Goal: Task Accomplishment & Management: Use online tool/utility

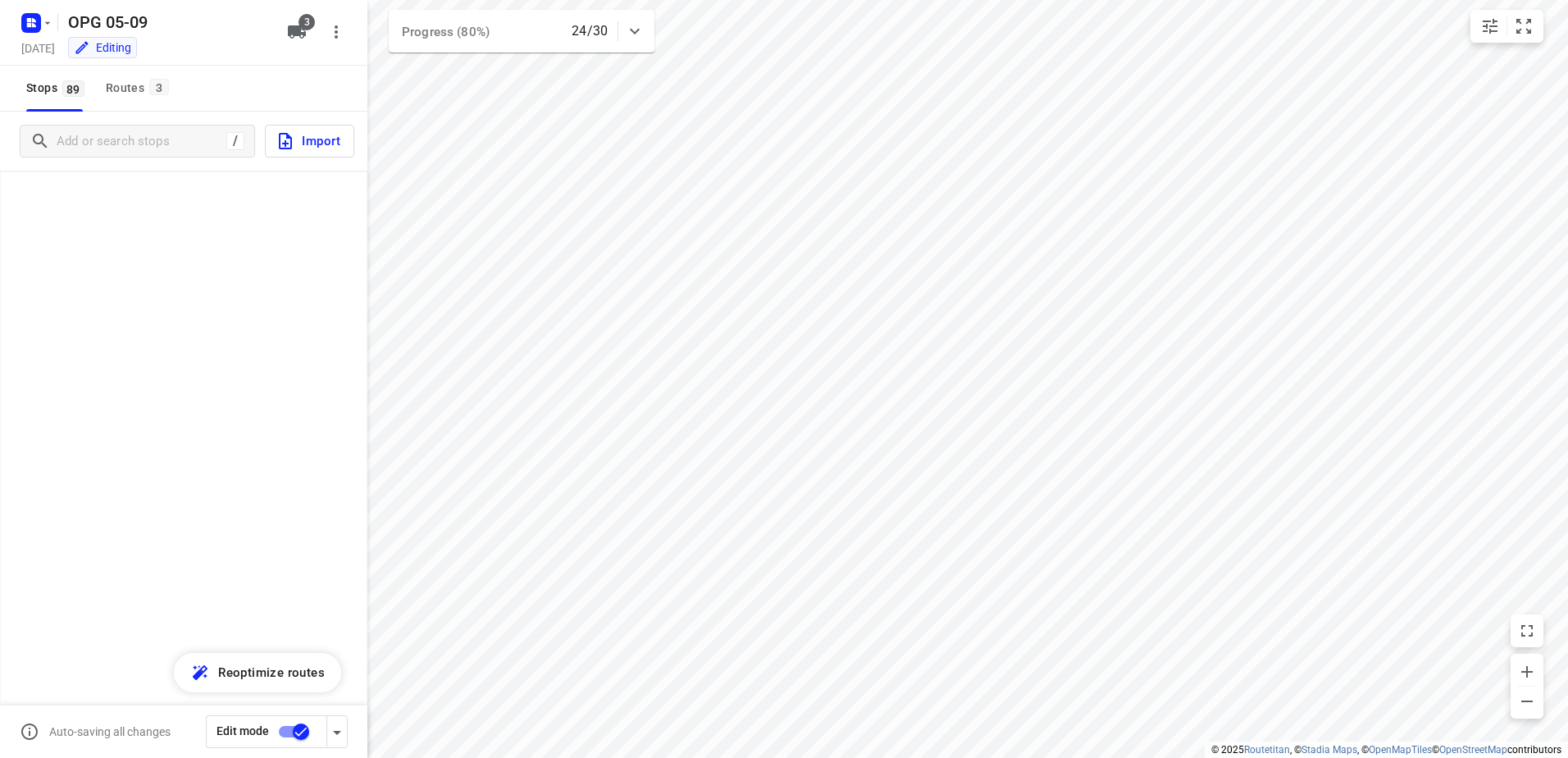
scroll to position [2543, 0]
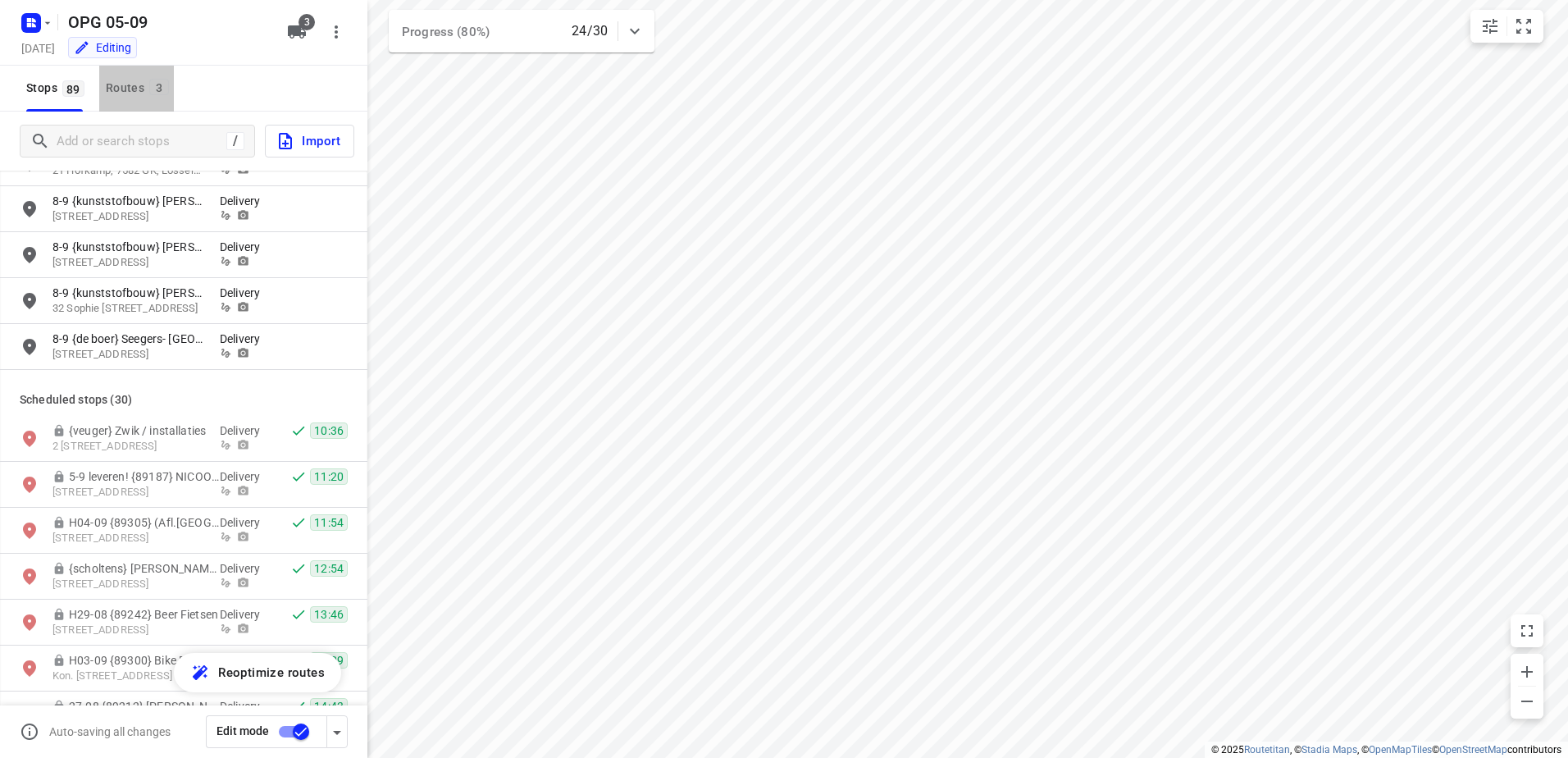
click at [133, 88] on div "Routes 3" at bounding box center [140, 88] width 68 height 21
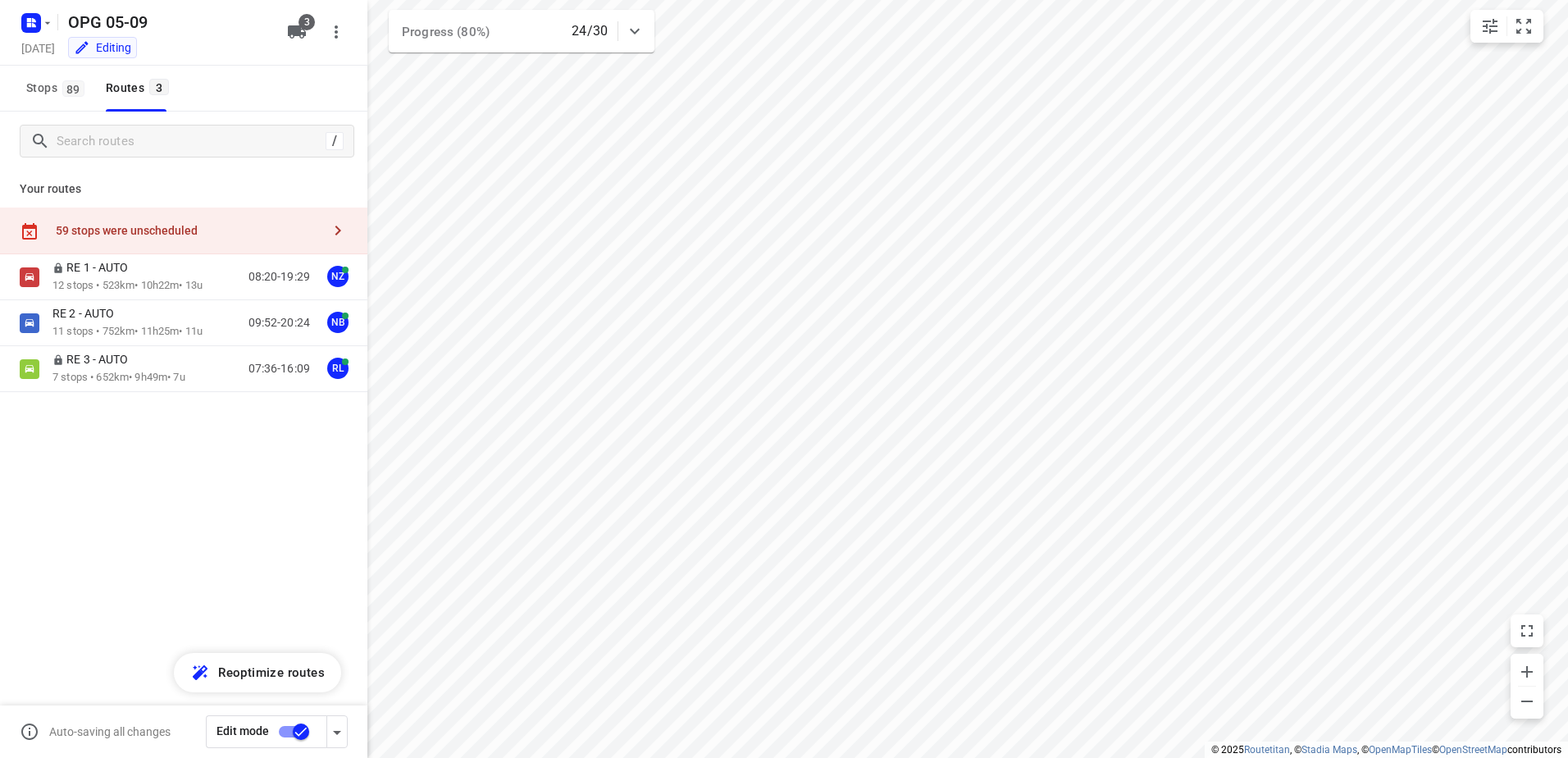
click at [153, 224] on div "59 stops were unscheduled" at bounding box center [189, 230] width 266 height 13
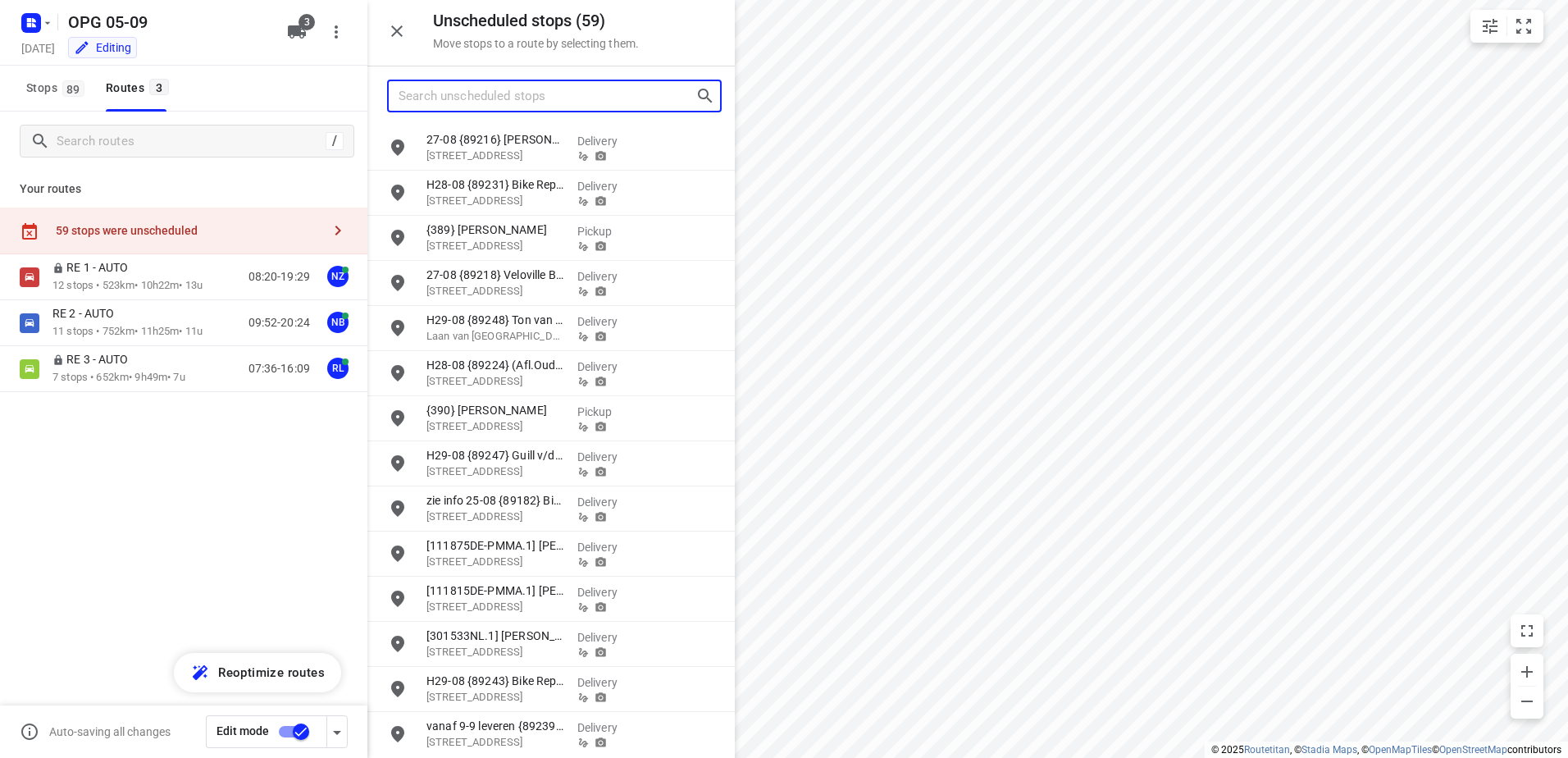
click at [533, 94] on input "Search unscheduled stops" at bounding box center [547, 96] width 297 height 25
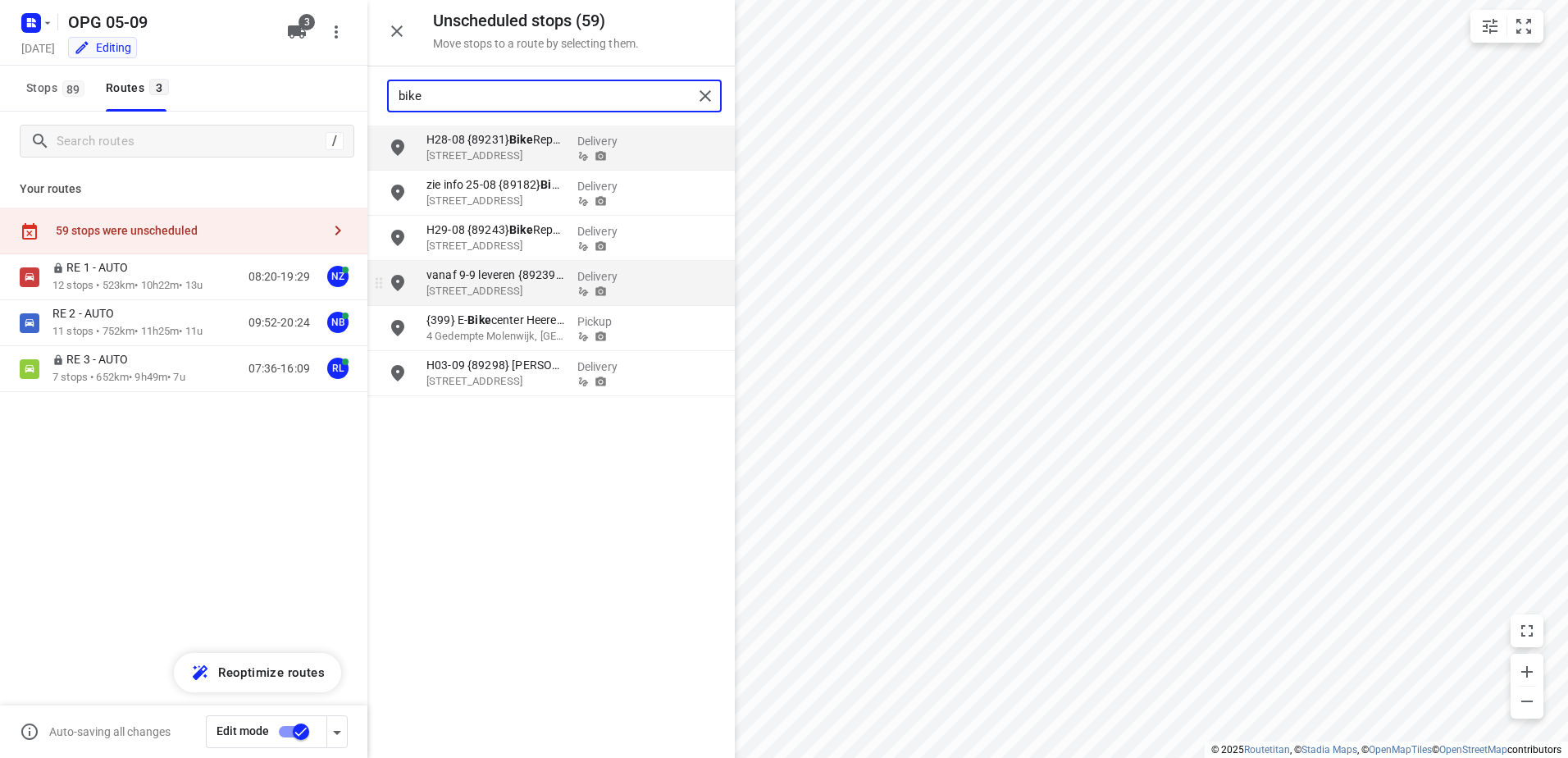
type input "bike"
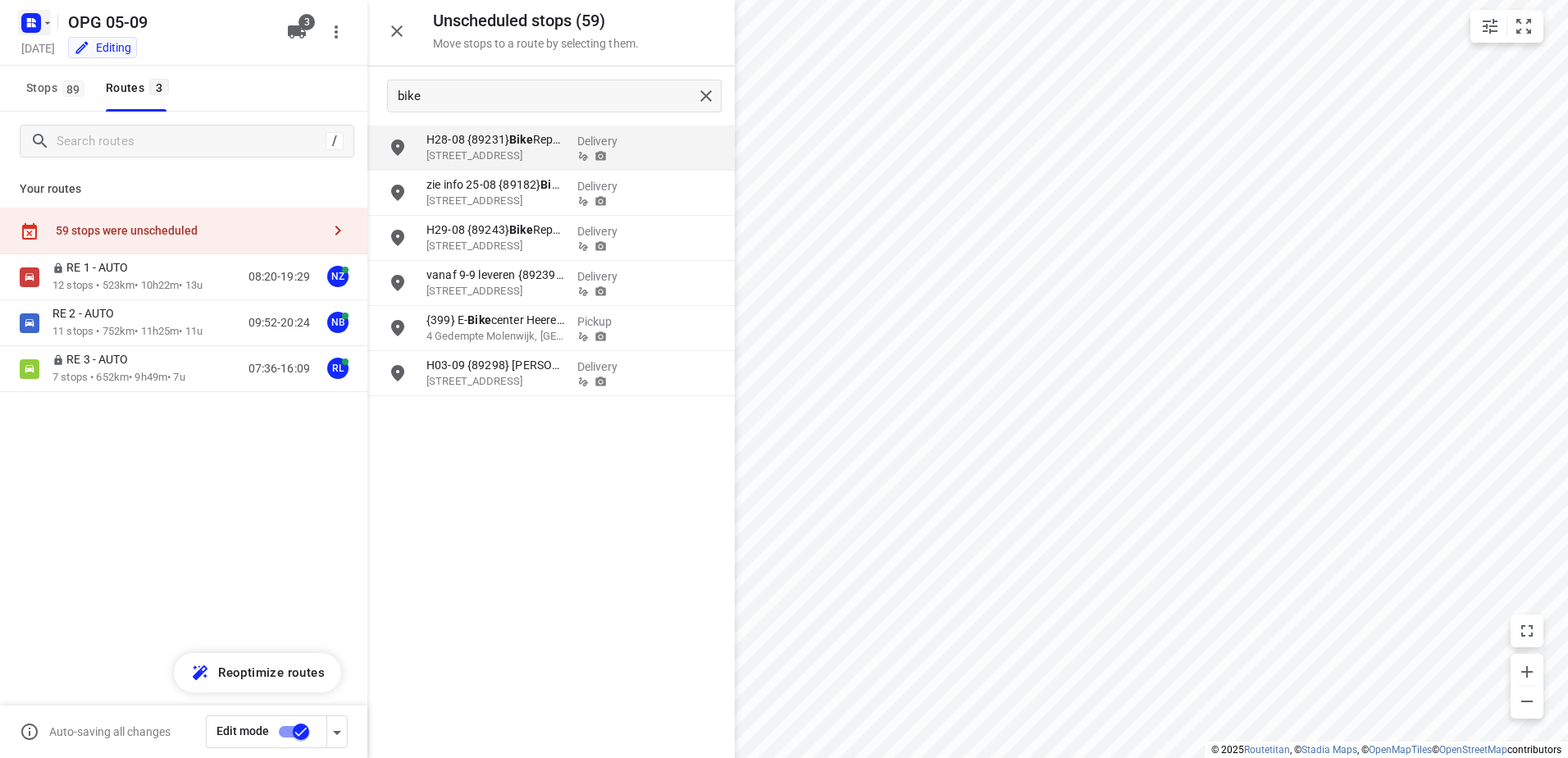
click at [31, 27] on rect "button" at bounding box center [31, 23] width 20 height 20
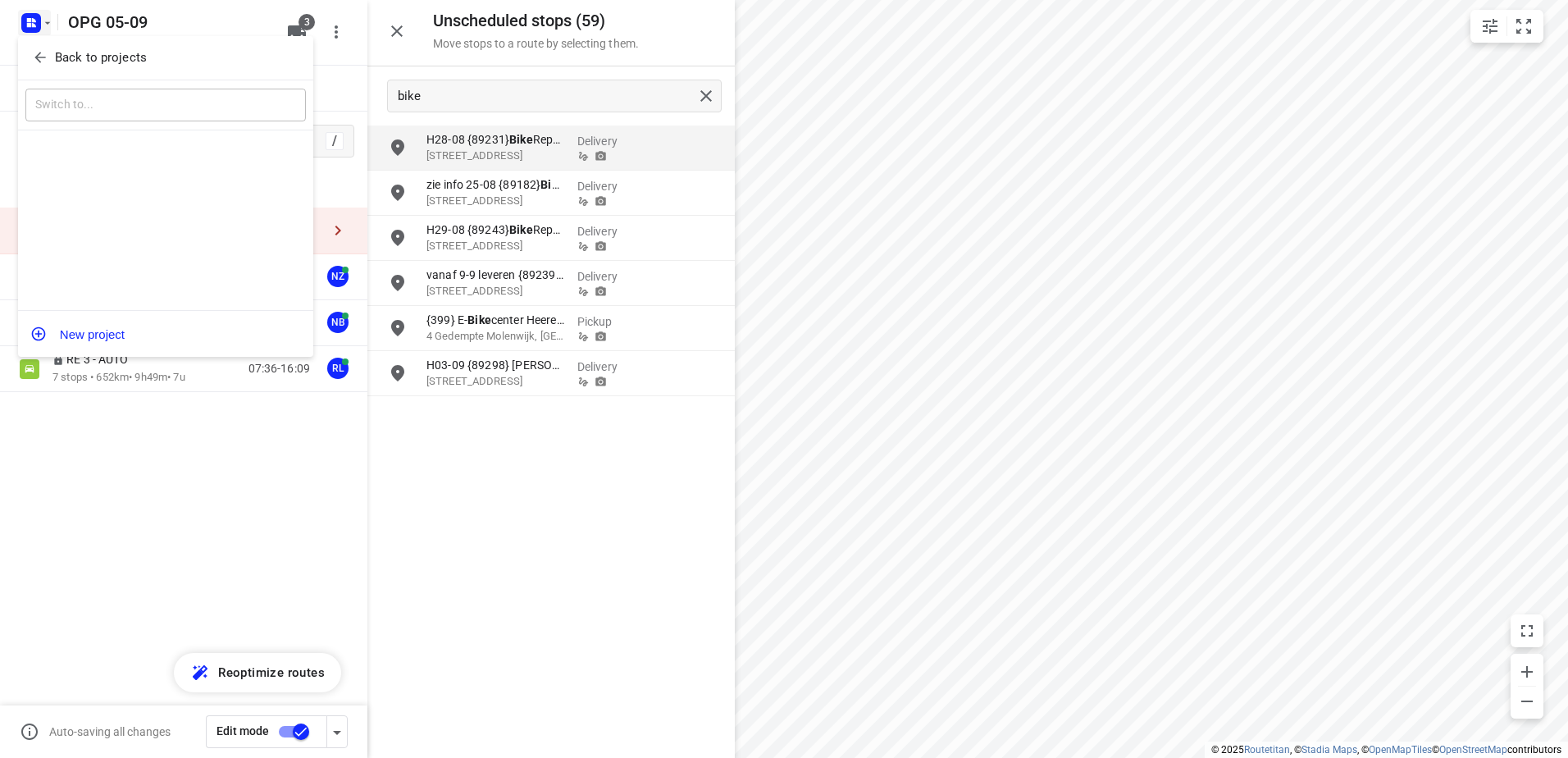
click at [48, 65] on span "Back to projects" at bounding box center [165, 57] width 267 height 19
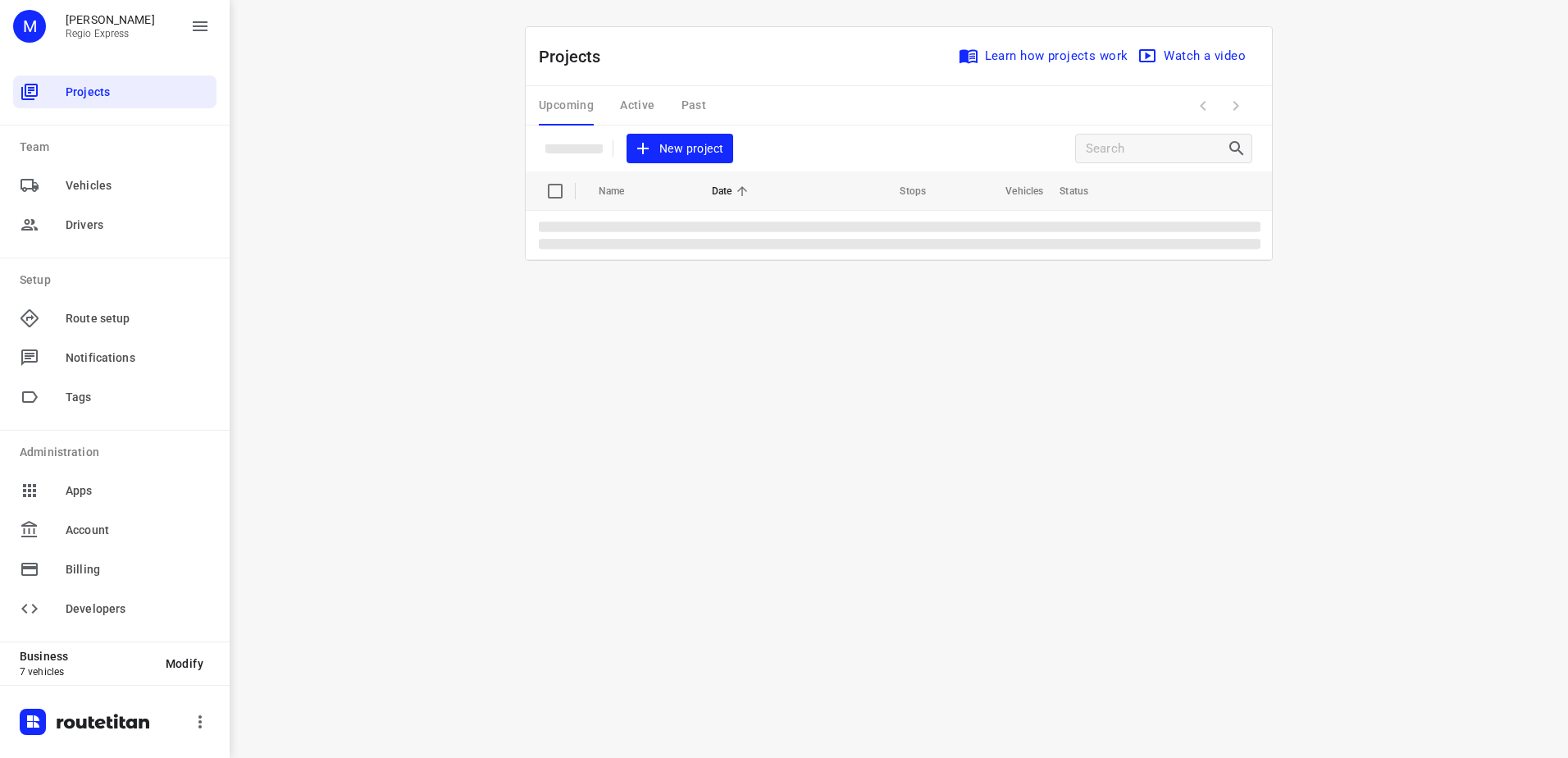
click at [692, 97] on div "Upcoming Active Past" at bounding box center [636, 105] width 194 height 39
click at [692, 102] on div "Upcoming Active Past" at bounding box center [636, 105] width 194 height 39
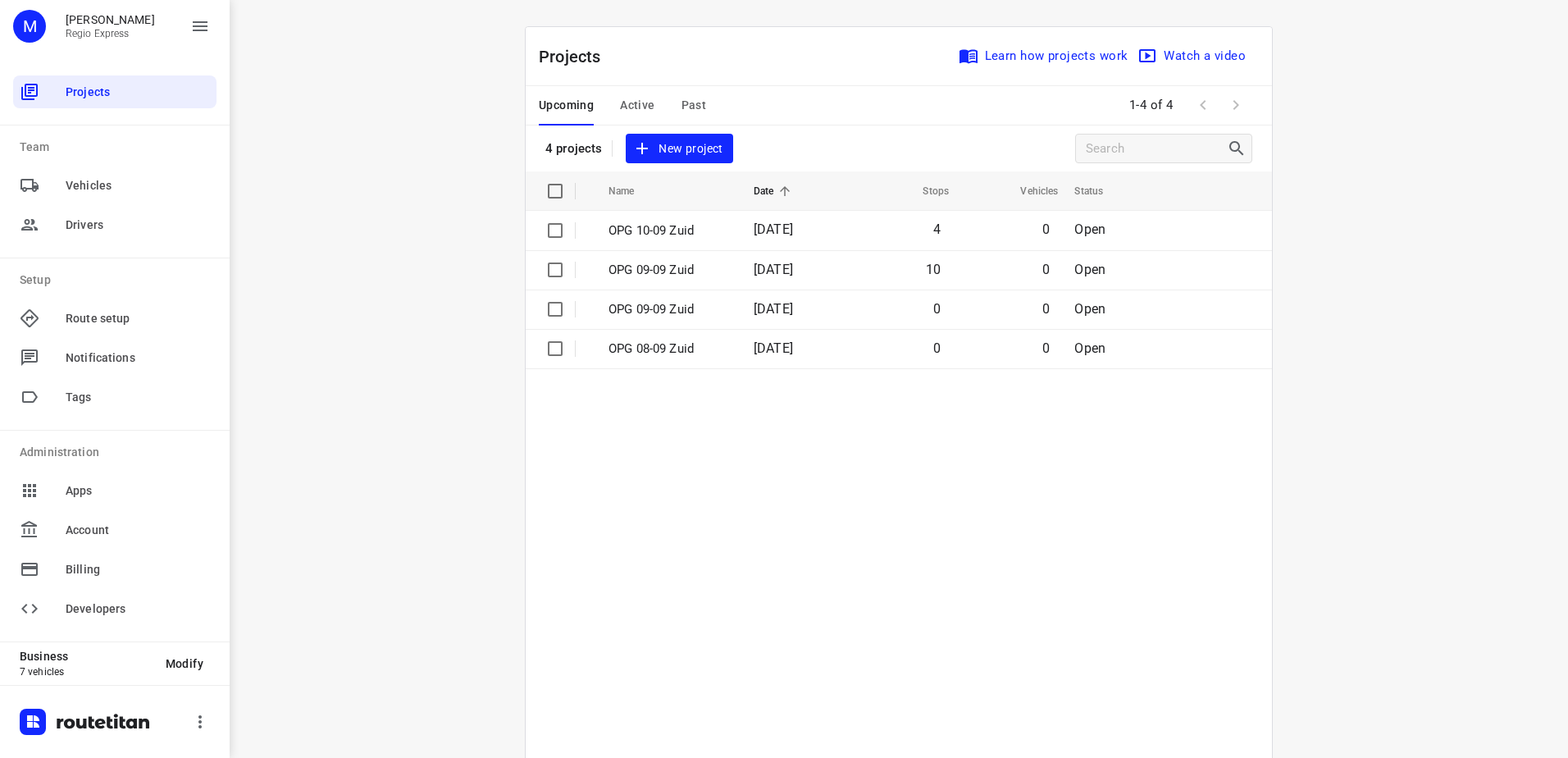
click at [693, 104] on span "Past" at bounding box center [694, 105] width 25 height 21
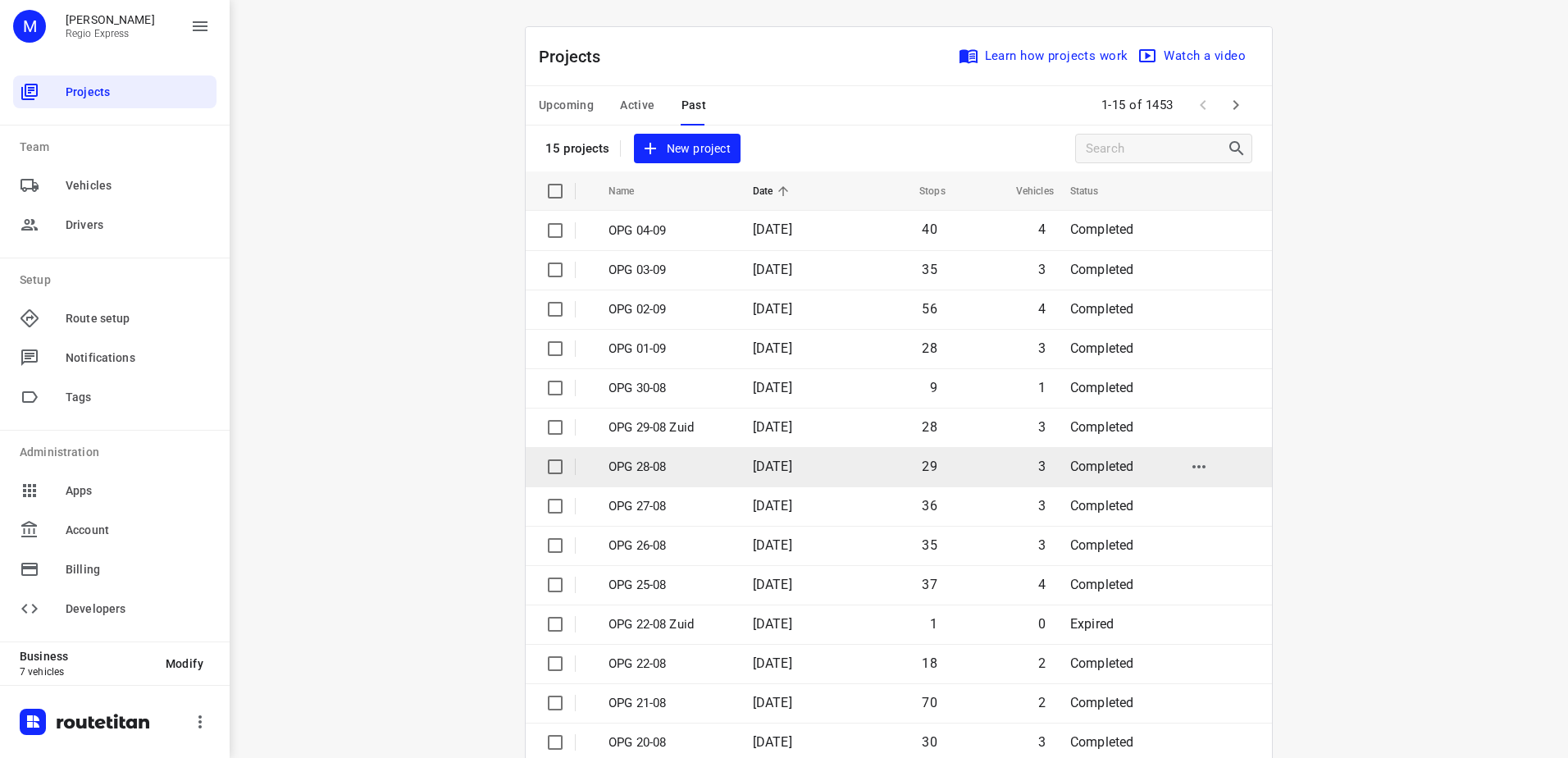
click at [679, 463] on p "OPG 28-08" at bounding box center [669, 467] width 120 height 19
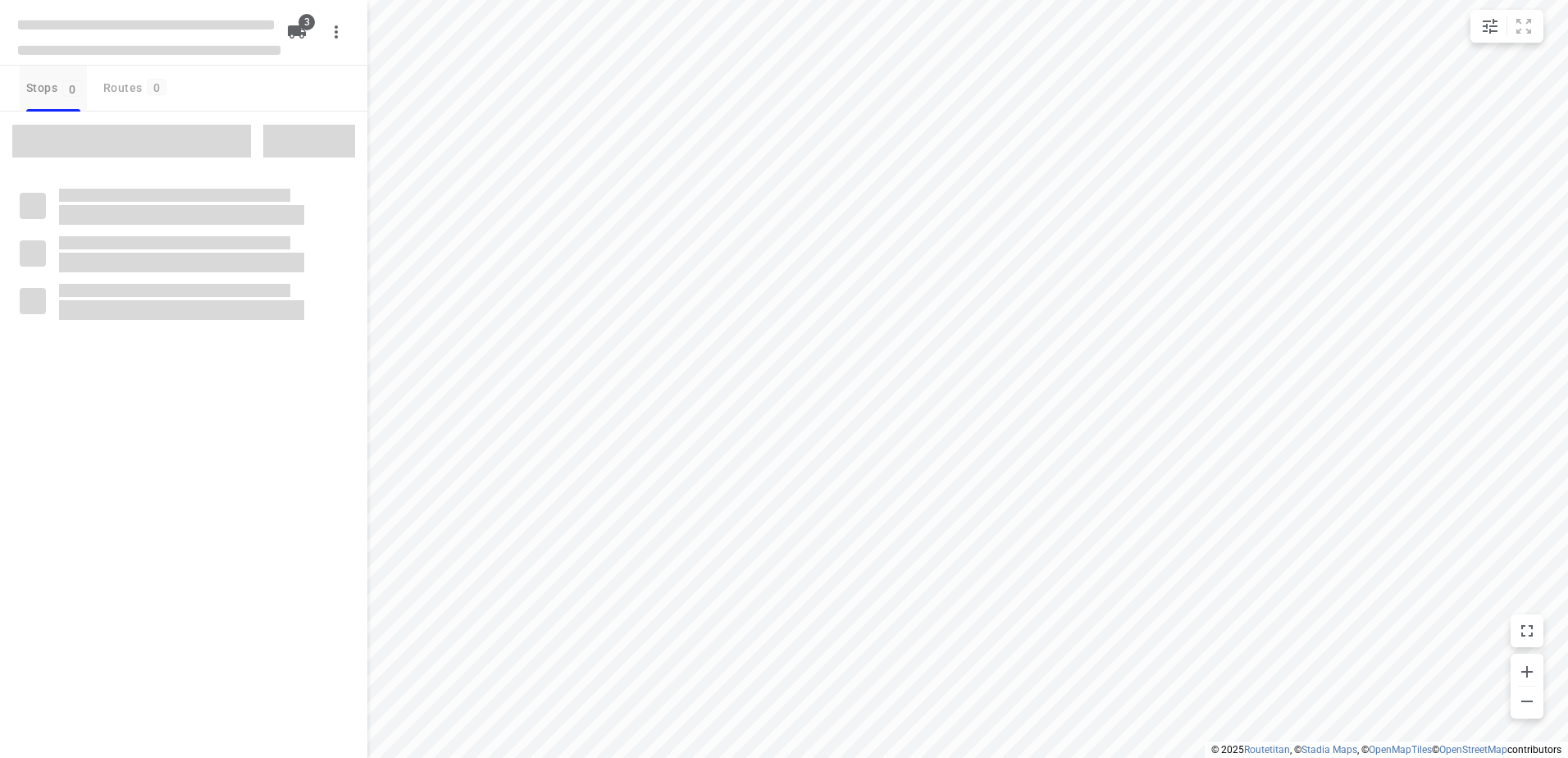
type input "distance"
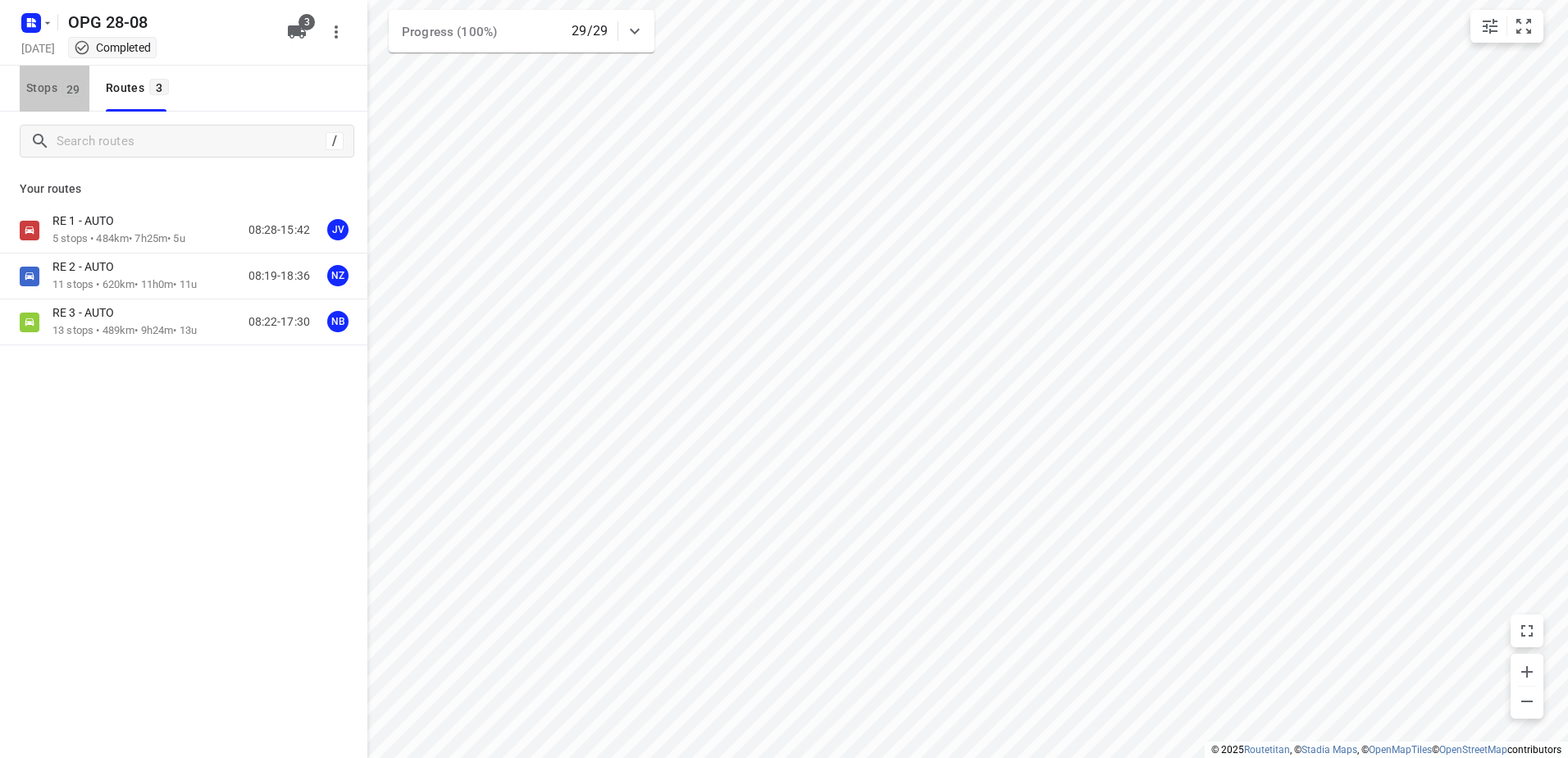
click at [39, 89] on span "Stops 29" at bounding box center [57, 88] width 63 height 21
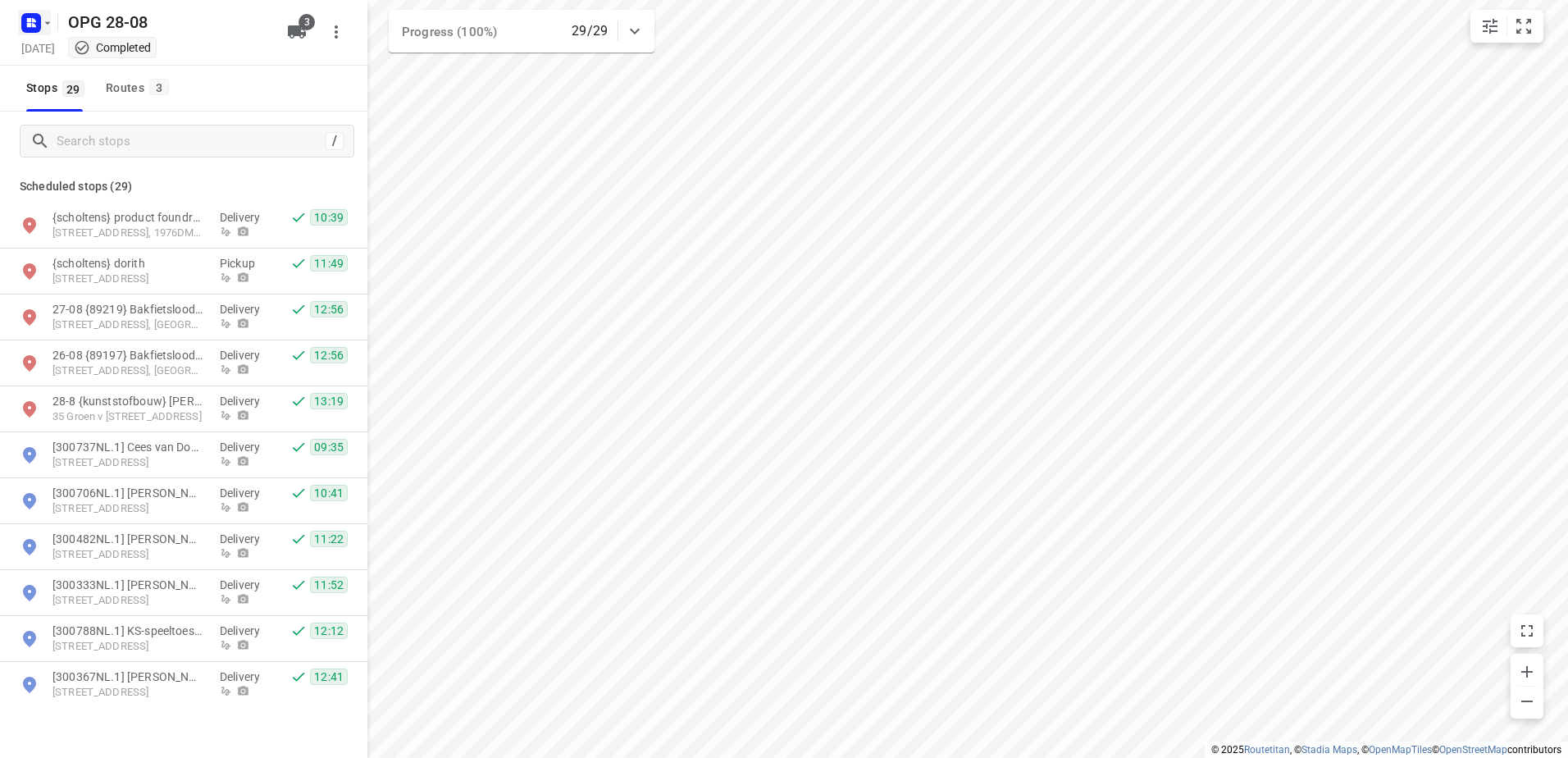
click at [21, 33] on icon "button" at bounding box center [31, 23] width 26 height 26
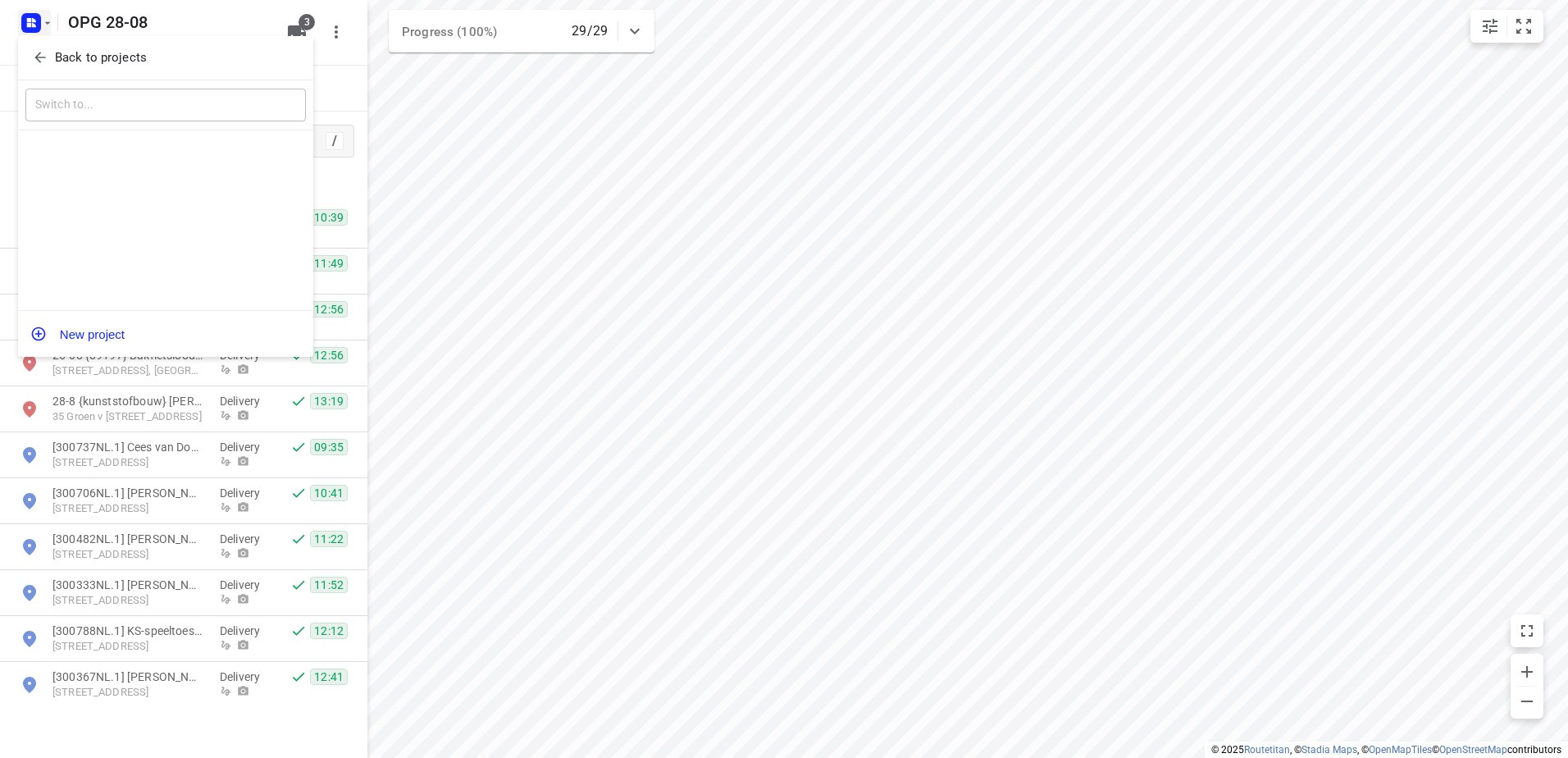
click at [45, 73] on div "Back to projects" at bounding box center [165, 58] width 295 height 44
click at [52, 58] on span "Back to projects" at bounding box center [165, 57] width 267 height 19
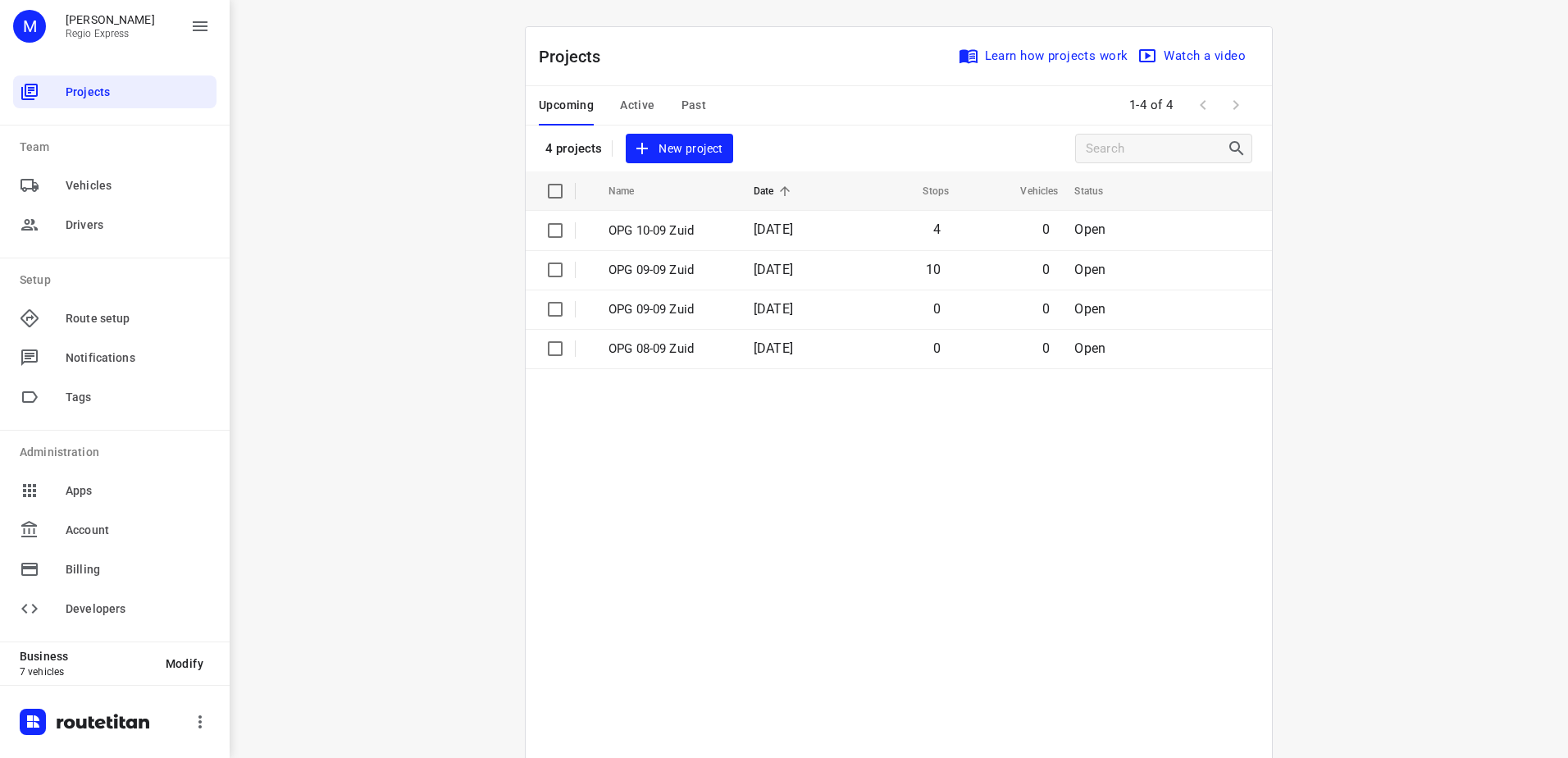
click at [706, 71] on div "Projects Learn how projects work Watch a video" at bounding box center [898, 56] width 747 height 59
click at [690, 109] on span "Past" at bounding box center [694, 105] width 25 height 21
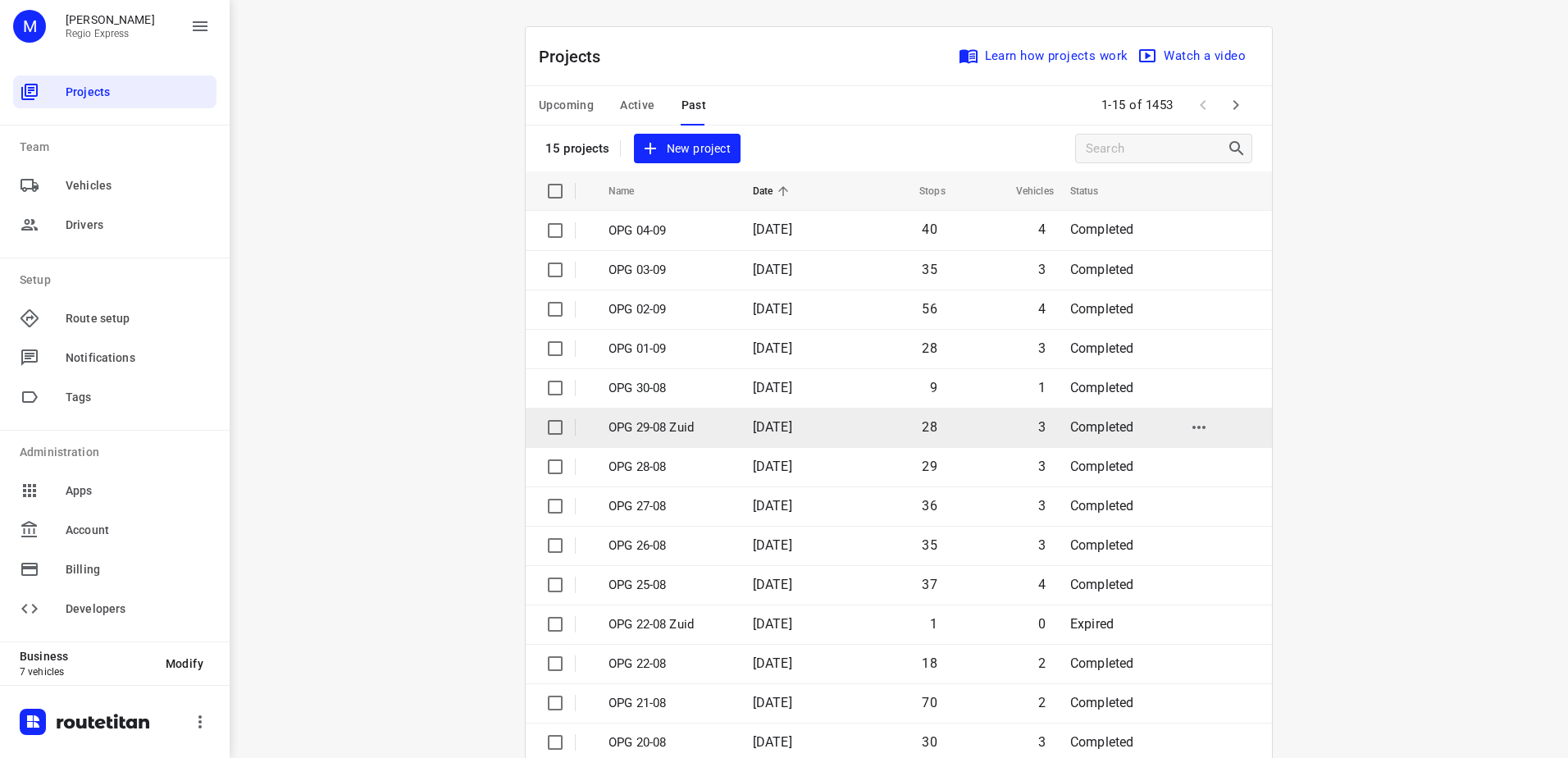
click at [694, 425] on p "OPG 29-08 Zuid" at bounding box center [669, 427] width 120 height 19
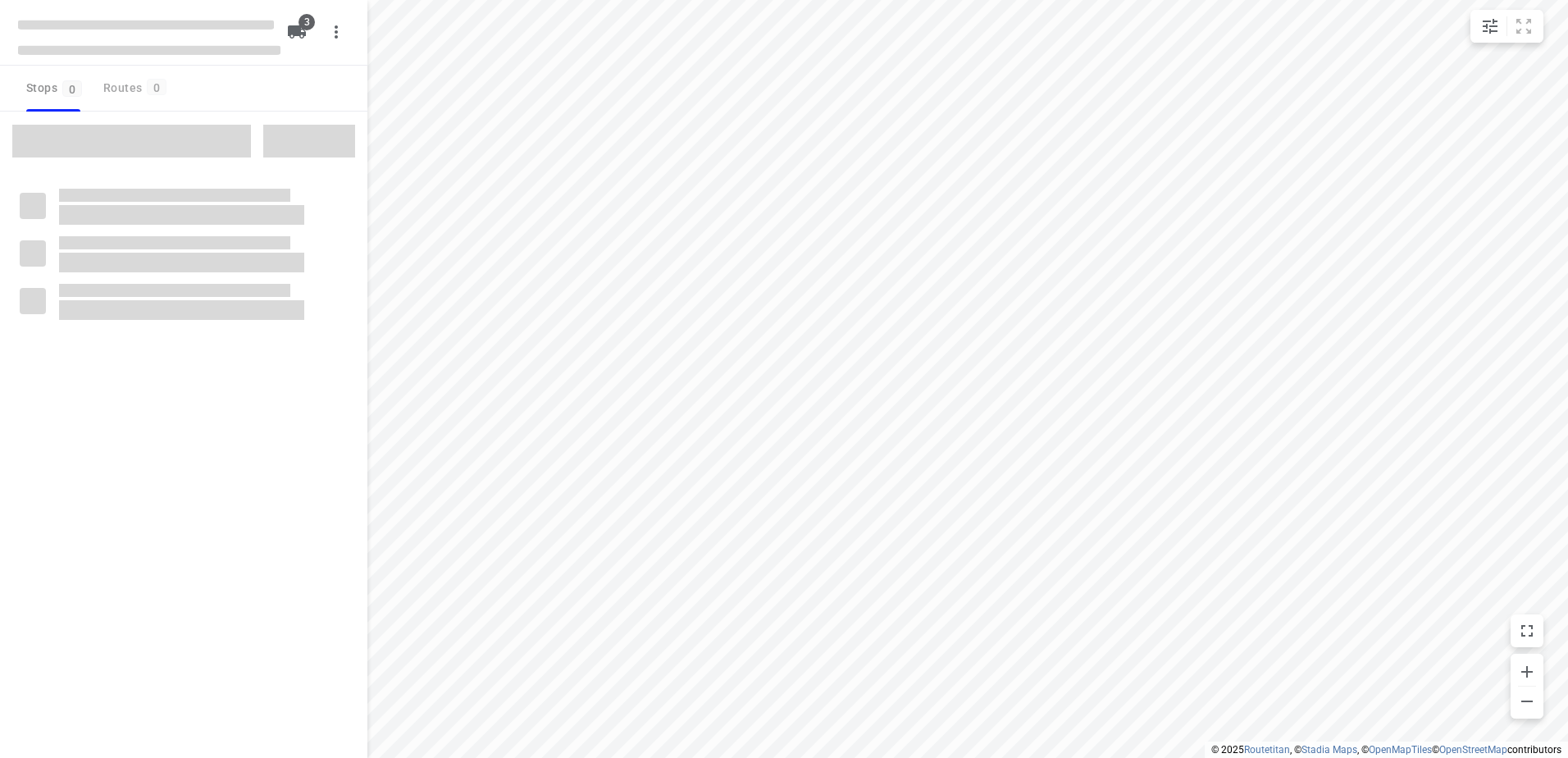
type input "distance"
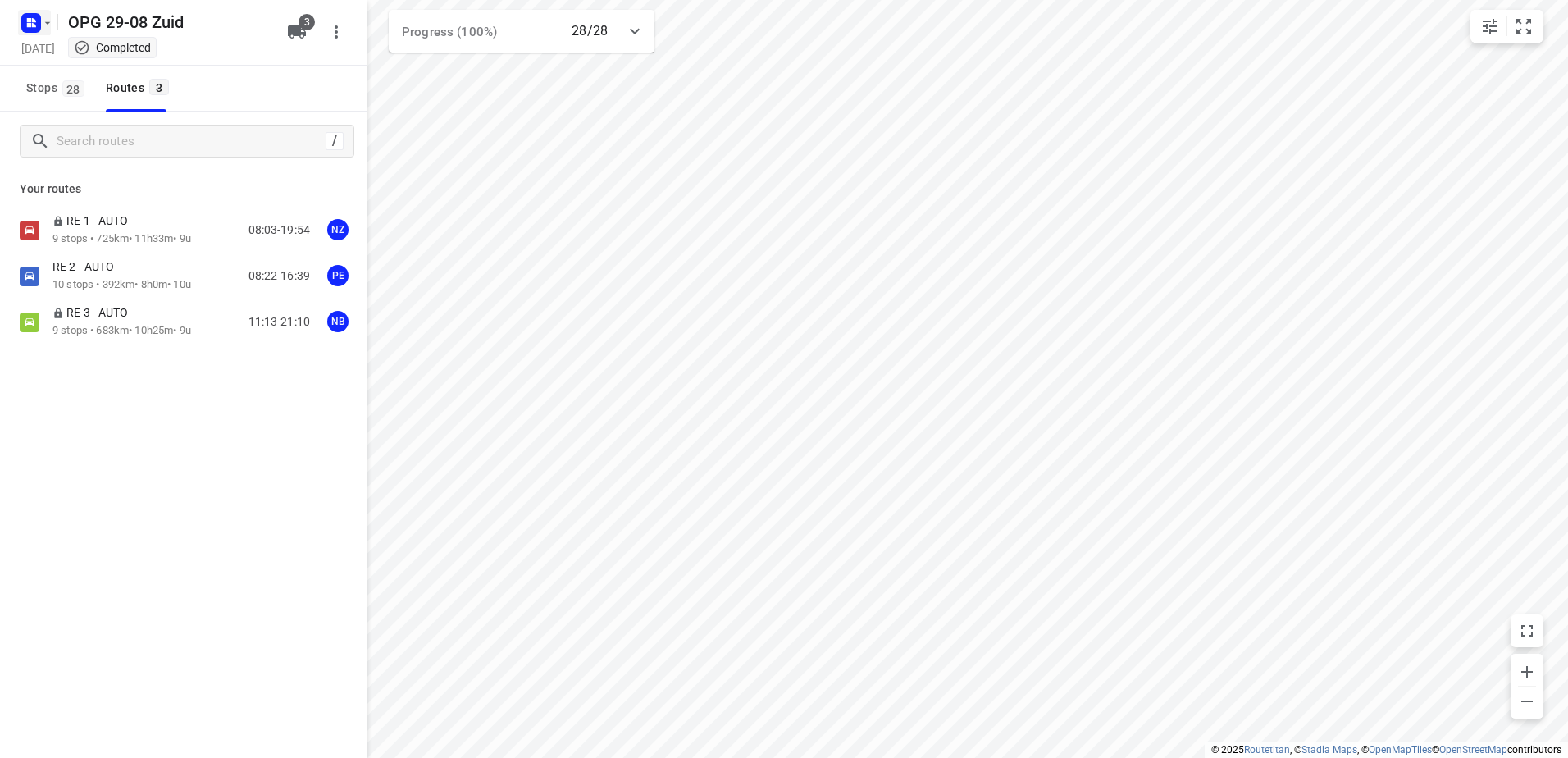
click at [30, 27] on rect "button" at bounding box center [31, 23] width 20 height 20
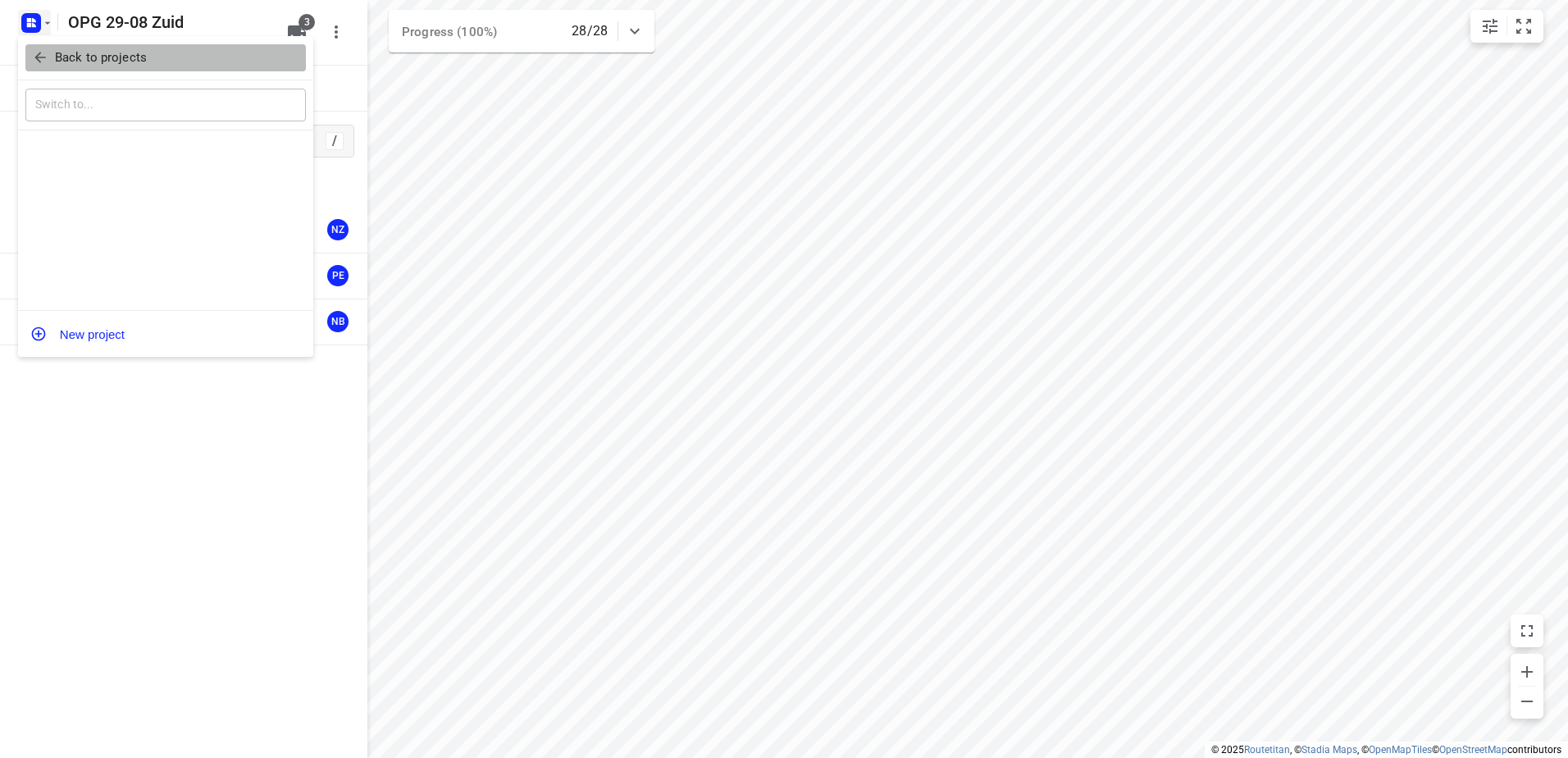
click at [44, 64] on icon "button" at bounding box center [40, 57] width 16 height 16
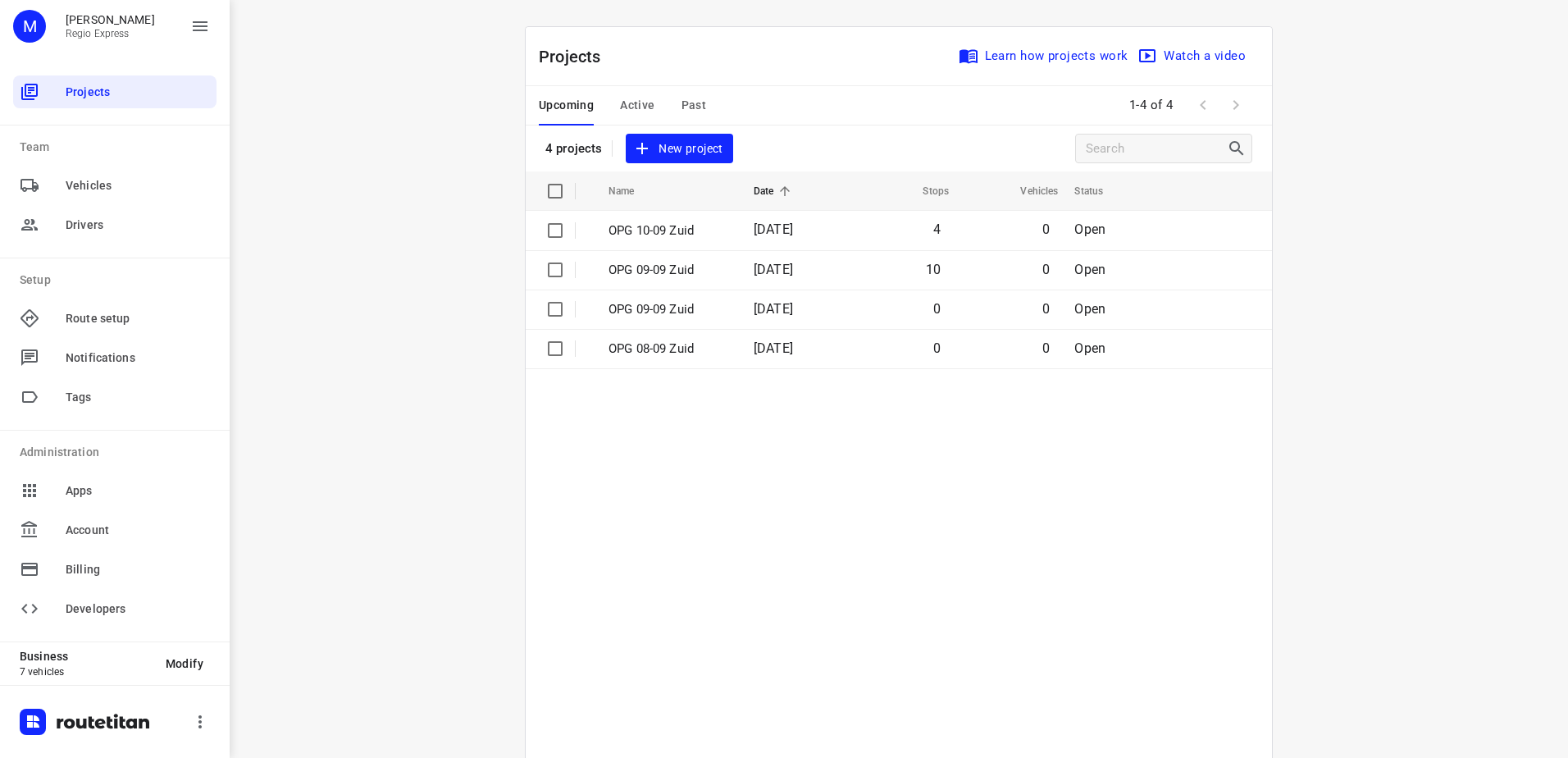
click at [655, 98] on div "Upcoming Active Past" at bounding box center [636, 105] width 194 height 39
click at [669, 109] on div "Upcoming Active Past" at bounding box center [636, 105] width 194 height 39
click at [688, 112] on span "Past" at bounding box center [694, 105] width 25 height 21
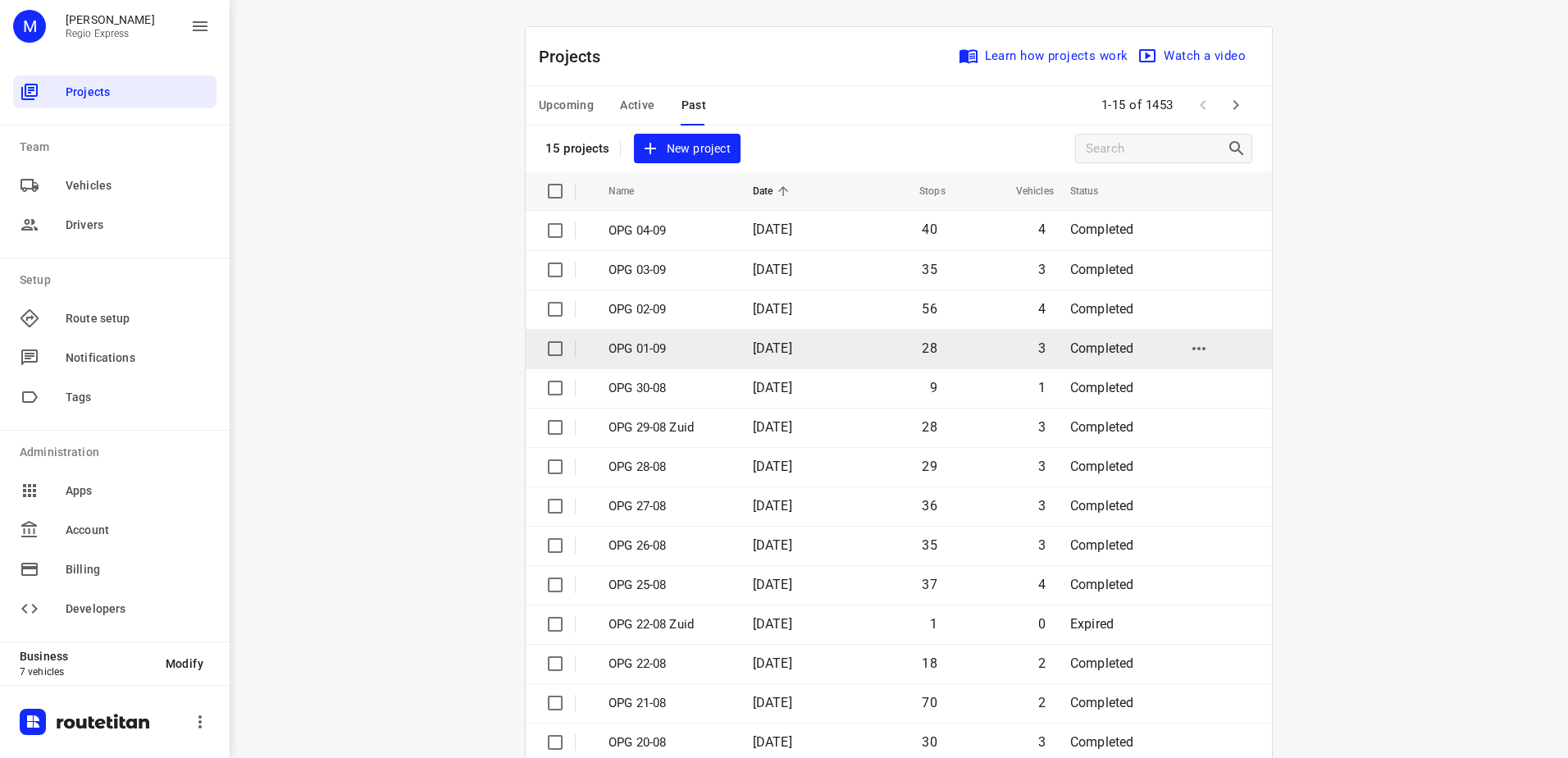
click at [741, 354] on td "01 Sep 2025" at bounding box center [791, 348] width 105 height 39
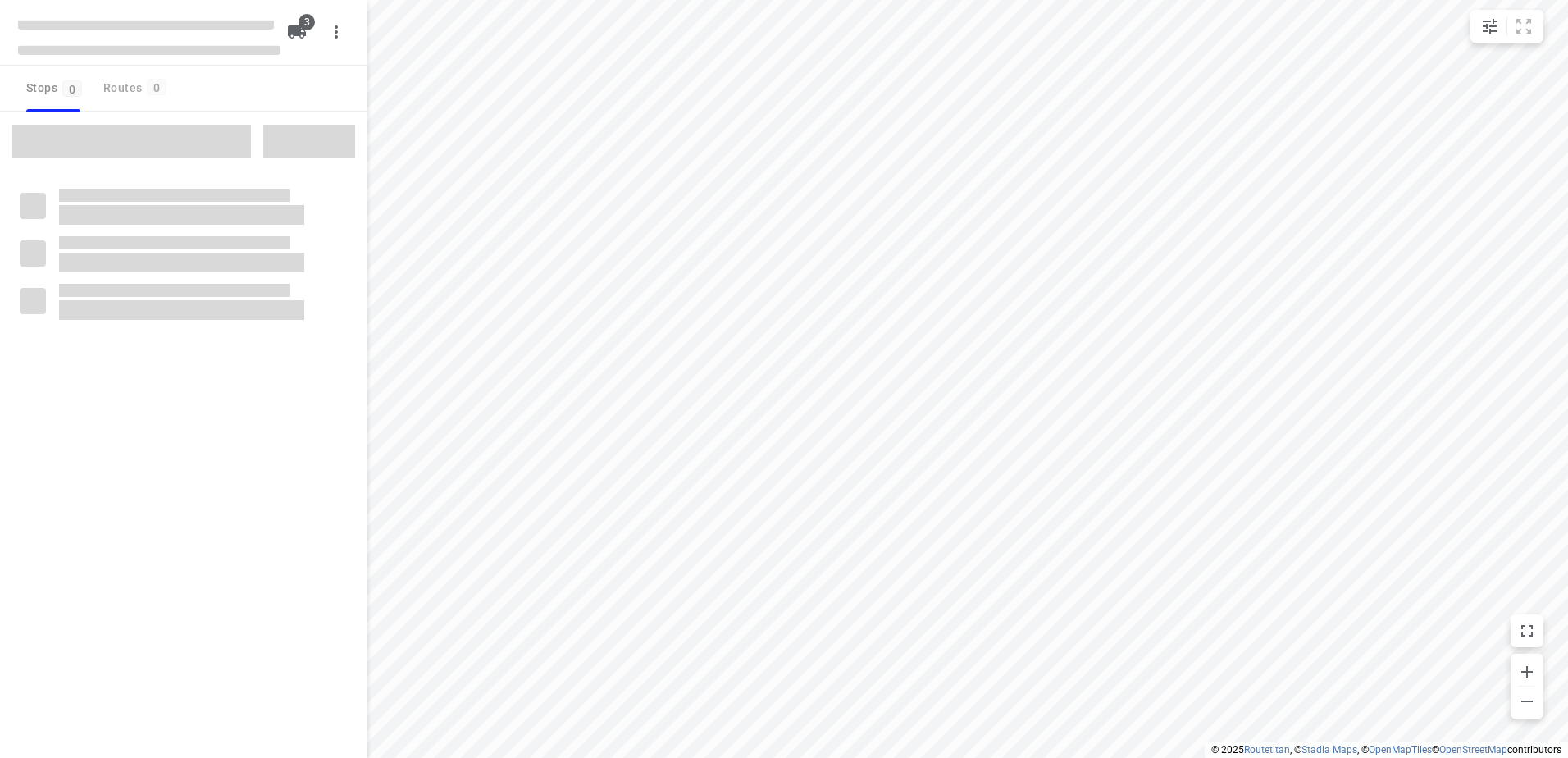
type input "distance"
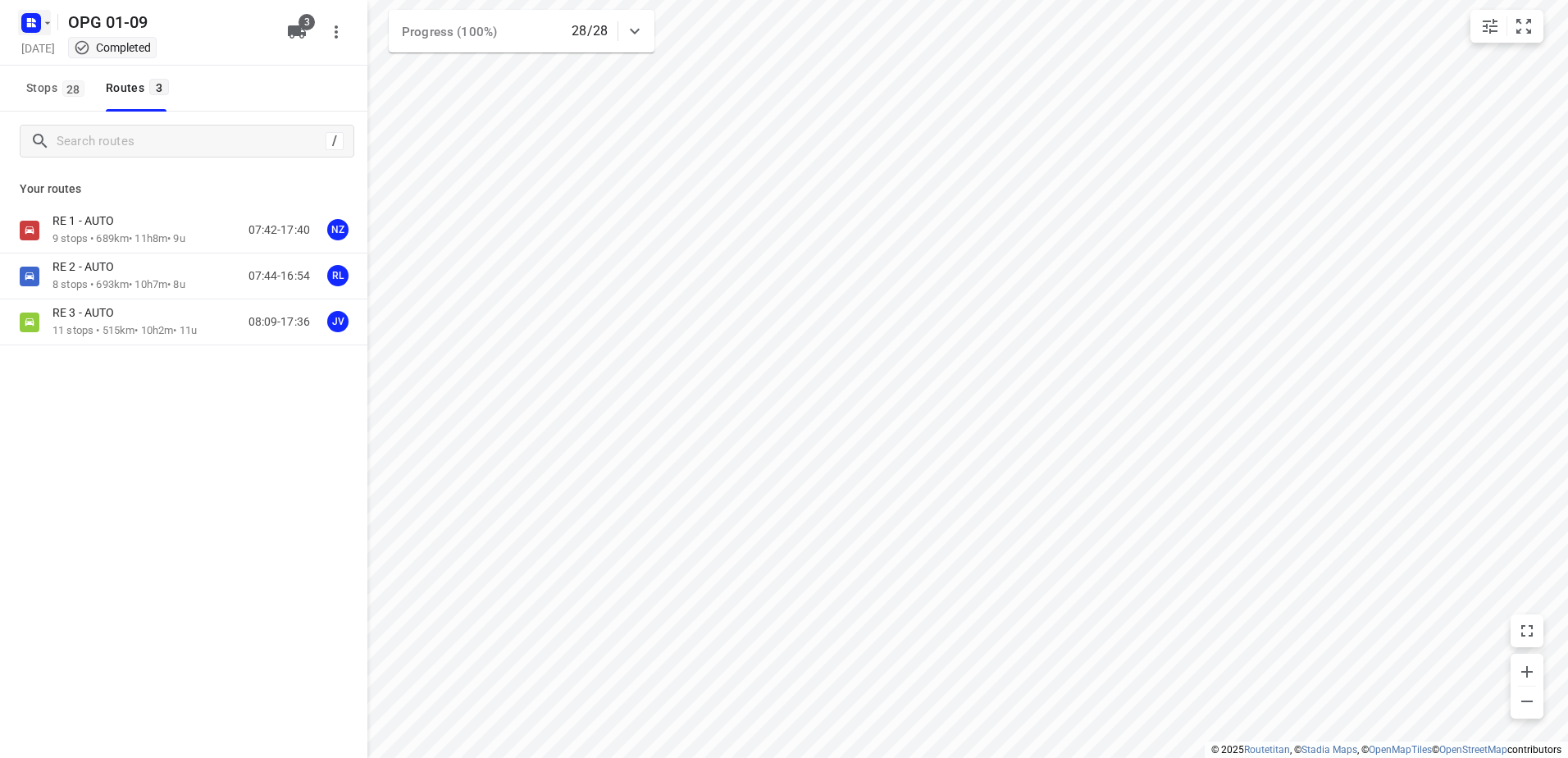
click at [23, 15] on rect "button" at bounding box center [31, 23] width 20 height 20
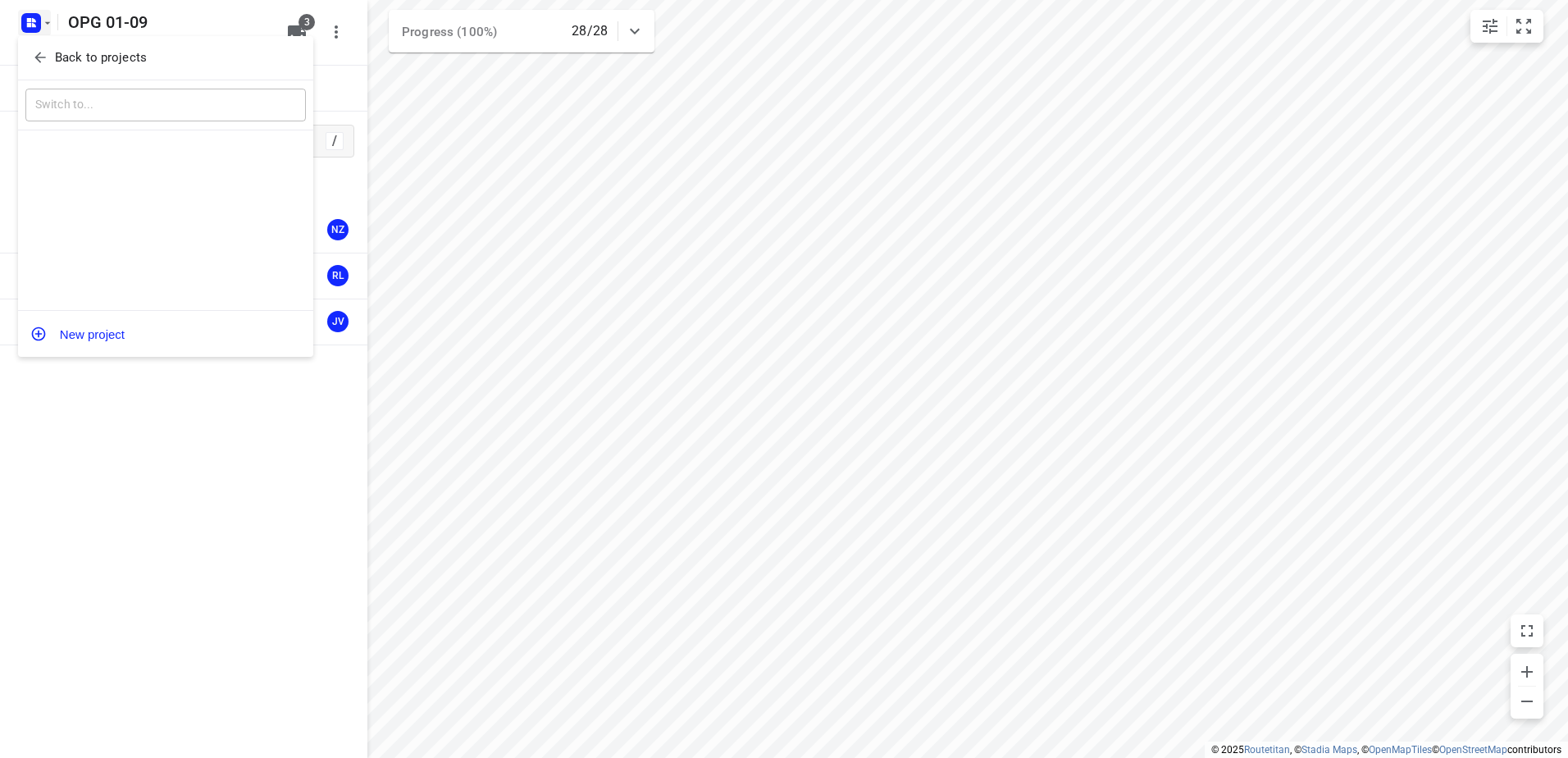
click at [39, 56] on icon "button" at bounding box center [40, 57] width 16 height 16
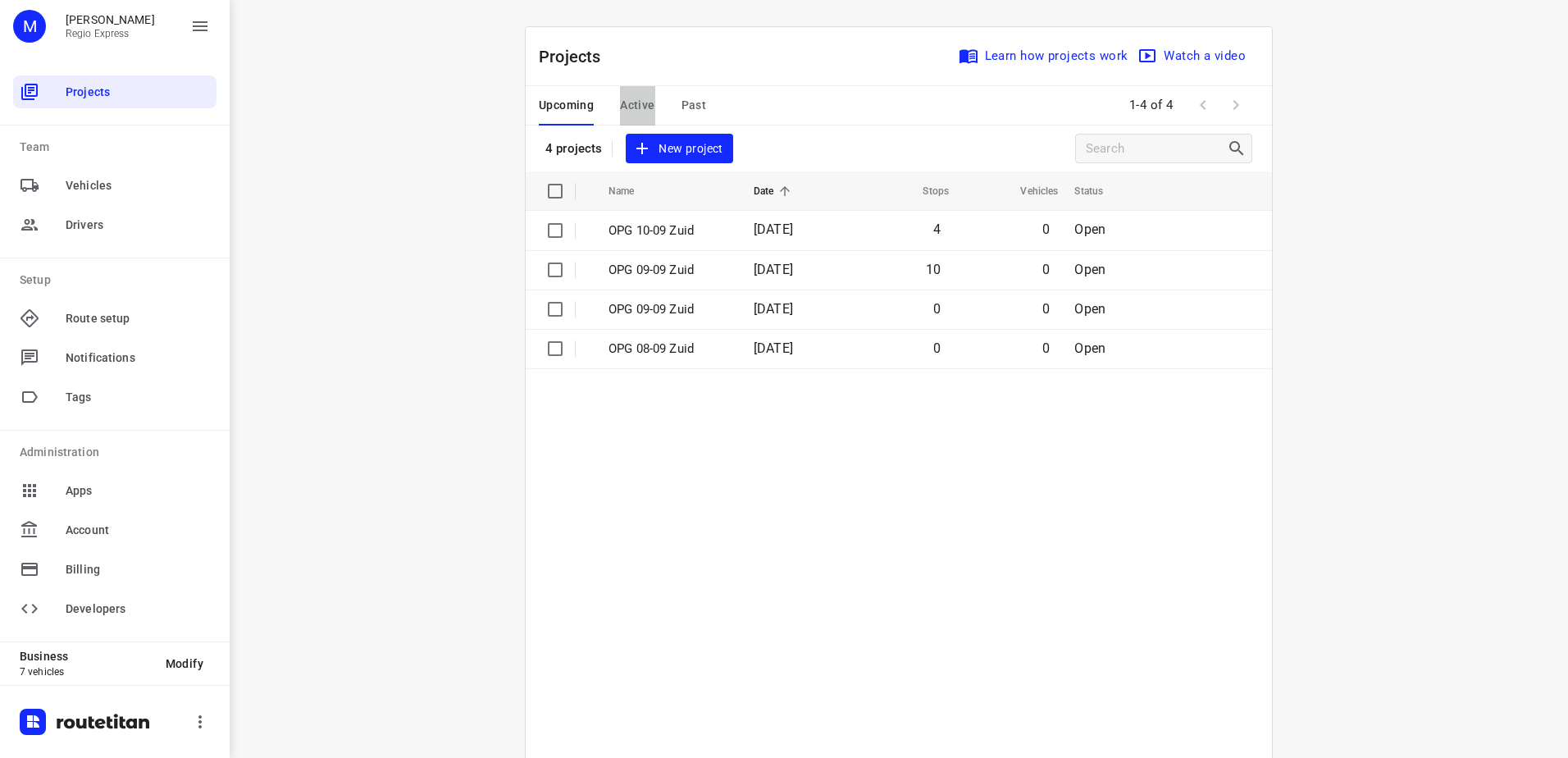
click at [648, 98] on span "Active" at bounding box center [637, 105] width 34 height 21
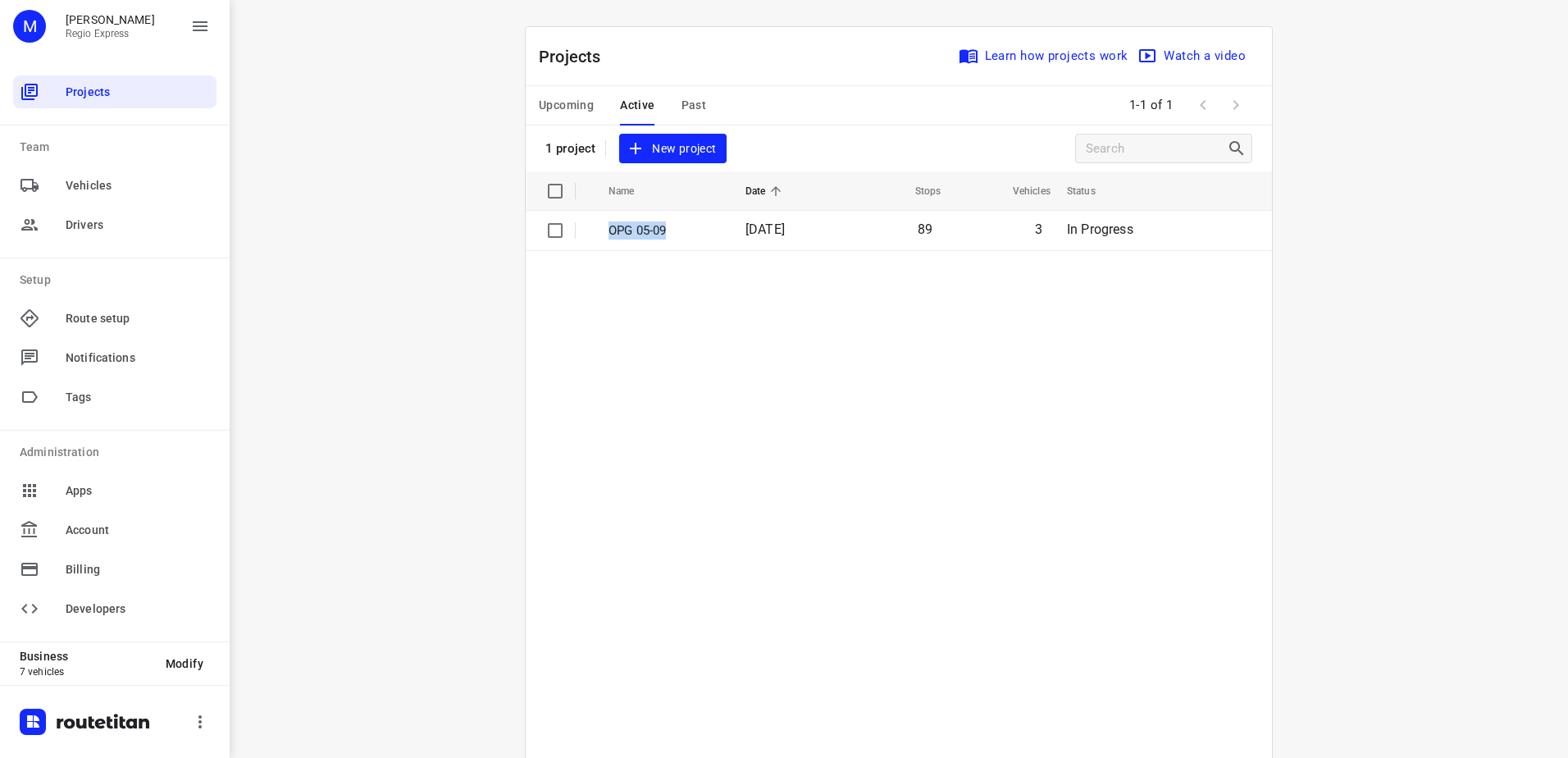
drag, startPoint x: 690, startPoint y: 239, endPoint x: 690, endPoint y: 374, distance: 135.0
click at [690, 374] on table "Name Date Stops Vehicles Status OPG 05-09 05 Sep 2025 89 3 In Progress" at bounding box center [898, 505] width 747 height 669
drag, startPoint x: 690, startPoint y: 374, endPoint x: 687, endPoint y: 88, distance: 286.0
click at [687, 88] on button "Past" at bounding box center [694, 105] width 25 height 39
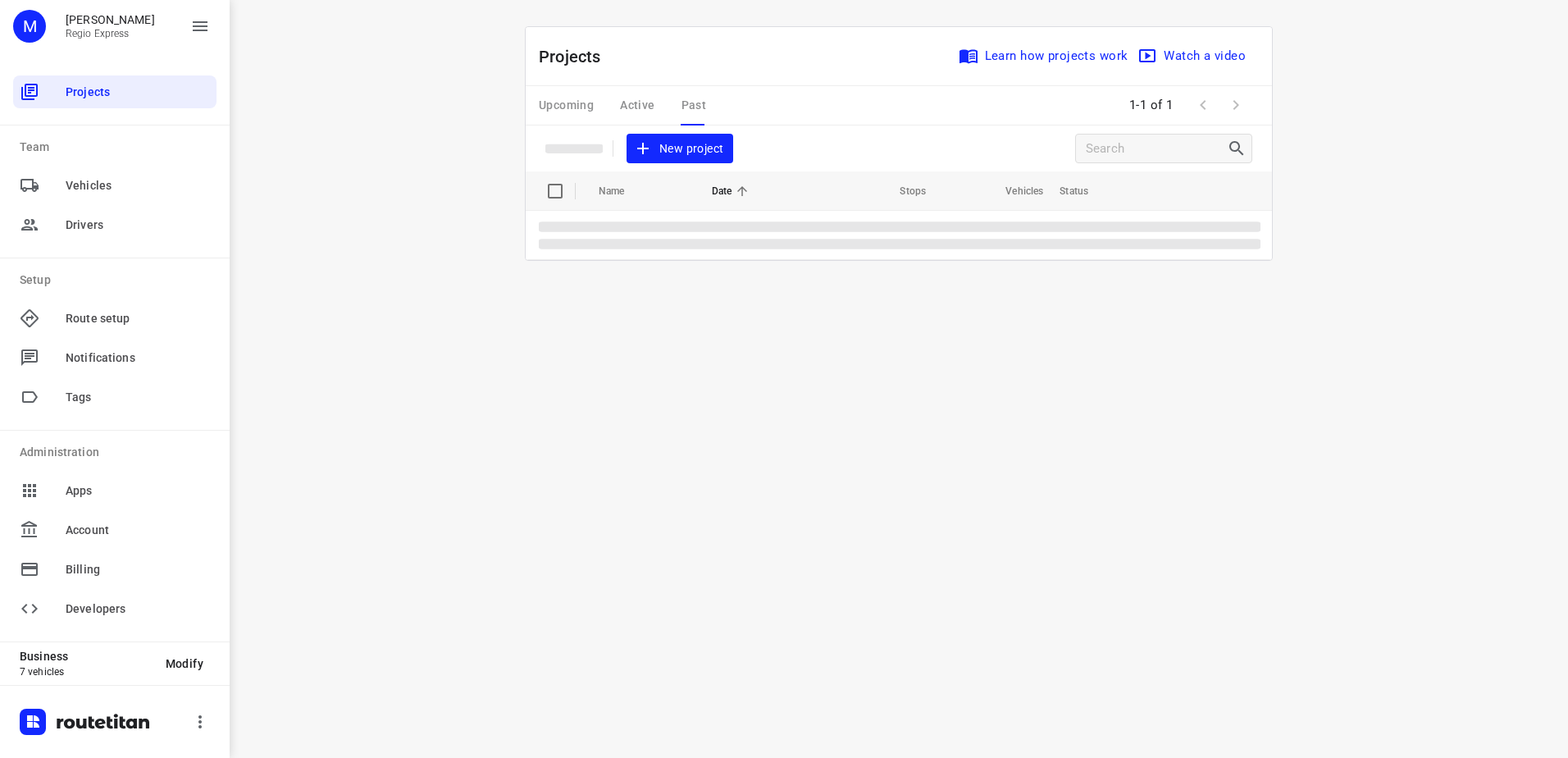
click at [684, 106] on div "Upcoming Active Past" at bounding box center [636, 105] width 194 height 39
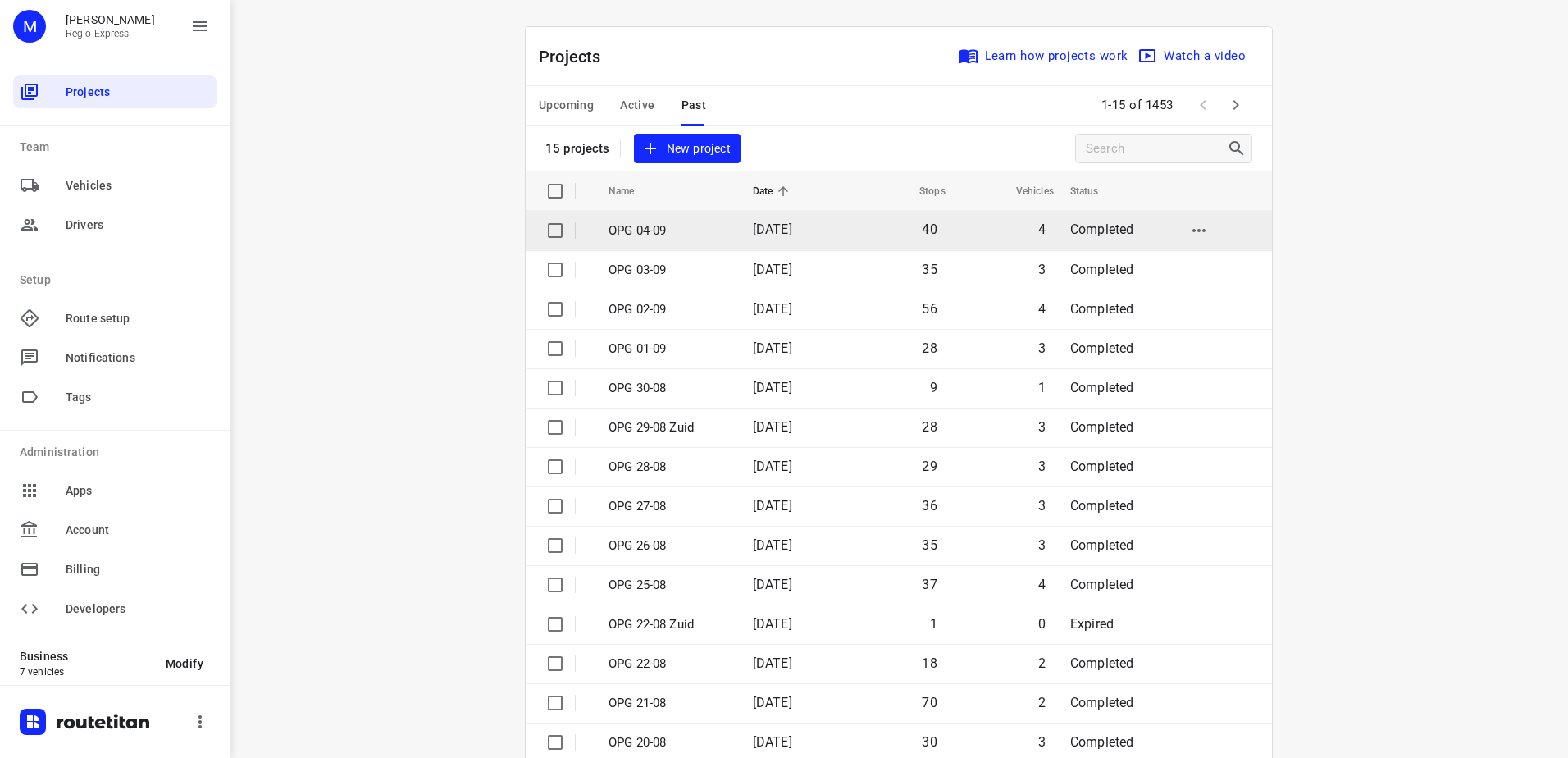
click at [631, 241] on td "OPG 04-09" at bounding box center [666, 230] width 148 height 39
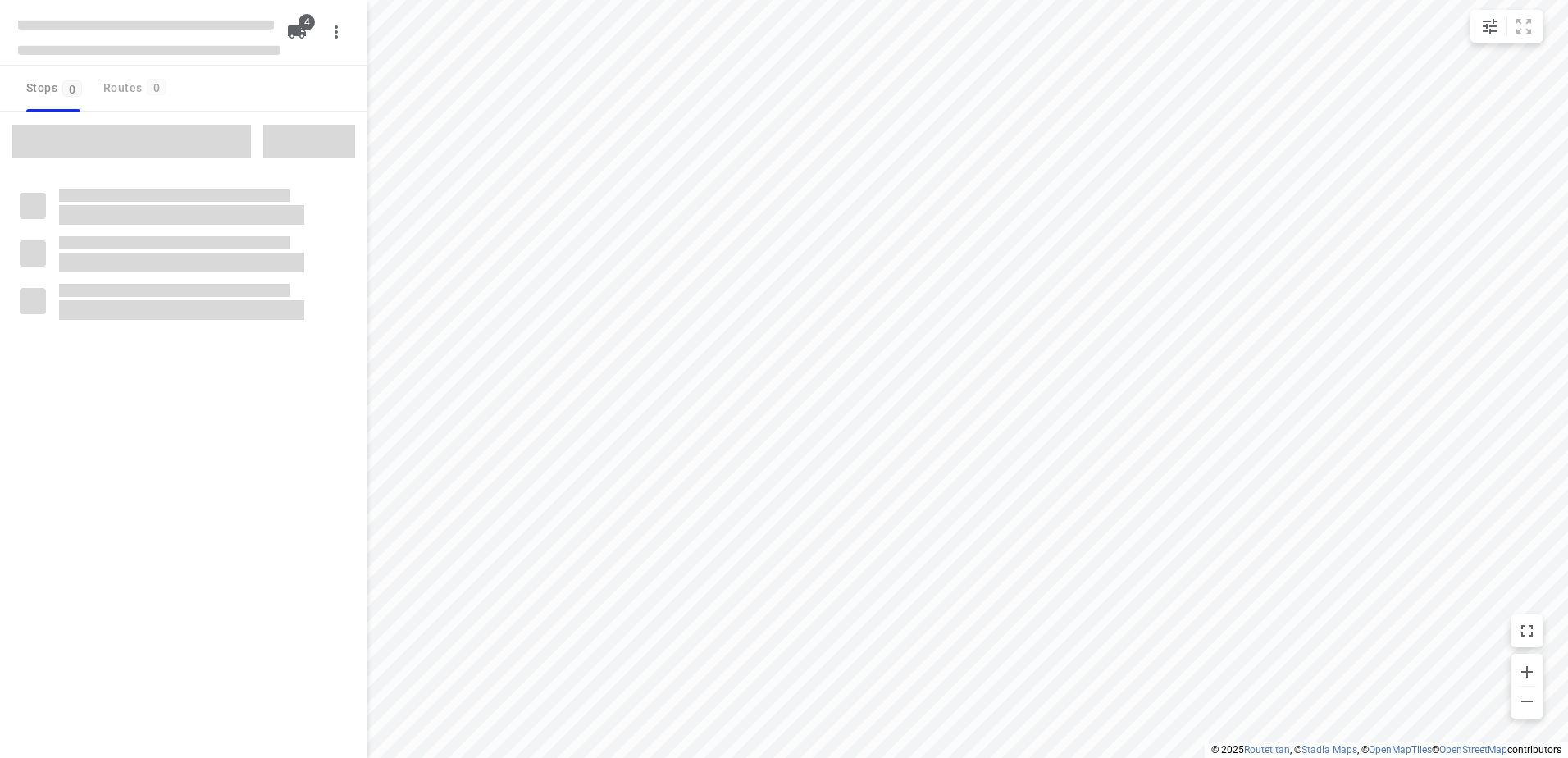
type input "distance"
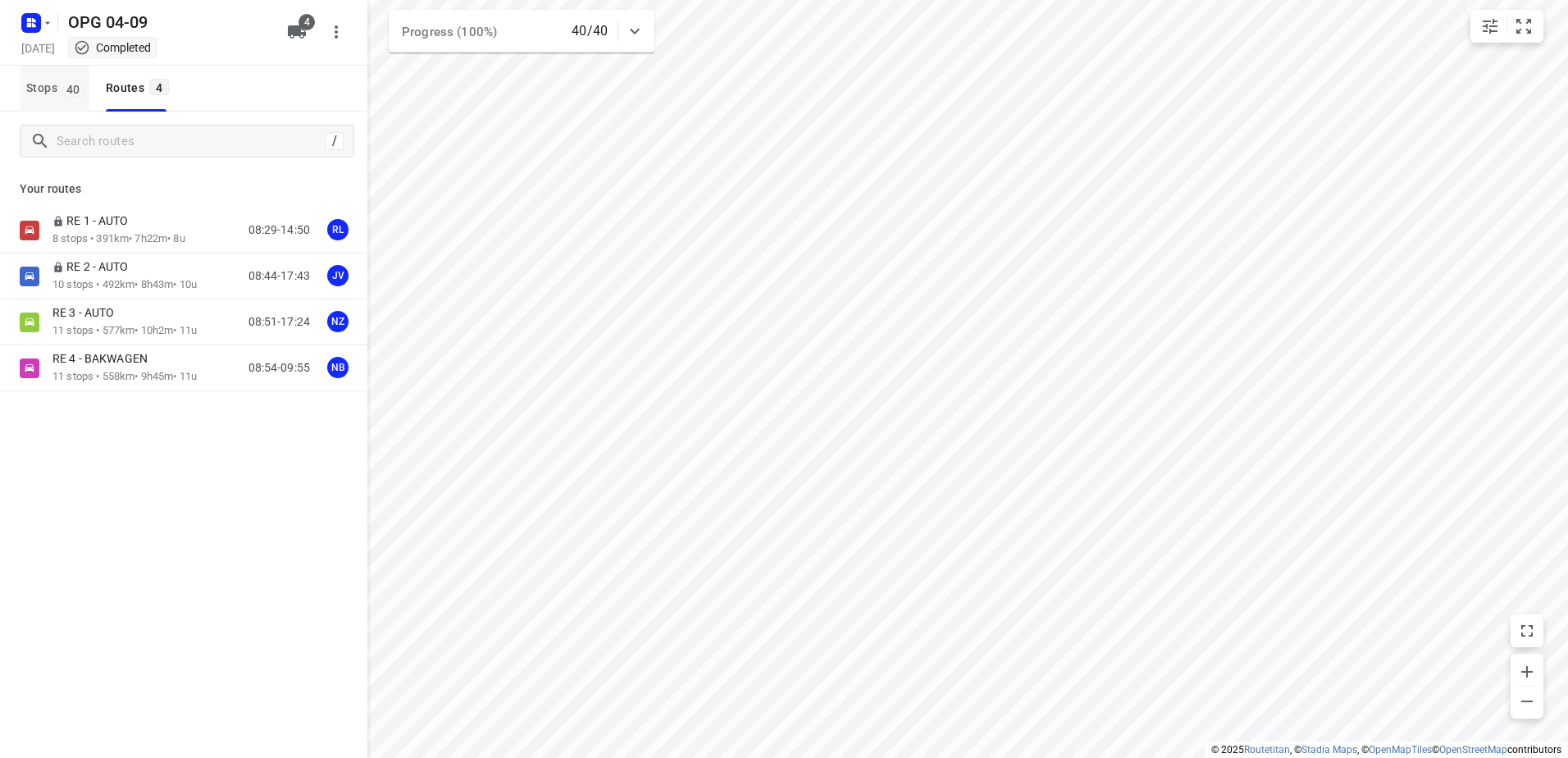
click at [72, 87] on span "40" at bounding box center [73, 88] width 22 height 16
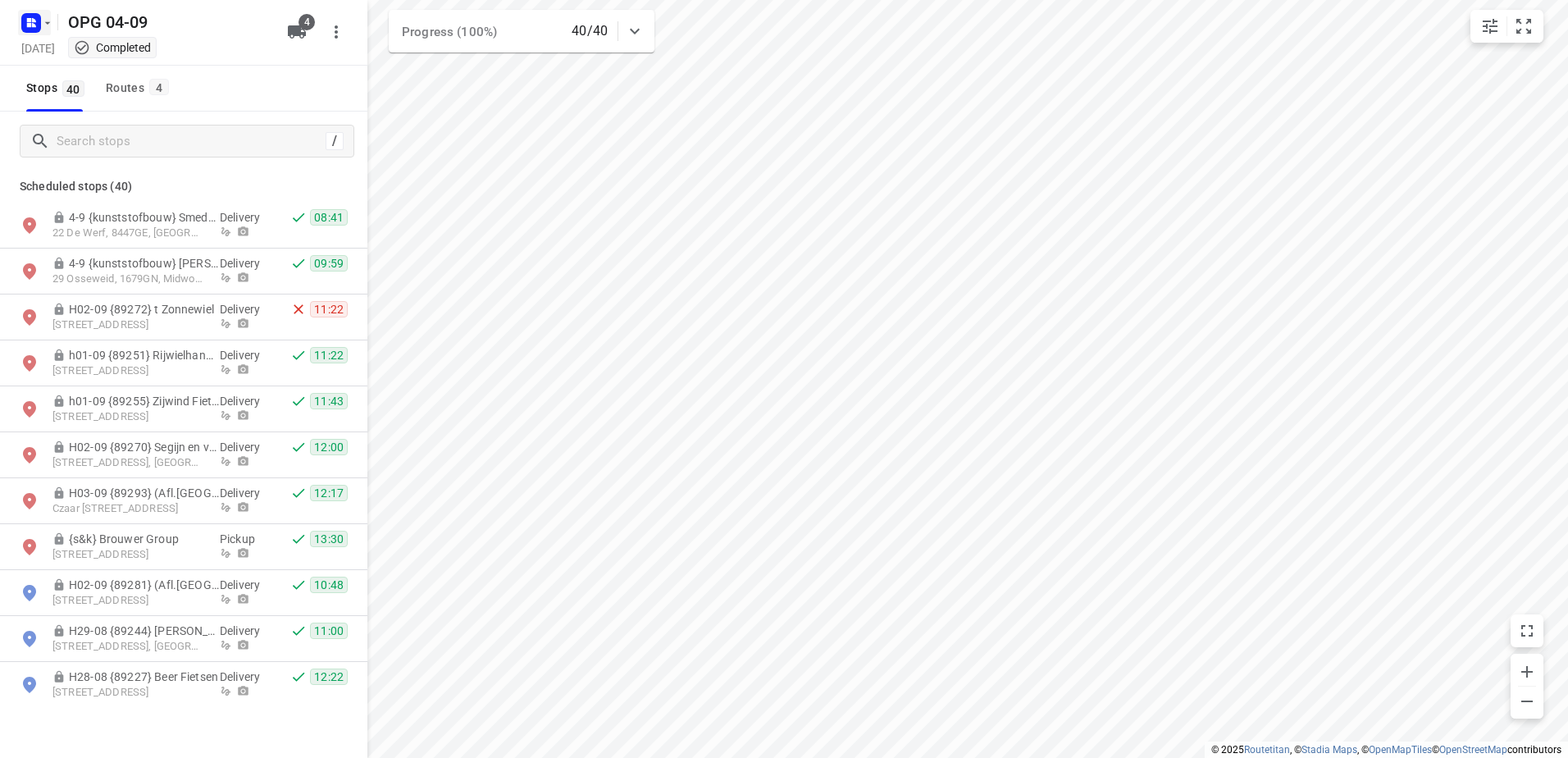
click at [45, 16] on button "button" at bounding box center [34, 23] width 33 height 26
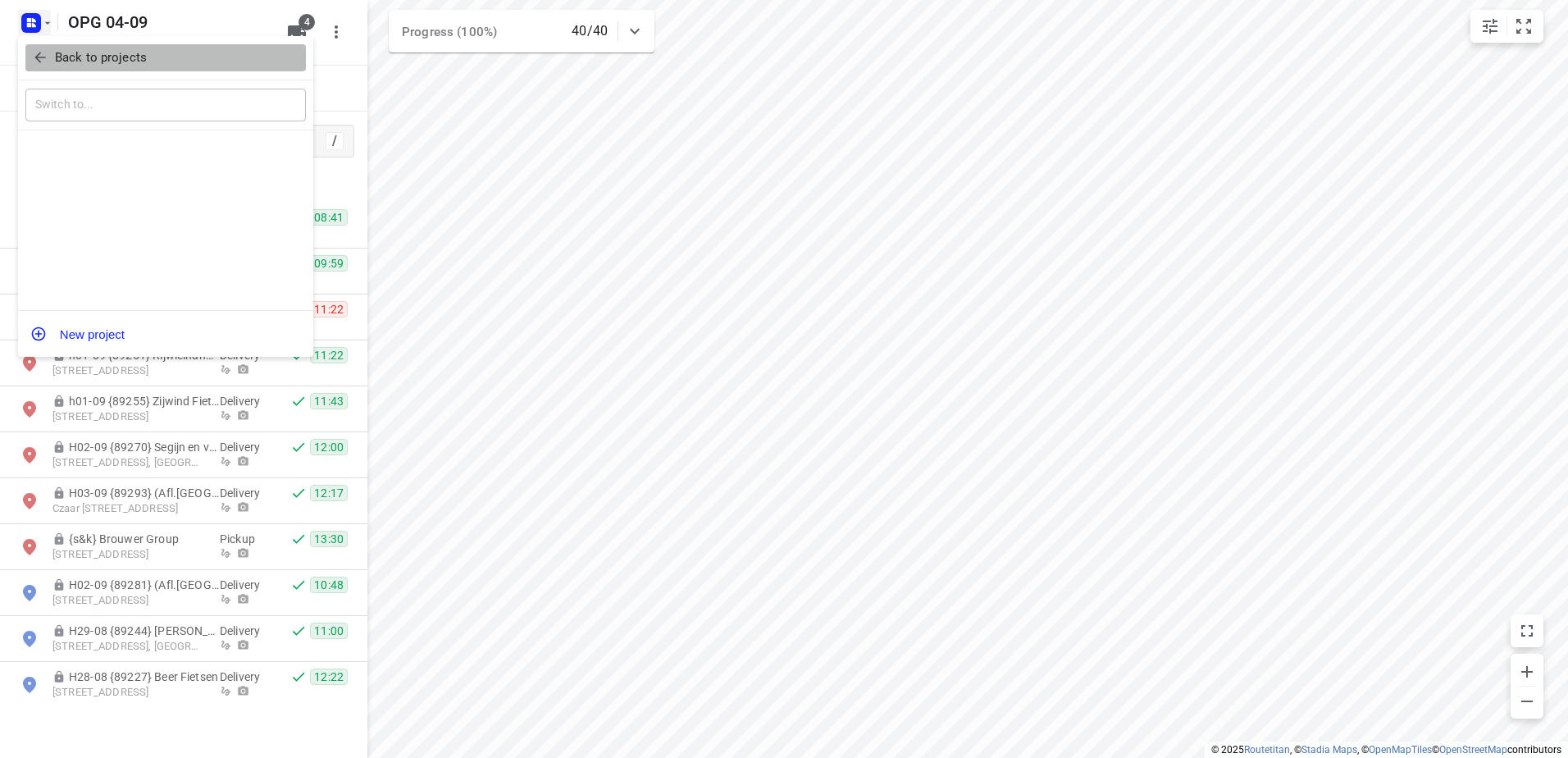
click at [48, 48] on button "Back to projects" at bounding box center [165, 57] width 281 height 27
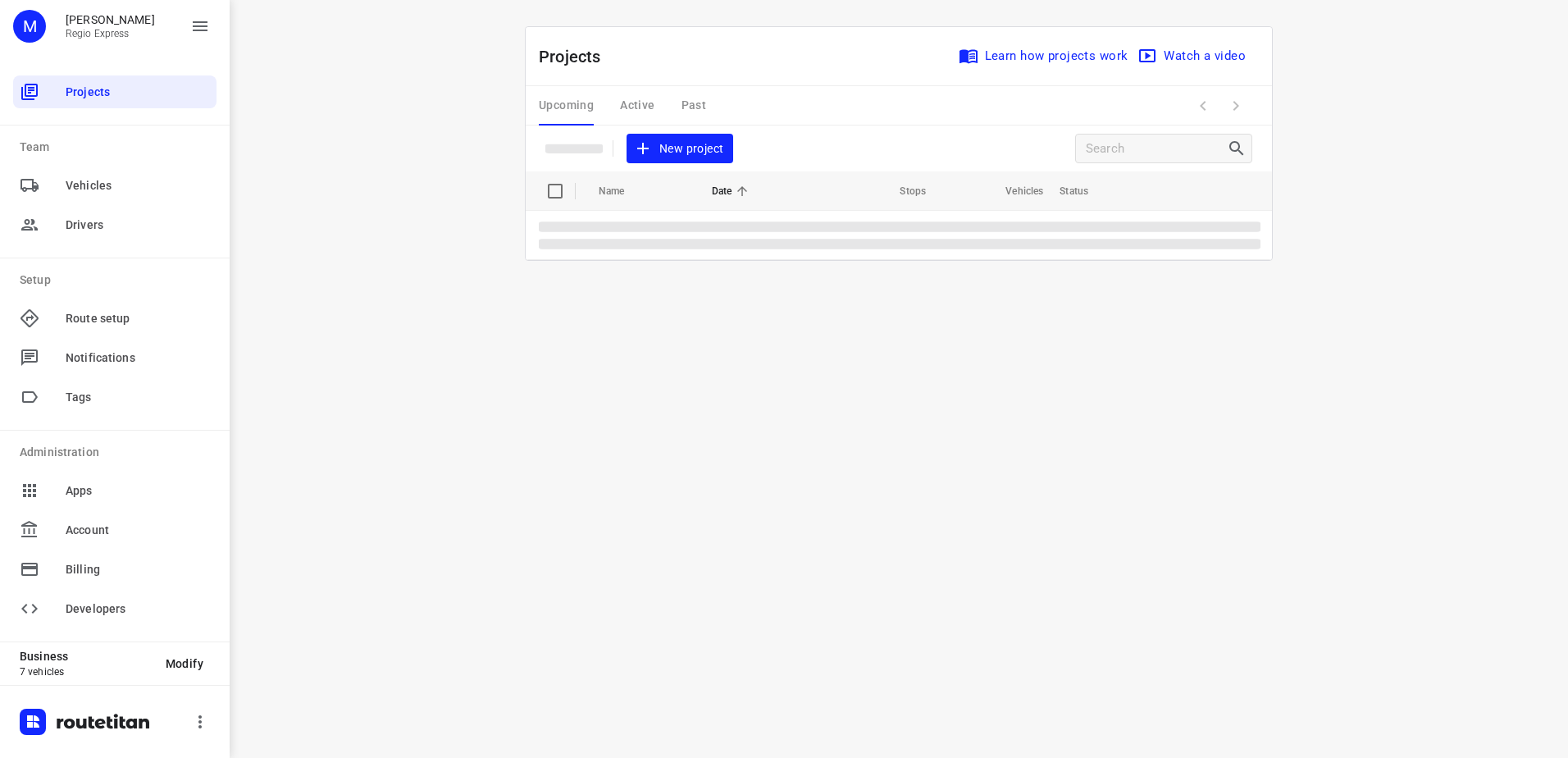
click at [648, 104] on div "Upcoming Active Past" at bounding box center [636, 105] width 194 height 39
click at [640, 98] on div "Upcoming Active Past" at bounding box center [636, 105] width 194 height 39
click at [633, 103] on div "Upcoming Active Past" at bounding box center [636, 105] width 194 height 39
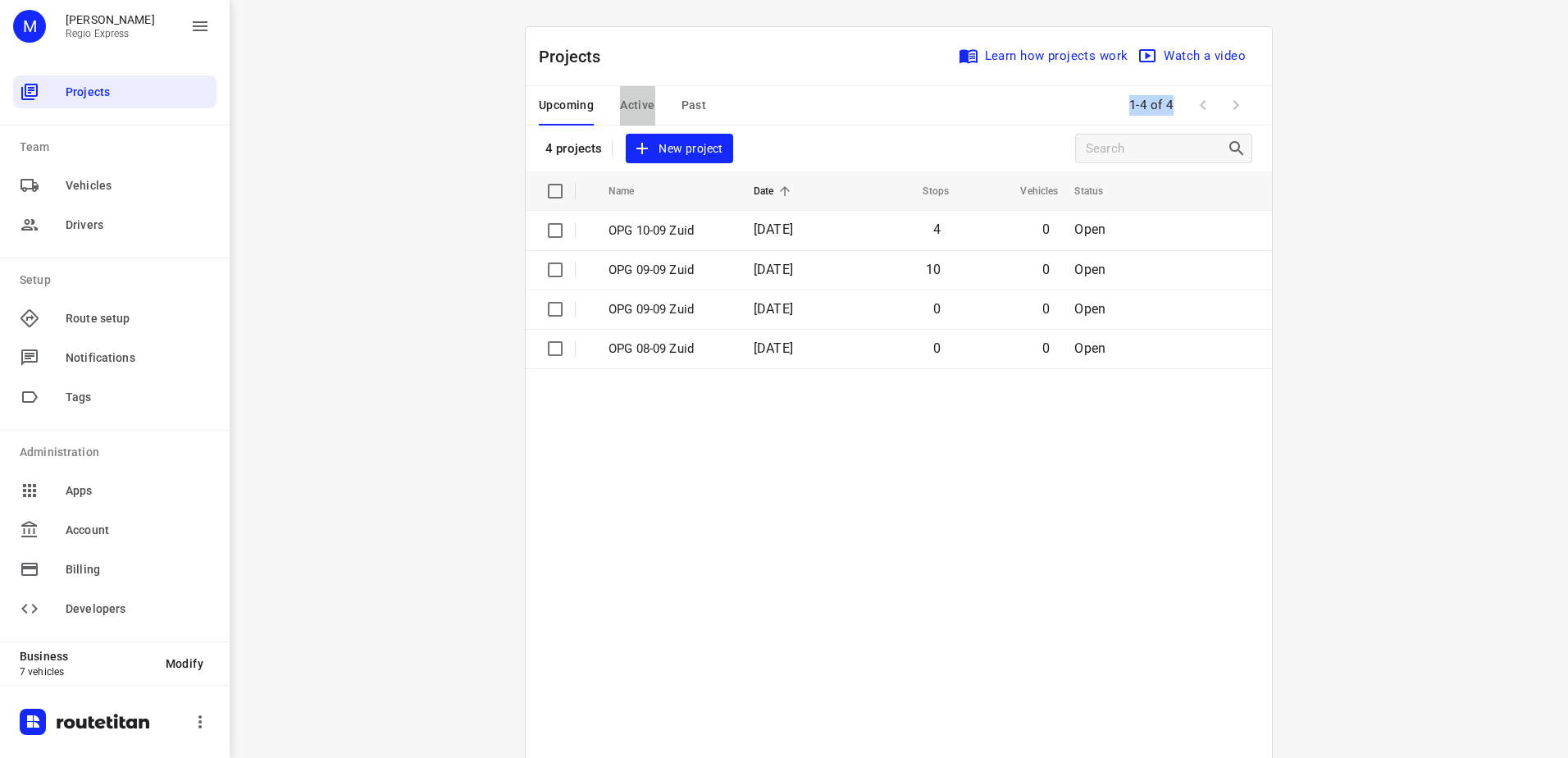
click at [620, 98] on span "Active" at bounding box center [637, 105] width 34 height 21
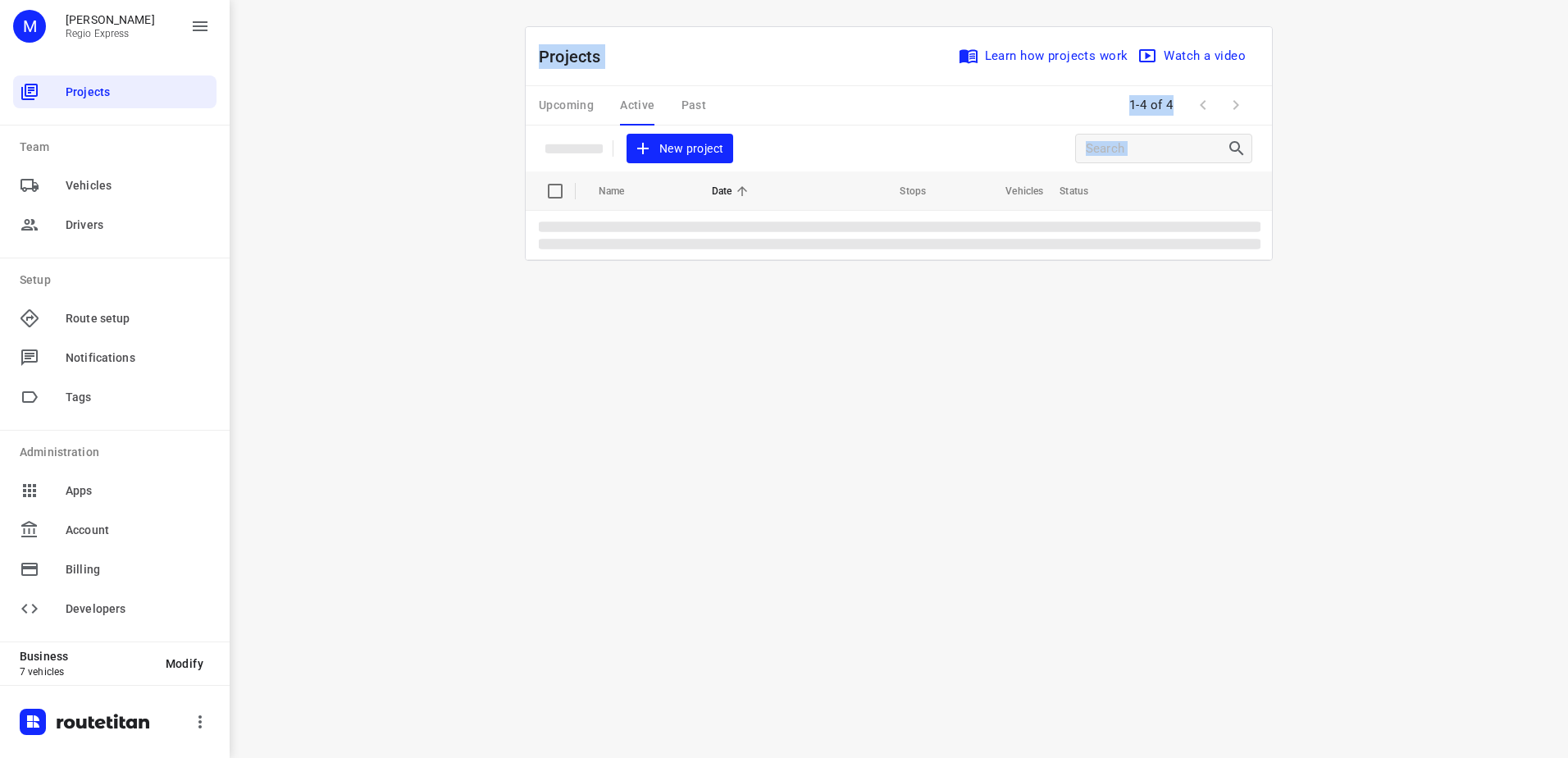
click at [706, 52] on div "Projects Learn how projects work Watch a video" at bounding box center [898, 56] width 747 height 59
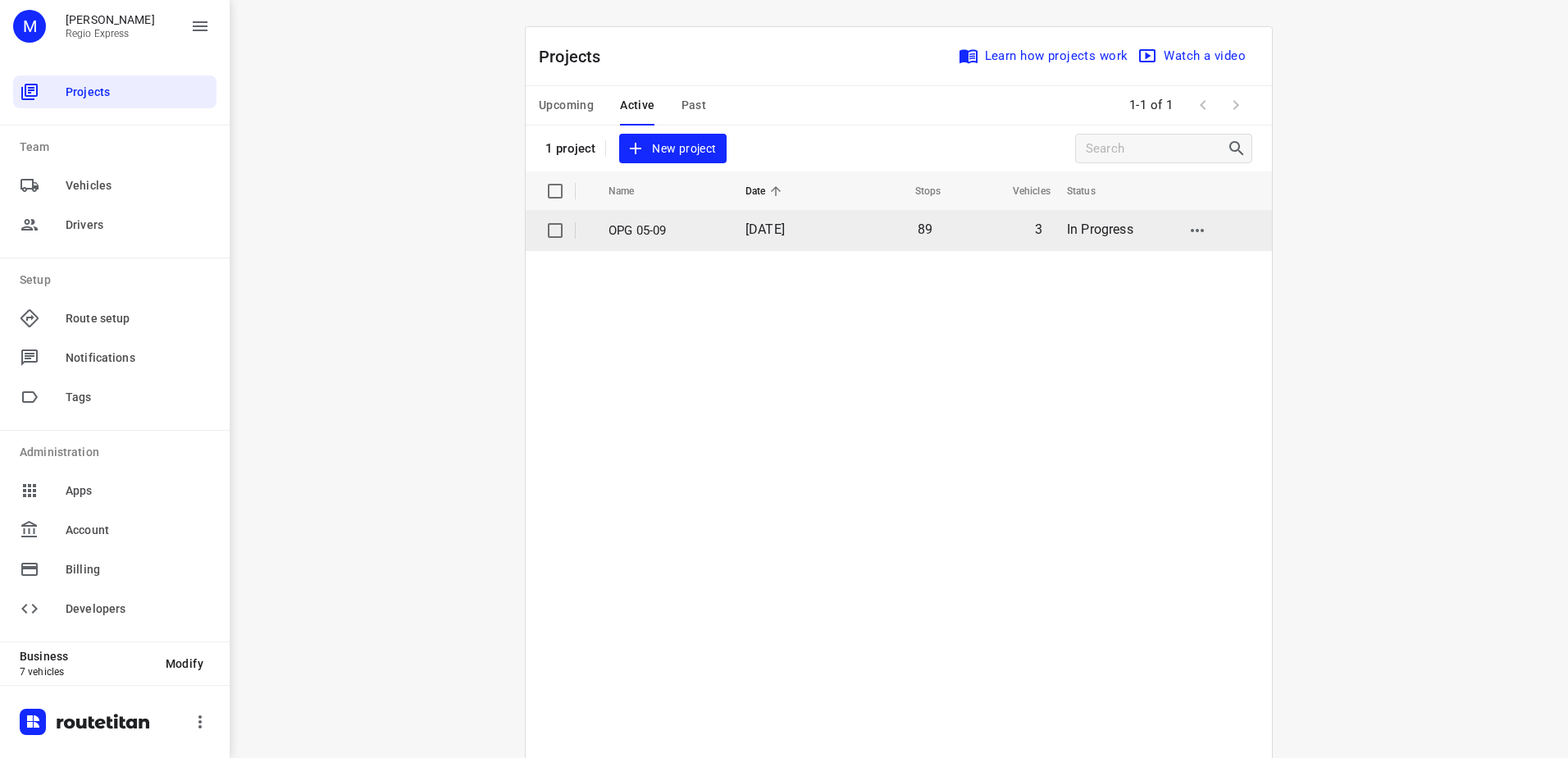
click at [687, 233] on p "OPG 05-09" at bounding box center [665, 231] width 112 height 19
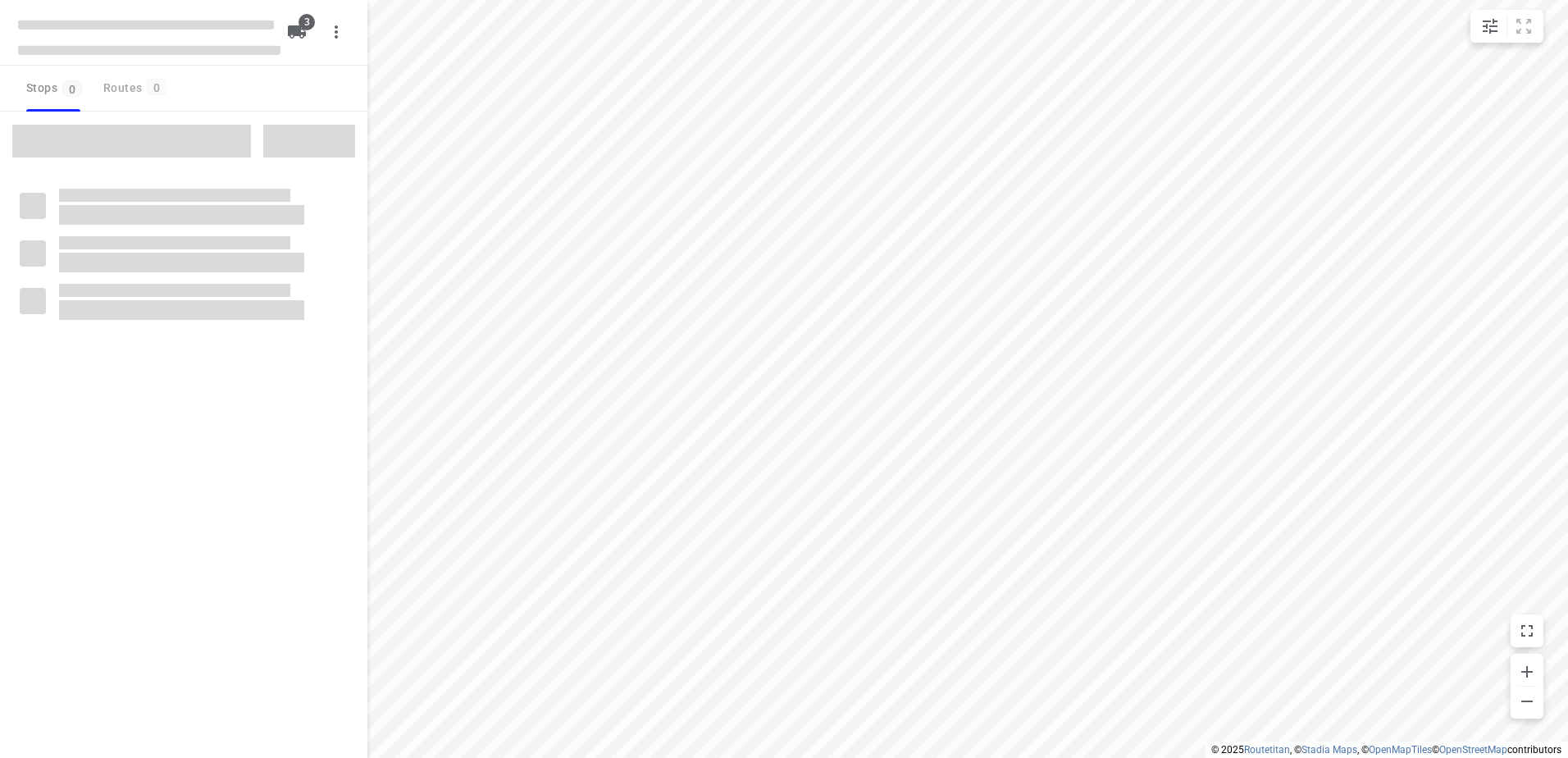
type input "distance"
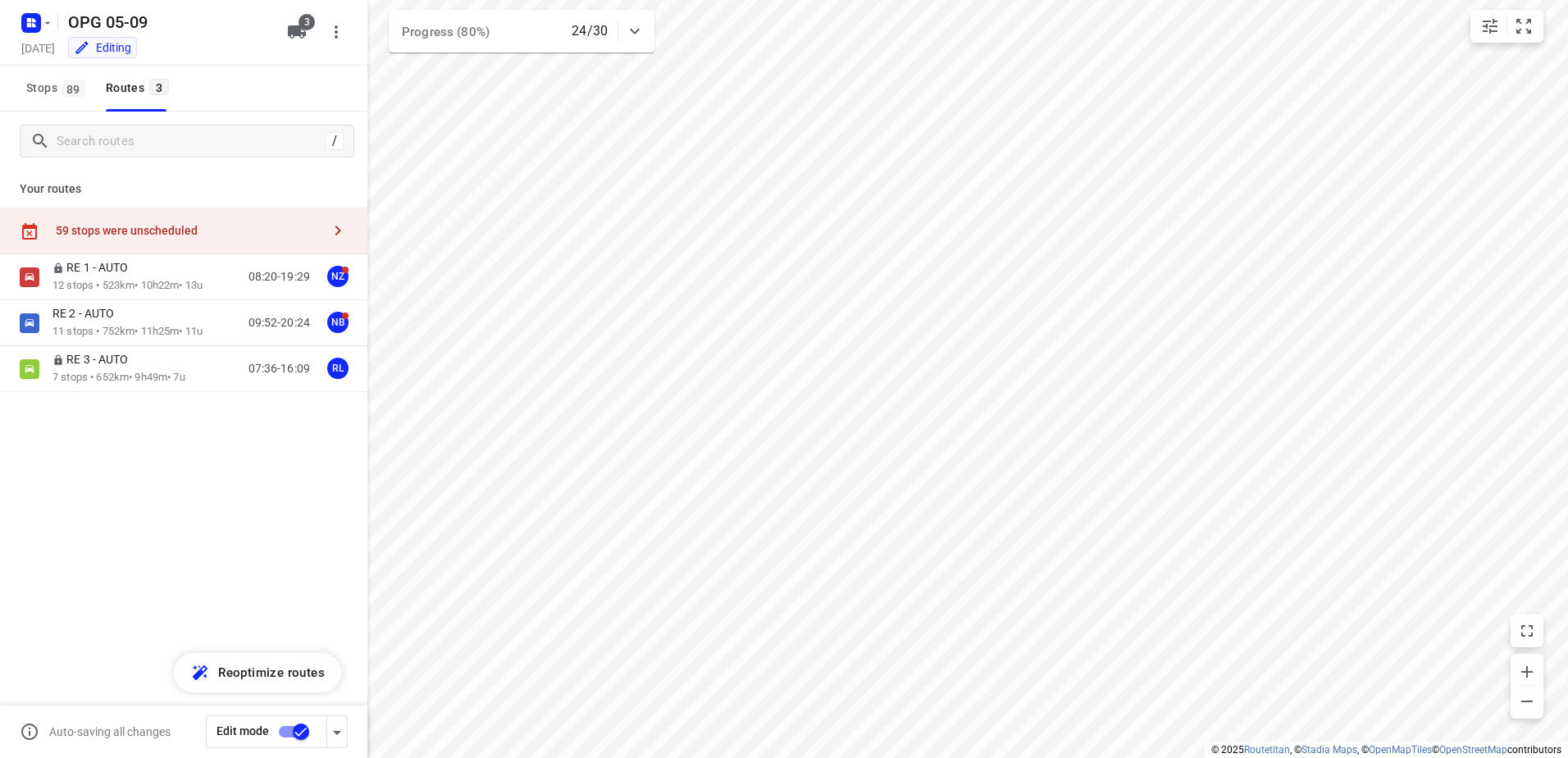
click at [216, 222] on div "59 stops were unscheduled" at bounding box center [184, 231] width 368 height 47
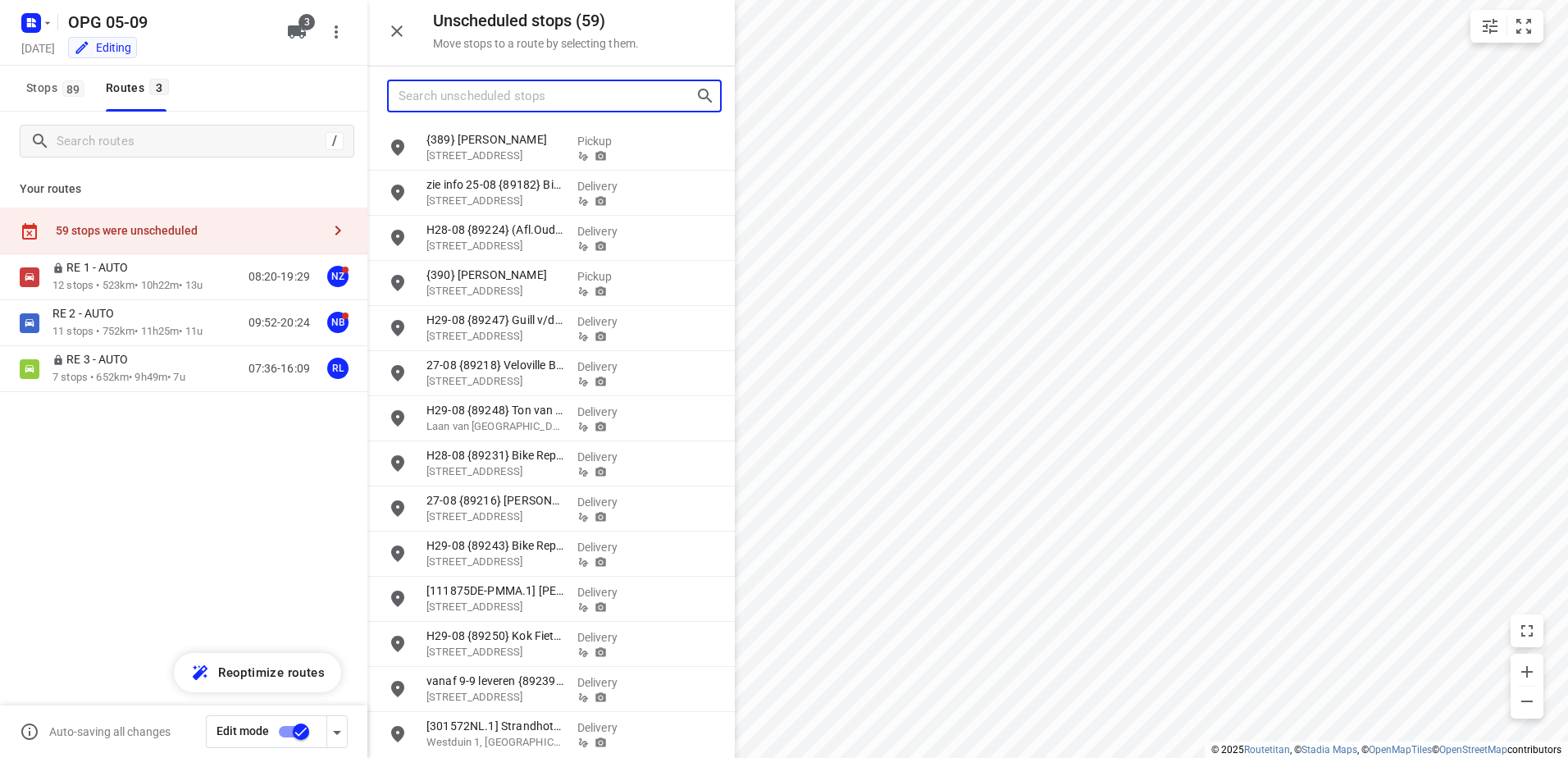
click at [489, 95] on input "Search unscheduled stops" at bounding box center [547, 96] width 297 height 25
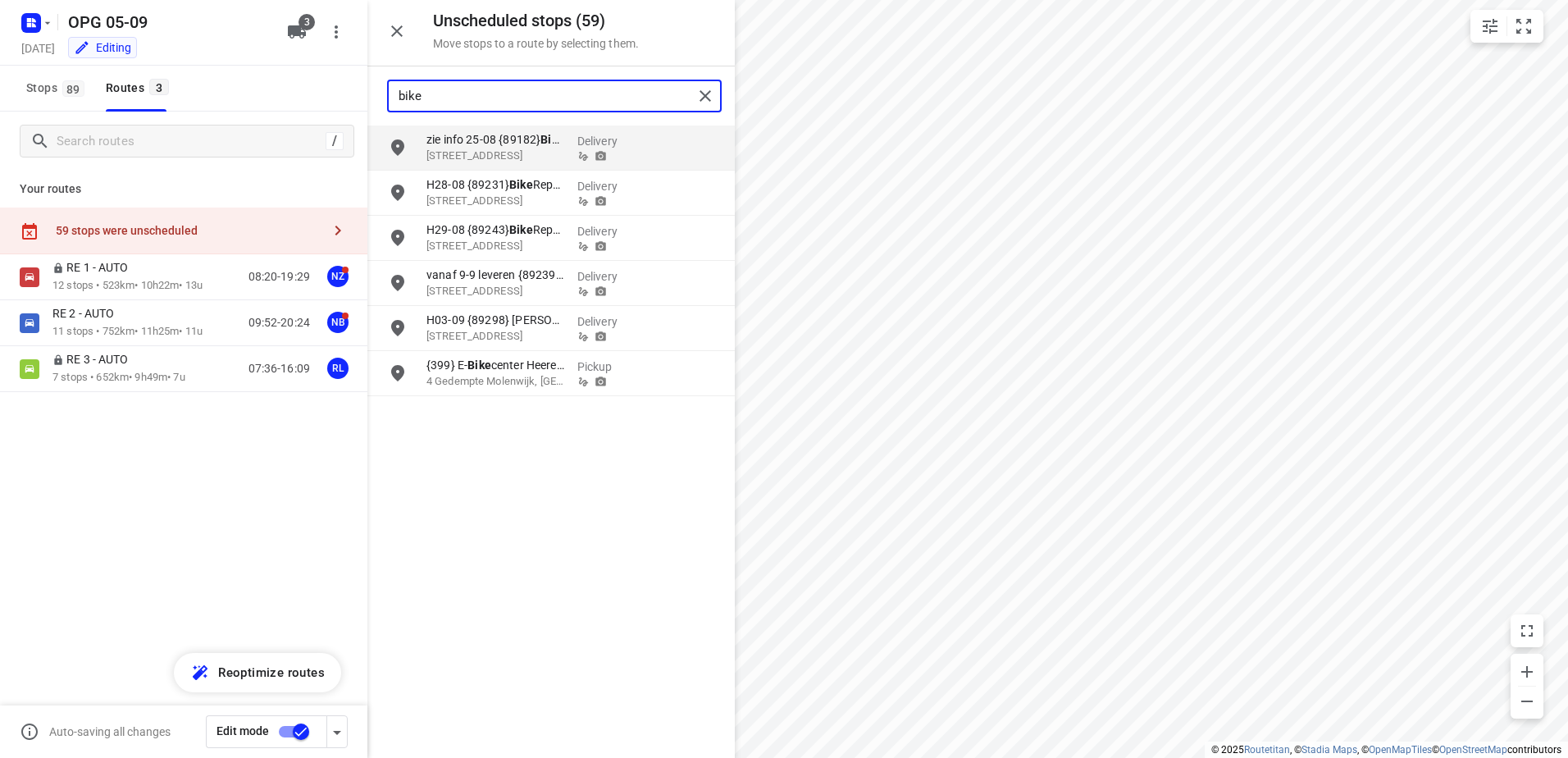
type input "bike"
click at [377, 34] on div "Unscheduled stops ( 59 ) Move stops to a route by selecting them." at bounding box center [552, 33] width 368 height 66
click at [394, 41] on button "button" at bounding box center [397, 31] width 33 height 33
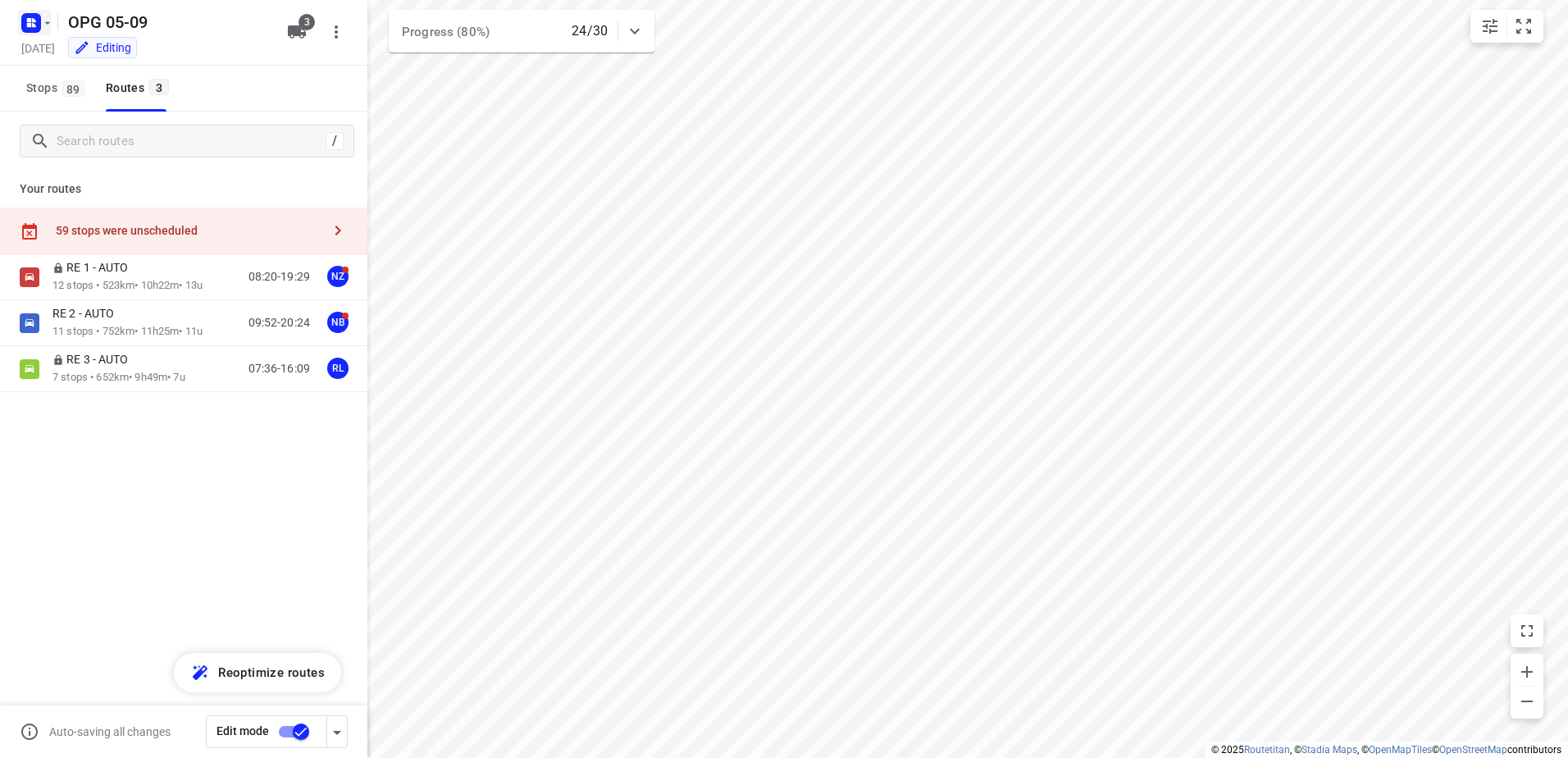
click at [41, 28] on button "button" at bounding box center [34, 23] width 33 height 26
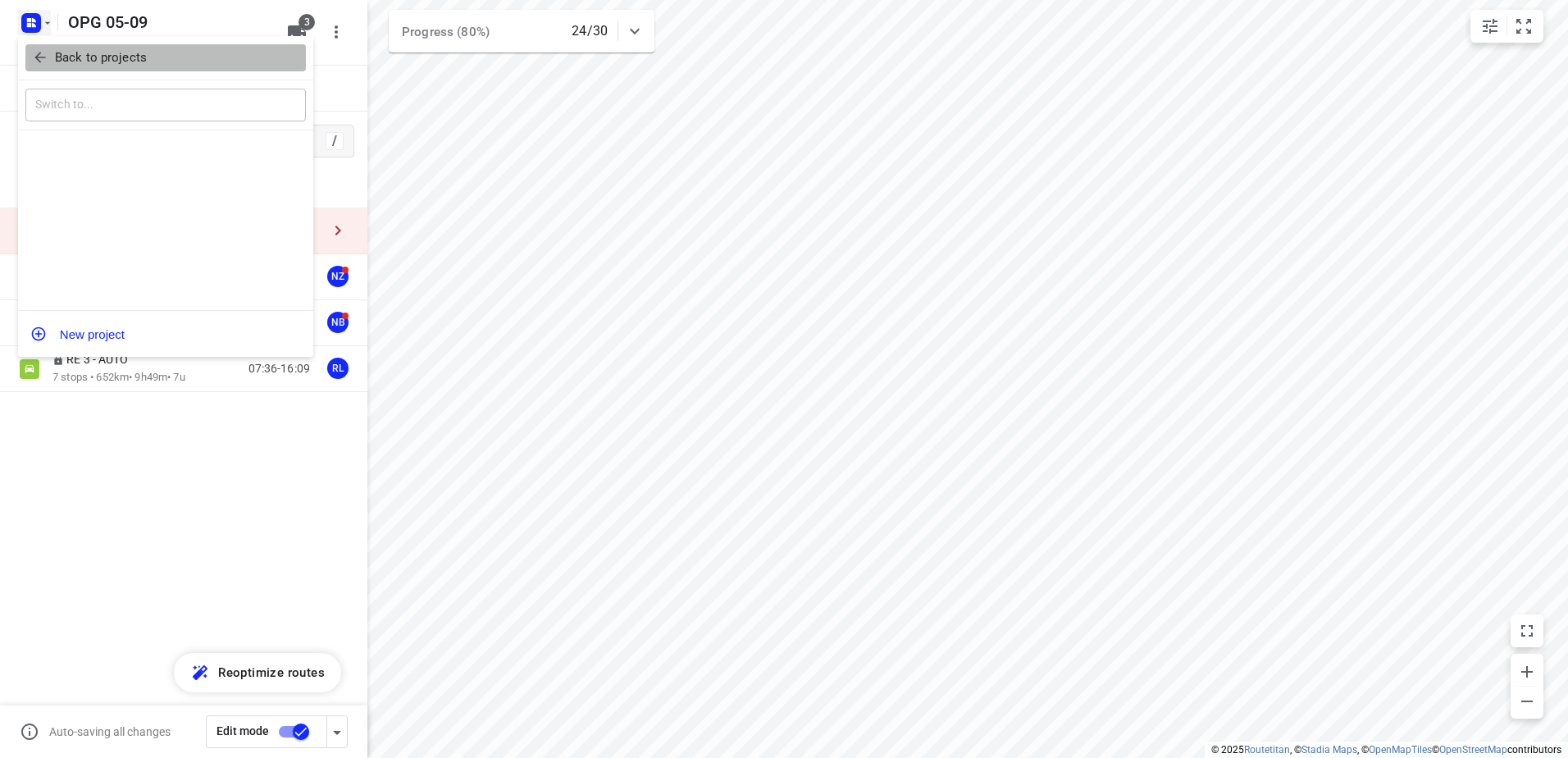
click at [48, 47] on button "Back to projects" at bounding box center [165, 57] width 281 height 27
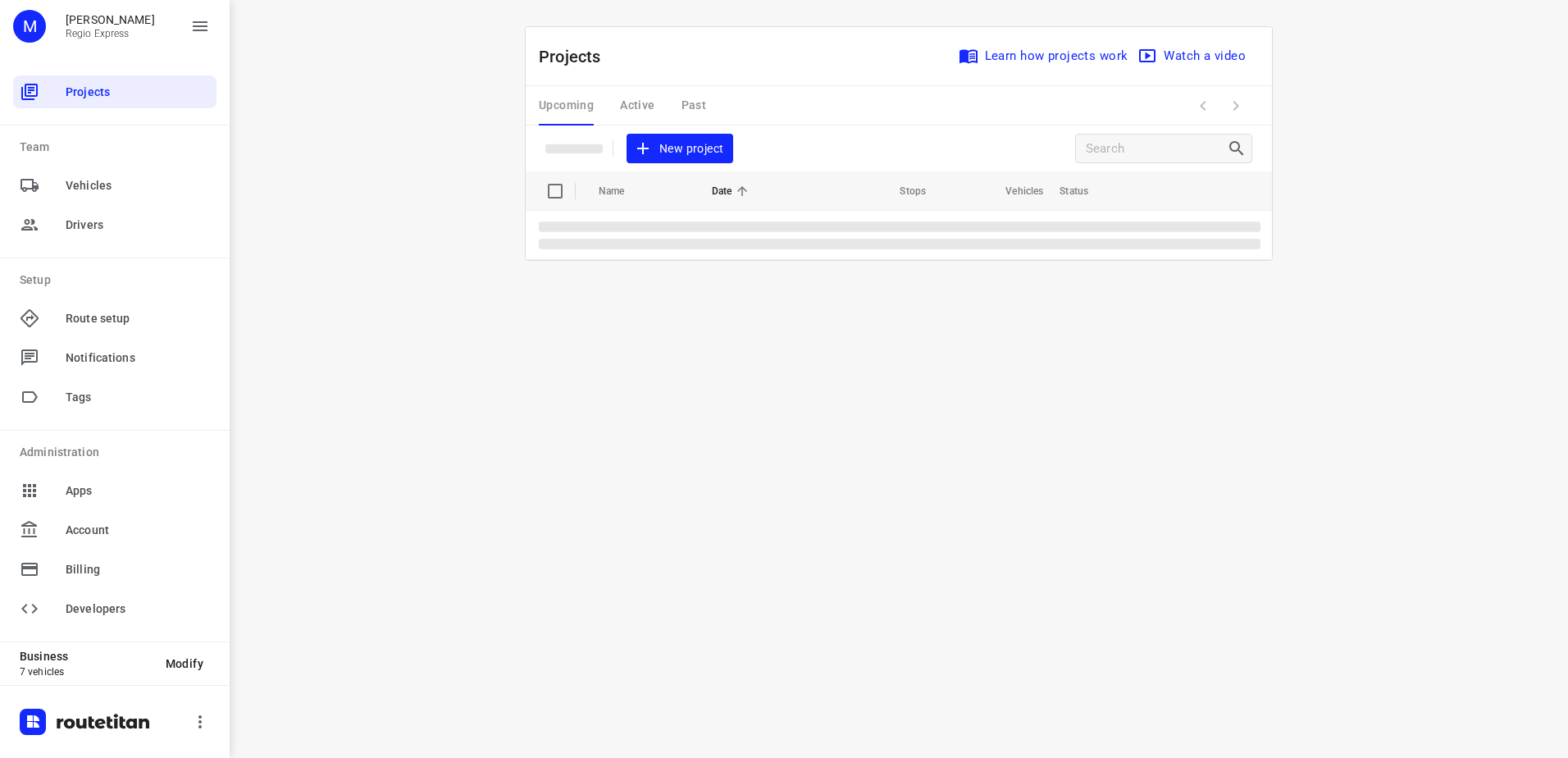
click at [660, 122] on div "Upcoming Active Past" at bounding box center [636, 105] width 194 height 39
click at [683, 117] on div "Upcoming Active Past" at bounding box center [636, 105] width 194 height 39
click at [690, 105] on div "Upcoming Active Past" at bounding box center [636, 105] width 194 height 39
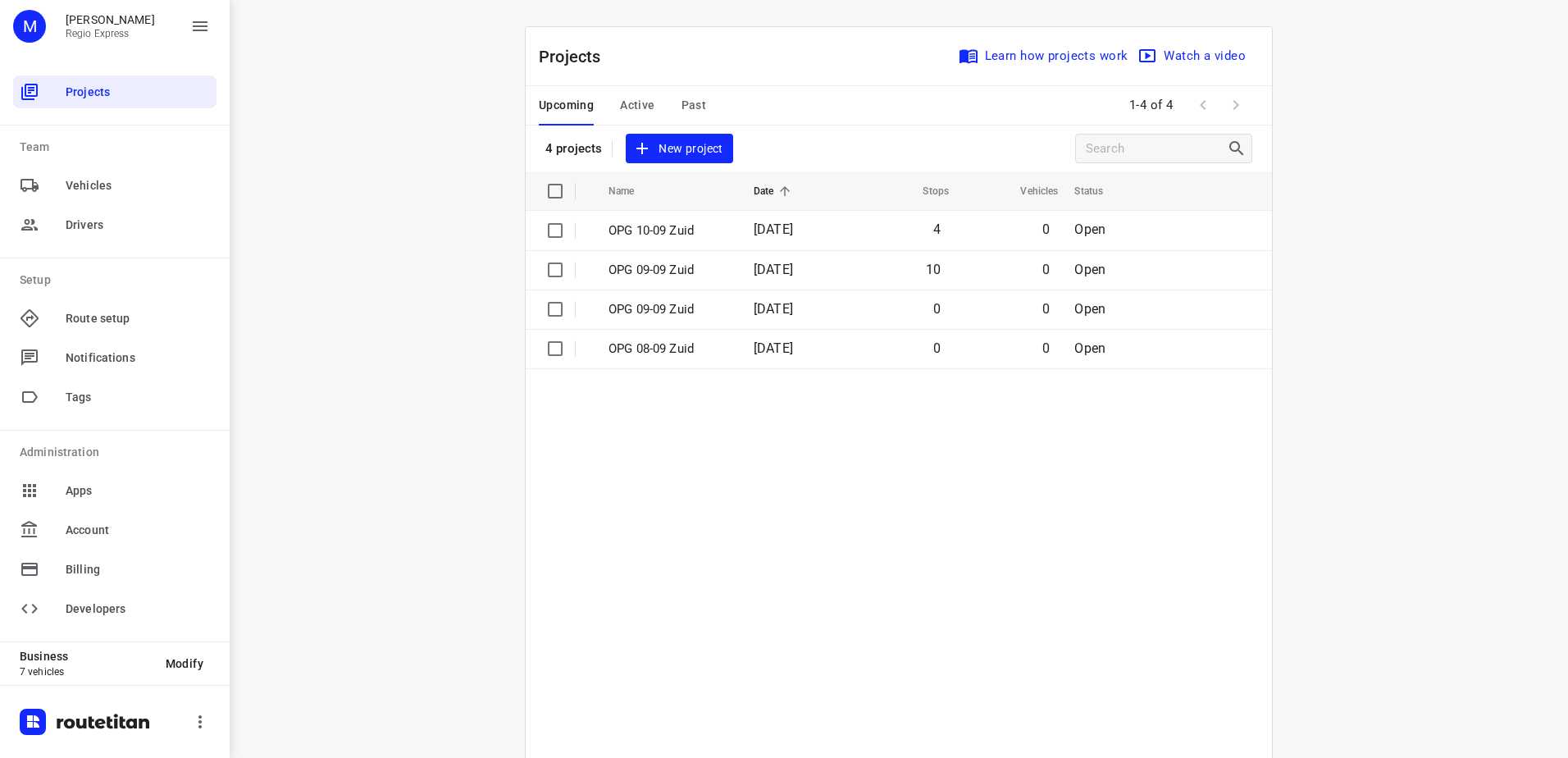
click at [711, 105] on div "Upcoming Active Past" at bounding box center [636, 105] width 194 height 39
click at [682, 96] on span "Past" at bounding box center [694, 105] width 25 height 21
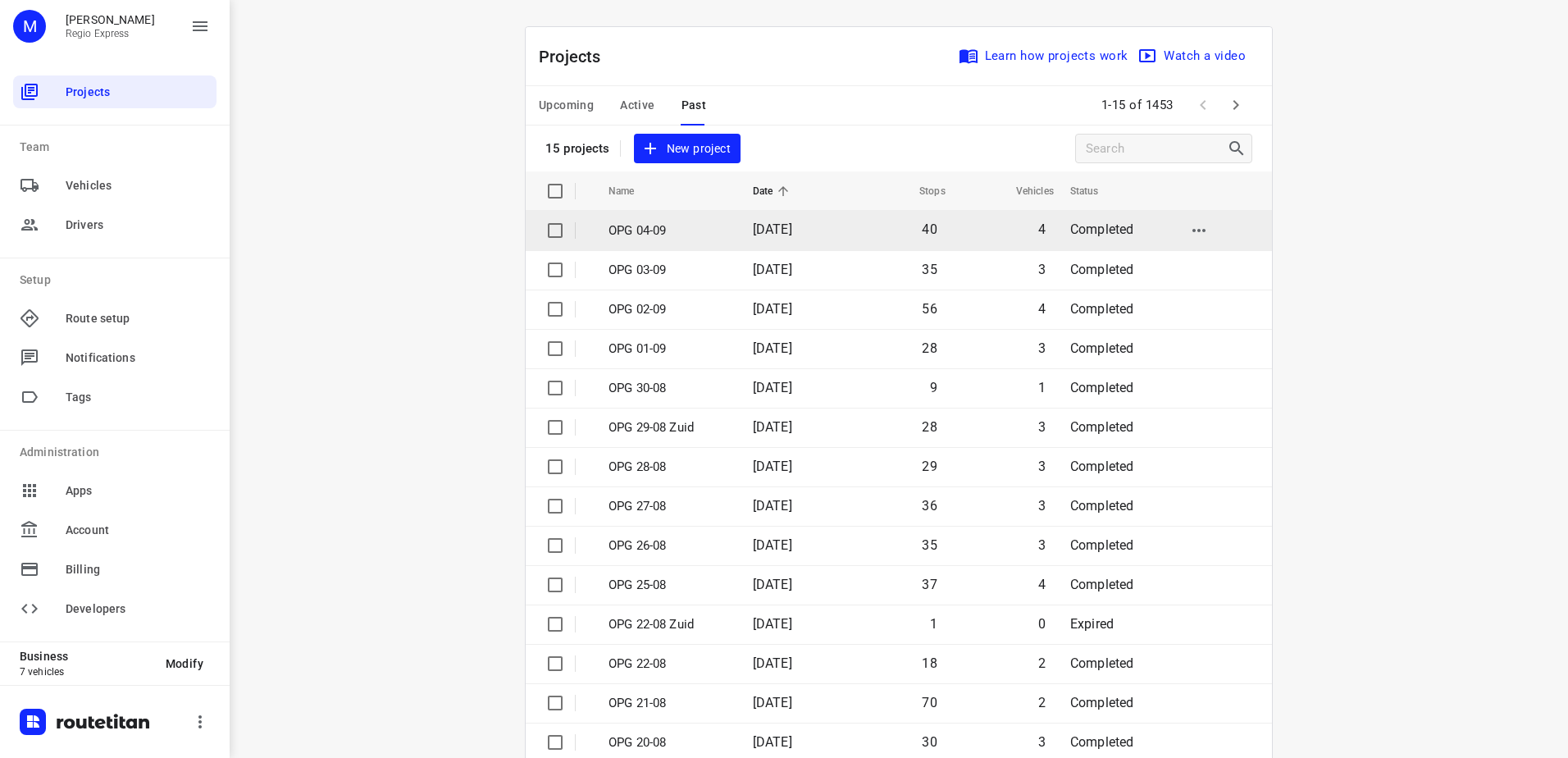
click at [683, 229] on p "OPG 04-09" at bounding box center [669, 231] width 120 height 19
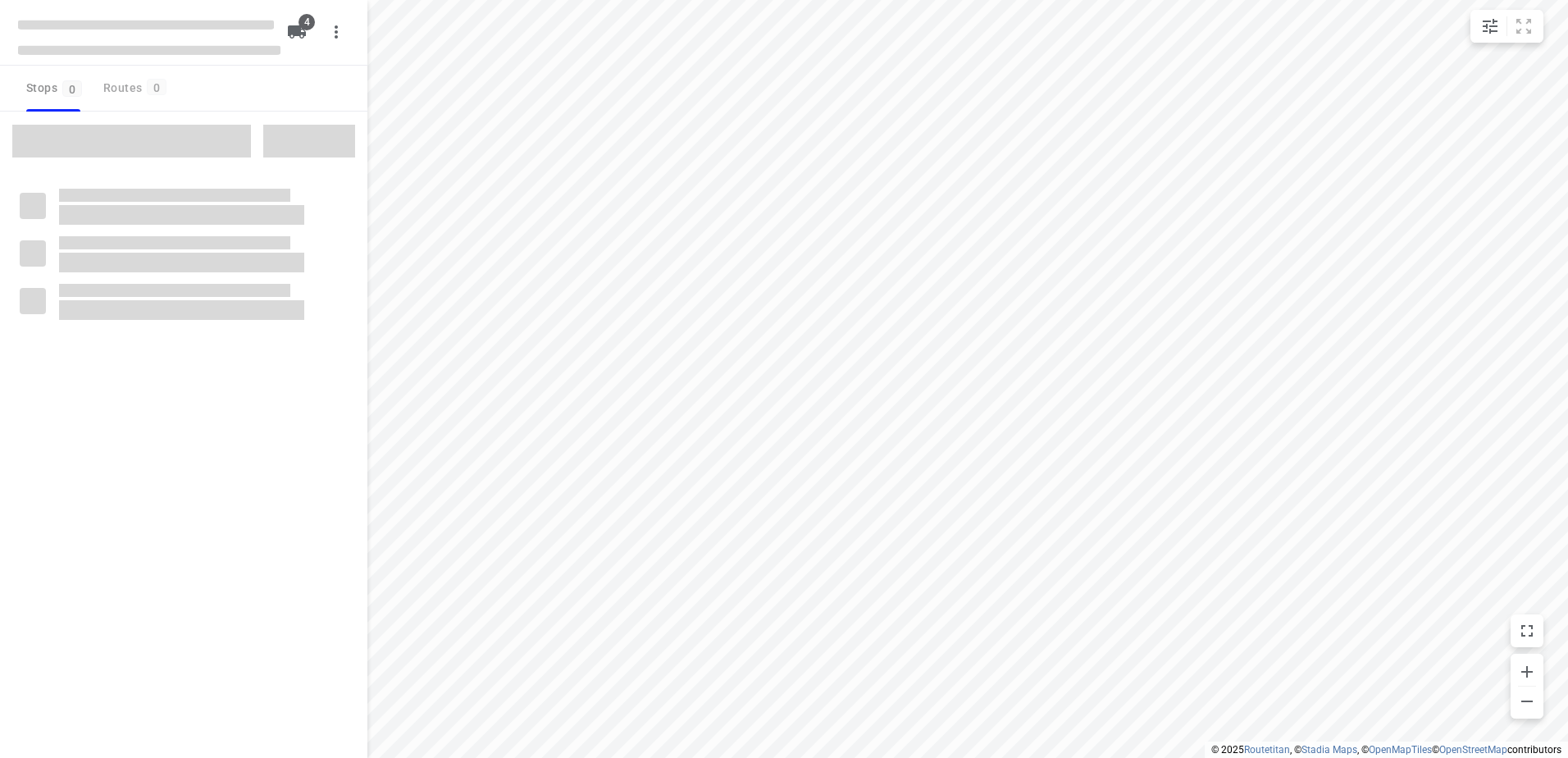
type input "distance"
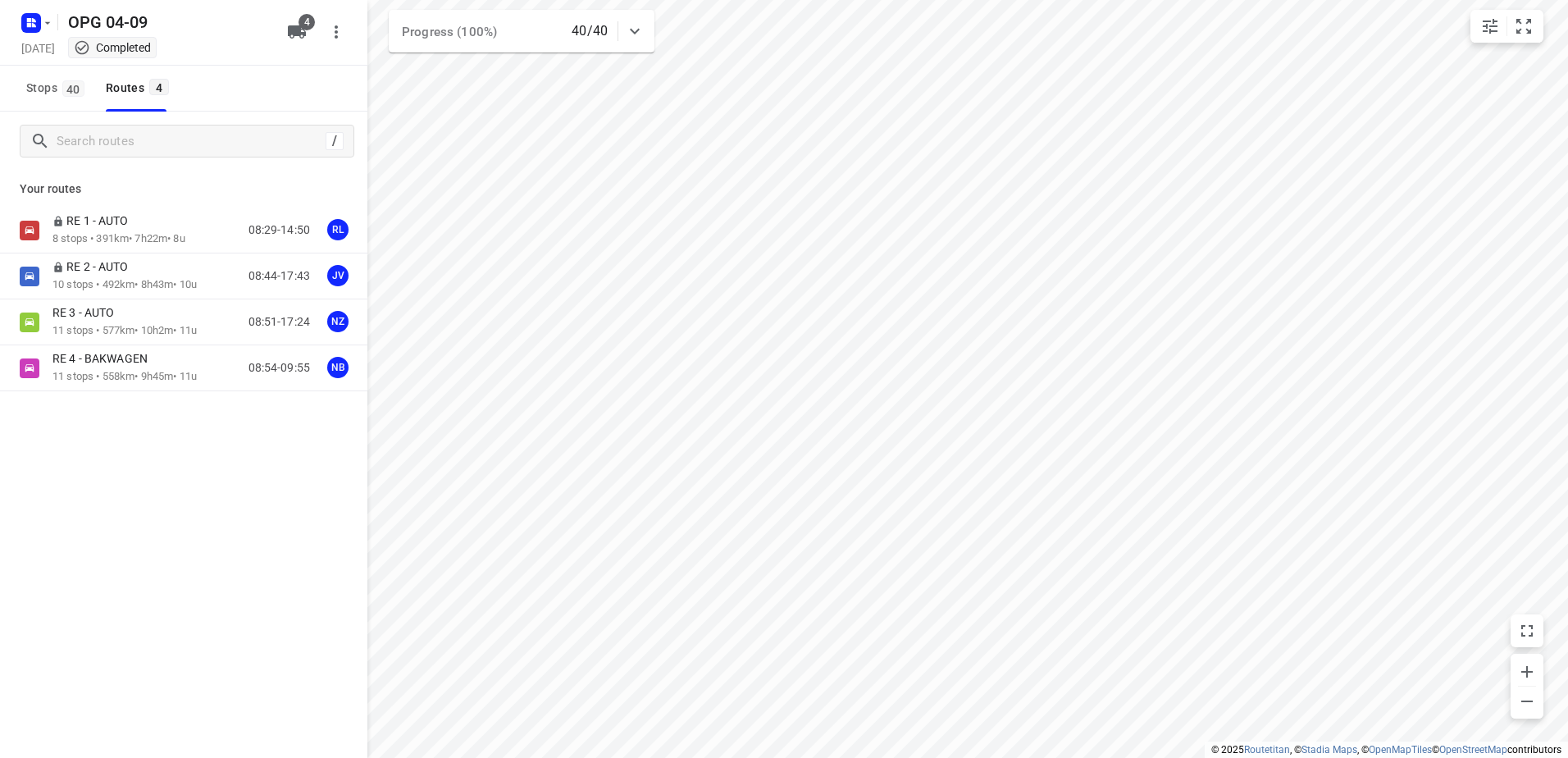
click at [41, 38] on div "OPG 04-09 Thursday, Sep 04 Completed" at bounding box center [149, 31] width 263 height 57
drag, startPoint x: 39, startPoint y: 36, endPoint x: 24, endPoint y: 24, distance: 19.2
click at [24, 24] on rect "button" at bounding box center [31, 23] width 20 height 20
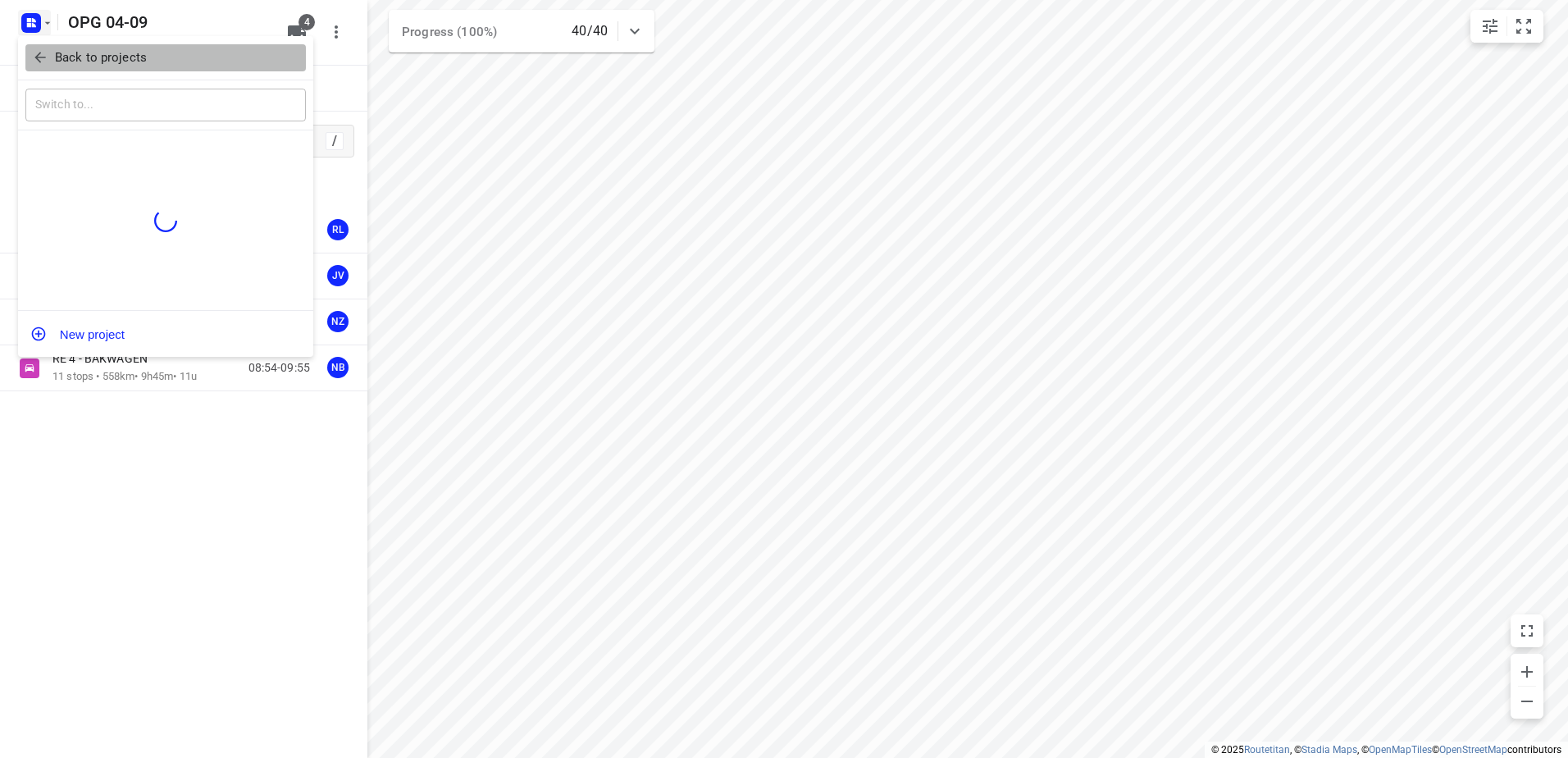
click at [49, 58] on span "Back to projects" at bounding box center [165, 57] width 267 height 19
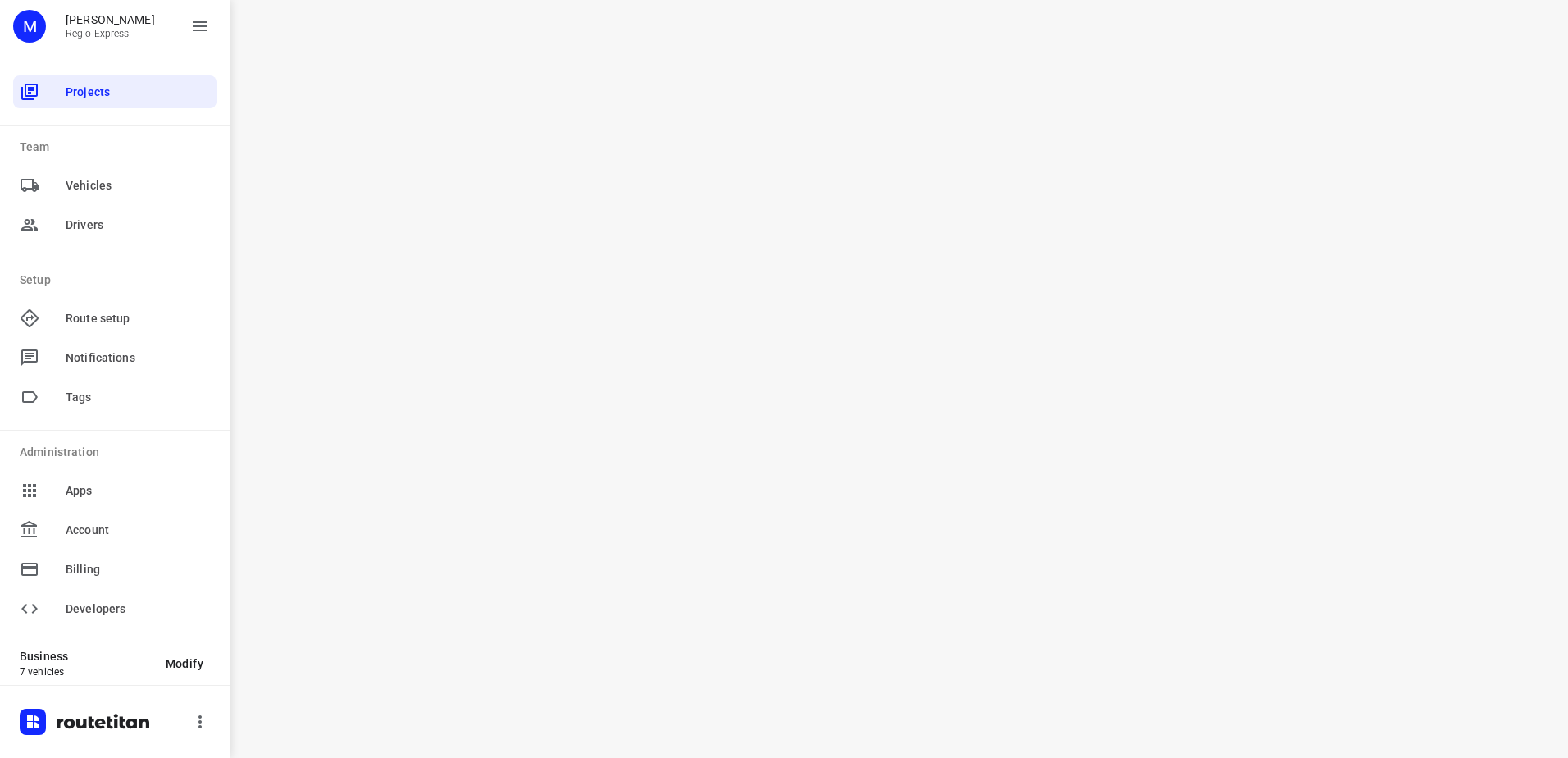
click at [1129, 336] on div "i © 2025 Routetitan , © Stadia Maps , © OpenMapTiles © OpenStreetMap contributo…" at bounding box center [898, 379] width 1338 height 758
click at [872, 309] on div "i © 2025 Routetitan , © Stadia Maps , © OpenMapTiles © OpenStreetMap contributo…" at bounding box center [898, 379] width 1338 height 758
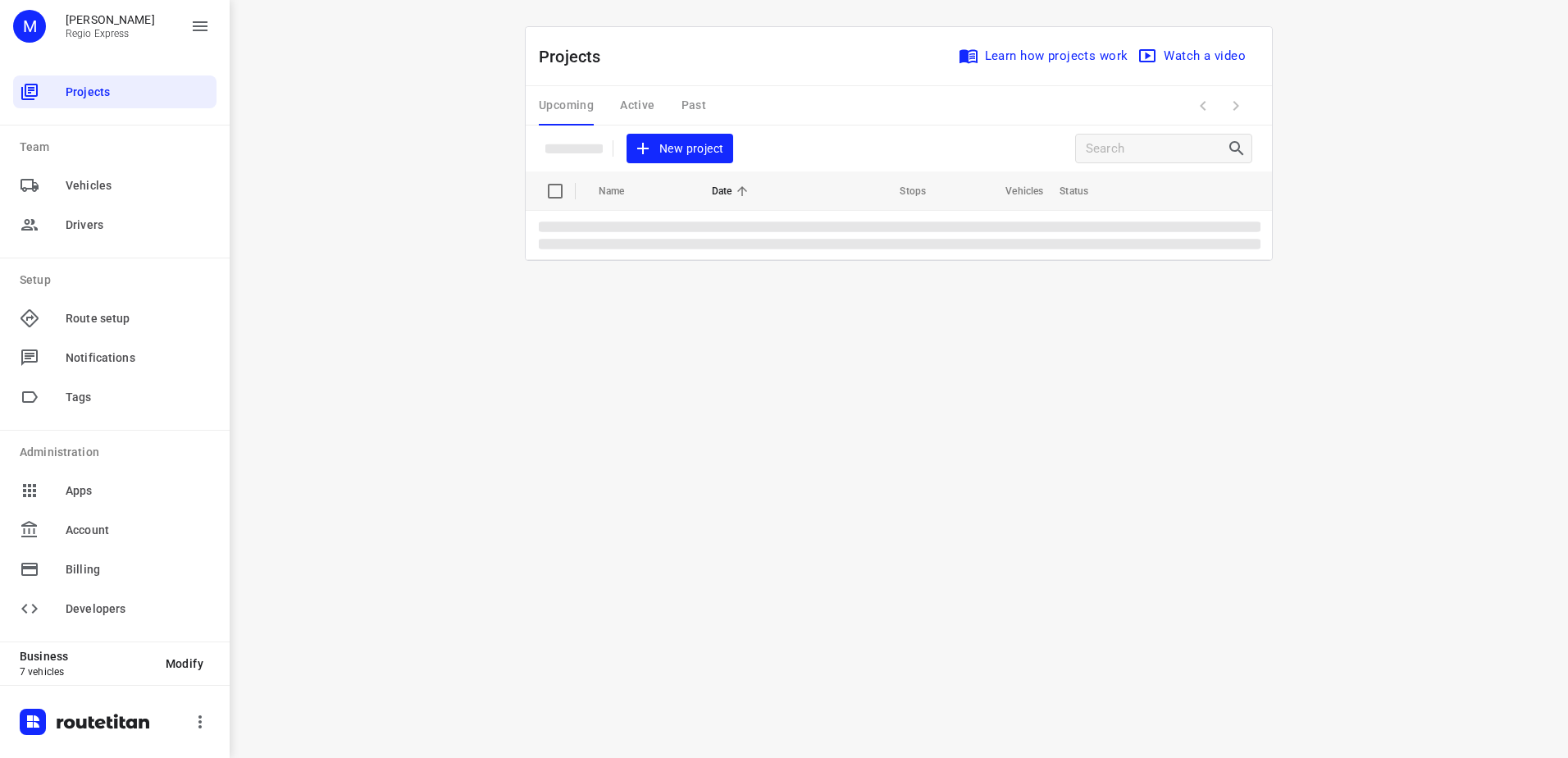
click at [693, 107] on div "Upcoming Active Past" at bounding box center [636, 105] width 194 height 39
click at [688, 103] on div "Upcoming Active Past" at bounding box center [636, 105] width 194 height 39
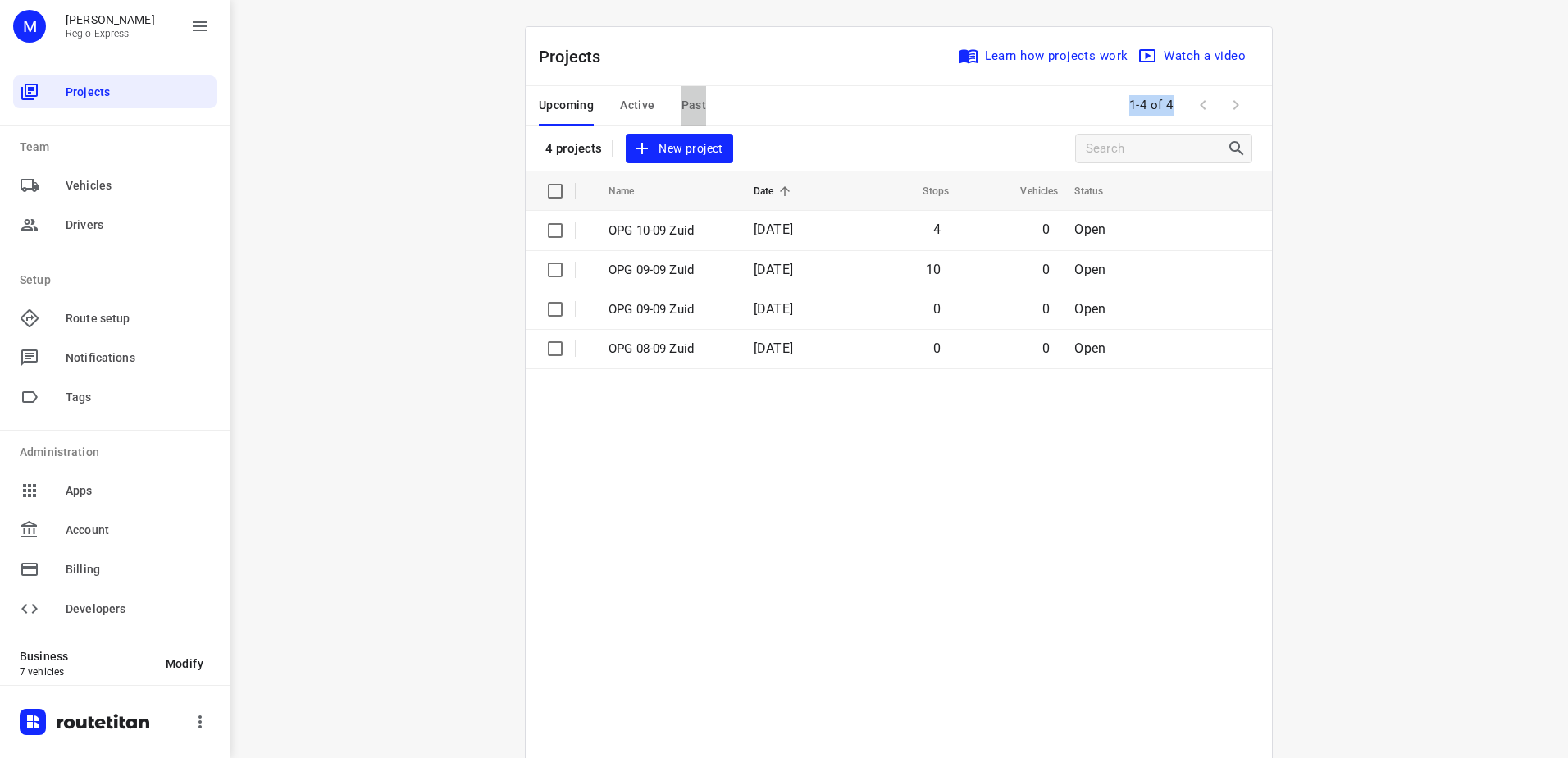
click at [688, 103] on span "Past" at bounding box center [694, 105] width 25 height 21
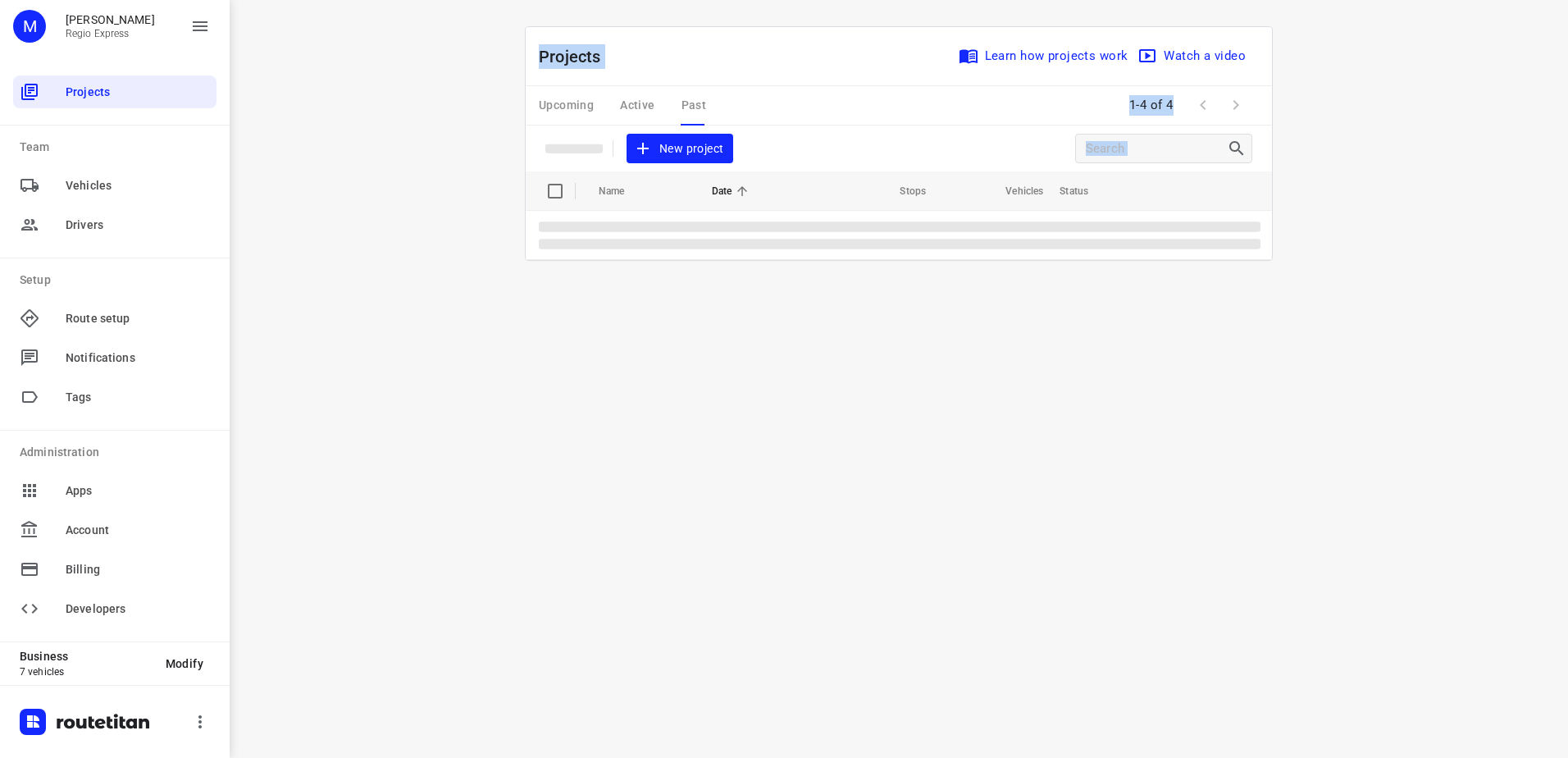
click at [911, 71] on div "Projects Learn how projects work Watch a video" at bounding box center [898, 56] width 747 height 59
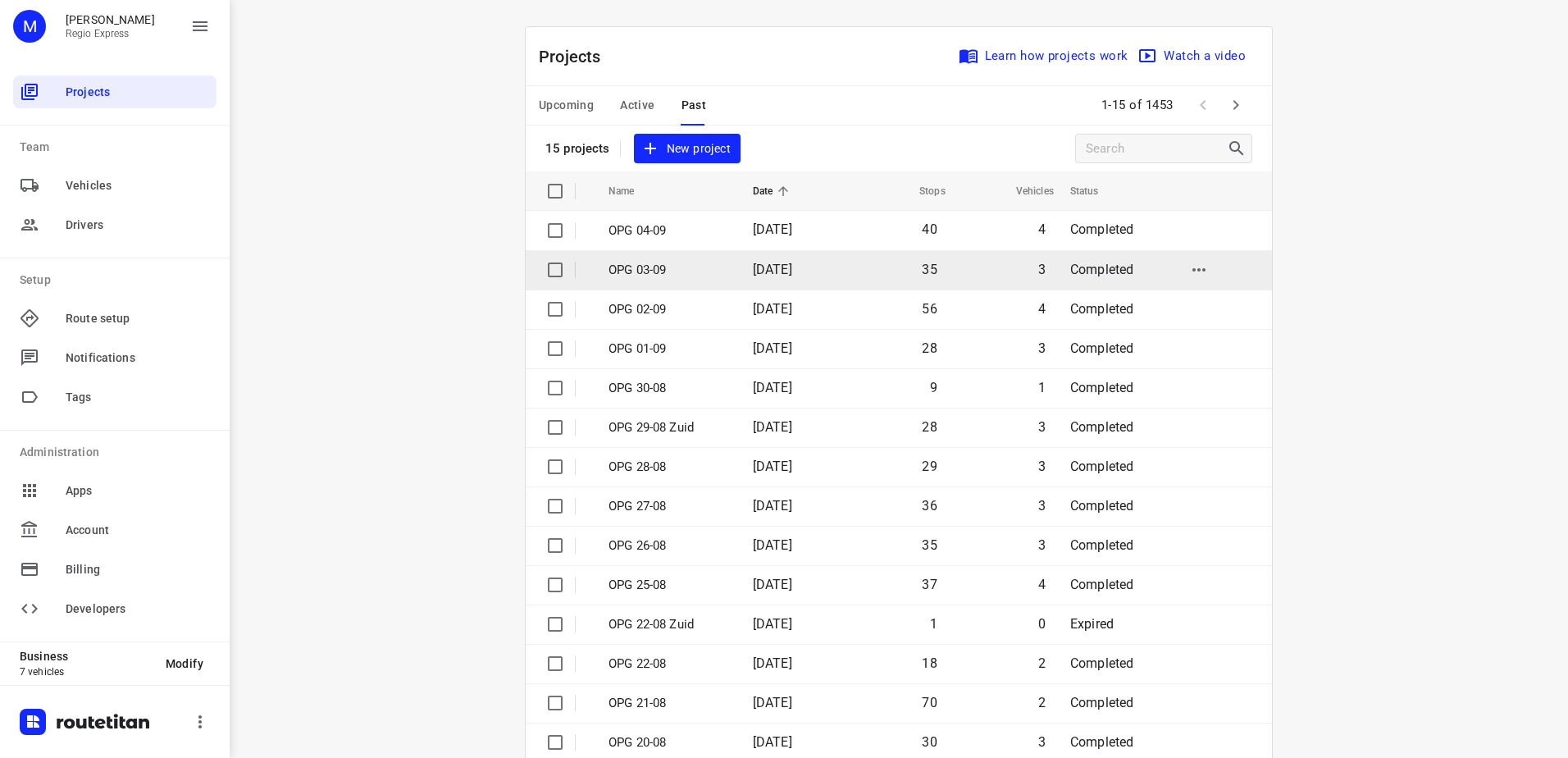
click at [610, 277] on p "OPG 03-09" at bounding box center [669, 270] width 120 height 19
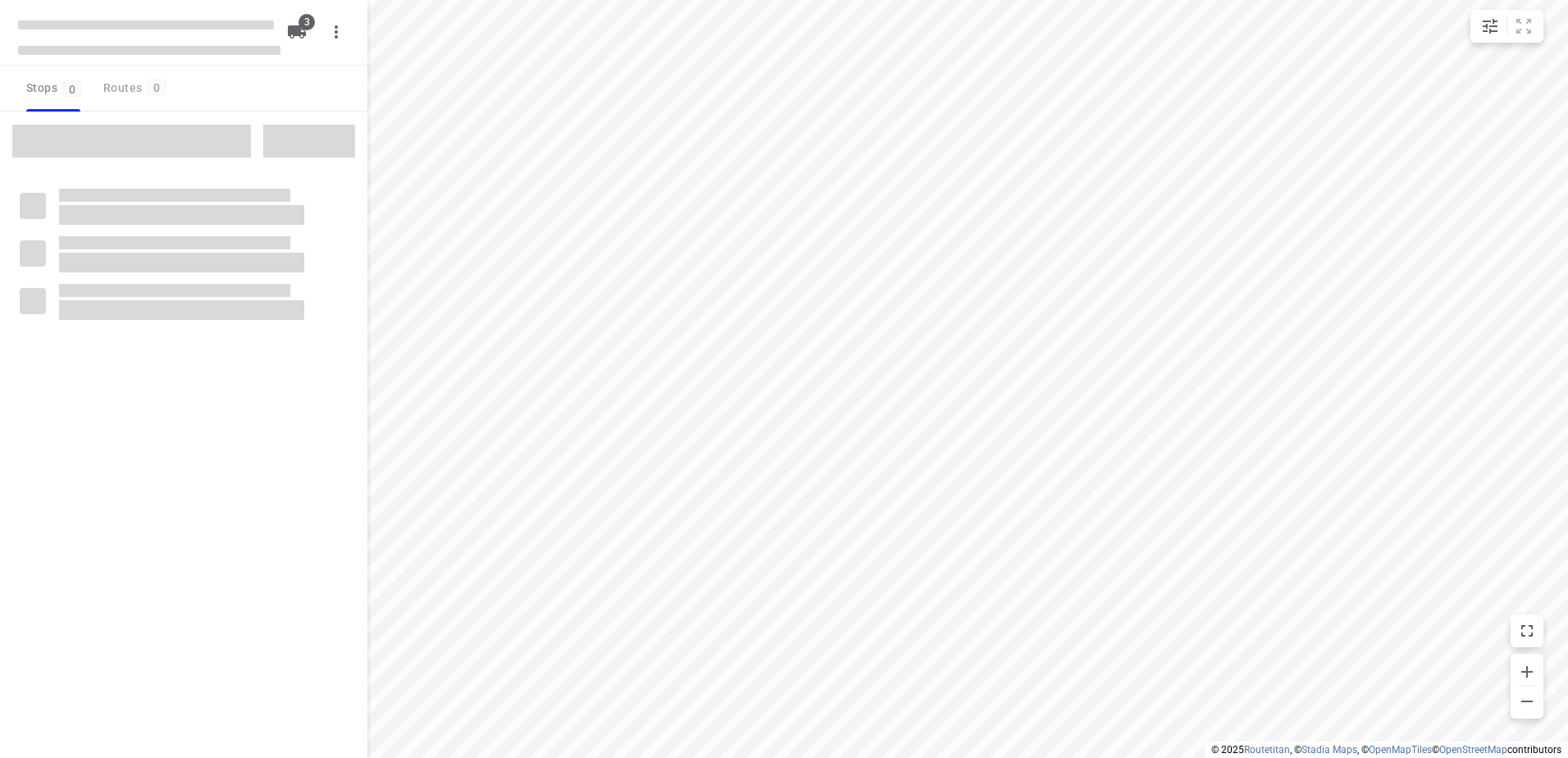
type input "distance"
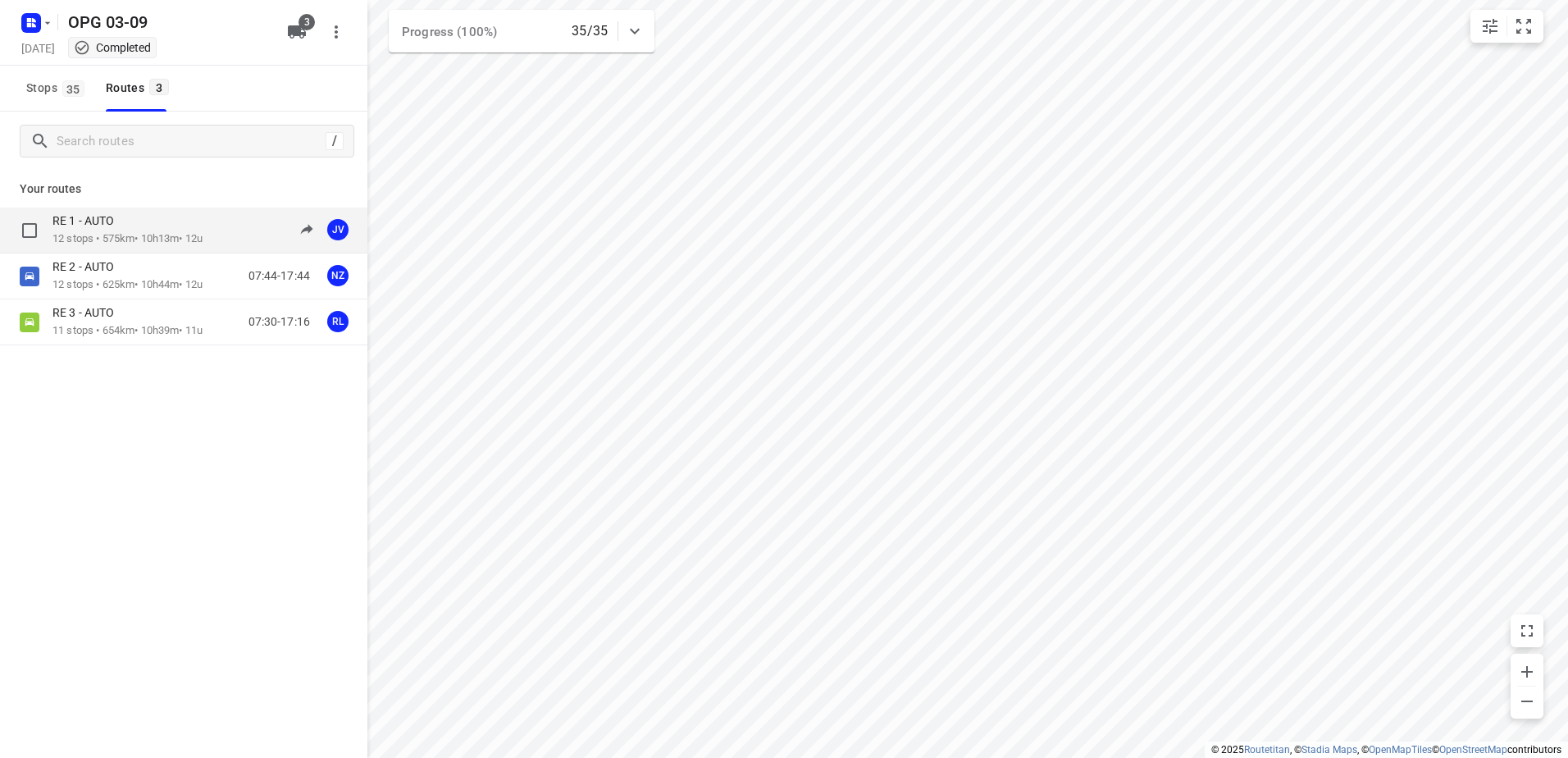
click at [175, 245] on p "12 stops • 575km • 10h13m • 12u" at bounding box center [128, 239] width 150 height 16
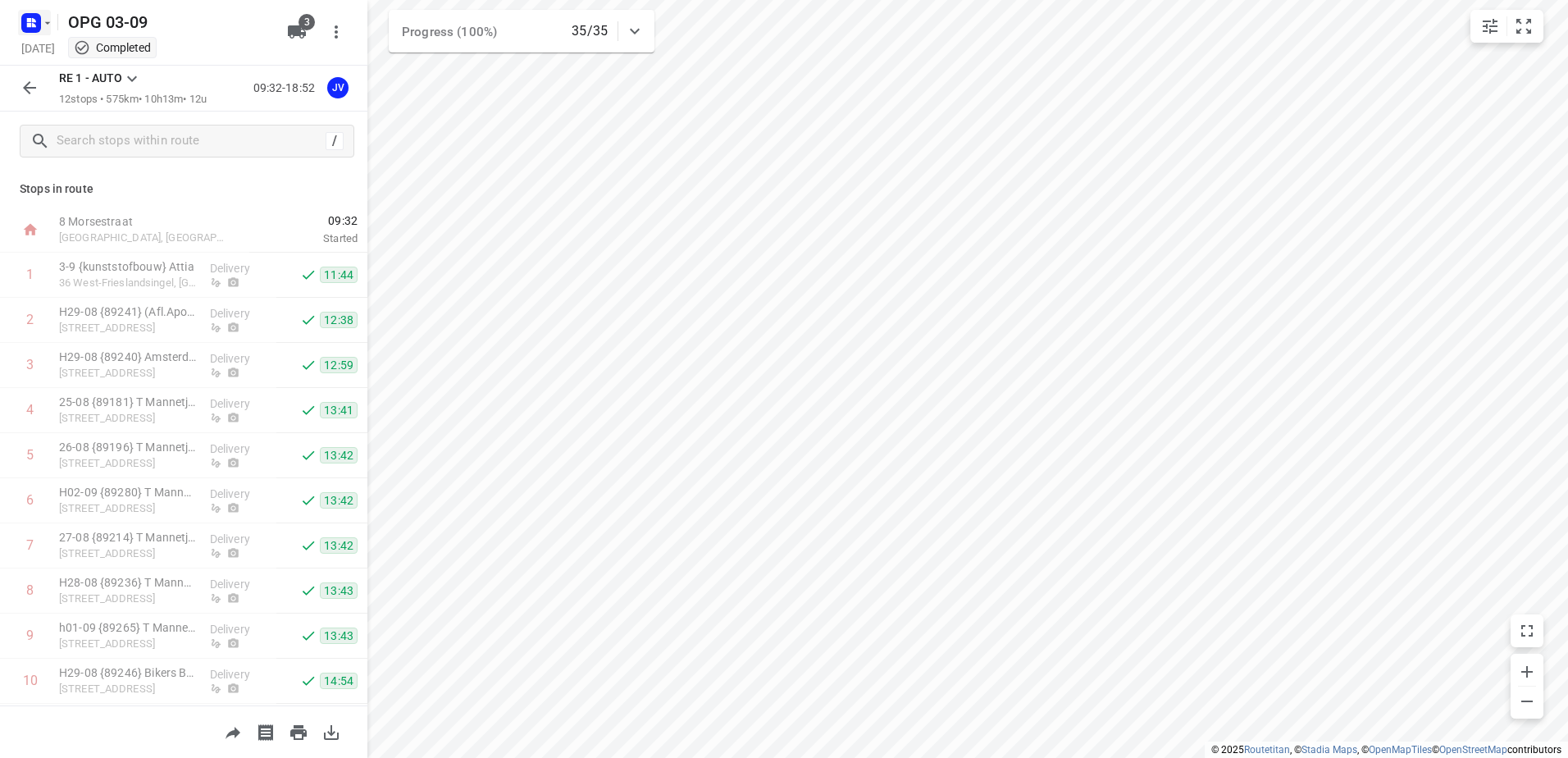
click at [50, 27] on icon "button" at bounding box center [47, 22] width 13 height 13
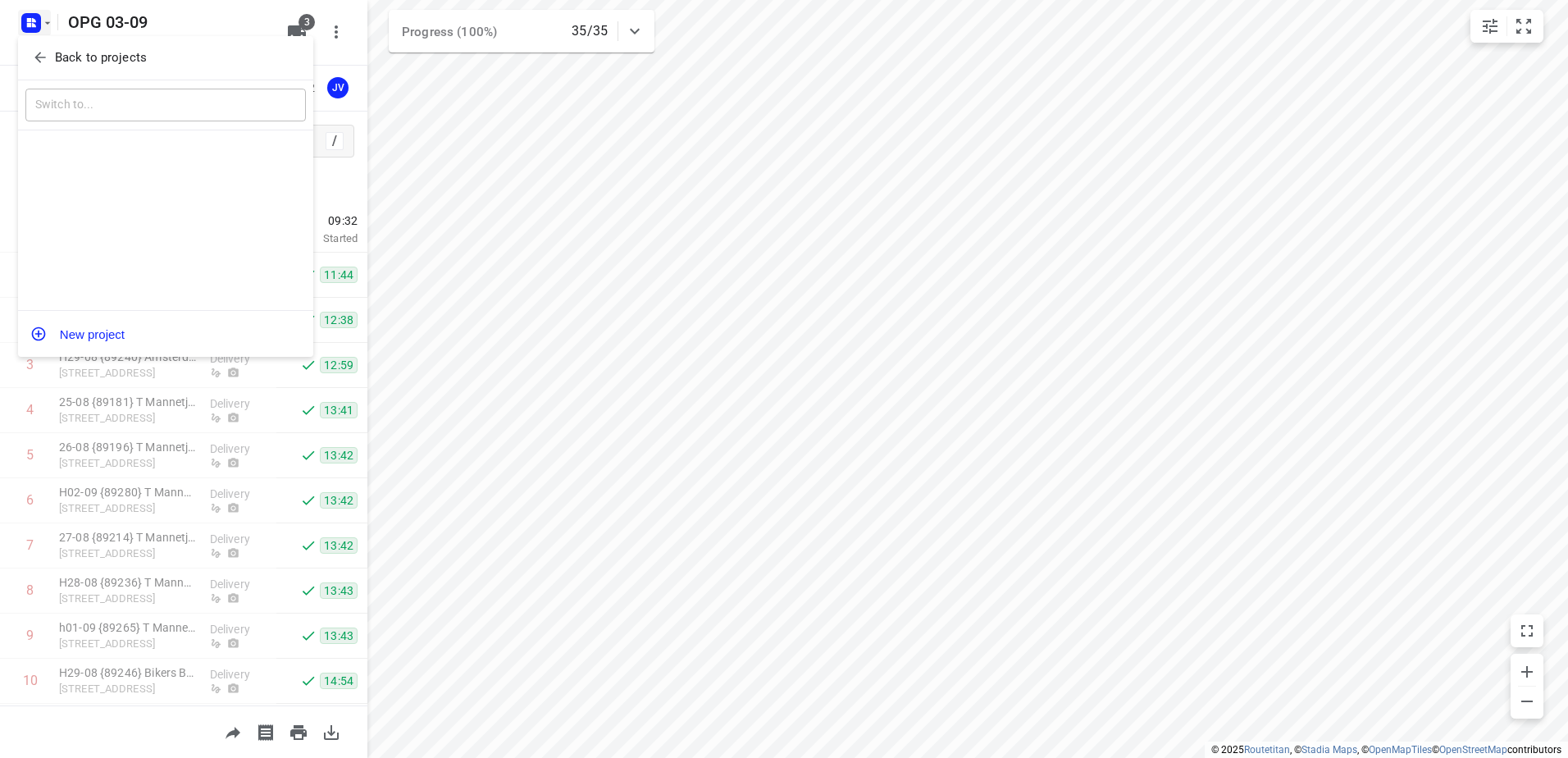
click at [50, 50] on span "Back to projects" at bounding box center [165, 57] width 267 height 19
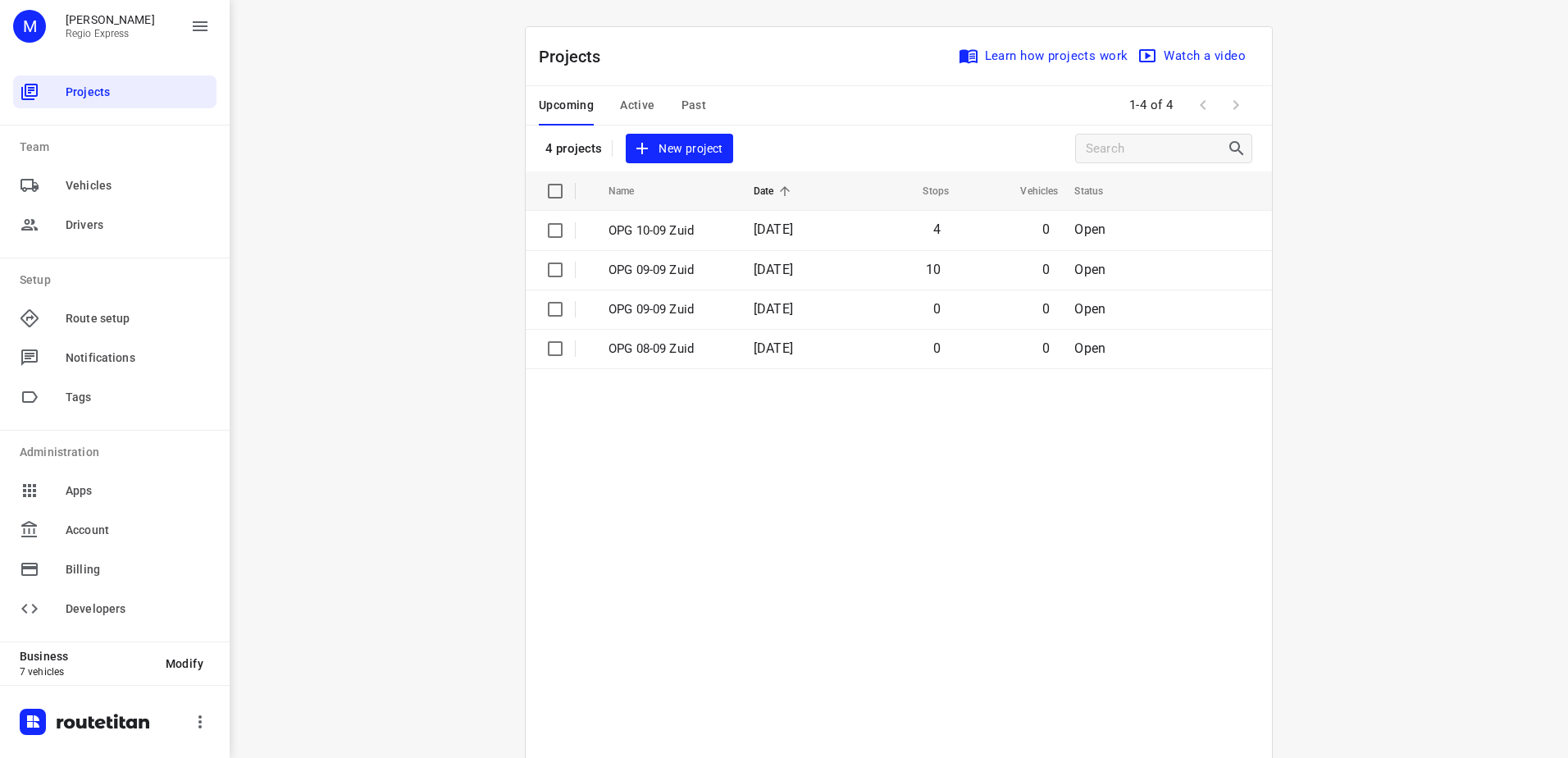
drag, startPoint x: 654, startPoint y: 110, endPoint x: 645, endPoint y: 110, distance: 9.0
click at [654, 110] on div "Upcoming Active Past" at bounding box center [636, 105] width 194 height 39
click at [637, 109] on span "Active" at bounding box center [637, 105] width 34 height 21
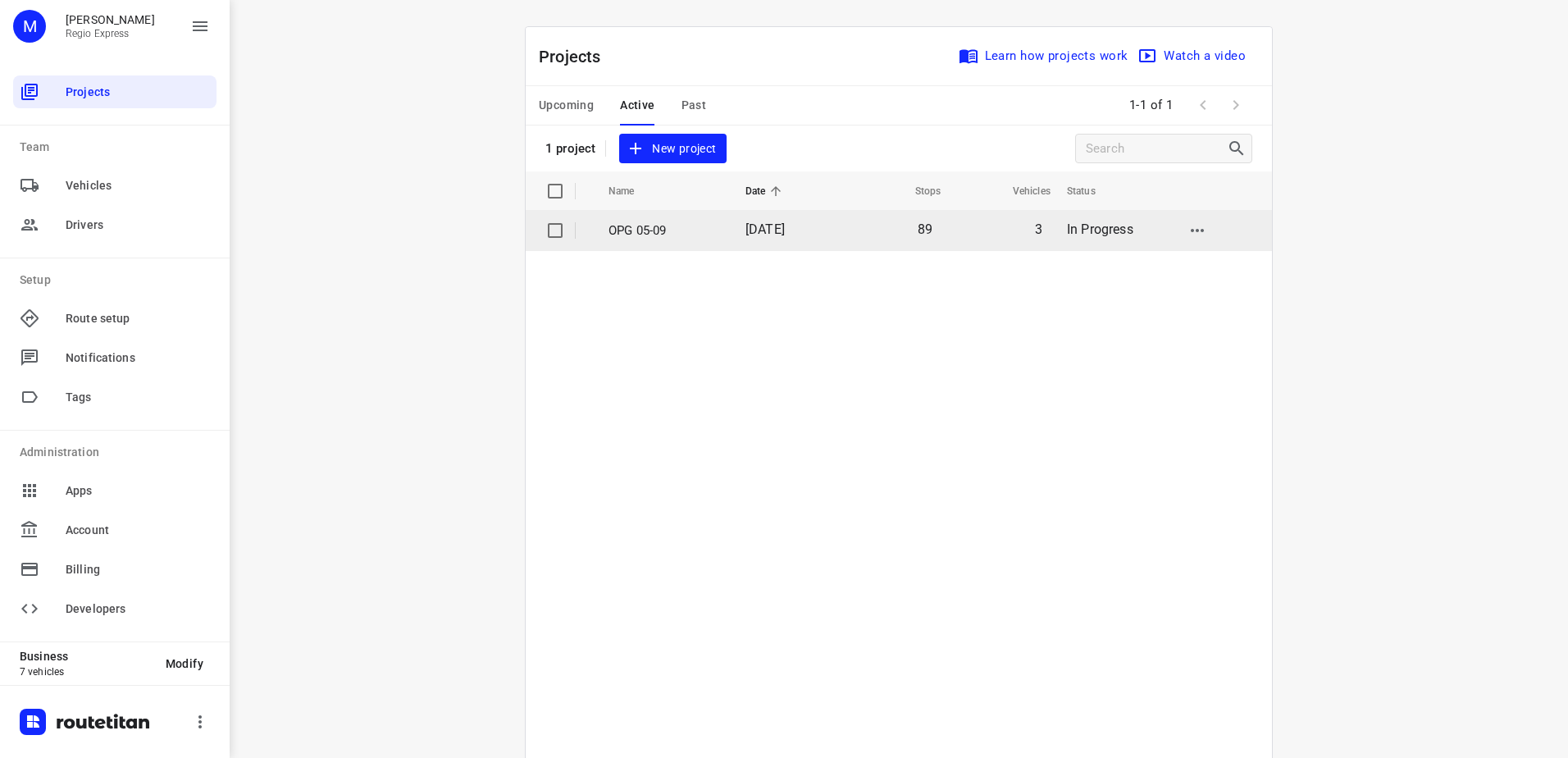
click at [703, 226] on p "OPG 05-09" at bounding box center [665, 231] width 112 height 19
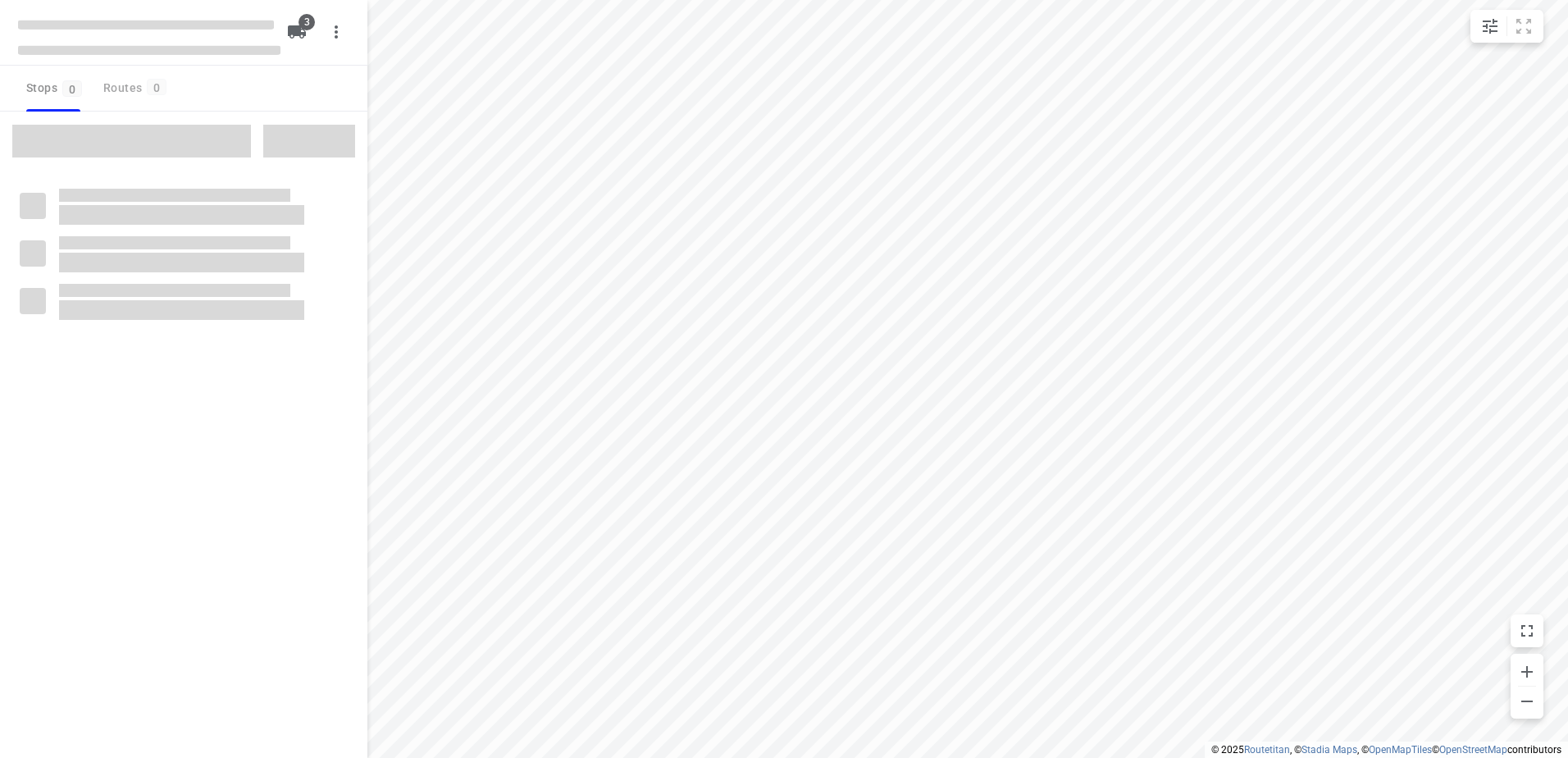
type input "distance"
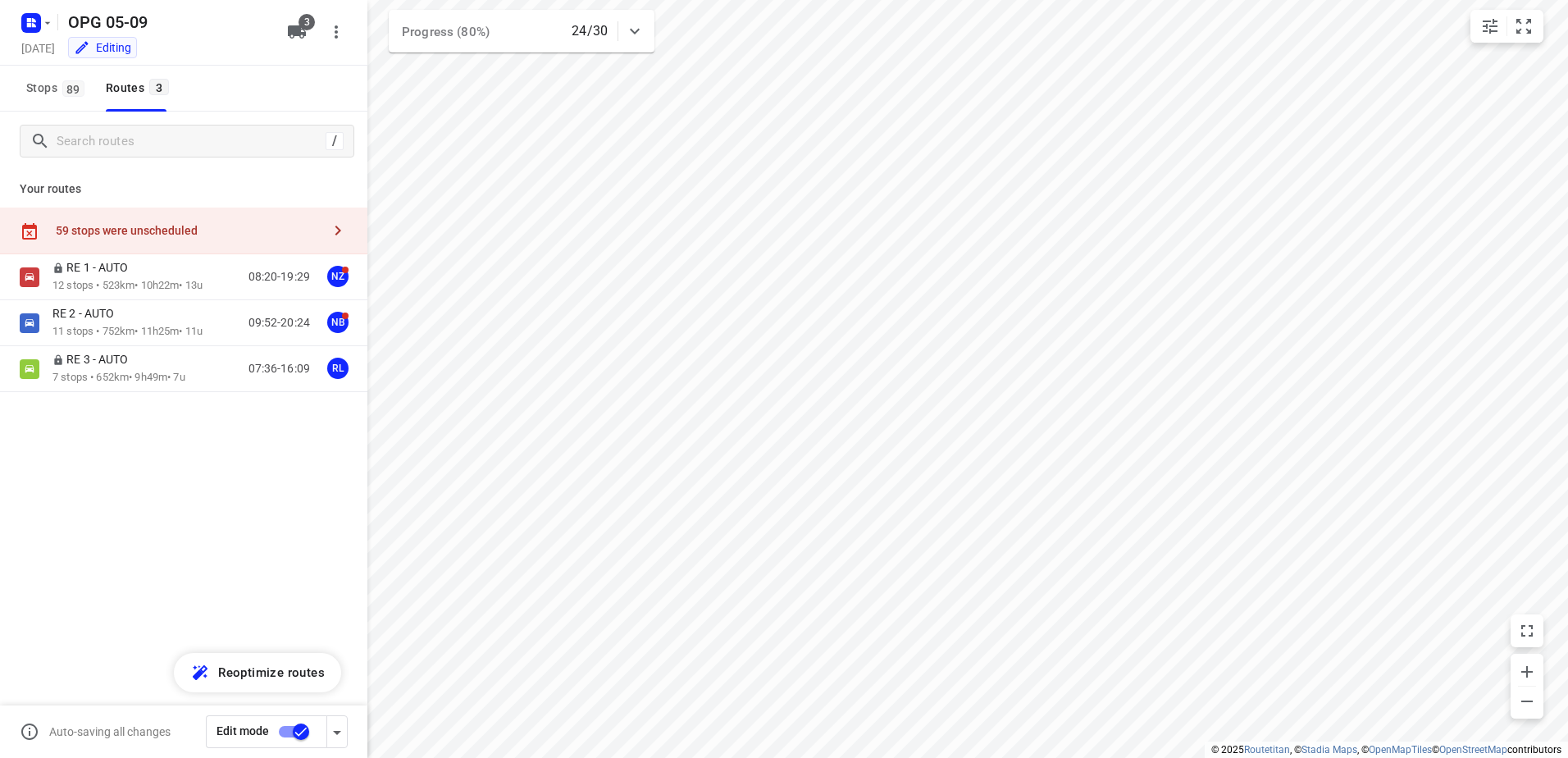
click at [146, 230] on div "59 stops were unscheduled" at bounding box center [189, 230] width 266 height 13
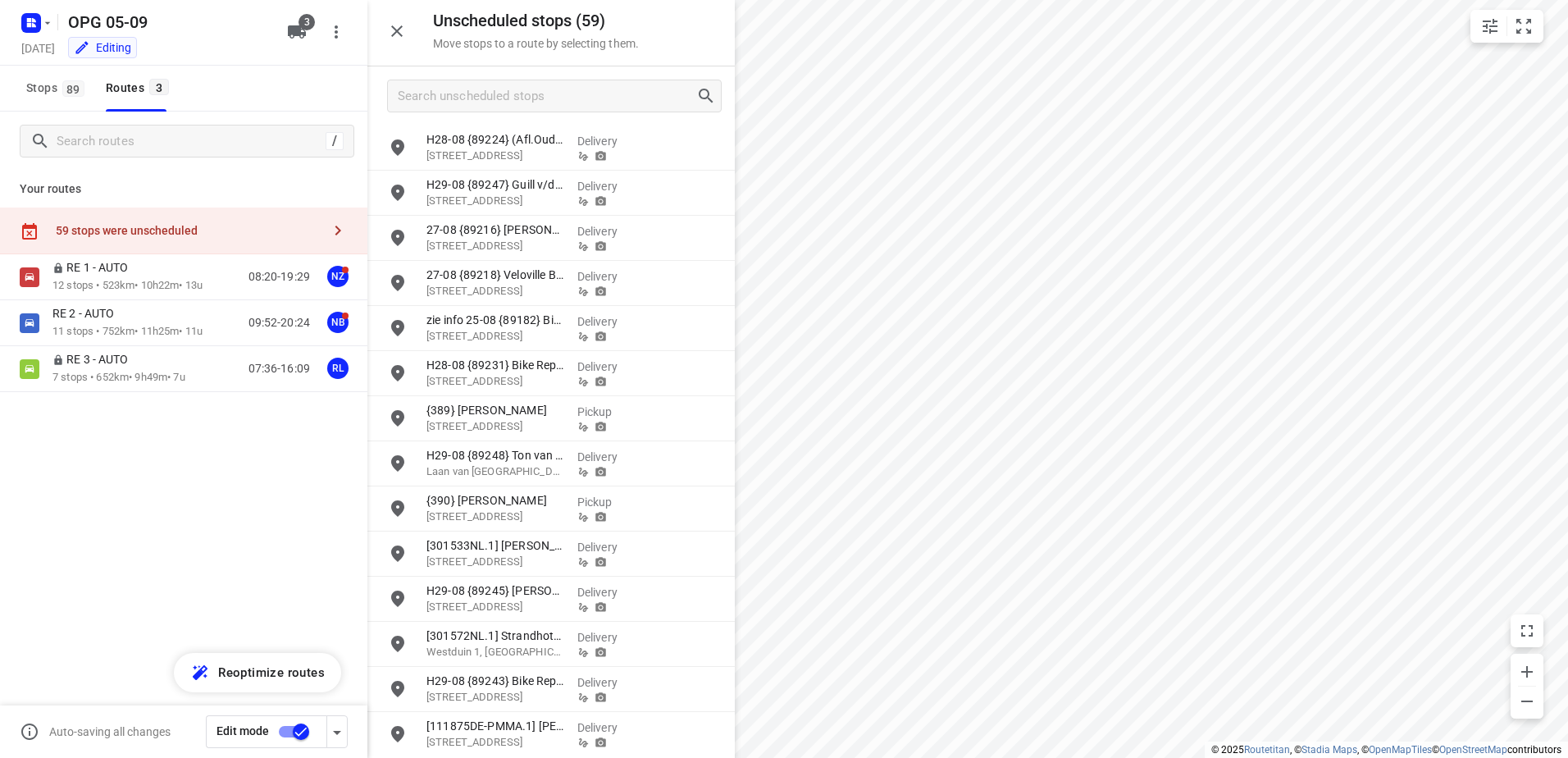
click at [469, 120] on div at bounding box center [552, 95] width 368 height 59
click at [468, 104] on input "Search unscheduled stops" at bounding box center [547, 96] width 297 height 25
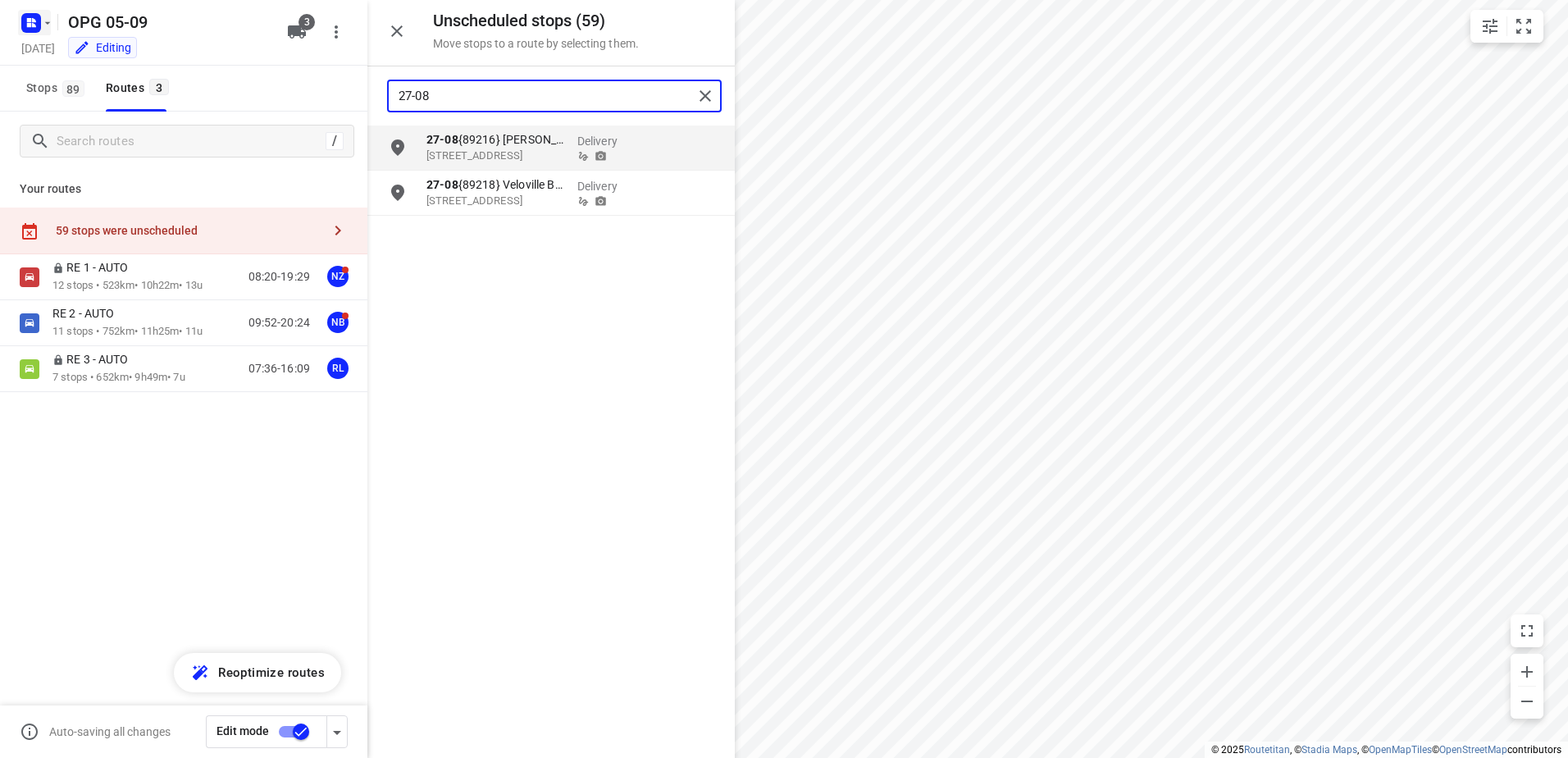
type input "27-08"
click at [30, 15] on rect "button" at bounding box center [31, 23] width 20 height 20
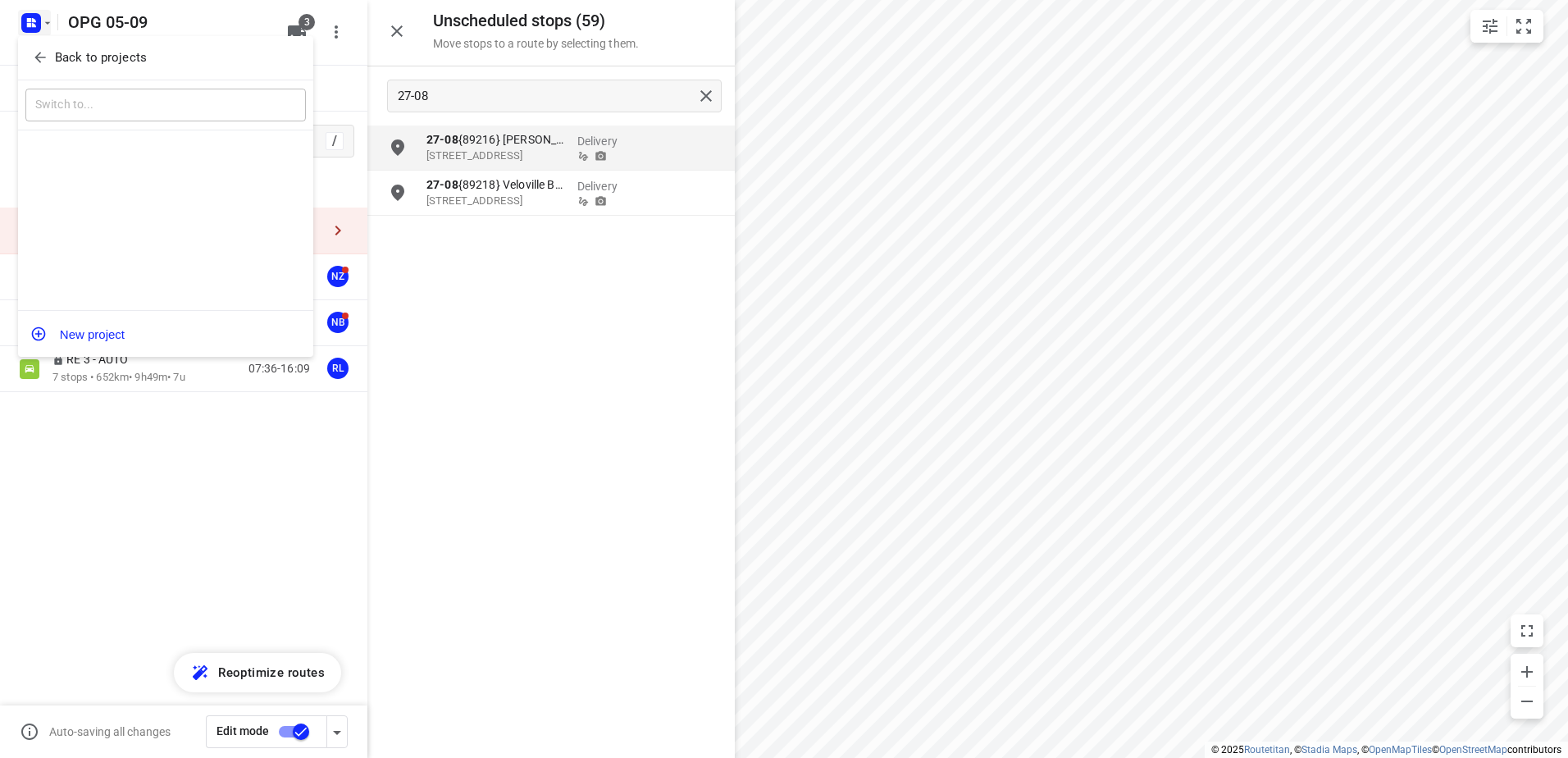
click at [69, 63] on p "Back to projects" at bounding box center [101, 57] width 92 height 19
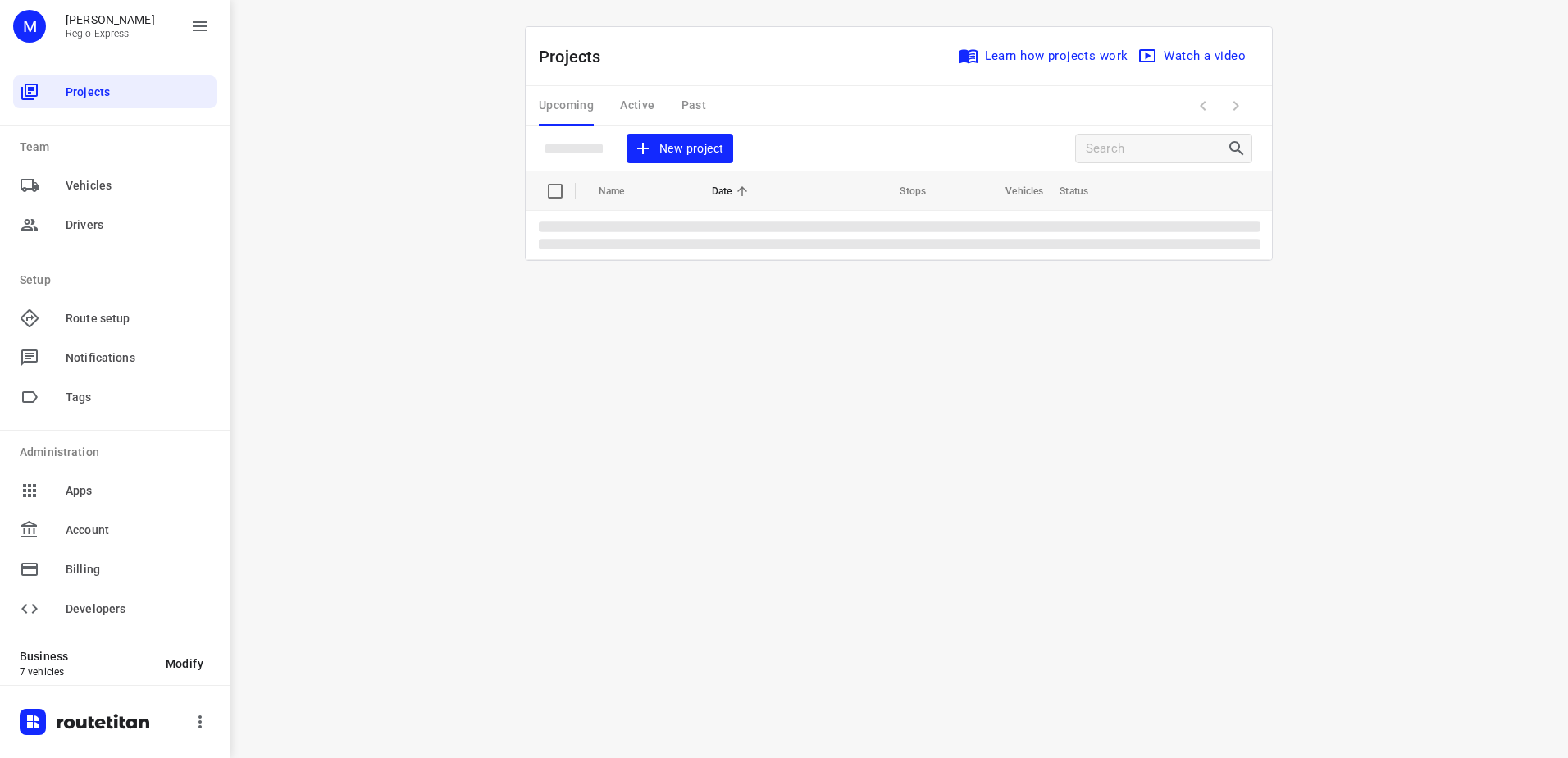
click at [683, 92] on div "Upcoming Active Past" at bounding box center [636, 105] width 194 height 39
click at [683, 93] on div "Upcoming Active Past" at bounding box center [636, 105] width 194 height 39
drag, startPoint x: 683, startPoint y: 93, endPoint x: 683, endPoint y: 116, distance: 23.0
click at [683, 116] on div "Upcoming Active Past" at bounding box center [636, 105] width 194 height 39
click at [686, 110] on div "Upcoming Active Past" at bounding box center [636, 105] width 194 height 39
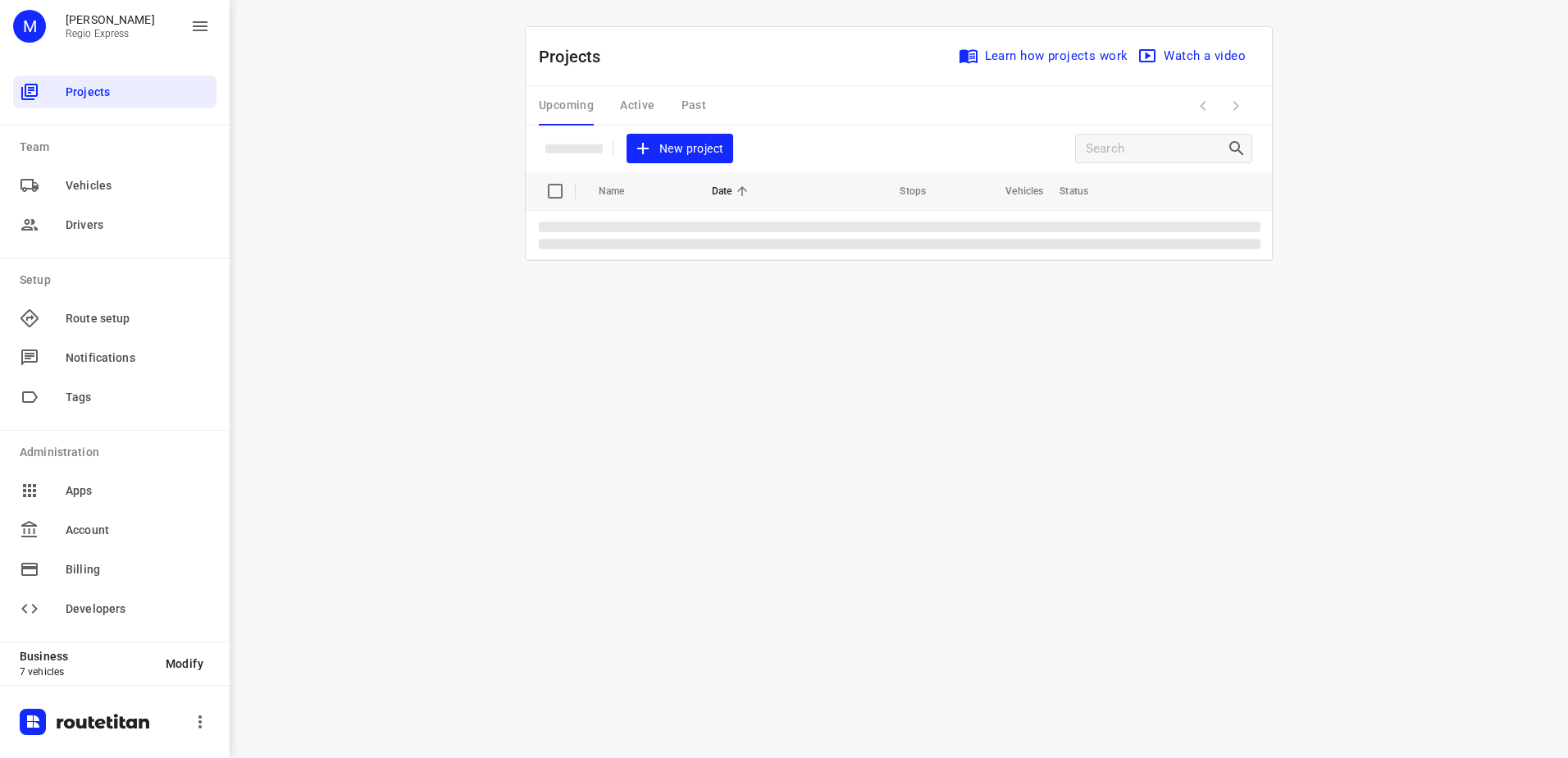
click at [687, 110] on div "Upcoming Active Past" at bounding box center [636, 105] width 194 height 39
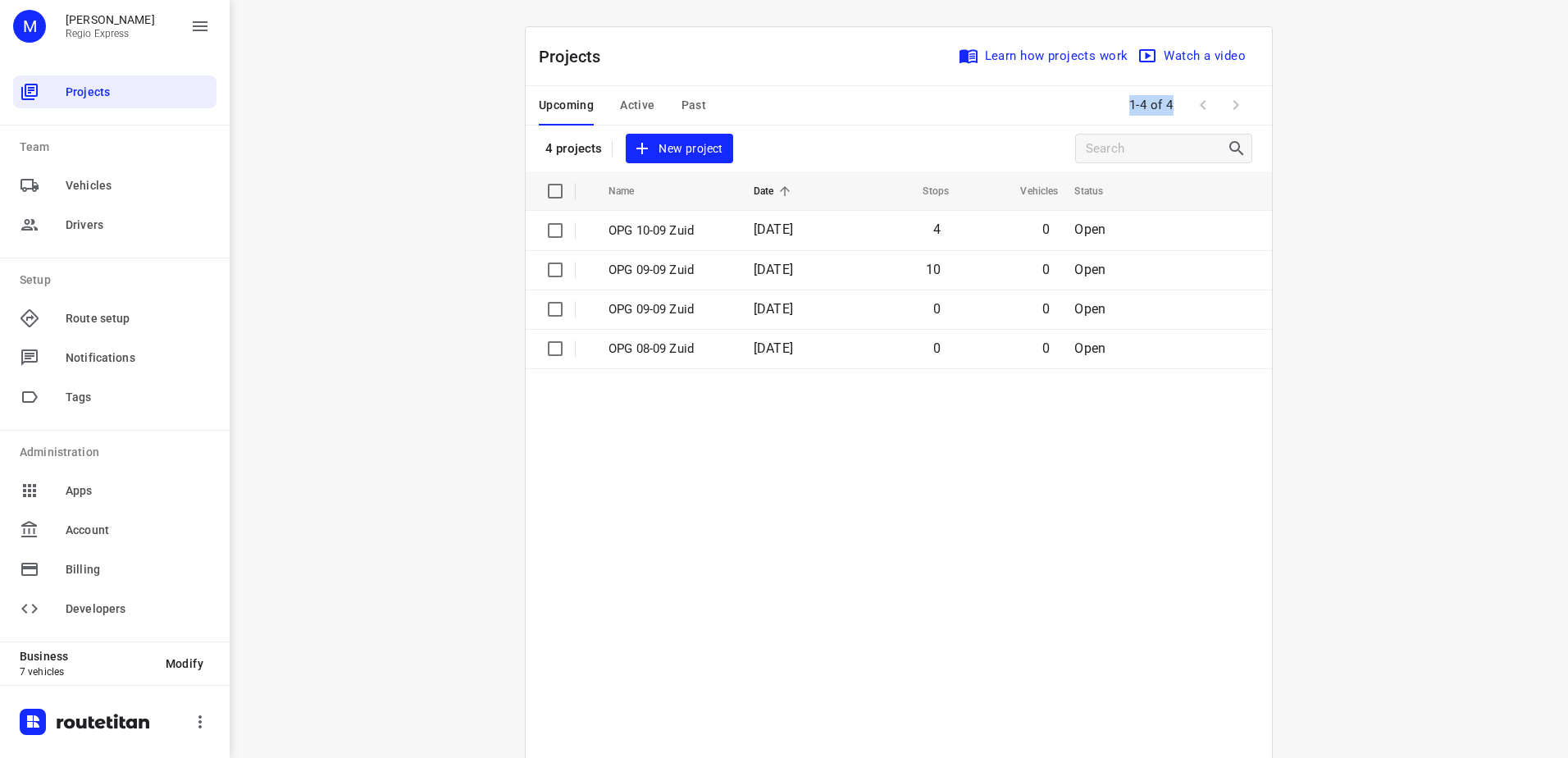
click at [689, 104] on span "Past" at bounding box center [694, 105] width 25 height 21
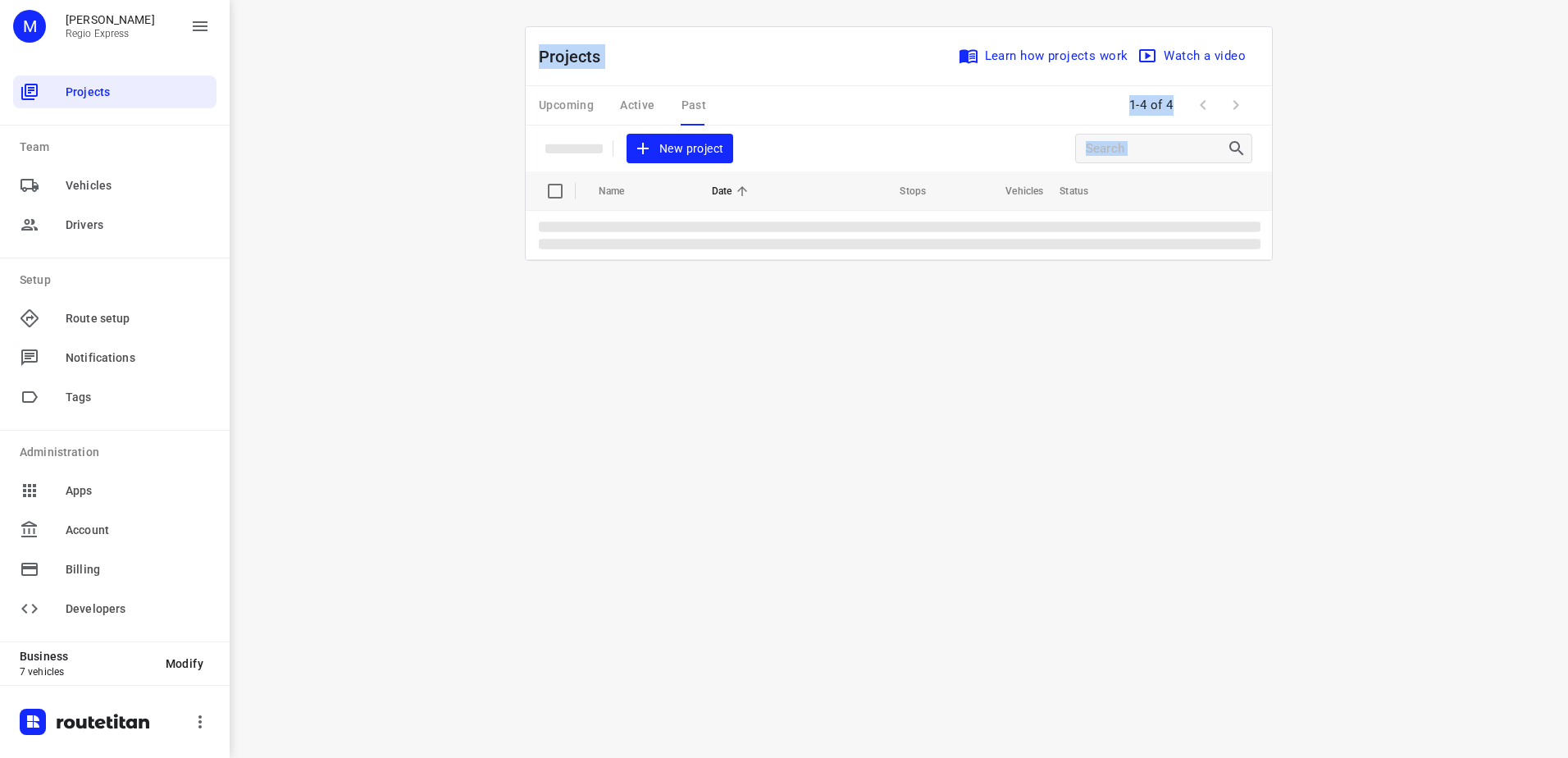
click at [679, 73] on div "Projects Learn how projects work Watch a video" at bounding box center [898, 56] width 747 height 59
click at [671, 43] on div "Projects Learn how projects work Watch a video" at bounding box center [898, 56] width 747 height 59
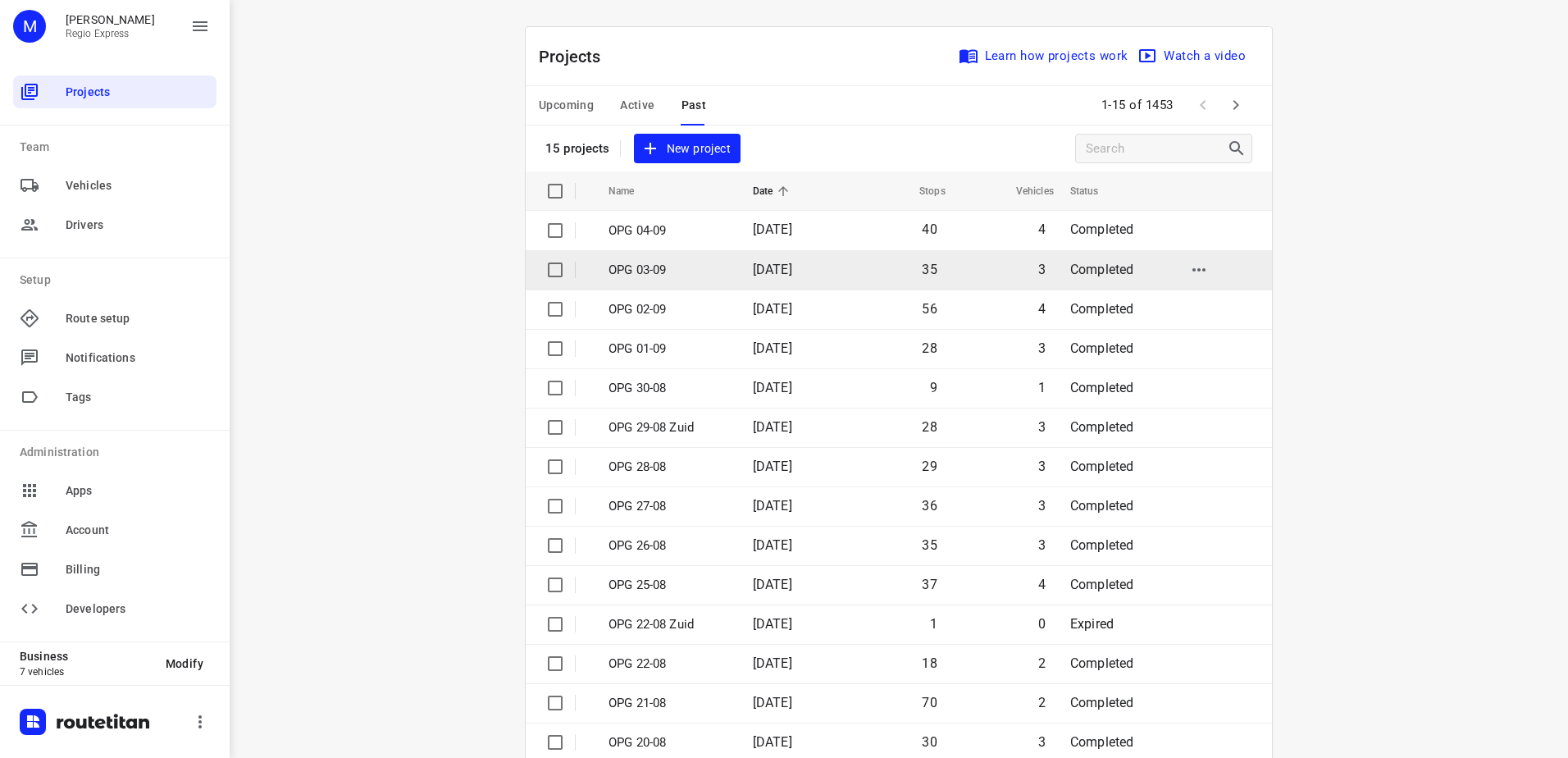
click at [644, 263] on p "OPG 03-09" at bounding box center [669, 270] width 120 height 19
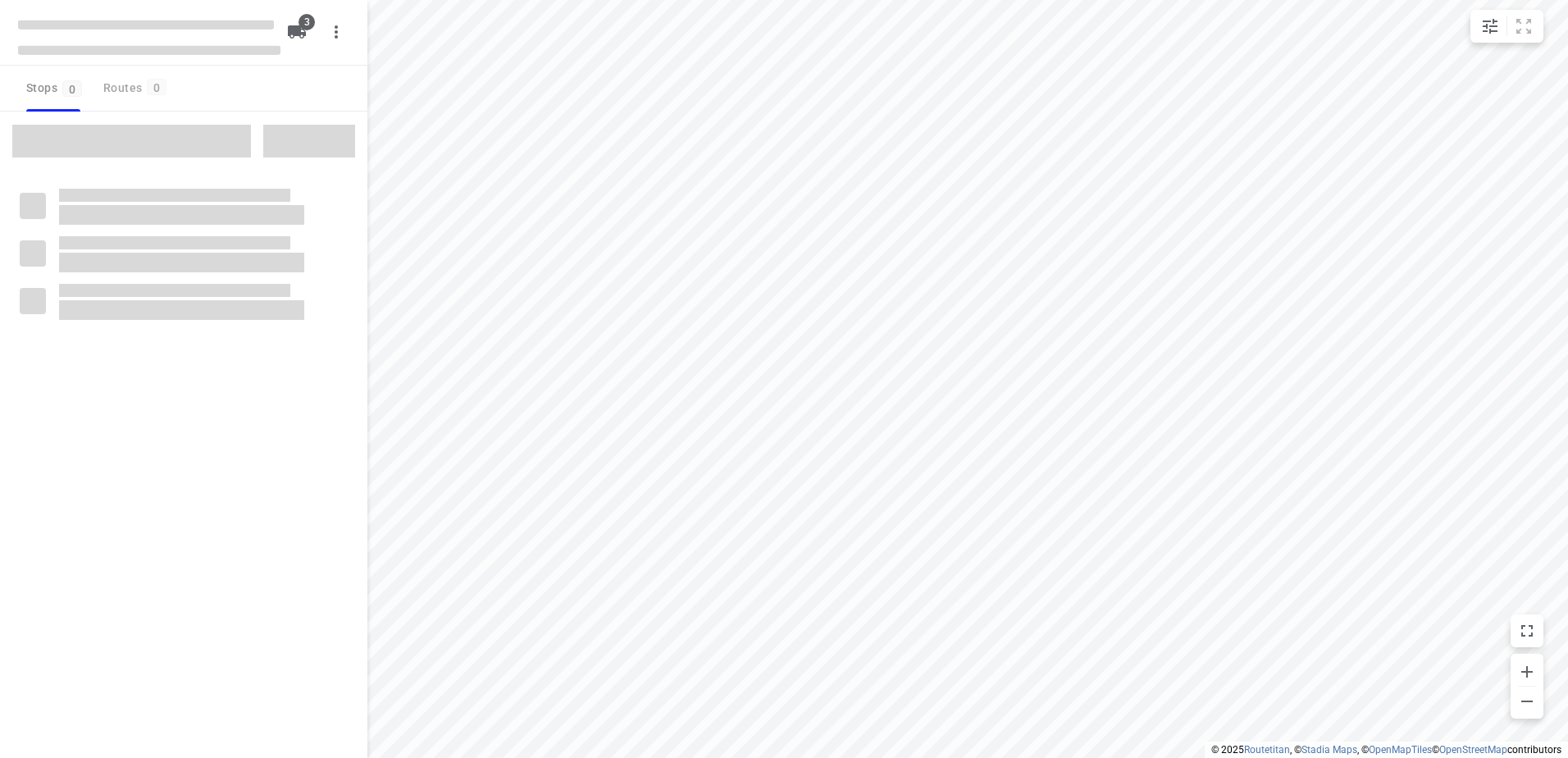
type input "distance"
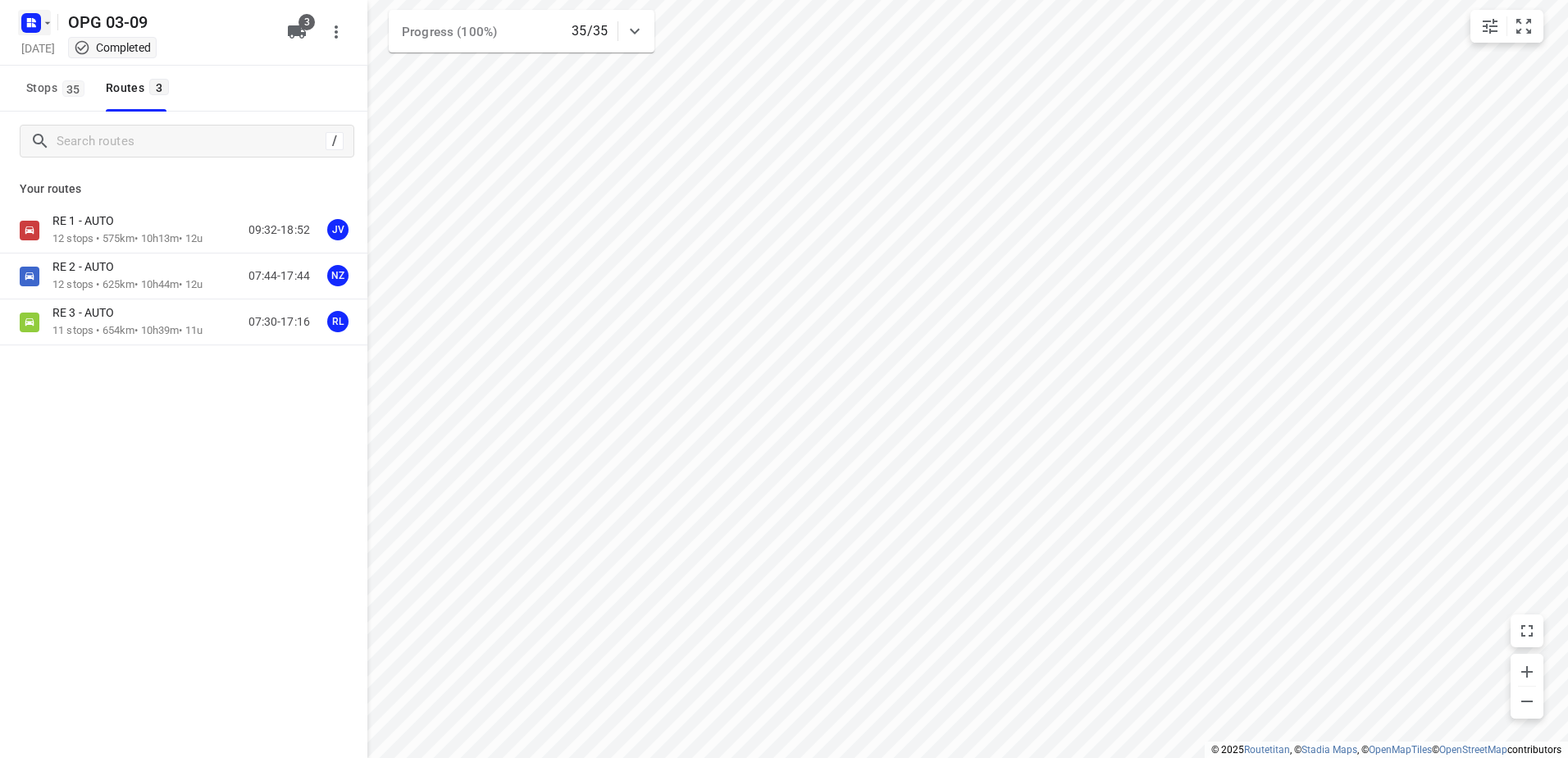
click at [23, 17] on rect "button" at bounding box center [31, 23] width 20 height 20
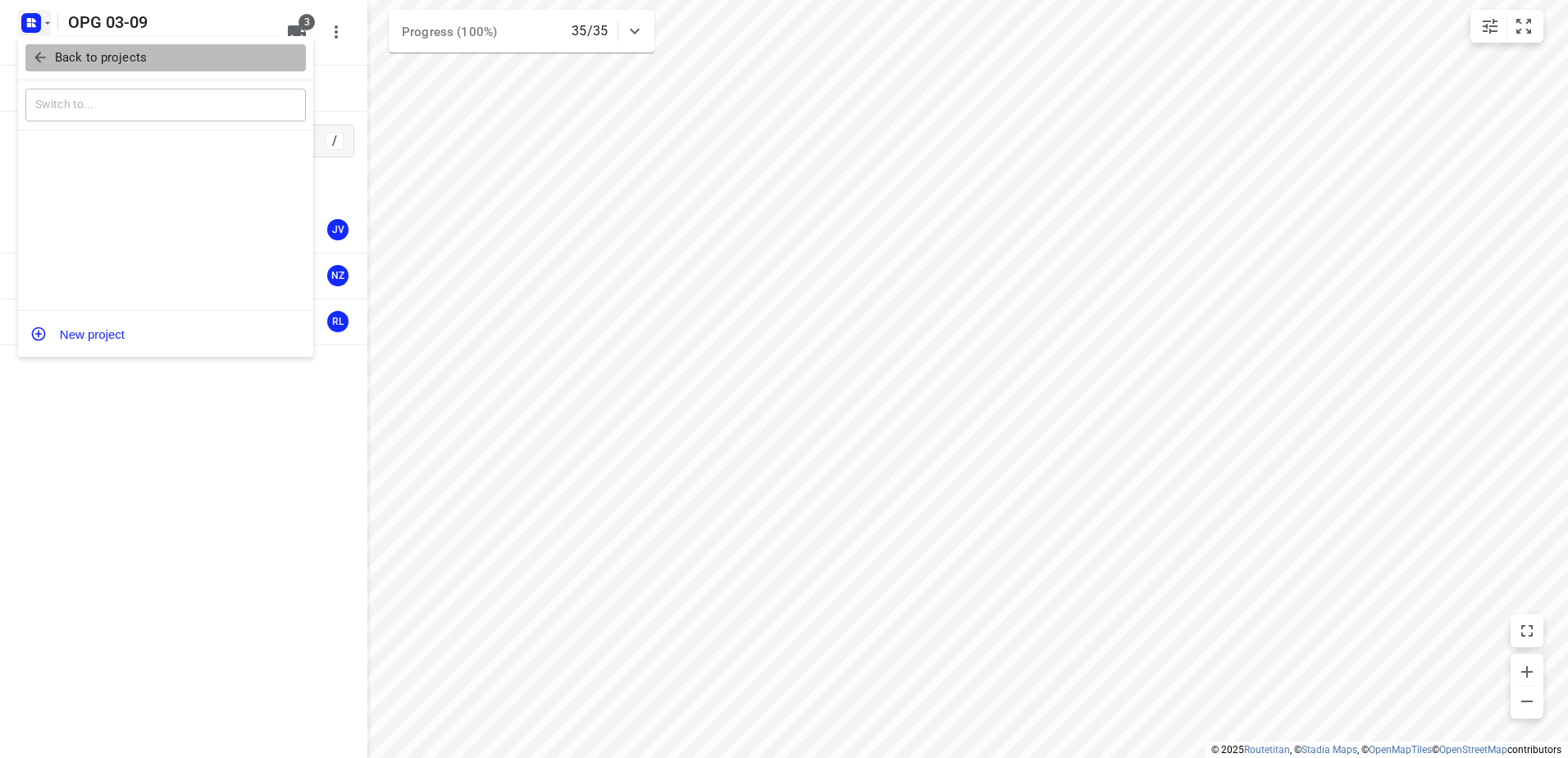
click at [44, 67] on button "Back to projects" at bounding box center [165, 57] width 281 height 27
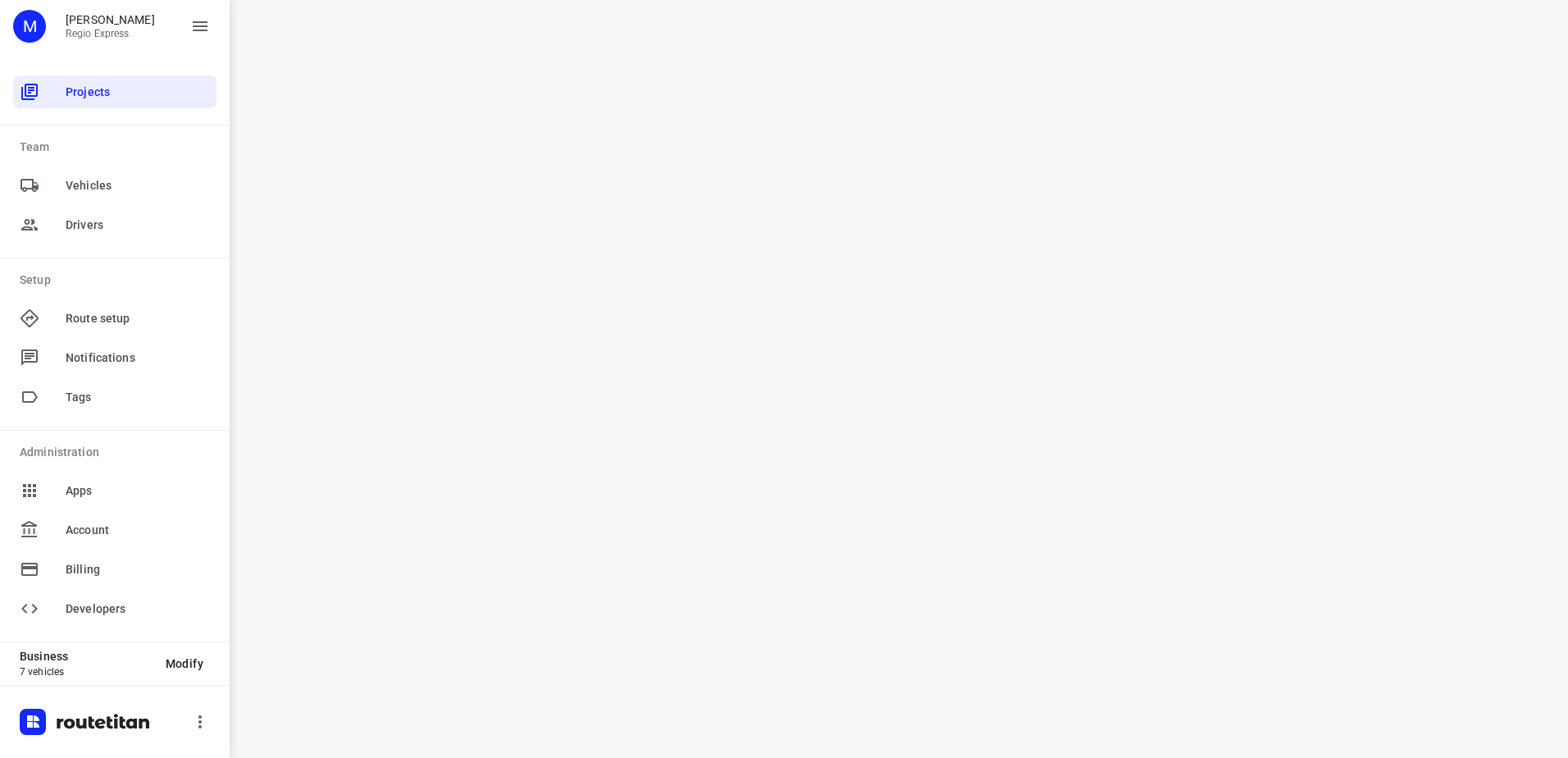
click at [1306, 486] on div "i © 2025 Routetitan , © Stadia Maps , © OpenMapTiles © OpenStreetMap contributo…" at bounding box center [898, 379] width 1338 height 758
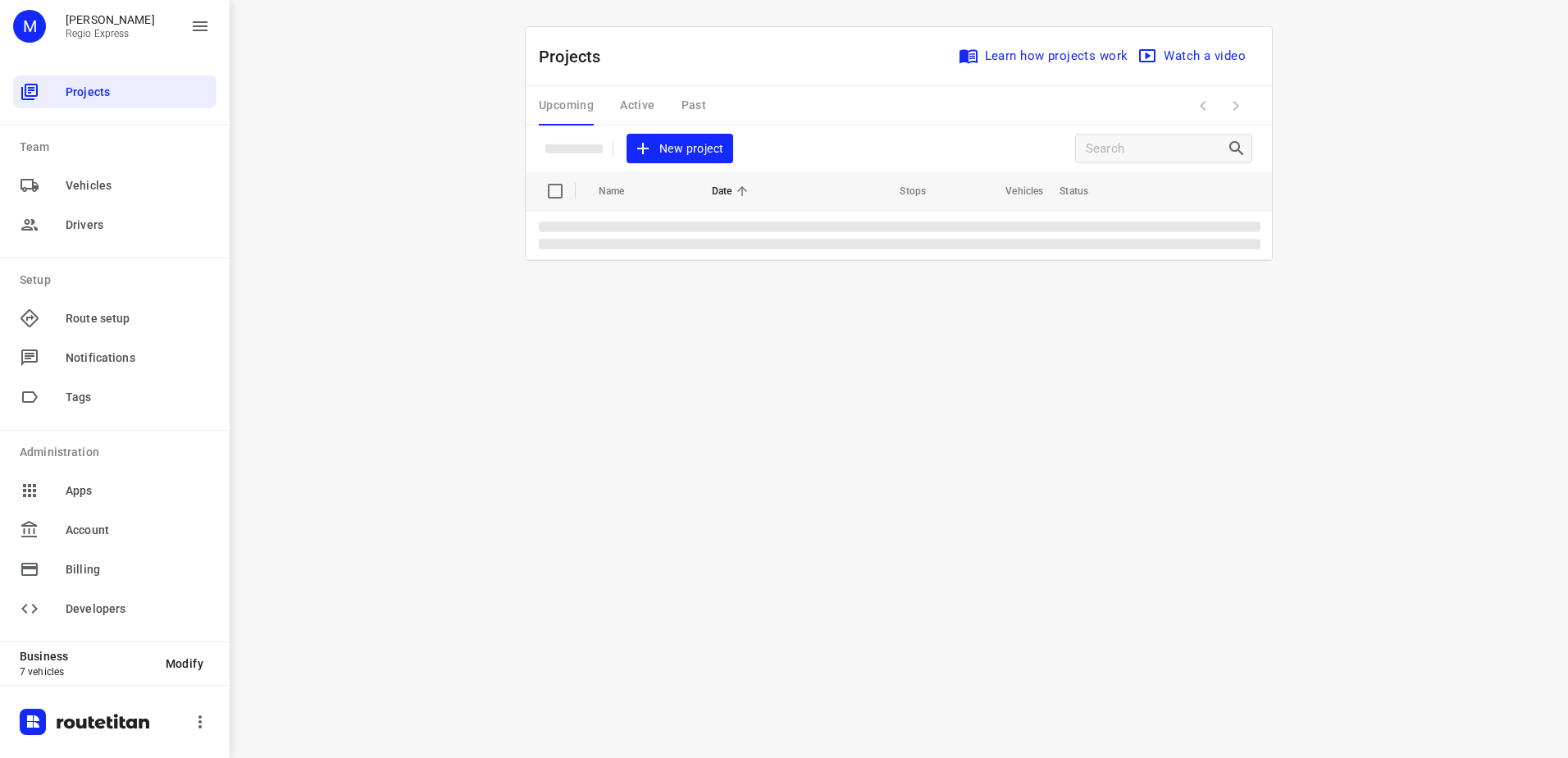
click at [617, 119] on div "Upcoming Active Past" at bounding box center [636, 105] width 194 height 39
click at [679, 109] on div "Upcoming Active Past" at bounding box center [636, 105] width 194 height 39
click at [692, 103] on div "Upcoming Active Past" at bounding box center [636, 105] width 194 height 39
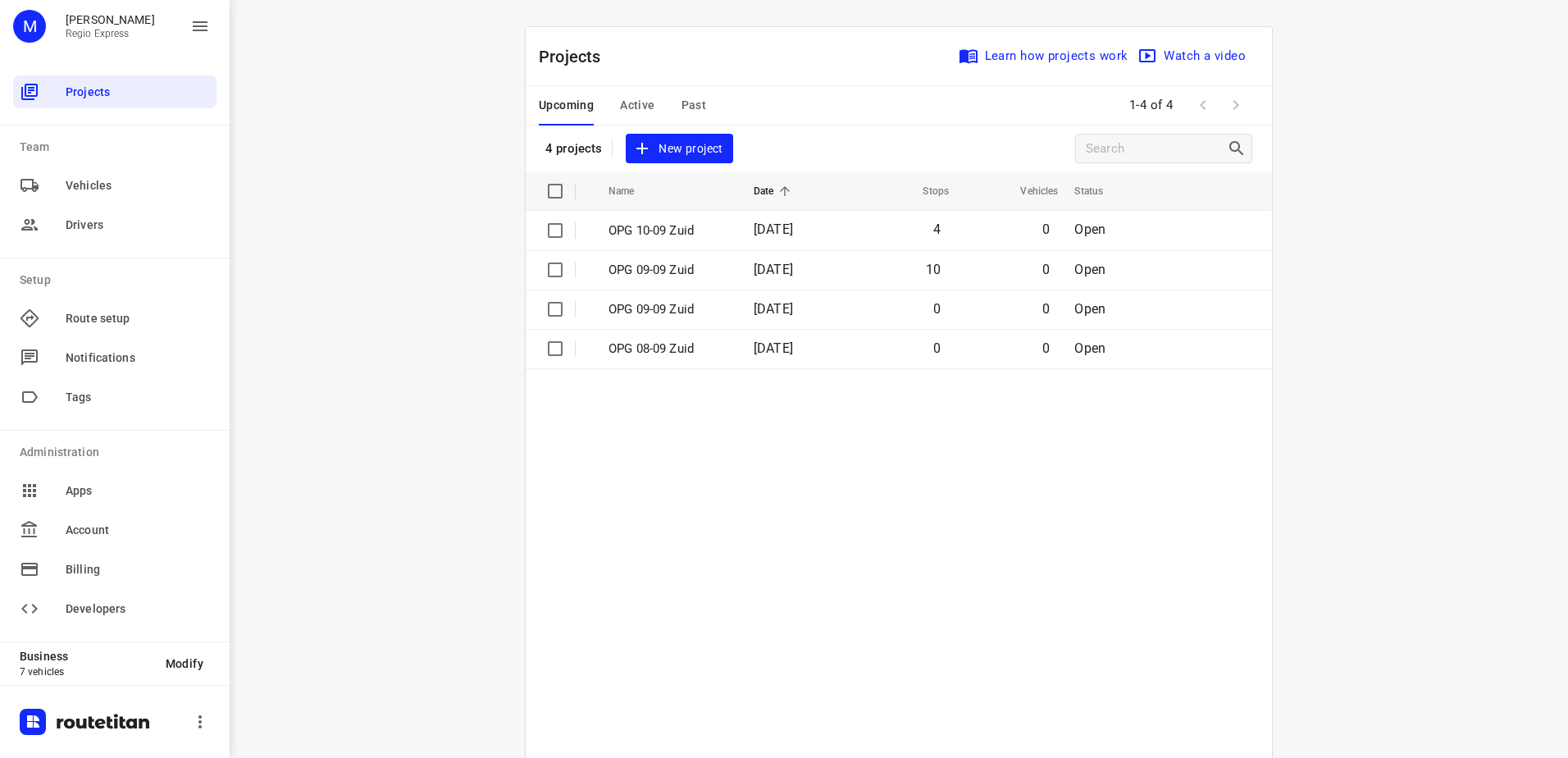
click at [689, 103] on span "Past" at bounding box center [694, 105] width 25 height 21
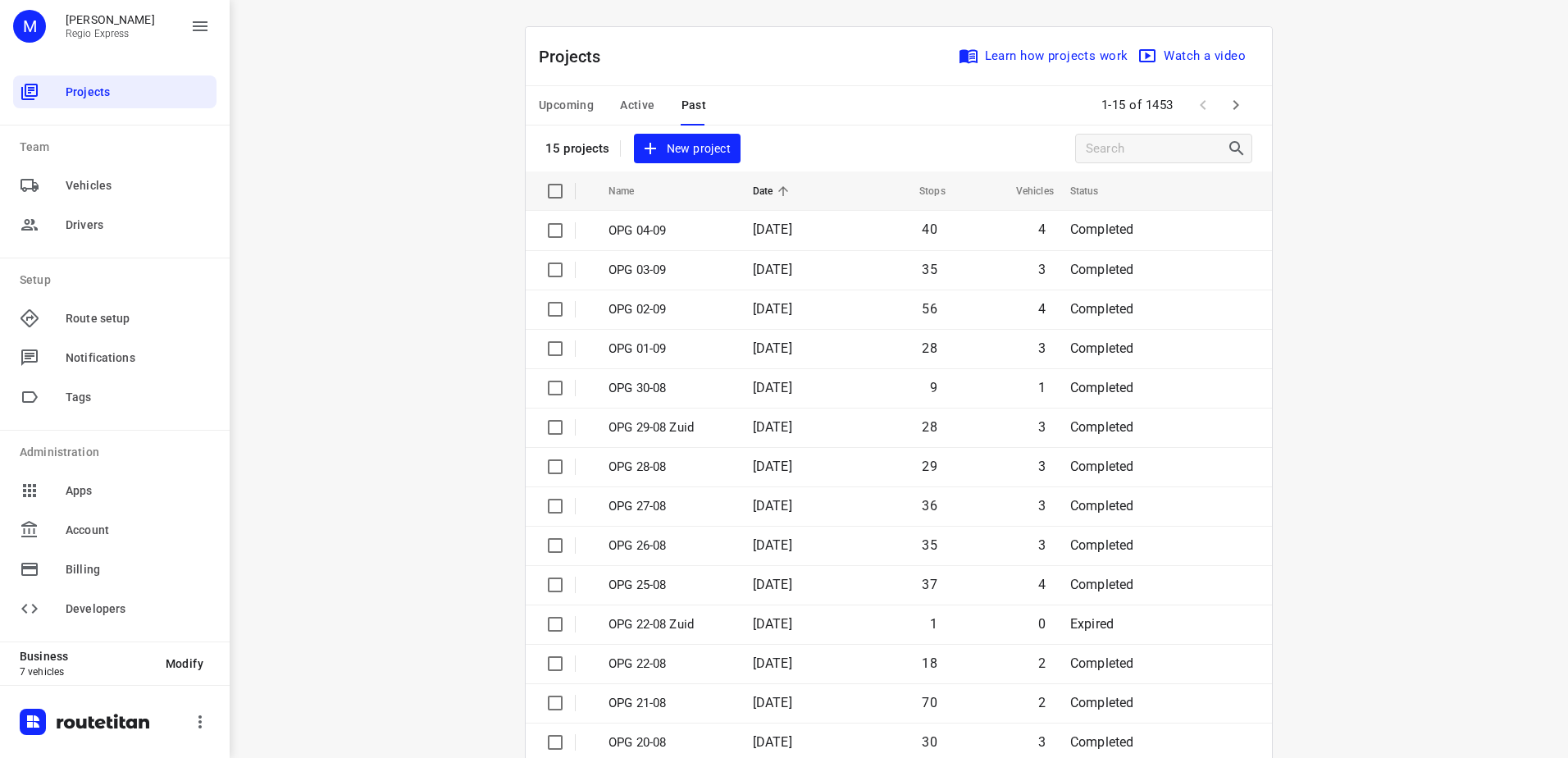
click at [624, 109] on span "Active" at bounding box center [637, 105] width 34 height 21
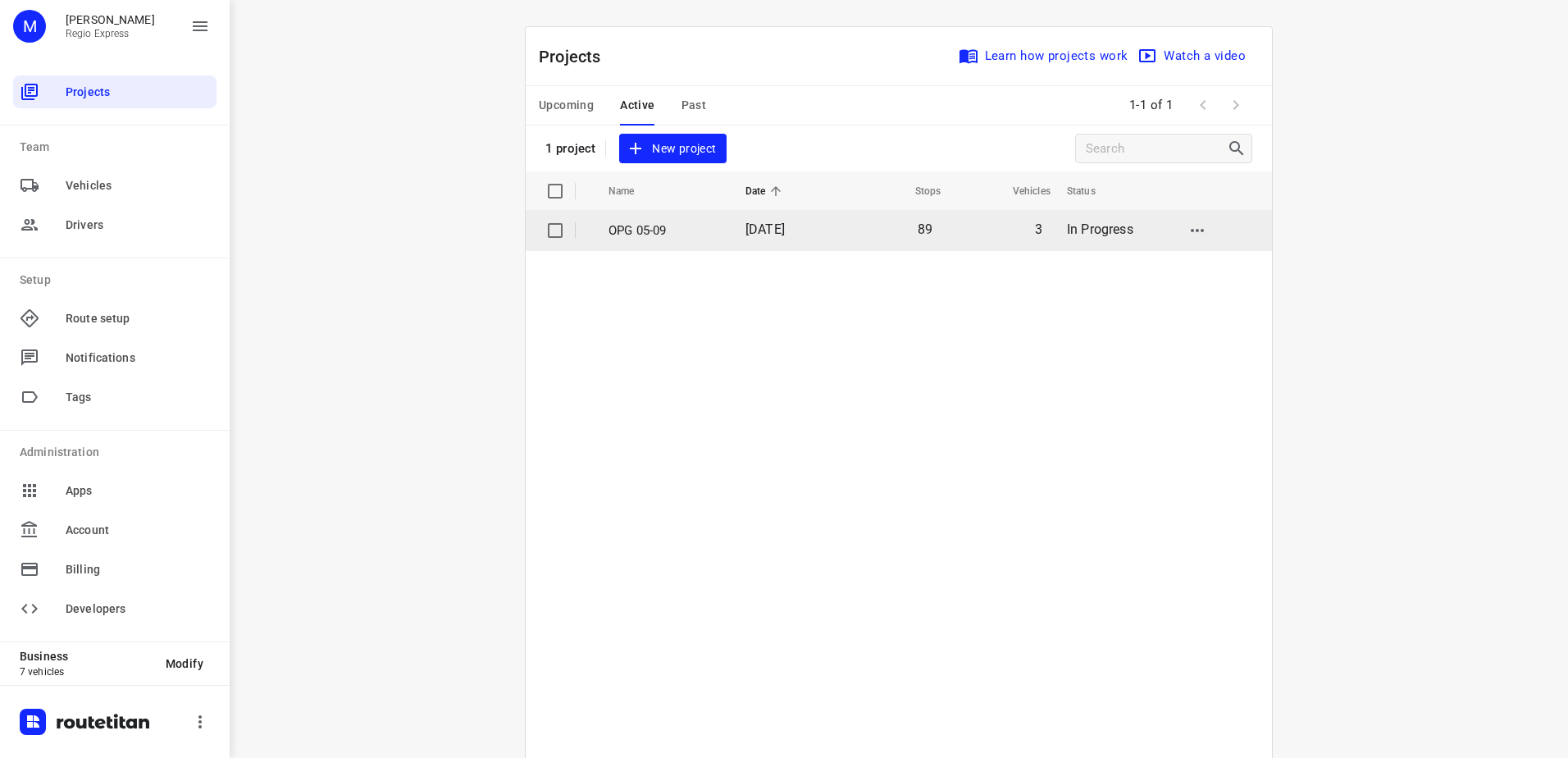
click at [692, 228] on p "OPG 05-09" at bounding box center [665, 231] width 112 height 19
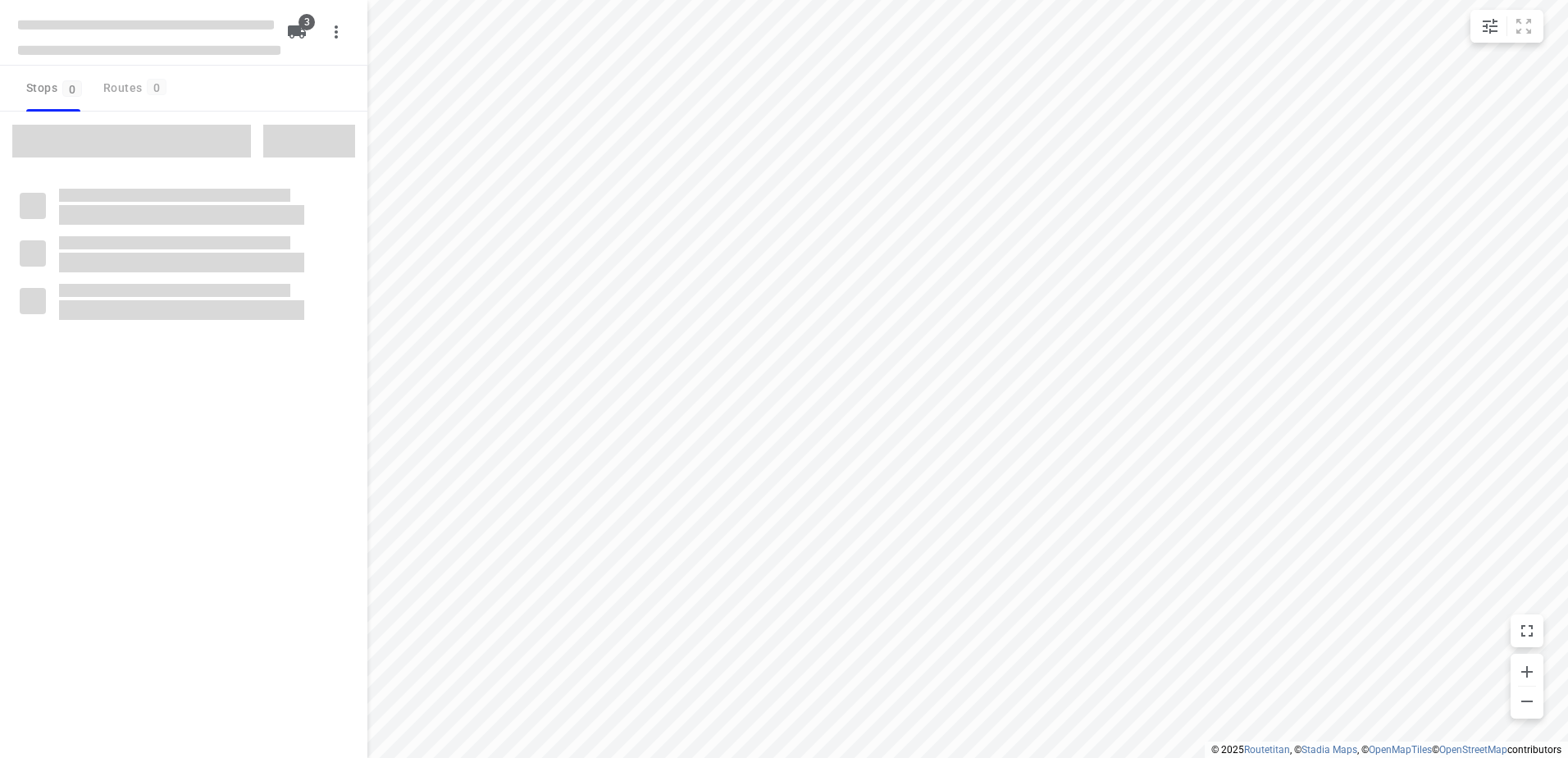
type input "distance"
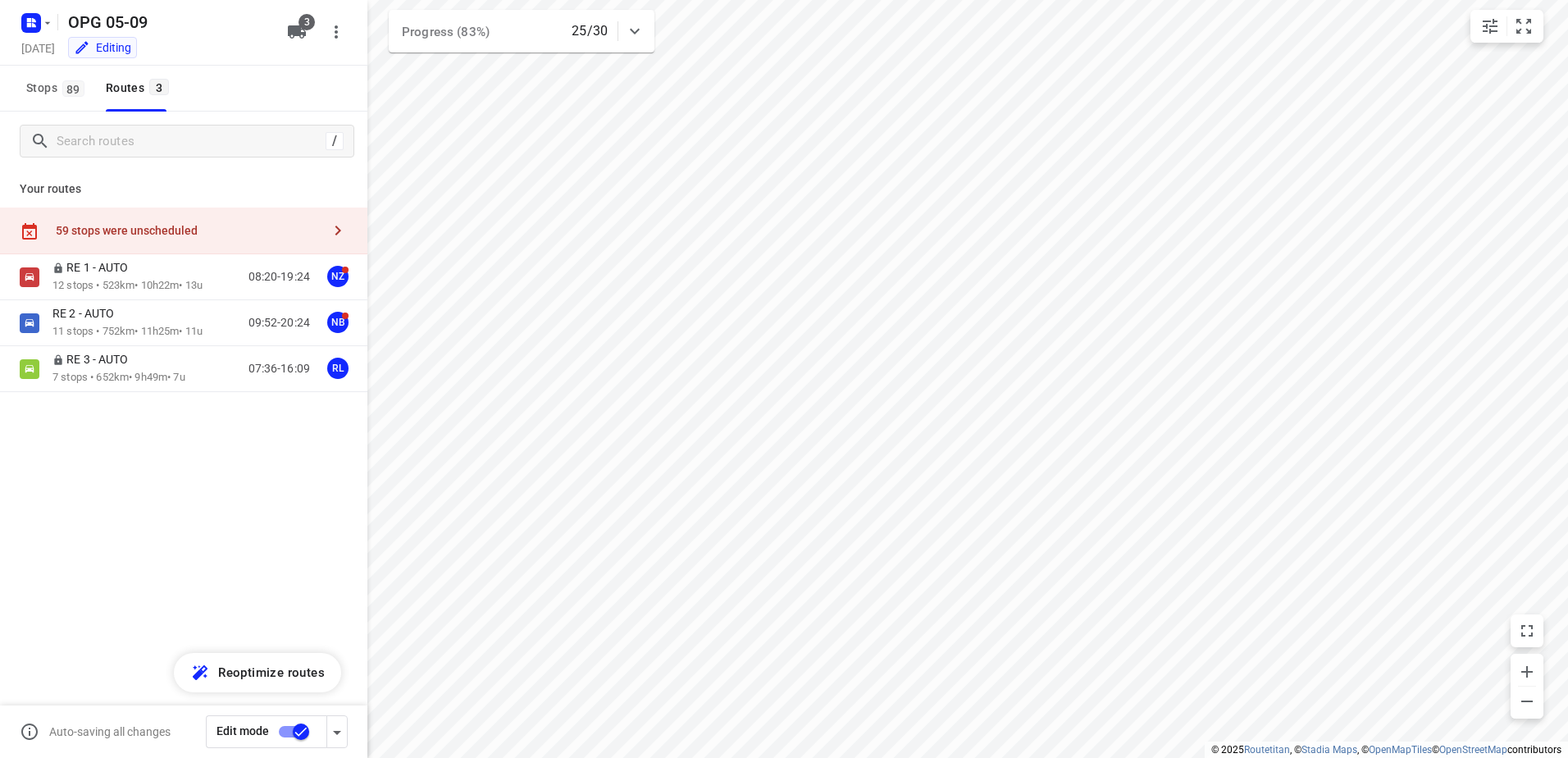
click at [224, 224] on div "59 stops were unscheduled" at bounding box center [189, 230] width 266 height 13
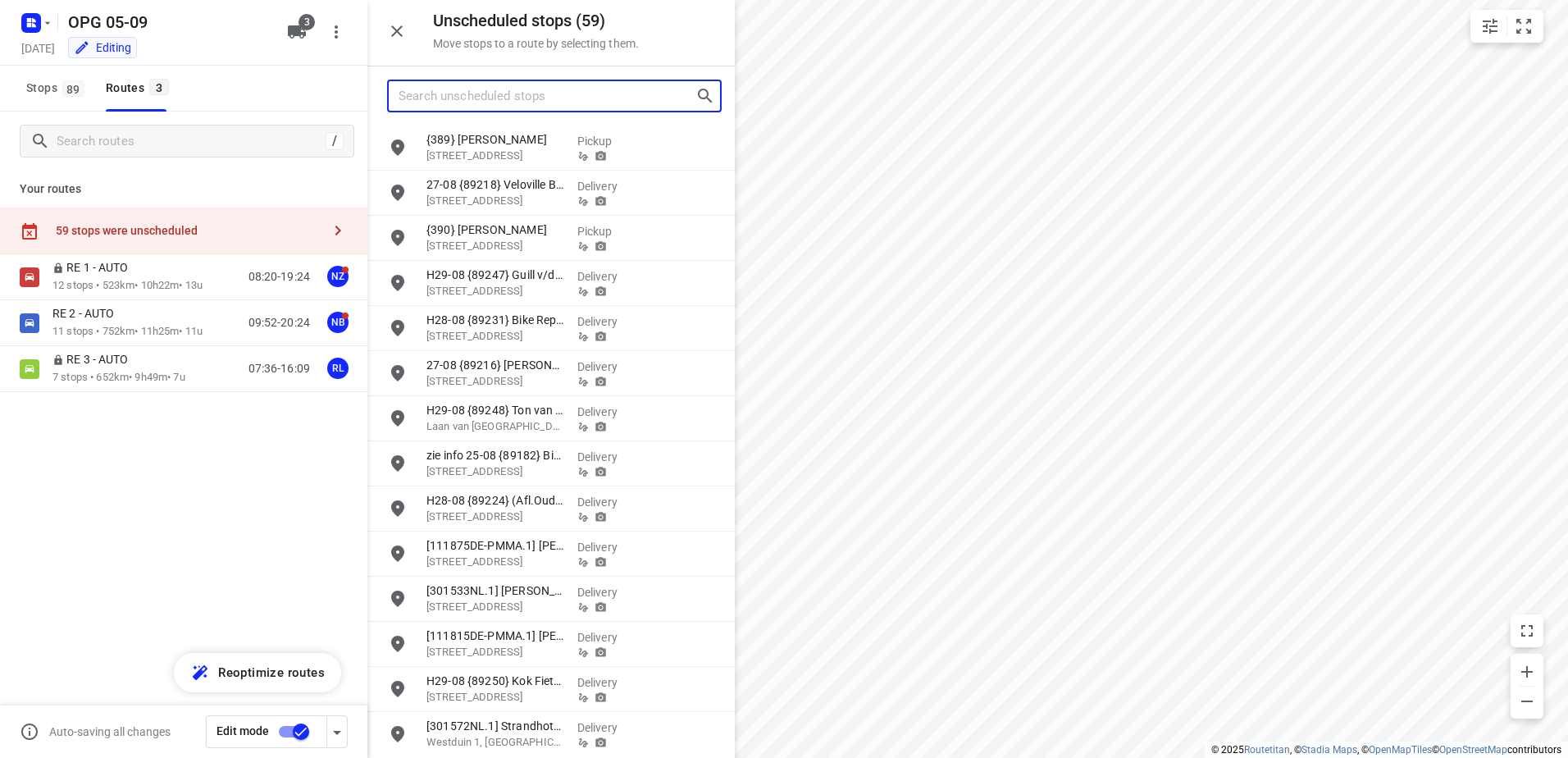
click at [579, 102] on input "Search unscheduled stops" at bounding box center [547, 96] width 297 height 25
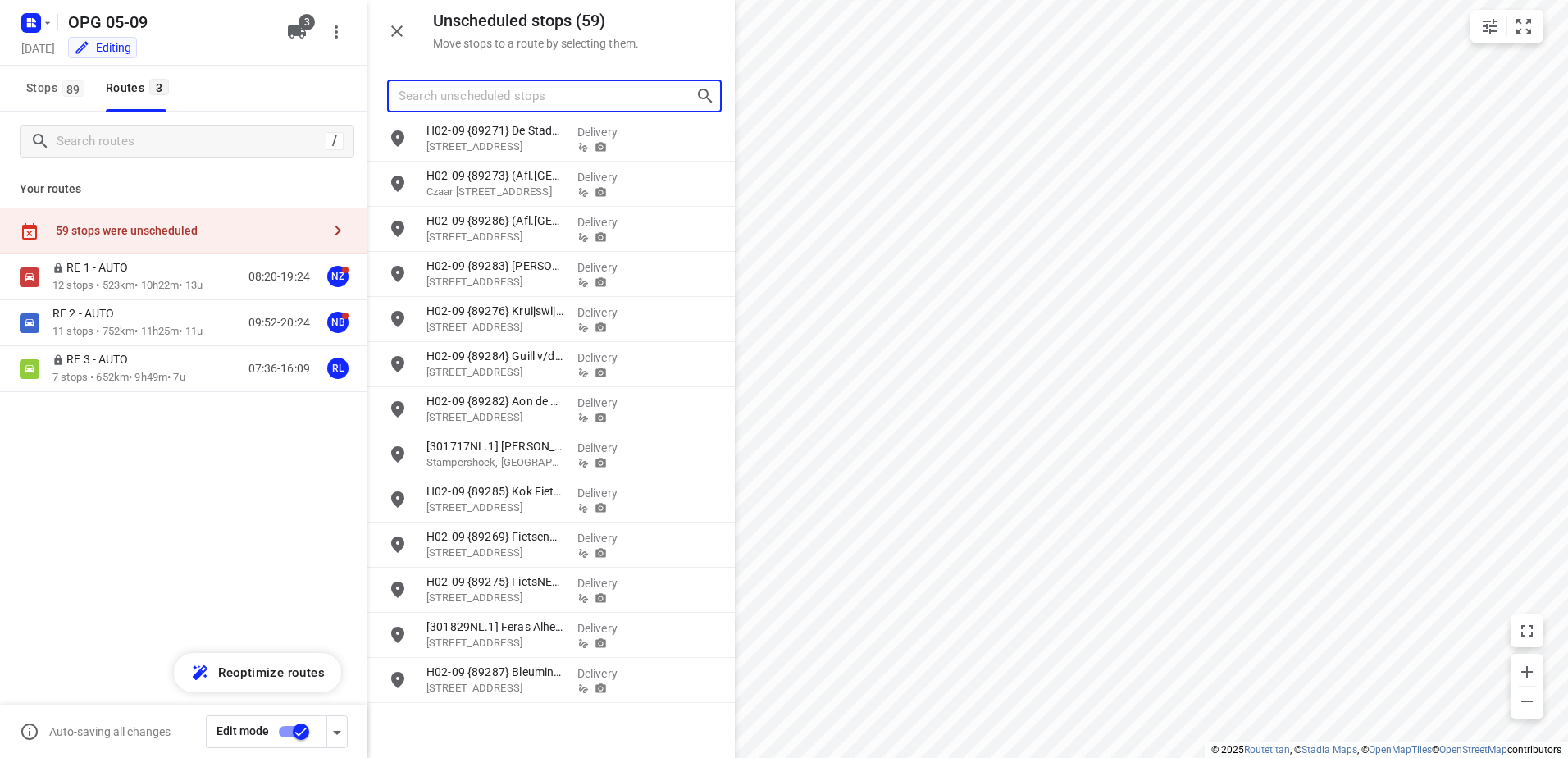
scroll to position [721, 0]
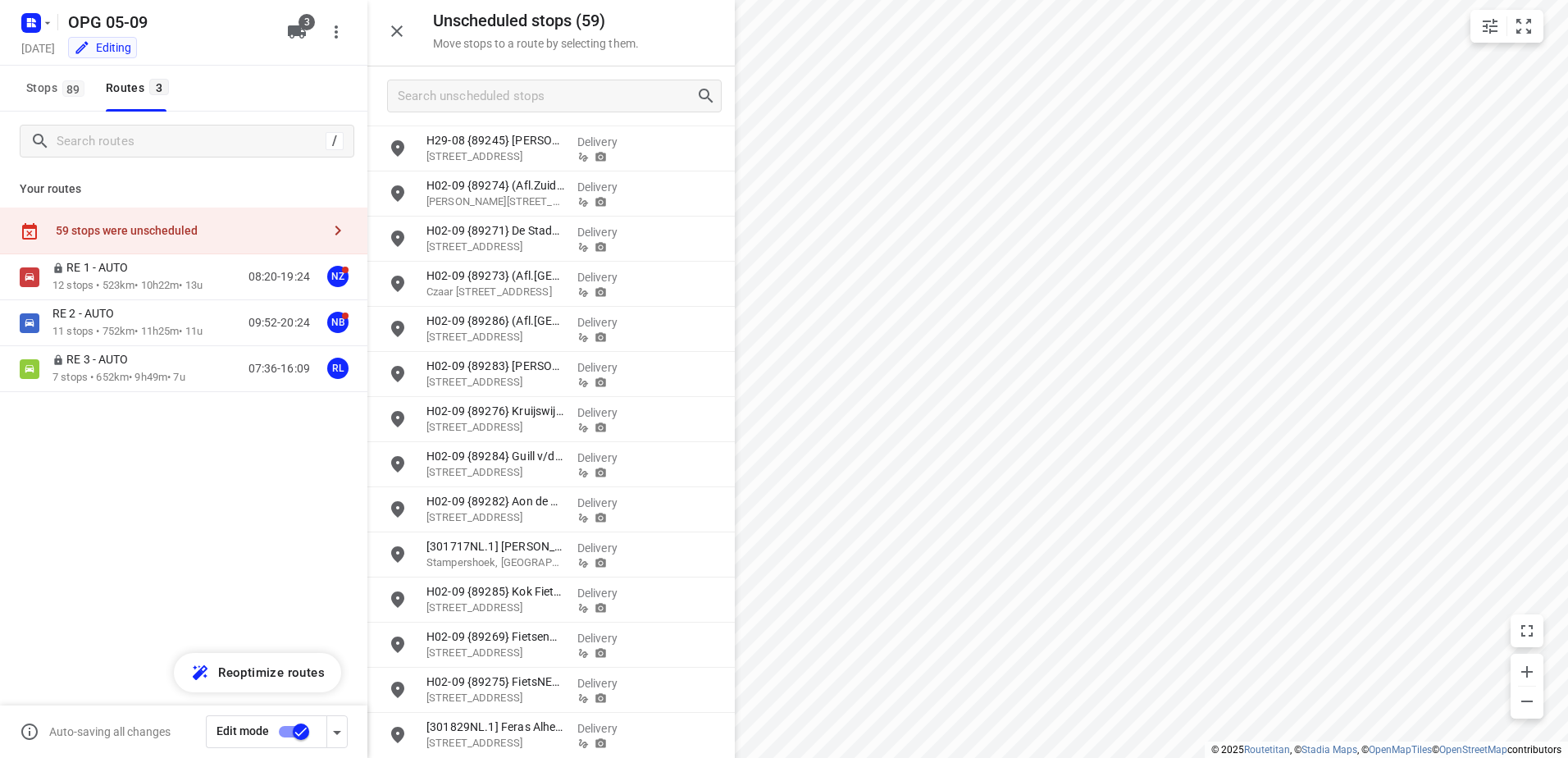
click at [396, 34] on icon "button" at bounding box center [397, 31] width 20 height 20
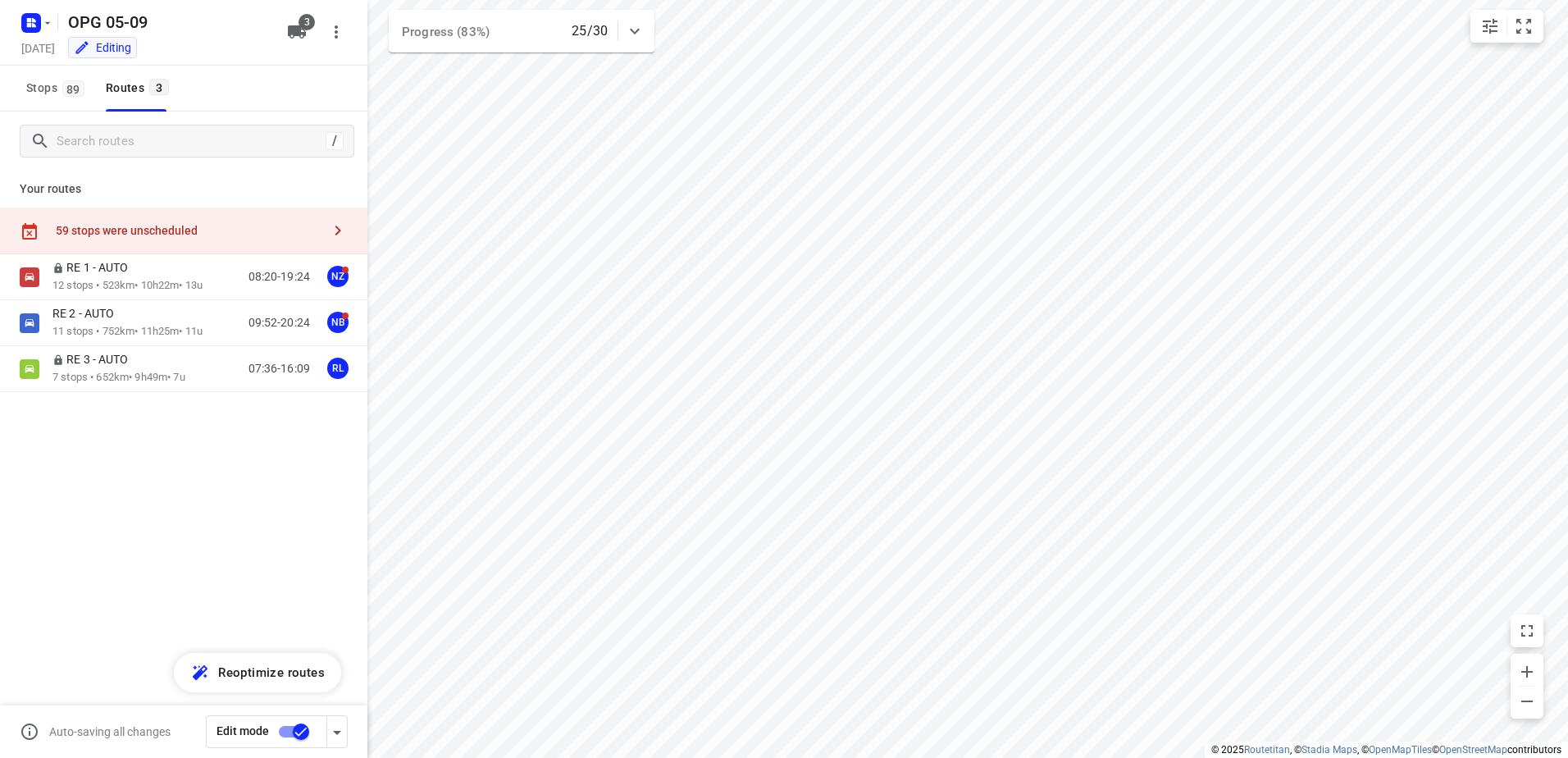
click at [152, 241] on div "59 stops were unscheduled" at bounding box center [184, 231] width 368 height 47
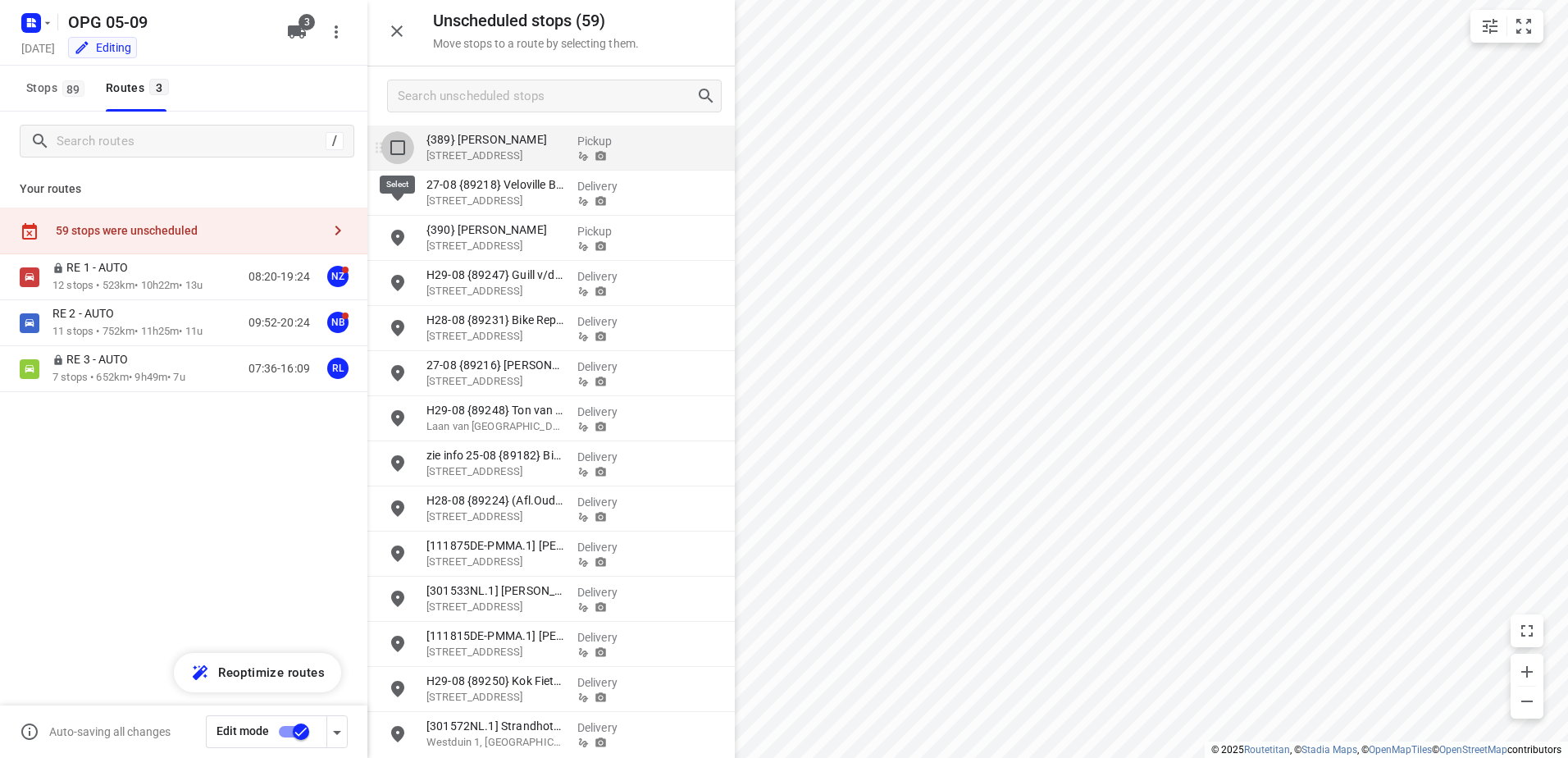
click at [398, 144] on input "grid" at bounding box center [398, 147] width 33 height 33
checkbox input "true"
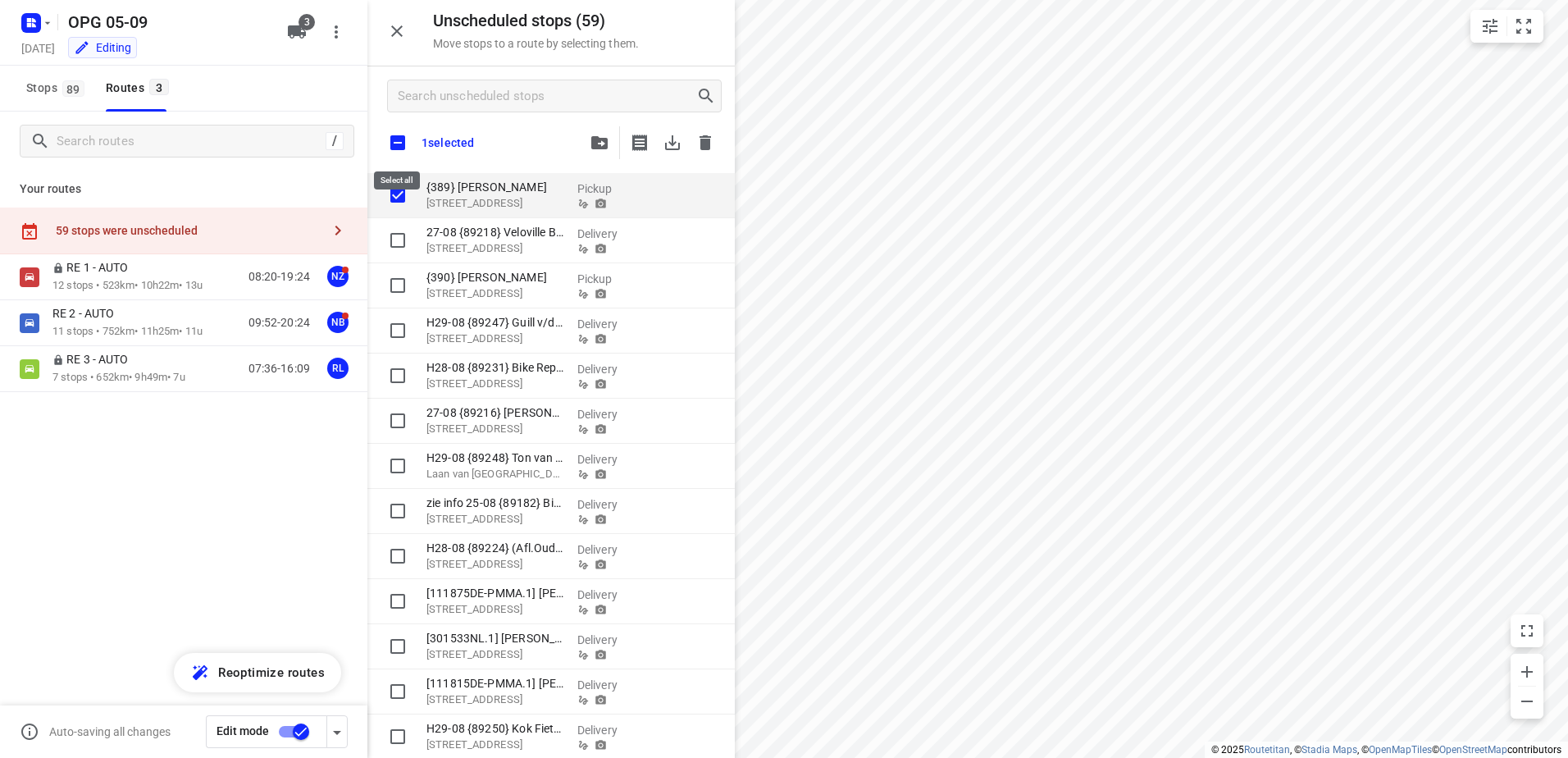
click at [392, 135] on input "checkbox" at bounding box center [398, 143] width 34 height 34
checkbox input "true"
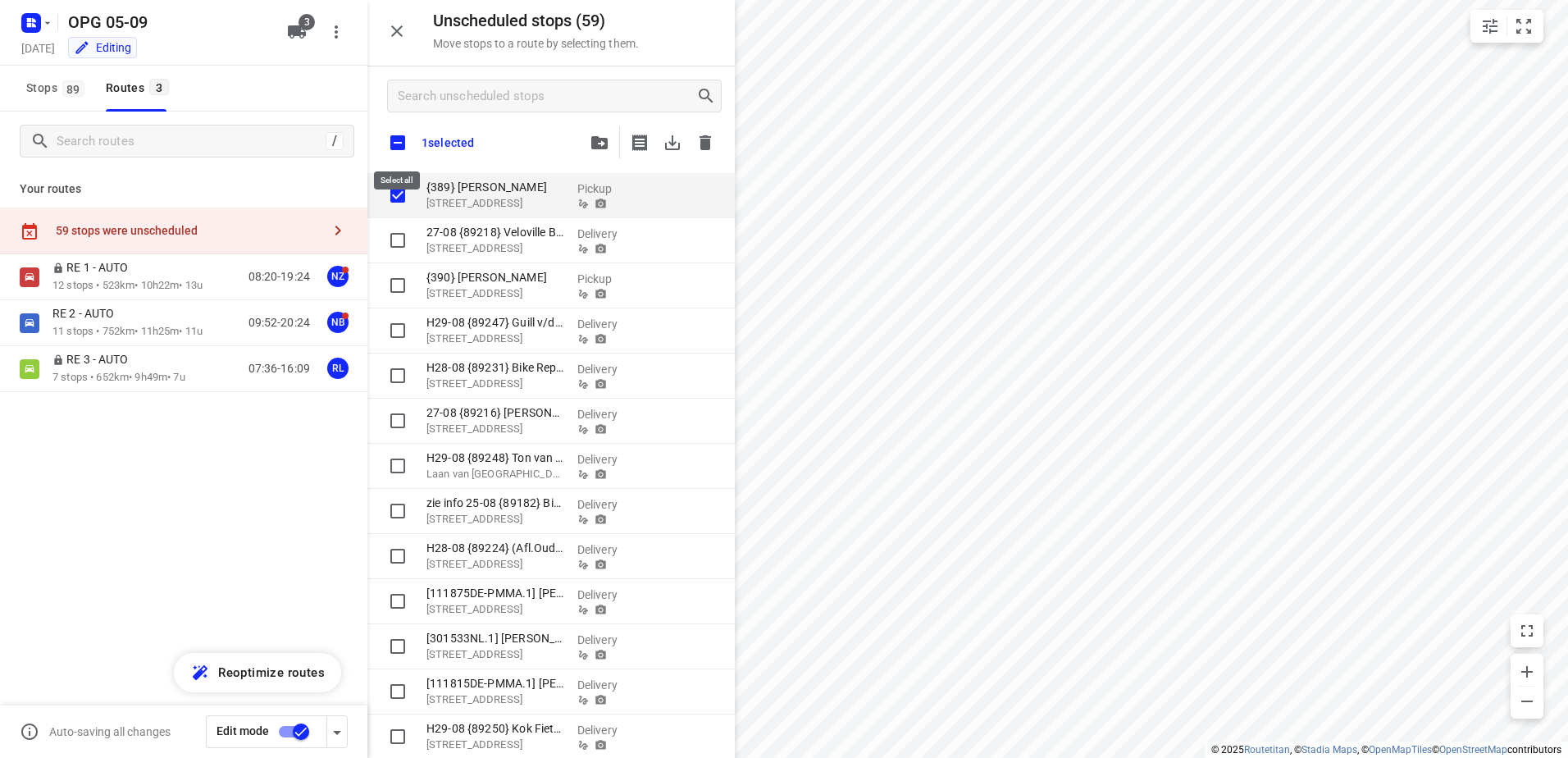
checkbox input "true"
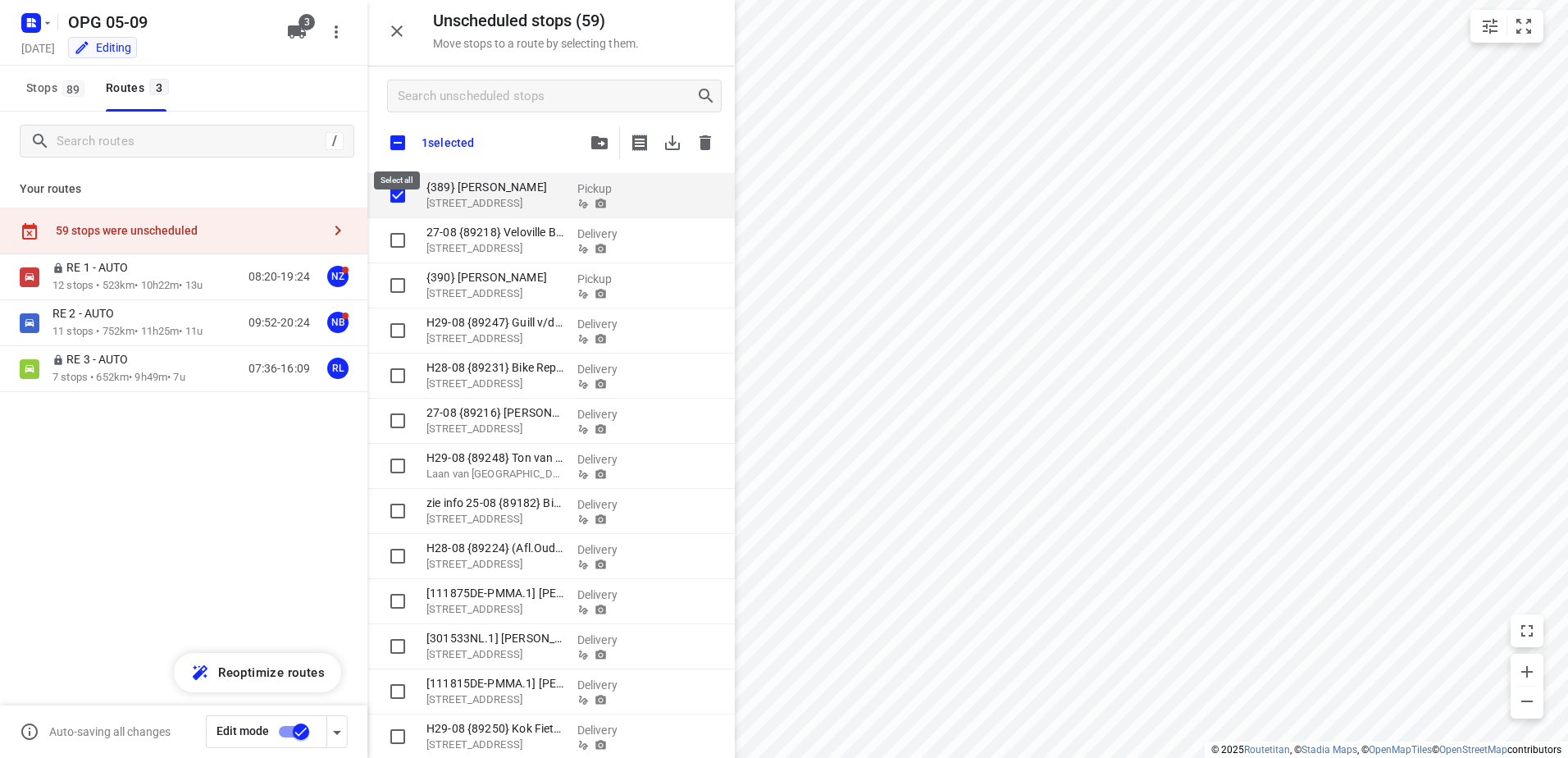
checkbox input "true"
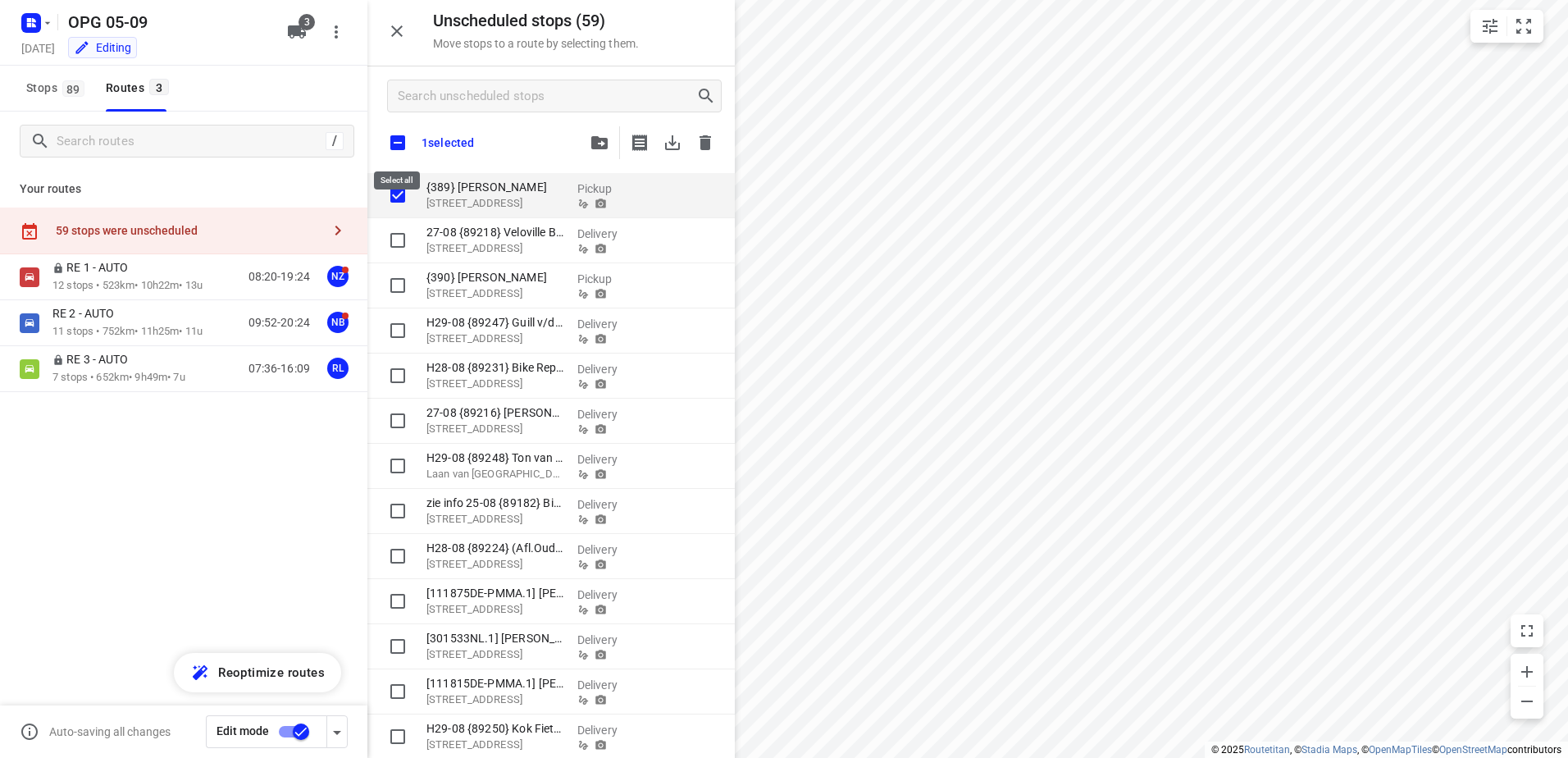
checkbox input "true"
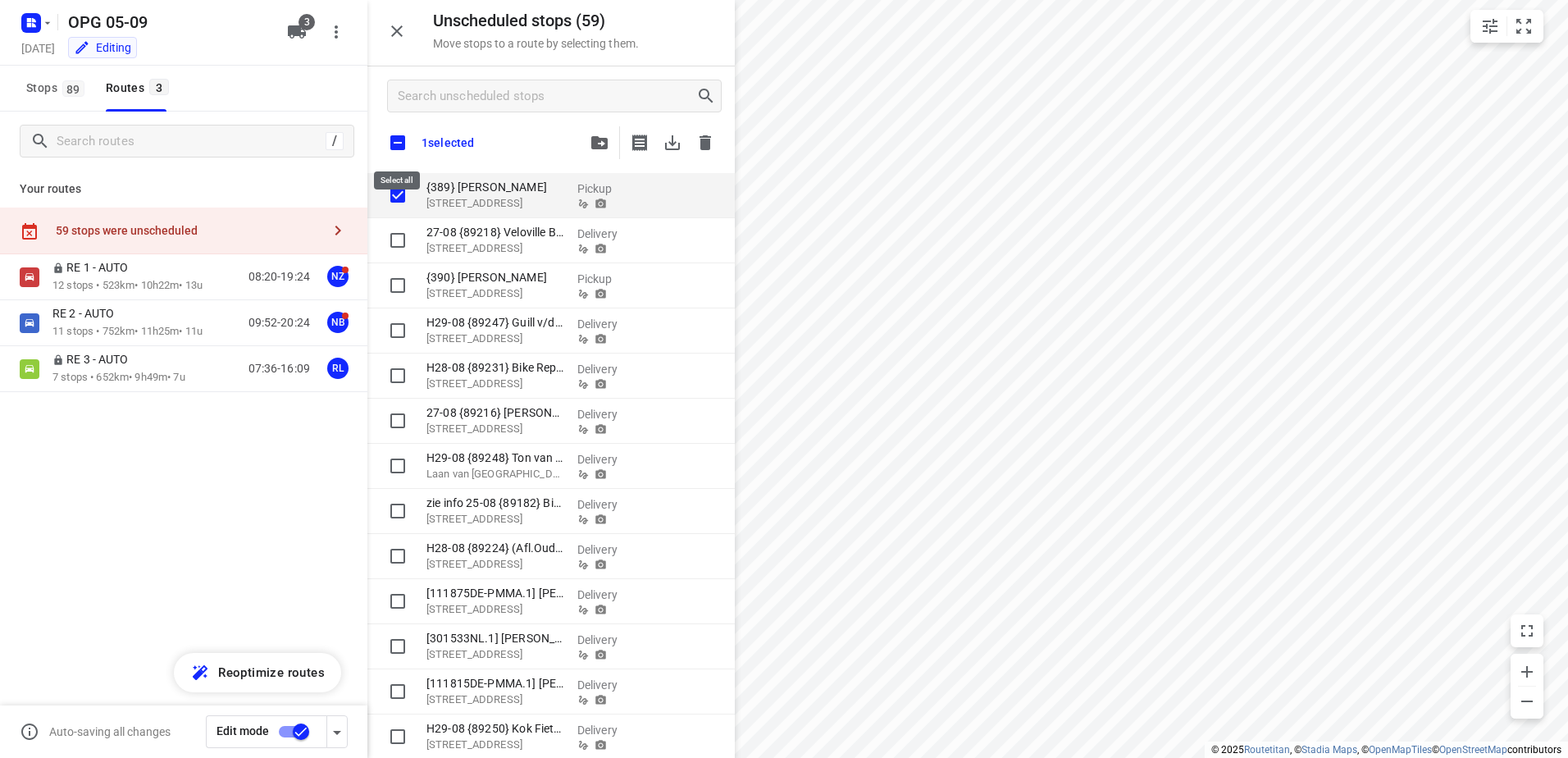
checkbox input "true"
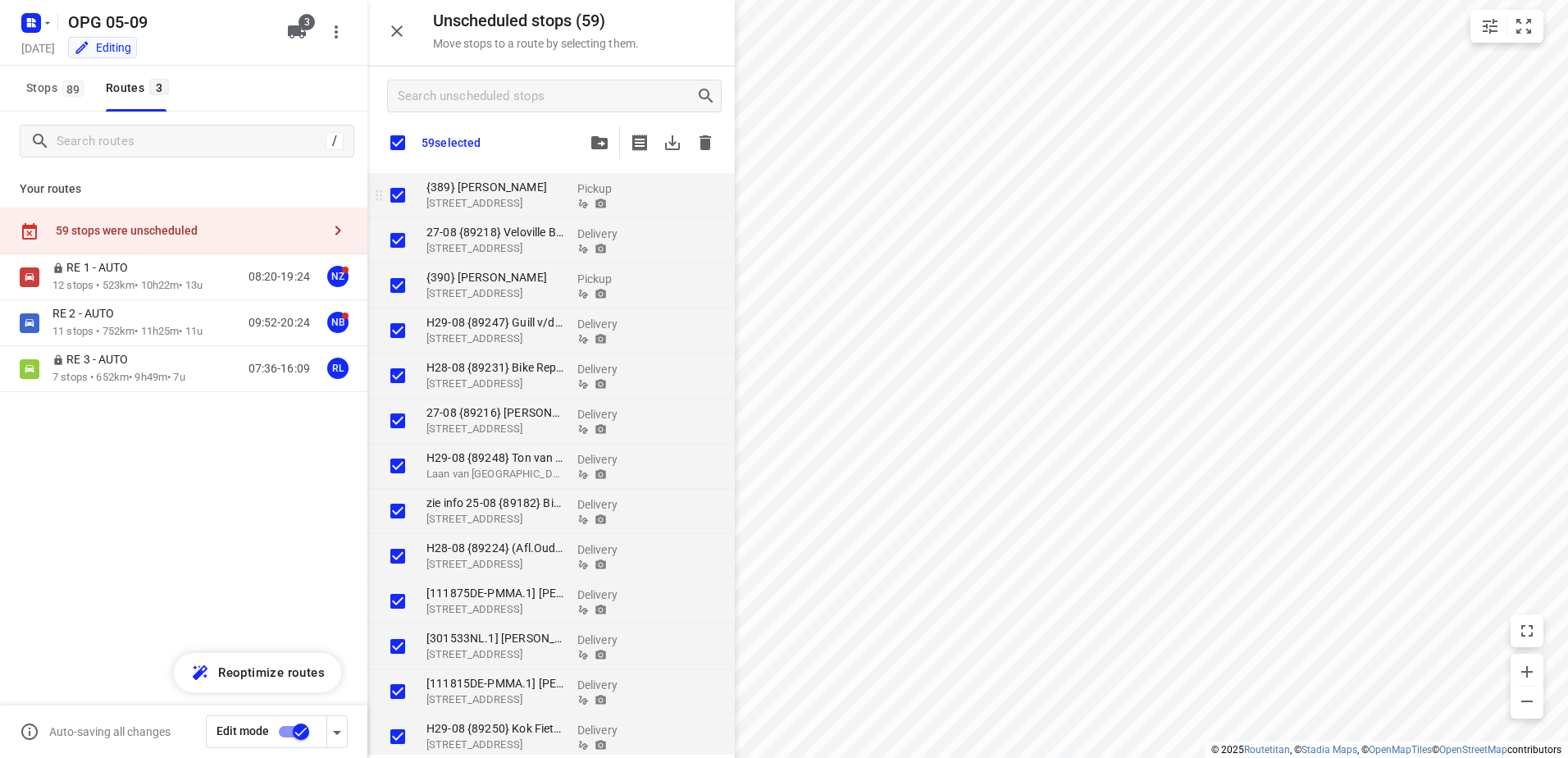
checkbox input "true"
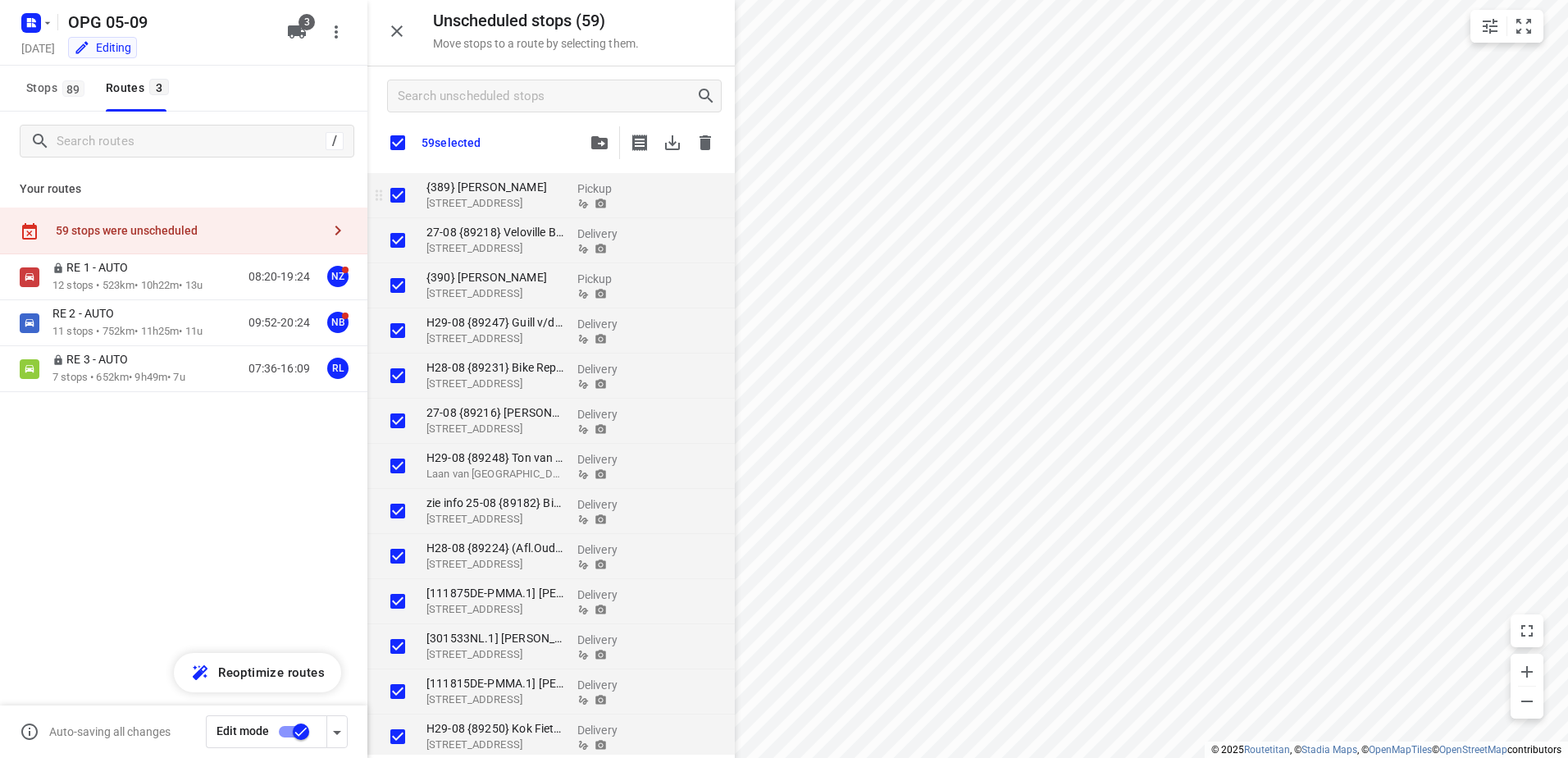
checkbox input "true"
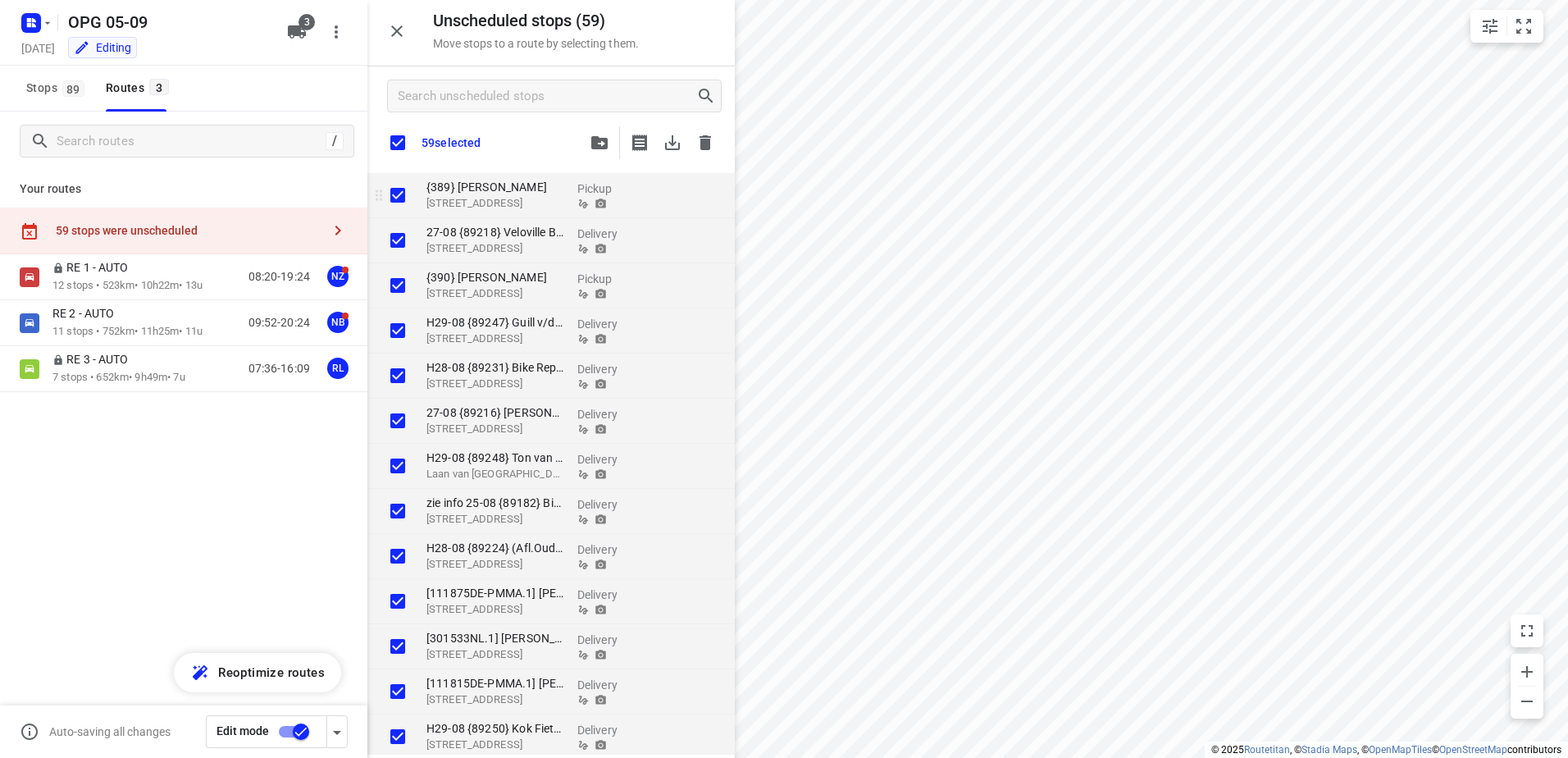
checkbox input "true"
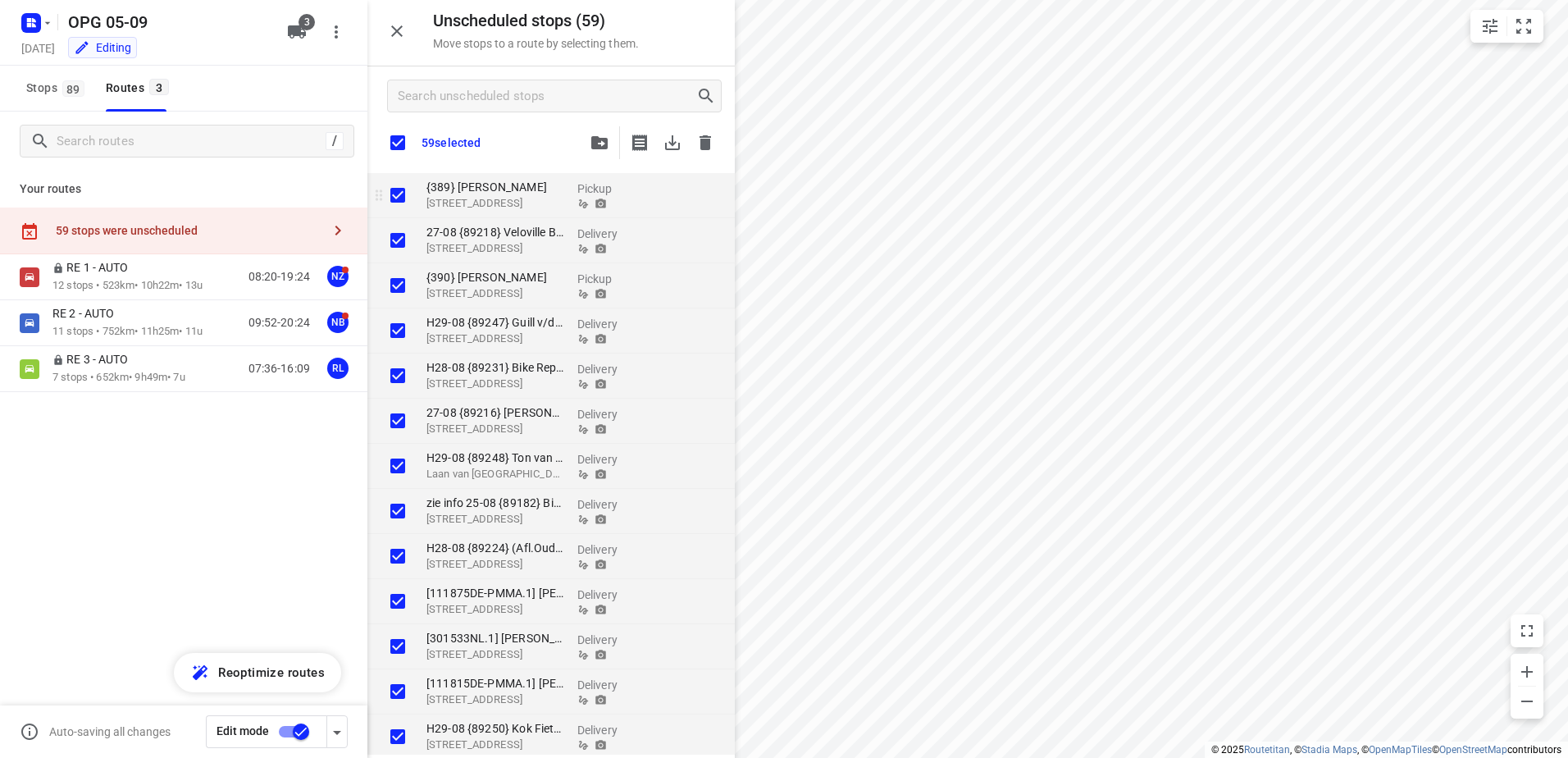
checkbox input "true"
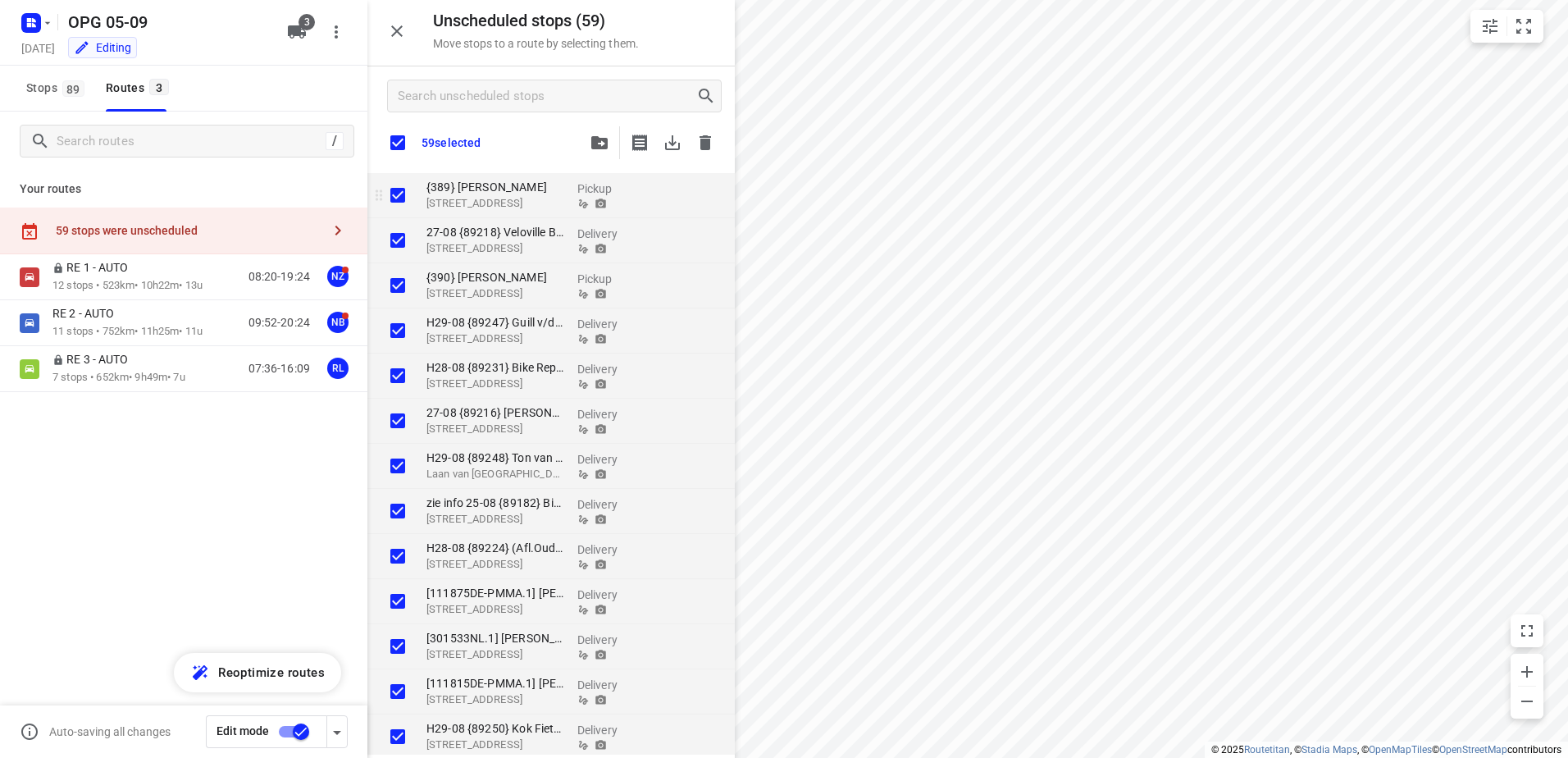
checkbox input "true"
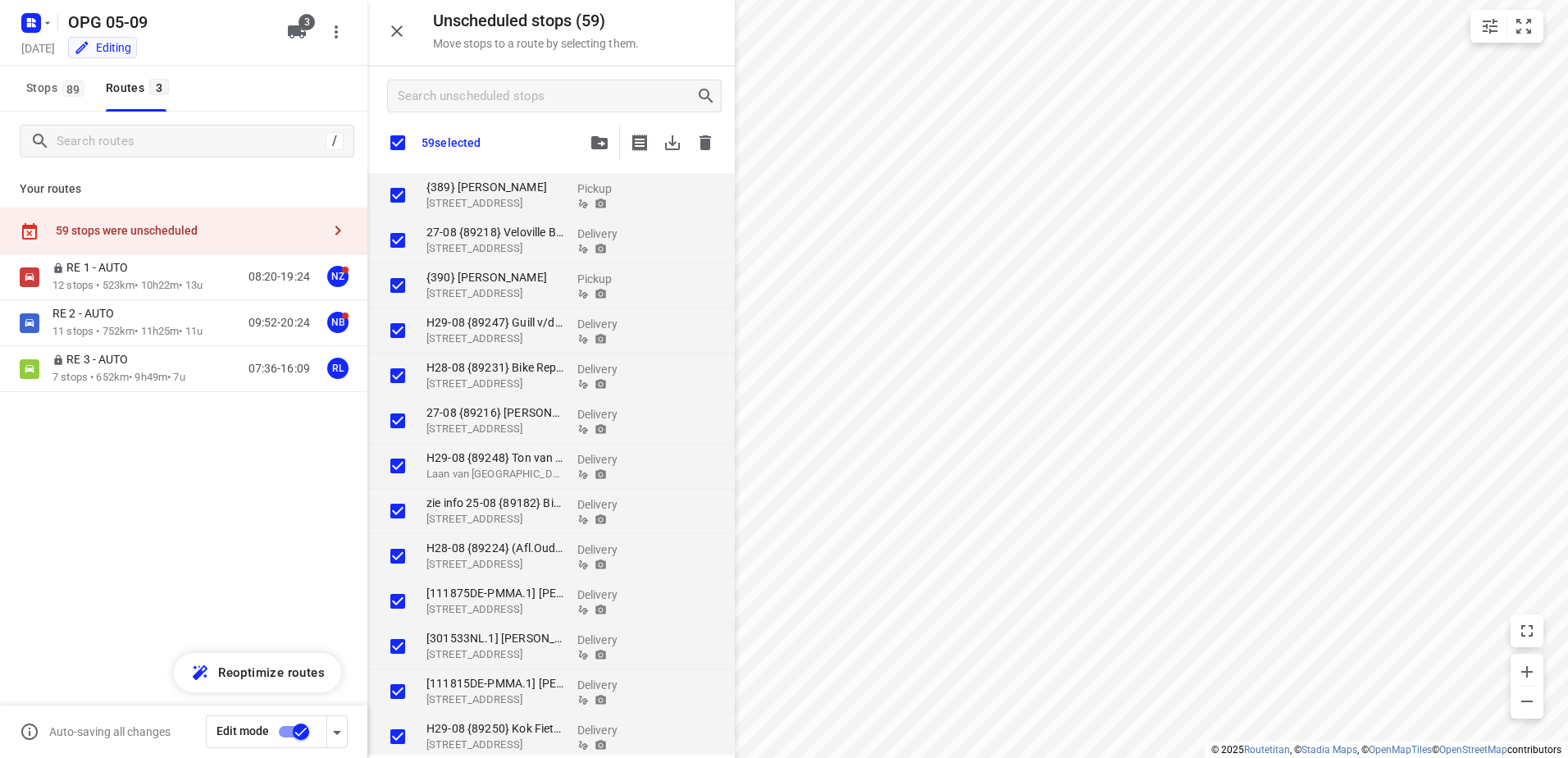
checkbox input "true"
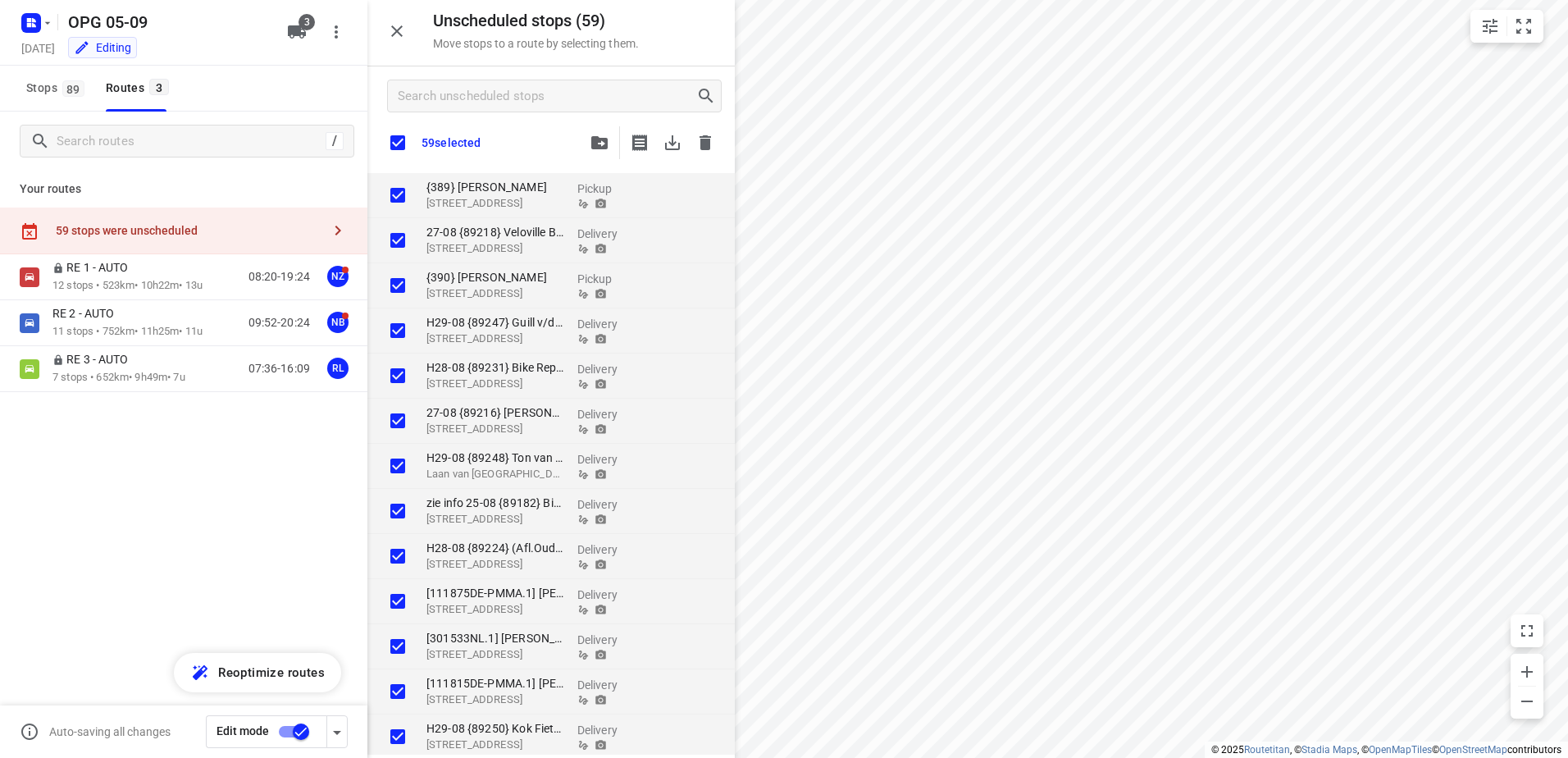
checkbox input "true"
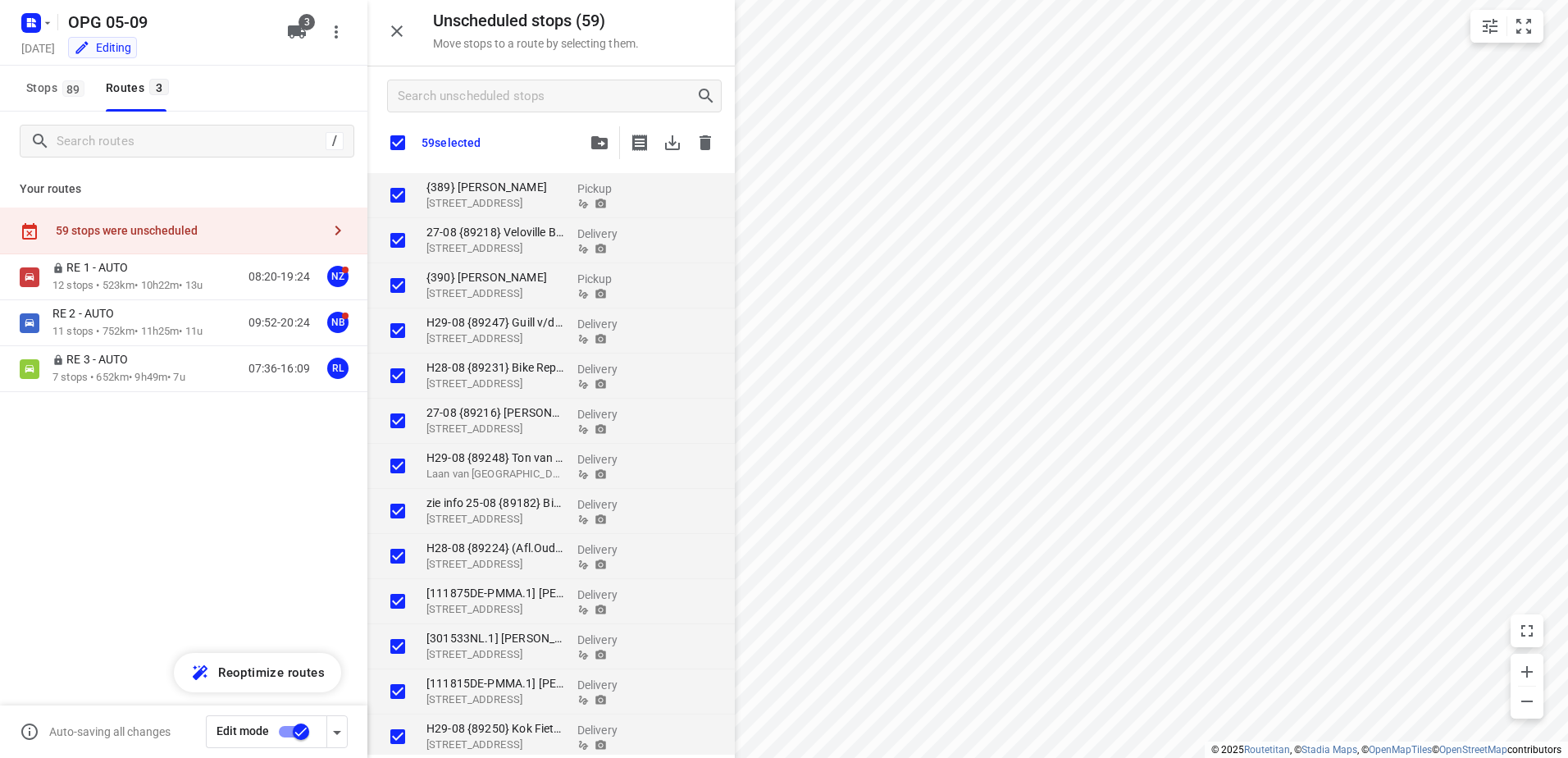
checkbox input "true"
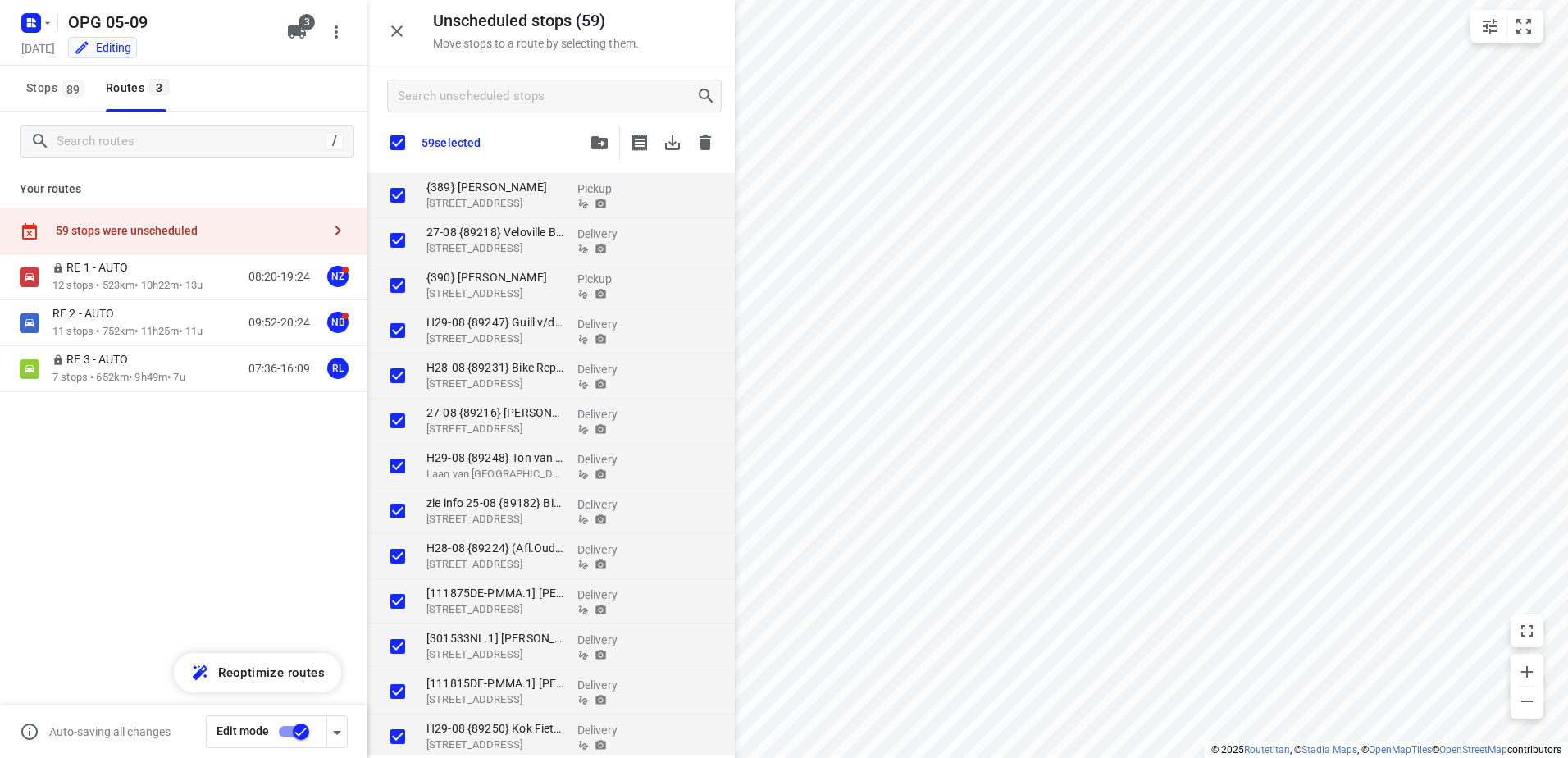
checkbox input "true"
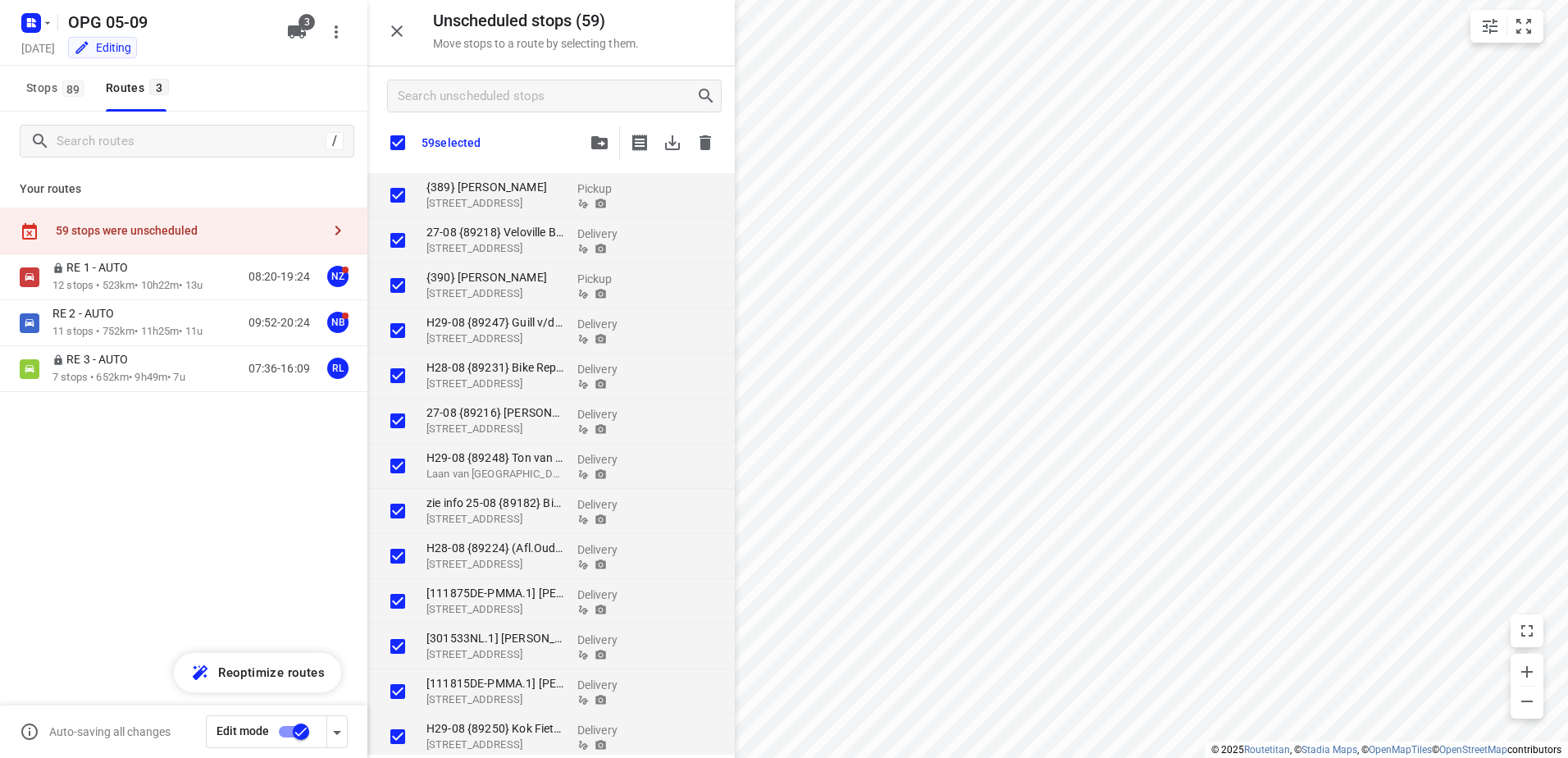
checkbox input "true"
click at [669, 149] on icon "button" at bounding box center [672, 142] width 15 height 15
checkbox input "true"
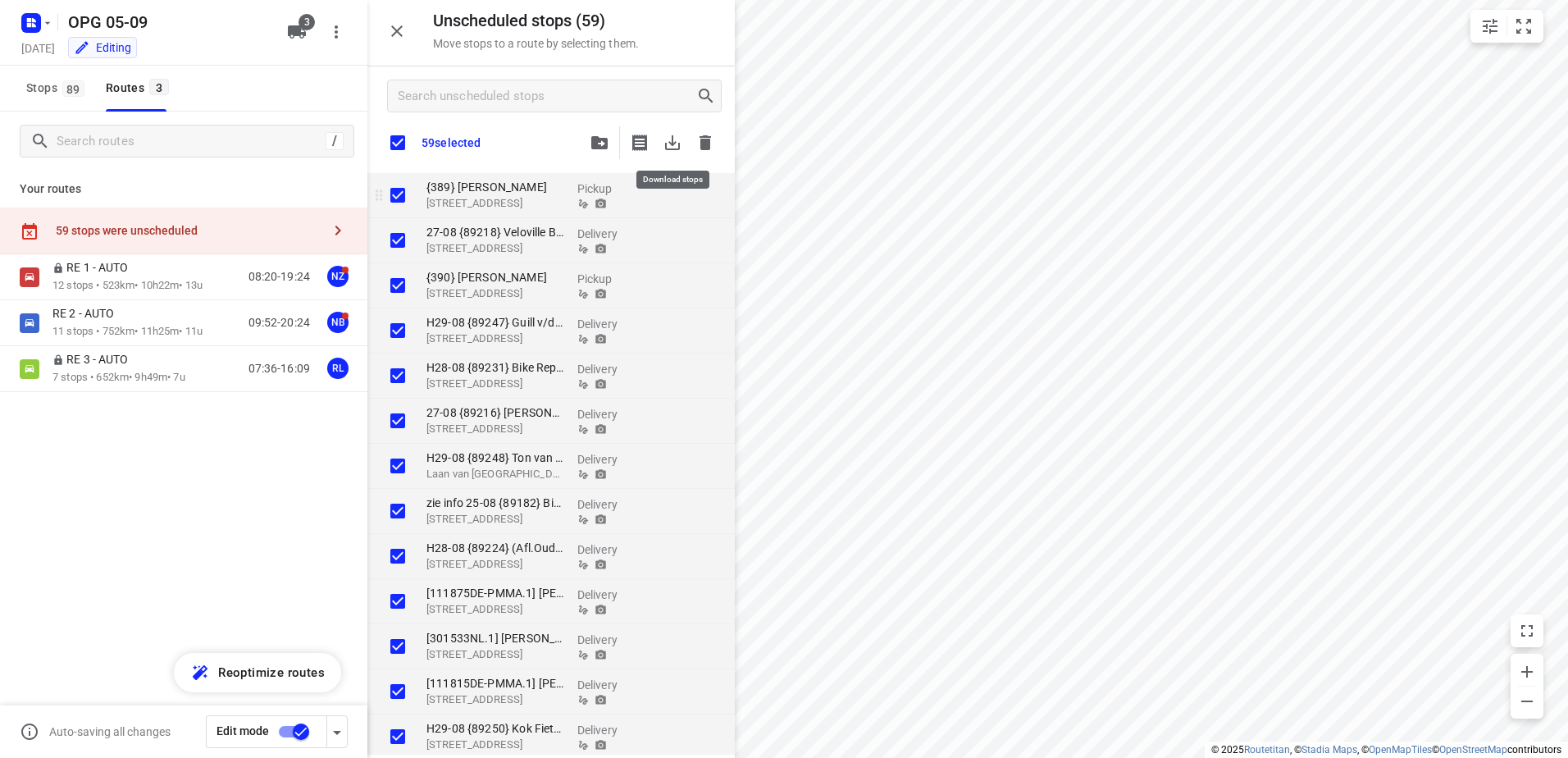
checkbox input "true"
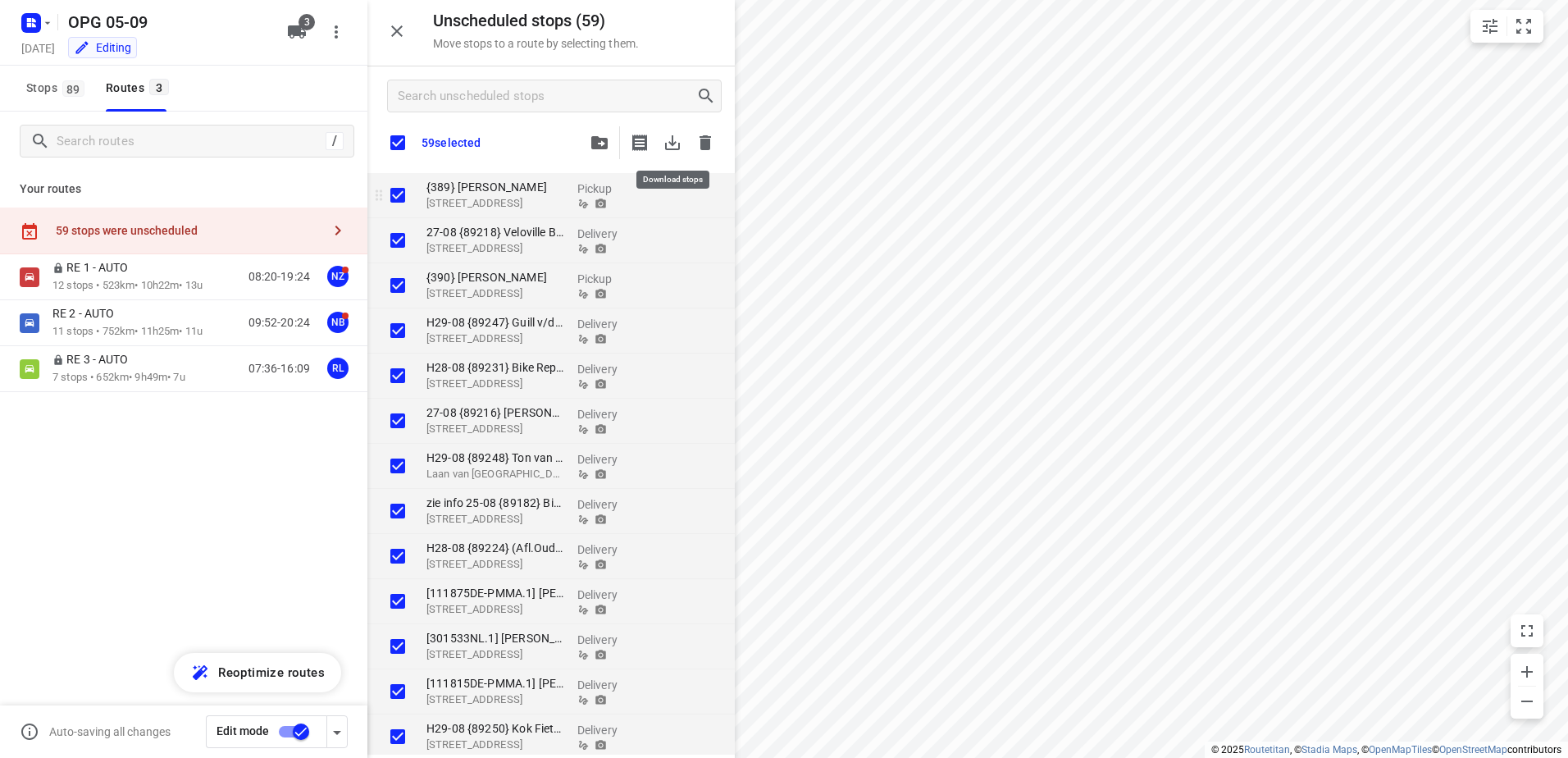
checkbox input "true"
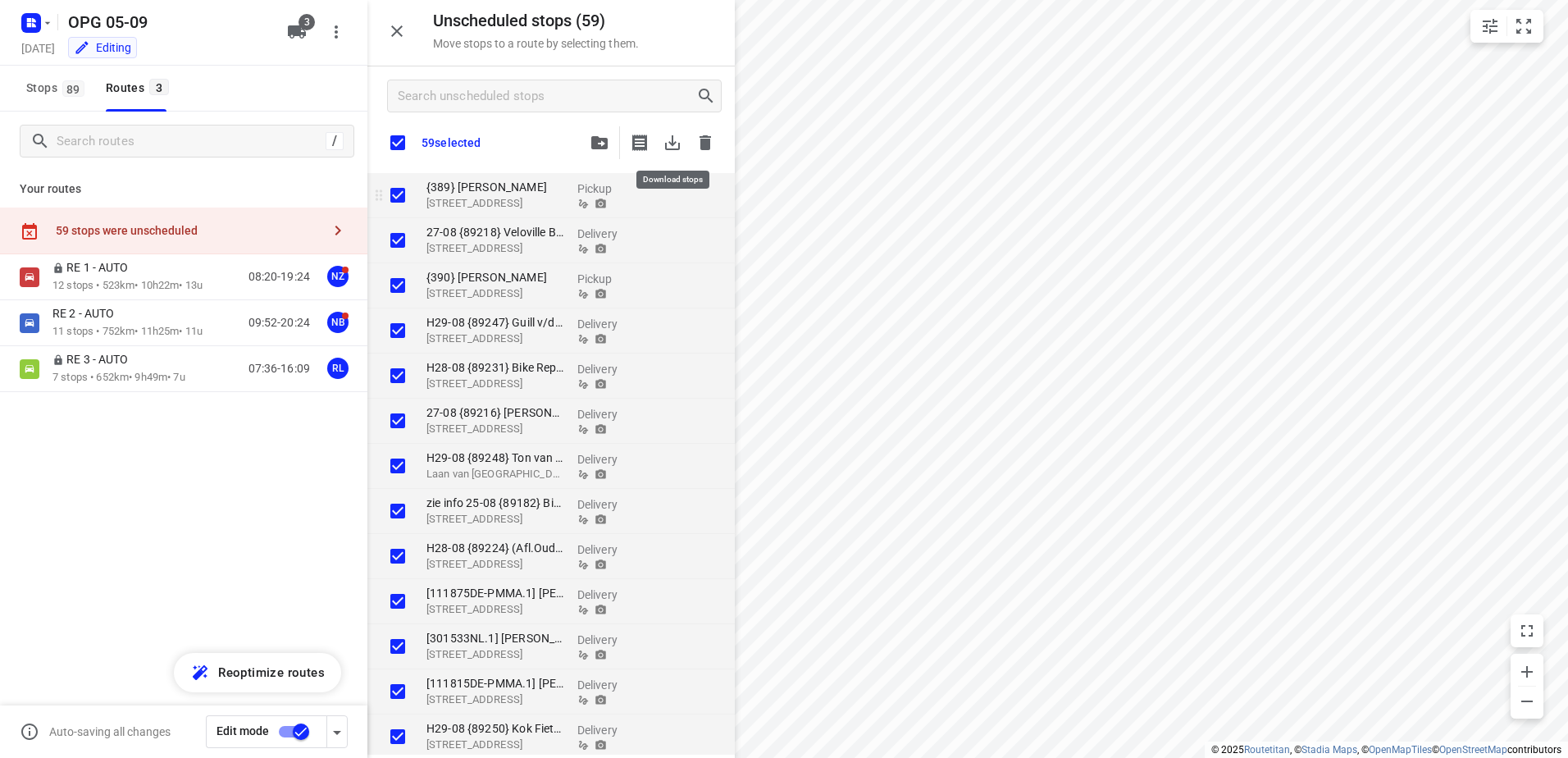
checkbox input "true"
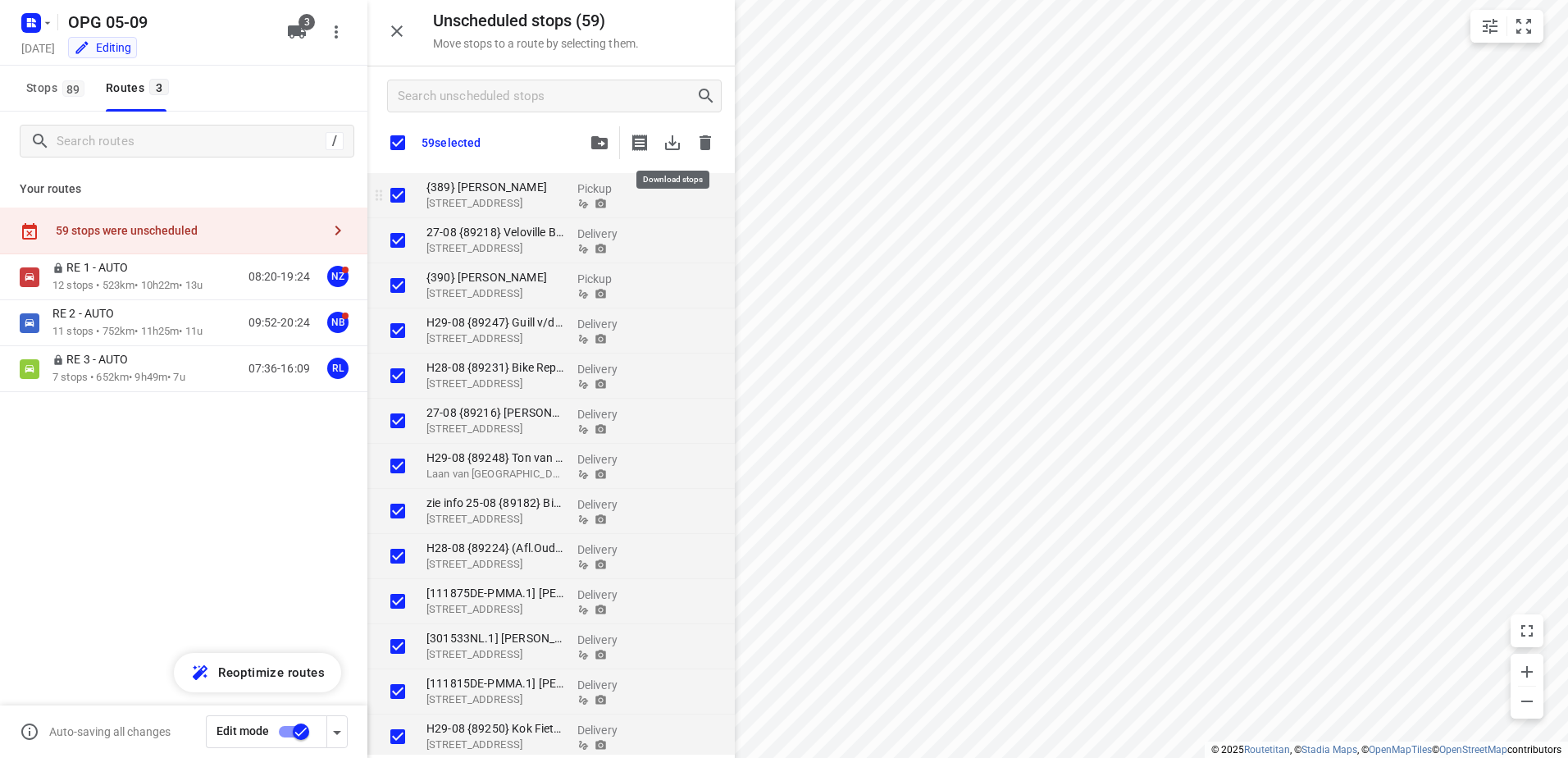
checkbox input "true"
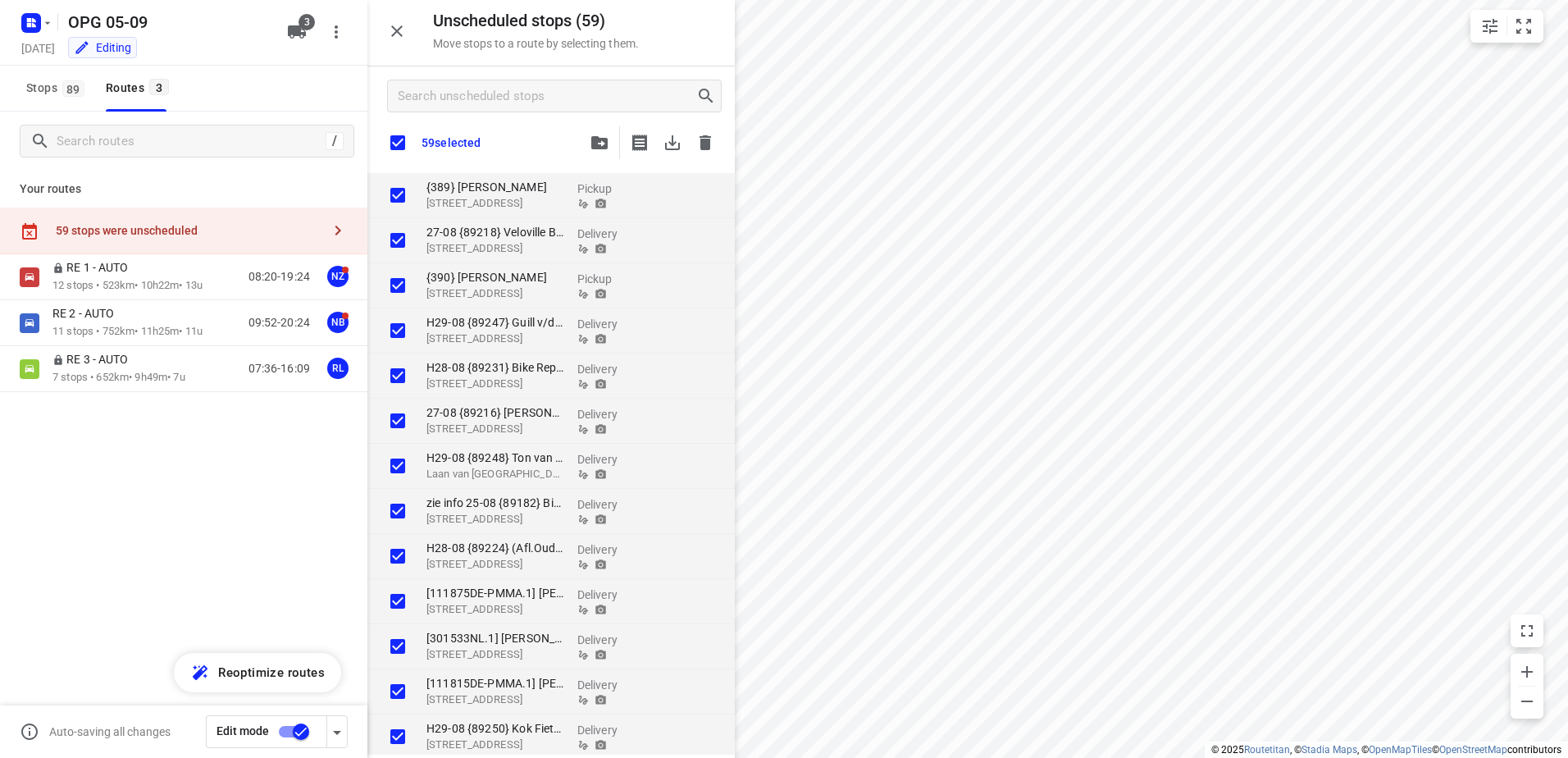
checkbox input "true"
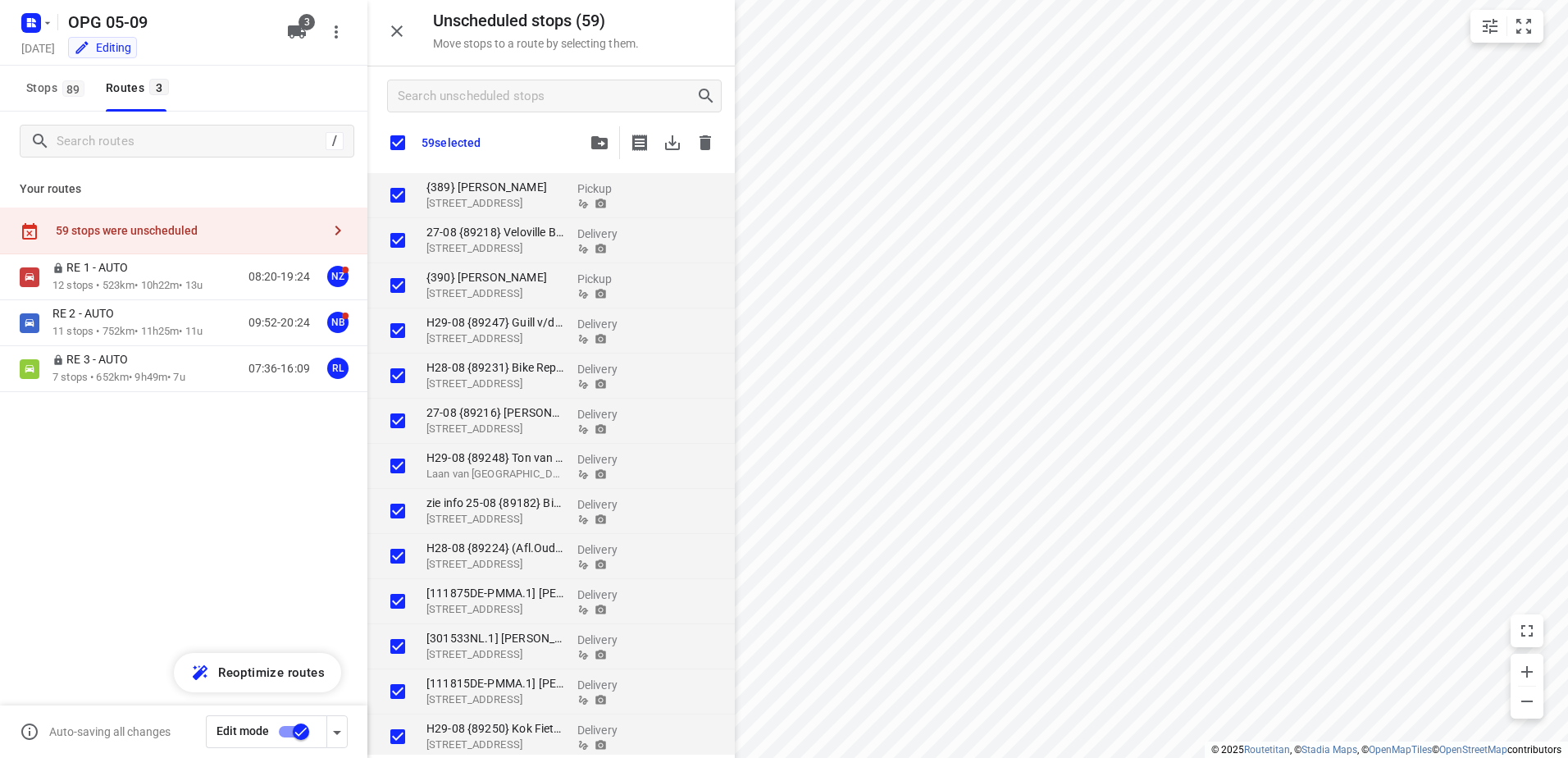
checkbox input "true"
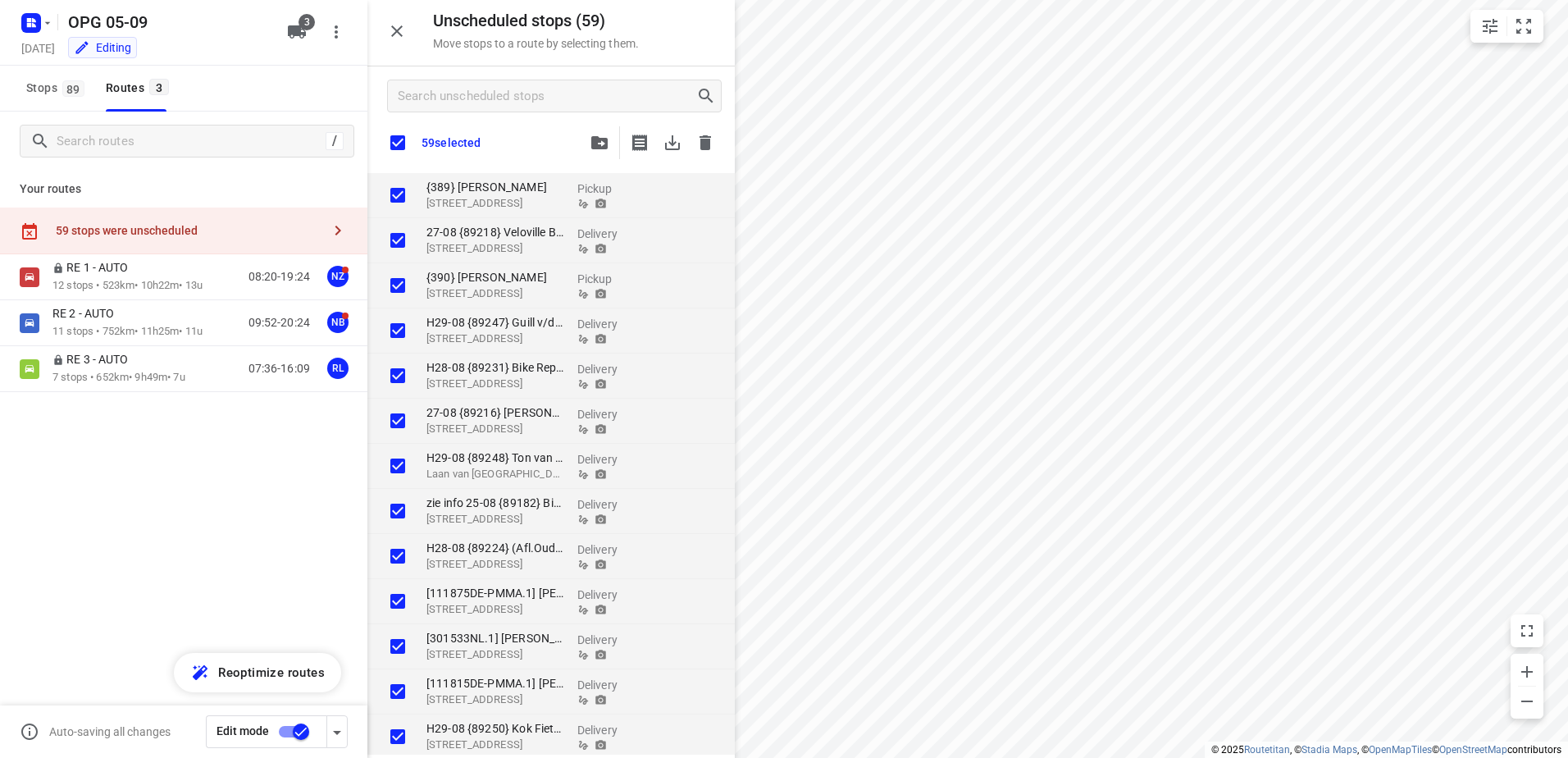
checkbox input "true"
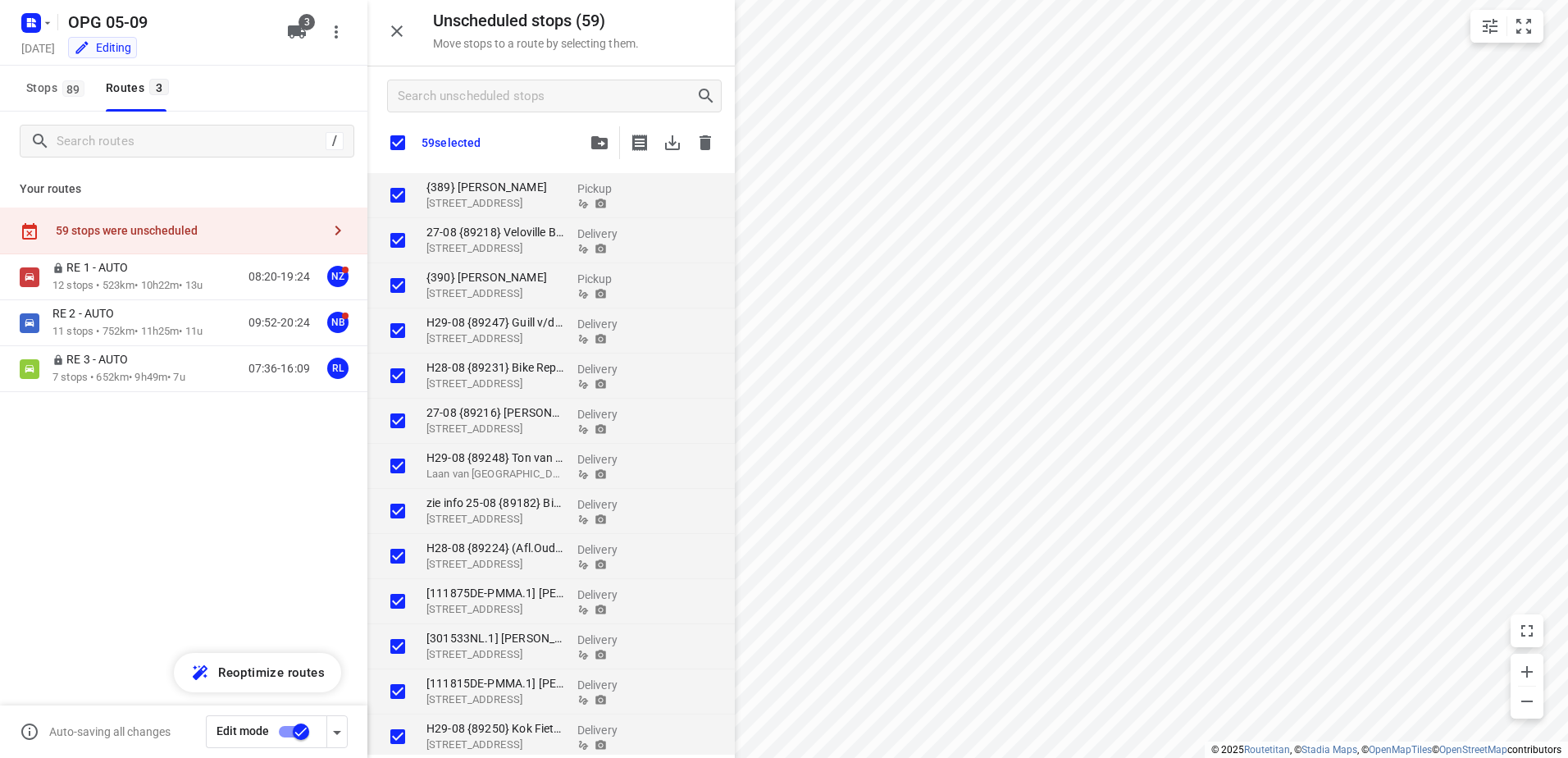
checkbox input "true"
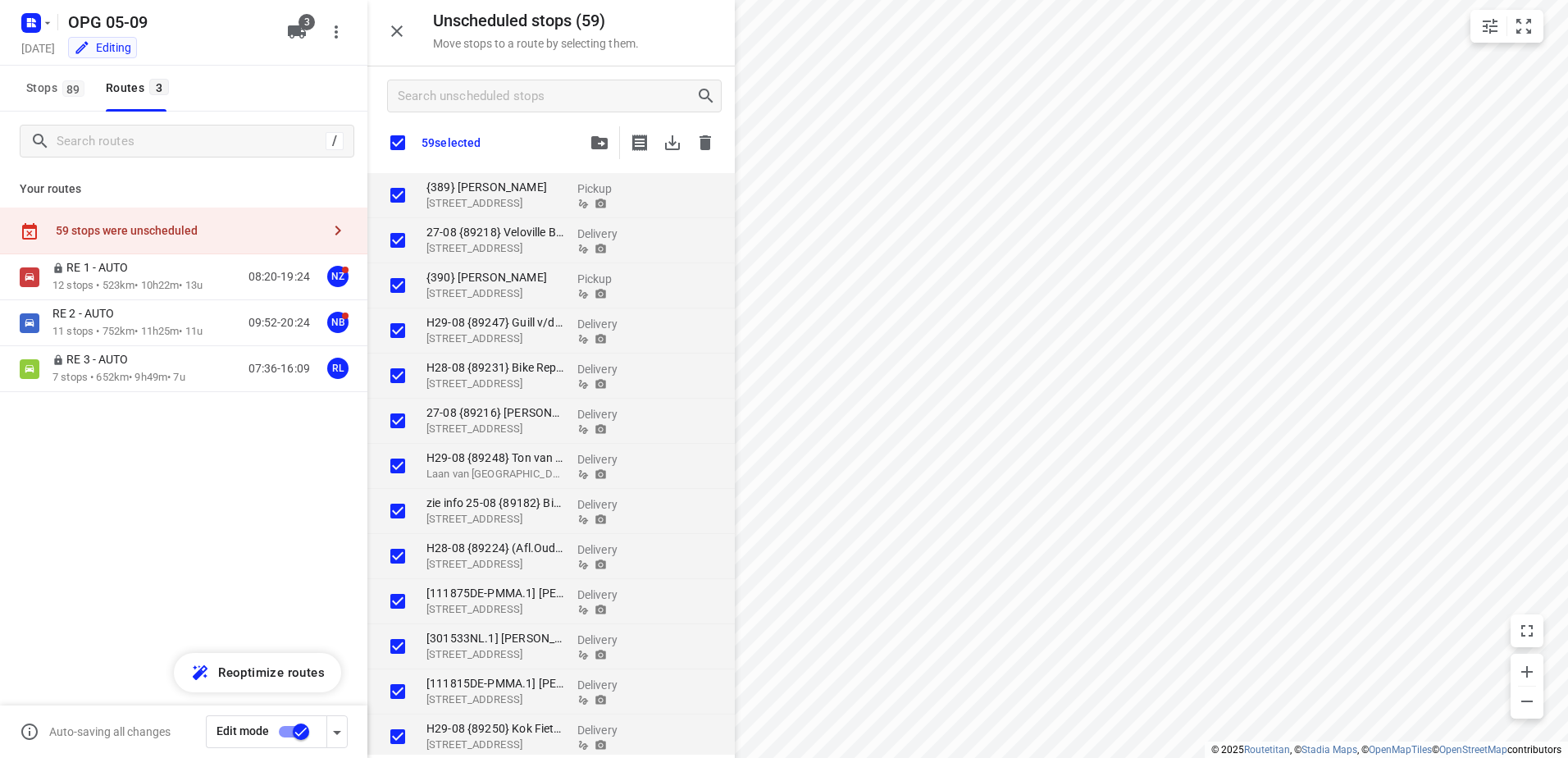
checkbox input "true"
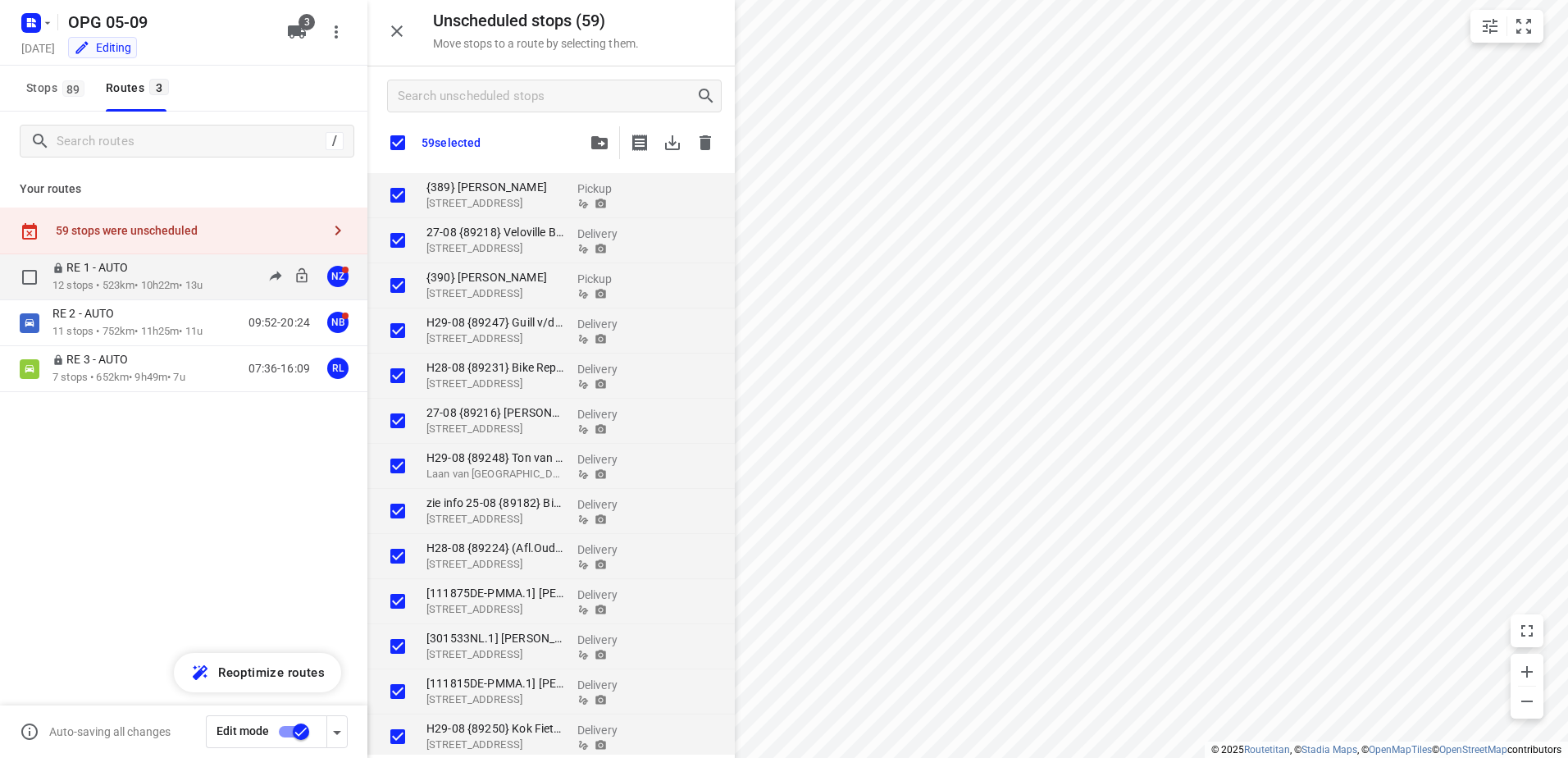
checkbox input "true"
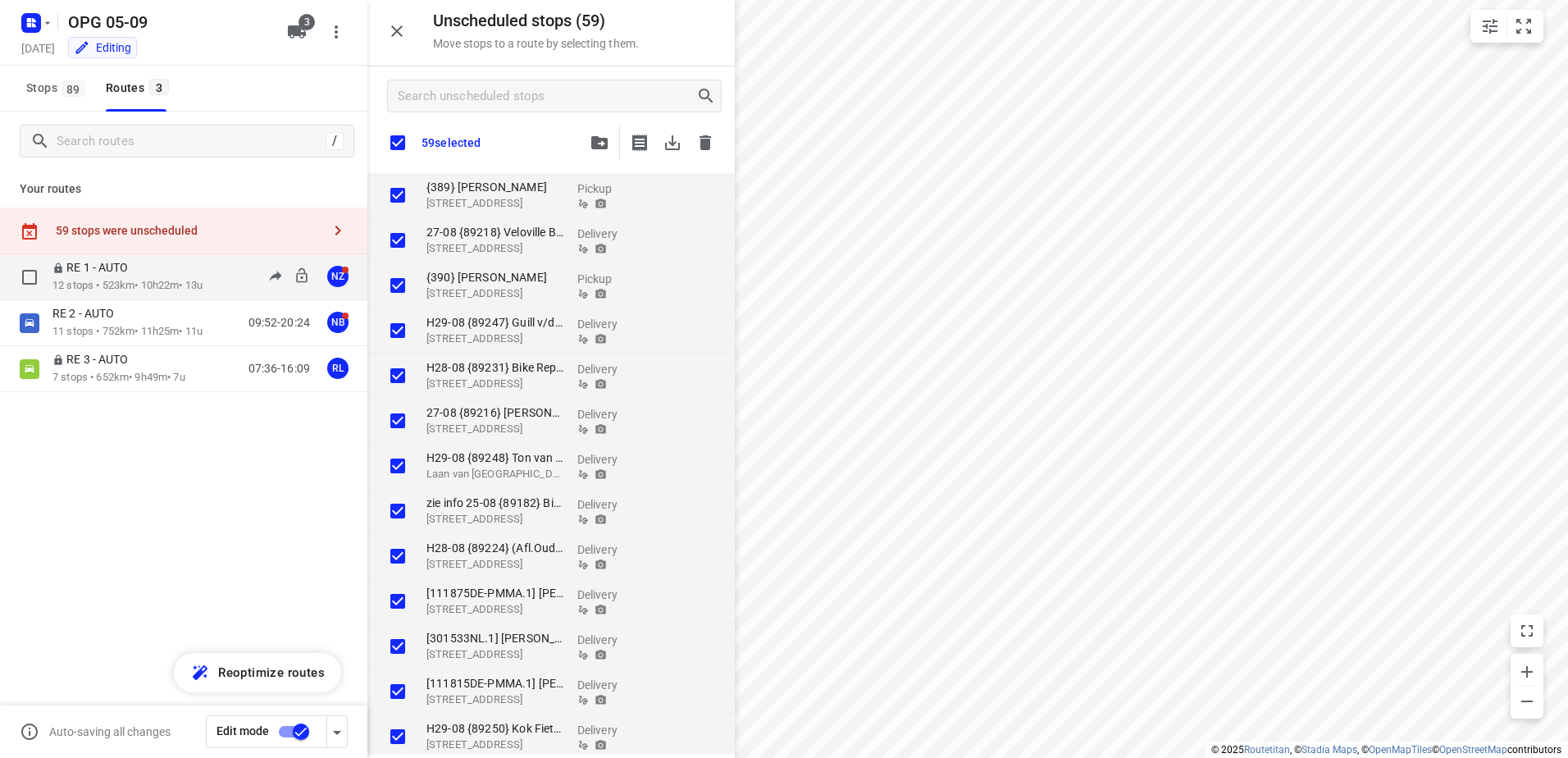
checkbox input "true"
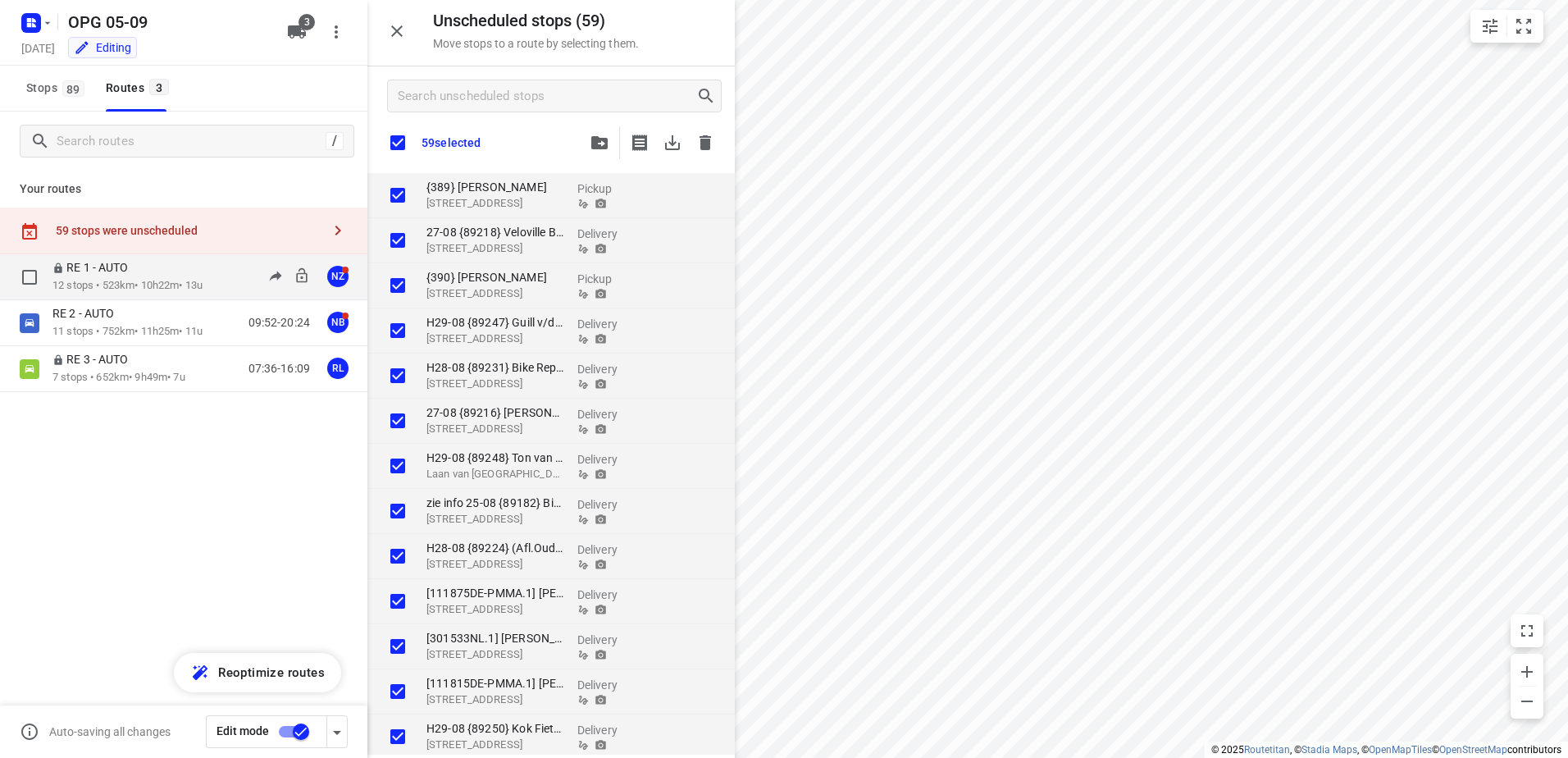
checkbox input "true"
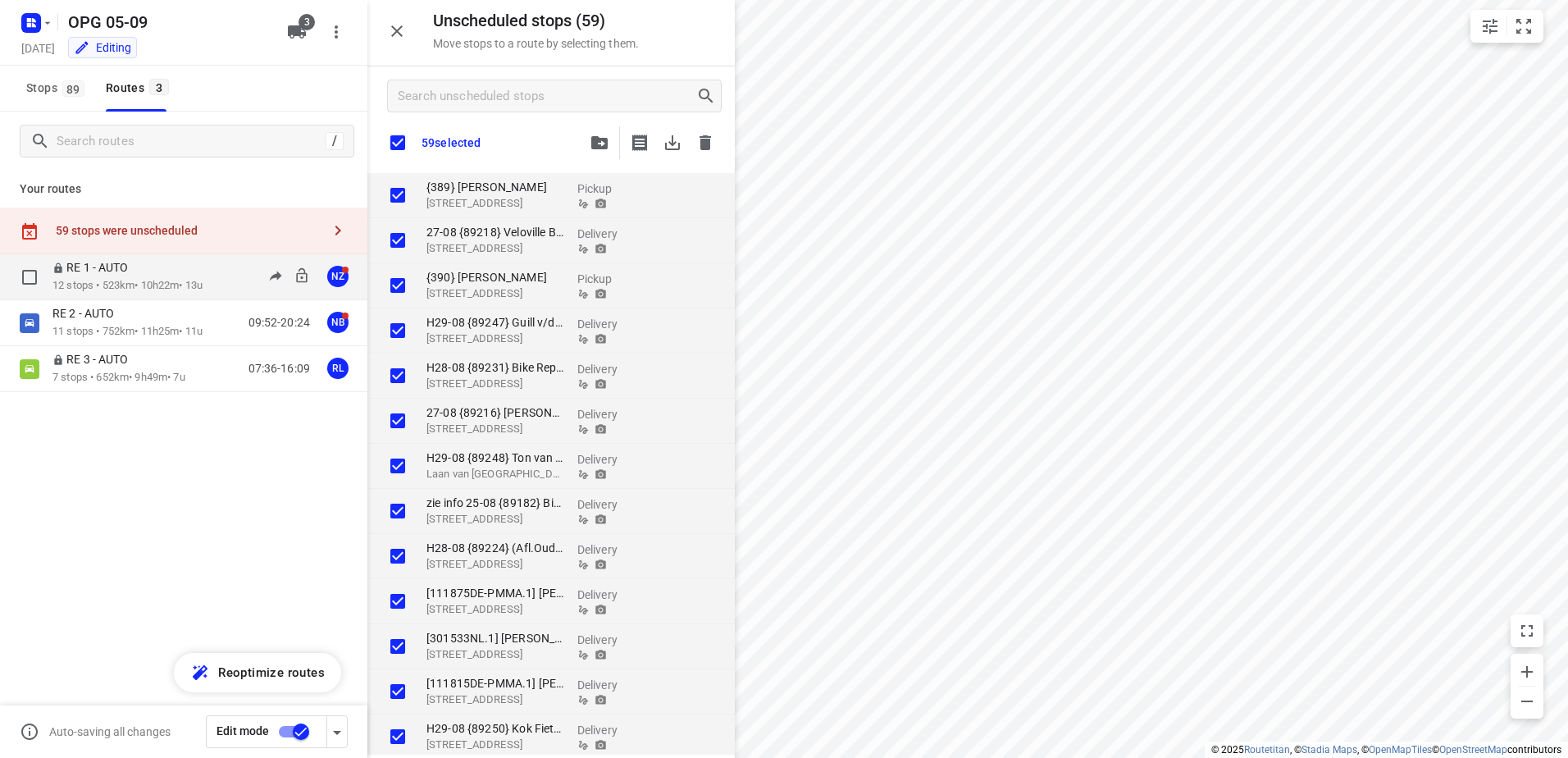
checkbox input "true"
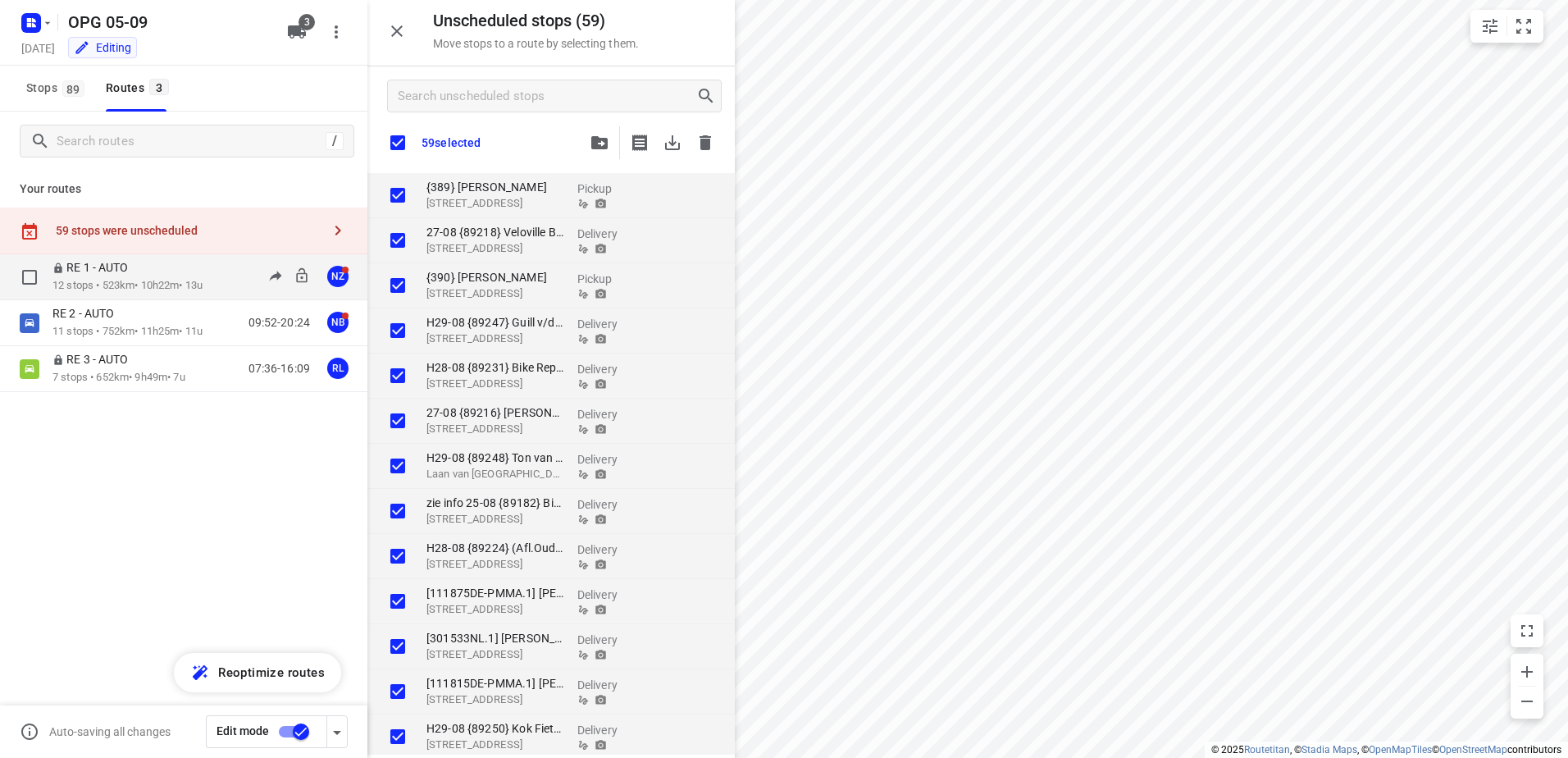
checkbox input "true"
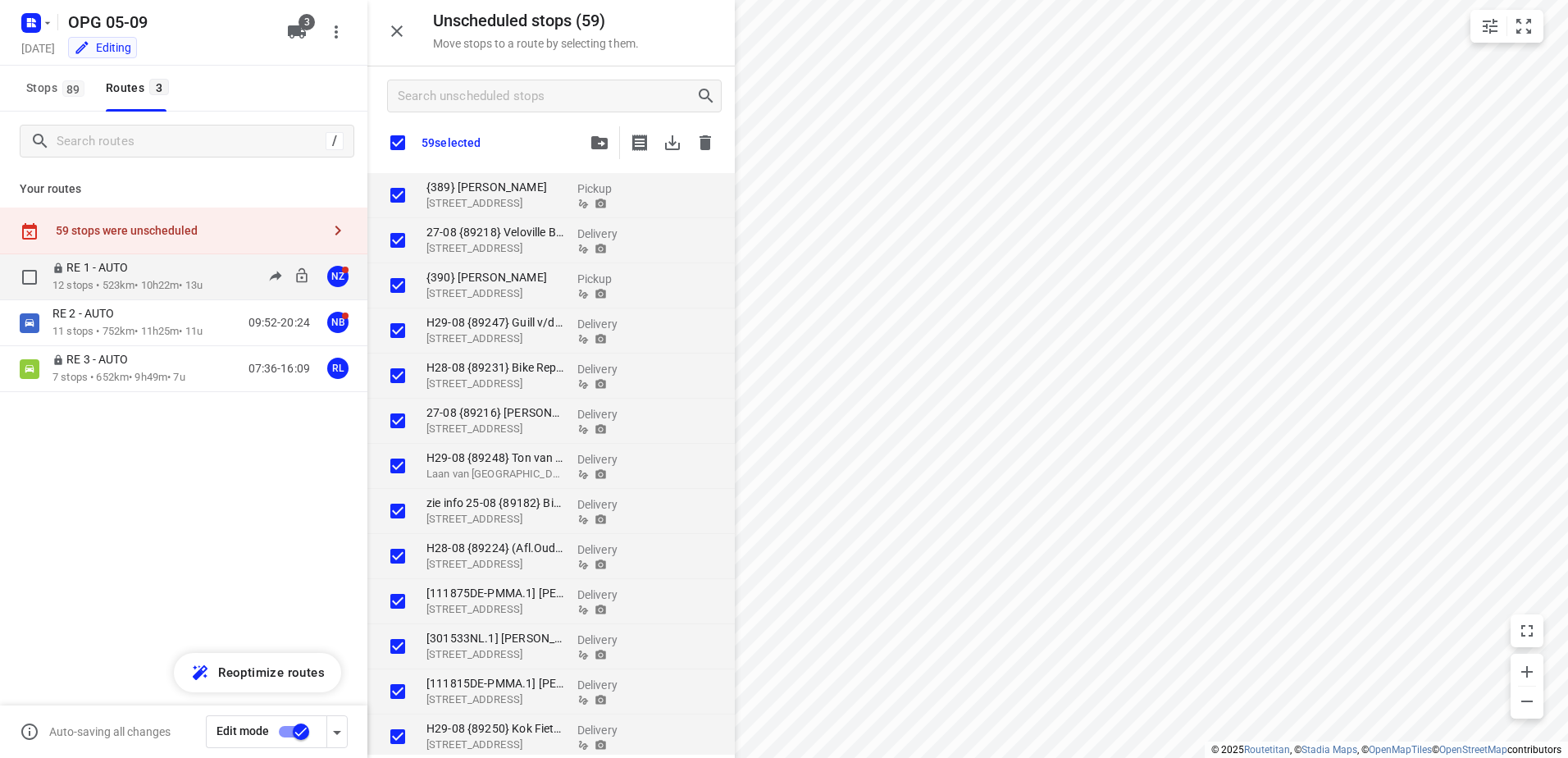
checkbox input "true"
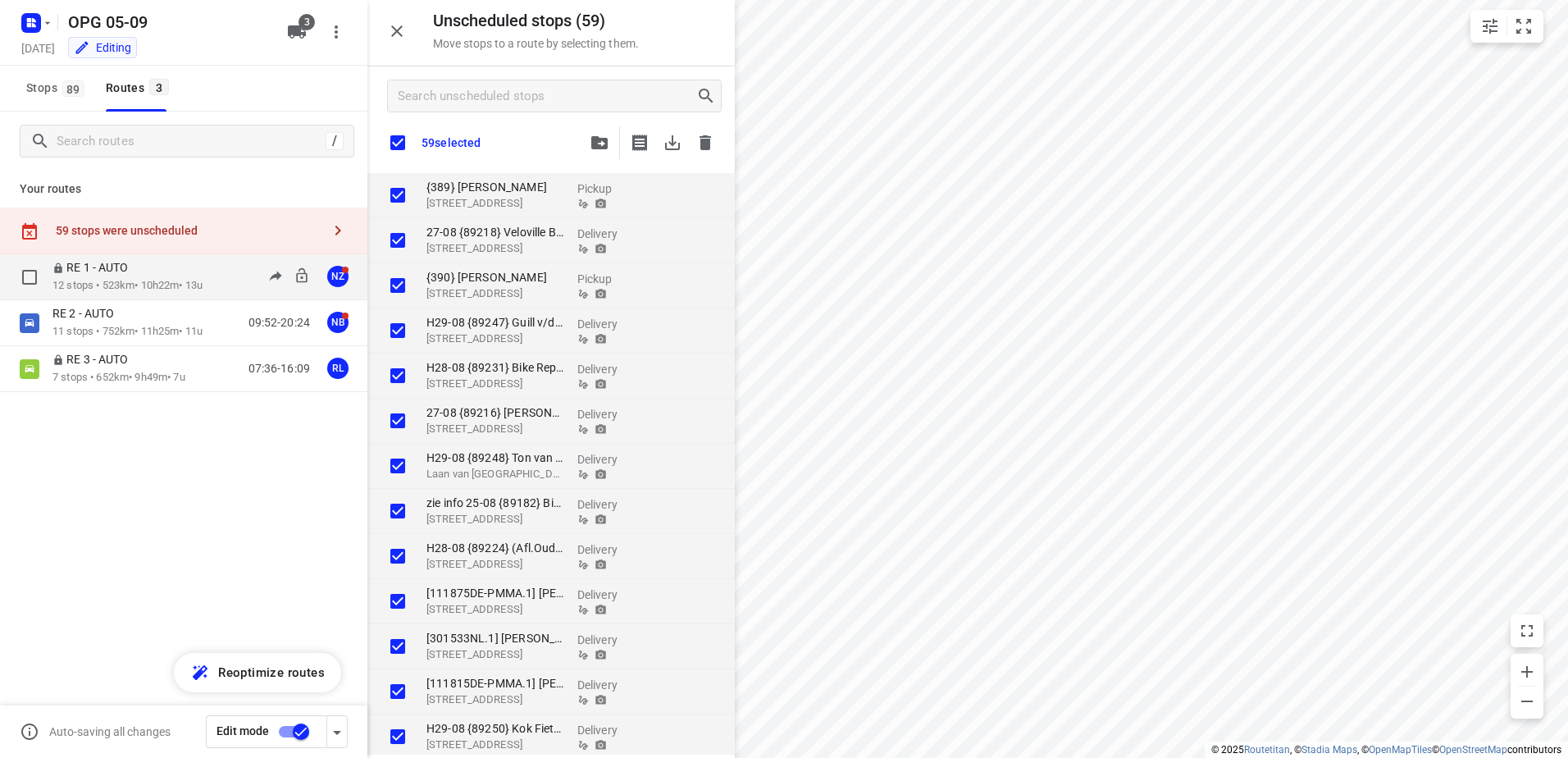
checkbox input "true"
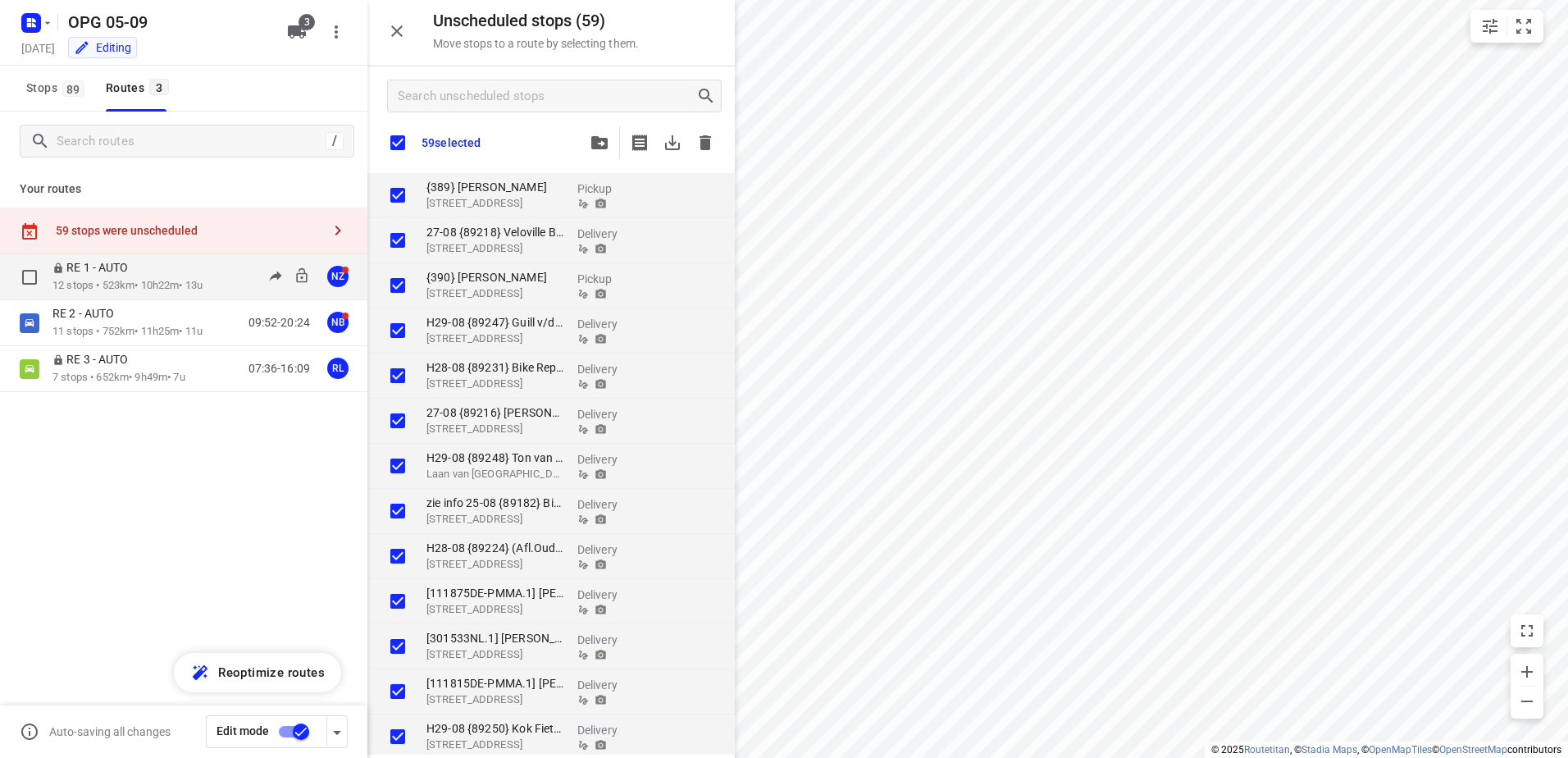
checkbox input "true"
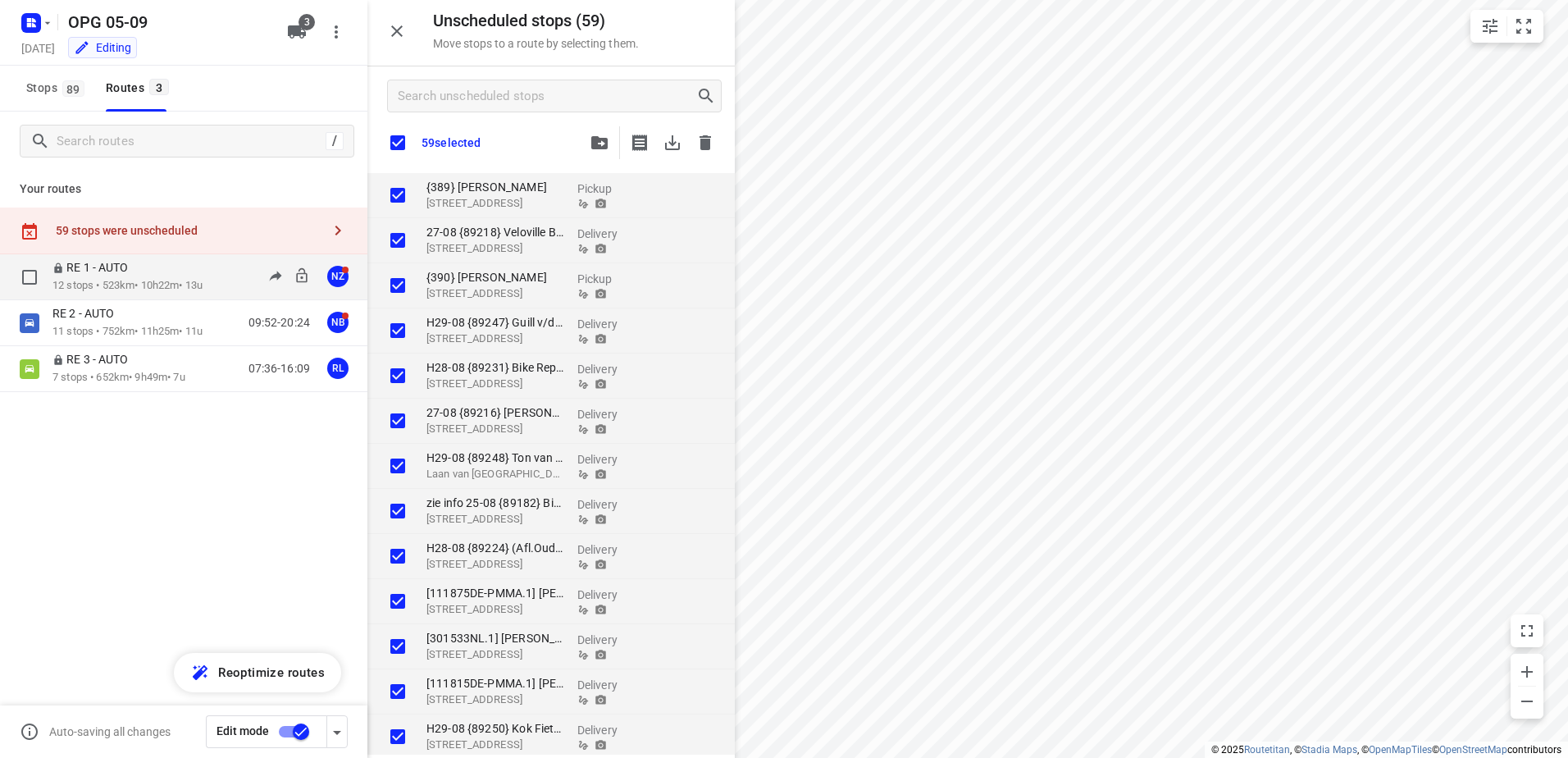
checkbox input "true"
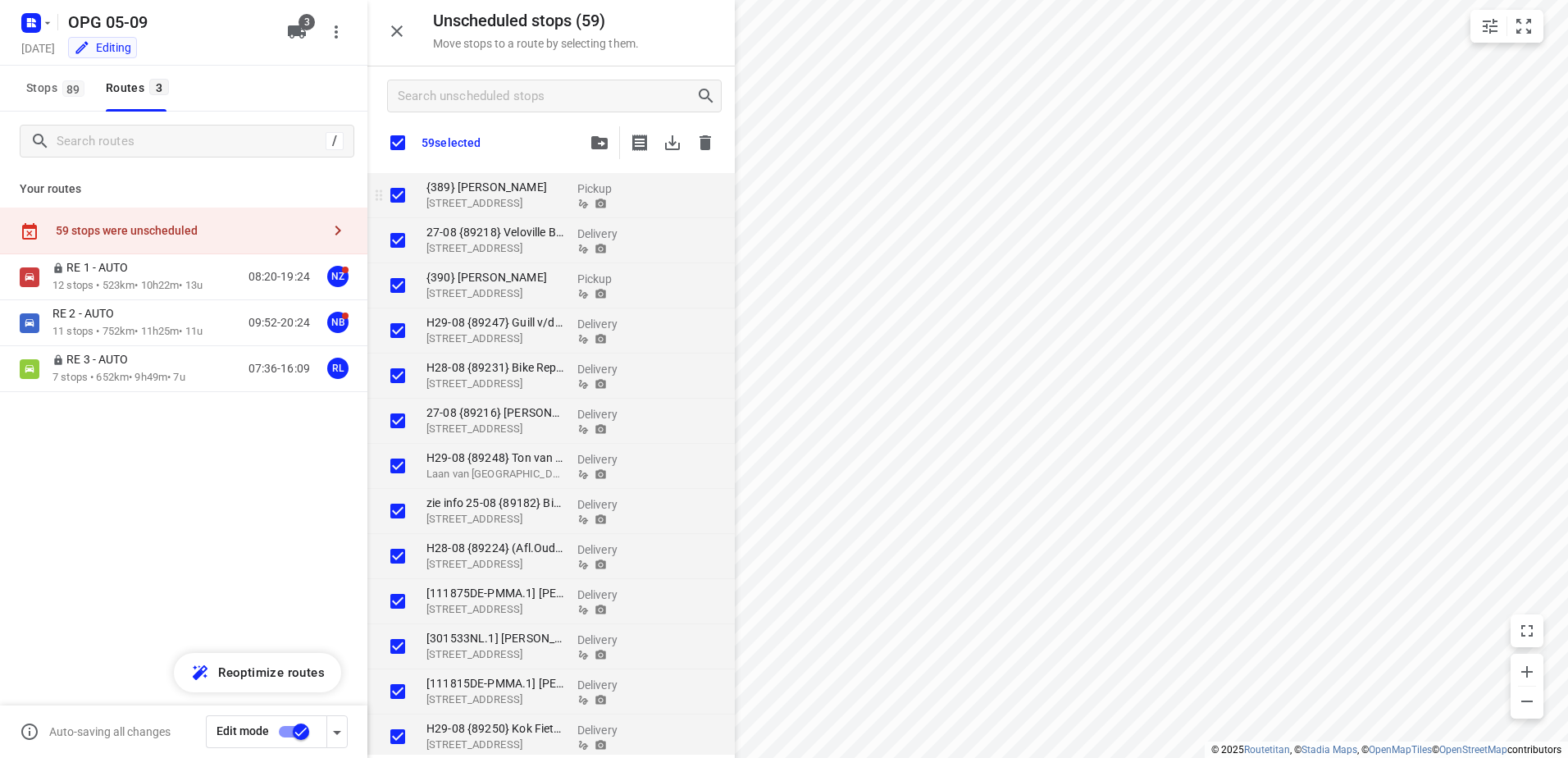
checkbox input "true"
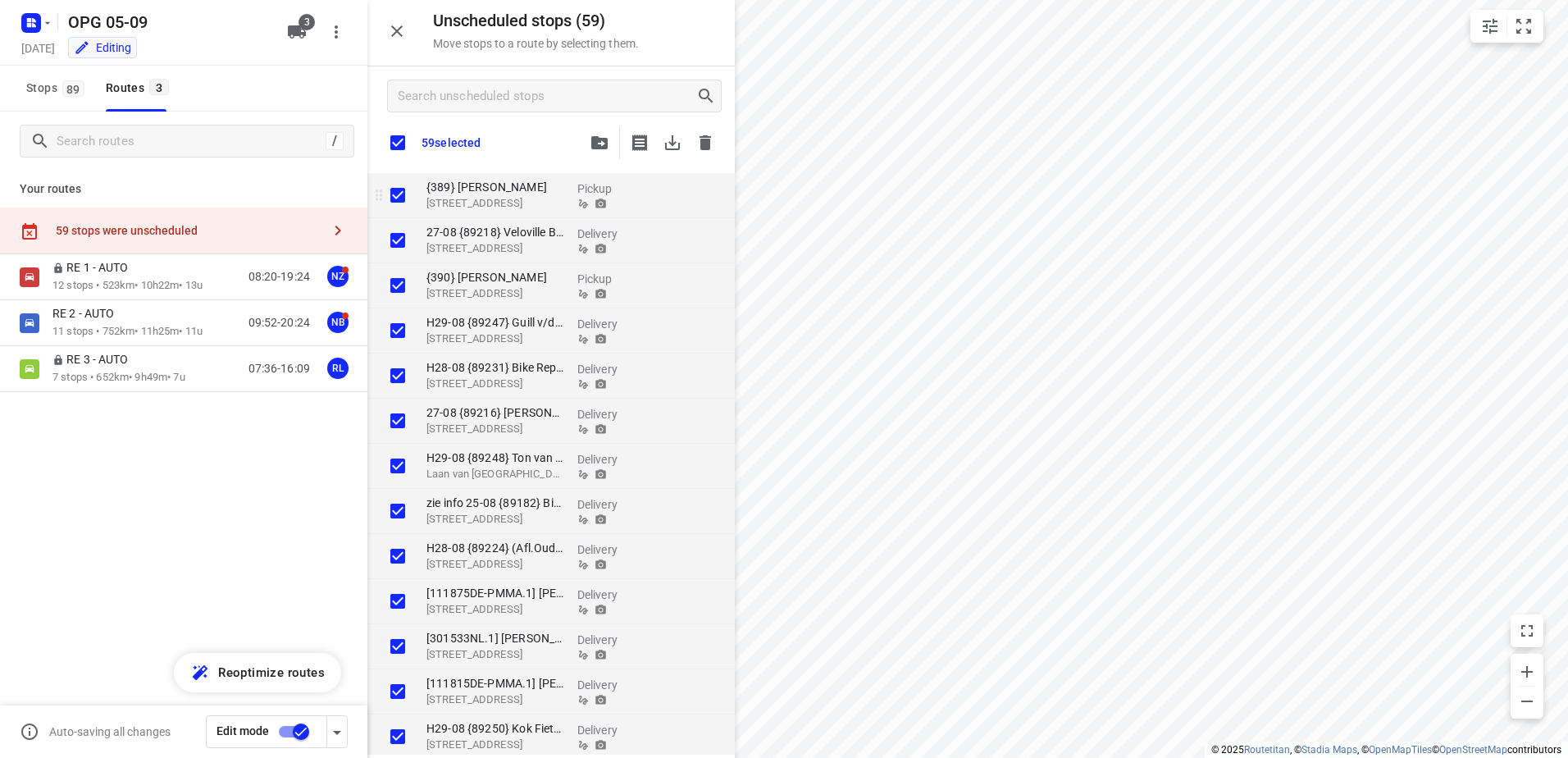
checkbox input "true"
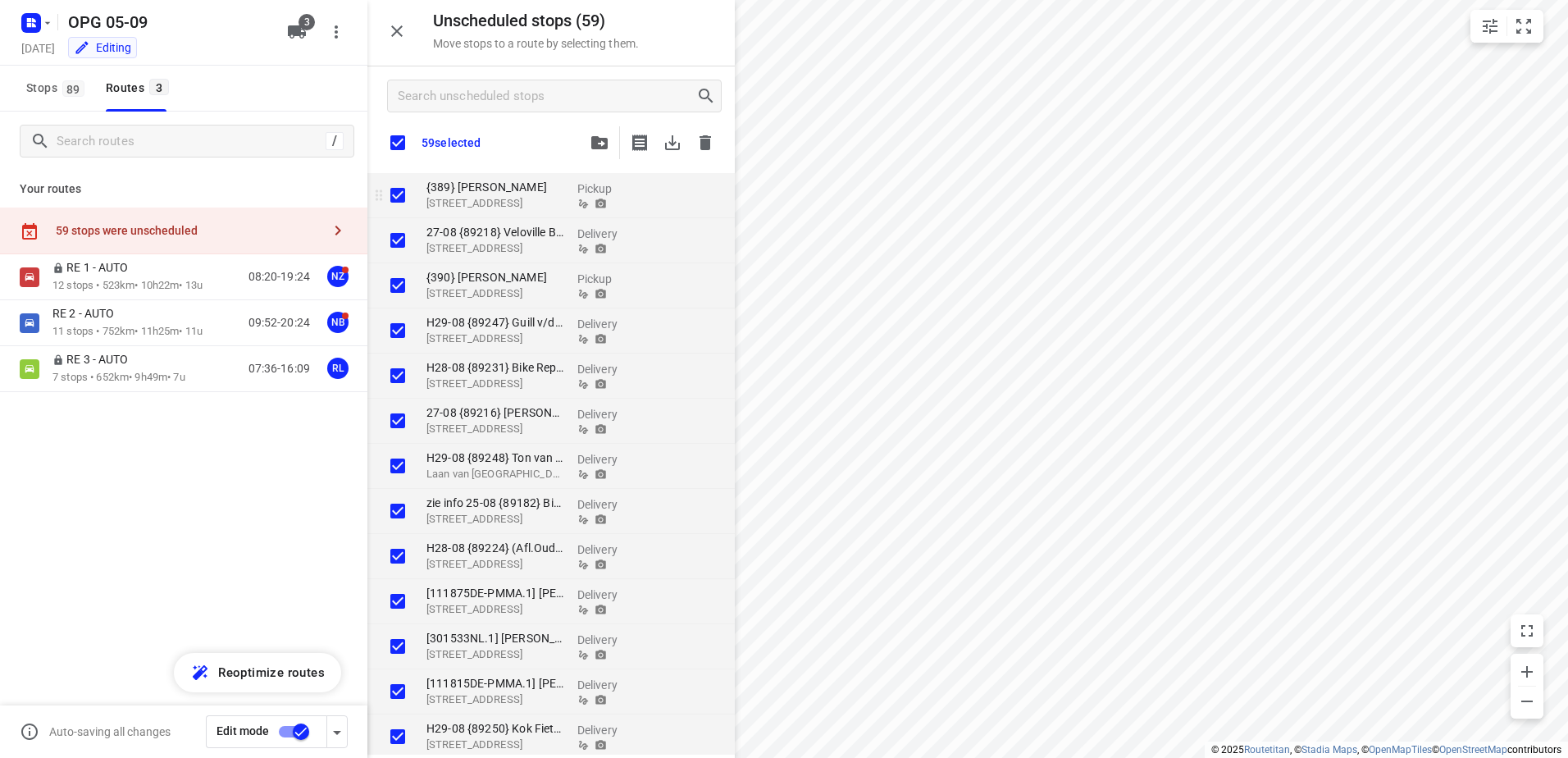
checkbox input "true"
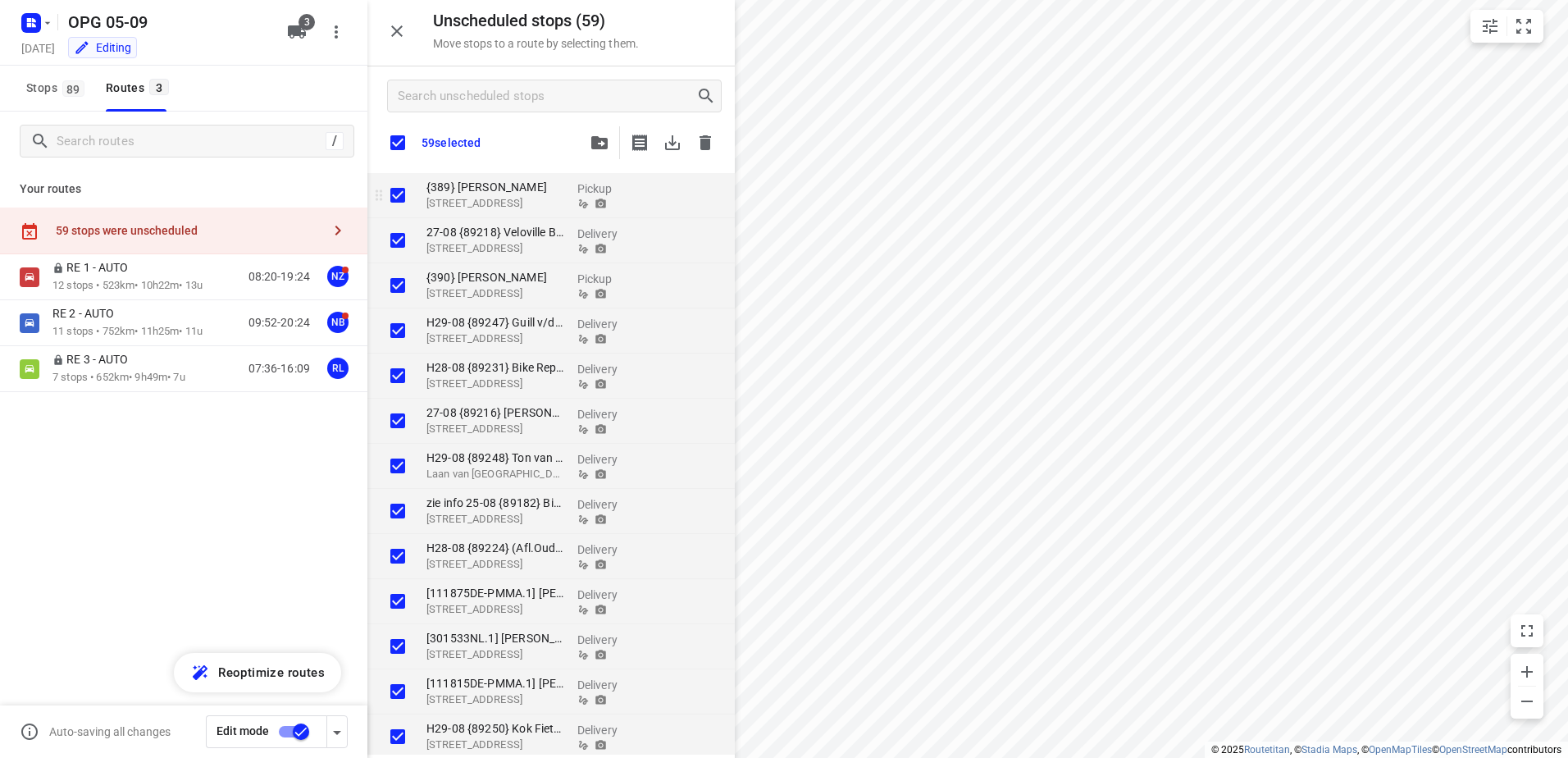
checkbox input "true"
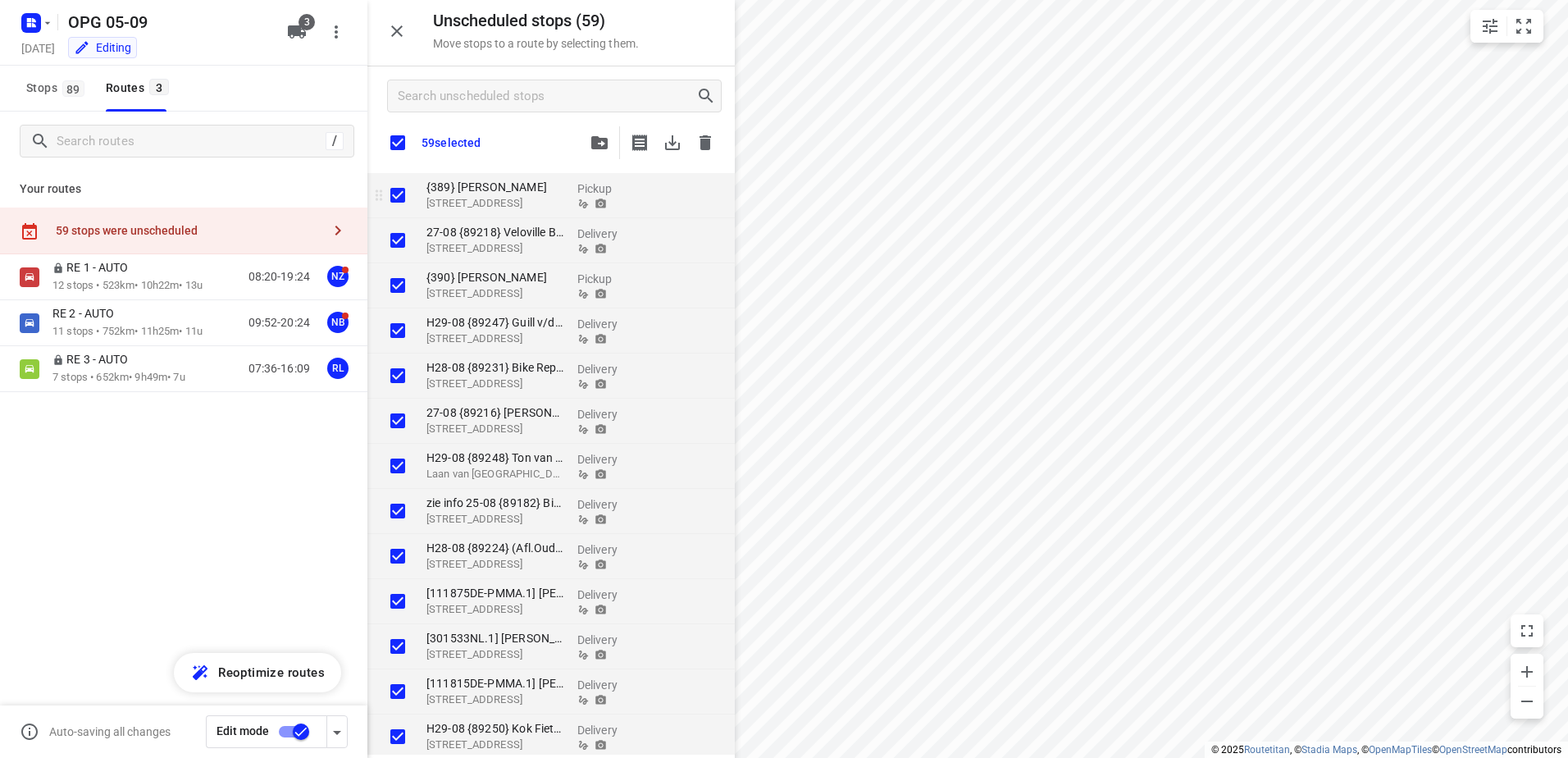
checkbox input "true"
click at [696, 140] on icon "button" at bounding box center [706, 143] width 20 height 20
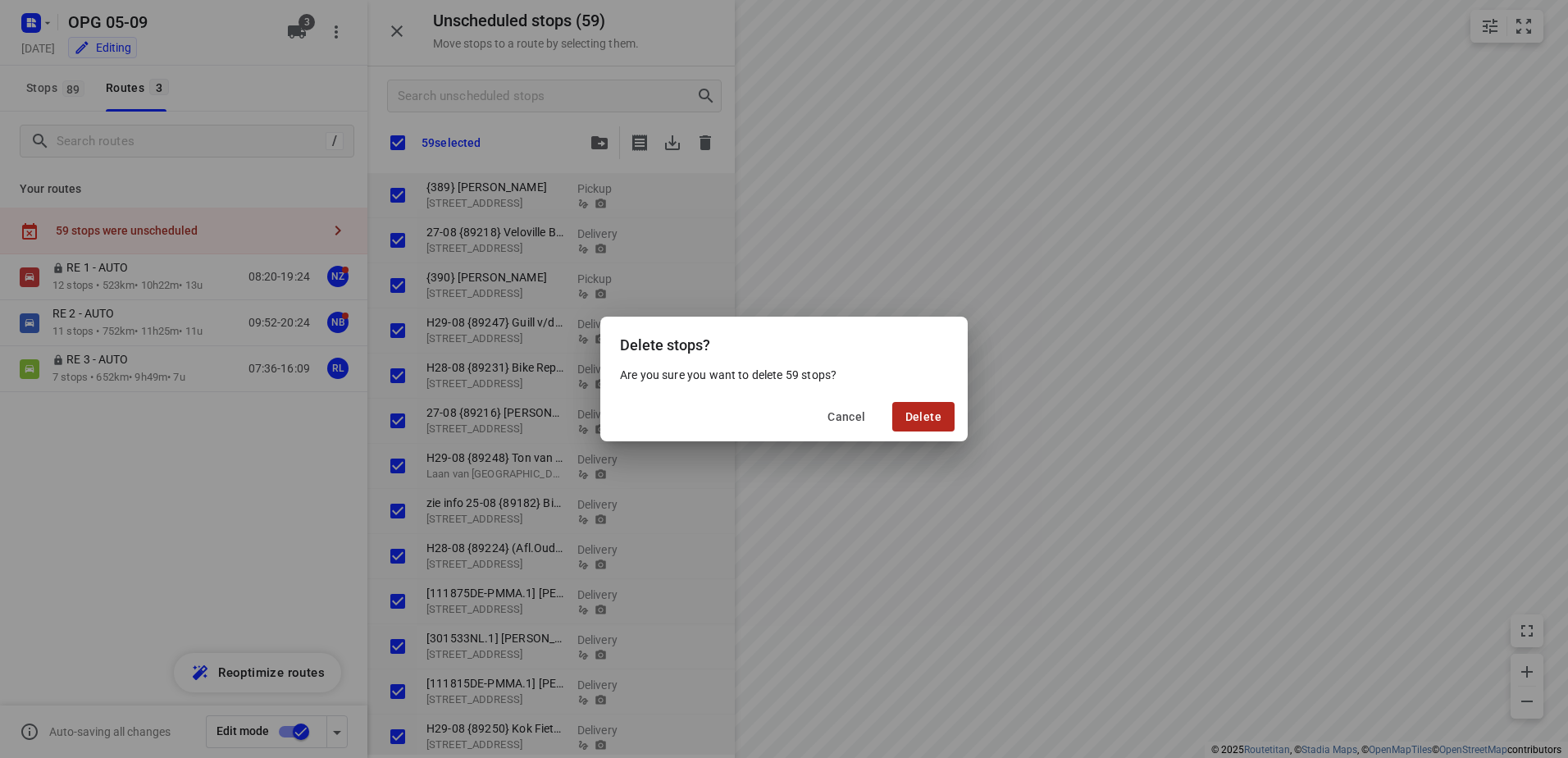
click at [924, 405] on button "Delete" at bounding box center [923, 417] width 62 height 30
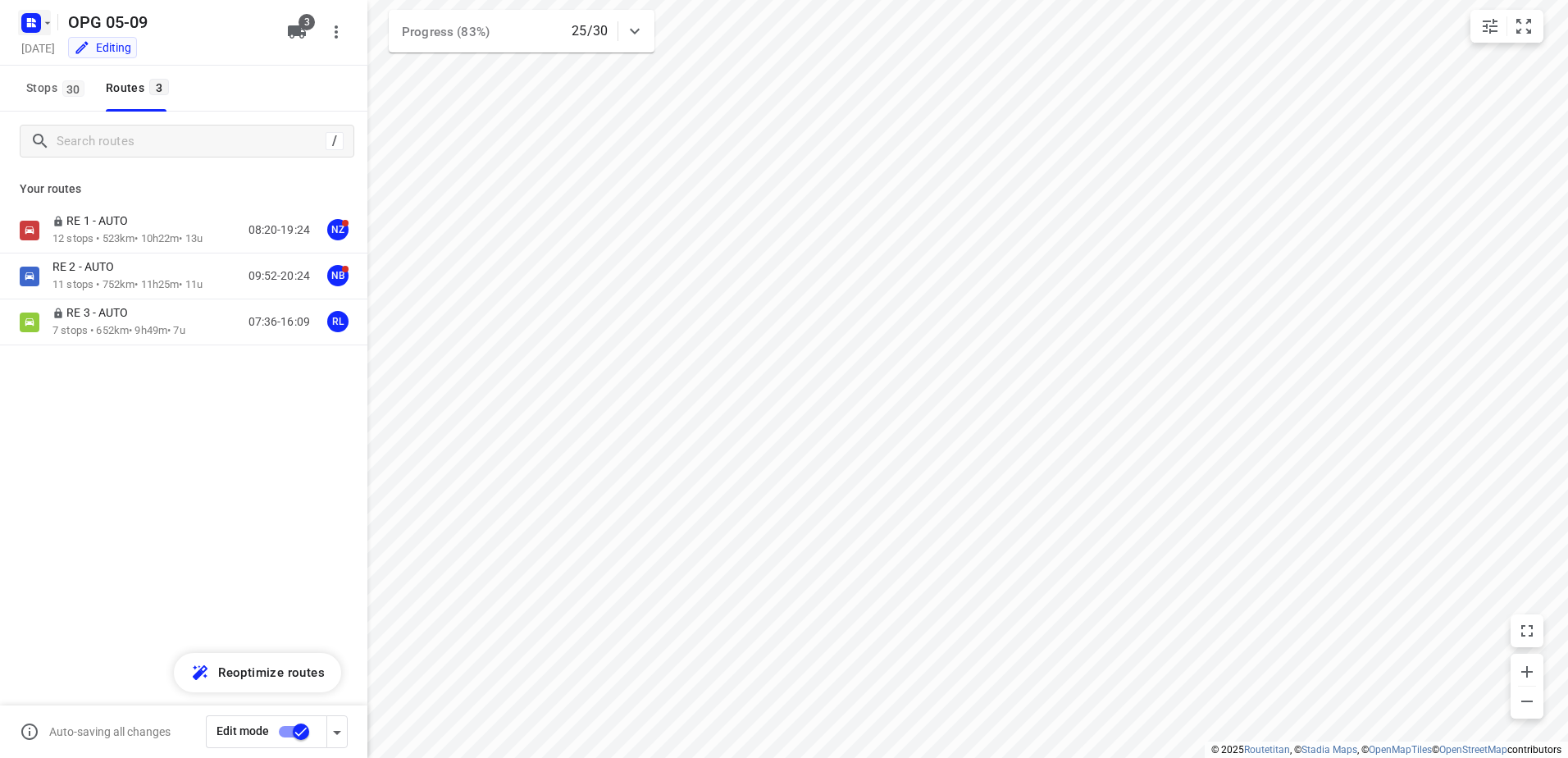
click at [39, 20] on rect "button" at bounding box center [31, 23] width 20 height 20
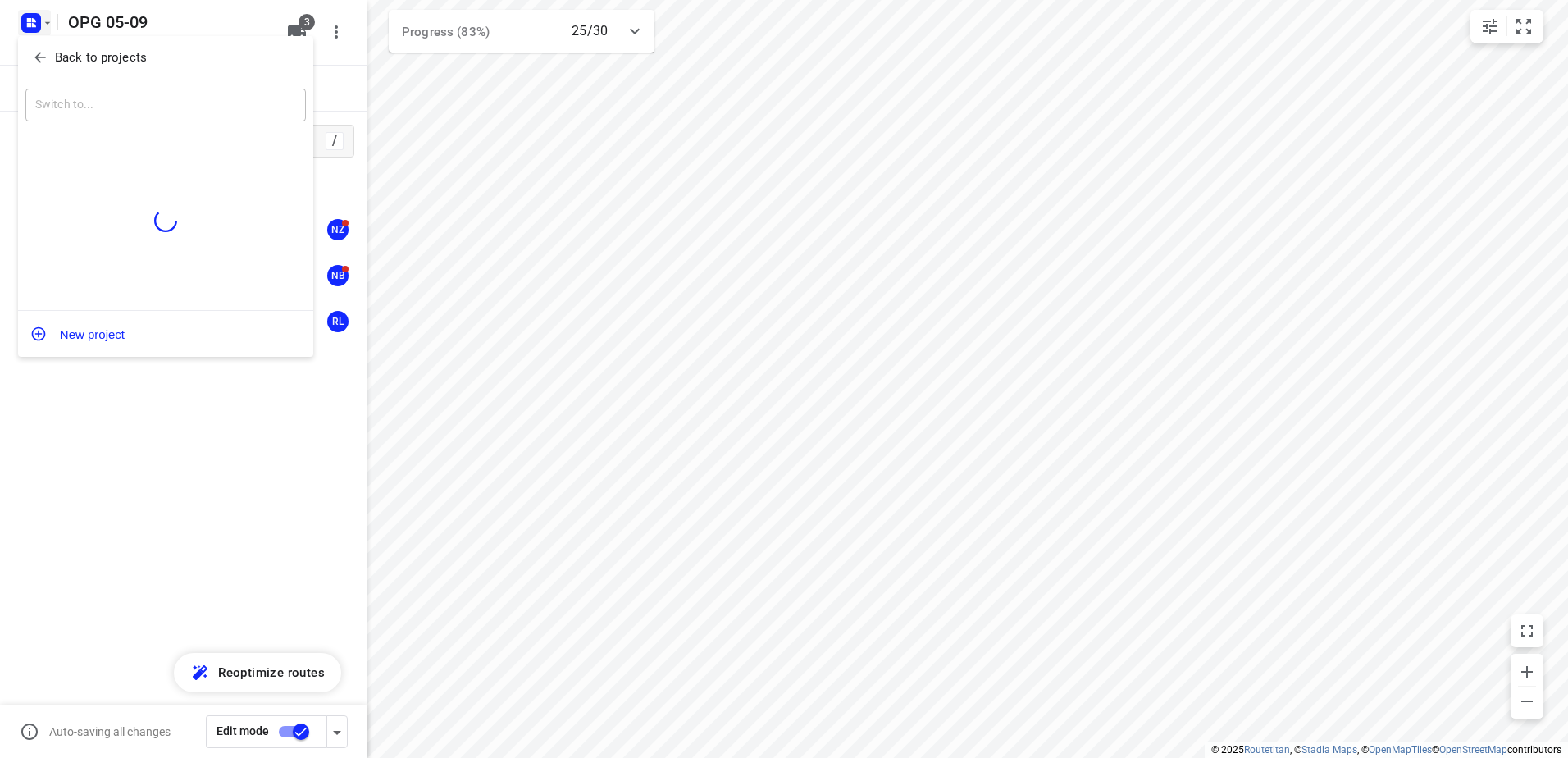
click at [32, 39] on div "Back to projects" at bounding box center [165, 58] width 295 height 44
click at [34, 53] on icon "button" at bounding box center [40, 57] width 16 height 16
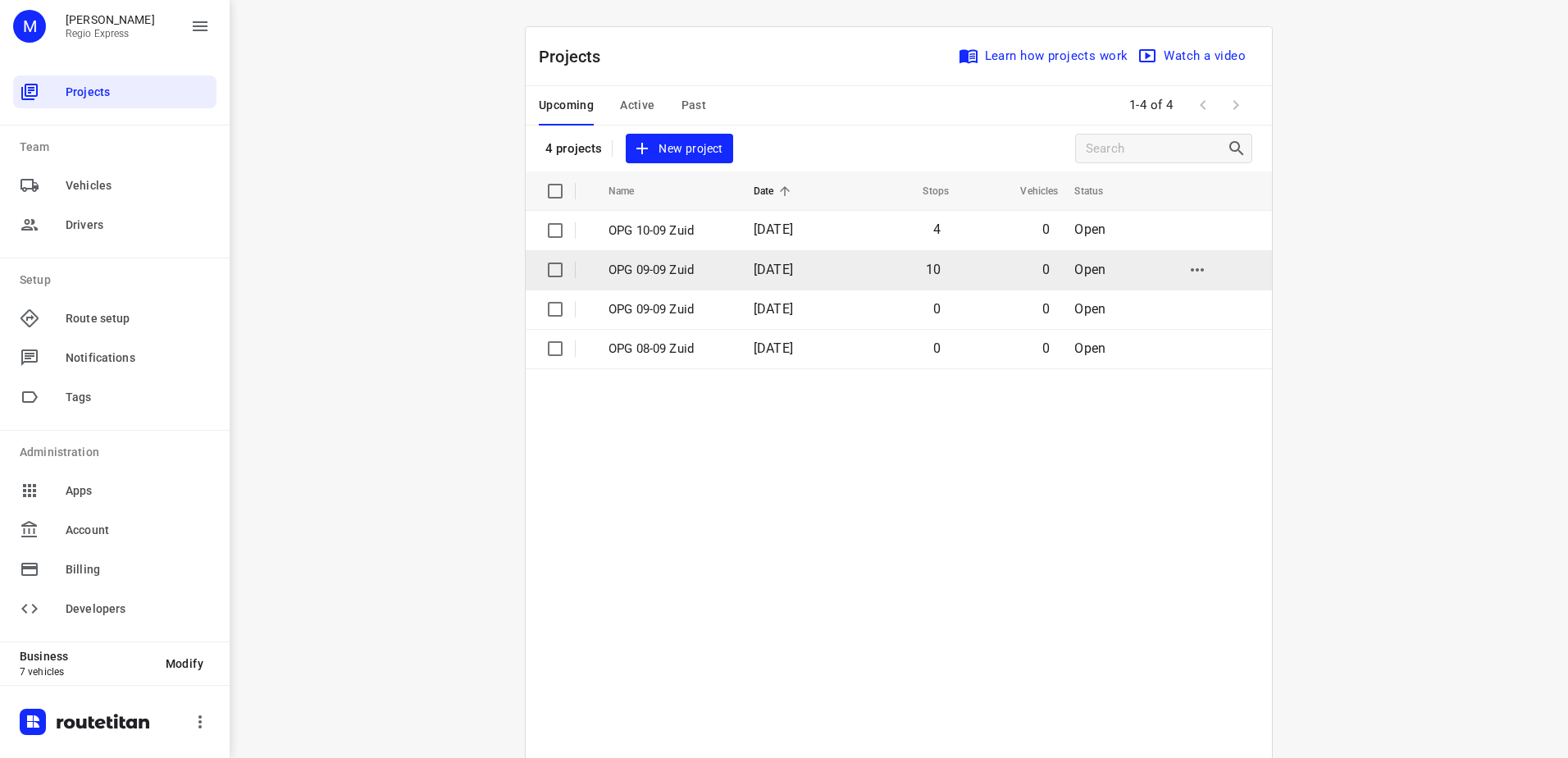
click at [684, 263] on p "OPG 09-09 Zuid" at bounding box center [669, 270] width 121 height 19
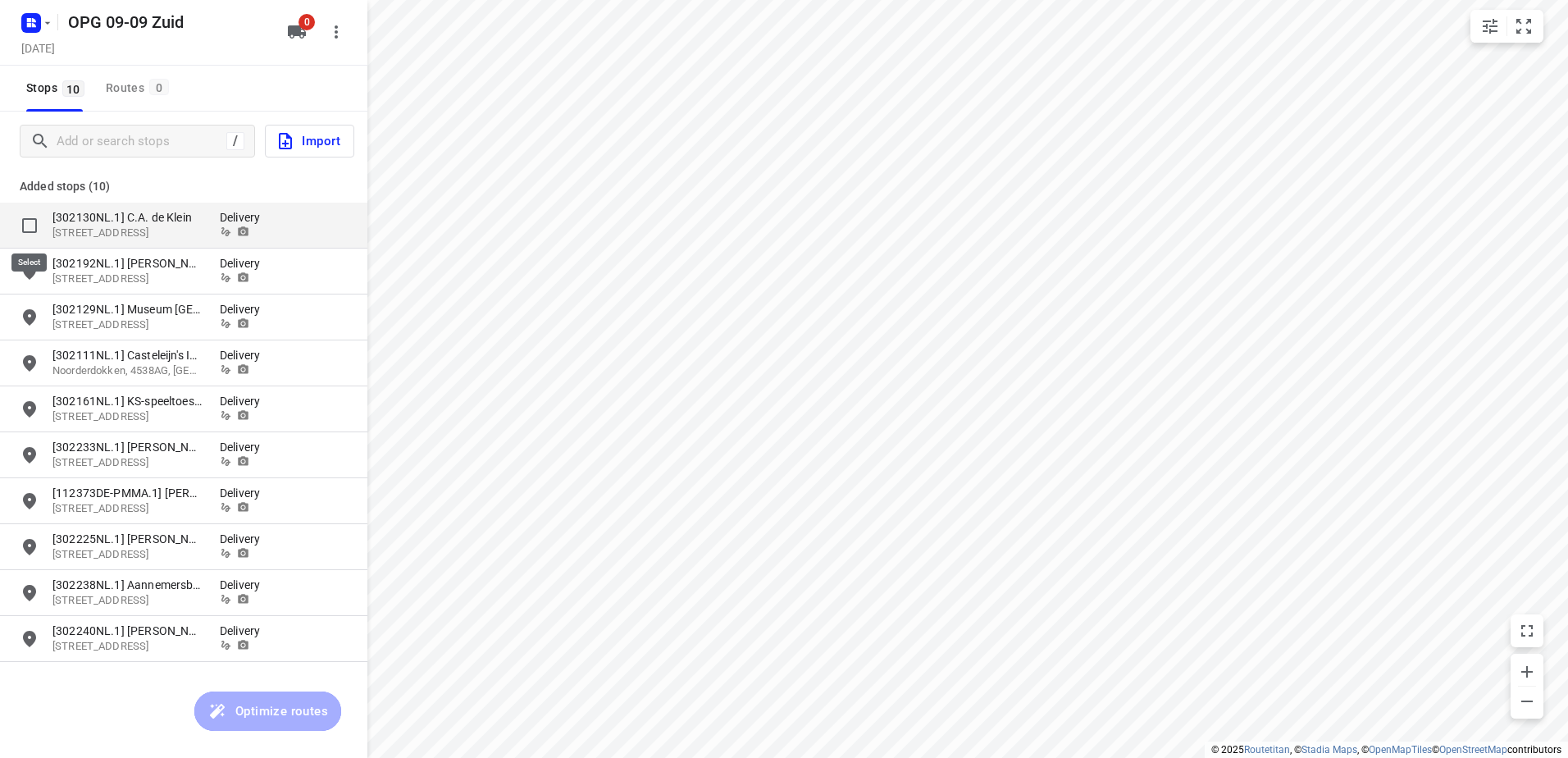
click at [31, 225] on input "grid" at bounding box center [29, 225] width 33 height 33
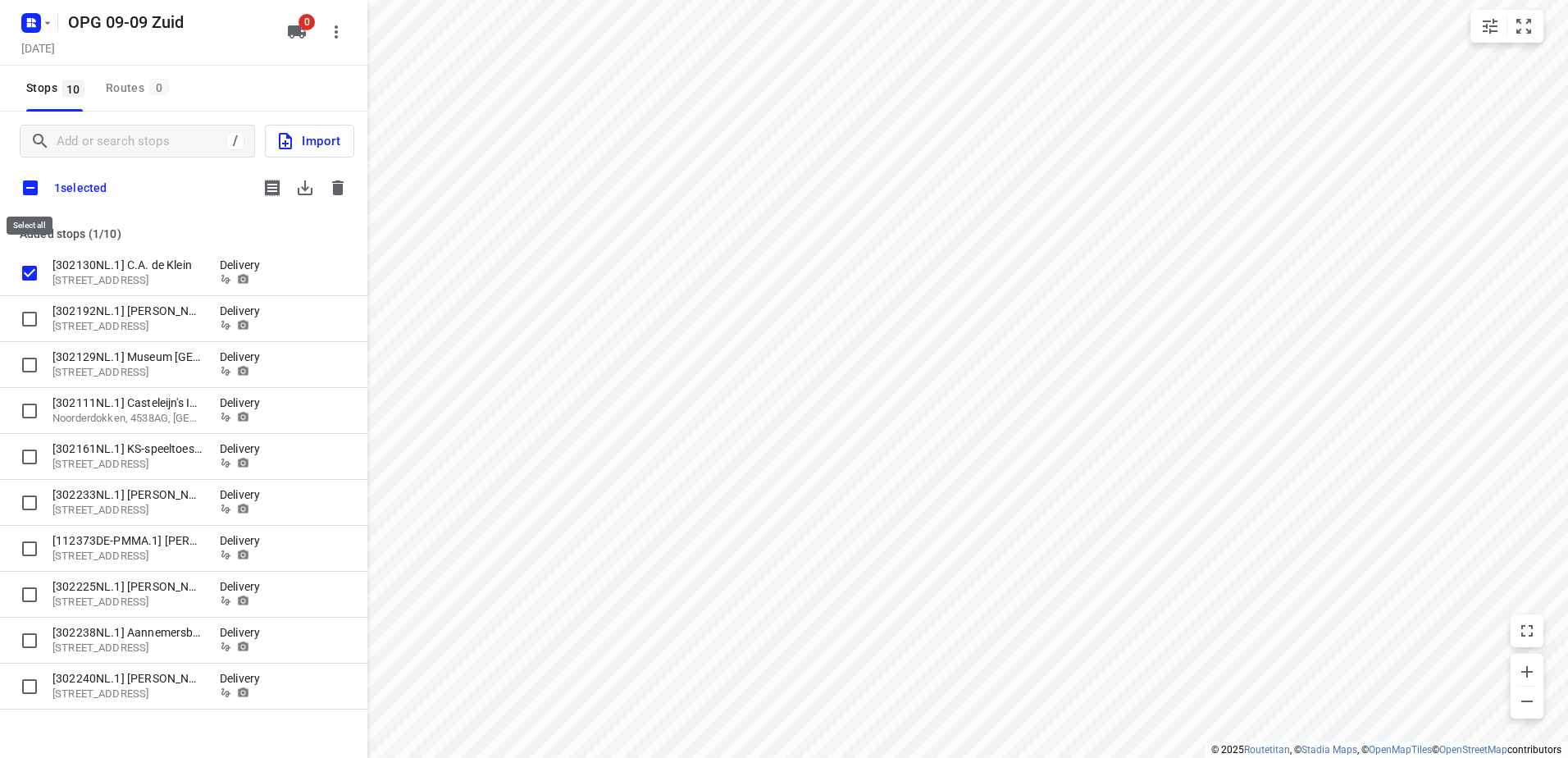
click at [32, 184] on input "checkbox" at bounding box center [30, 188] width 34 height 34
click at [307, 191] on icon "button" at bounding box center [305, 188] width 20 height 20
click at [327, 189] on button "button" at bounding box center [338, 187] width 33 height 33
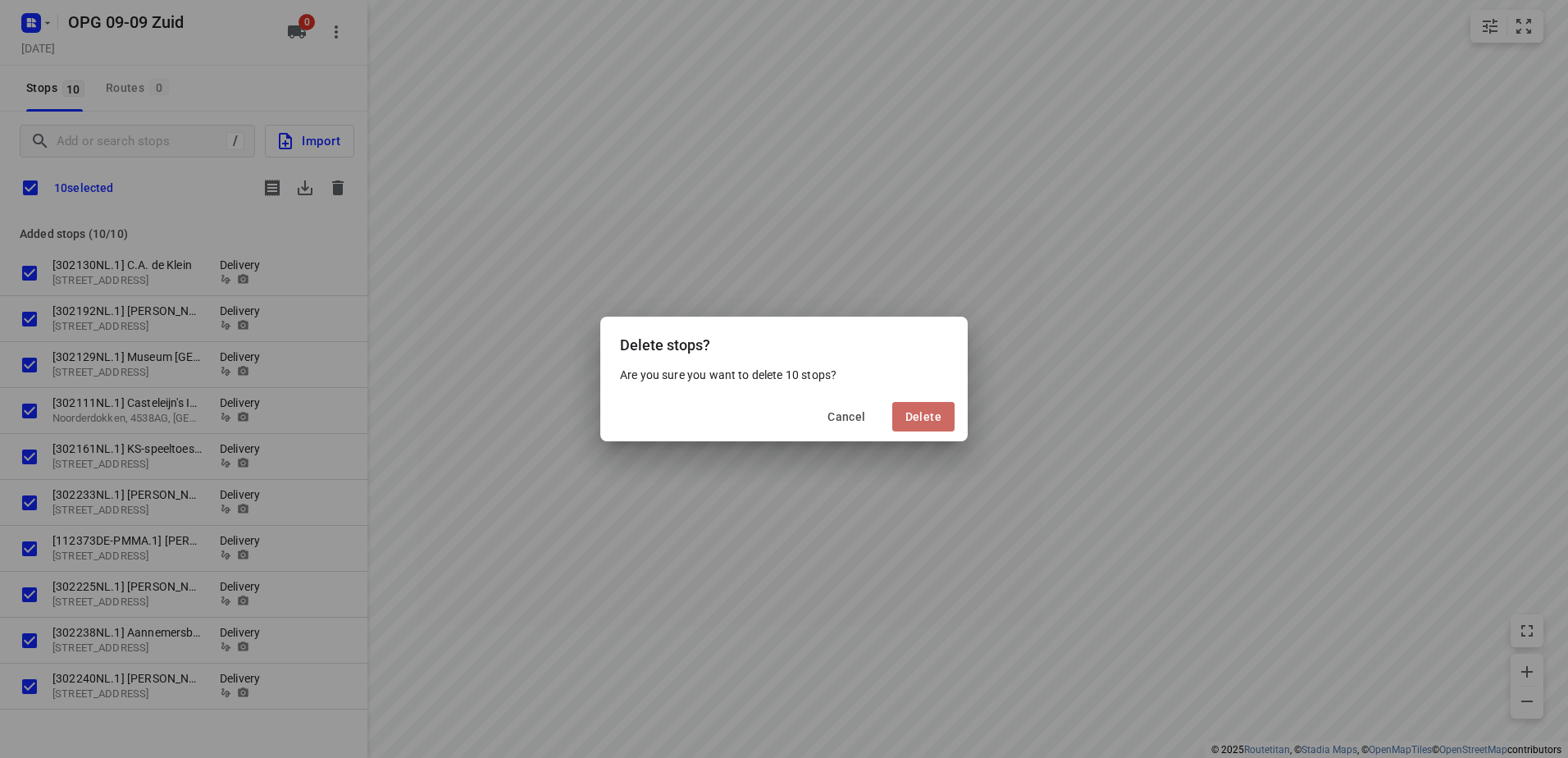
click at [907, 425] on button "Delete" at bounding box center [923, 417] width 62 height 30
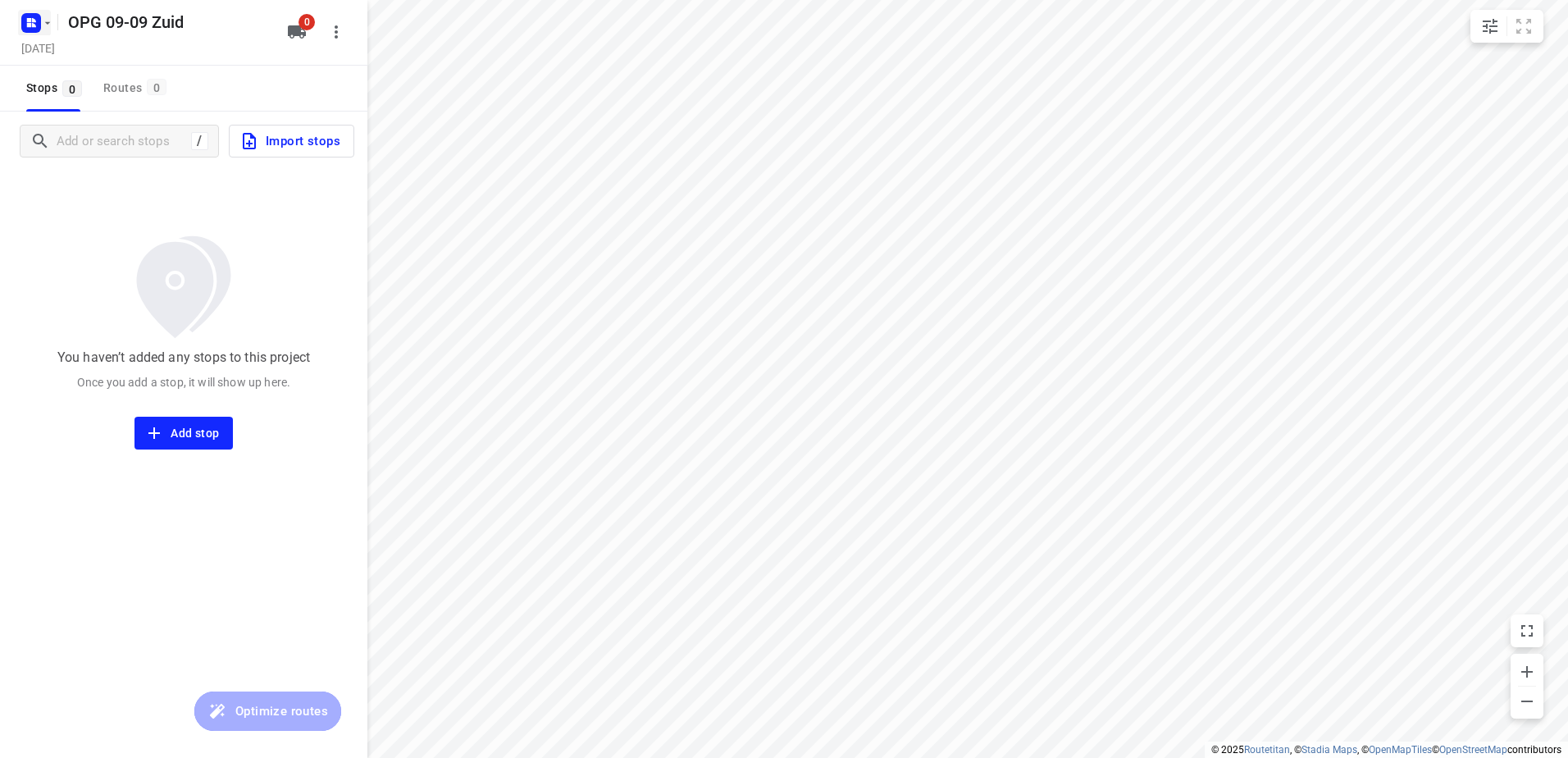
click at [34, 28] on rect "button" at bounding box center [31, 23] width 20 height 20
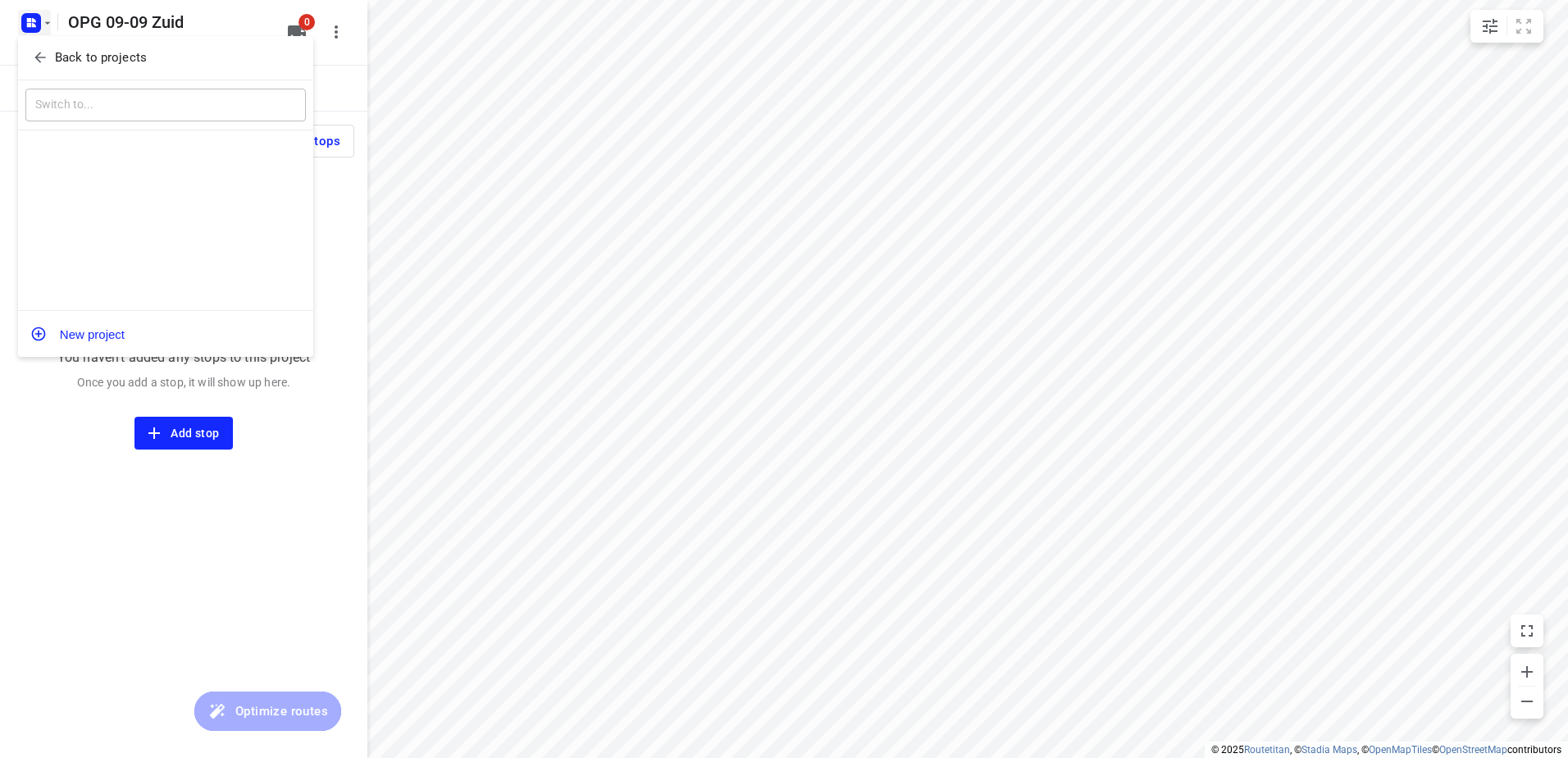
click at [40, 54] on icon "button" at bounding box center [40, 57] width 16 height 16
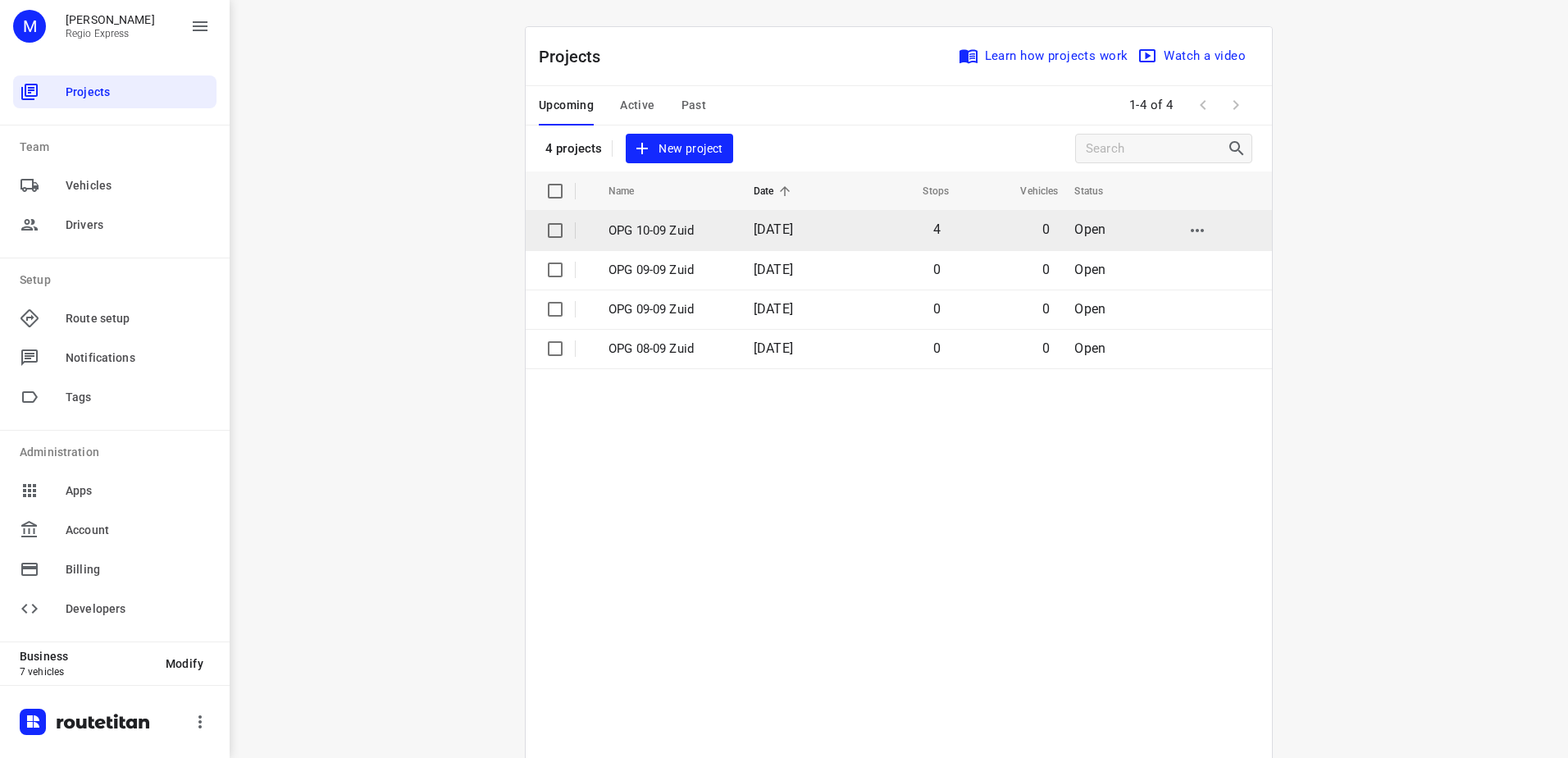
click at [612, 239] on p "OPG 10-09 Zuid" at bounding box center [669, 231] width 121 height 19
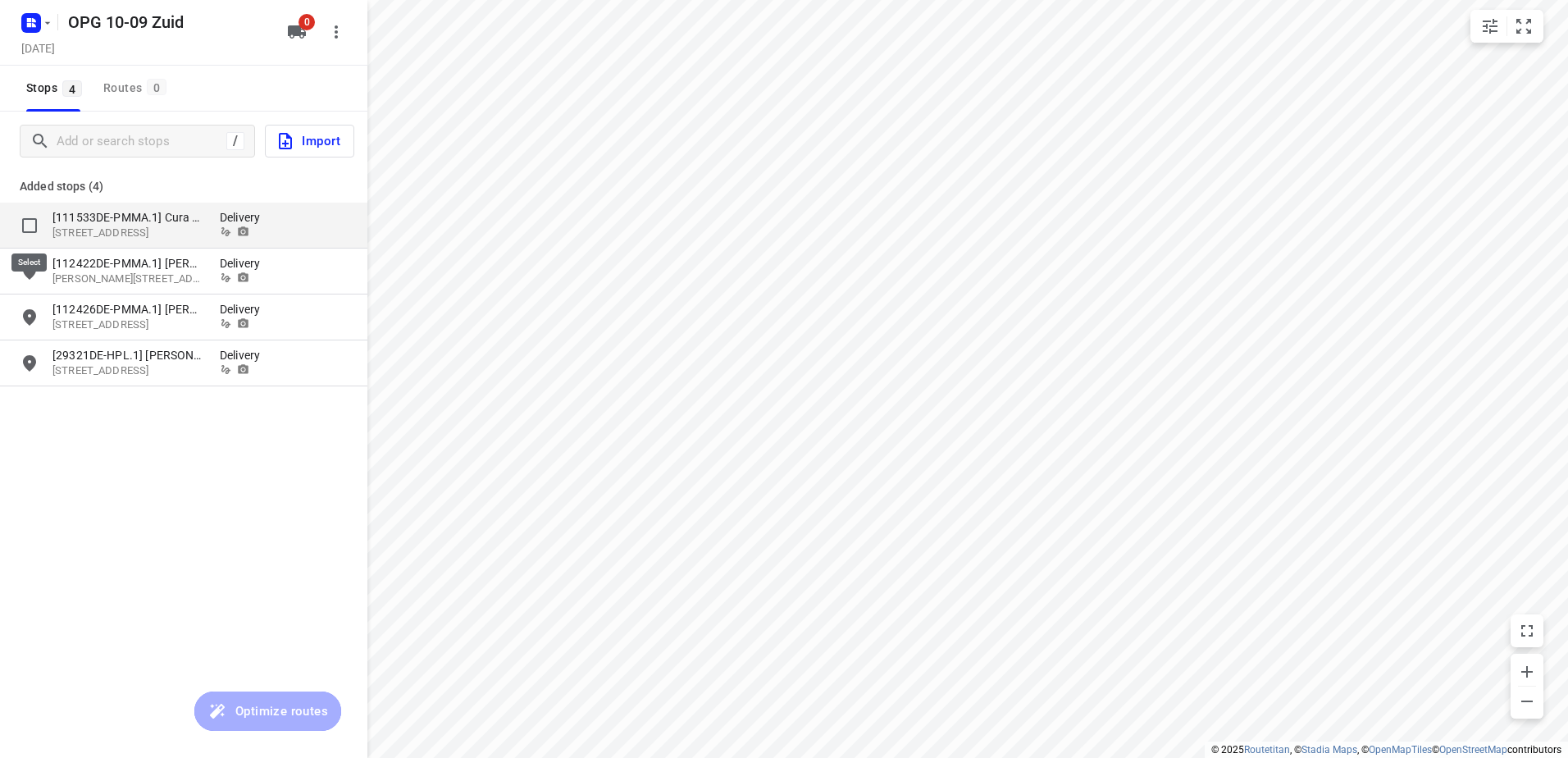
click at [29, 217] on input "grid" at bounding box center [29, 225] width 33 height 33
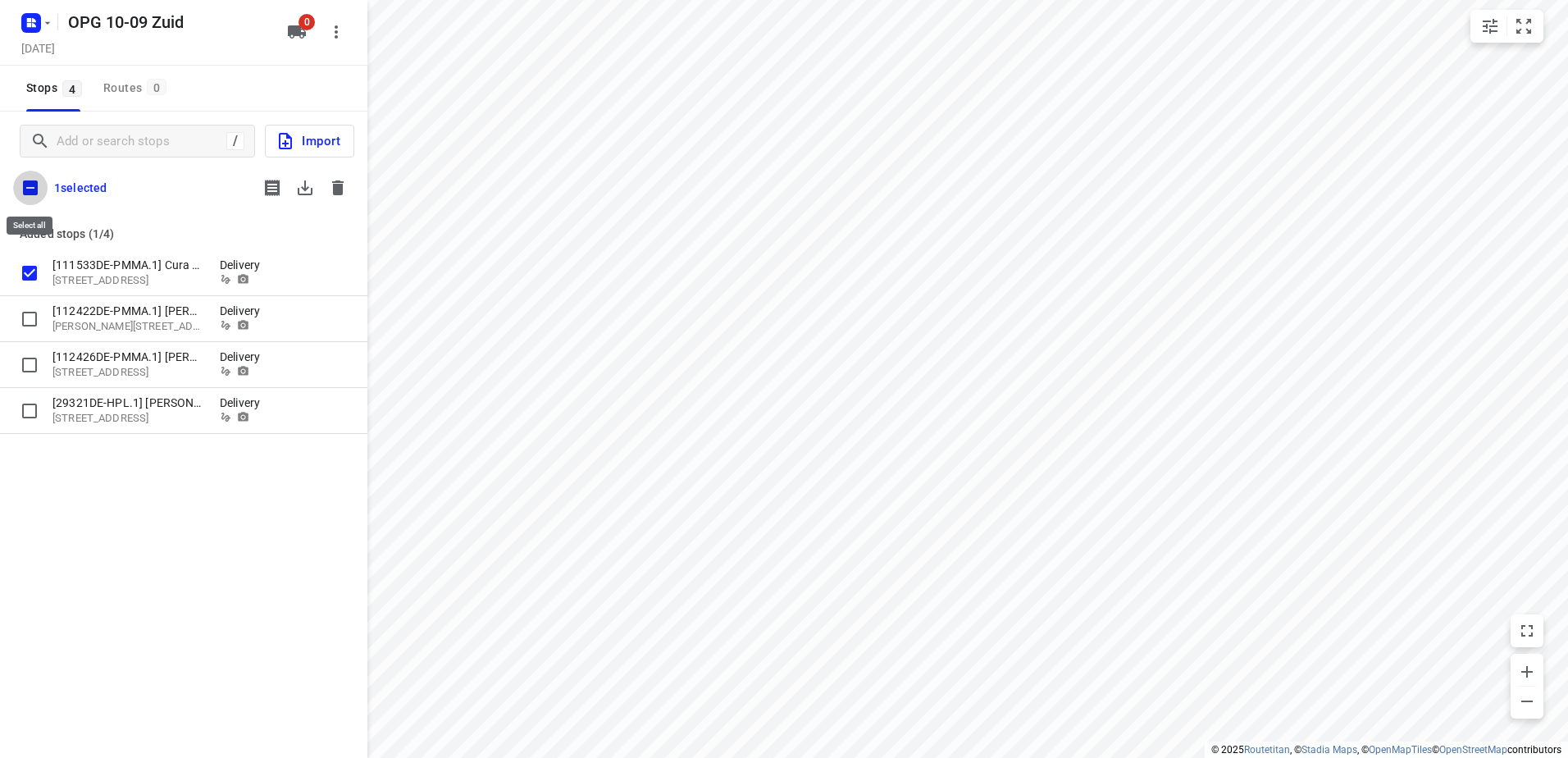
click at [30, 194] on input "checkbox" at bounding box center [30, 188] width 34 height 34
click at [302, 189] on icon "button" at bounding box center [305, 188] width 20 height 20
click at [345, 187] on icon "button" at bounding box center [338, 188] width 20 height 20
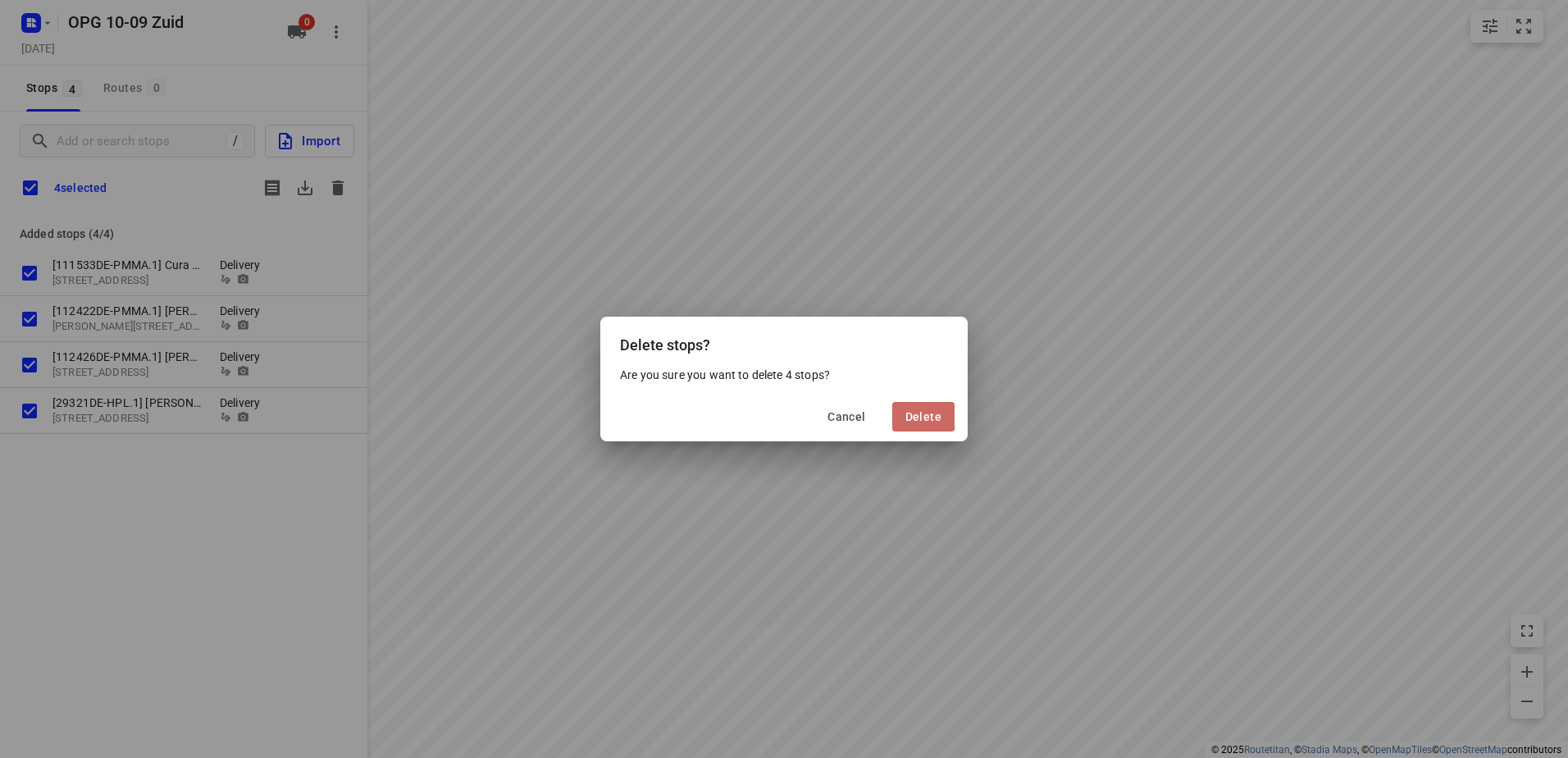
click at [909, 413] on span "Delete" at bounding box center [923, 416] width 36 height 13
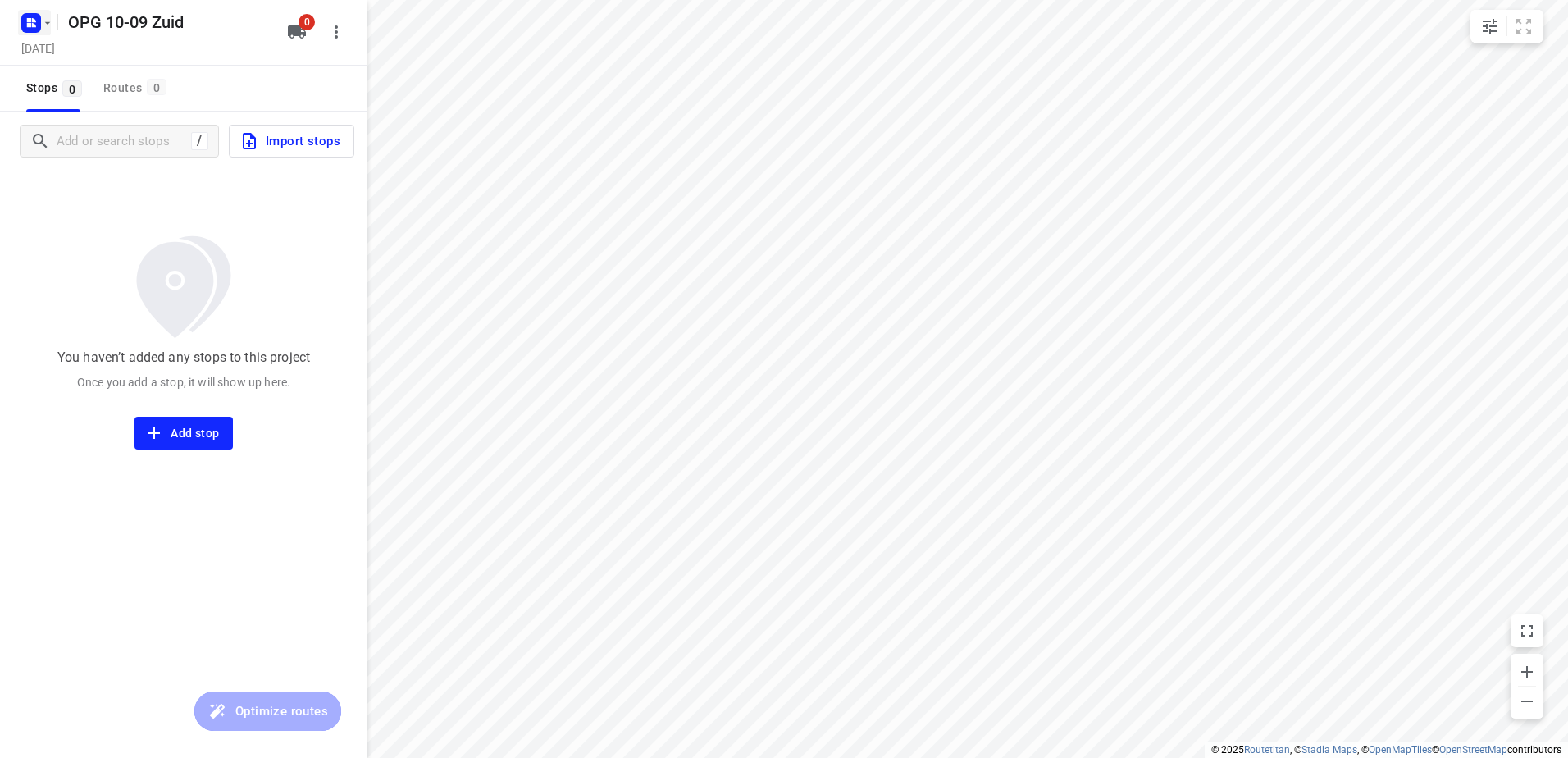
click at [33, 27] on rect "button" at bounding box center [31, 23] width 20 height 20
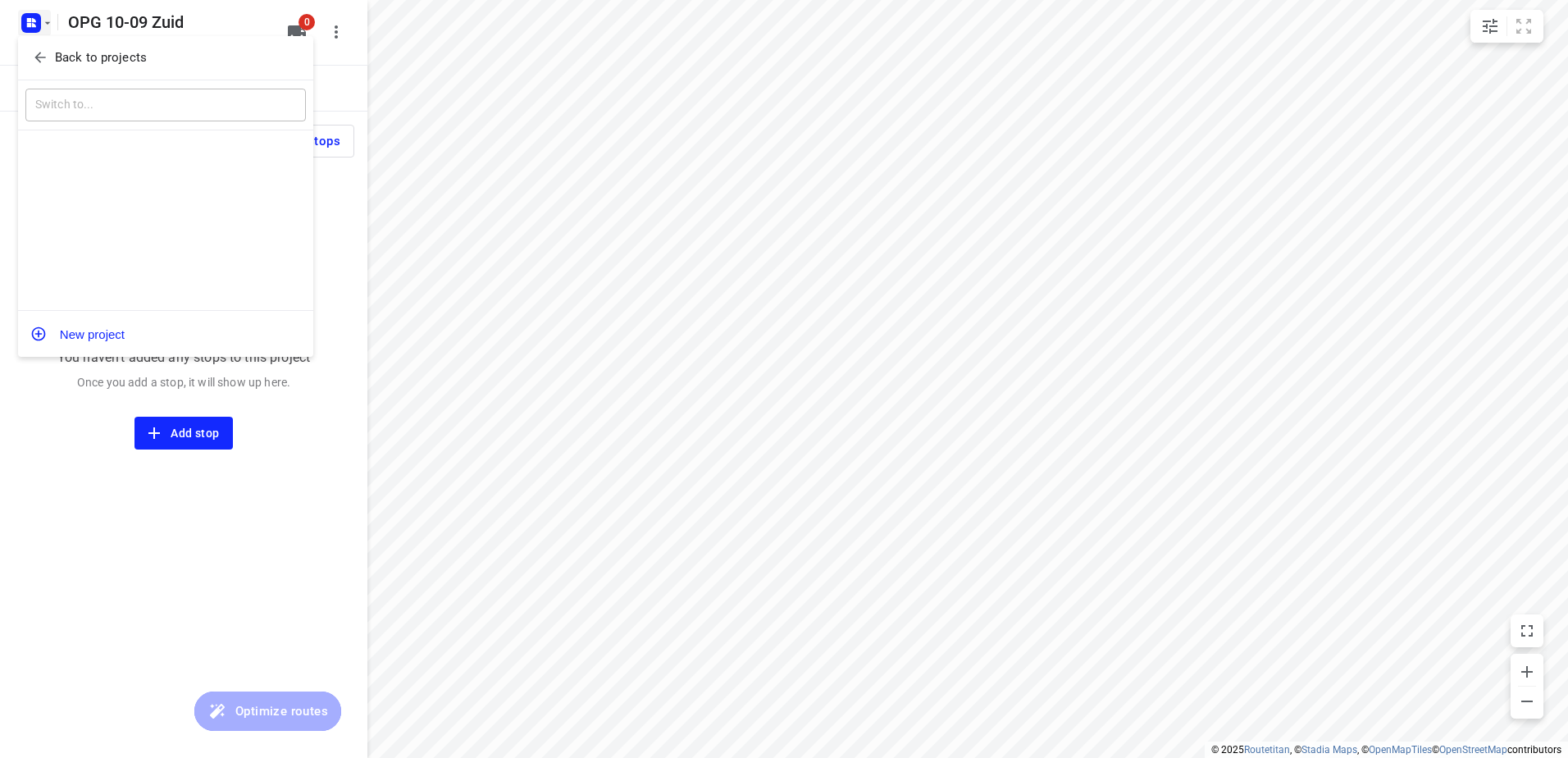
click at [46, 58] on icon "button" at bounding box center [40, 57] width 16 height 16
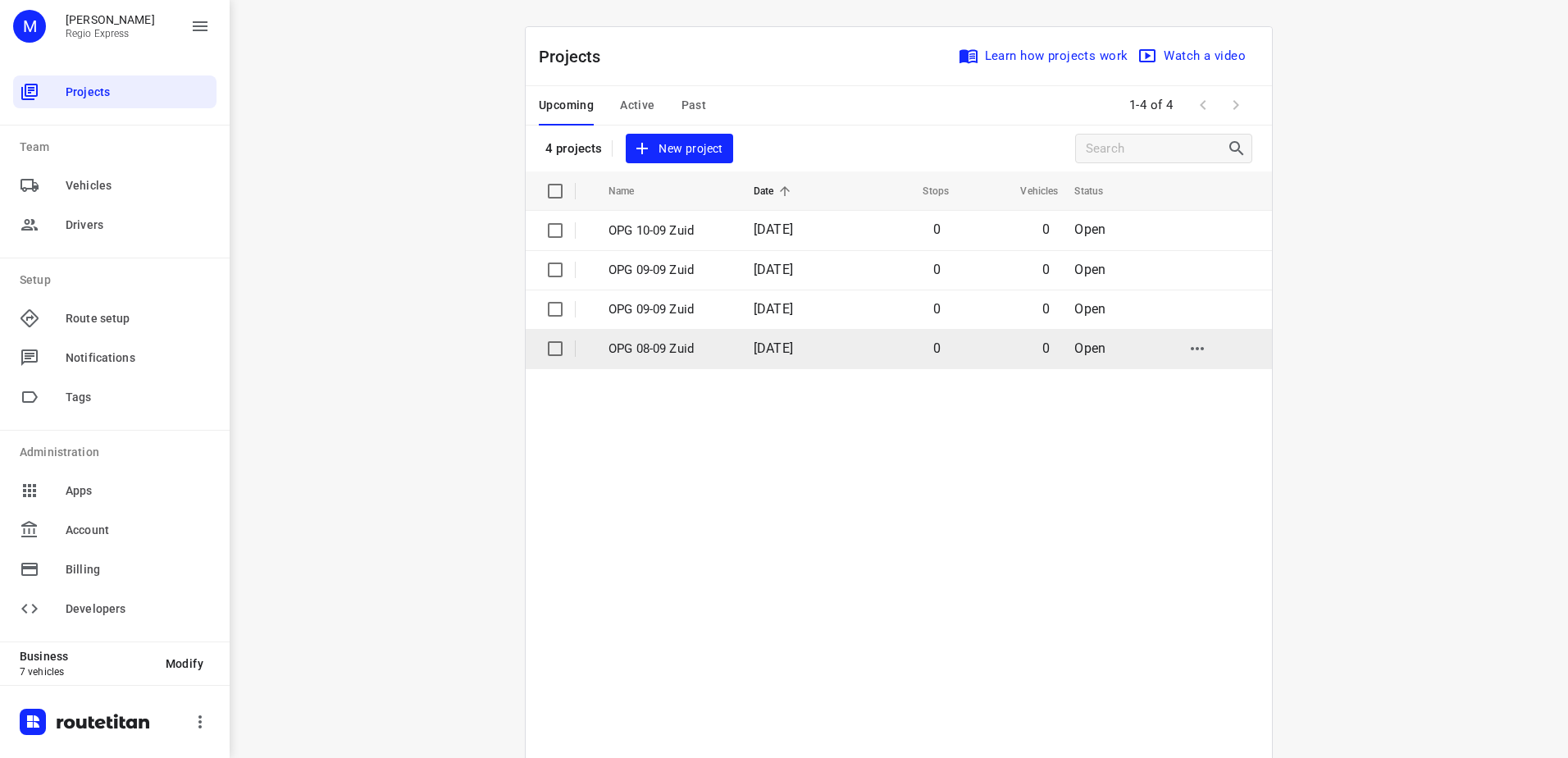
click at [619, 345] on p "OPG 08-09 Zuid" at bounding box center [669, 349] width 121 height 19
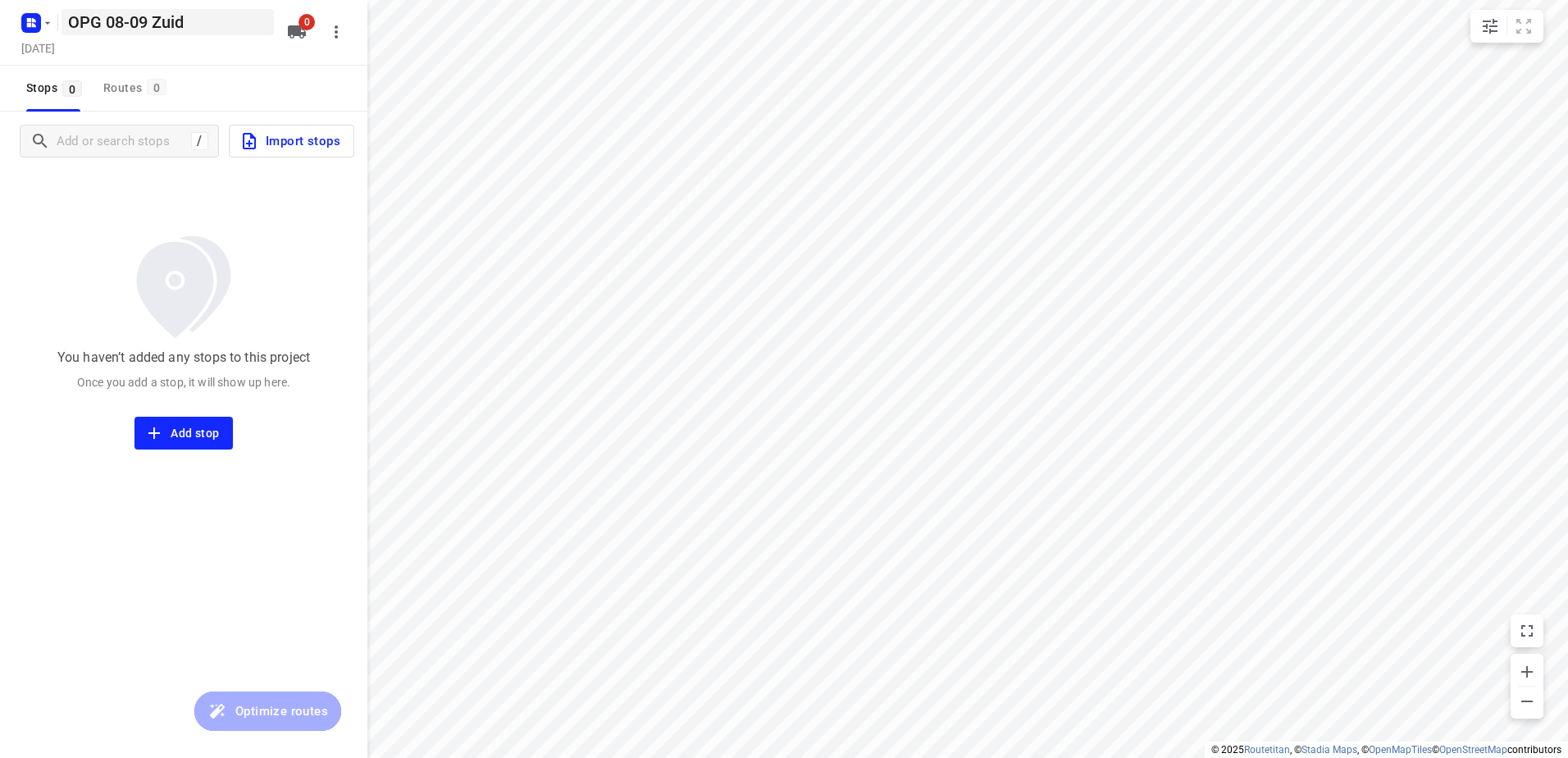
click at [166, 35] on div "OPG 08-09 Zuid" at bounding box center [167, 22] width 219 height 33
click at [159, 19] on h5 "OPG 08-09 Zuid" at bounding box center [168, 22] width 212 height 26
click at [298, 140] on span "Import stops" at bounding box center [290, 140] width 101 height 21
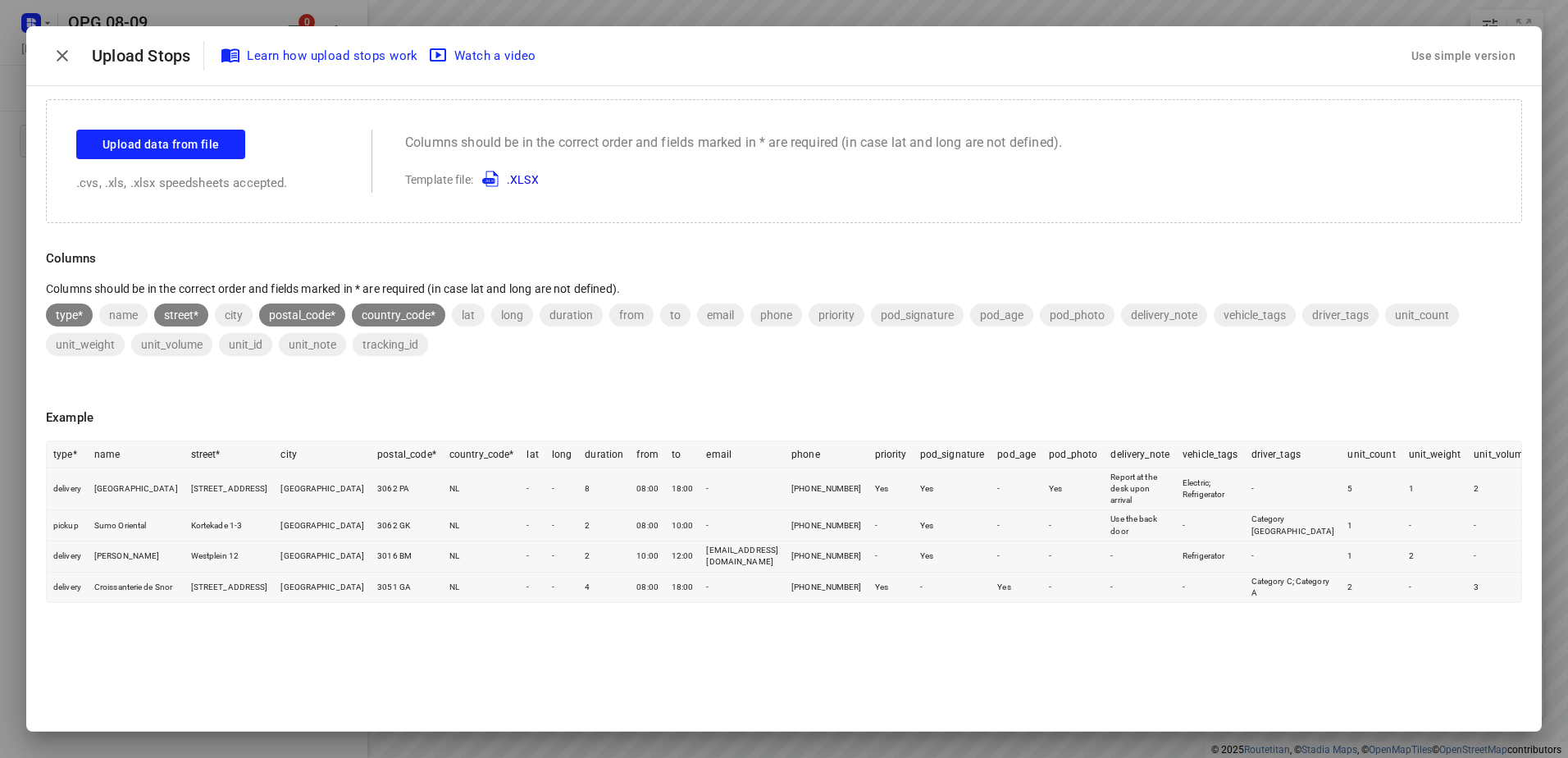
click at [1463, 52] on div "Use simple version" at bounding box center [1463, 56] width 111 height 27
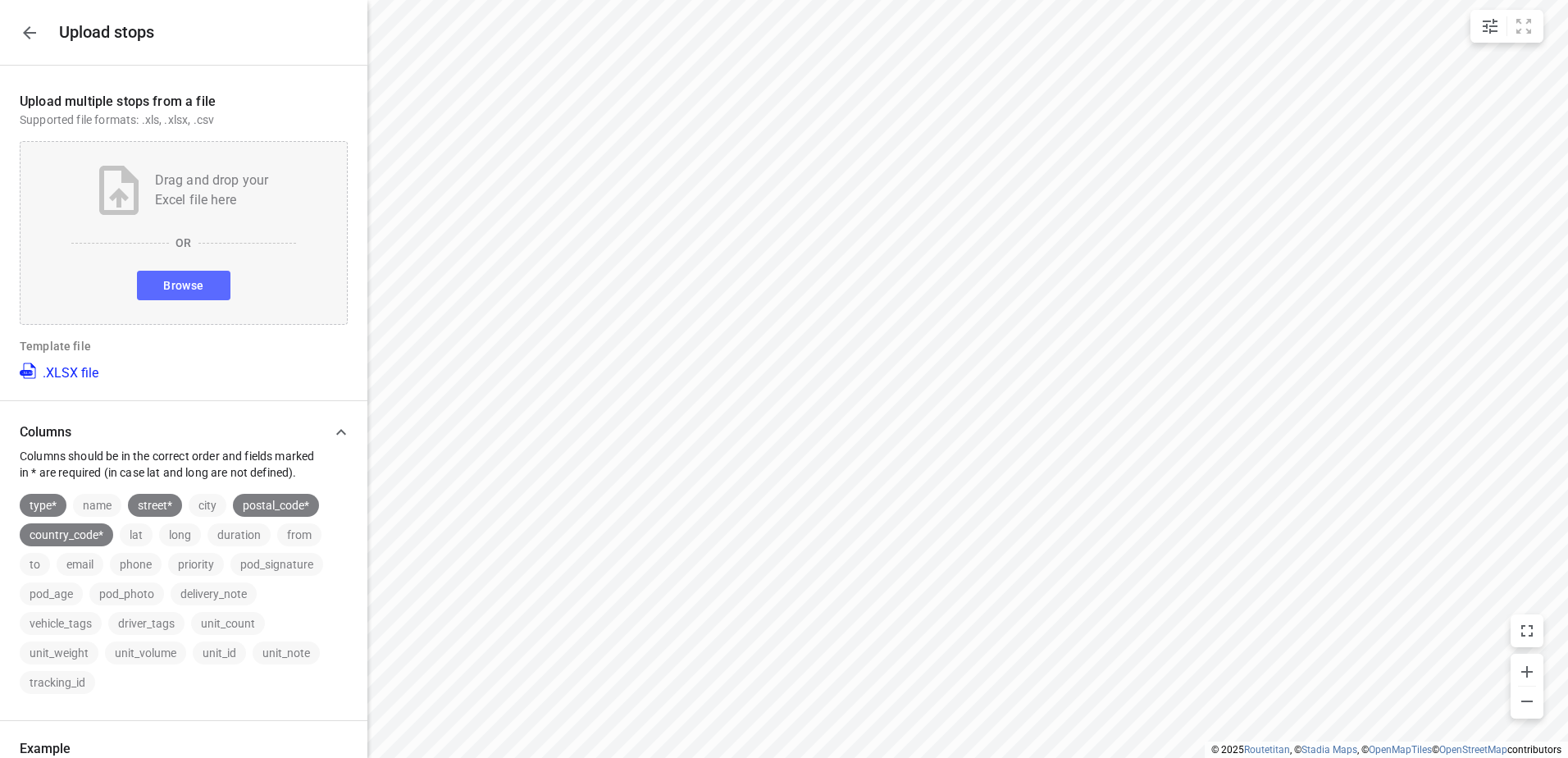
click at [176, 289] on span "Browse" at bounding box center [183, 286] width 40 height 21
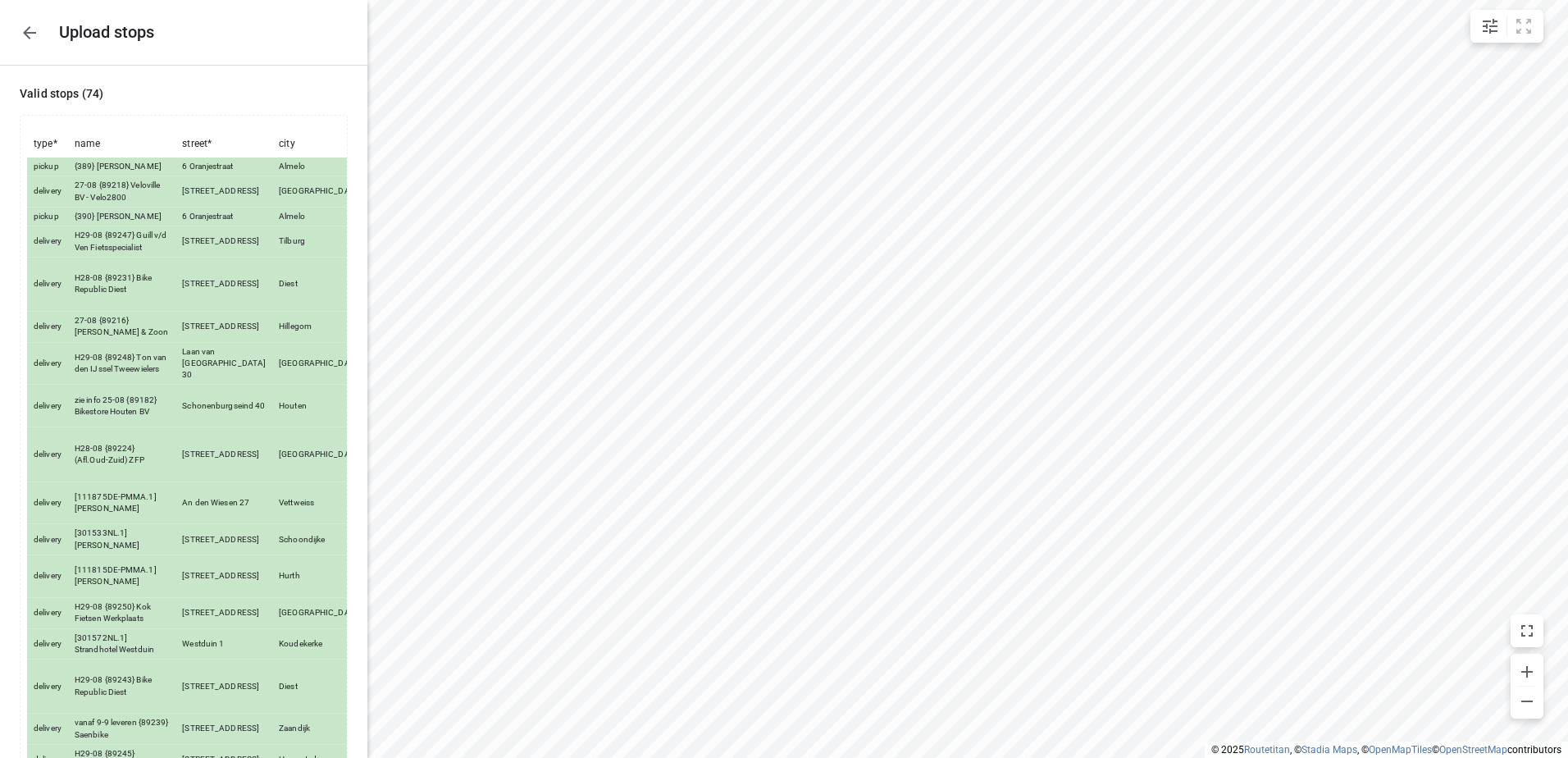
scroll to position [1908, 0]
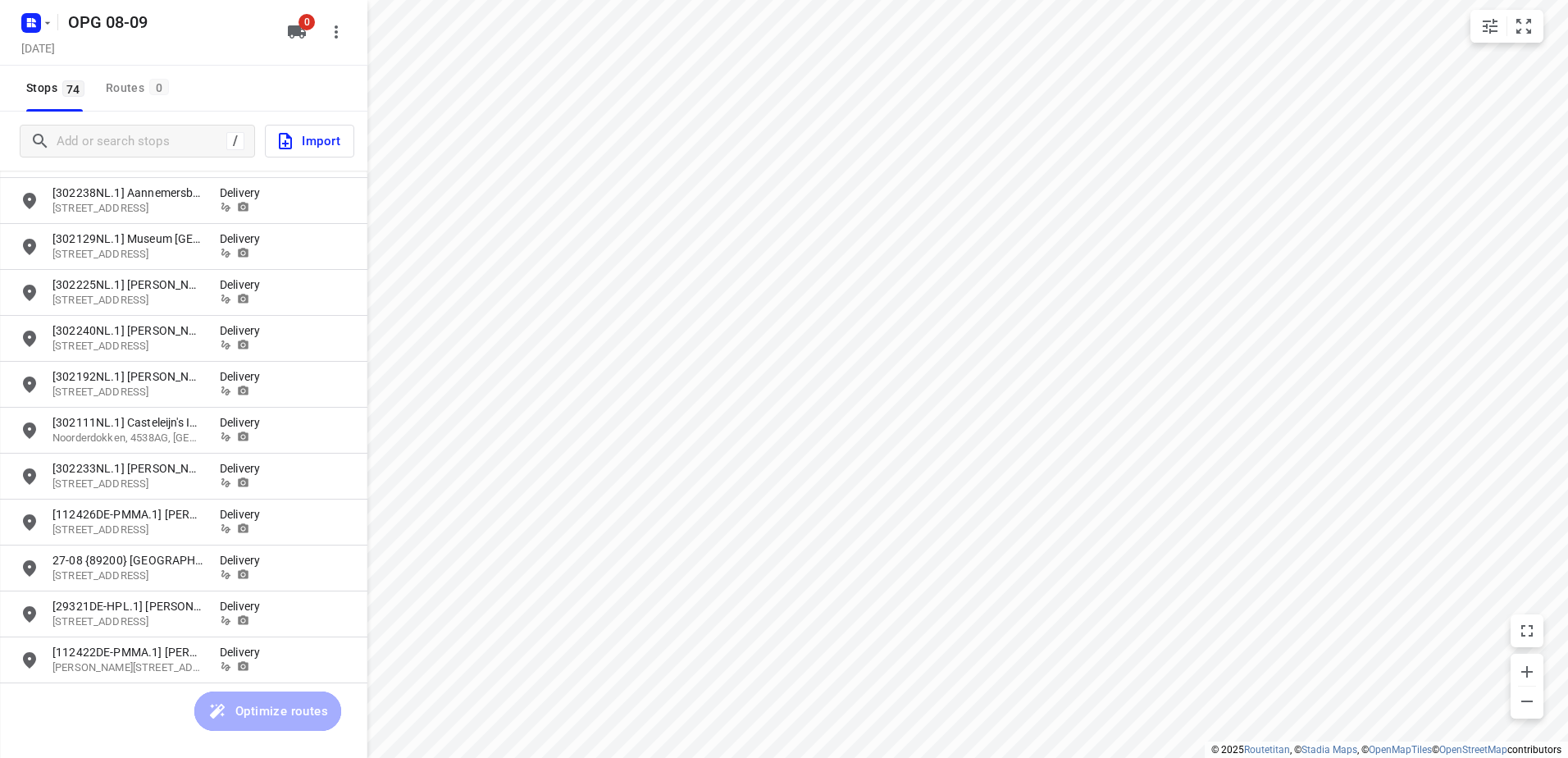
scroll to position [2920, 0]
click at [308, 24] on span "0" at bounding box center [307, 22] width 16 height 16
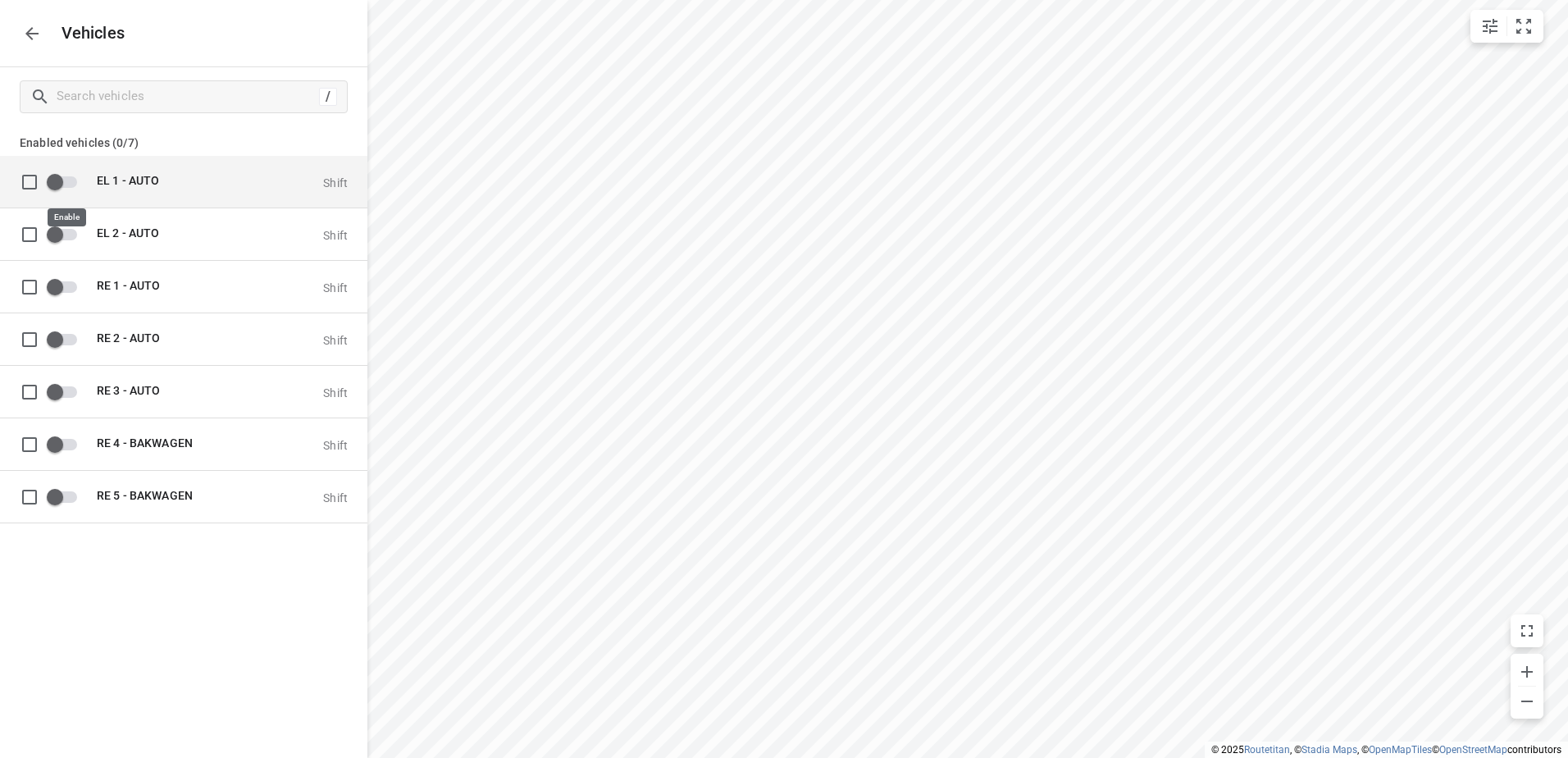
click at [58, 180] on input "grid" at bounding box center [55, 181] width 94 height 31
click at [64, 180] on input "grid" at bounding box center [78, 181] width 94 height 31
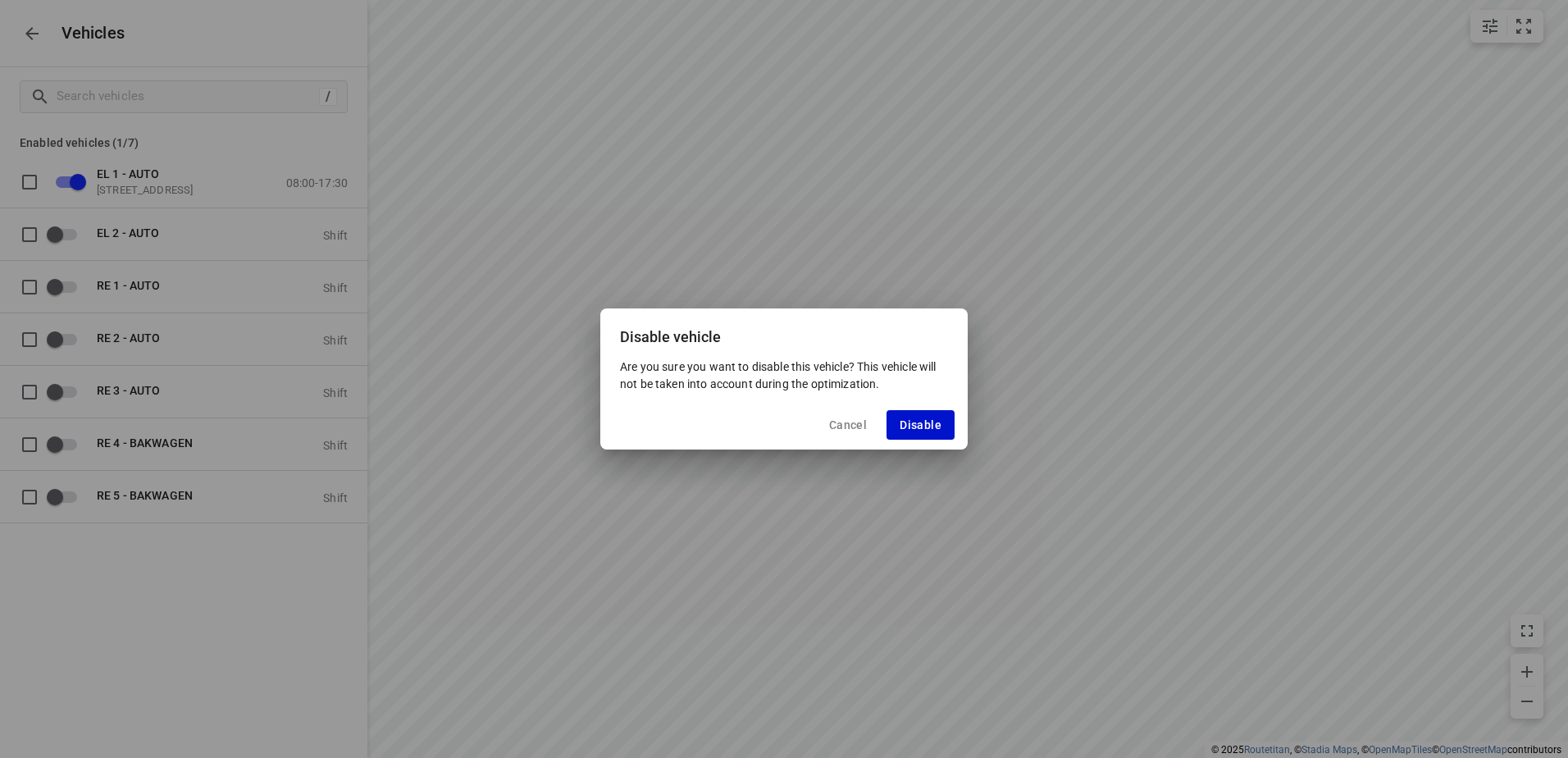
click at [911, 420] on span "Disable" at bounding box center [920, 424] width 42 height 13
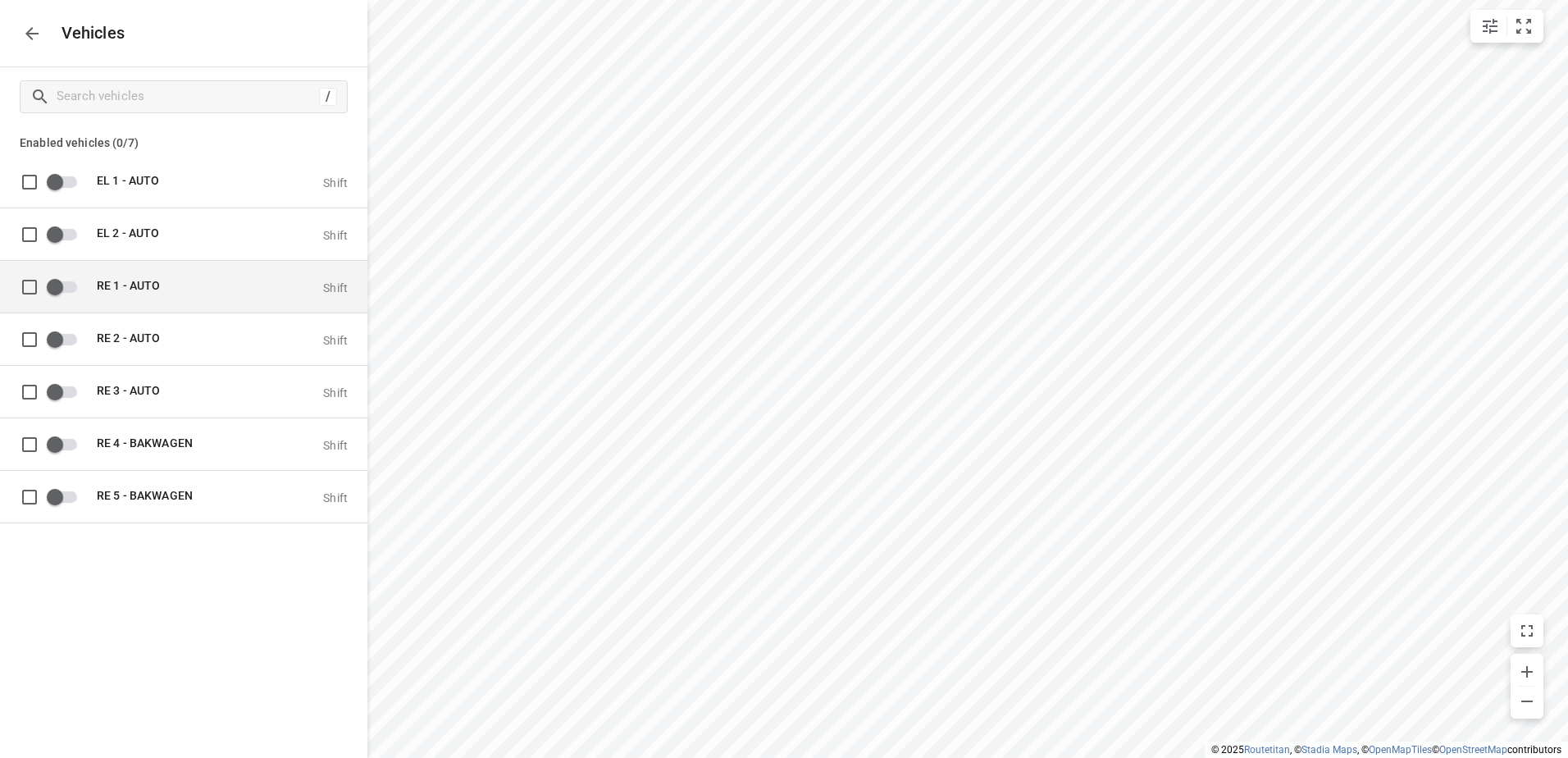
click at [59, 295] on input "grid" at bounding box center [55, 286] width 94 height 31
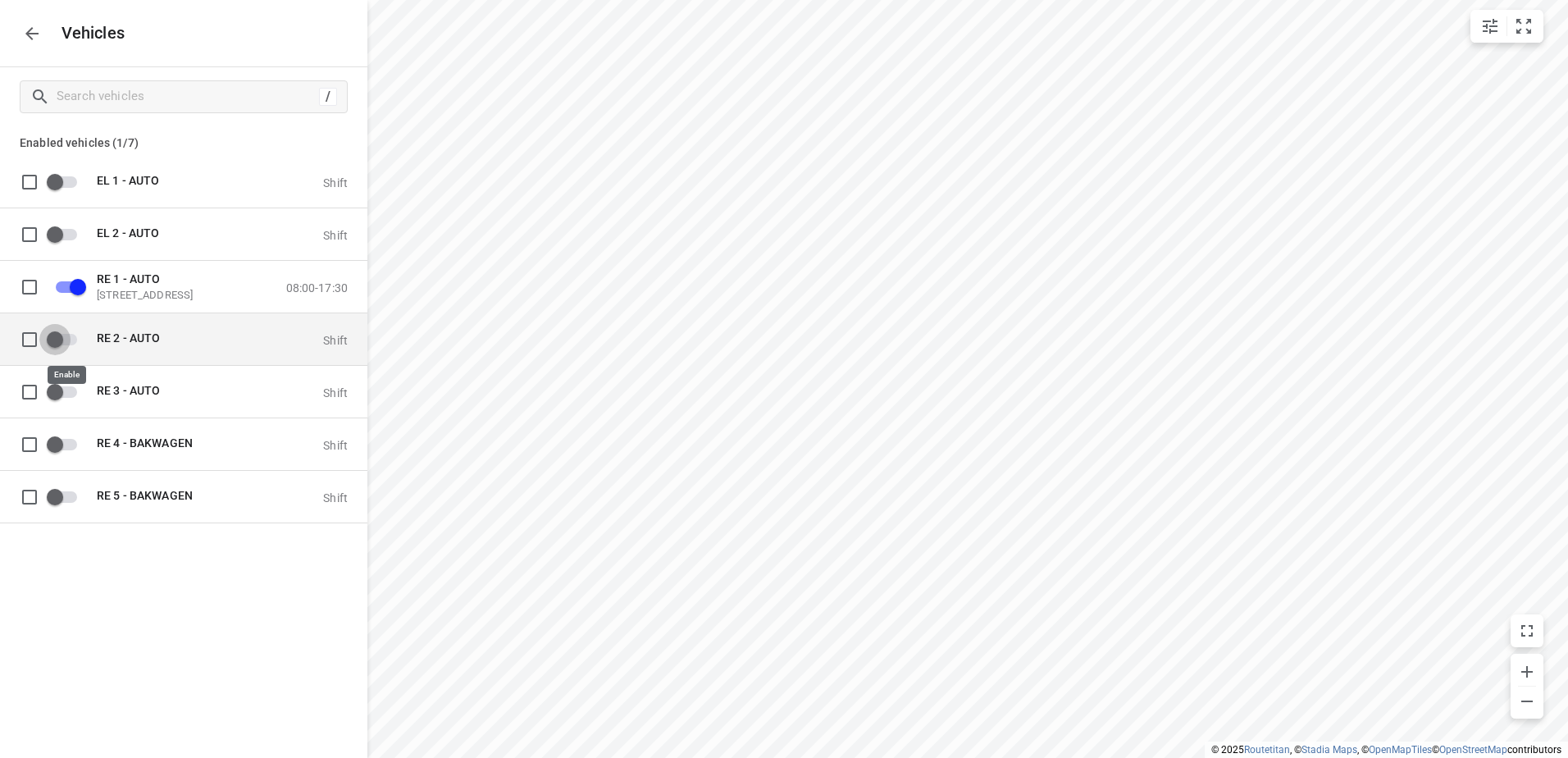
click at [63, 342] on input "grid" at bounding box center [55, 338] width 94 height 31
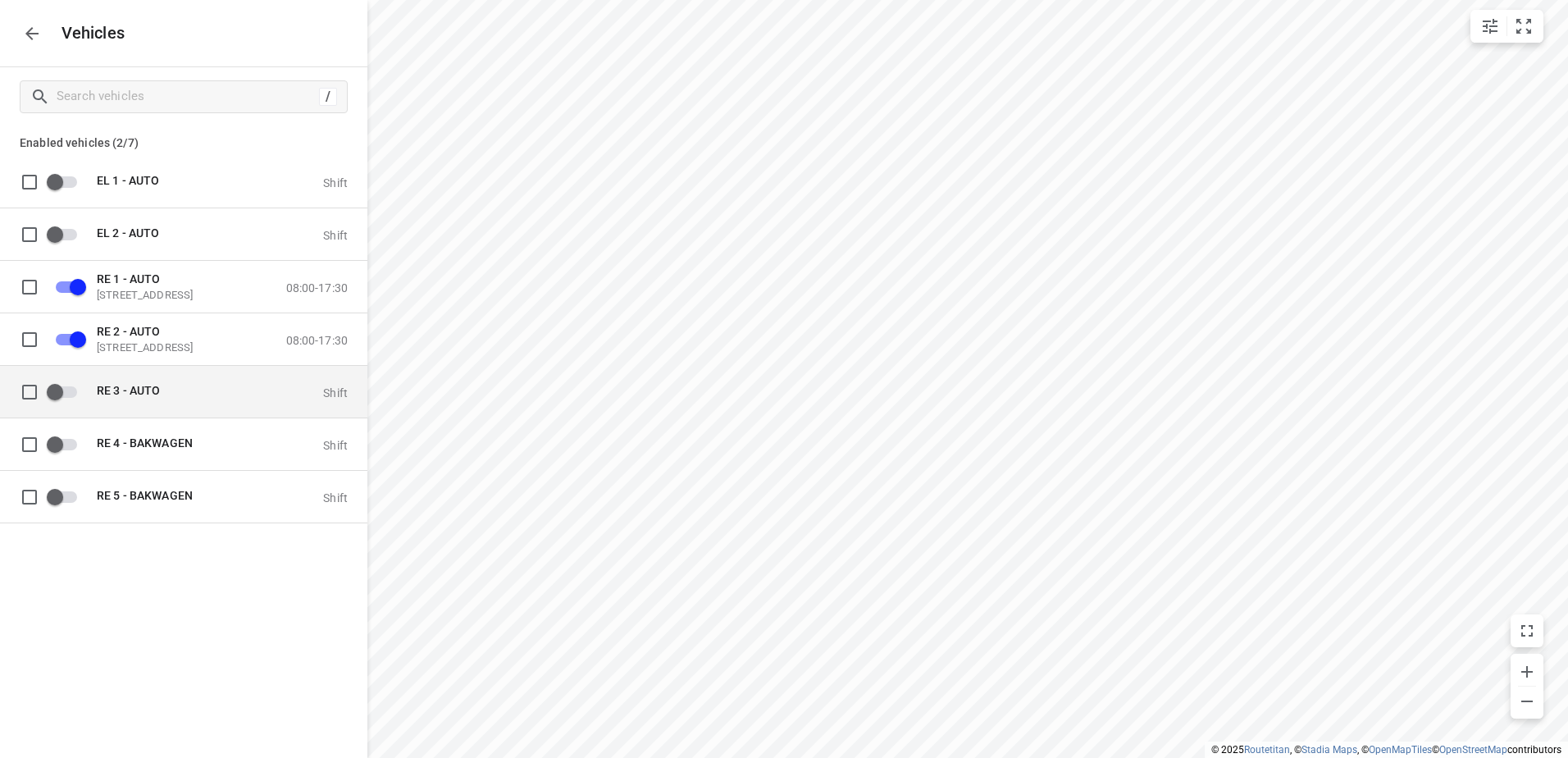
click at [62, 390] on input "grid" at bounding box center [55, 391] width 94 height 31
click at [39, 36] on icon "button" at bounding box center [32, 34] width 20 height 20
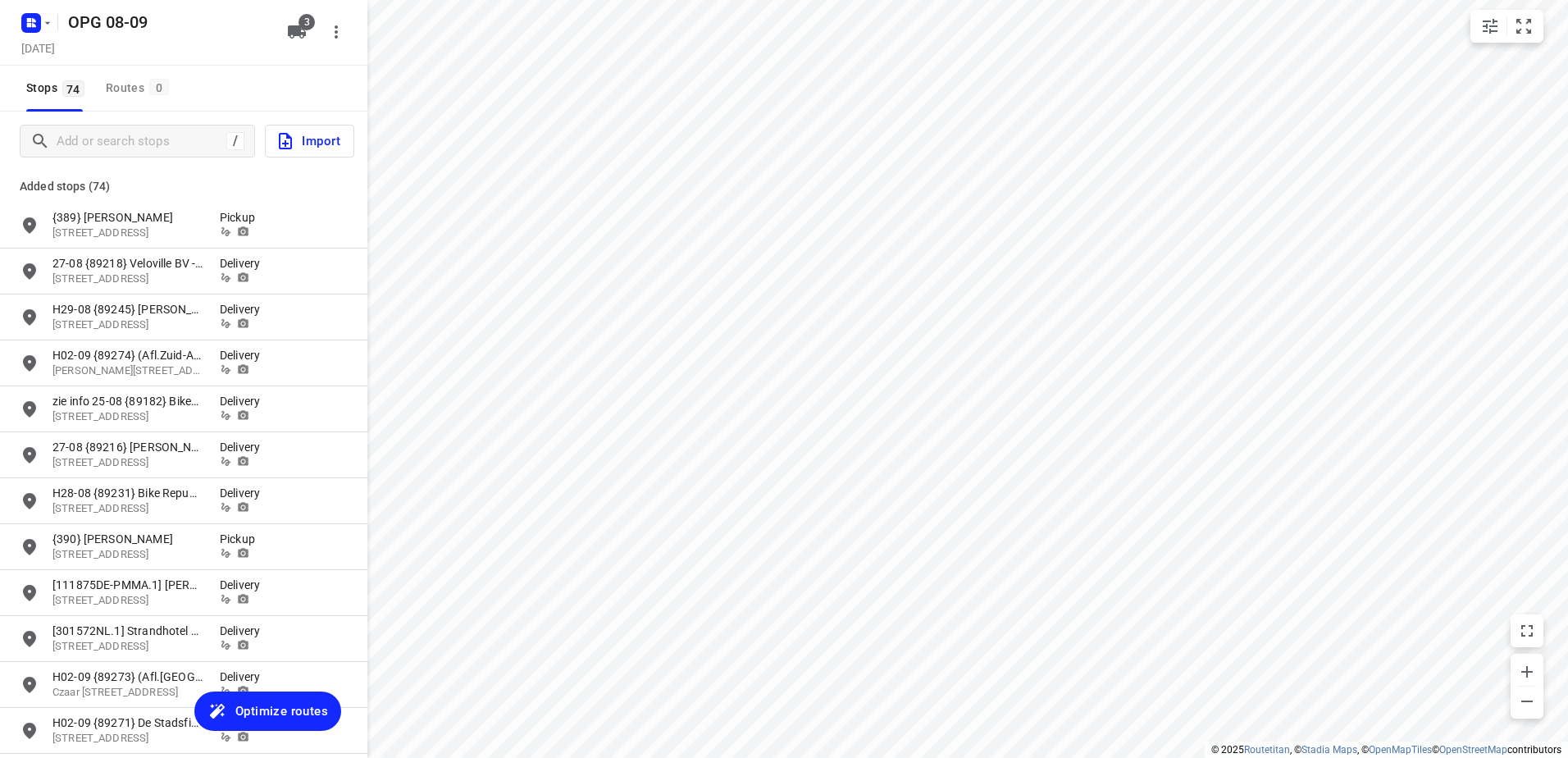
click at [306, 715] on span "Optimize routes" at bounding box center [281, 711] width 93 height 21
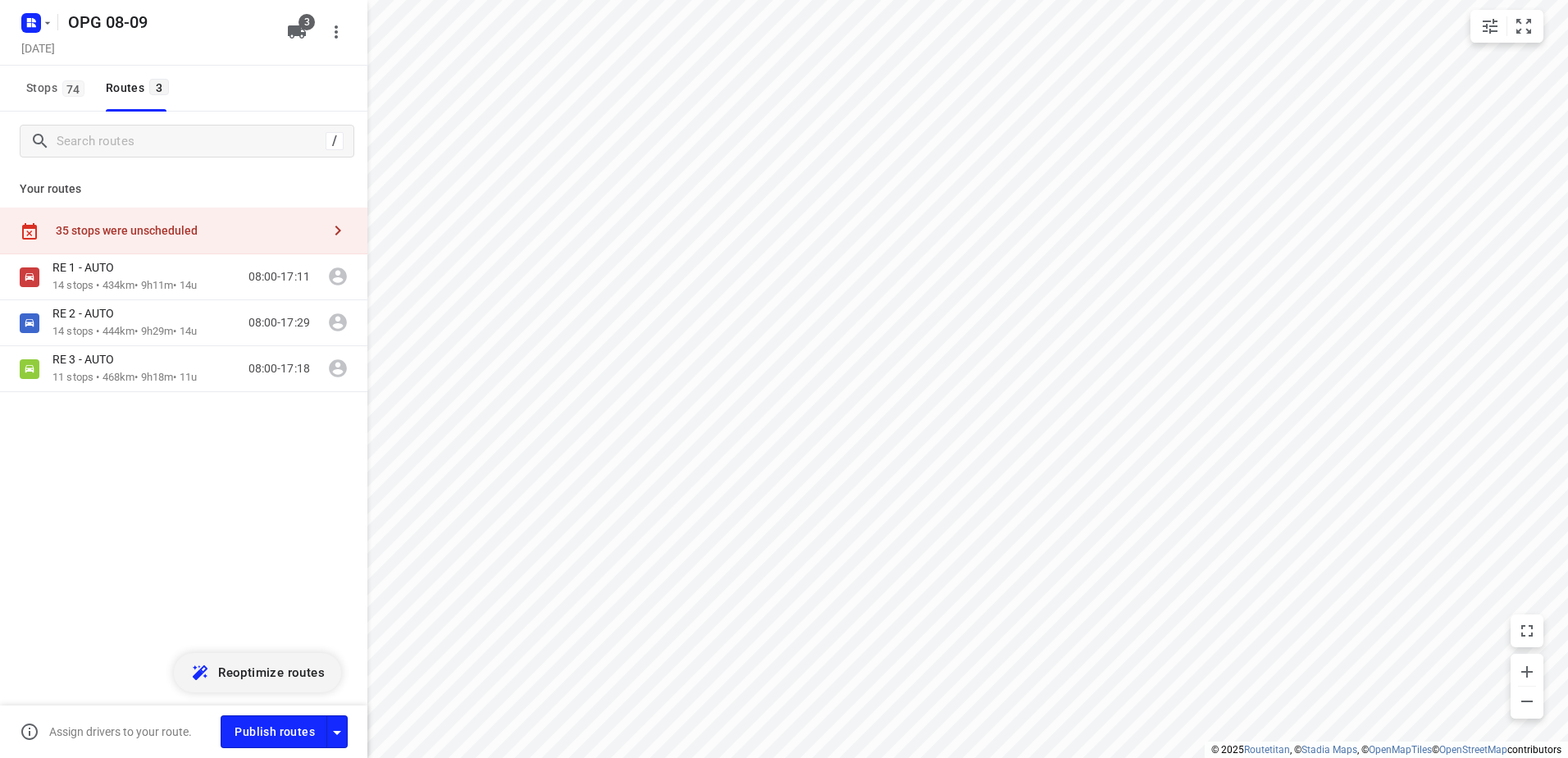
click at [216, 218] on div "35 stops were unscheduled" at bounding box center [184, 231] width 368 height 47
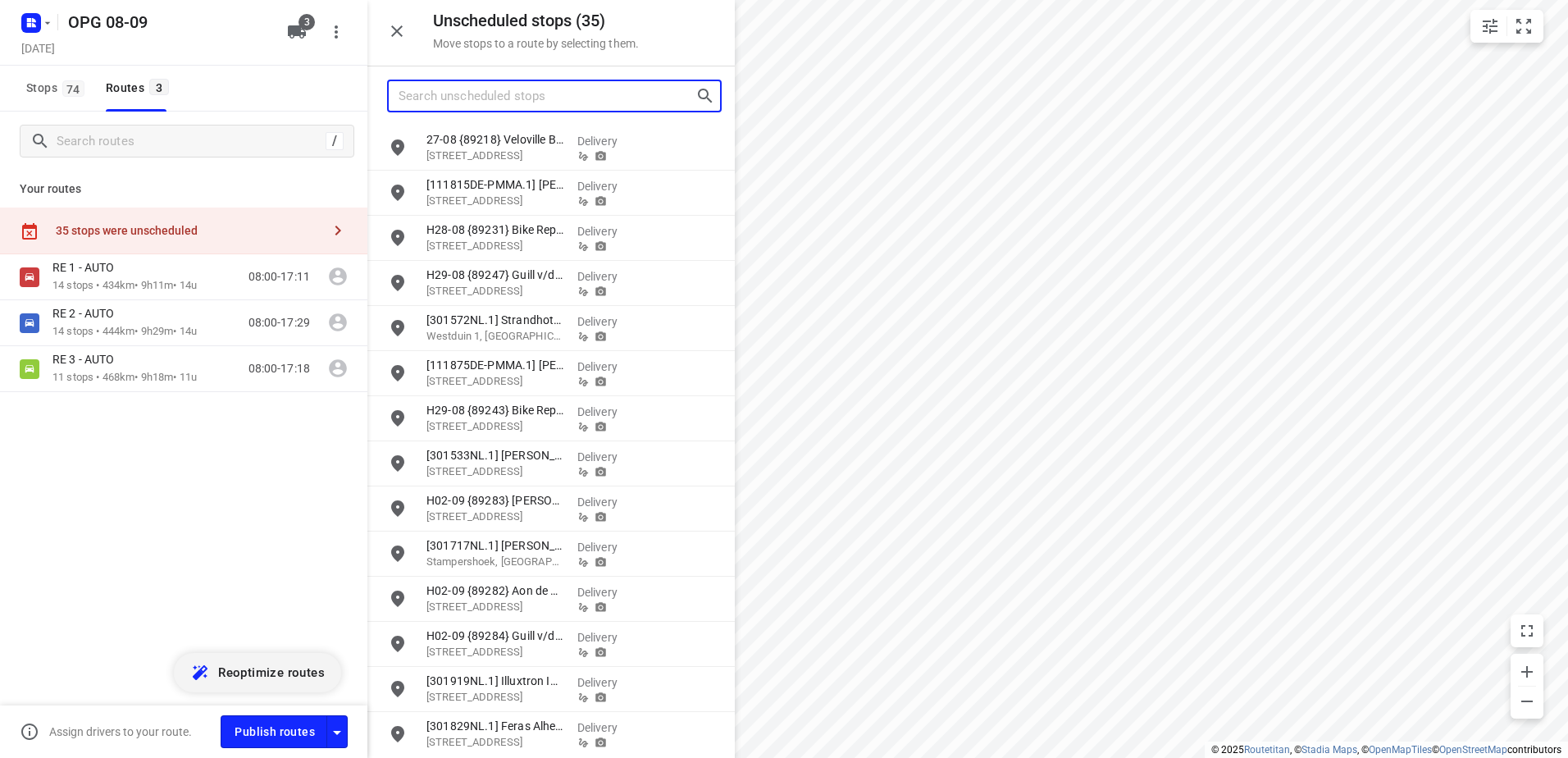
click at [505, 106] on input "Search unscheduled stops" at bounding box center [547, 96] width 297 height 25
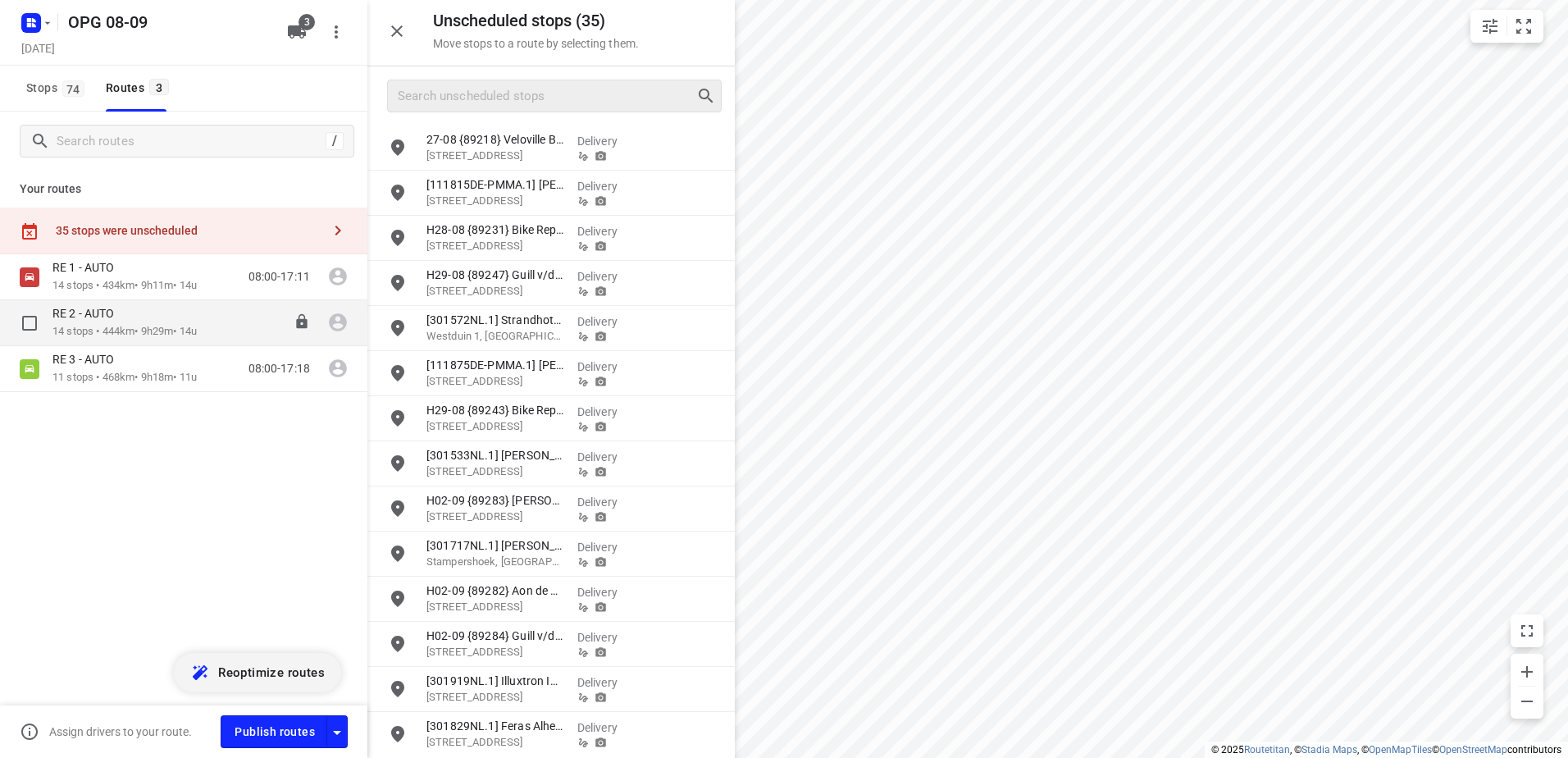
click at [97, 322] on div "RE 2 - AUTO" at bounding box center [125, 315] width 144 height 18
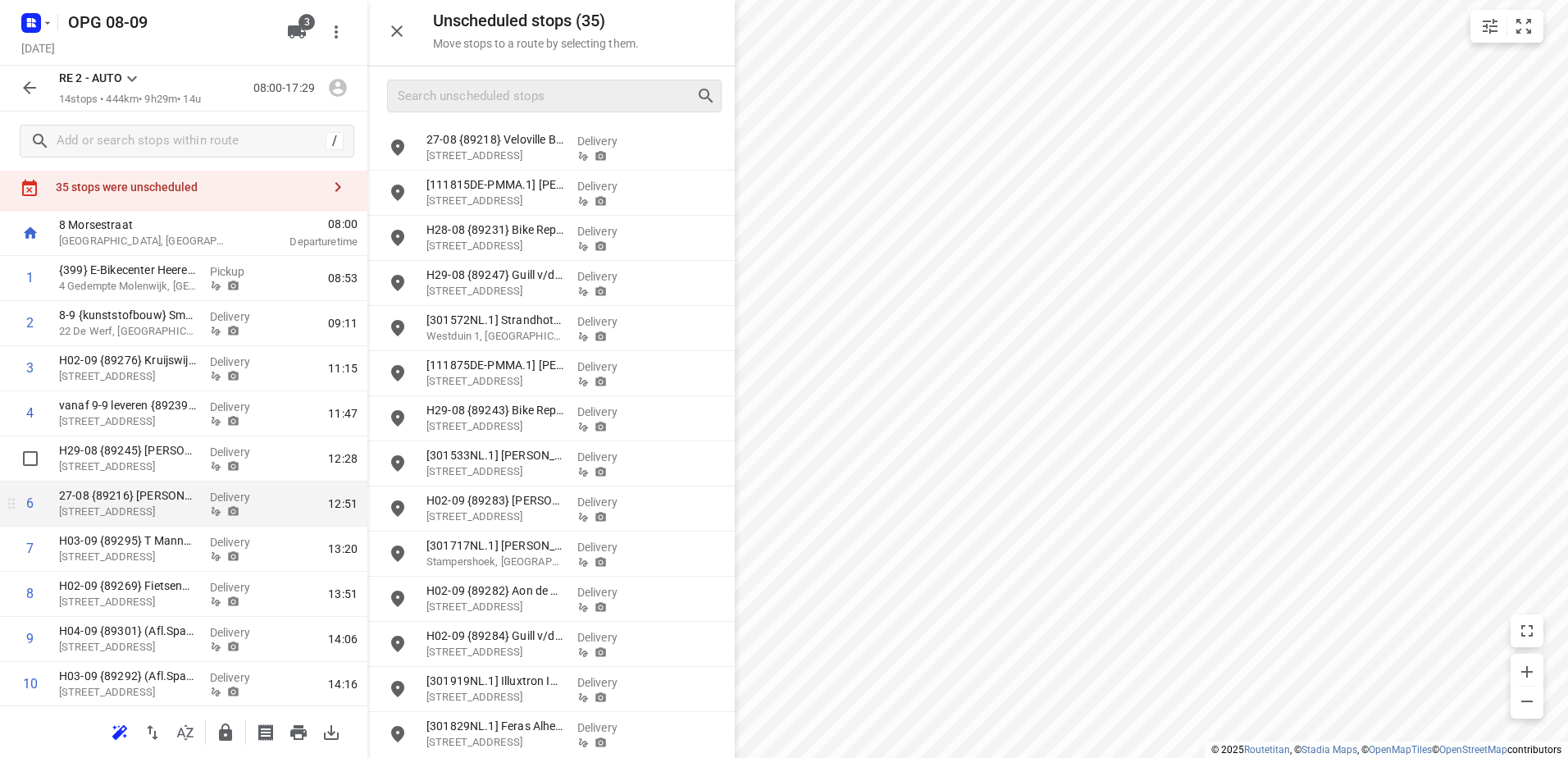
scroll to position [82, 0]
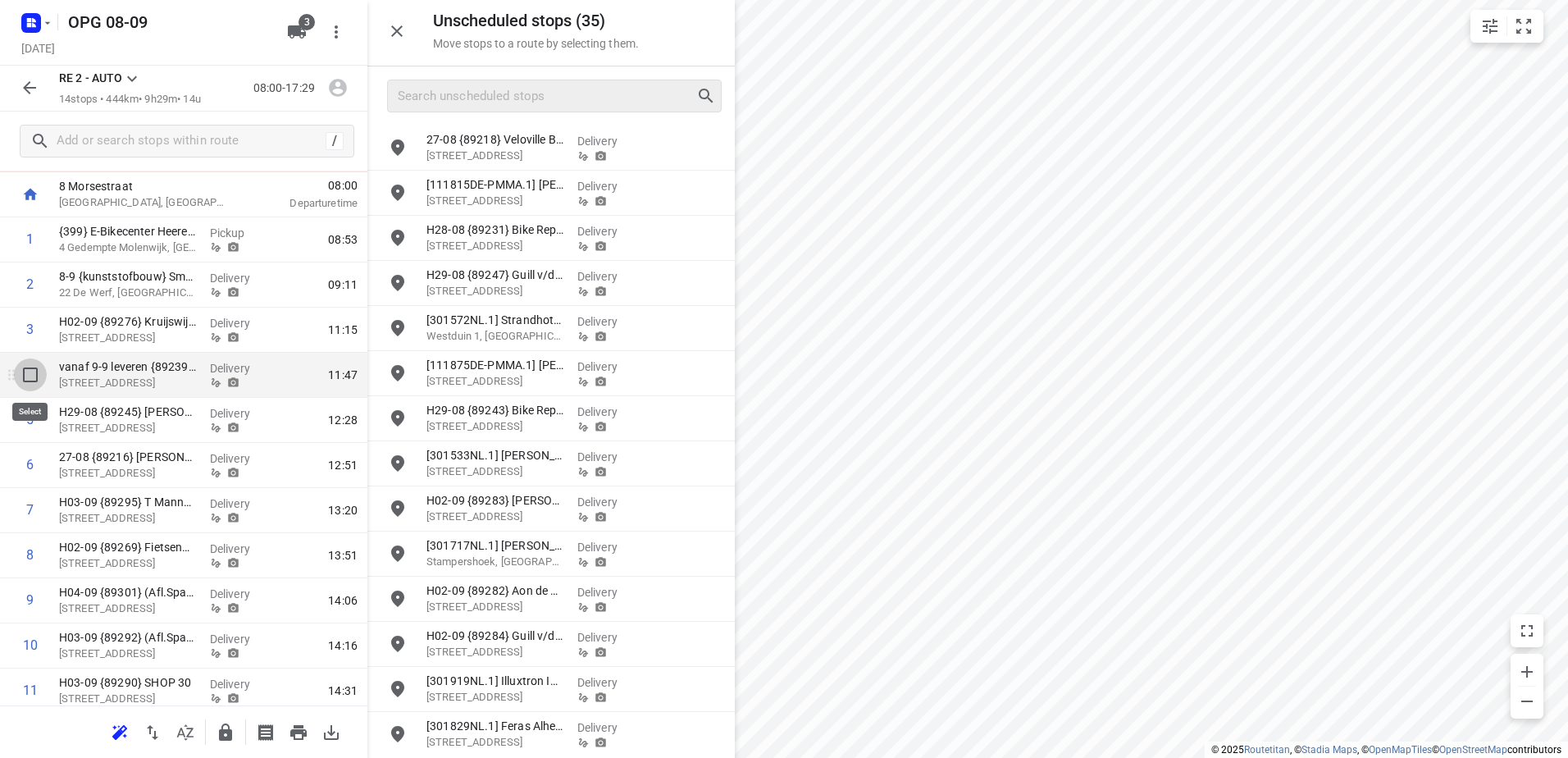
click at [40, 382] on input "checkbox" at bounding box center [30, 375] width 33 height 33
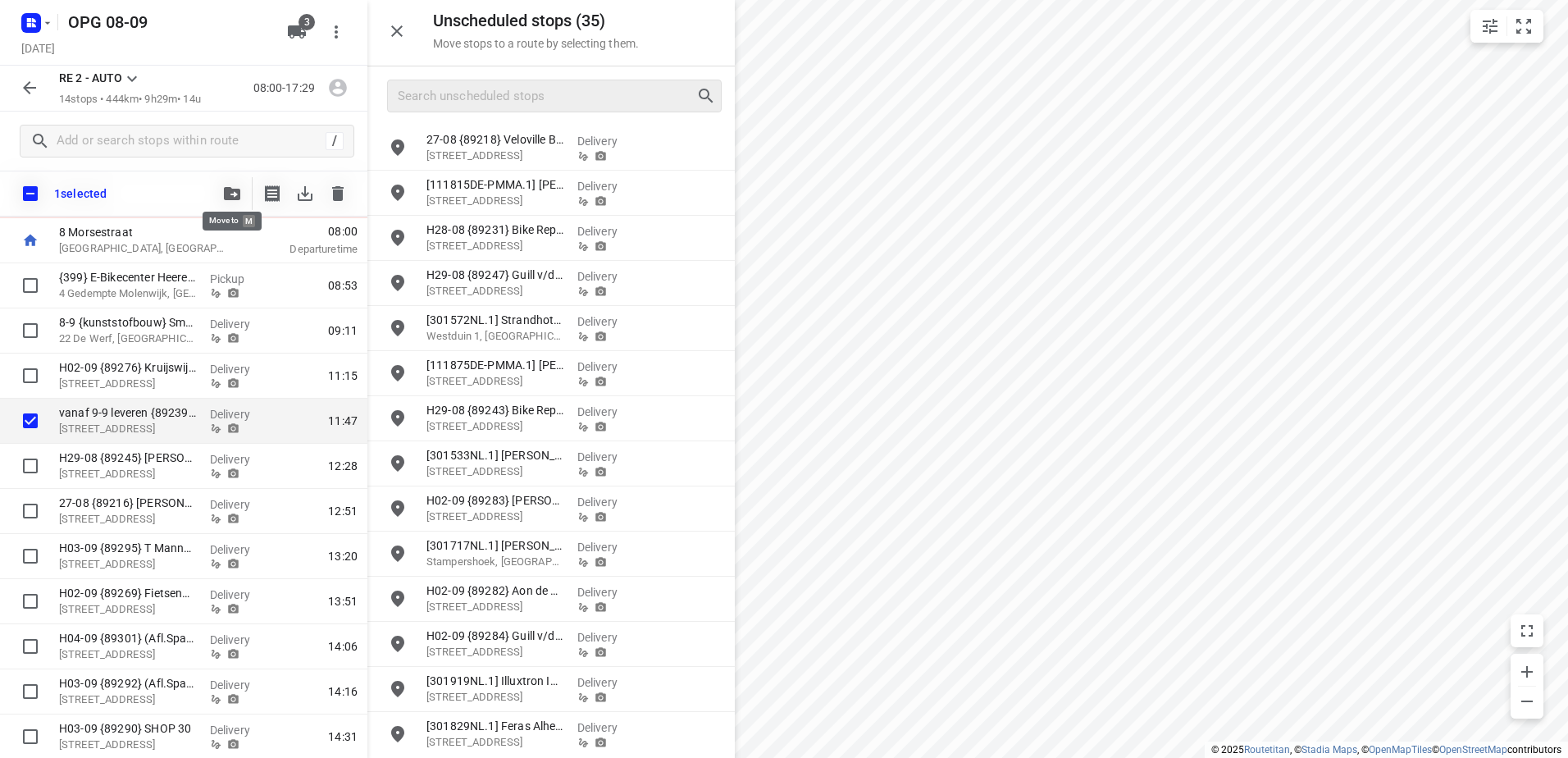
click at [230, 194] on icon "button" at bounding box center [232, 193] width 16 height 13
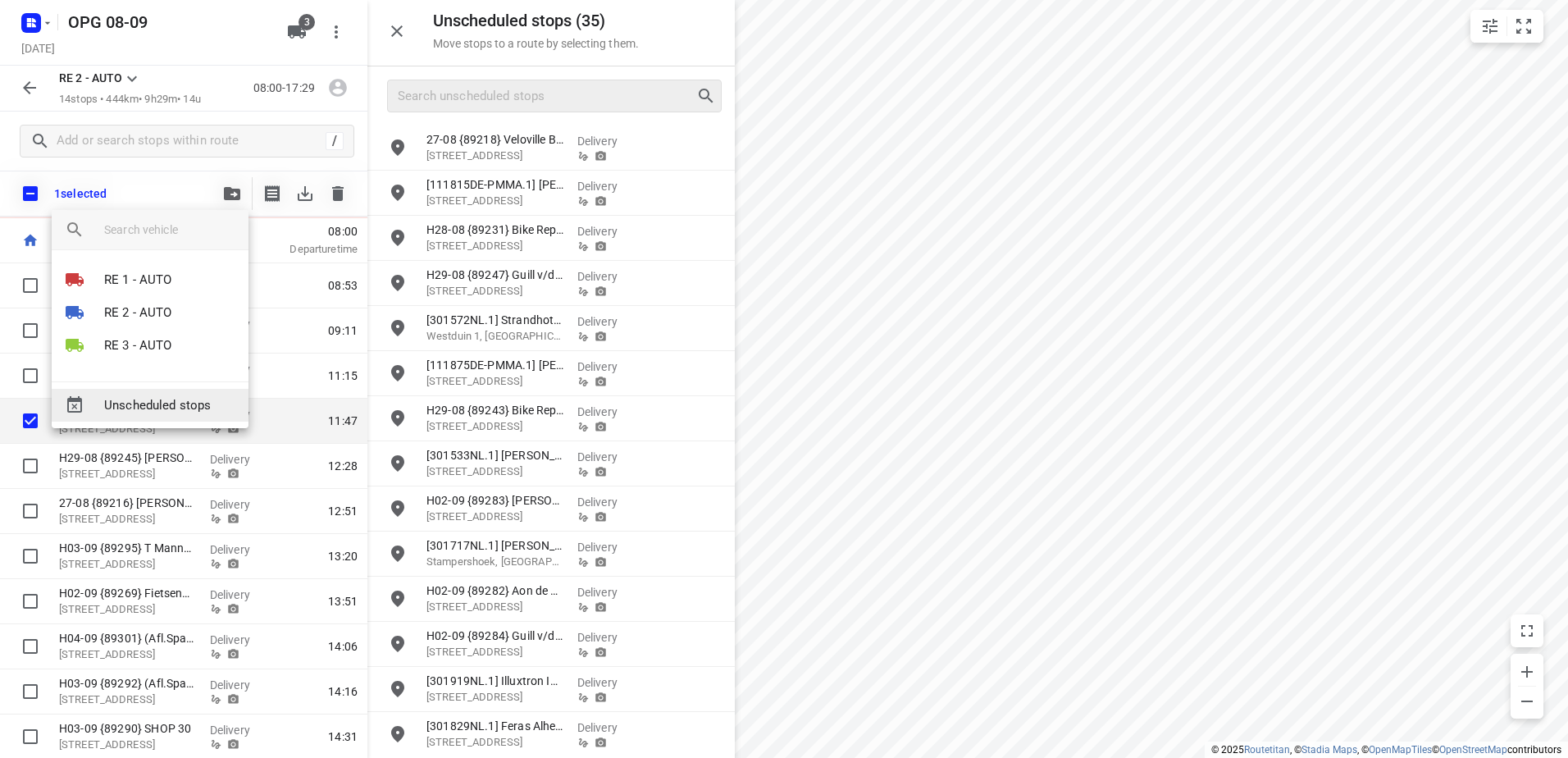
click at [155, 406] on span "Unscheduled stops" at bounding box center [169, 405] width 131 height 19
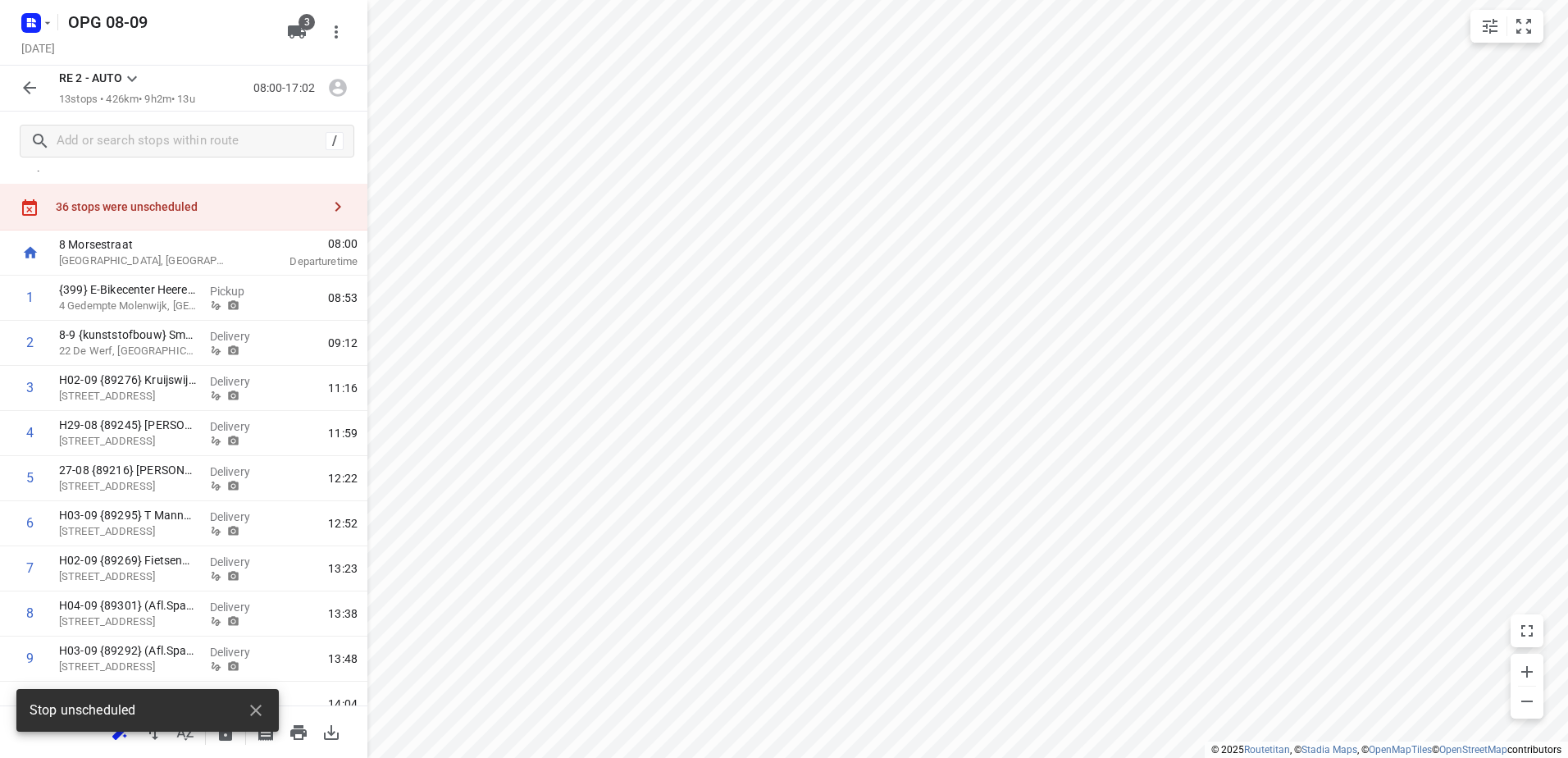
scroll to position [0, 0]
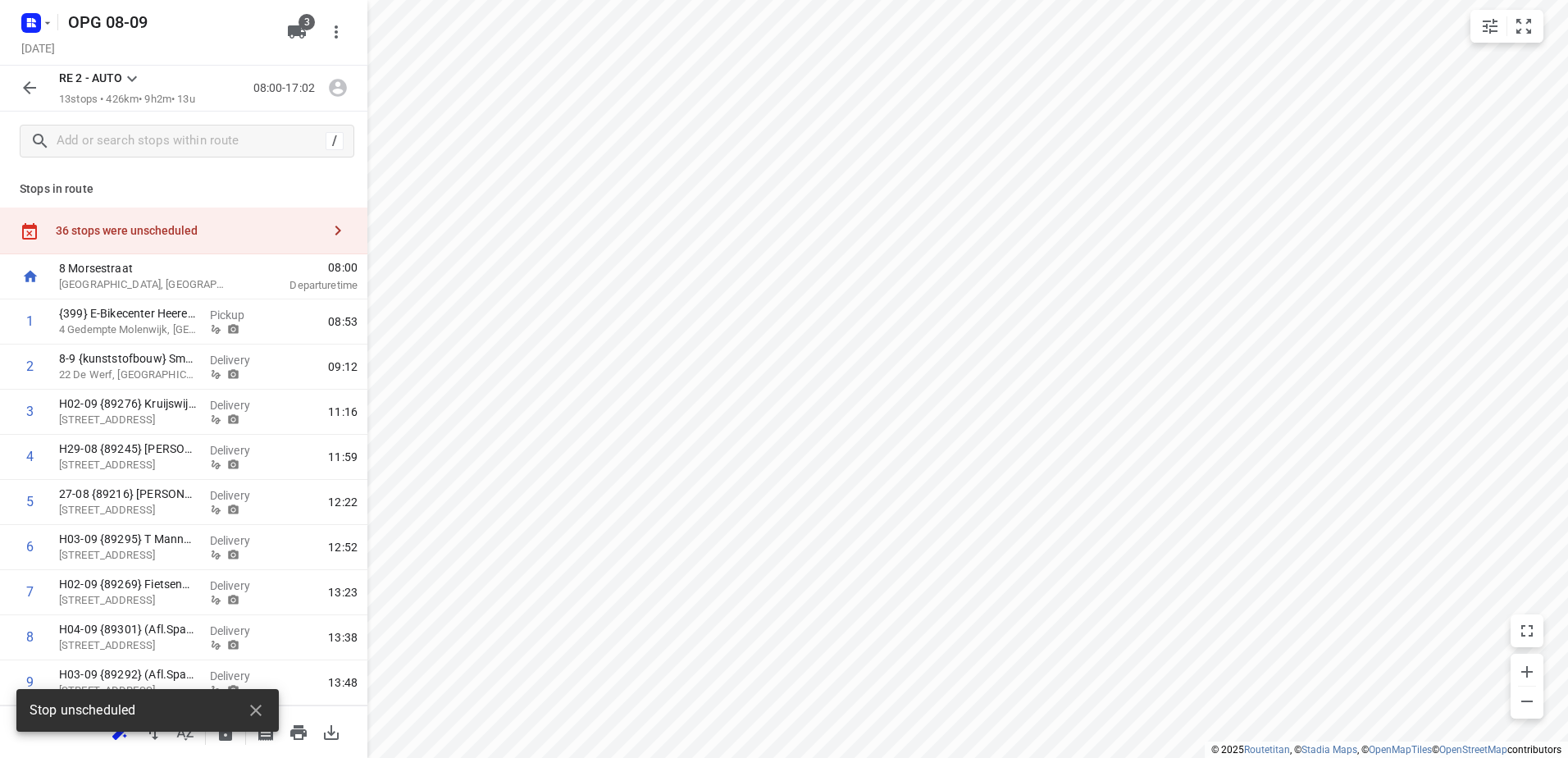
click at [38, 95] on icon "button" at bounding box center [30, 88] width 20 height 20
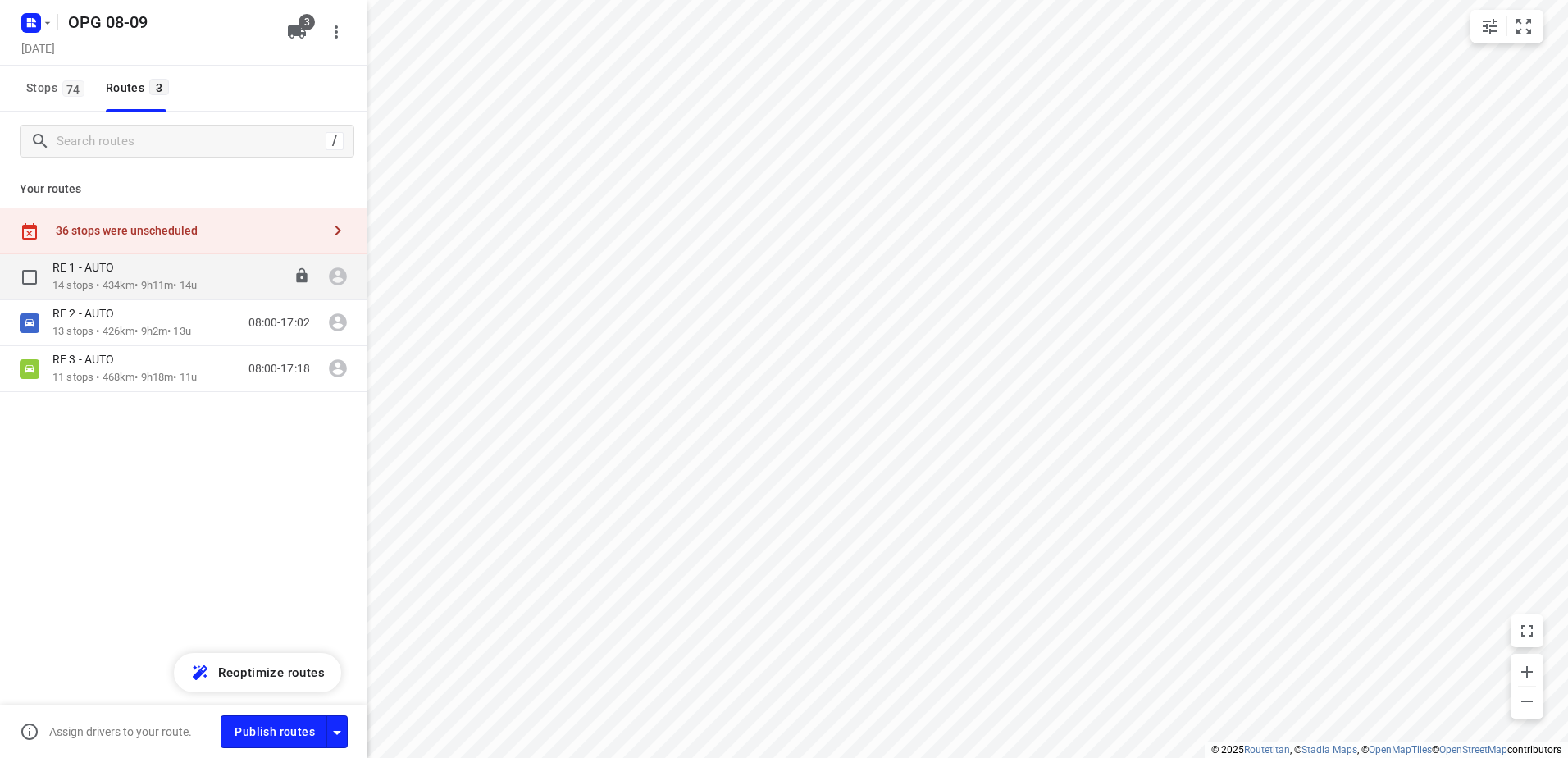
click at [126, 274] on div "RE 1 - AUTO" at bounding box center [125, 269] width 144 height 18
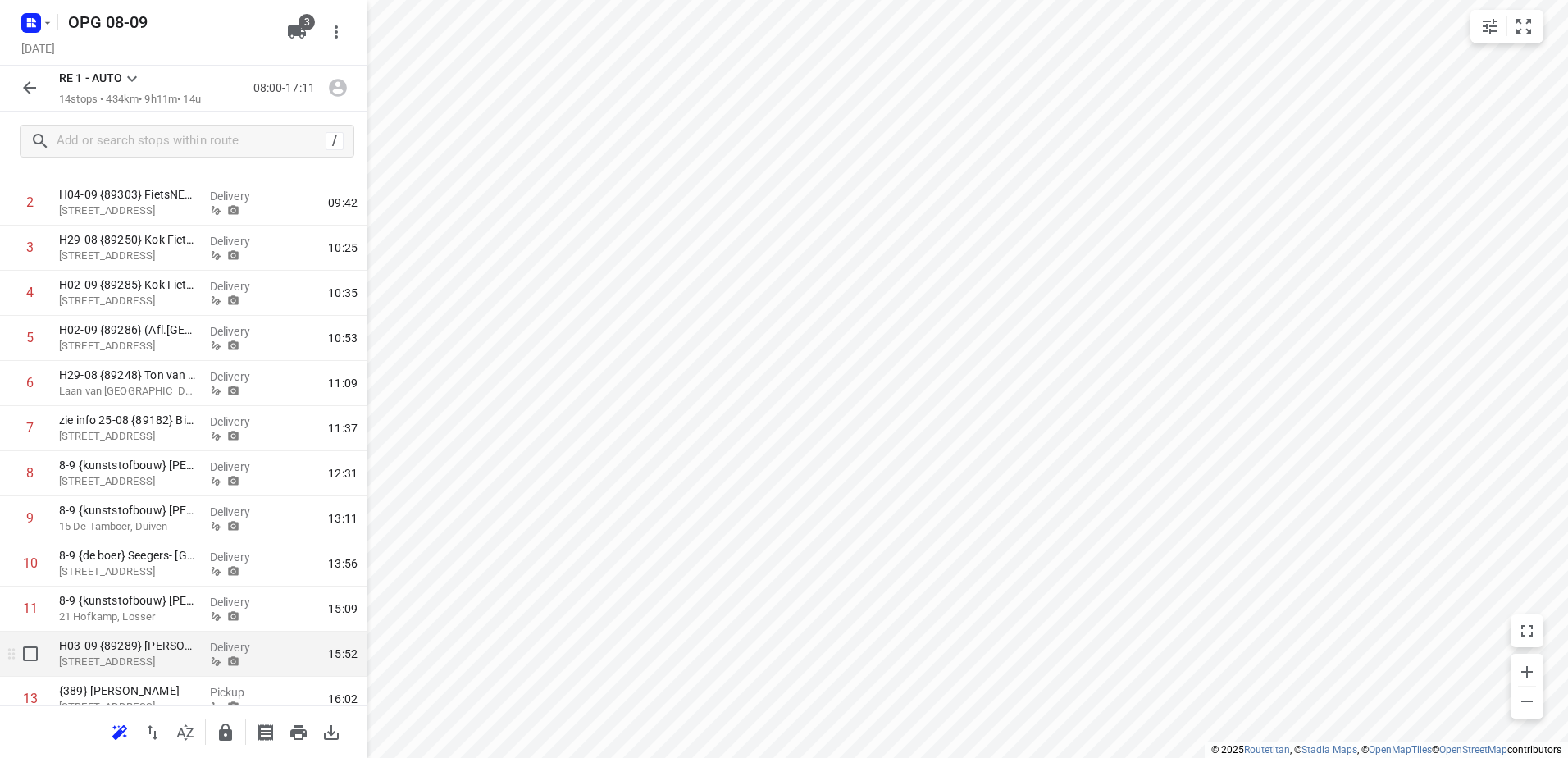
scroll to position [246, 0]
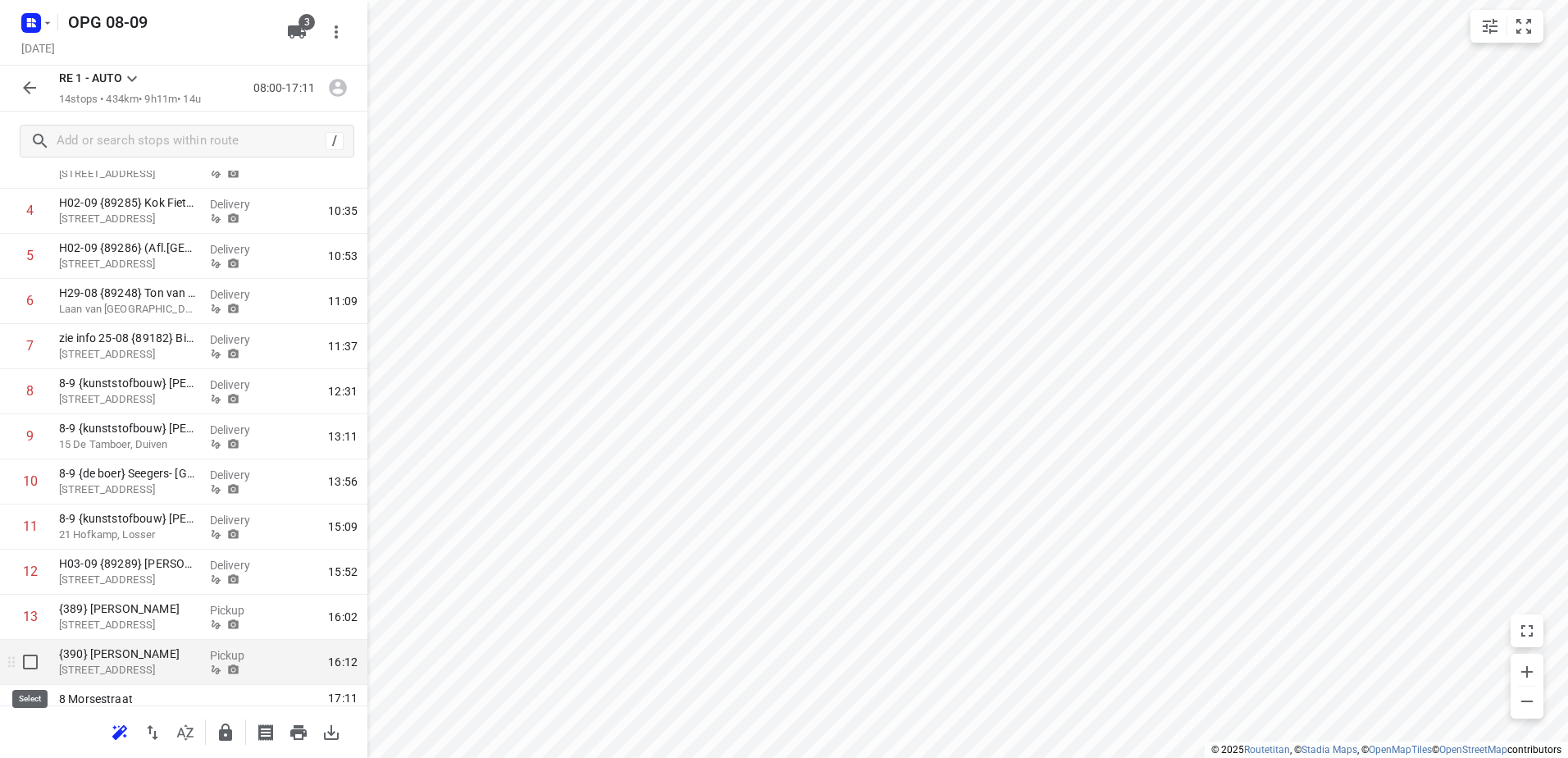
click at [27, 657] on input "checkbox" at bounding box center [30, 662] width 33 height 33
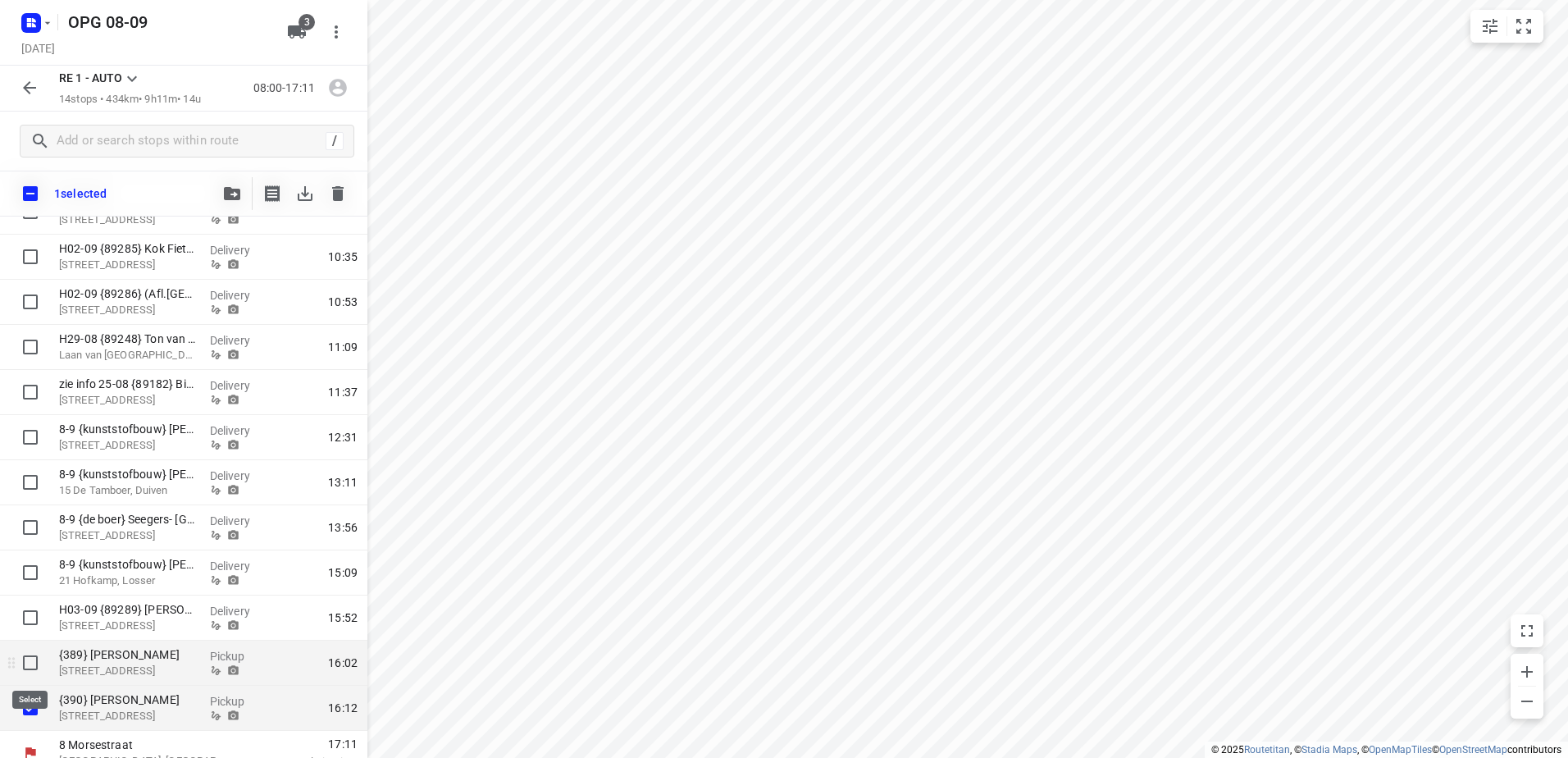
click at [30, 657] on input "checkbox" at bounding box center [30, 663] width 33 height 33
click at [29, 616] on input "checkbox" at bounding box center [30, 617] width 33 height 33
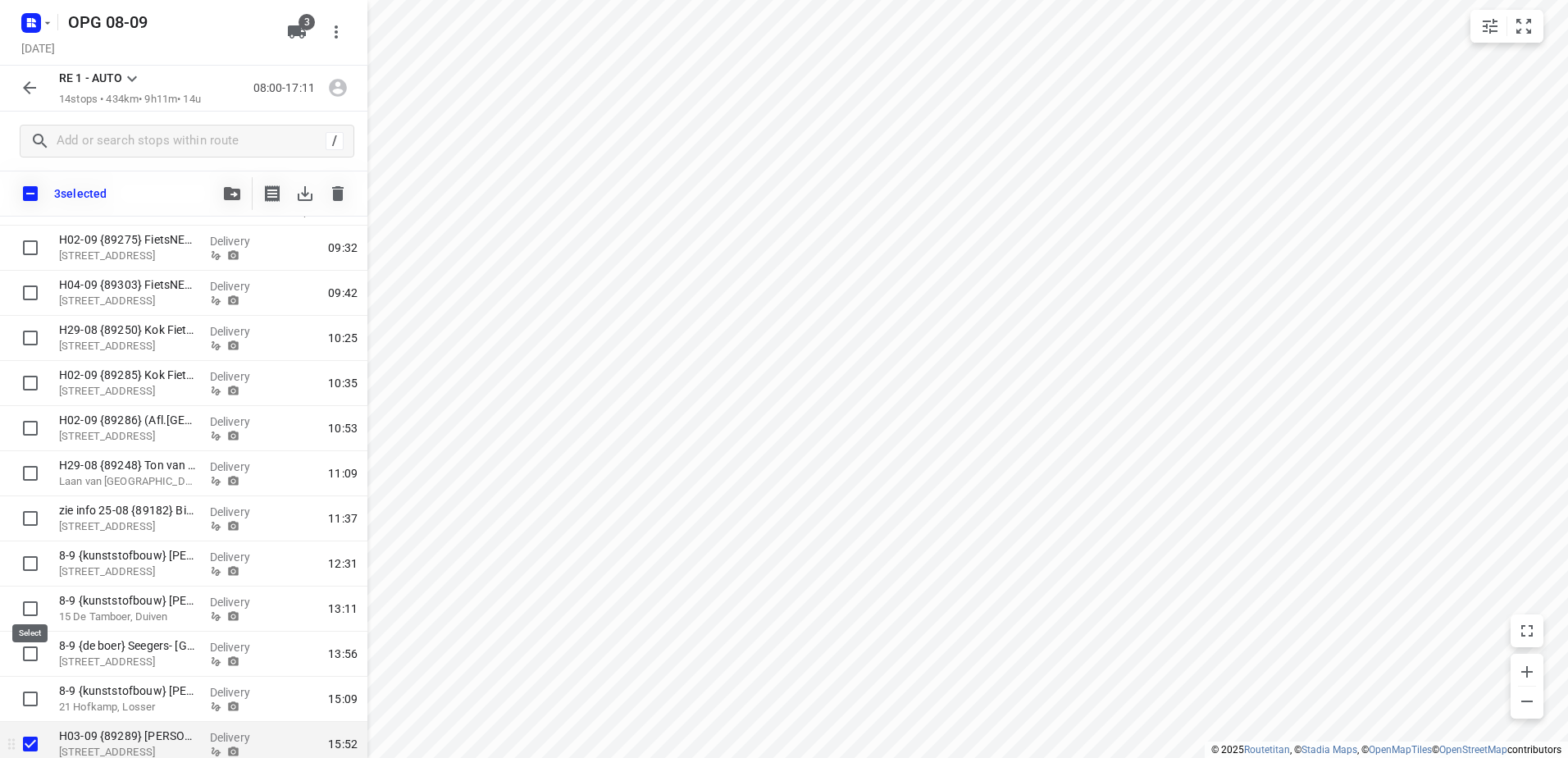
scroll to position [82, 0]
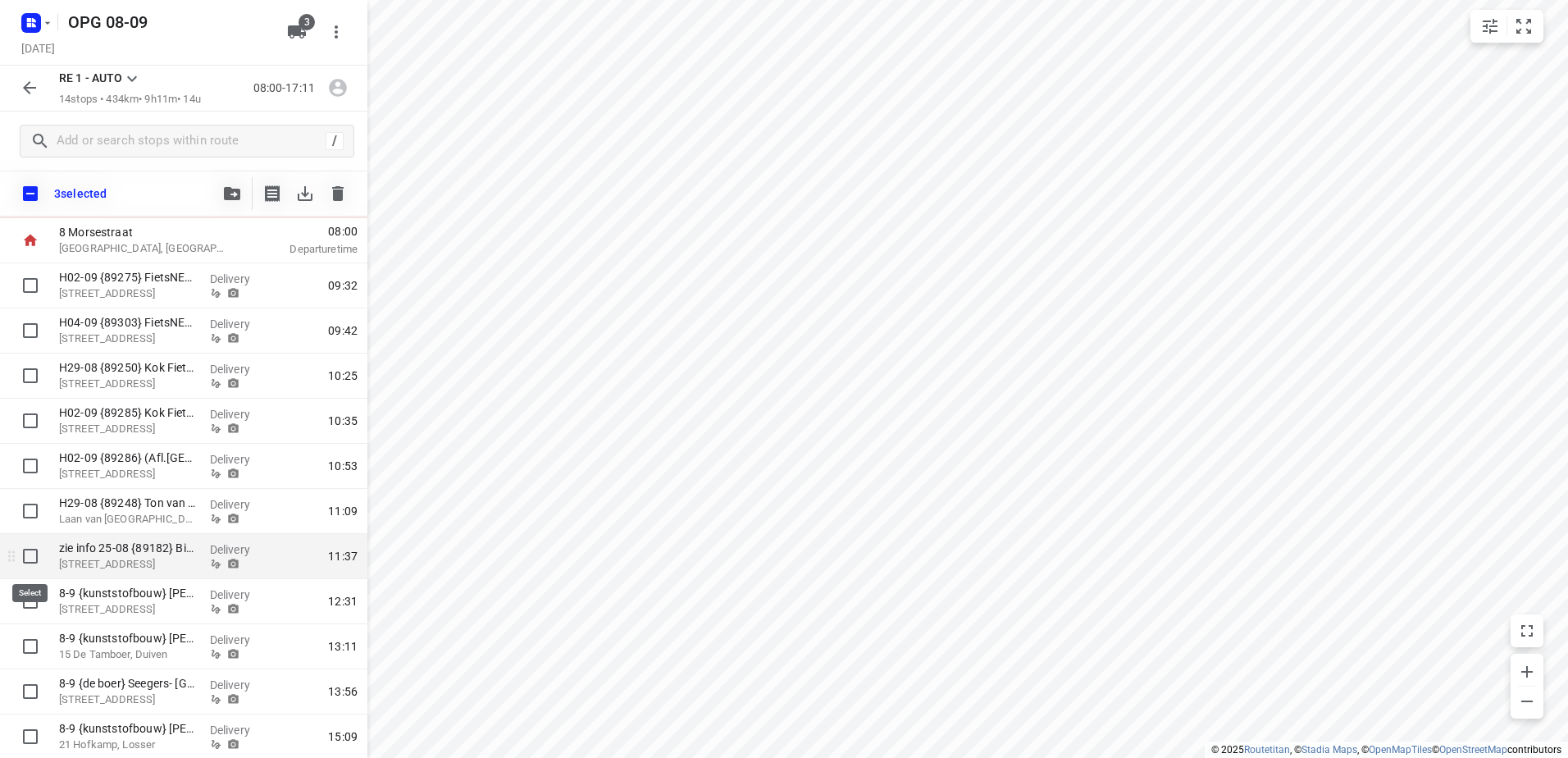
click at [33, 555] on input "checkbox" at bounding box center [30, 556] width 33 height 33
click at [33, 509] on input "checkbox" at bounding box center [30, 511] width 33 height 33
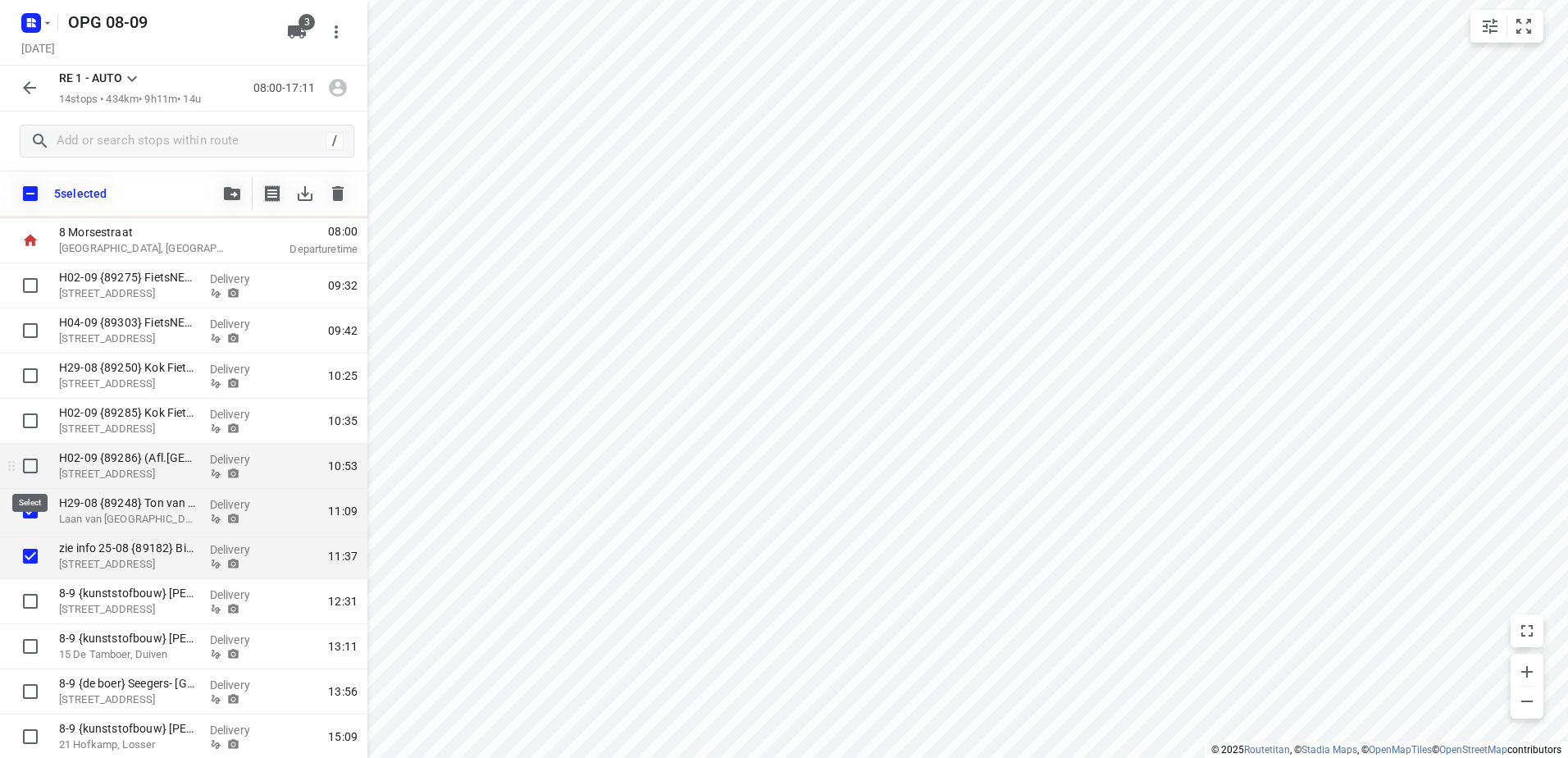
click at [24, 459] on input "checkbox" at bounding box center [30, 466] width 33 height 33
click at [25, 416] on input "checkbox" at bounding box center [30, 420] width 33 height 33
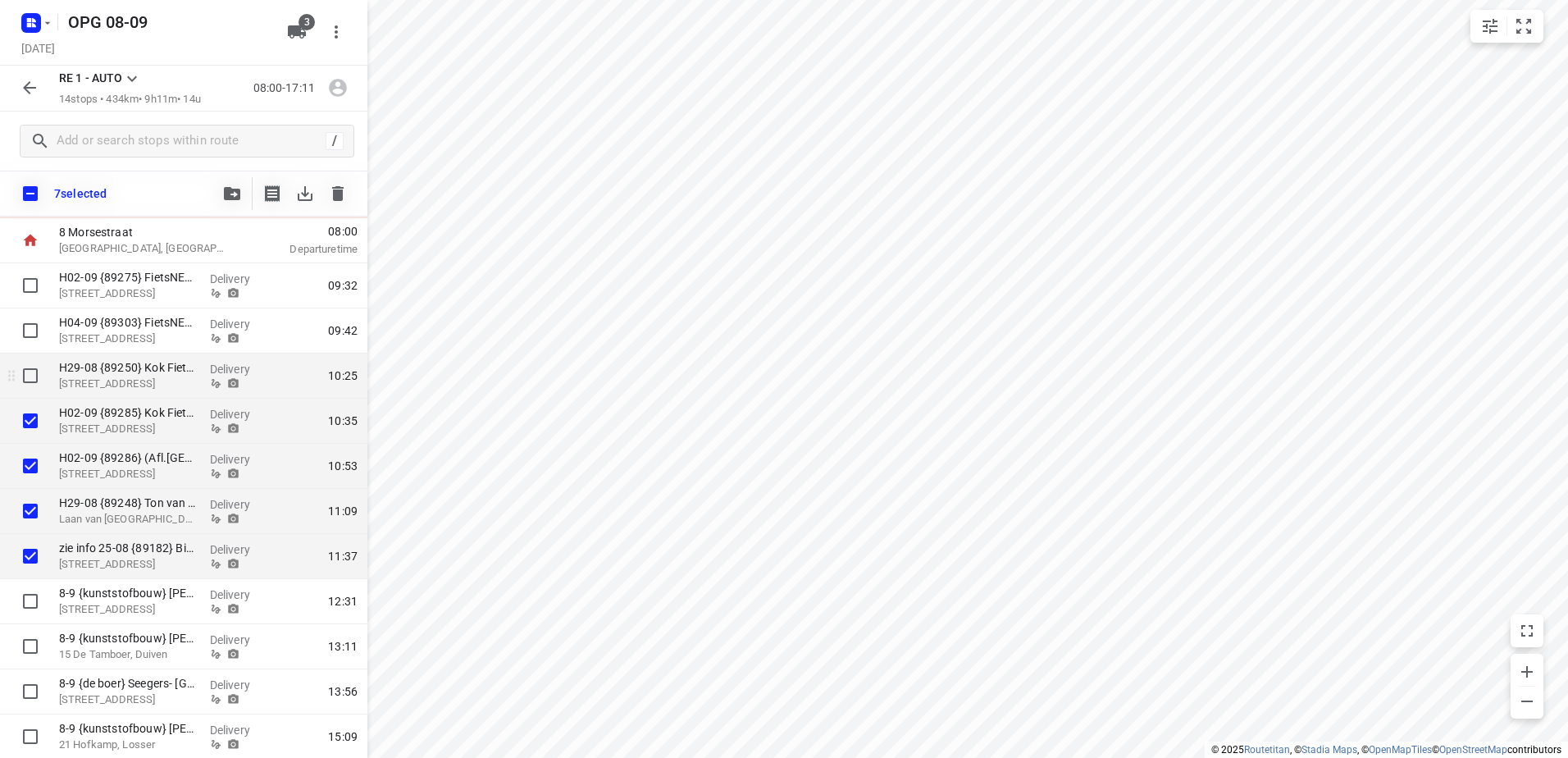
click at [33, 363] on input "checkbox" at bounding box center [30, 375] width 33 height 33
click at [34, 323] on input "checkbox" at bounding box center [30, 330] width 33 height 33
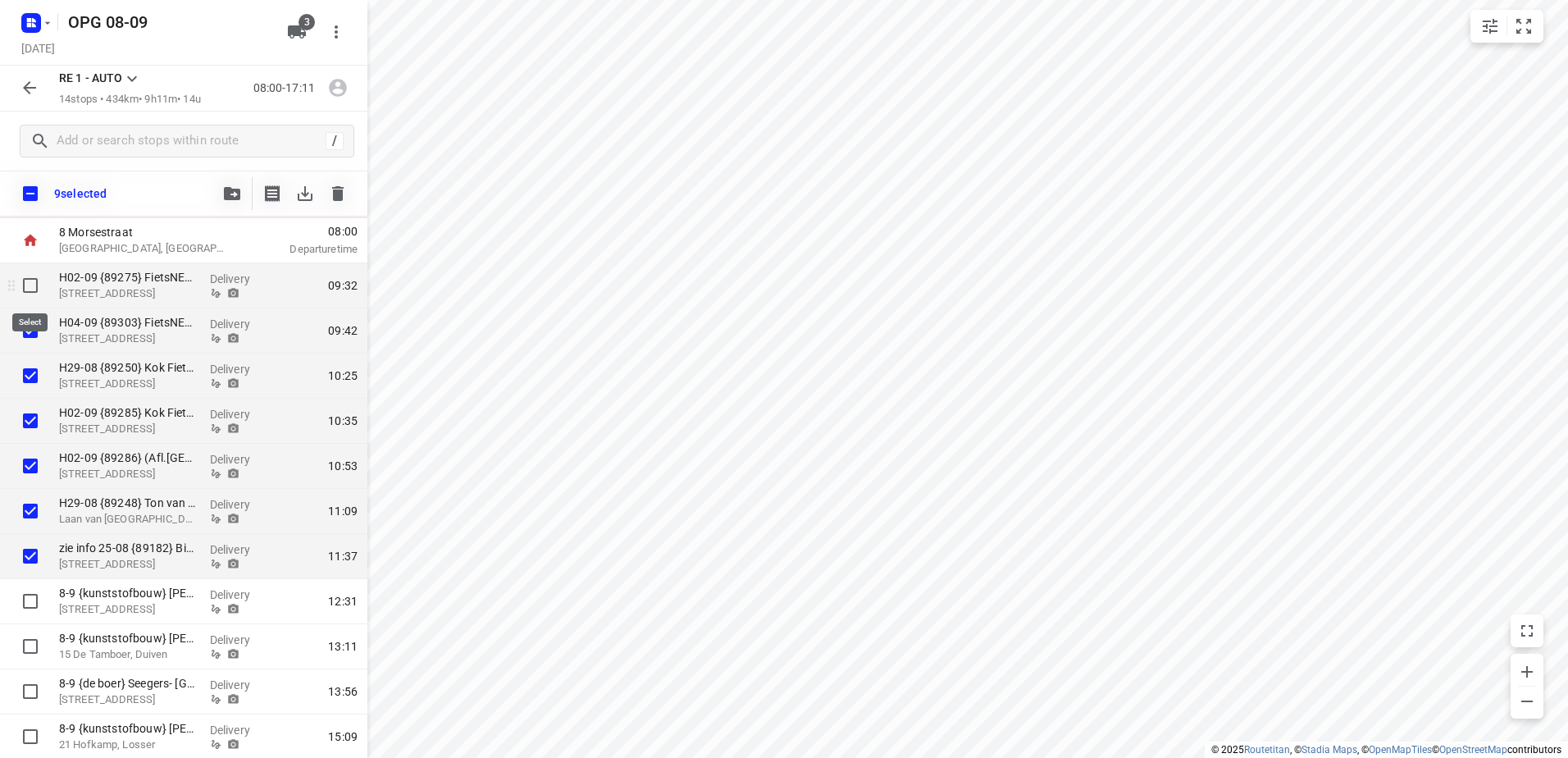
click at [32, 282] on input "checkbox" at bounding box center [30, 285] width 33 height 33
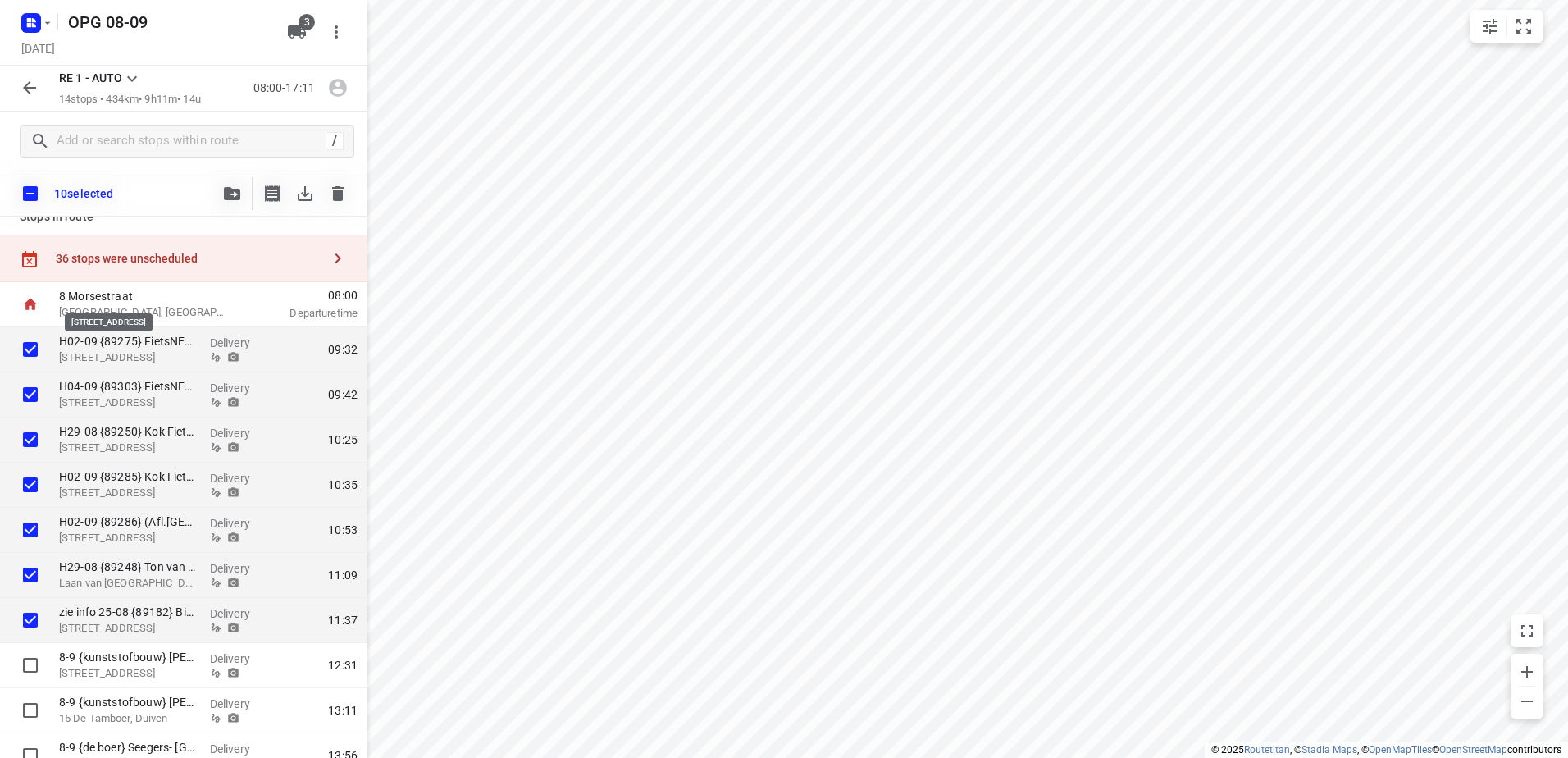
scroll to position [0, 0]
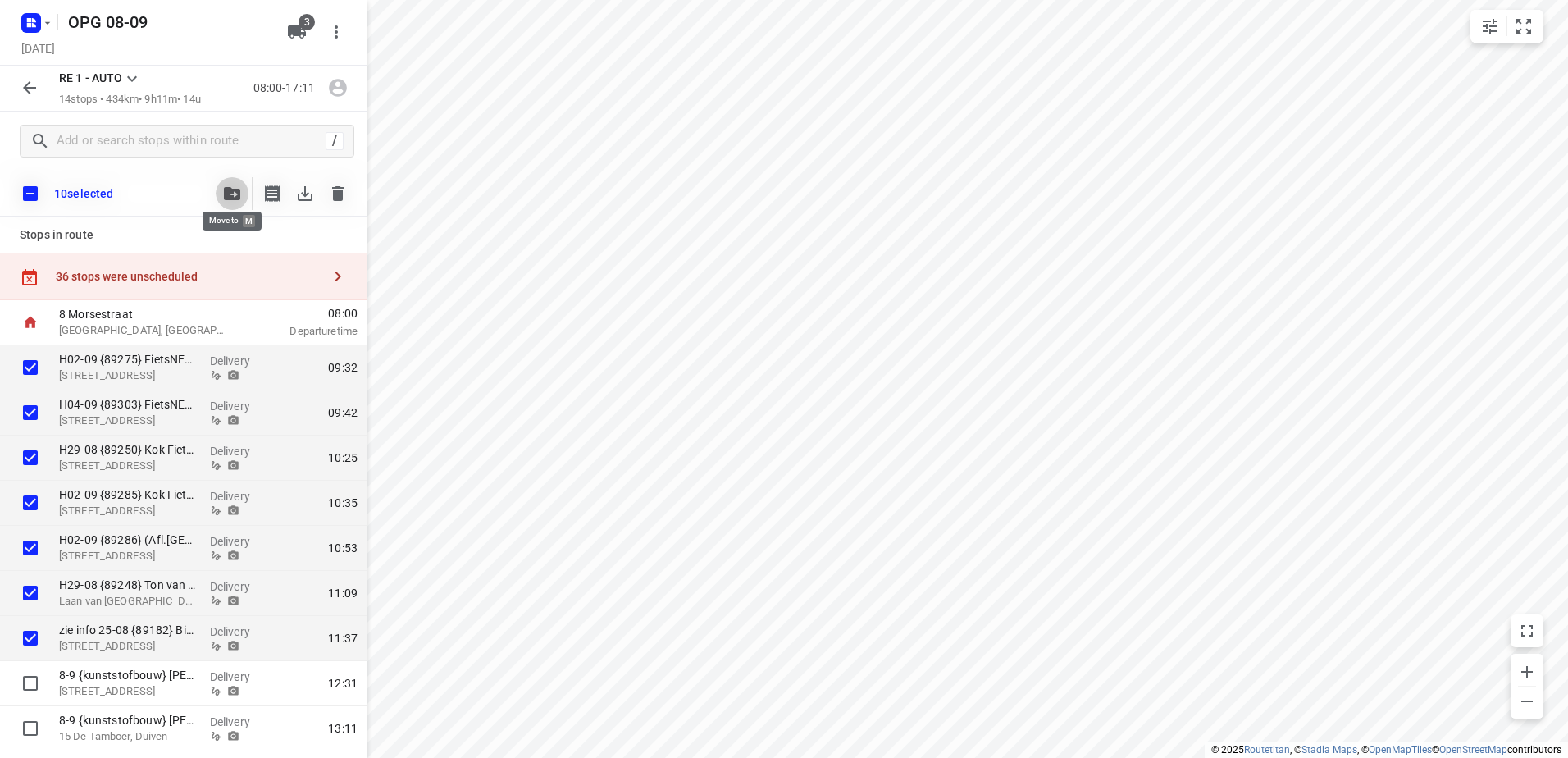
click at [219, 192] on button "button" at bounding box center [232, 193] width 33 height 33
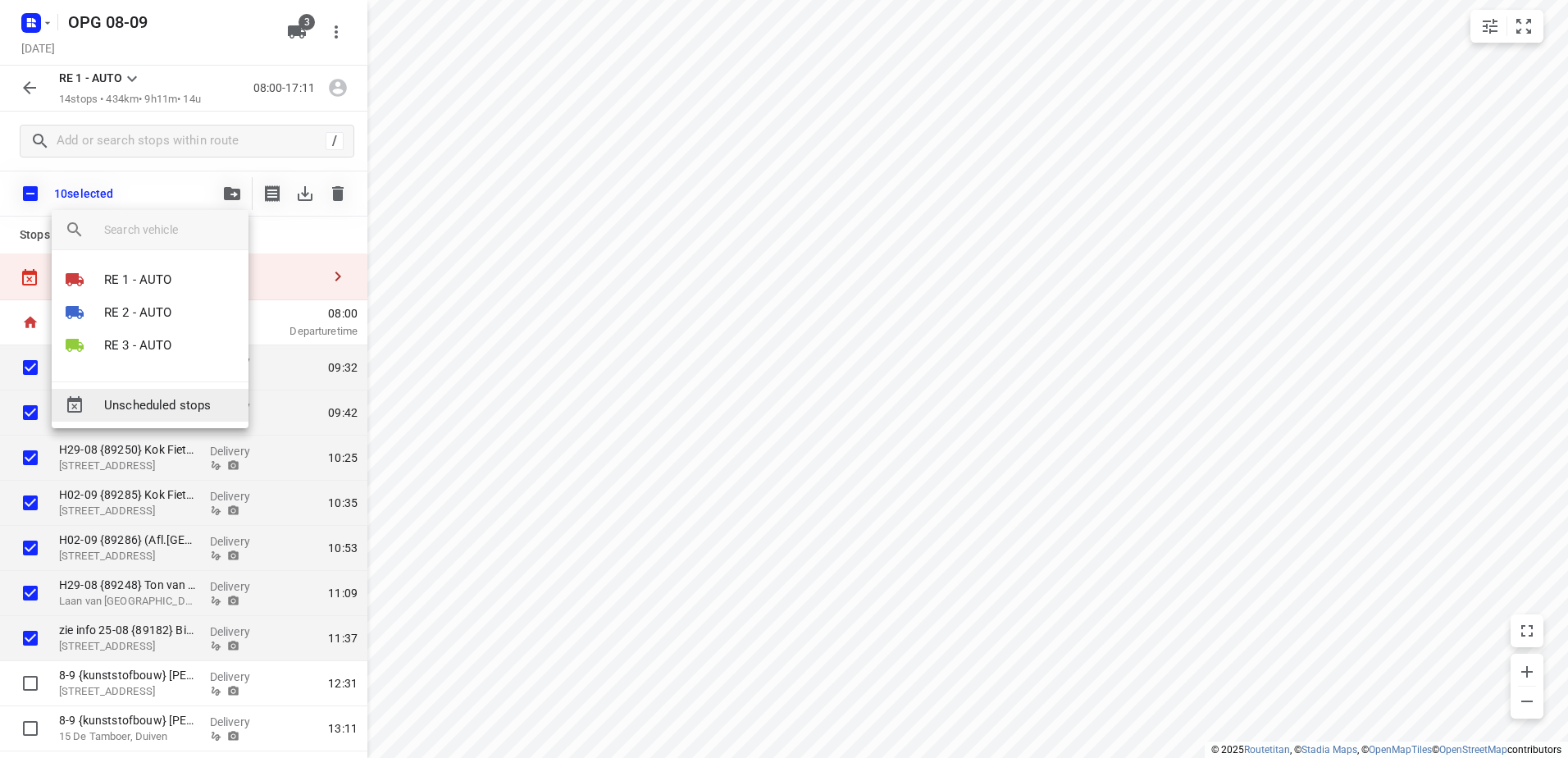
click at [167, 403] on span "Unscheduled stops" at bounding box center [169, 405] width 131 height 19
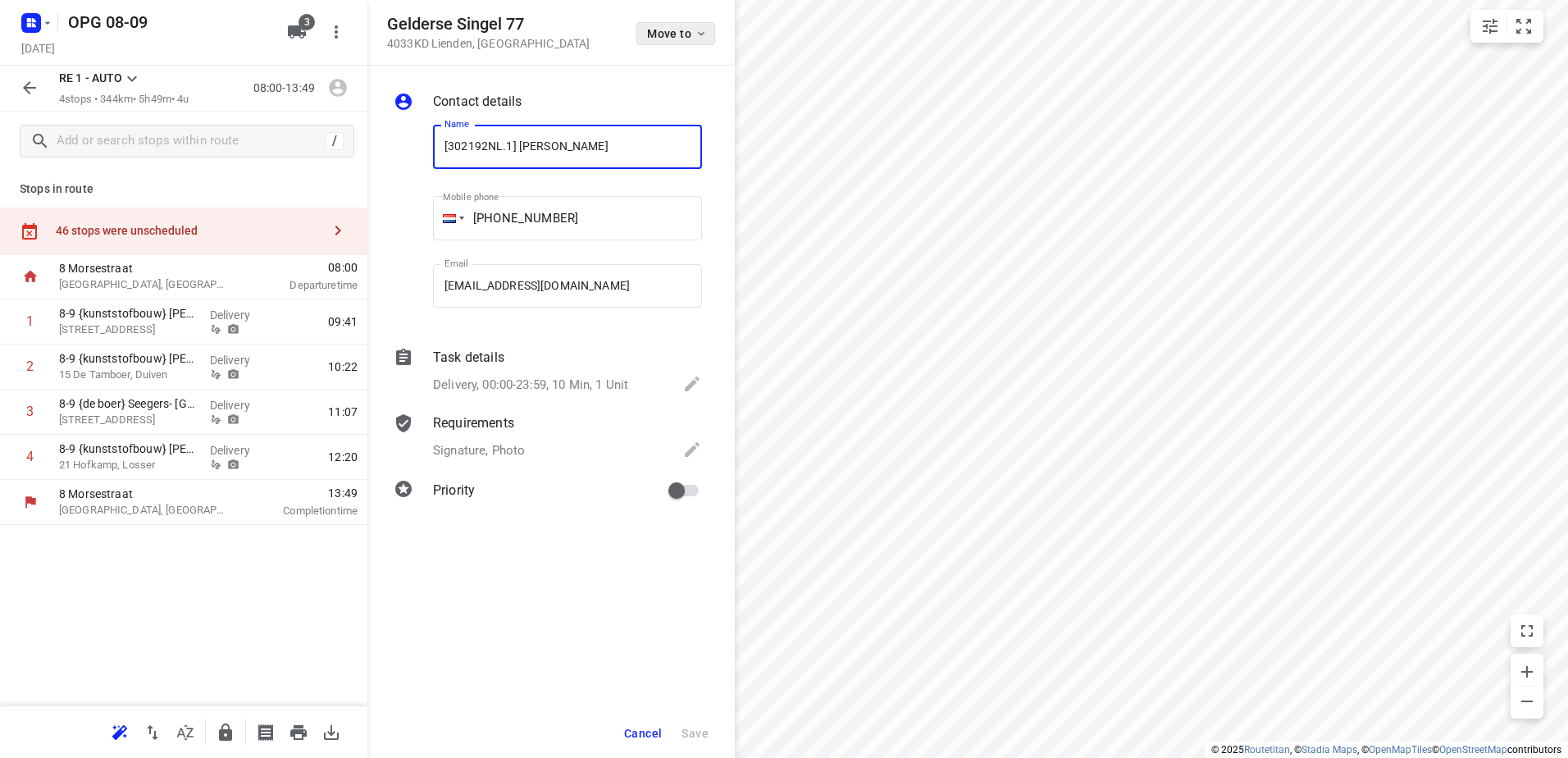
click at [705, 26] on button "Move to" at bounding box center [676, 33] width 79 height 23
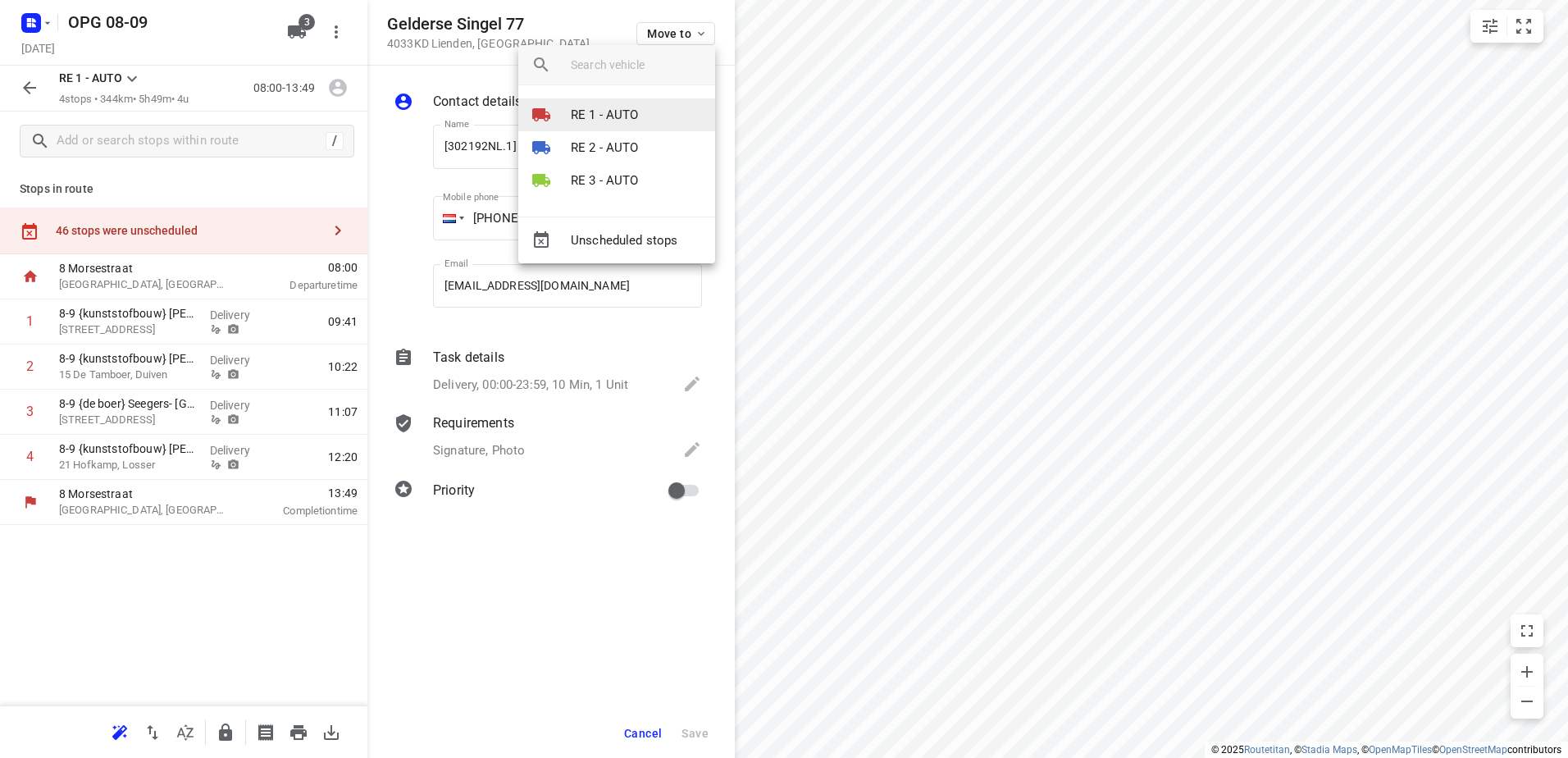
click at [633, 109] on p "RE 1 - AUTO" at bounding box center [605, 115] width 68 height 19
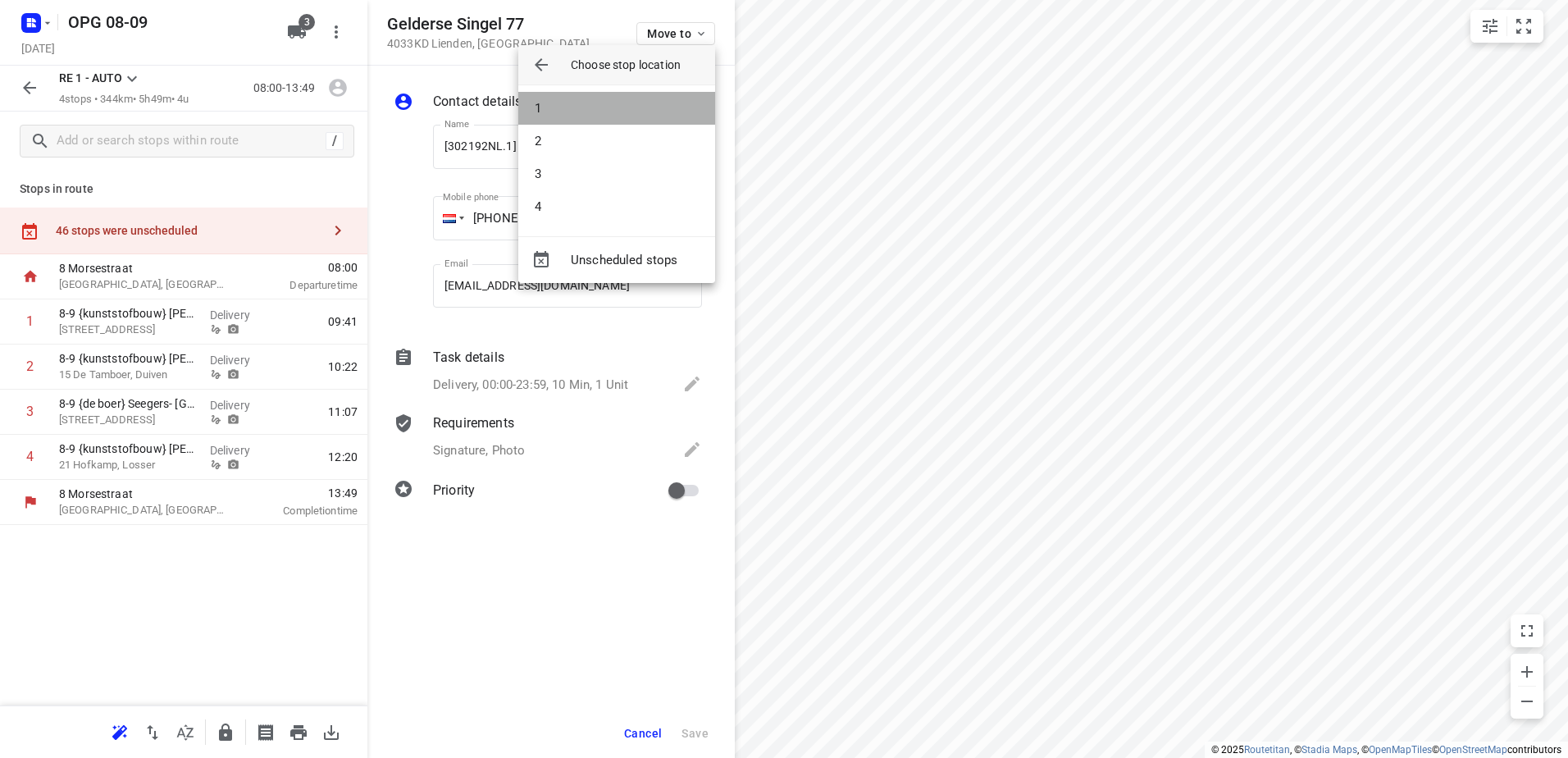
click at [610, 112] on li "1" at bounding box center [617, 108] width 197 height 33
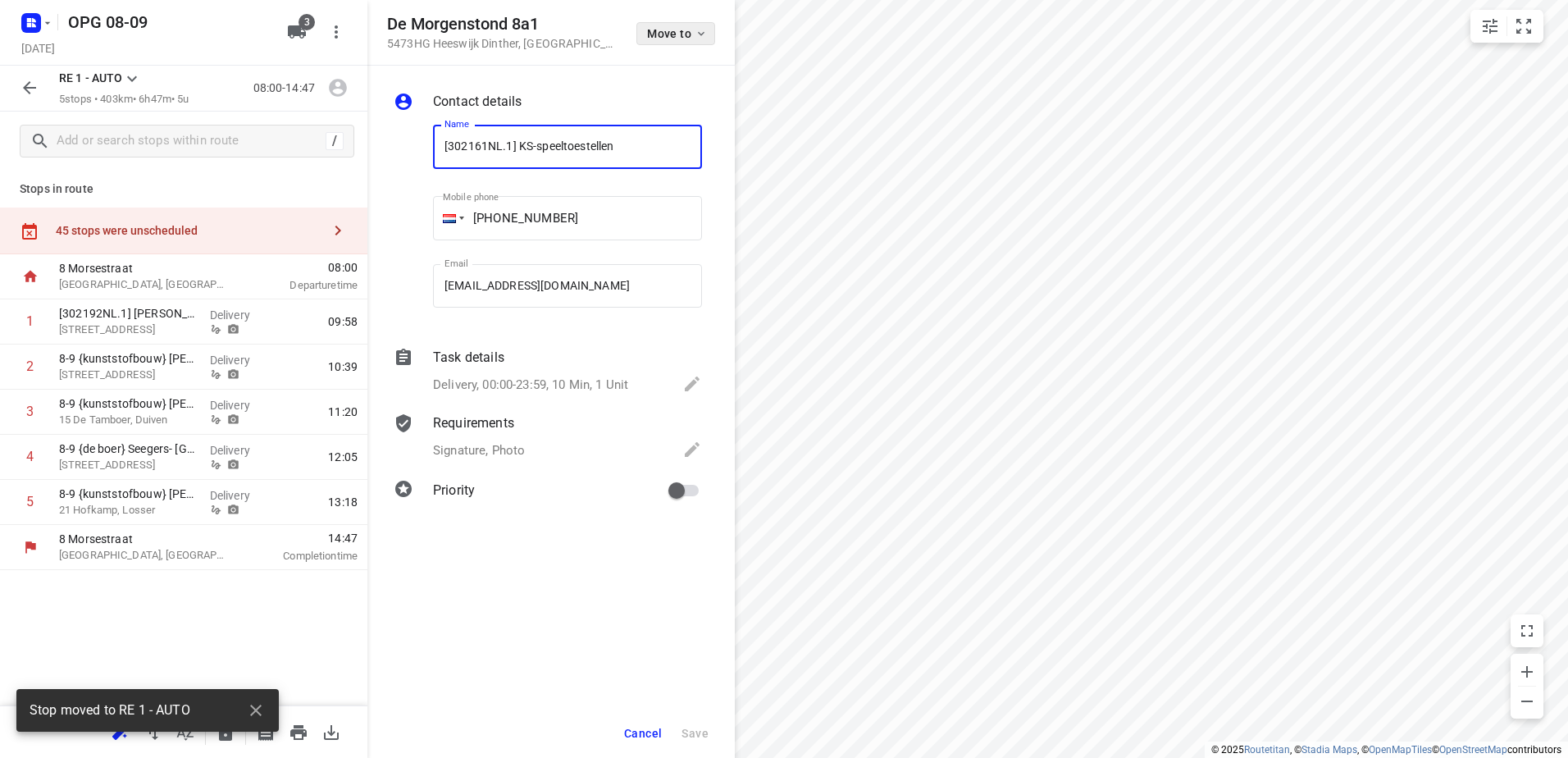
click at [691, 22] on button "Move to" at bounding box center [676, 33] width 79 height 23
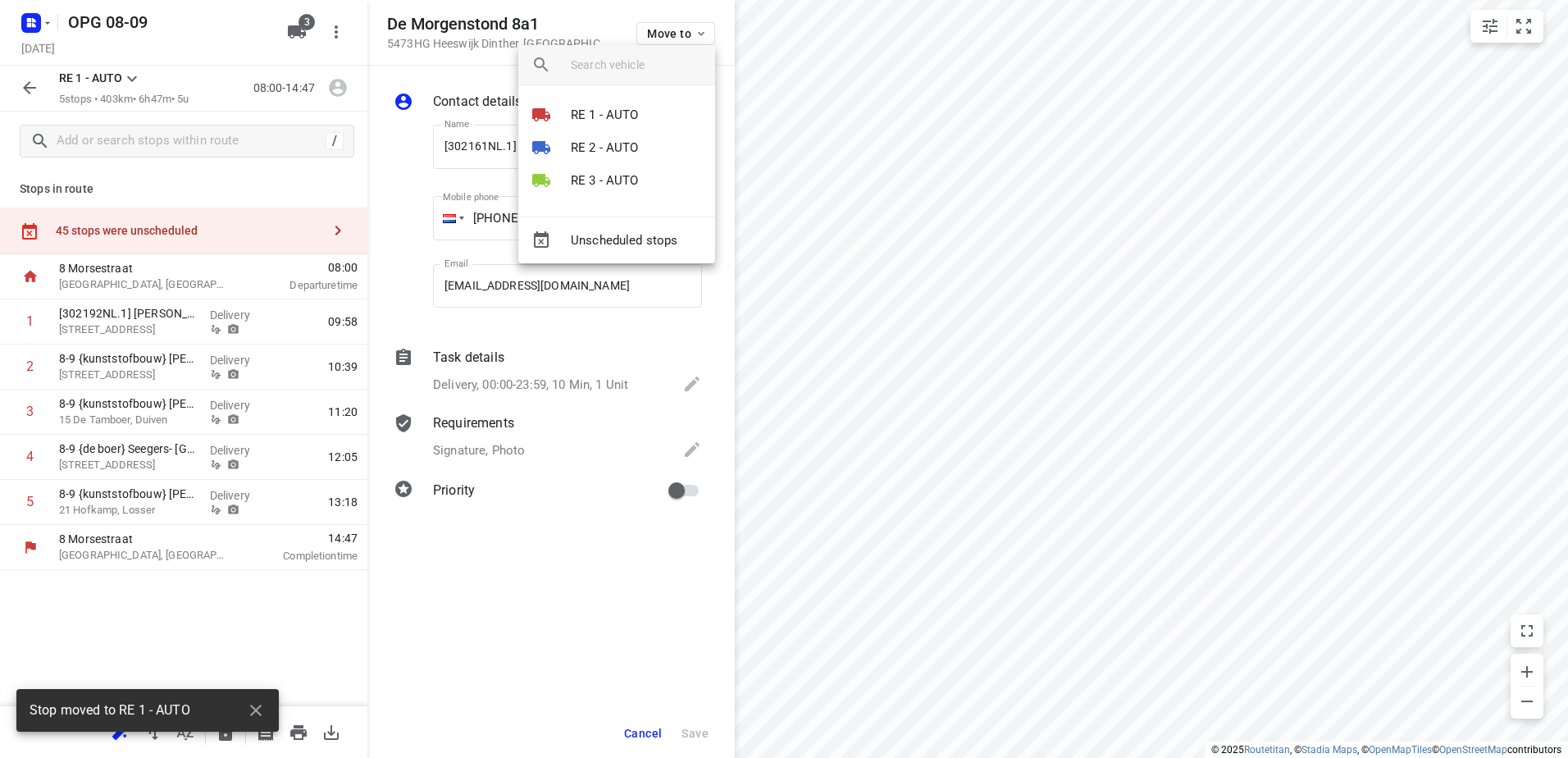
click at [649, 91] on div "RE 1 - AUTO RE 2 - AUTO RE 3 - AUTO" at bounding box center [617, 150] width 197 height 131
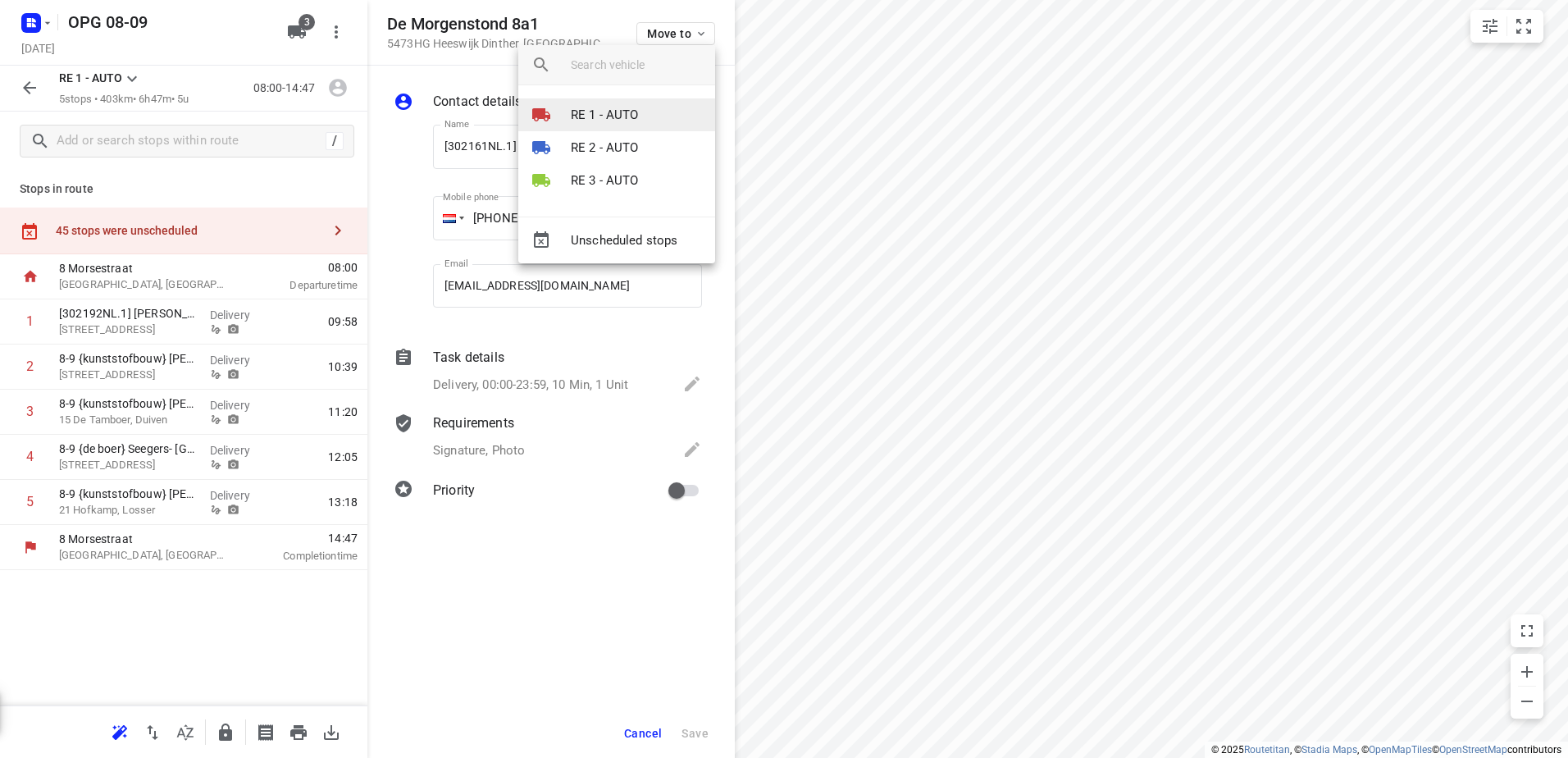
click at [639, 104] on li "RE 1 - AUTO" at bounding box center [617, 114] width 197 height 33
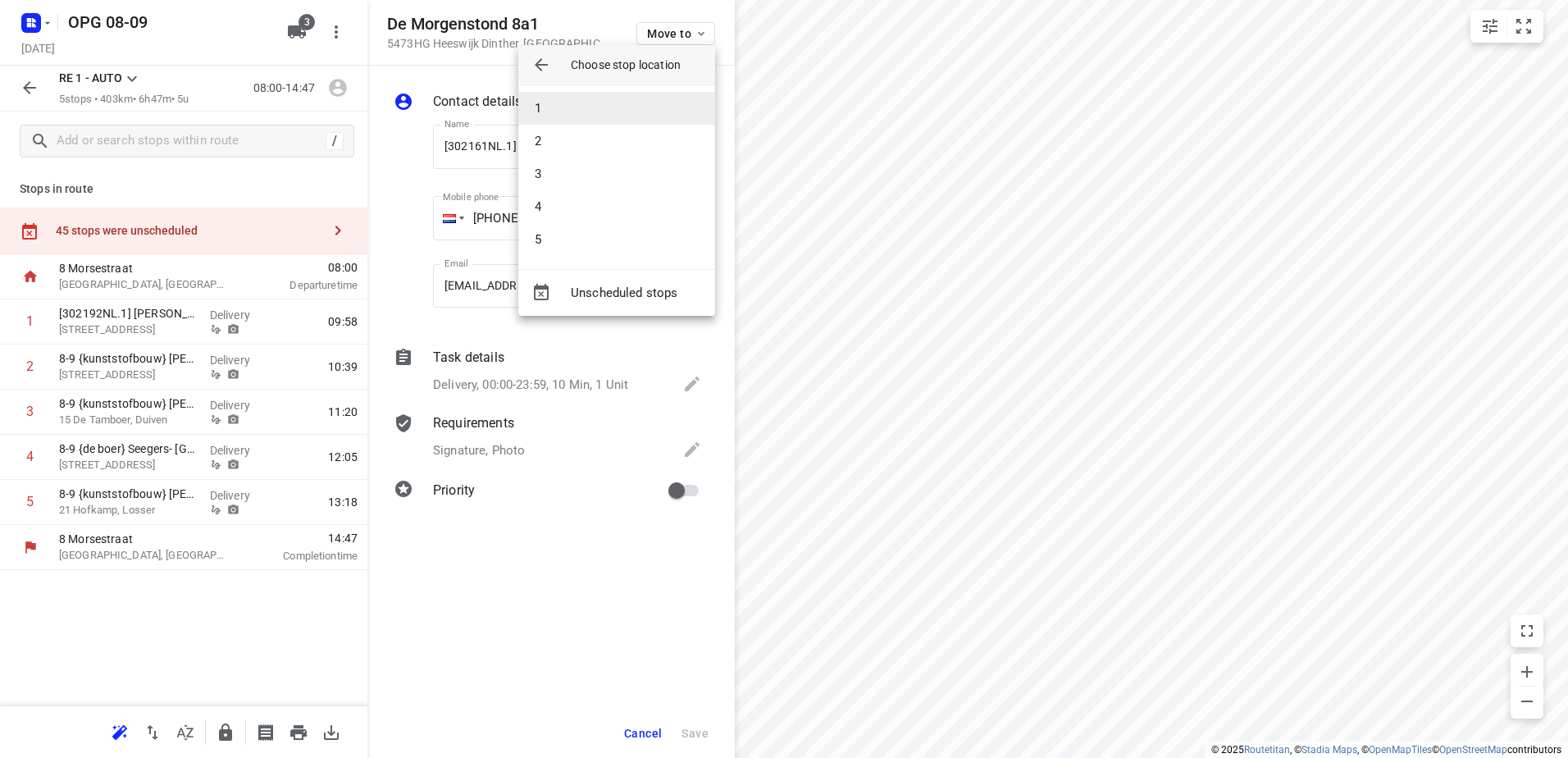
click at [615, 114] on li "1" at bounding box center [617, 108] width 197 height 33
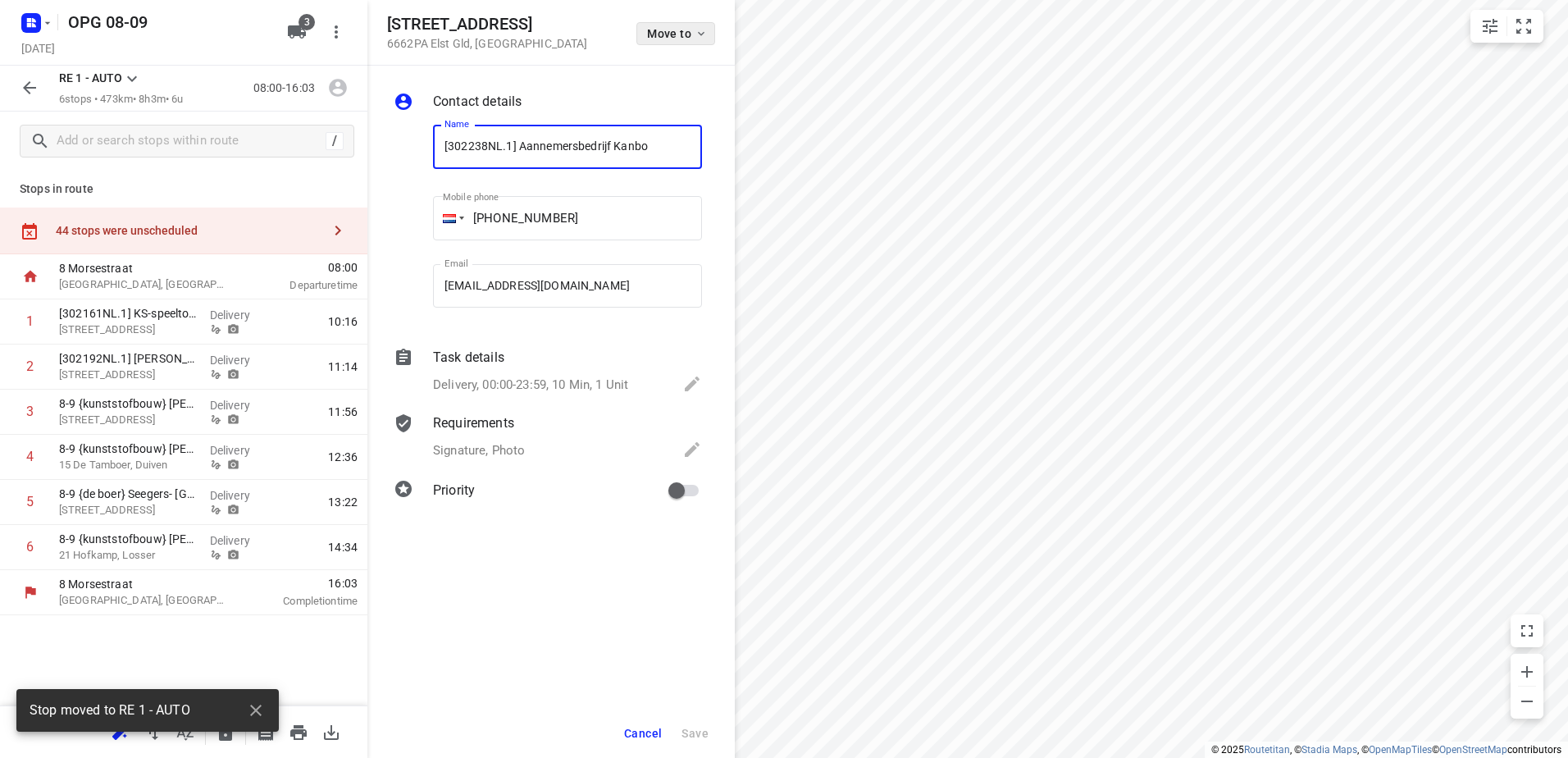
click at [687, 34] on span "Move to" at bounding box center [677, 33] width 61 height 13
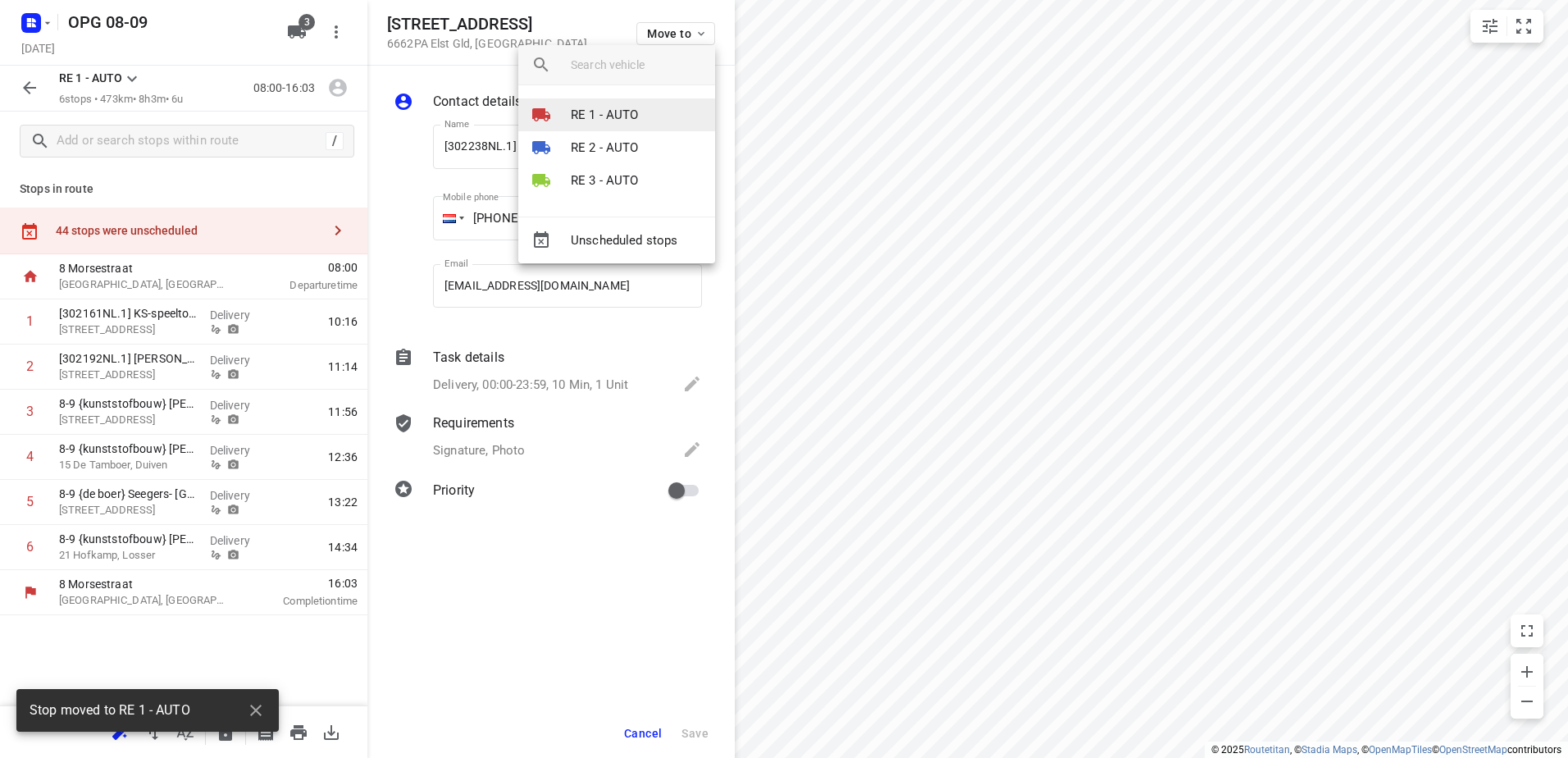
click at [664, 103] on li "RE 1 - AUTO" at bounding box center [617, 114] width 197 height 33
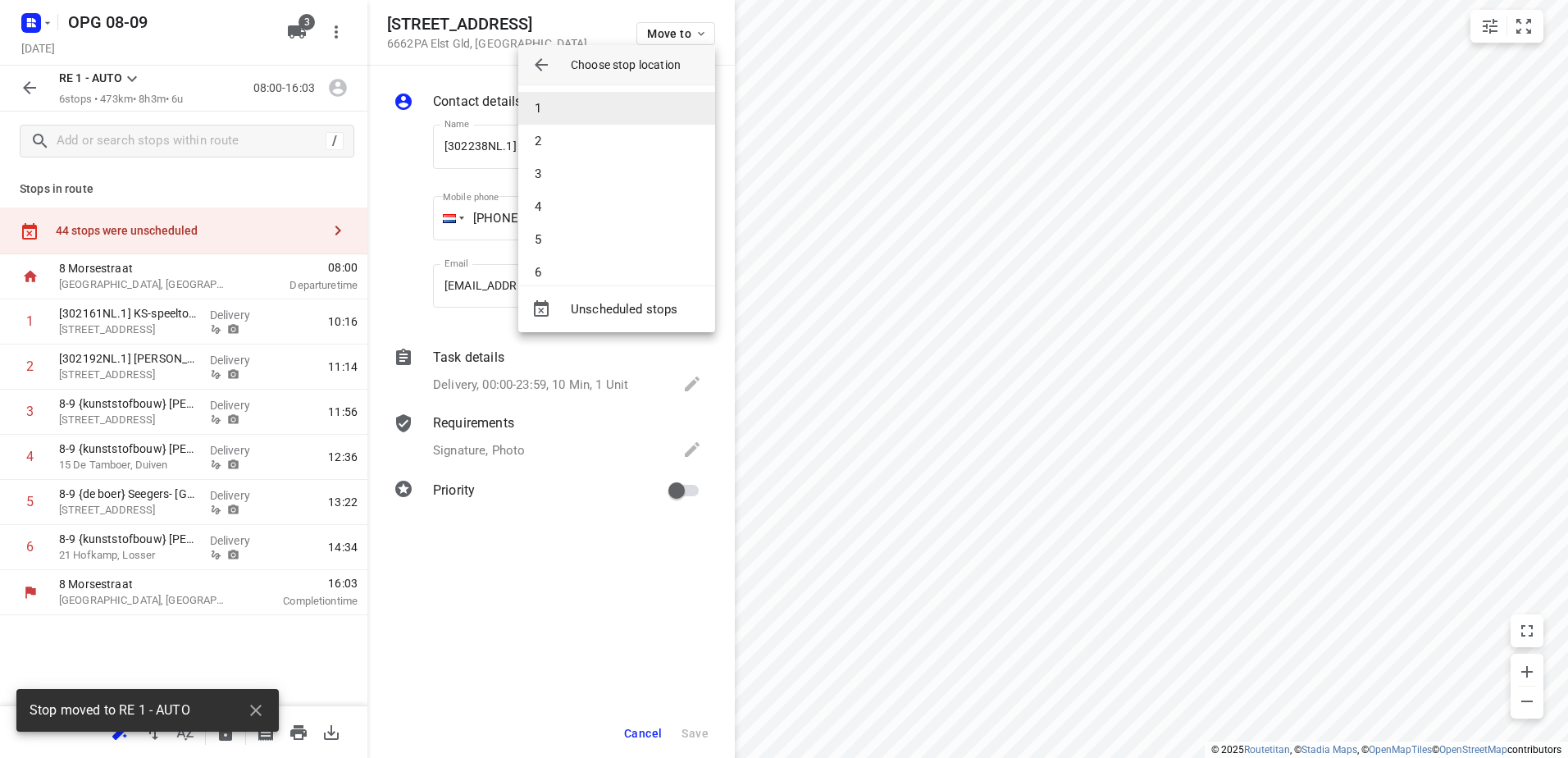
click at [647, 117] on li "1" at bounding box center [617, 108] width 197 height 33
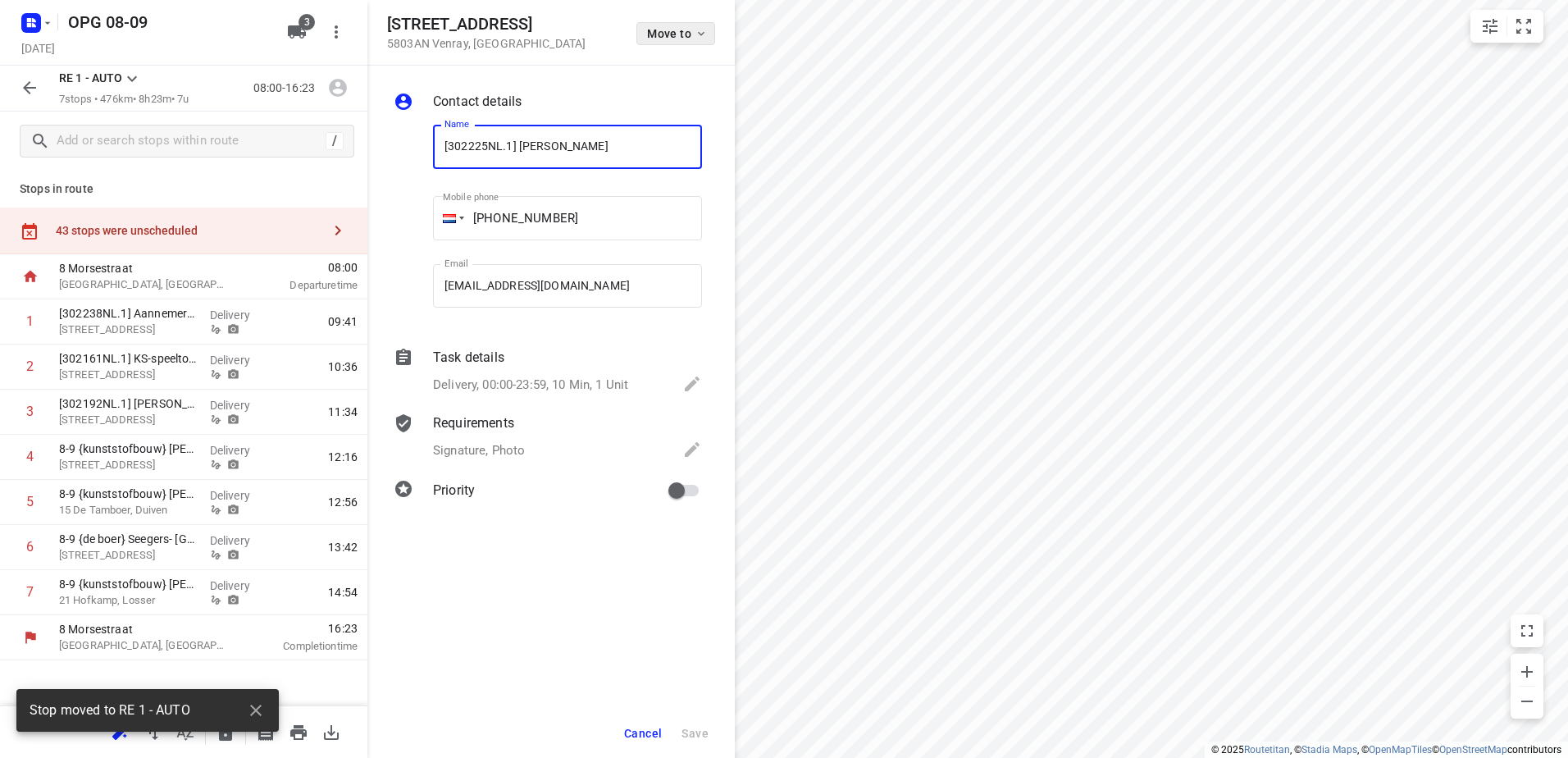
click at [692, 34] on span "Move to" at bounding box center [677, 33] width 61 height 13
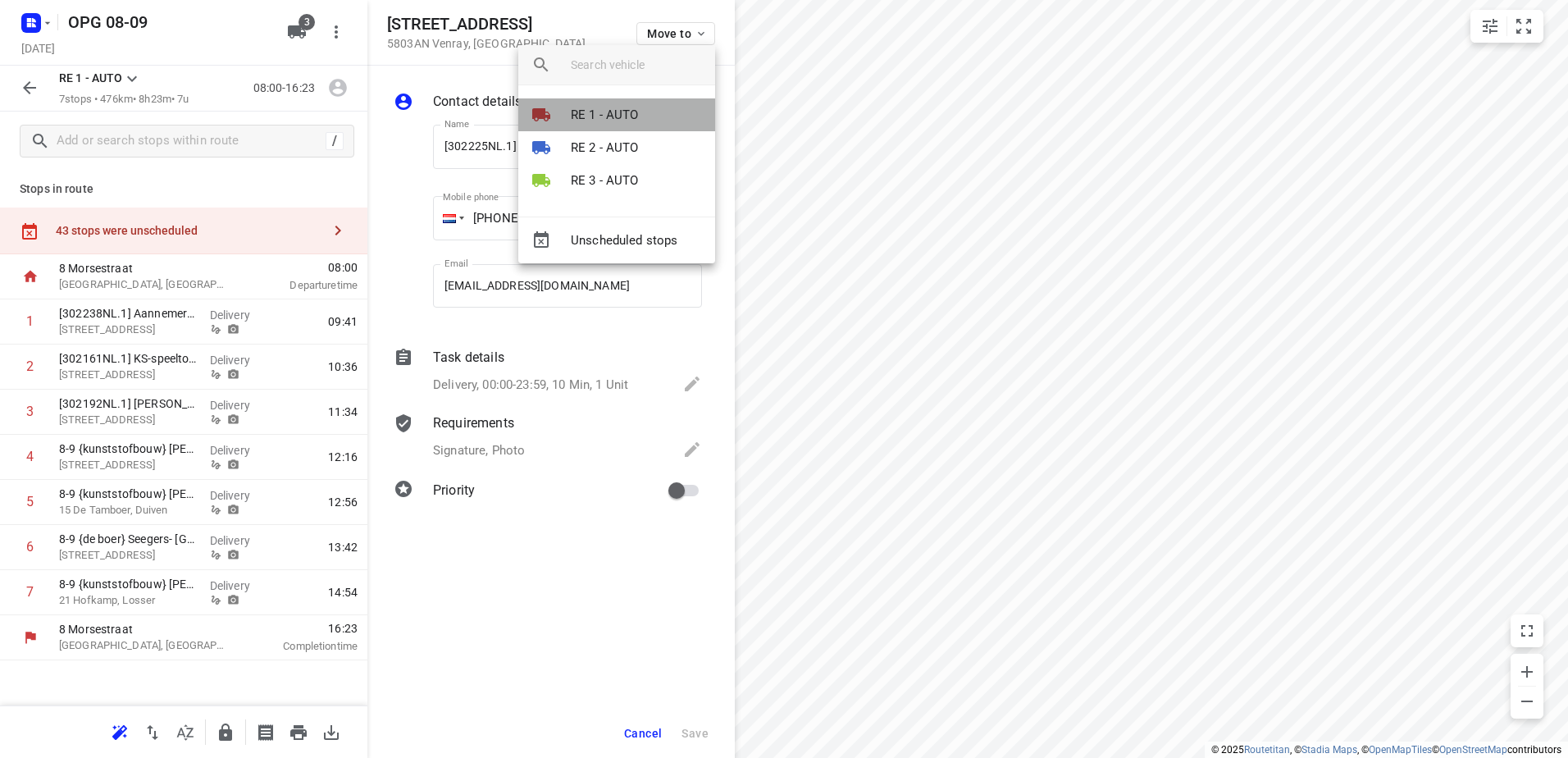
click at [642, 98] on li "RE 1 - AUTO" at bounding box center [617, 114] width 197 height 33
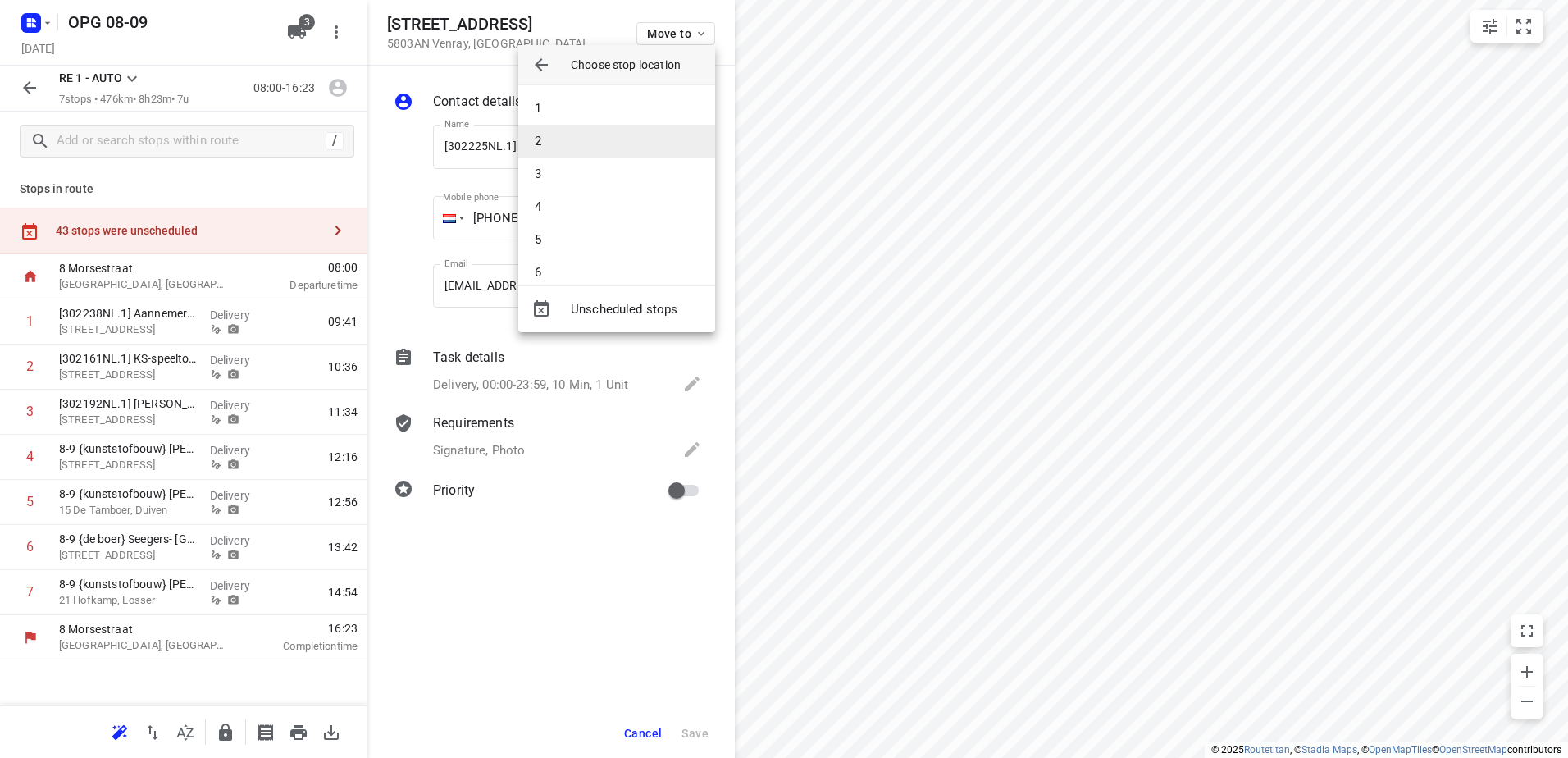
click at [623, 126] on li "2" at bounding box center [617, 141] width 197 height 33
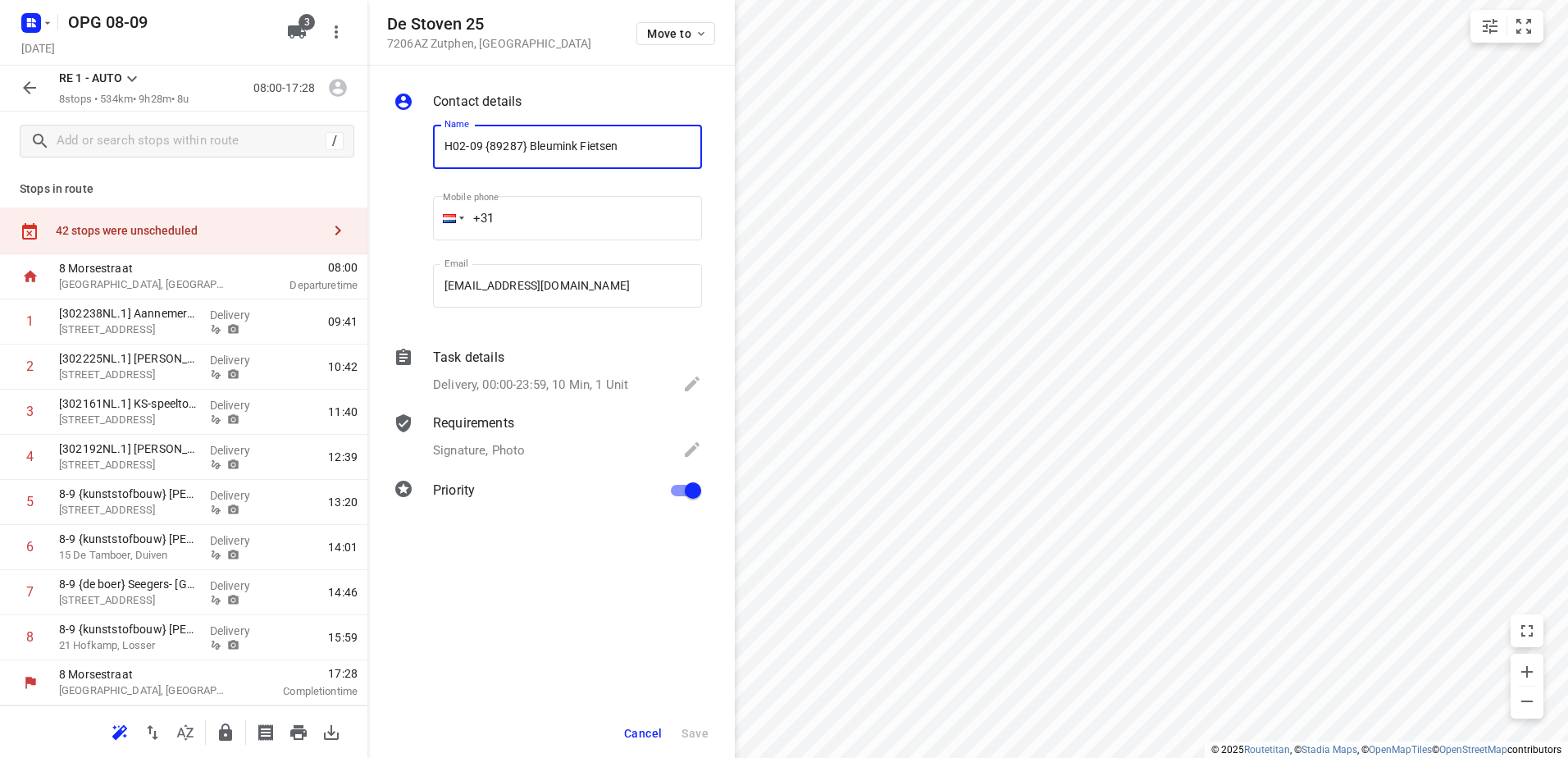
click at [656, 727] on span "Cancel" at bounding box center [643, 733] width 38 height 13
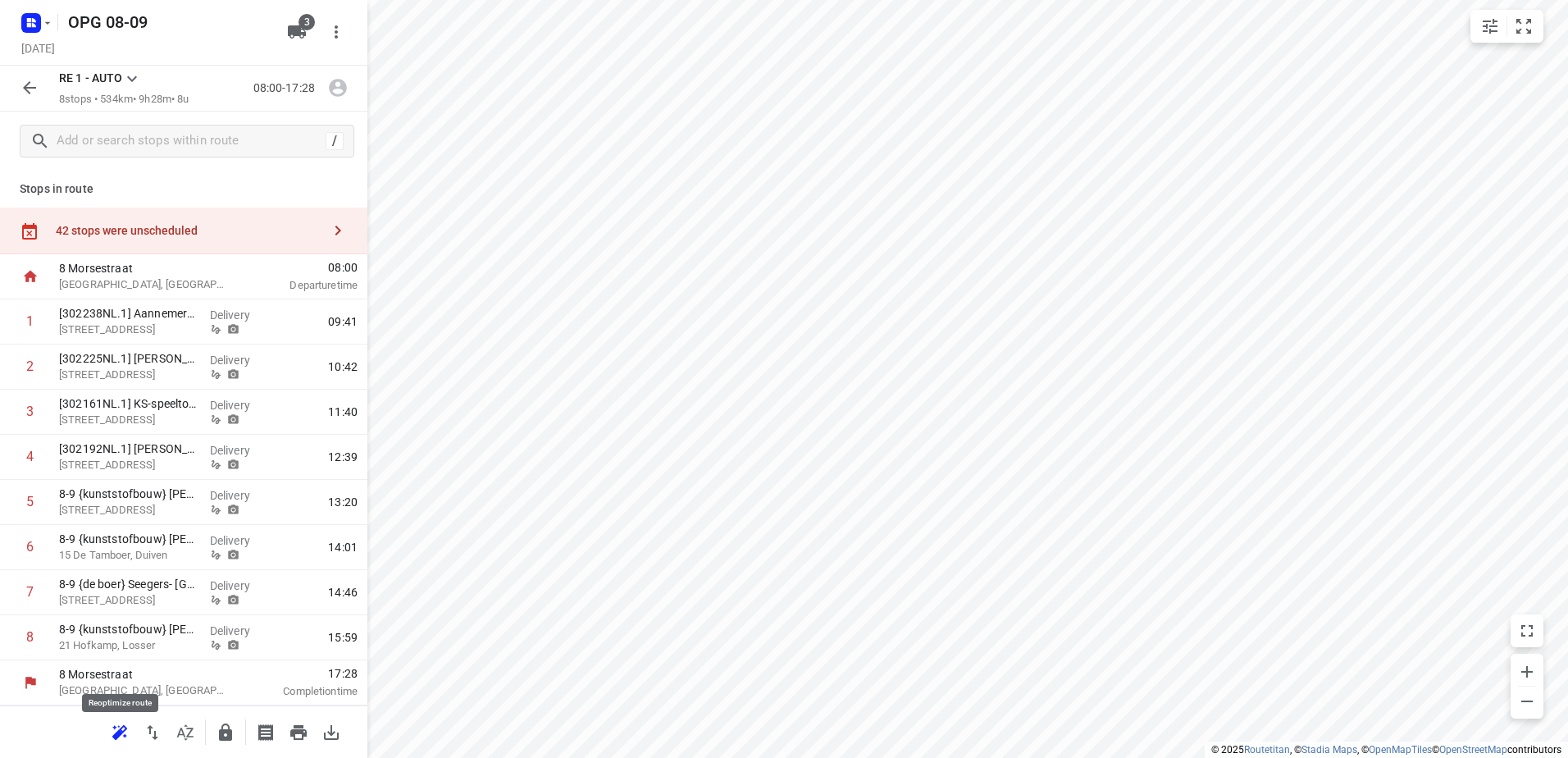
click at [126, 736] on icon "button" at bounding box center [119, 731] width 15 height 13
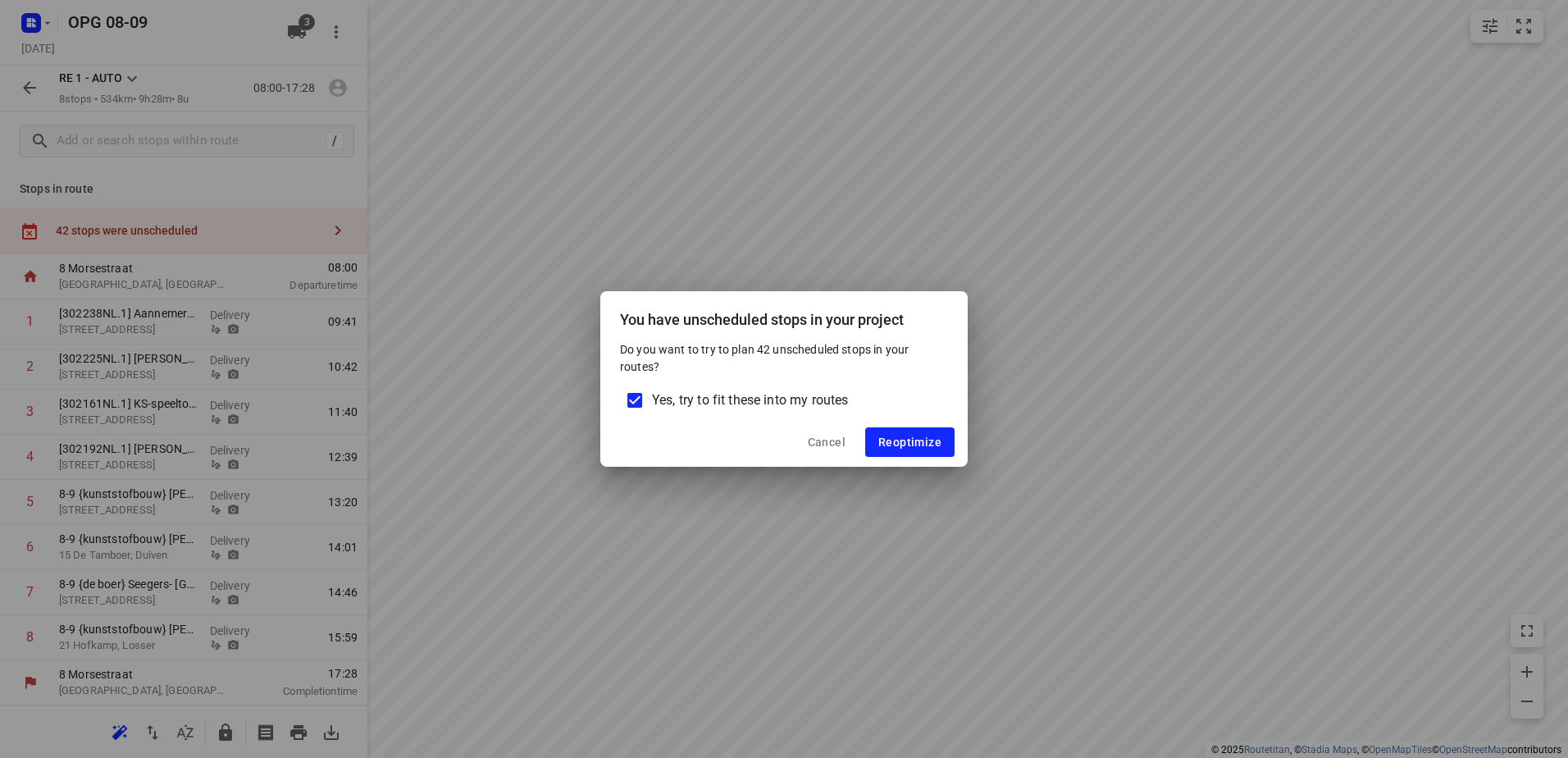
click at [633, 394] on input "Yes, try to fit these into my routes" at bounding box center [635, 400] width 34 height 34
drag, startPoint x: 905, startPoint y: 444, endPoint x: 684, endPoint y: 500, distance: 228.0
click at [905, 446] on span "Reoptimize" at bounding box center [909, 442] width 63 height 13
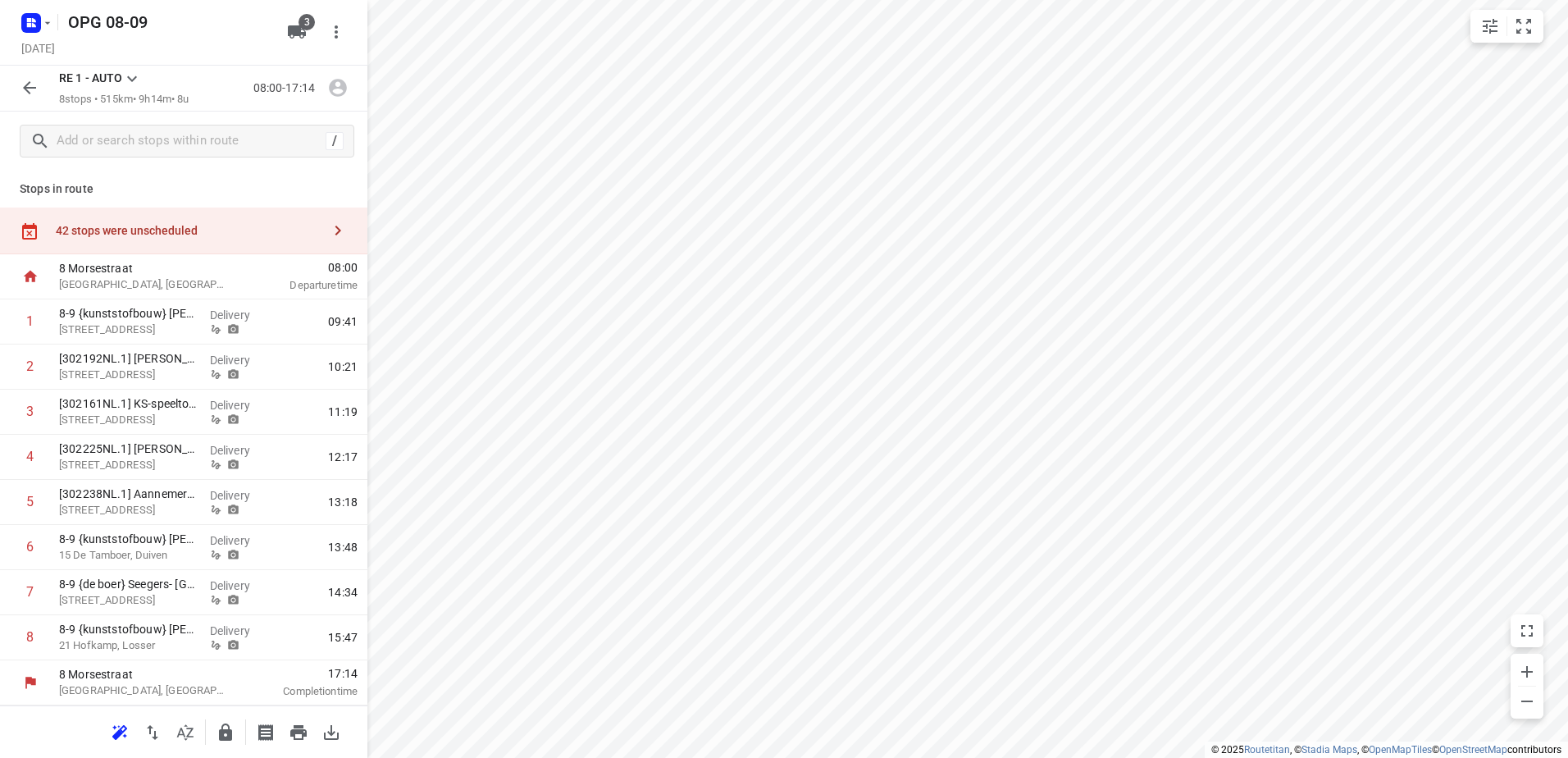
click at [25, 91] on icon "button" at bounding box center [30, 88] width 20 height 20
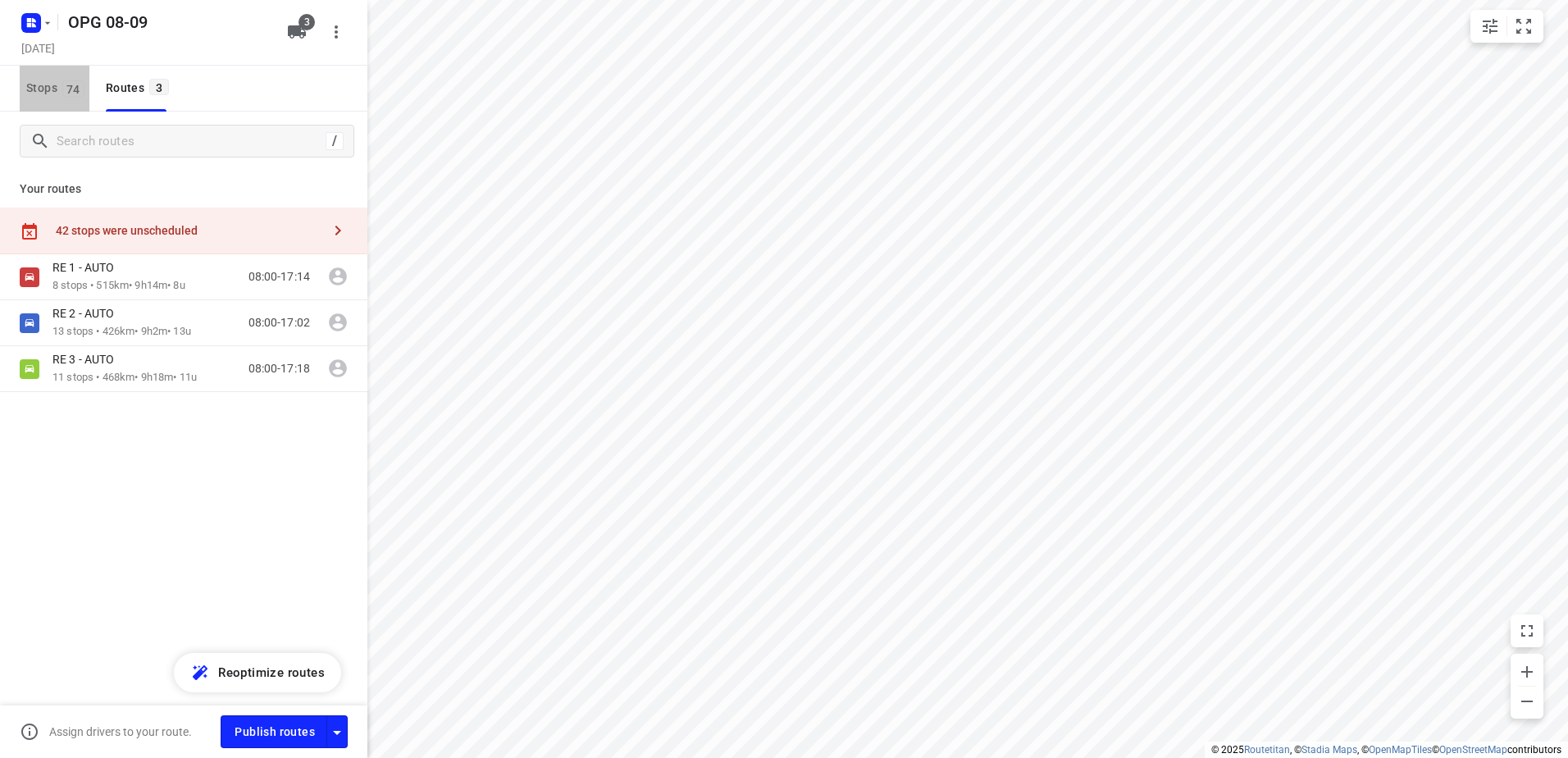
click at [77, 87] on span "74" at bounding box center [73, 88] width 22 height 16
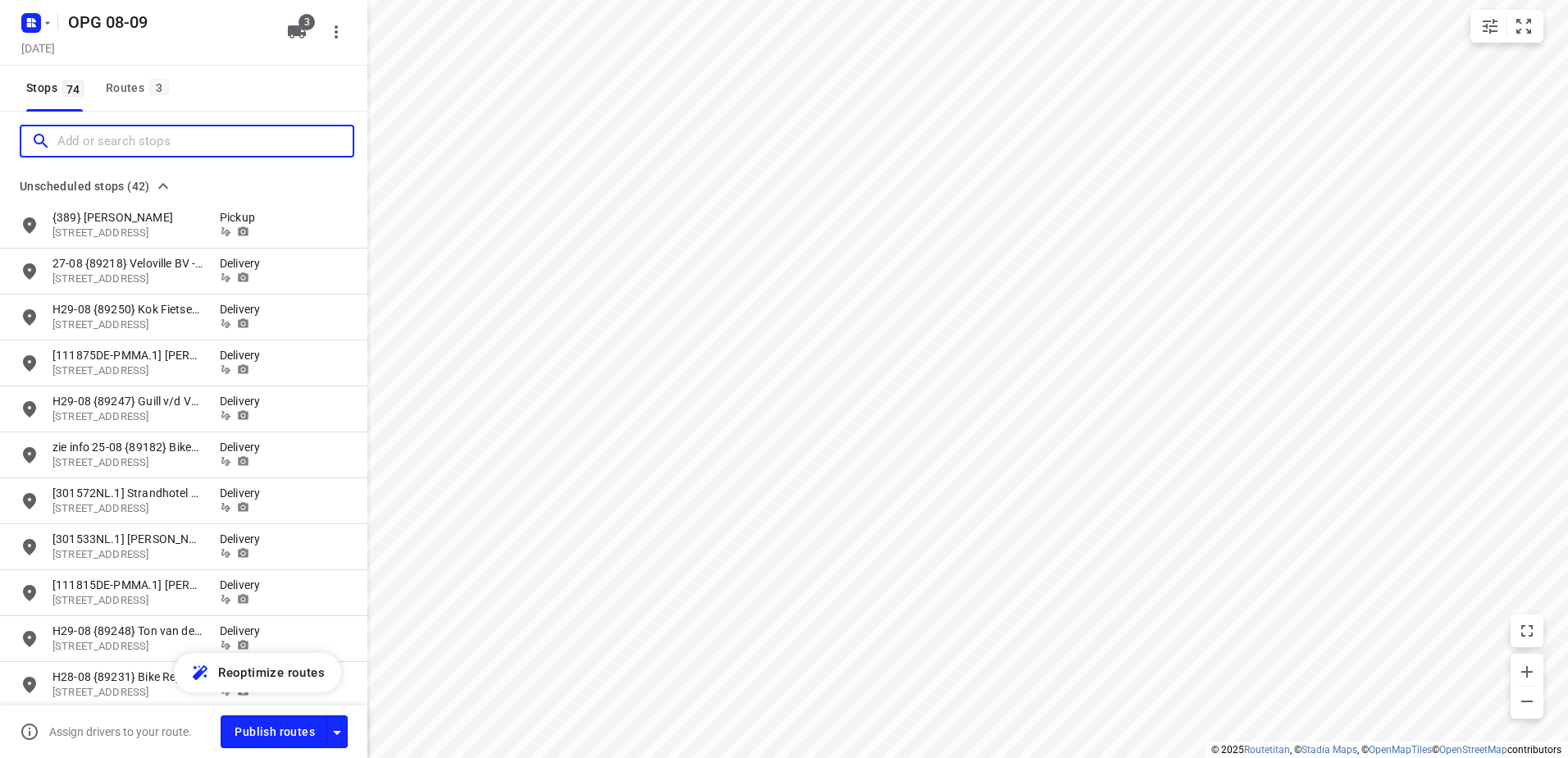
click at [84, 138] on input "Add or search stops" at bounding box center [204, 141] width 295 height 25
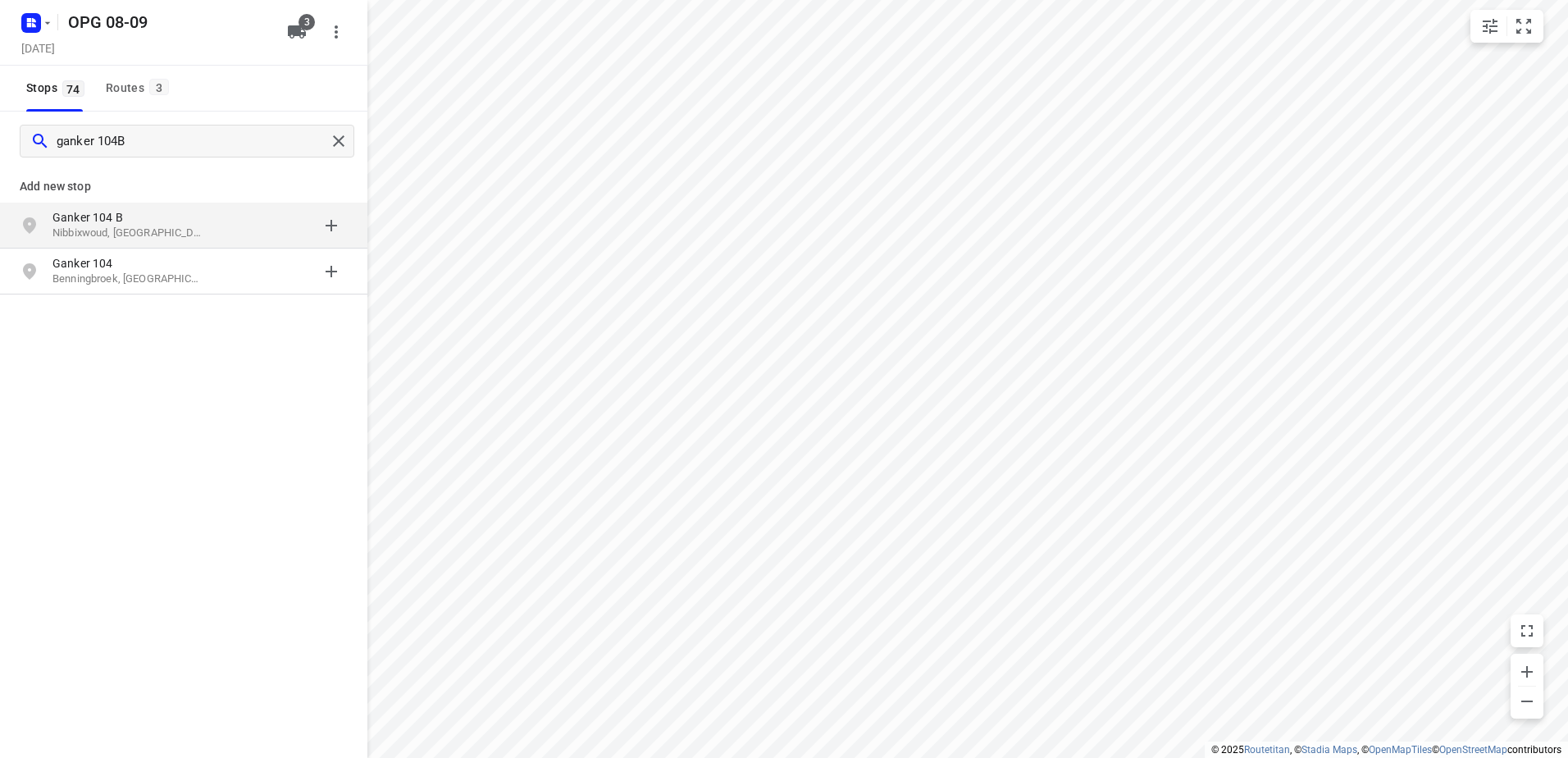
click at [78, 232] on p "Nibbixwoud, Nederland" at bounding box center [128, 234] width 151 height 16
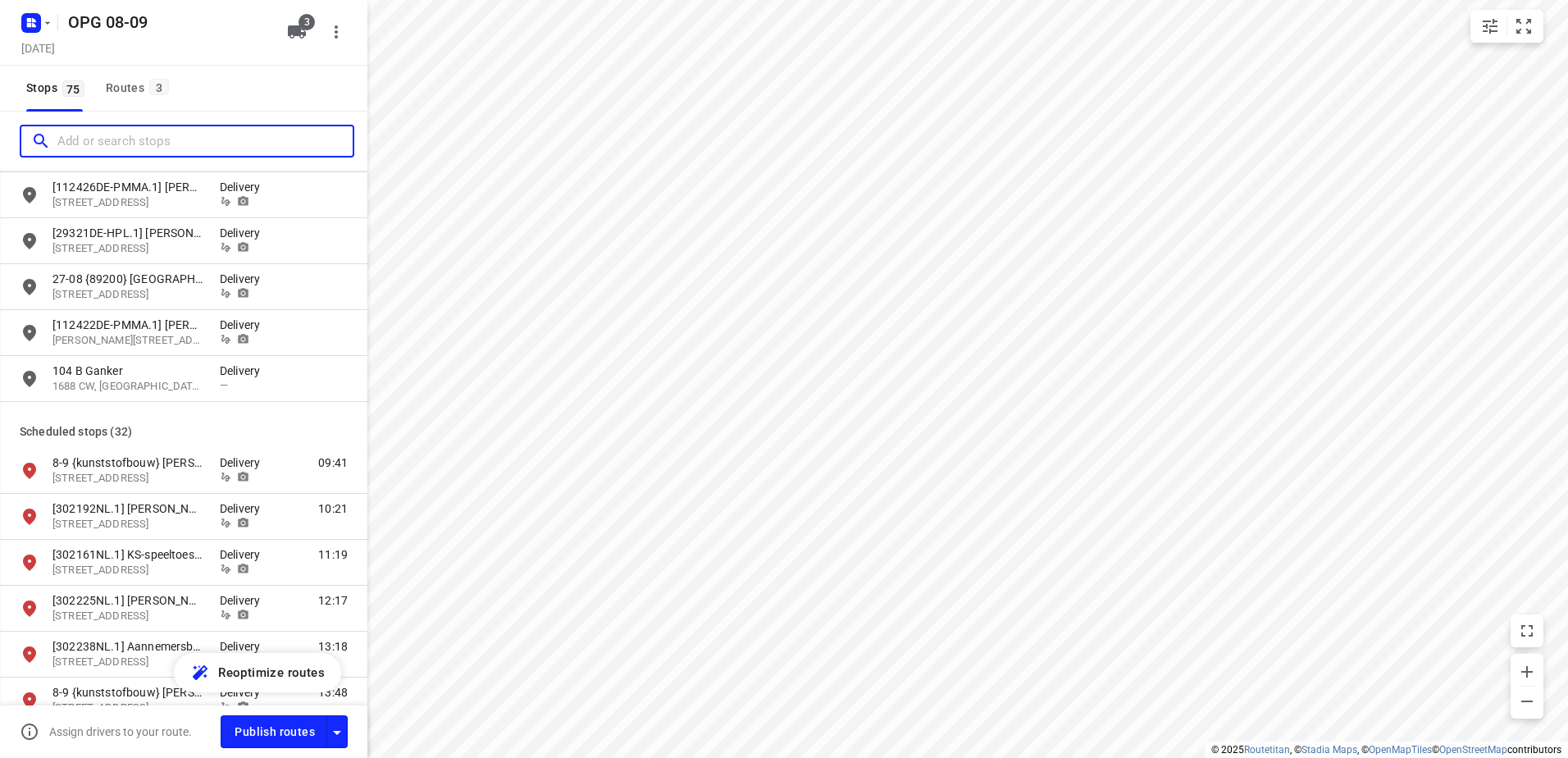
scroll to position [1723, 0]
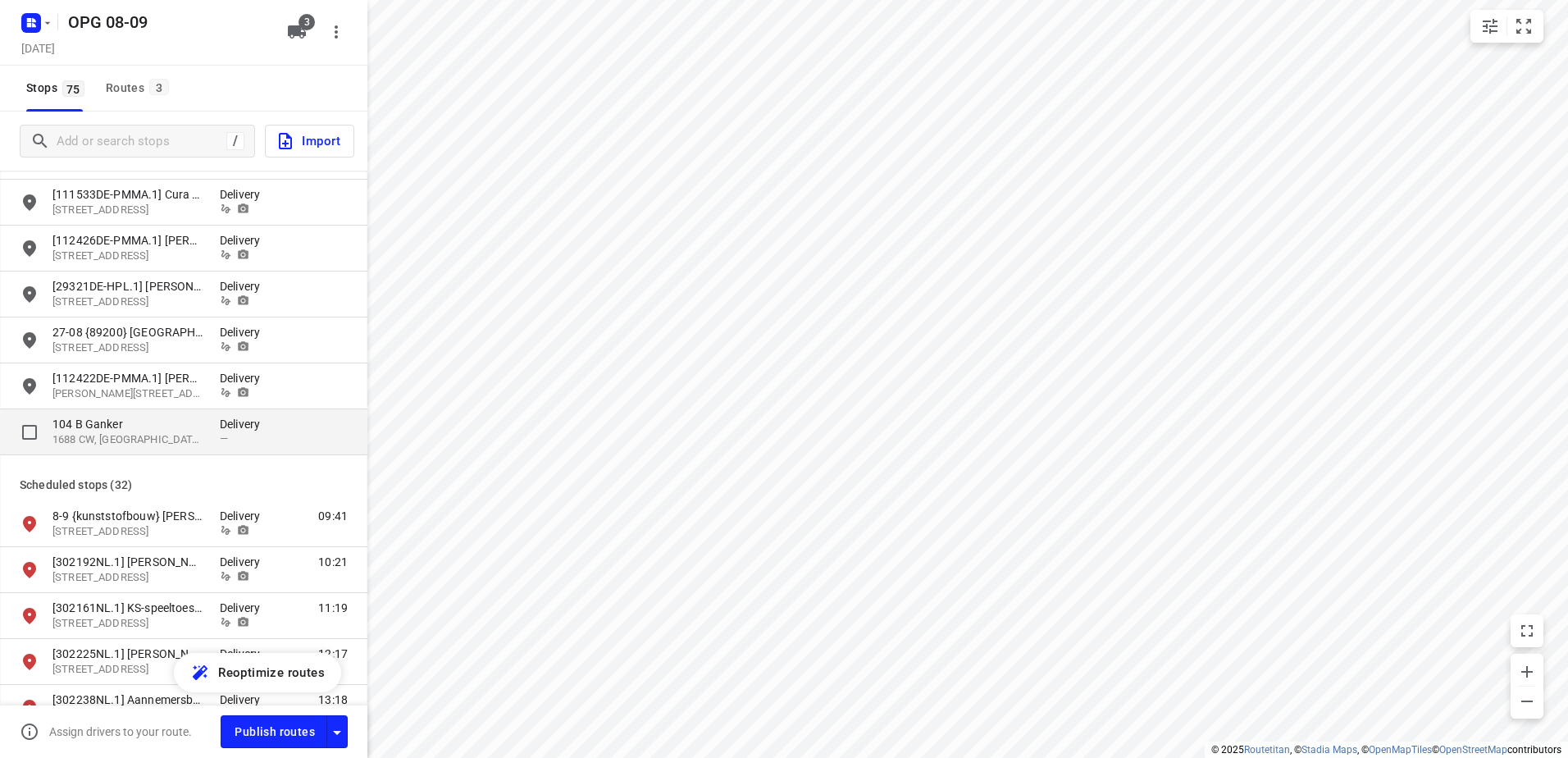
click at [154, 427] on p "104 B Ganker" at bounding box center [128, 424] width 151 height 16
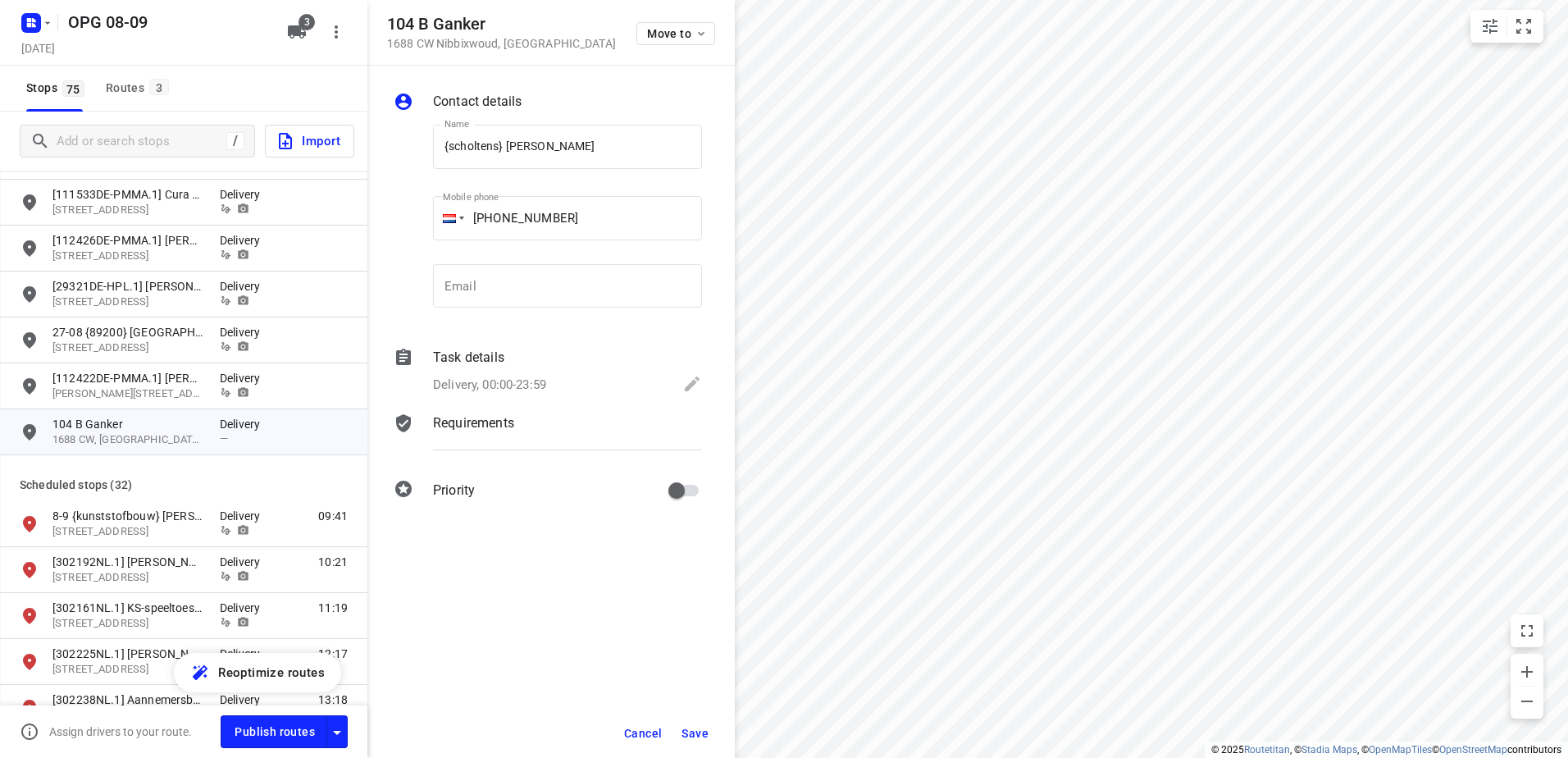
click at [443, 357] on p "Task details" at bounding box center [468, 358] width 71 height 20
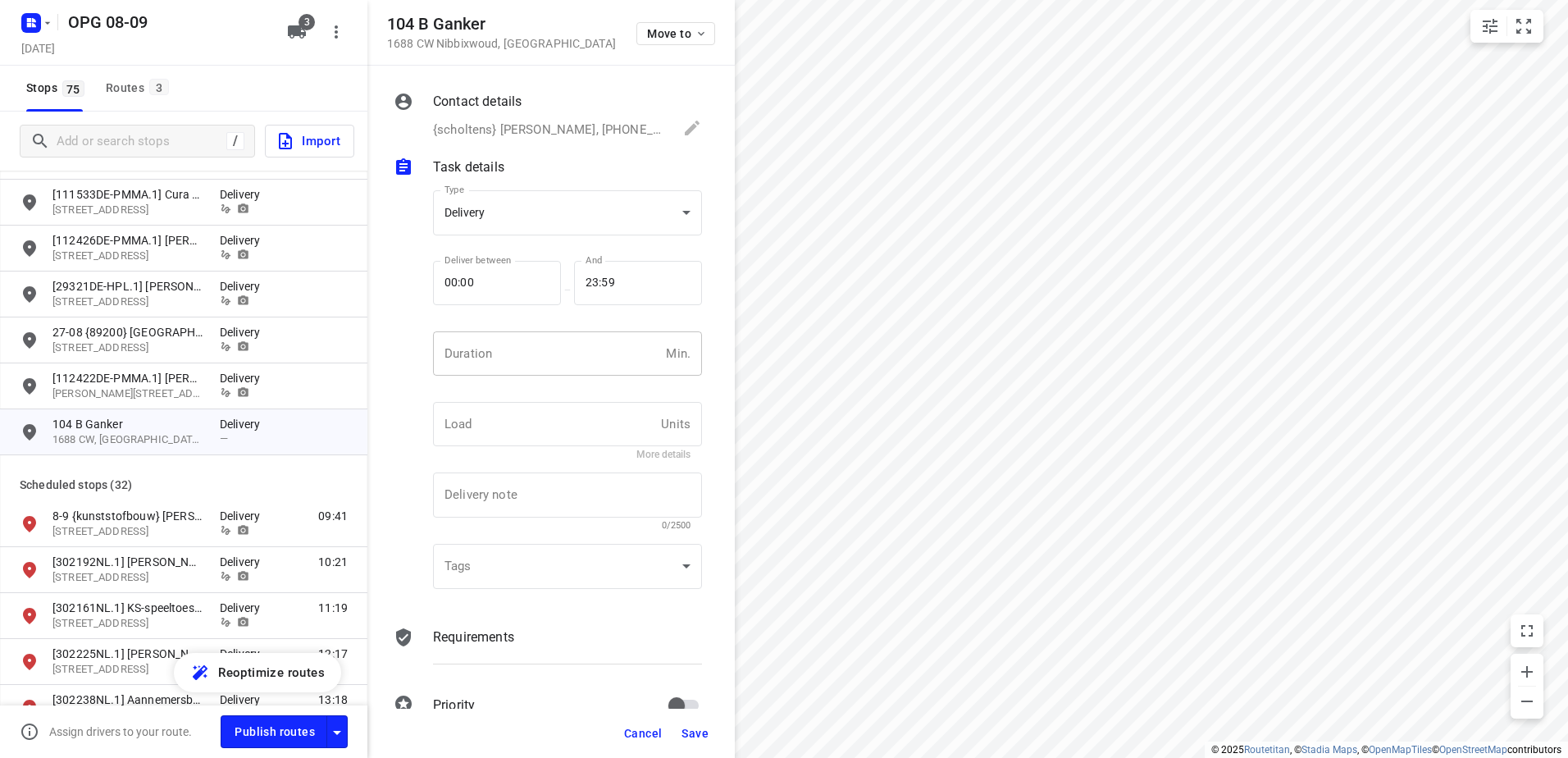
click at [460, 344] on input "number" at bounding box center [546, 353] width 226 height 44
click at [455, 641] on p "Requirements" at bounding box center [473, 638] width 81 height 20
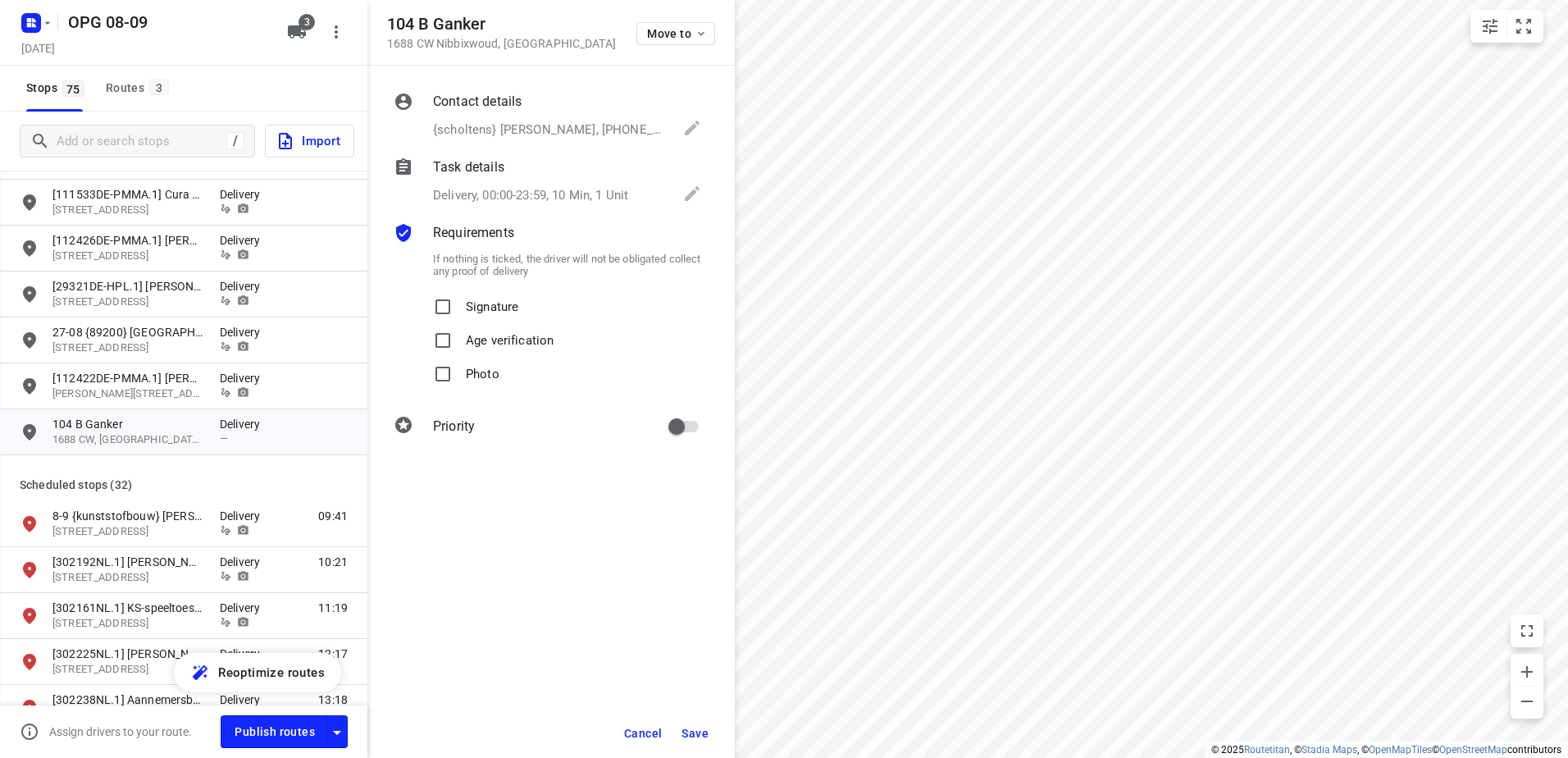
click at [461, 318] on label "Signature" at bounding box center [473, 307] width 92 height 34
click at [459, 318] on input "Signature" at bounding box center [443, 306] width 33 height 33
click at [452, 380] on input "Photo" at bounding box center [443, 374] width 33 height 33
click at [689, 732] on span "Save" at bounding box center [695, 733] width 27 height 13
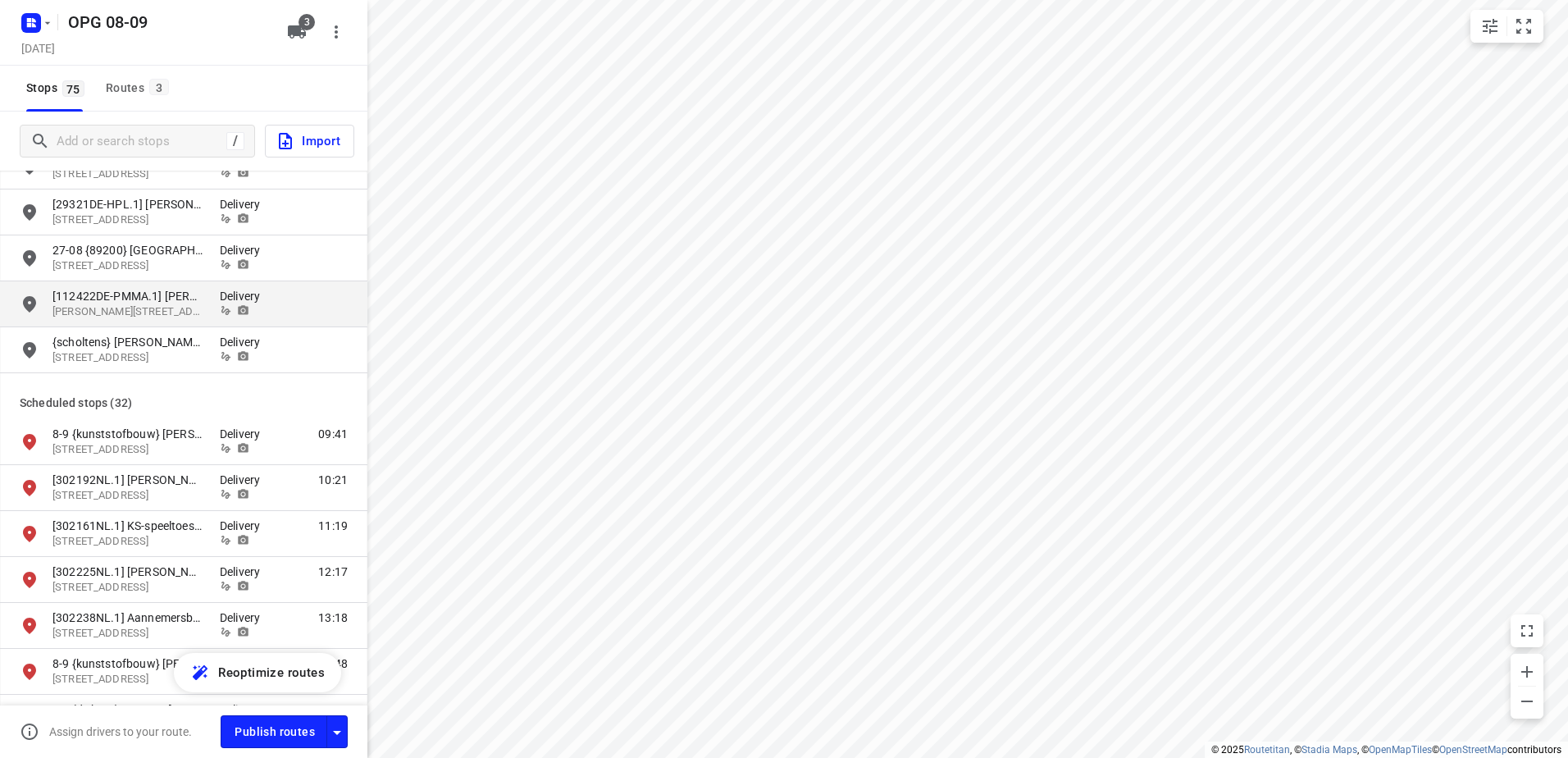
scroll to position [1887, 0]
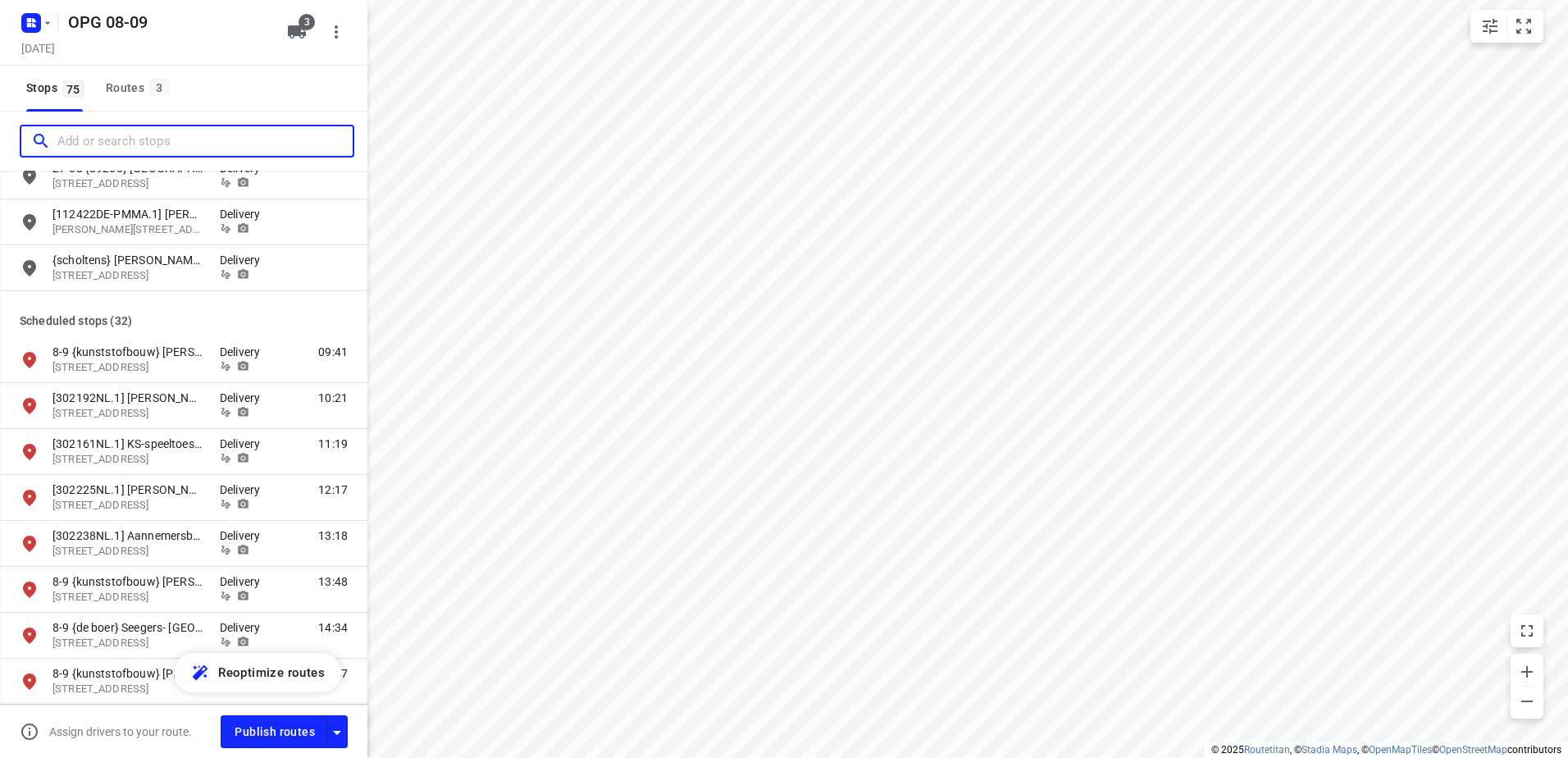
click at [134, 132] on input "Add or search stops" at bounding box center [204, 141] width 295 height 25
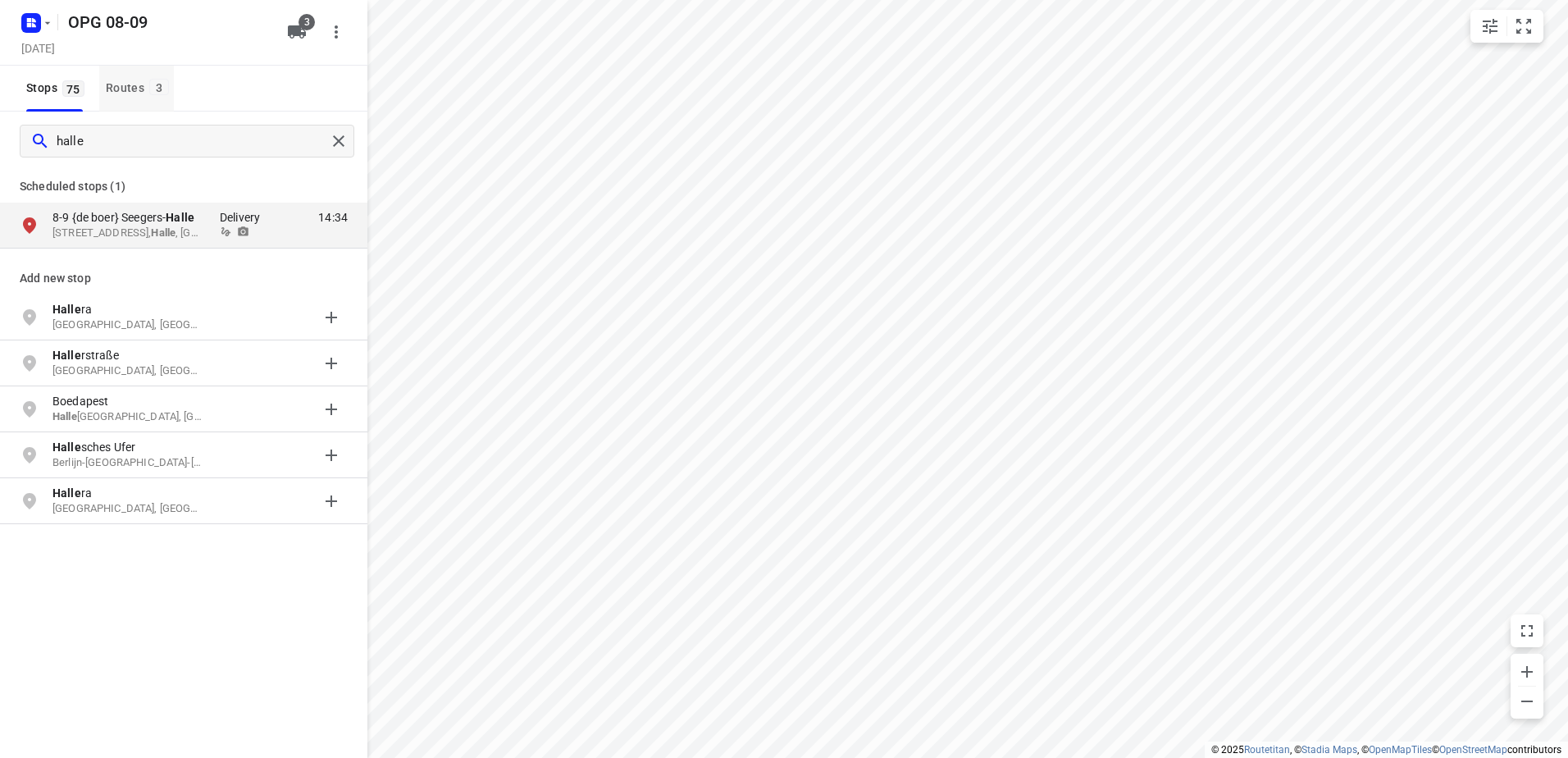
click at [139, 83] on div "Routes 3" at bounding box center [140, 88] width 68 height 21
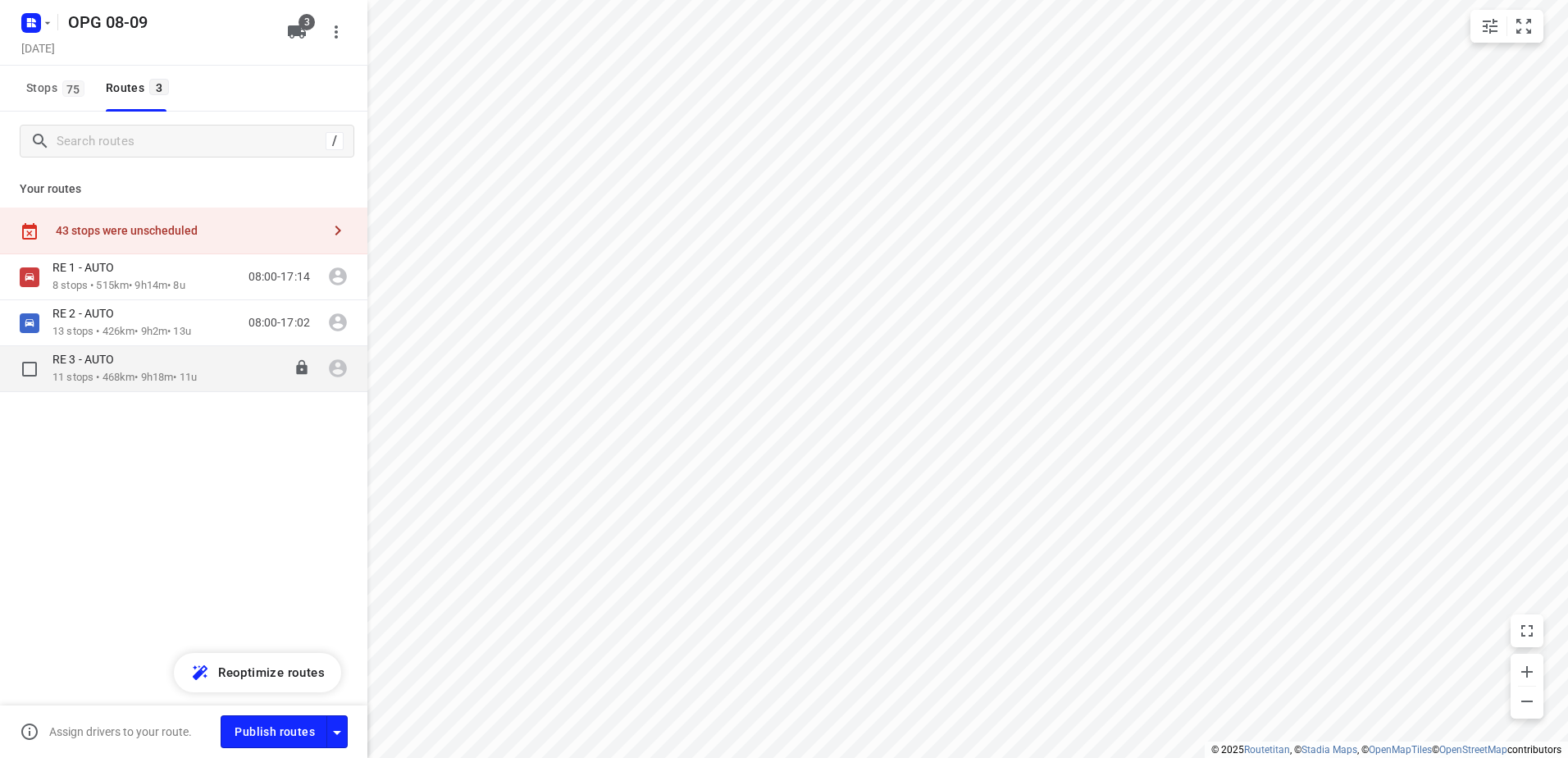
click at [79, 348] on div "RE 3 - AUTO 11 stops • 468km • 9h18m • 11u 08:00-17:18" at bounding box center [184, 369] width 368 height 46
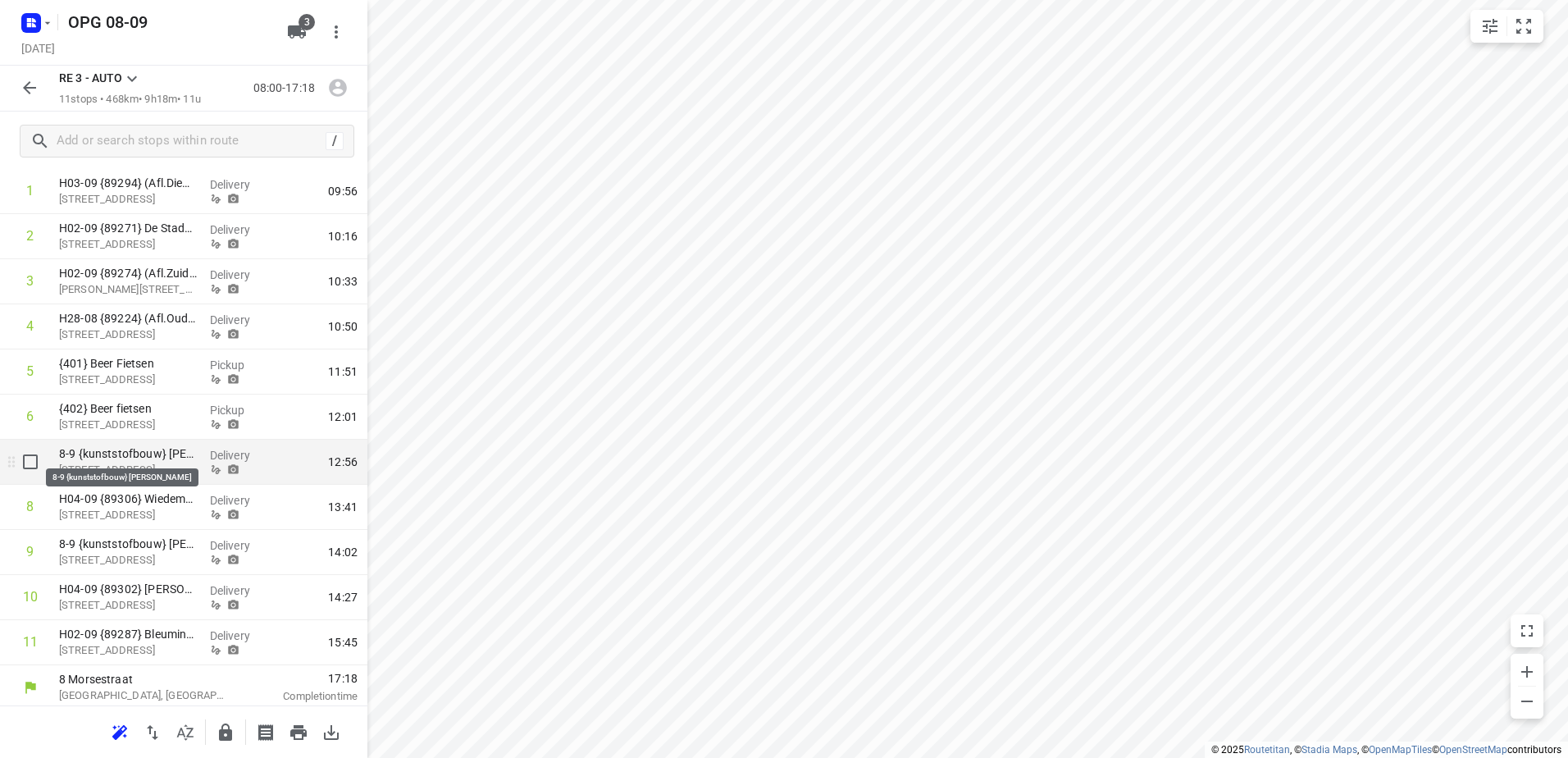
scroll to position [135, 0]
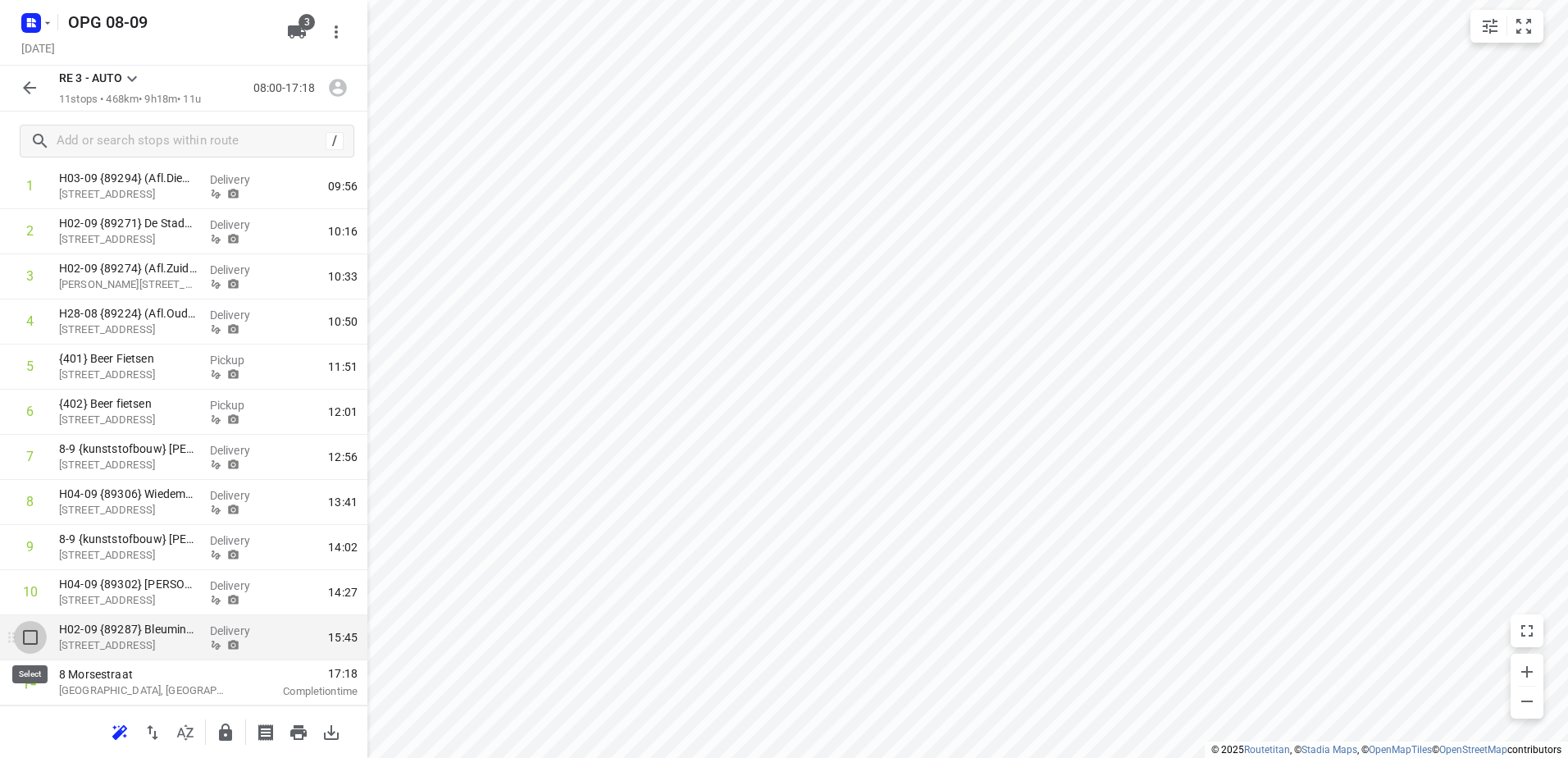
click at [34, 637] on input "checkbox" at bounding box center [30, 637] width 33 height 33
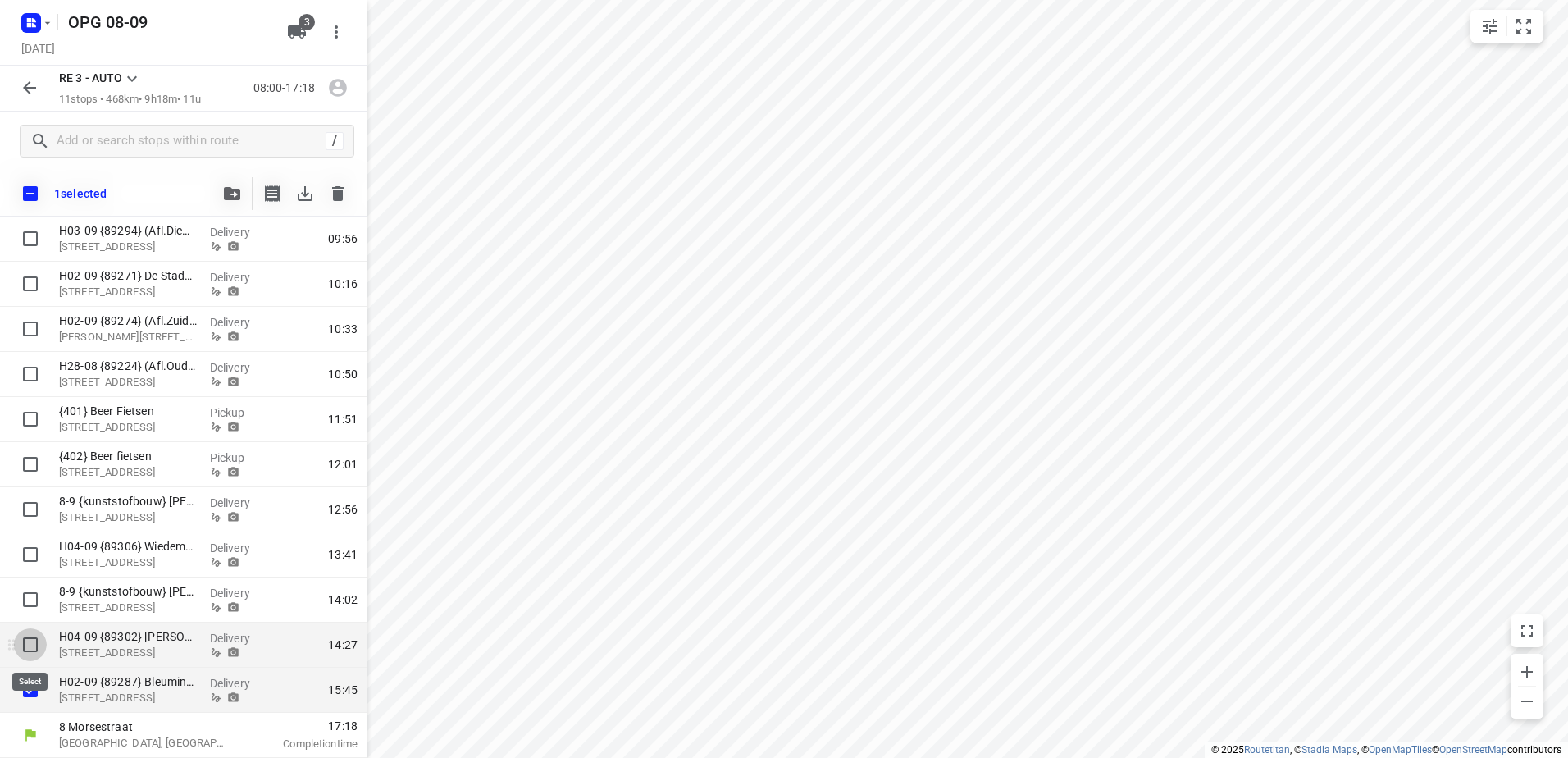
click at [31, 639] on input "checkbox" at bounding box center [30, 644] width 33 height 33
click at [33, 463] on input "checkbox" at bounding box center [30, 464] width 33 height 33
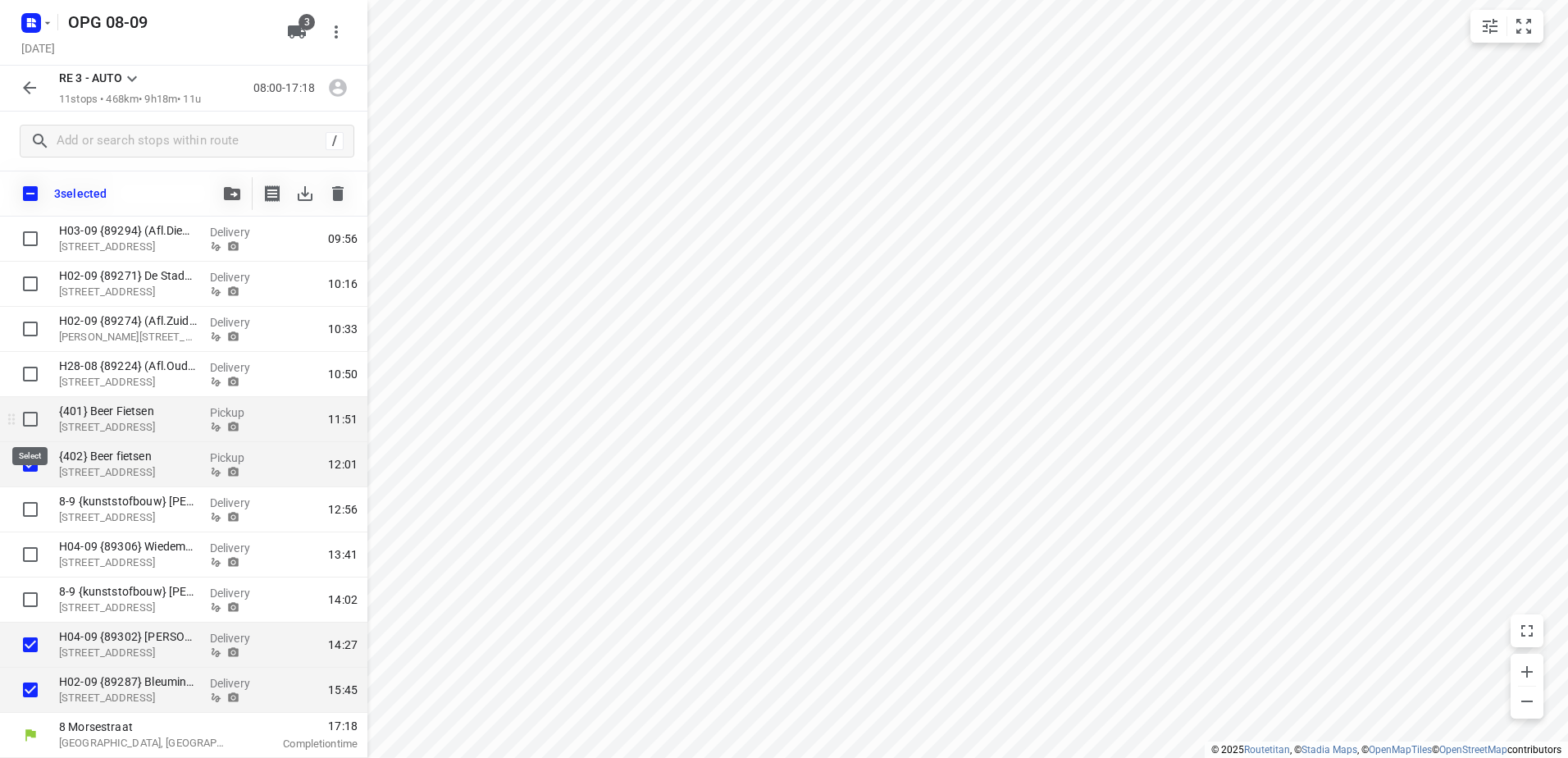
click at [24, 421] on input "checkbox" at bounding box center [30, 419] width 33 height 33
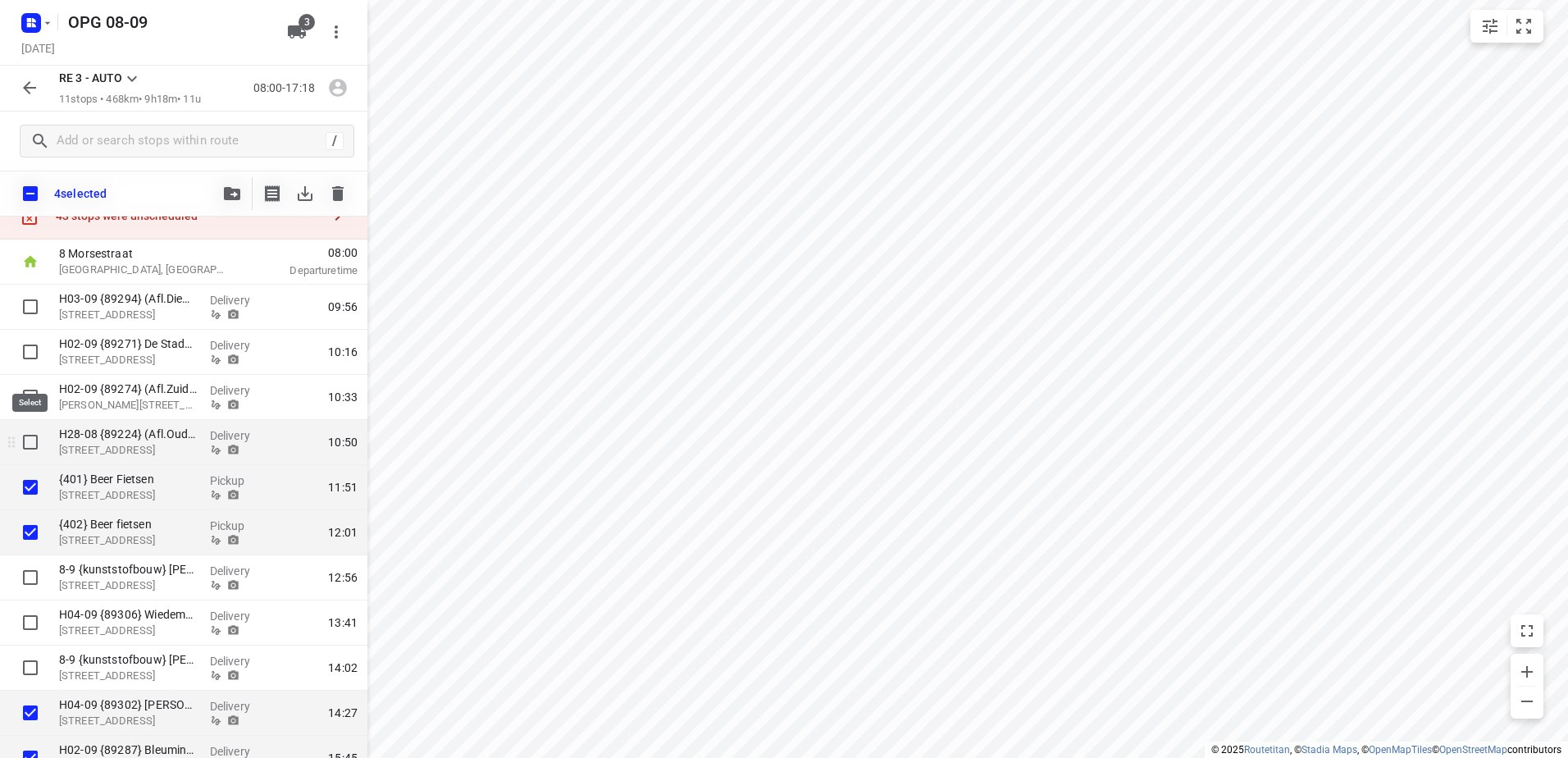
scroll to position [47, 0]
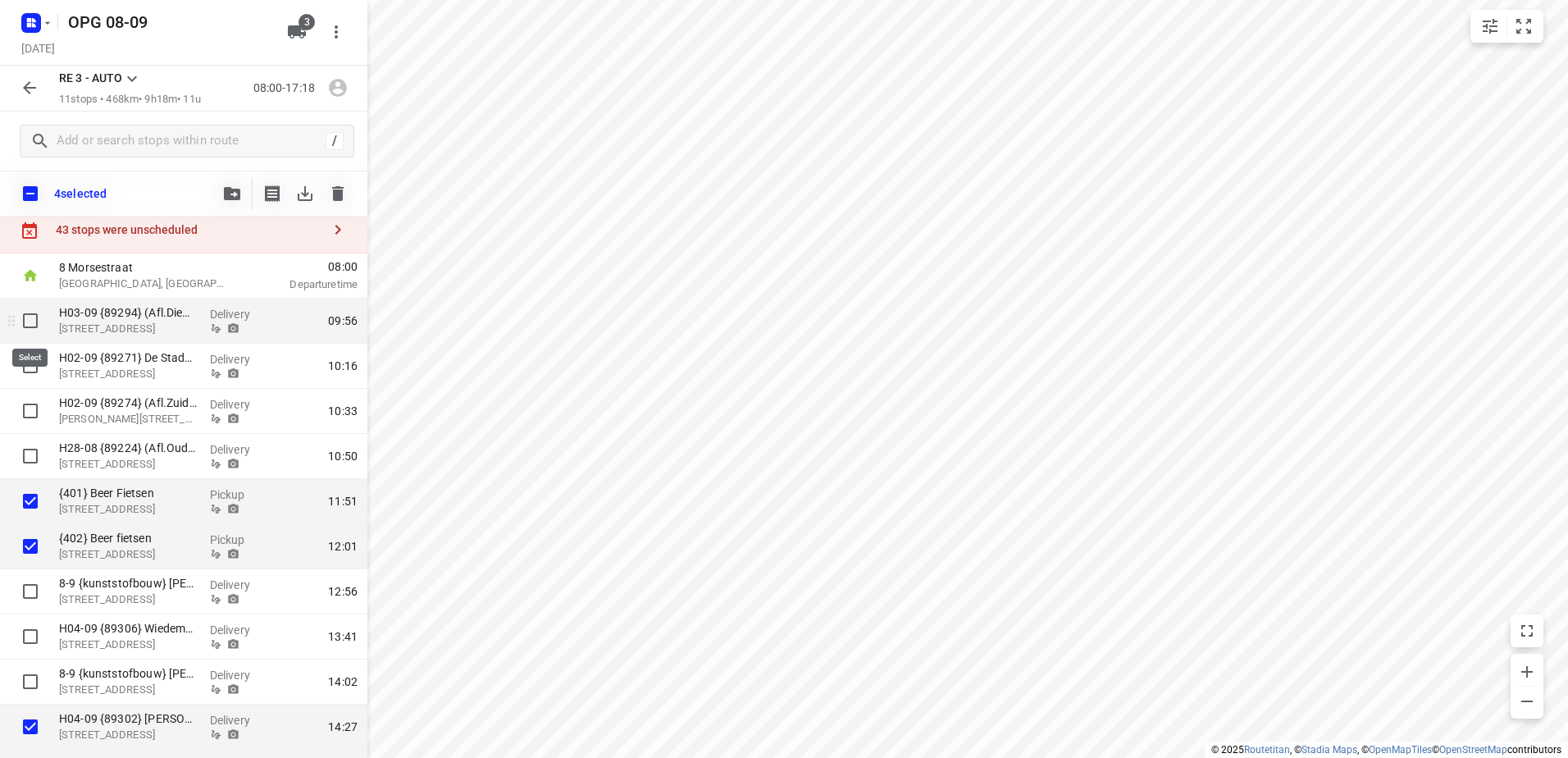
click at [39, 324] on input "checkbox" at bounding box center [30, 320] width 33 height 33
click at [29, 321] on input "checkbox" at bounding box center [30, 320] width 33 height 33
click at [231, 190] on icon "button" at bounding box center [232, 193] width 16 height 13
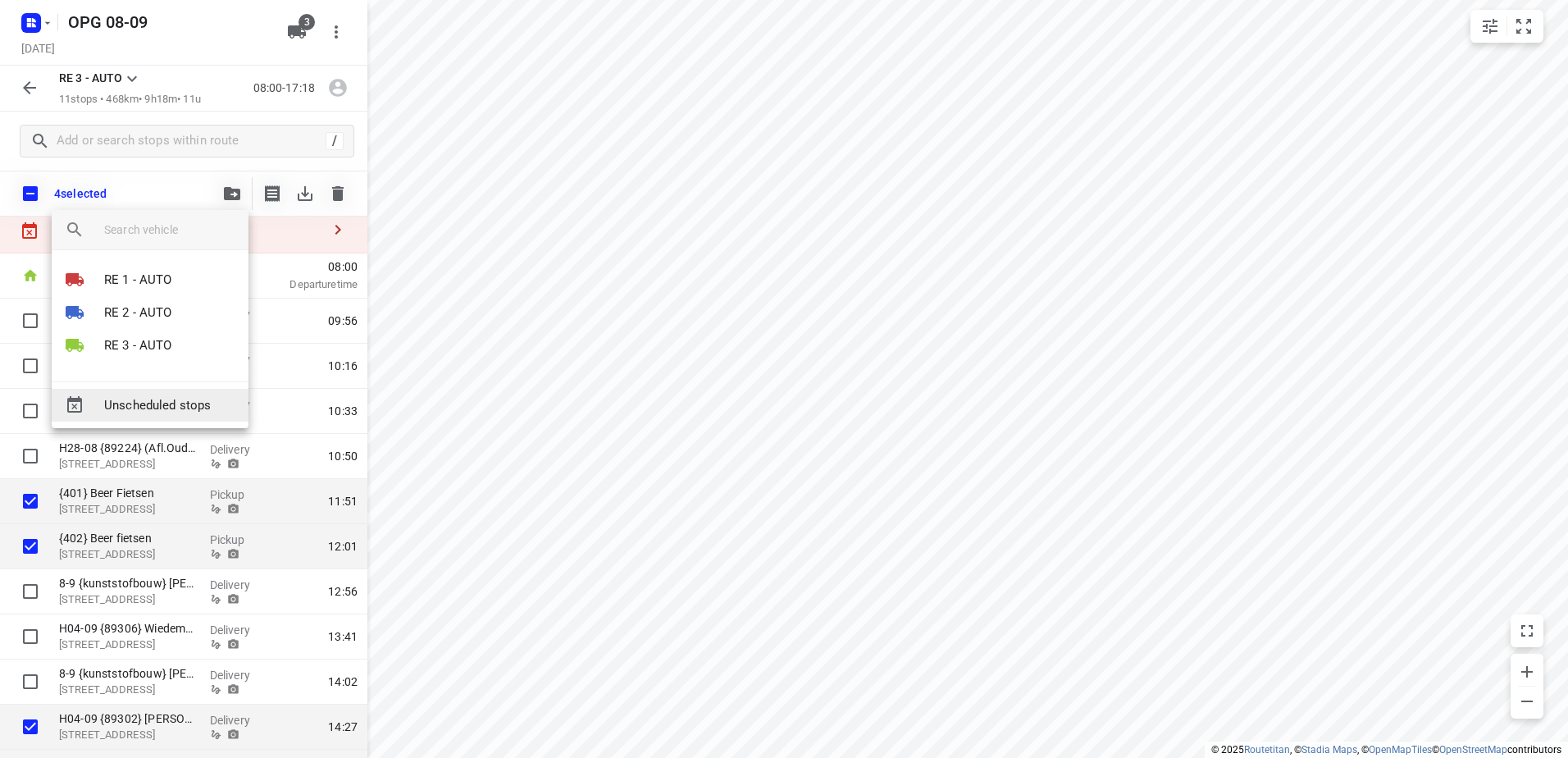
click at [185, 396] on span "Unscheduled stops" at bounding box center [169, 405] width 131 height 19
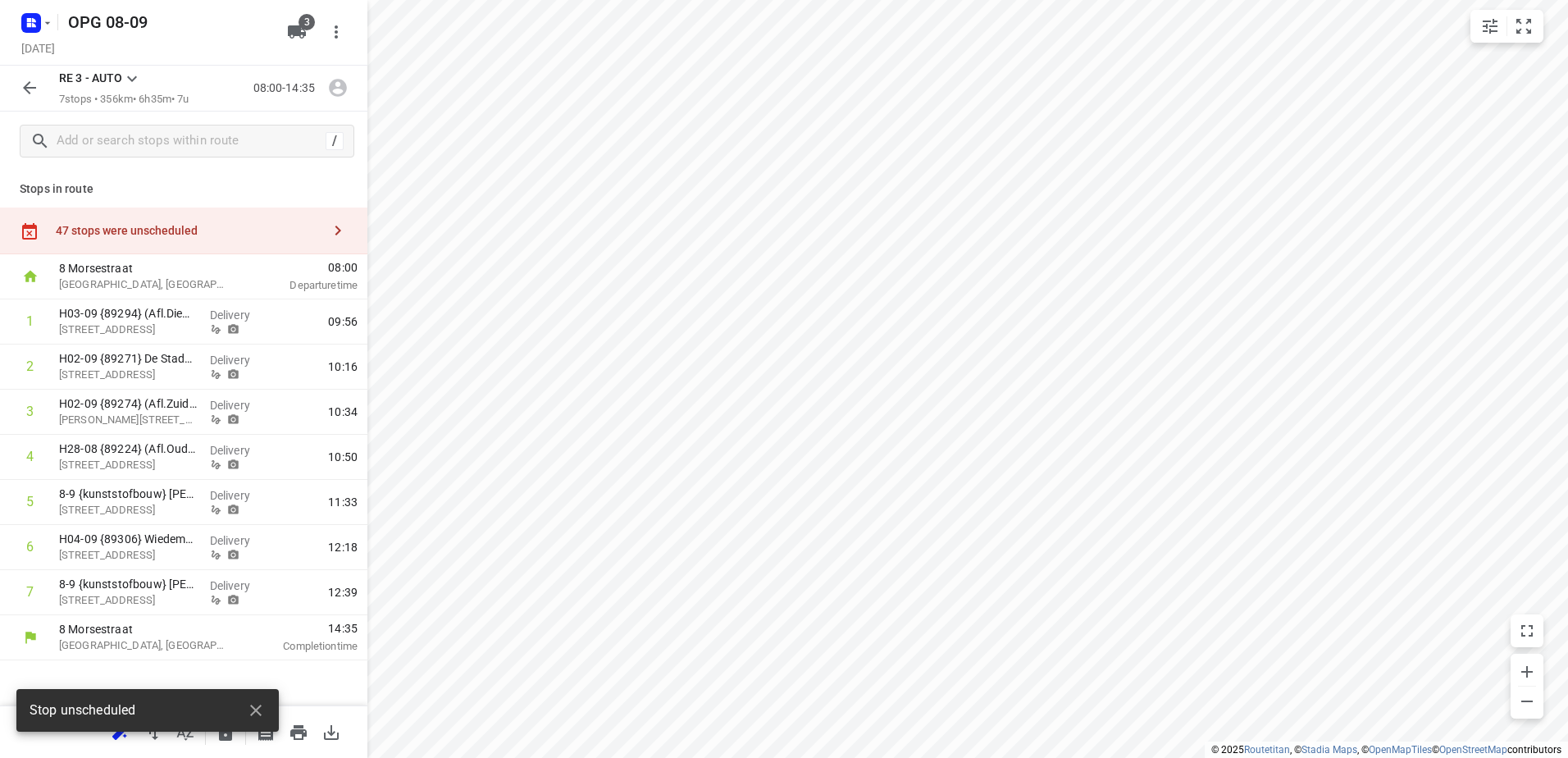
scroll to position [0, 0]
click at [22, 80] on icon "button" at bounding box center [30, 88] width 20 height 20
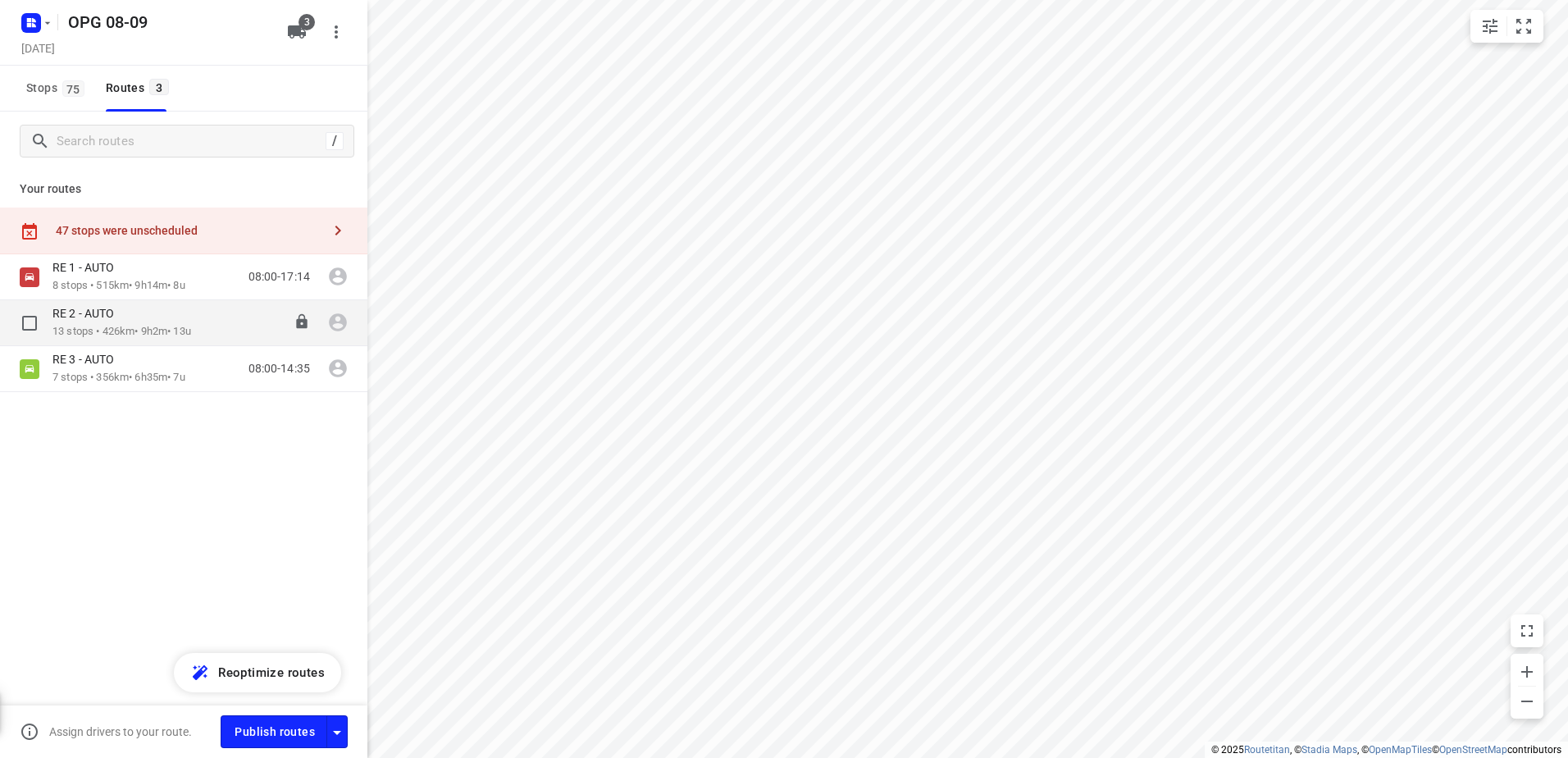
click at [144, 327] on p "13 stops • 426km • 9h2m • 13u" at bounding box center [122, 332] width 139 height 16
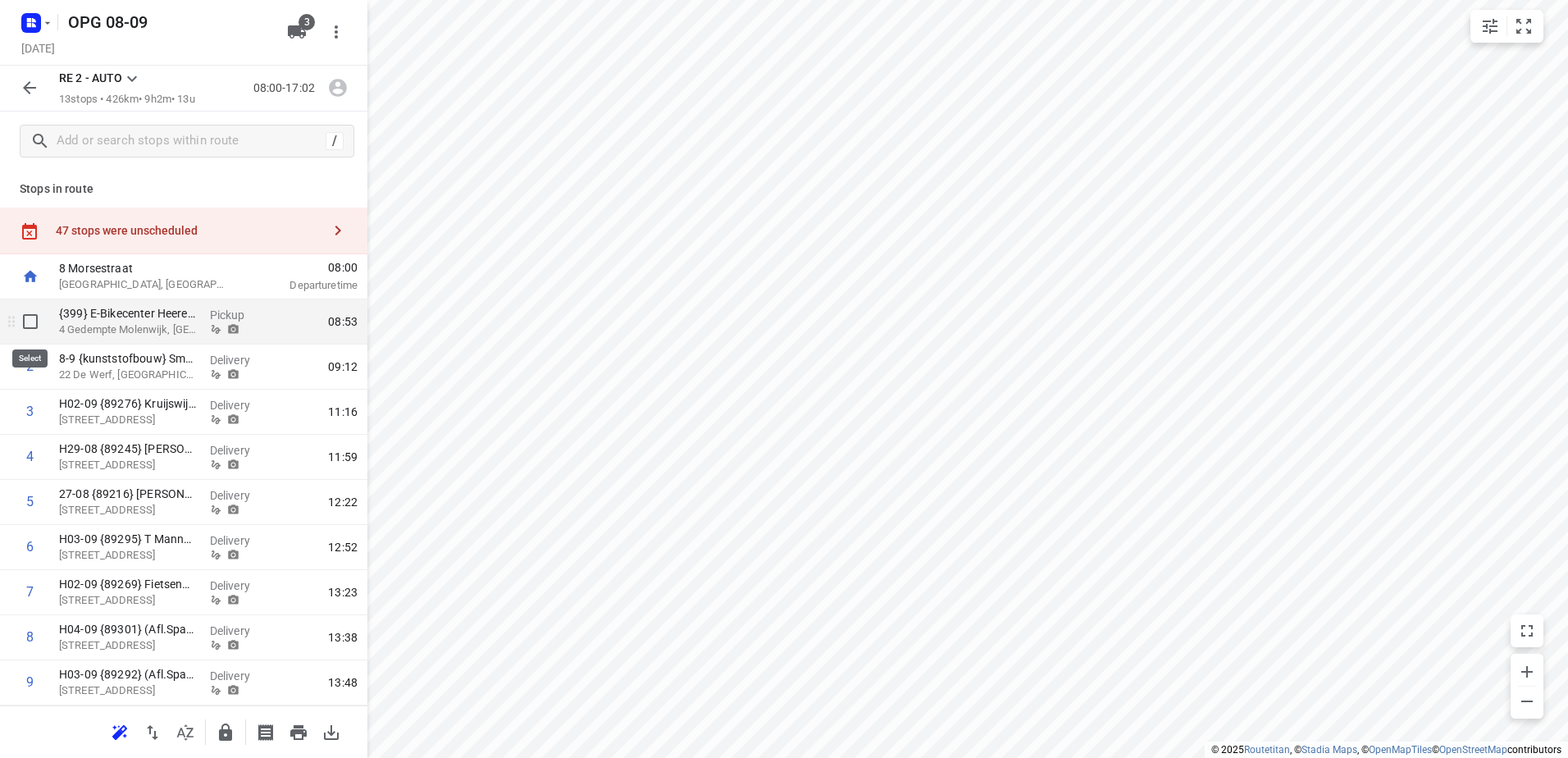
click at [24, 336] on input "checkbox" at bounding box center [30, 321] width 33 height 33
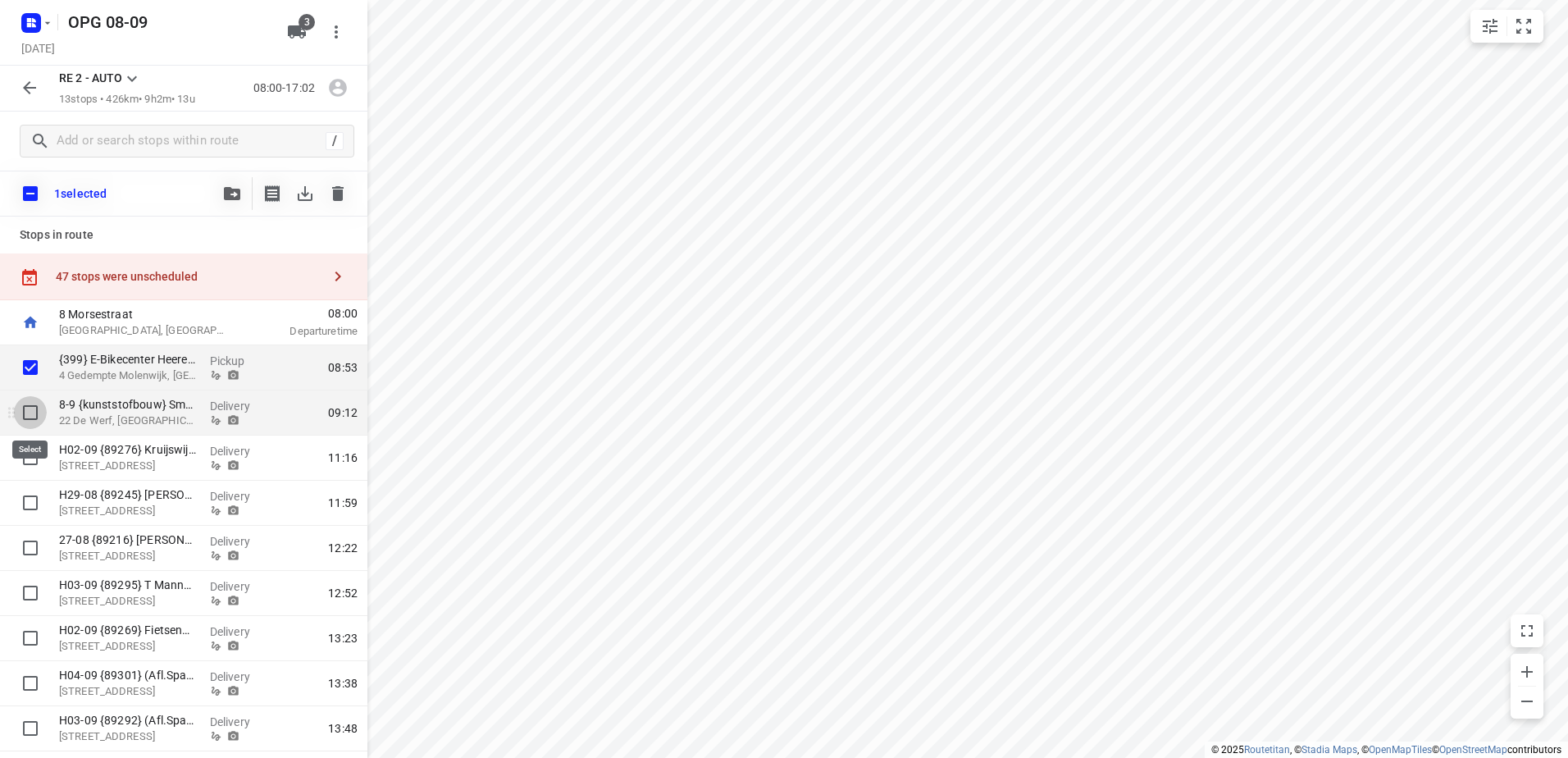
click at [25, 408] on input "checkbox" at bounding box center [30, 412] width 33 height 33
click at [23, 465] on input "checkbox" at bounding box center [30, 457] width 33 height 33
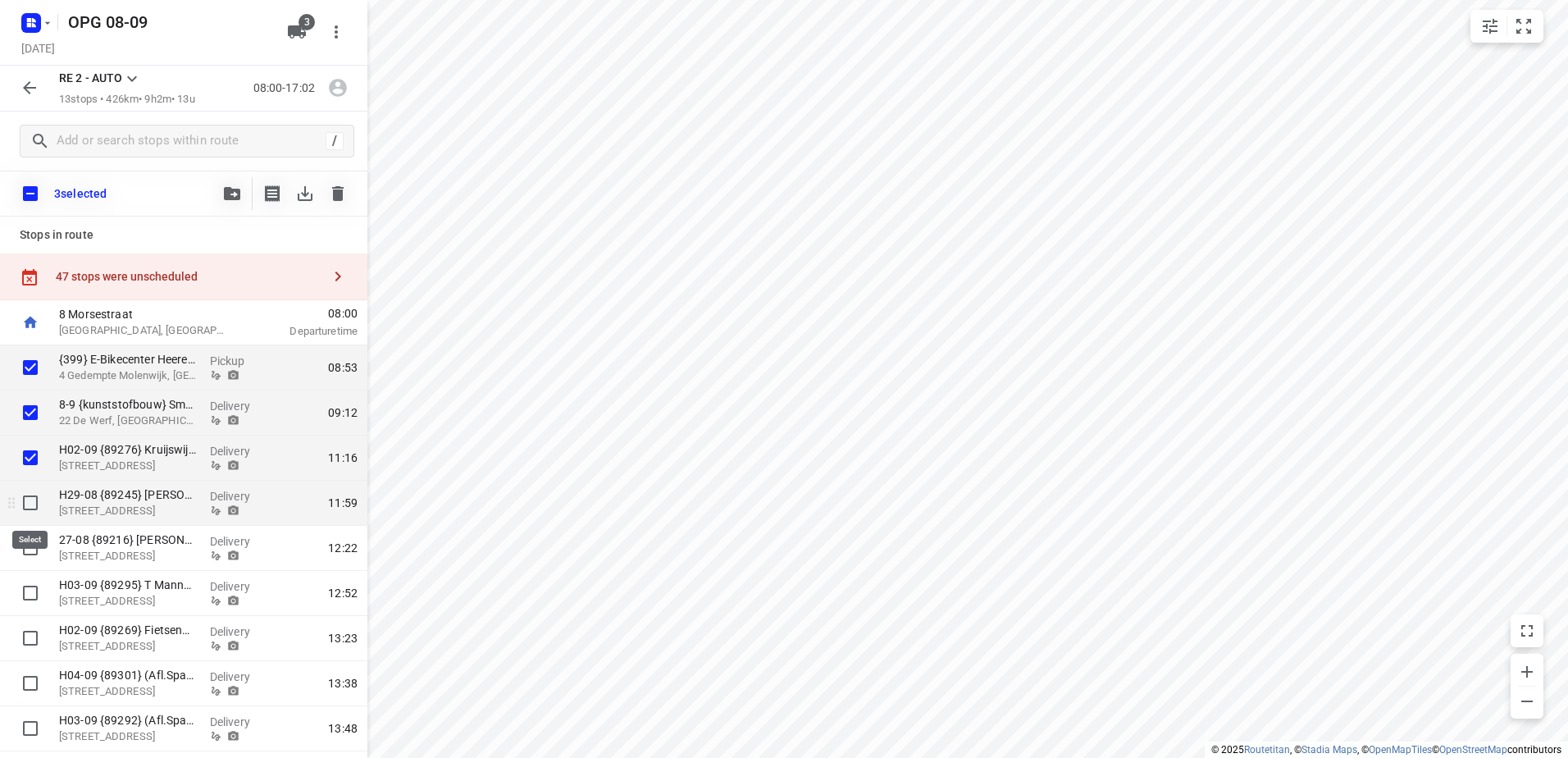
click at [29, 503] on input "checkbox" at bounding box center [30, 503] width 33 height 33
click at [21, 546] on input "checkbox" at bounding box center [30, 548] width 33 height 33
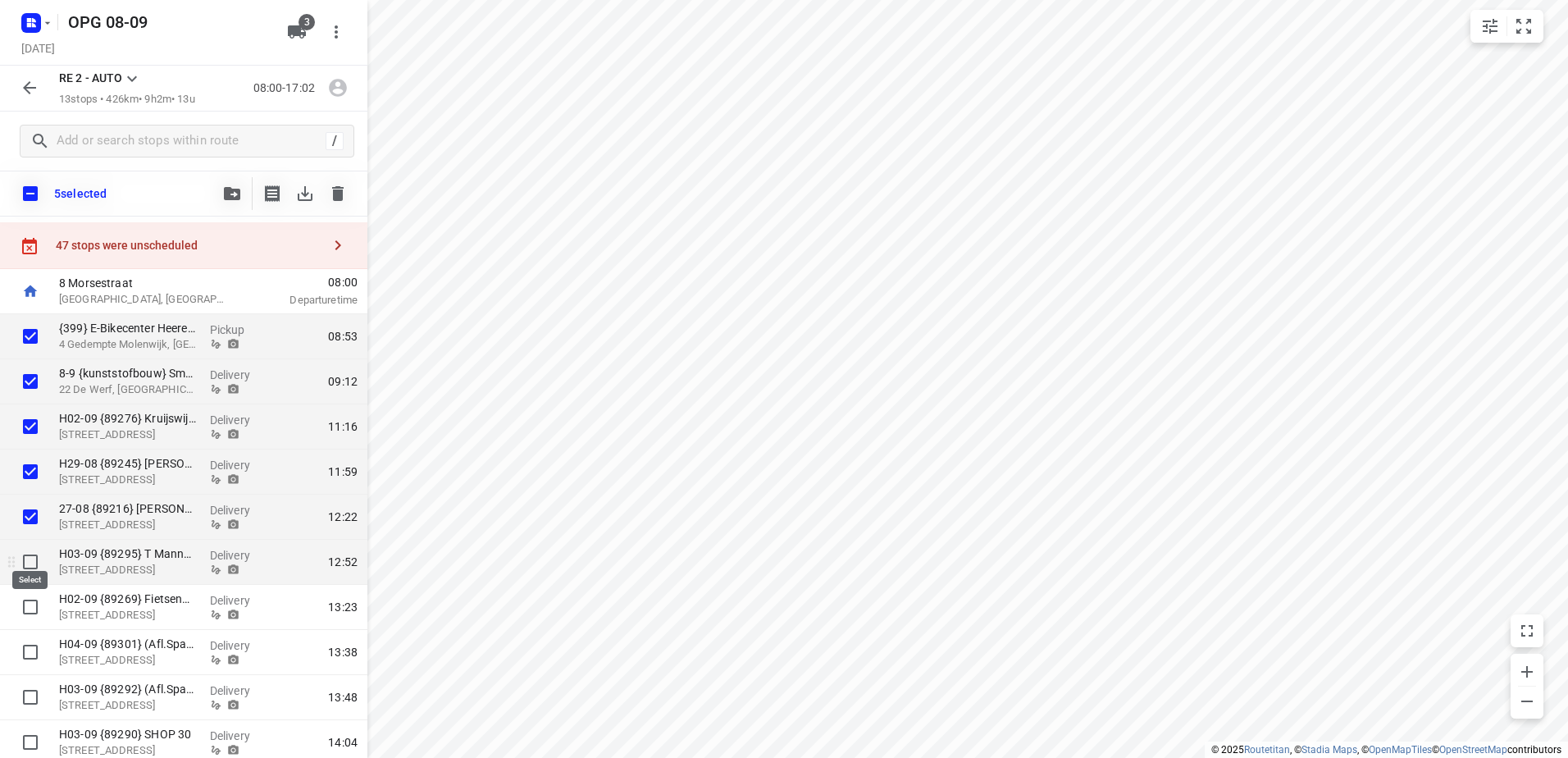
scroll to position [82, 0]
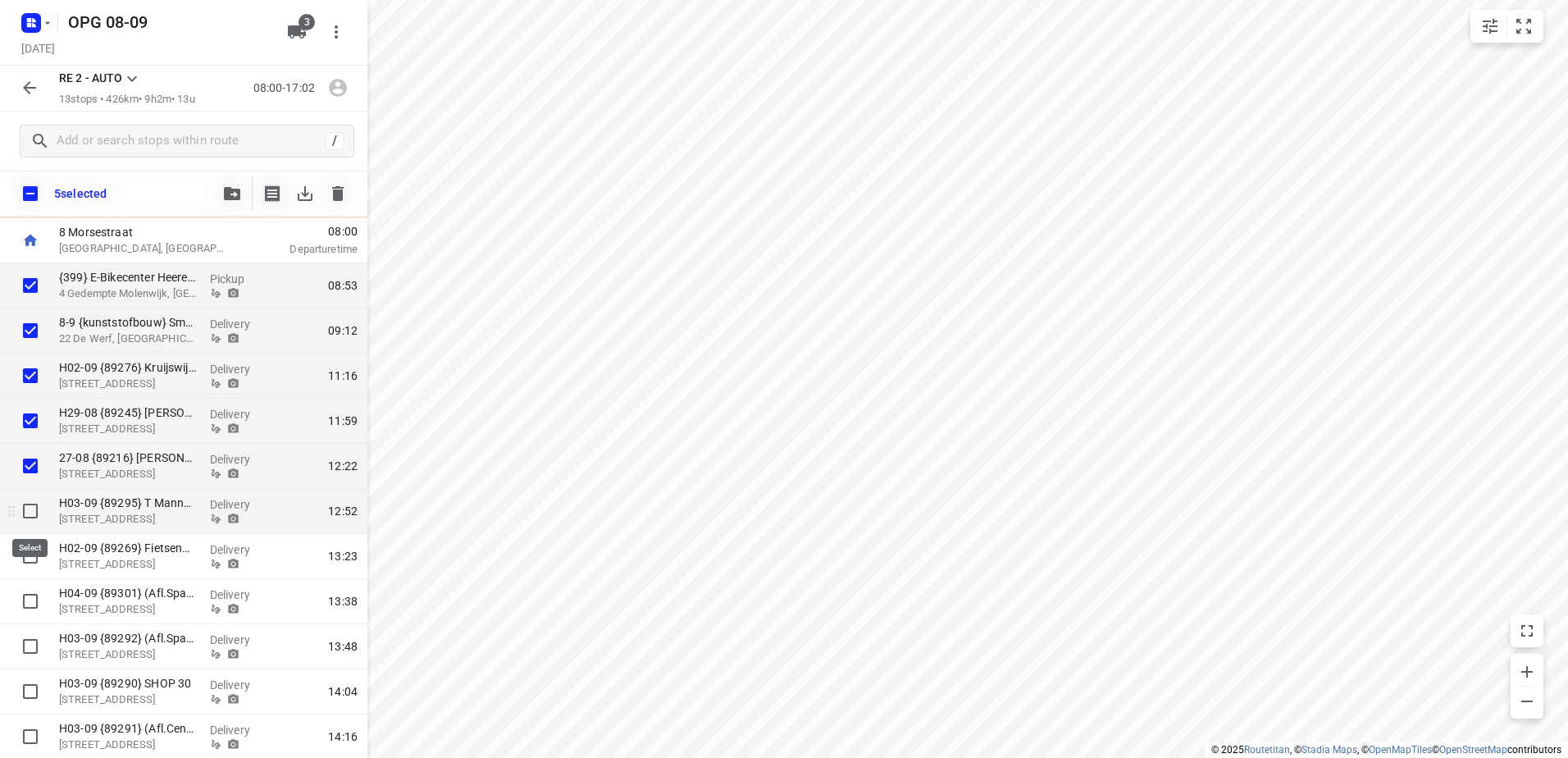
click at [22, 523] on input "checkbox" at bounding box center [30, 511] width 33 height 33
click at [28, 557] on input "checkbox" at bounding box center [30, 556] width 33 height 33
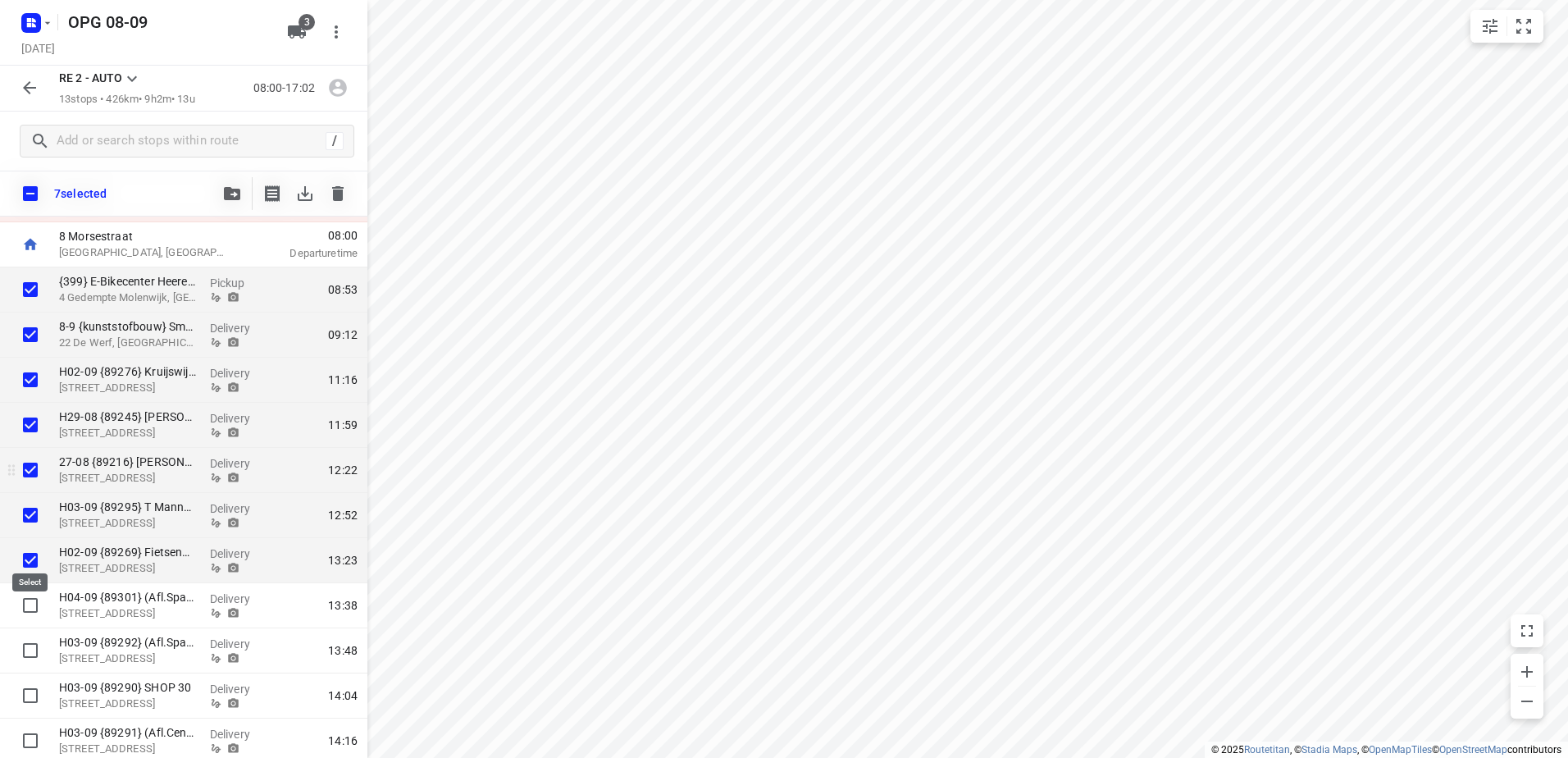
scroll to position [0, 0]
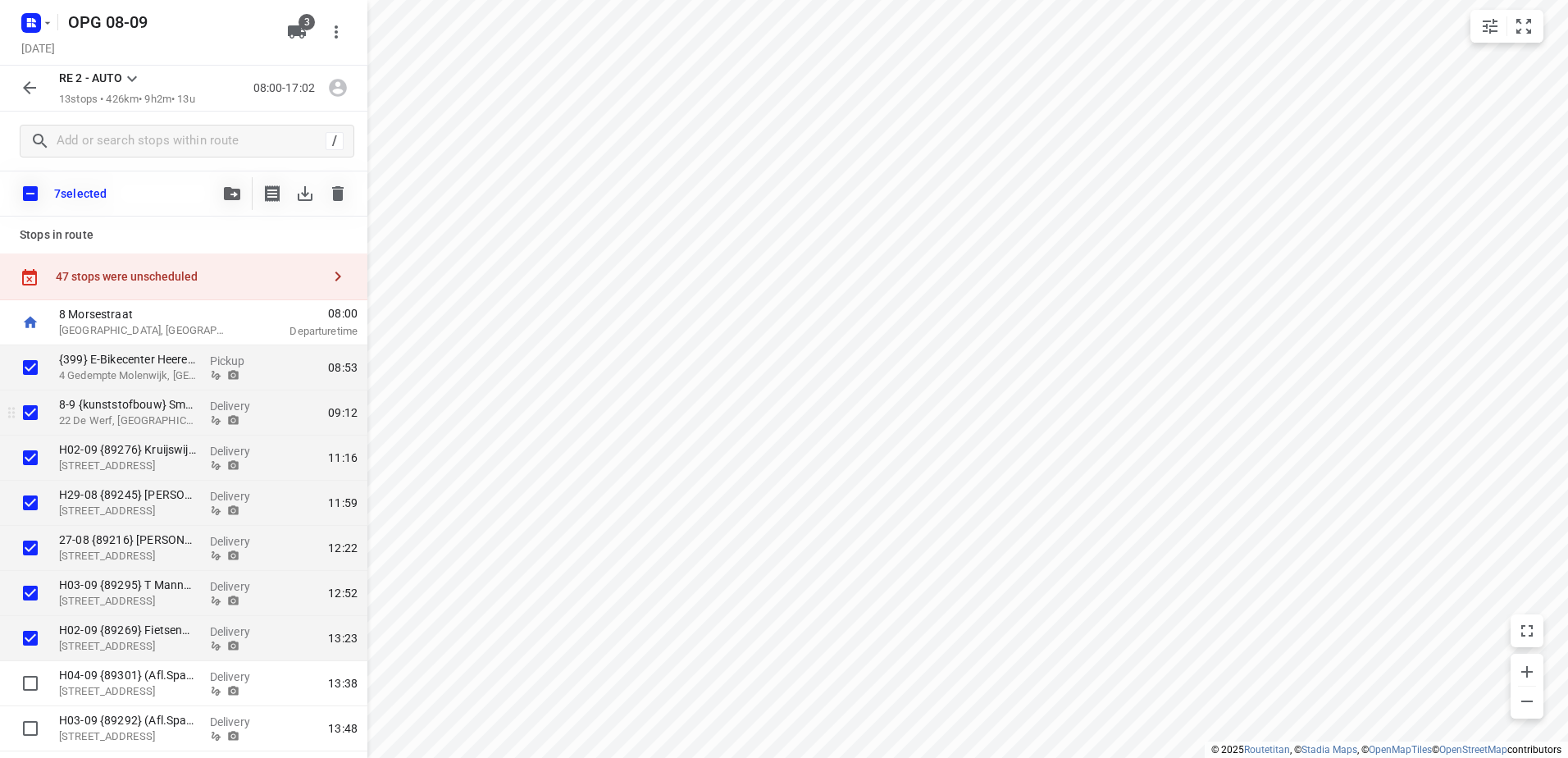
drag, startPoint x: 30, startPoint y: 380, endPoint x: 30, endPoint y: 400, distance: 20.0
click at [30, 381] on input "checkbox" at bounding box center [30, 367] width 33 height 33
click at [30, 431] on div at bounding box center [26, 413] width 53 height 45
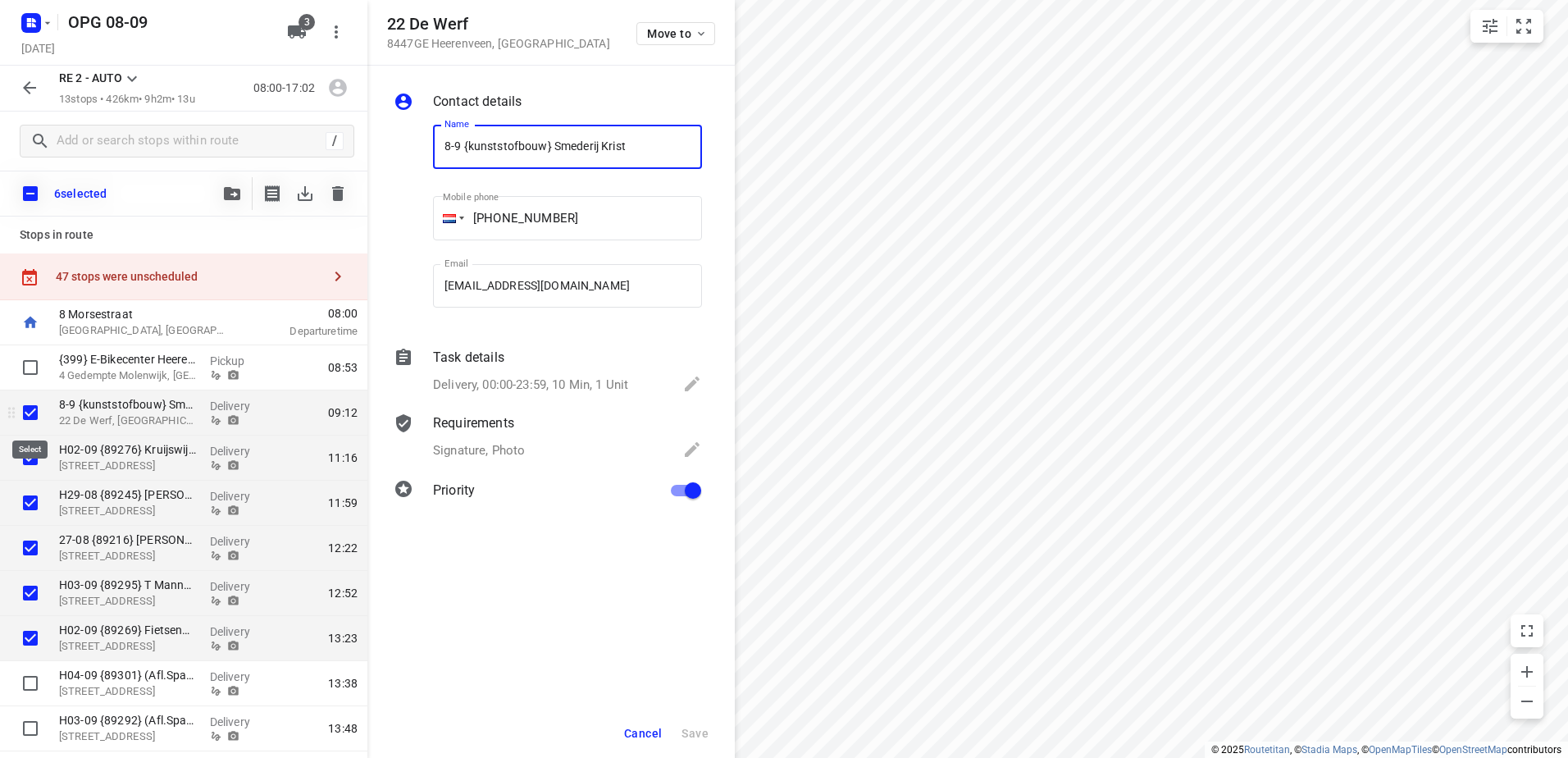
click at [36, 409] on input "checkbox" at bounding box center [30, 412] width 33 height 33
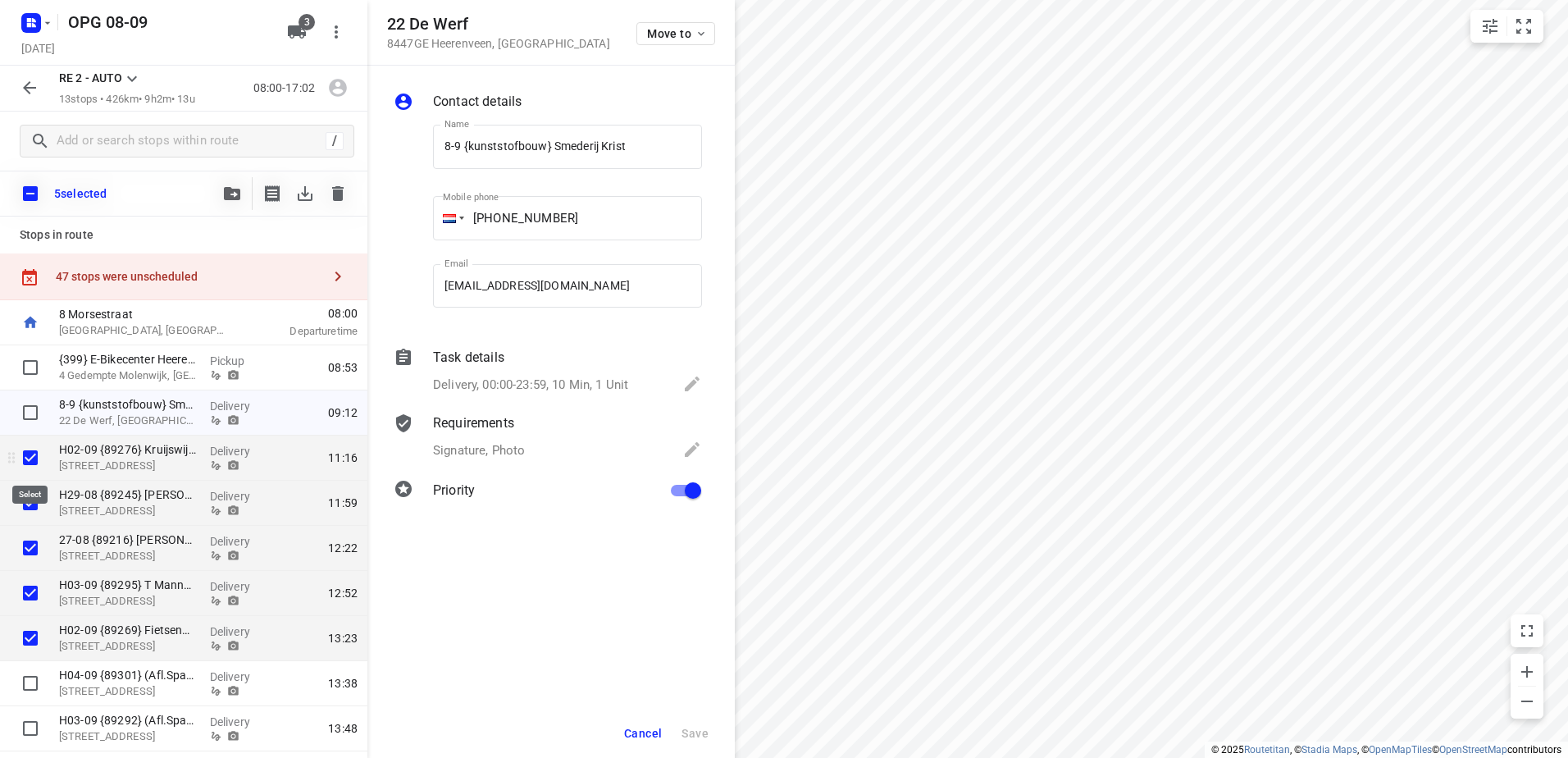
click at [30, 469] on input "checkbox" at bounding box center [30, 457] width 33 height 33
click at [31, 499] on input "checkbox" at bounding box center [30, 503] width 33 height 33
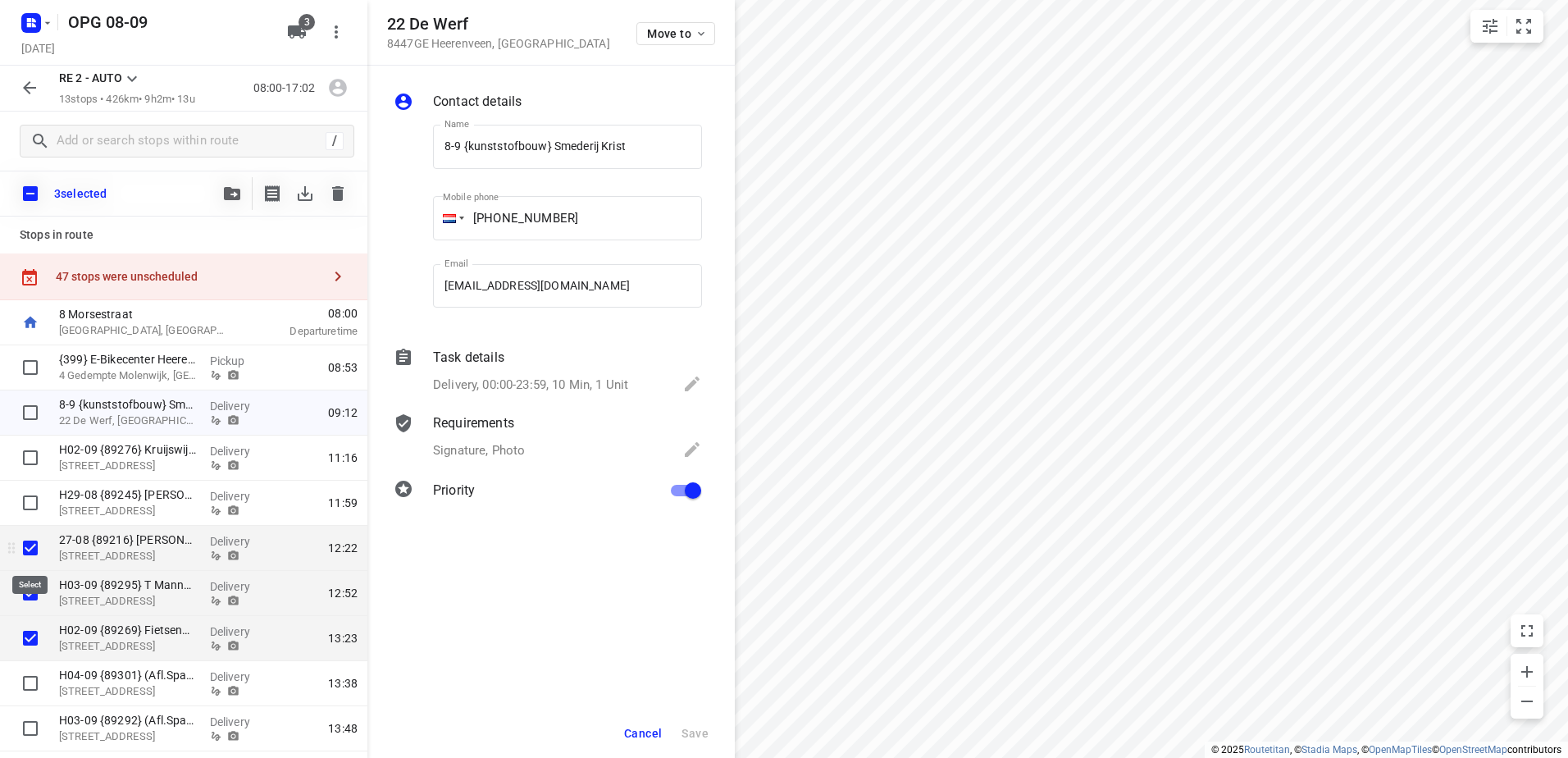
click at [33, 541] on input "checkbox" at bounding box center [30, 548] width 33 height 33
click at [30, 571] on div at bounding box center [26, 593] width 53 height 45
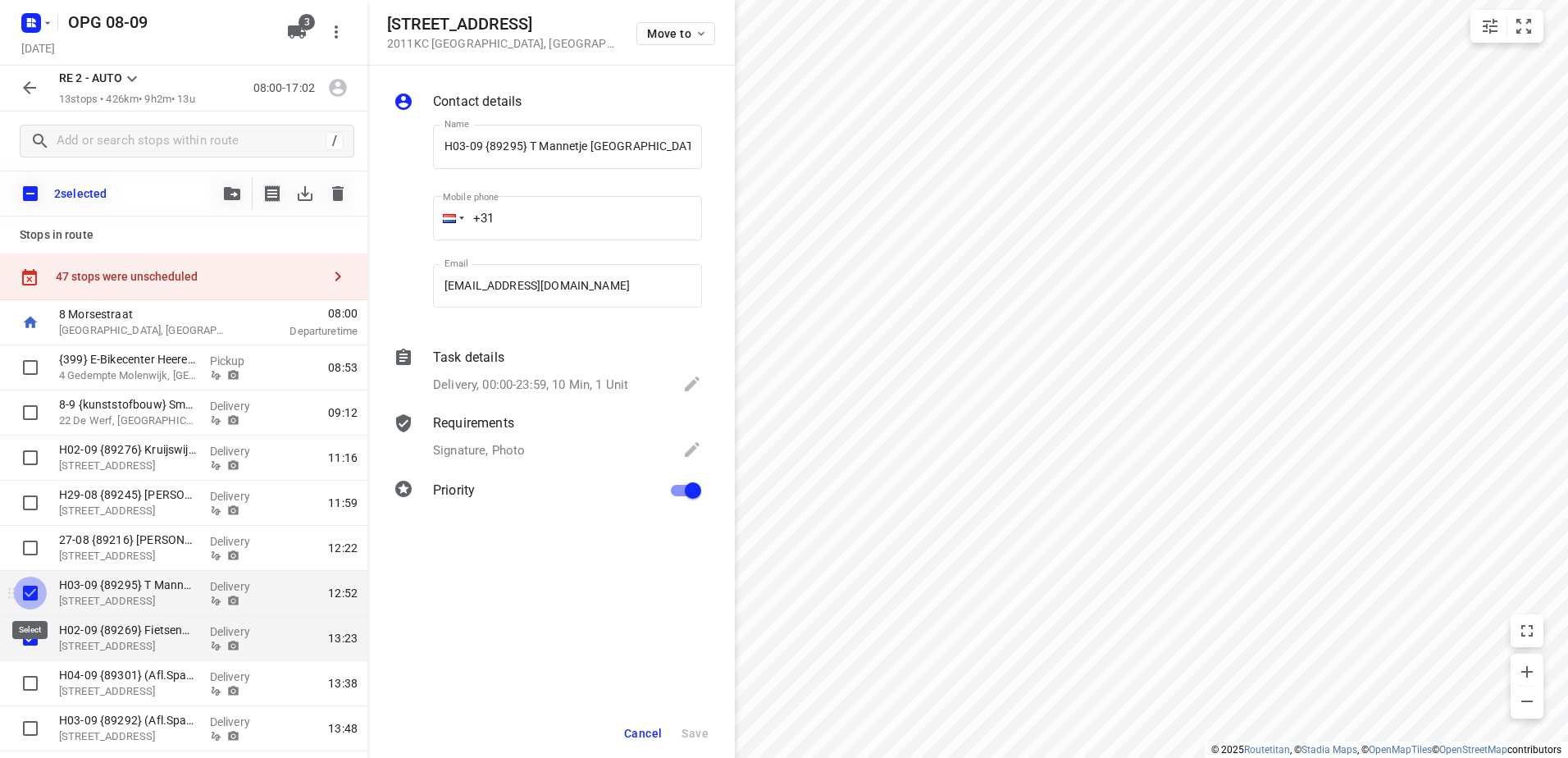
click at [26, 606] on input "checkbox" at bounding box center [30, 593] width 33 height 33
click at [27, 642] on input "checkbox" at bounding box center [30, 638] width 33 height 33
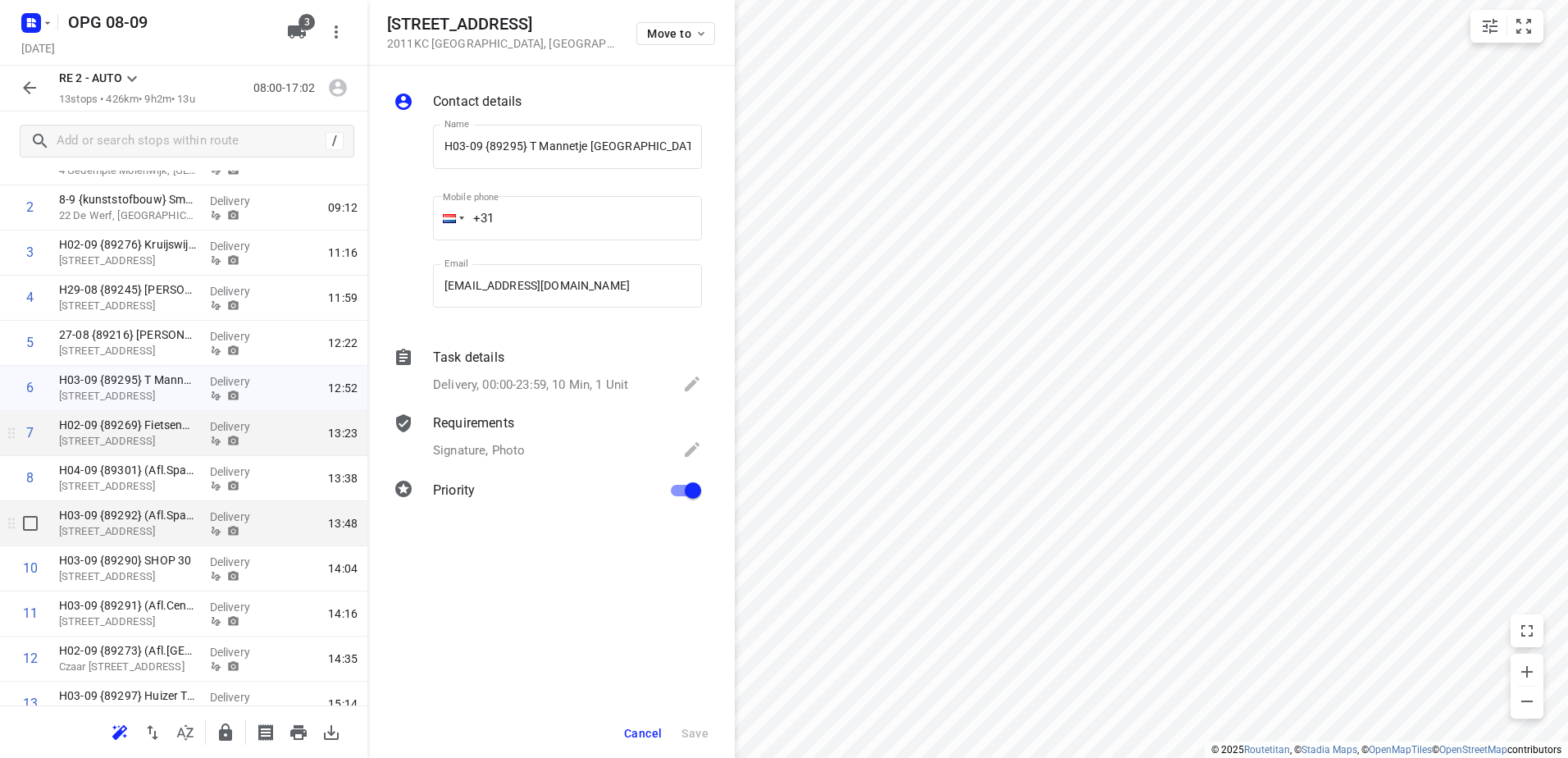
scroll to position [164, 0]
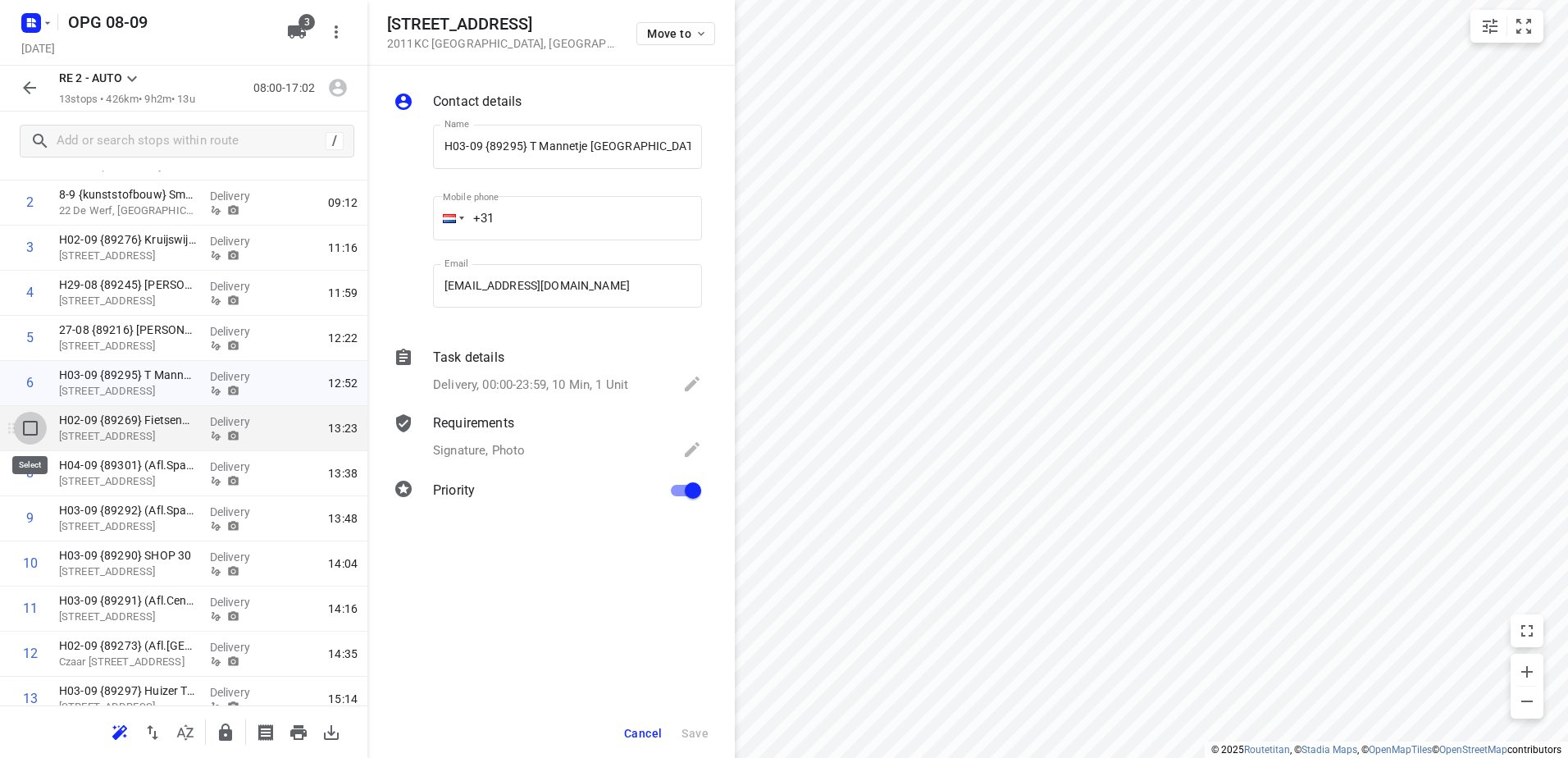
click at [43, 440] on input "checkbox" at bounding box center [30, 428] width 33 height 33
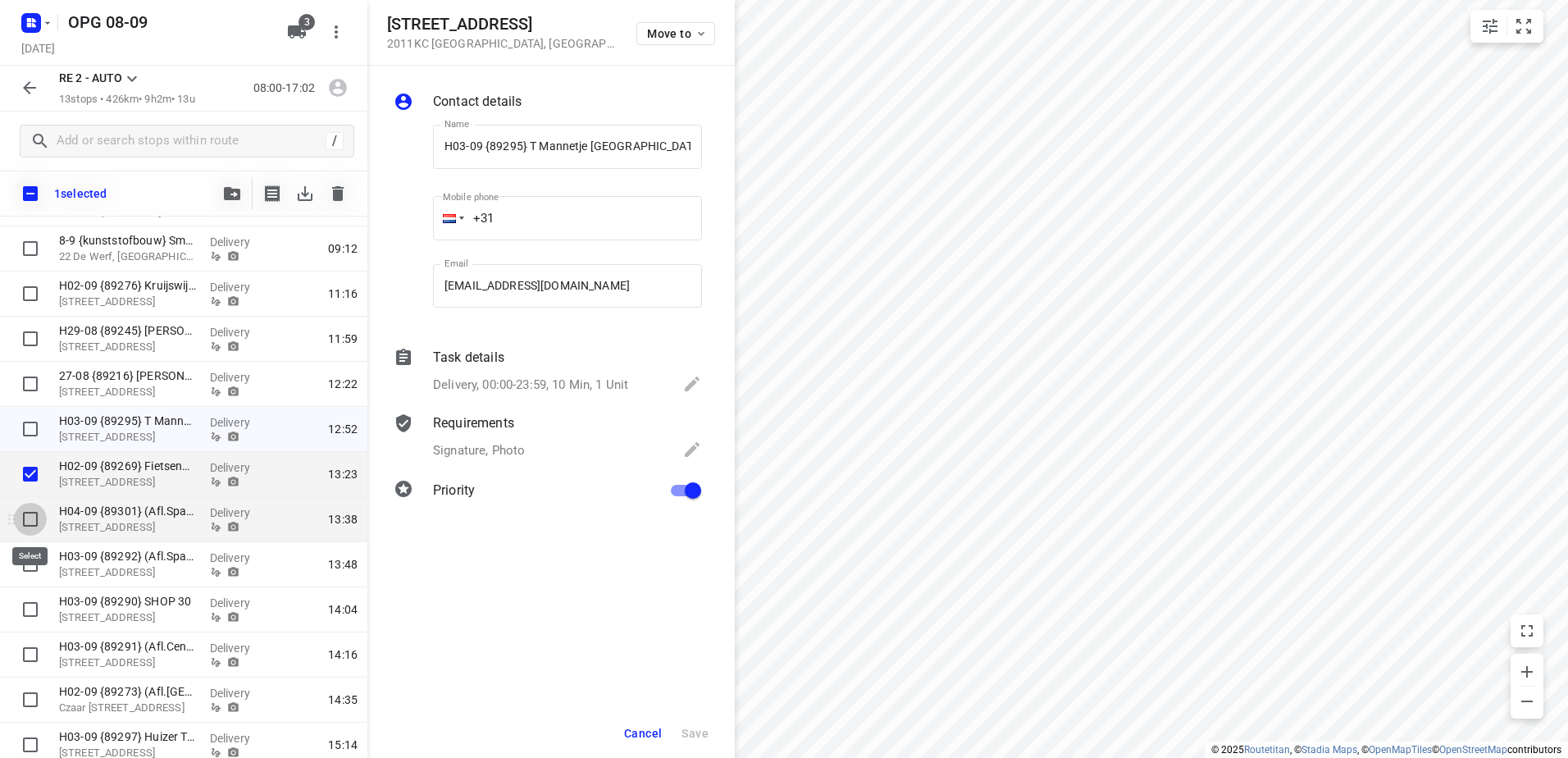
click at [32, 521] on input "checkbox" at bounding box center [30, 519] width 33 height 33
click at [30, 560] on input "checkbox" at bounding box center [30, 564] width 33 height 33
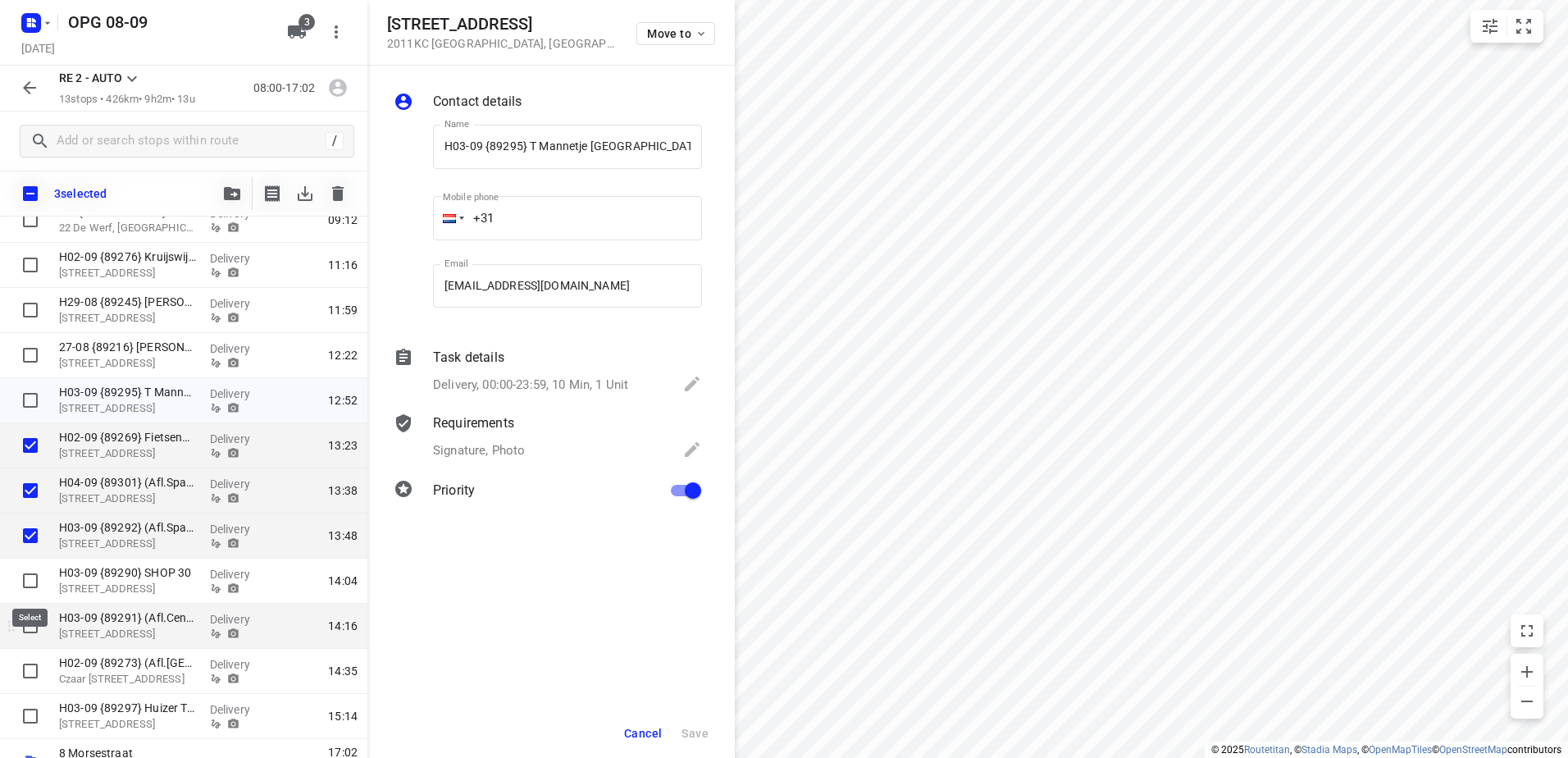
scroll to position [219, 0]
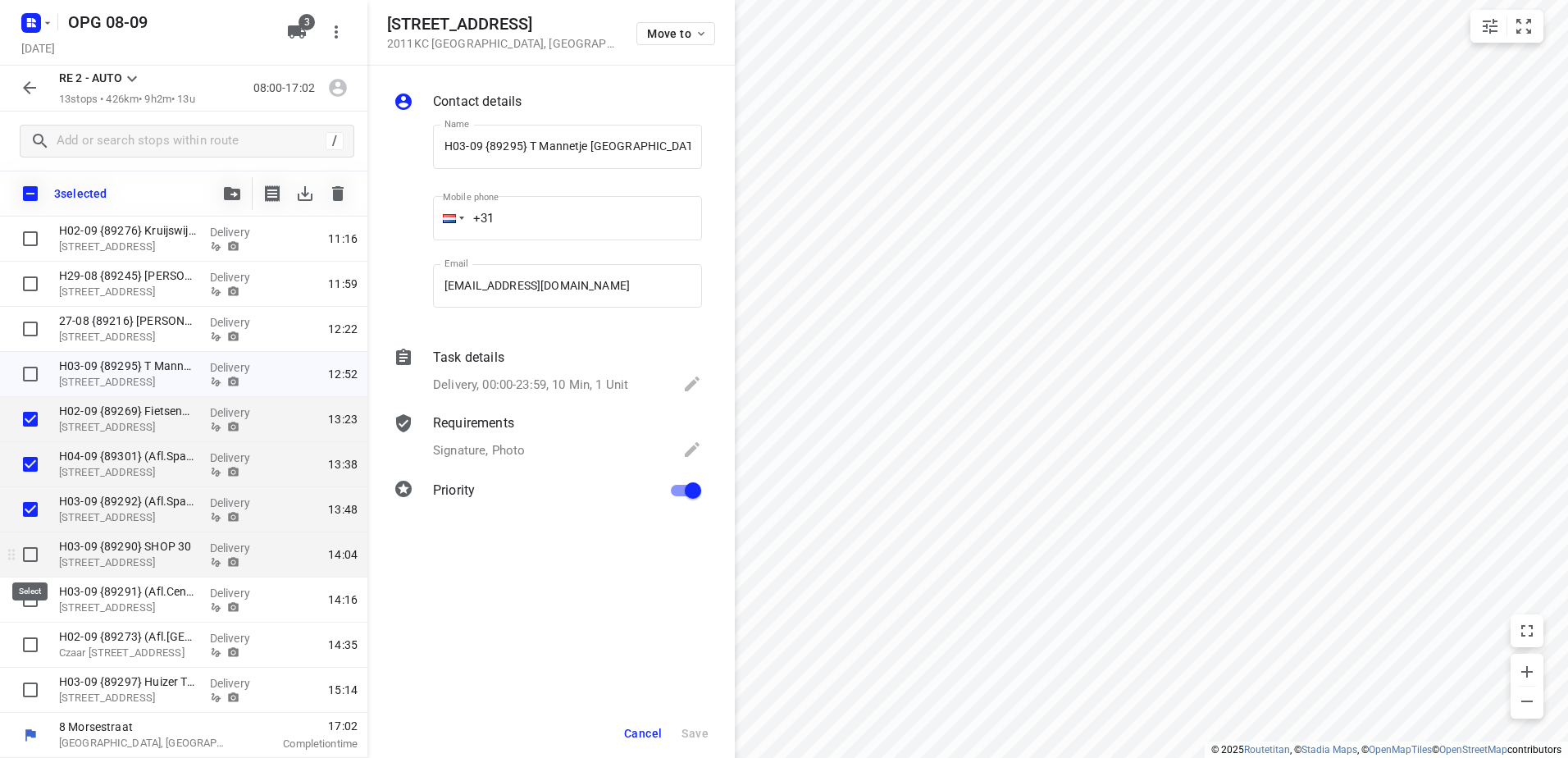
click at [24, 564] on input "checkbox" at bounding box center [30, 554] width 33 height 33
click at [22, 597] on input "checkbox" at bounding box center [30, 599] width 33 height 33
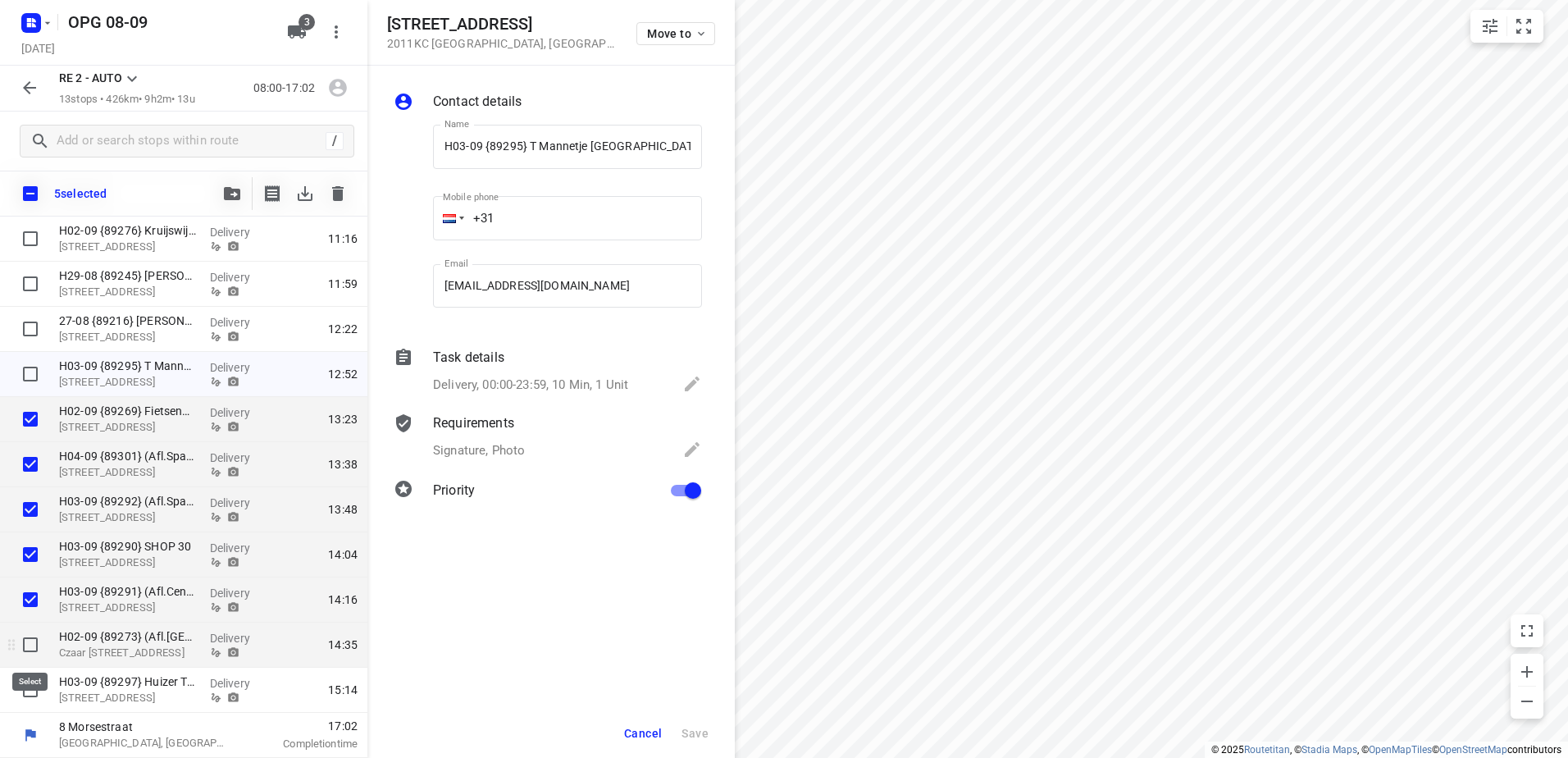
click at [25, 641] on input "checkbox" at bounding box center [30, 644] width 33 height 33
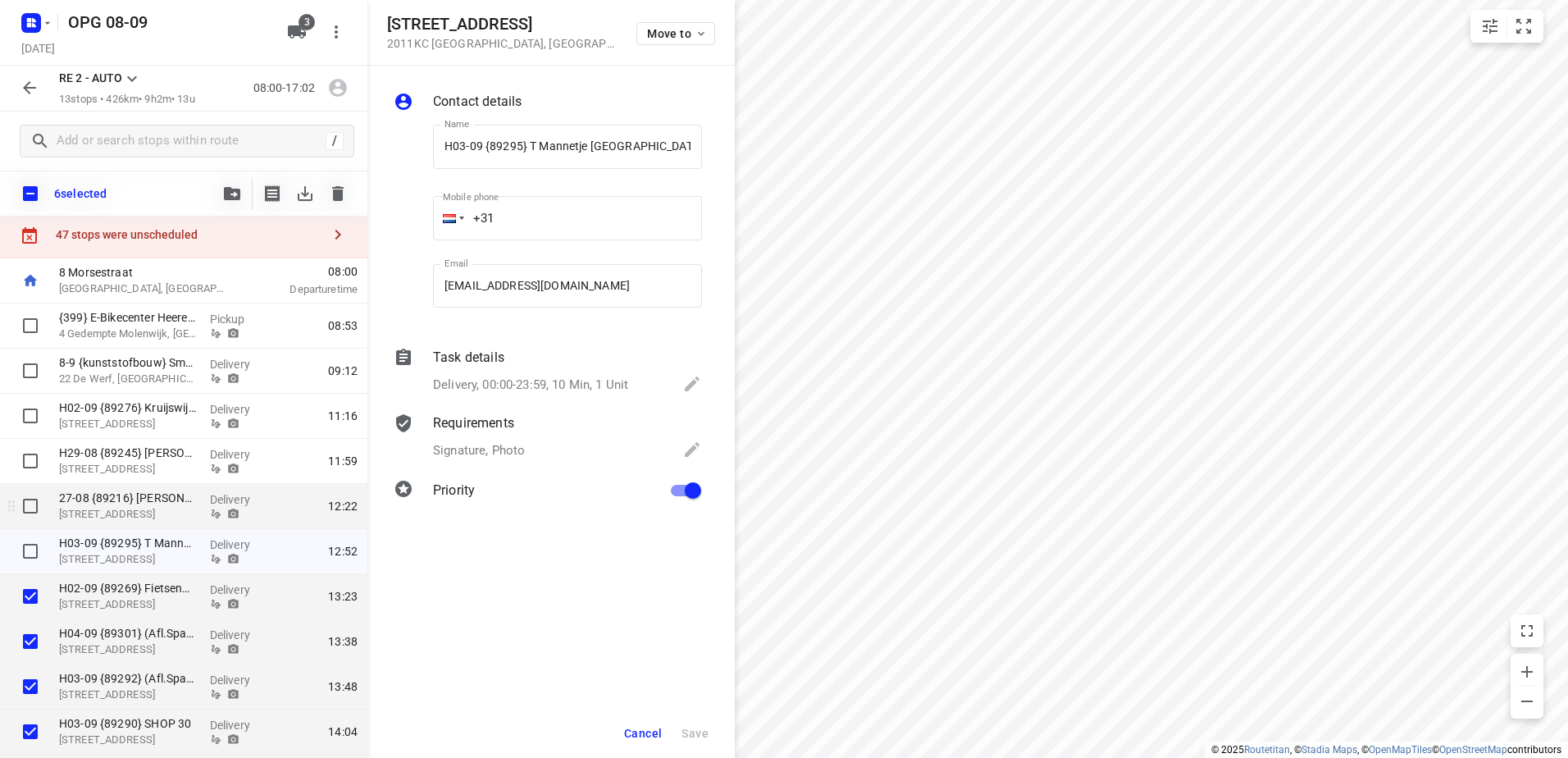
scroll to position [0, 0]
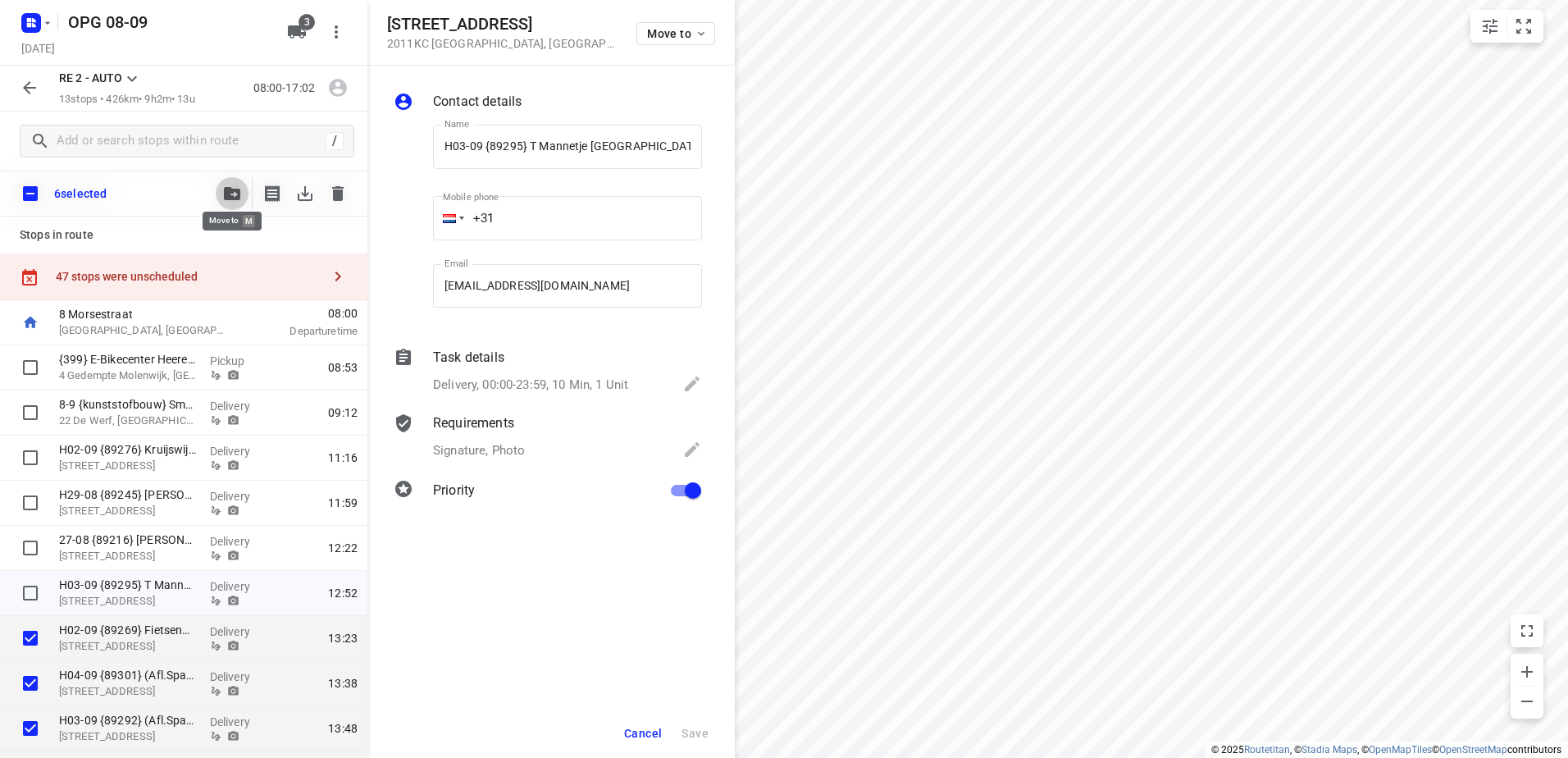
click at [226, 203] on button "button" at bounding box center [232, 193] width 33 height 33
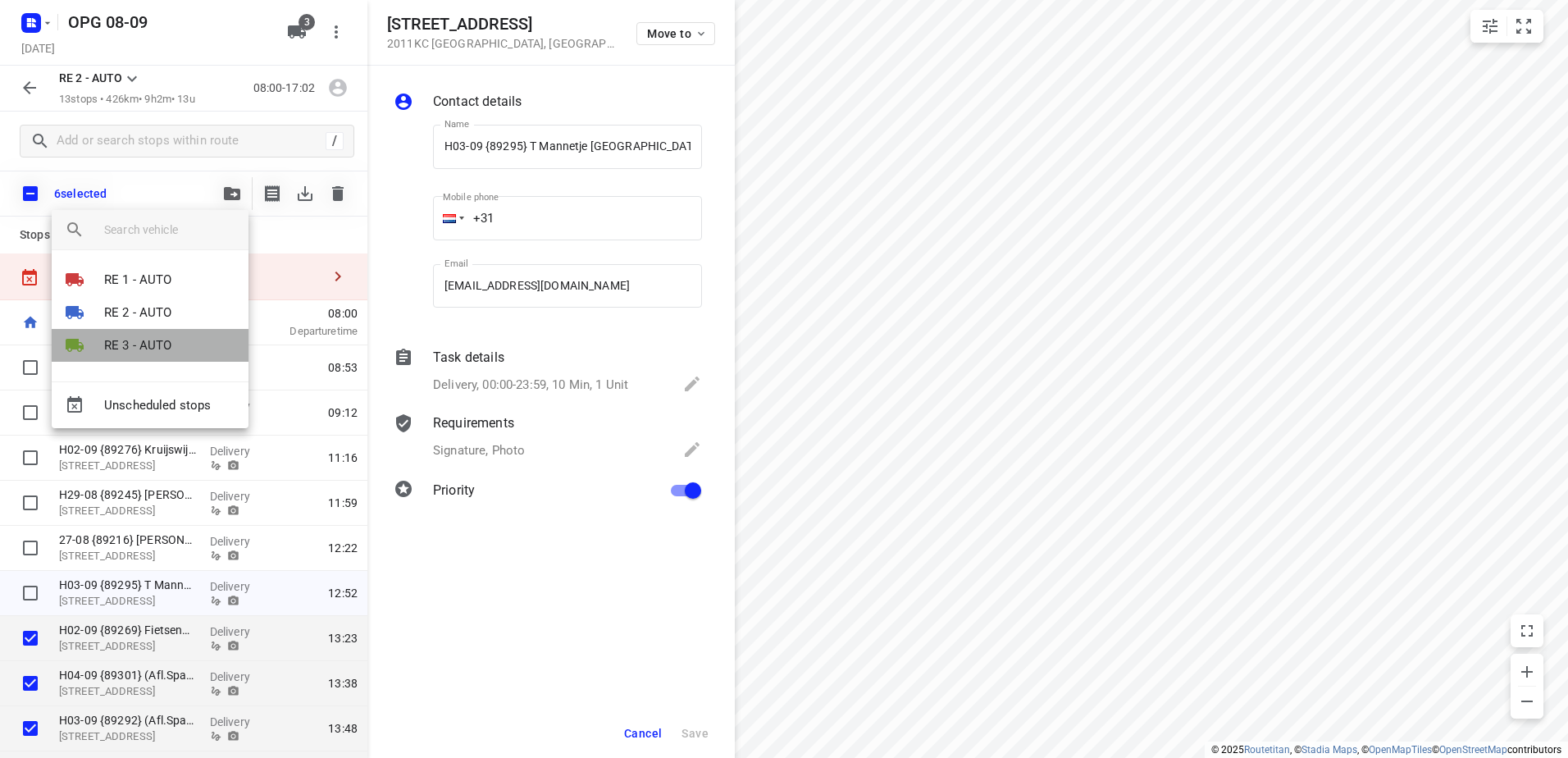
click at [138, 342] on p "RE 3 - AUTO" at bounding box center [138, 345] width 68 height 19
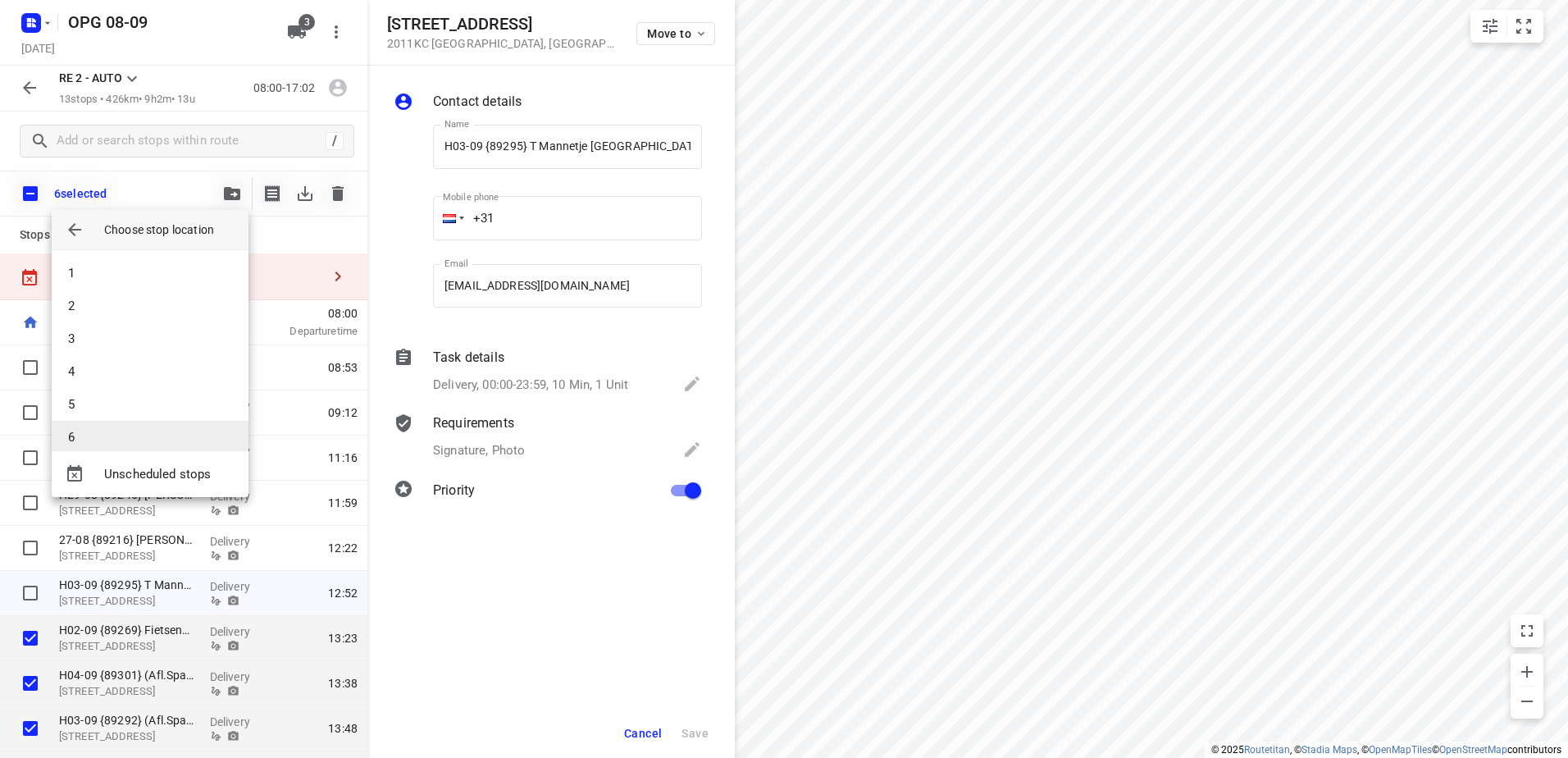
click at [130, 426] on li "6" at bounding box center [150, 437] width 197 height 33
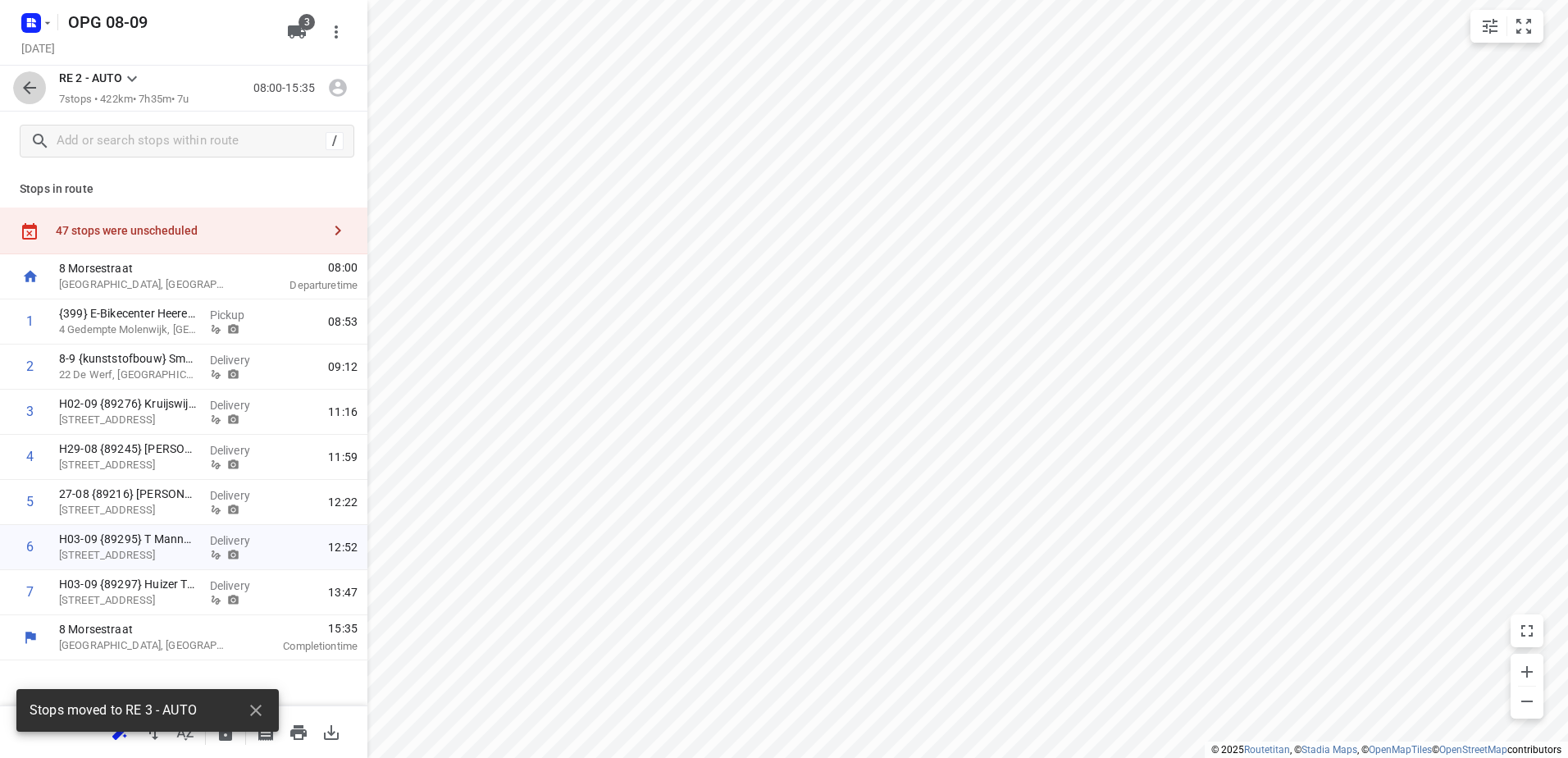
click at [44, 89] on button "button" at bounding box center [29, 87] width 33 height 33
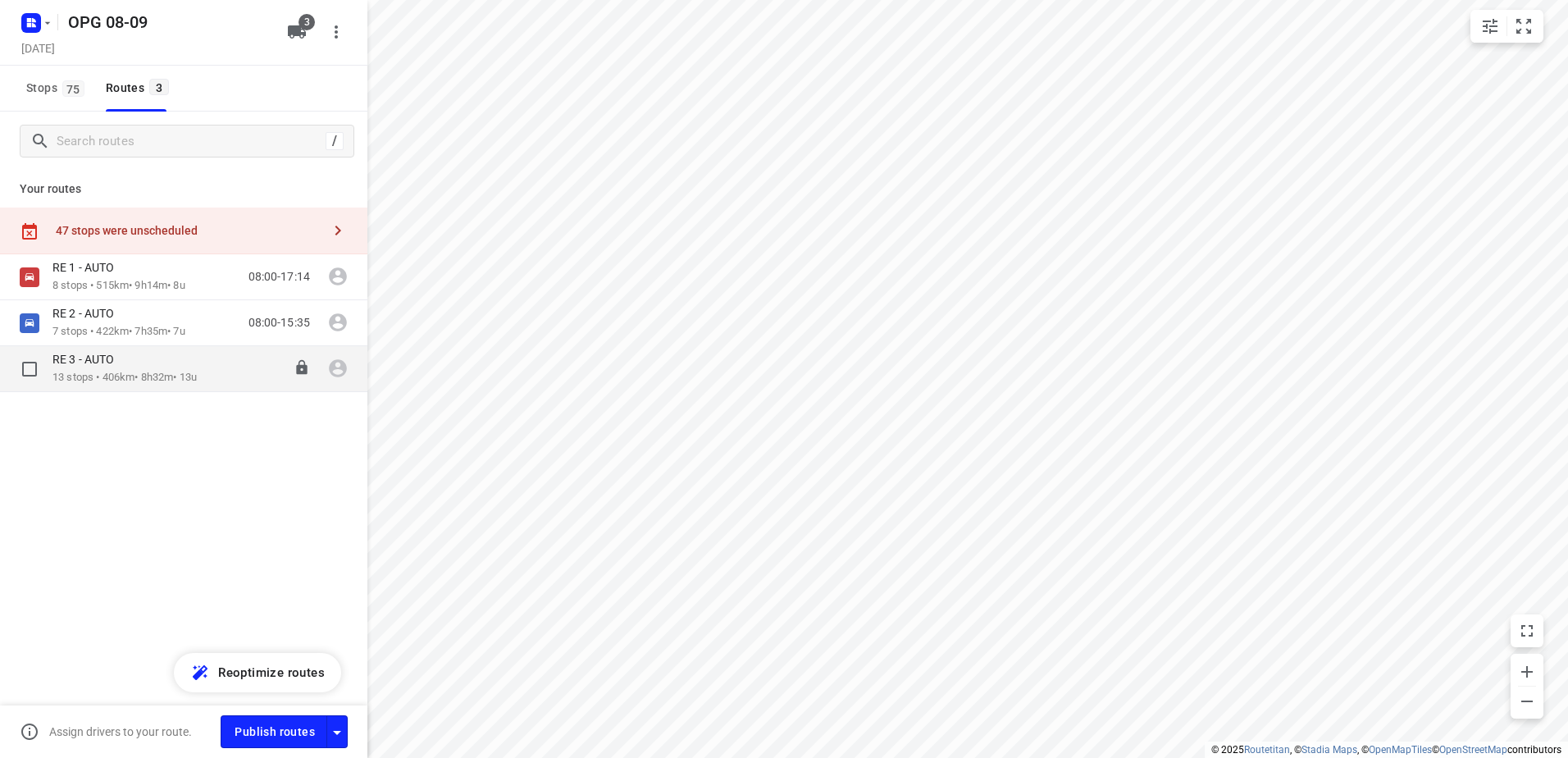
click at [185, 381] on p "13 stops • 406km • 8h32m • 13u" at bounding box center [125, 378] width 144 height 16
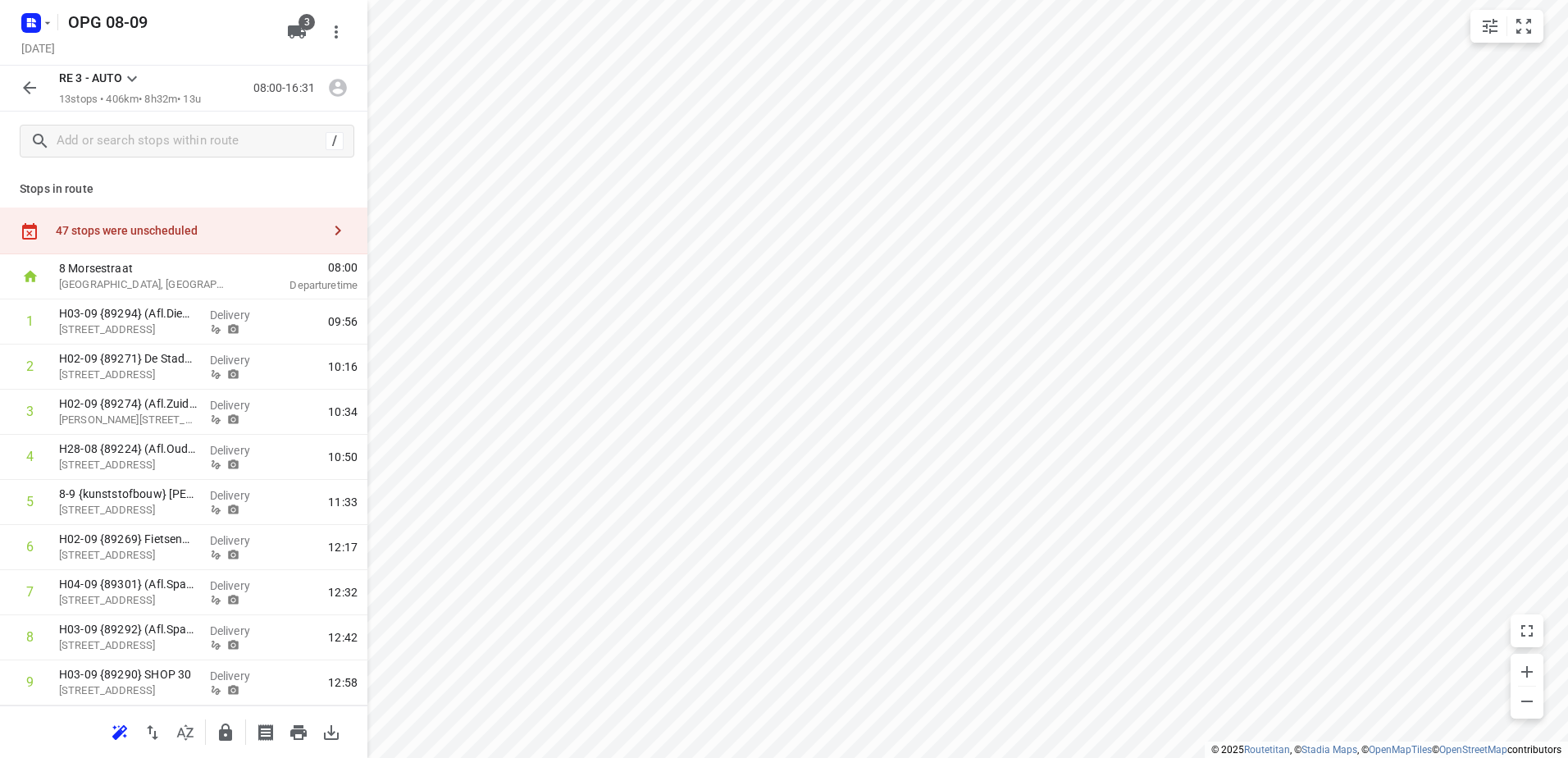
click at [31, 87] on icon "button" at bounding box center [30, 88] width 20 height 20
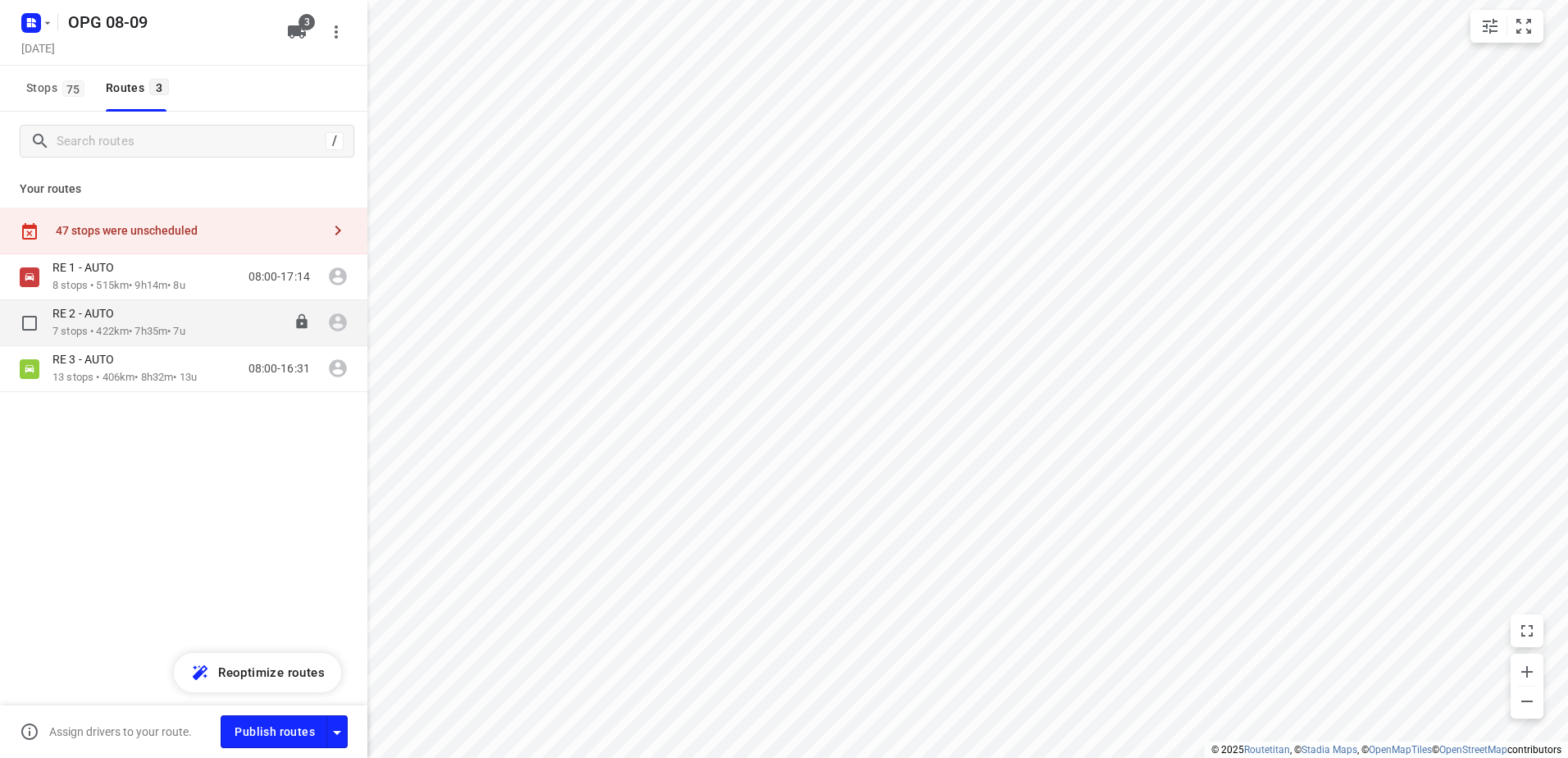
click at [149, 315] on div "RE 2 - AUTO" at bounding box center [119, 315] width 133 height 18
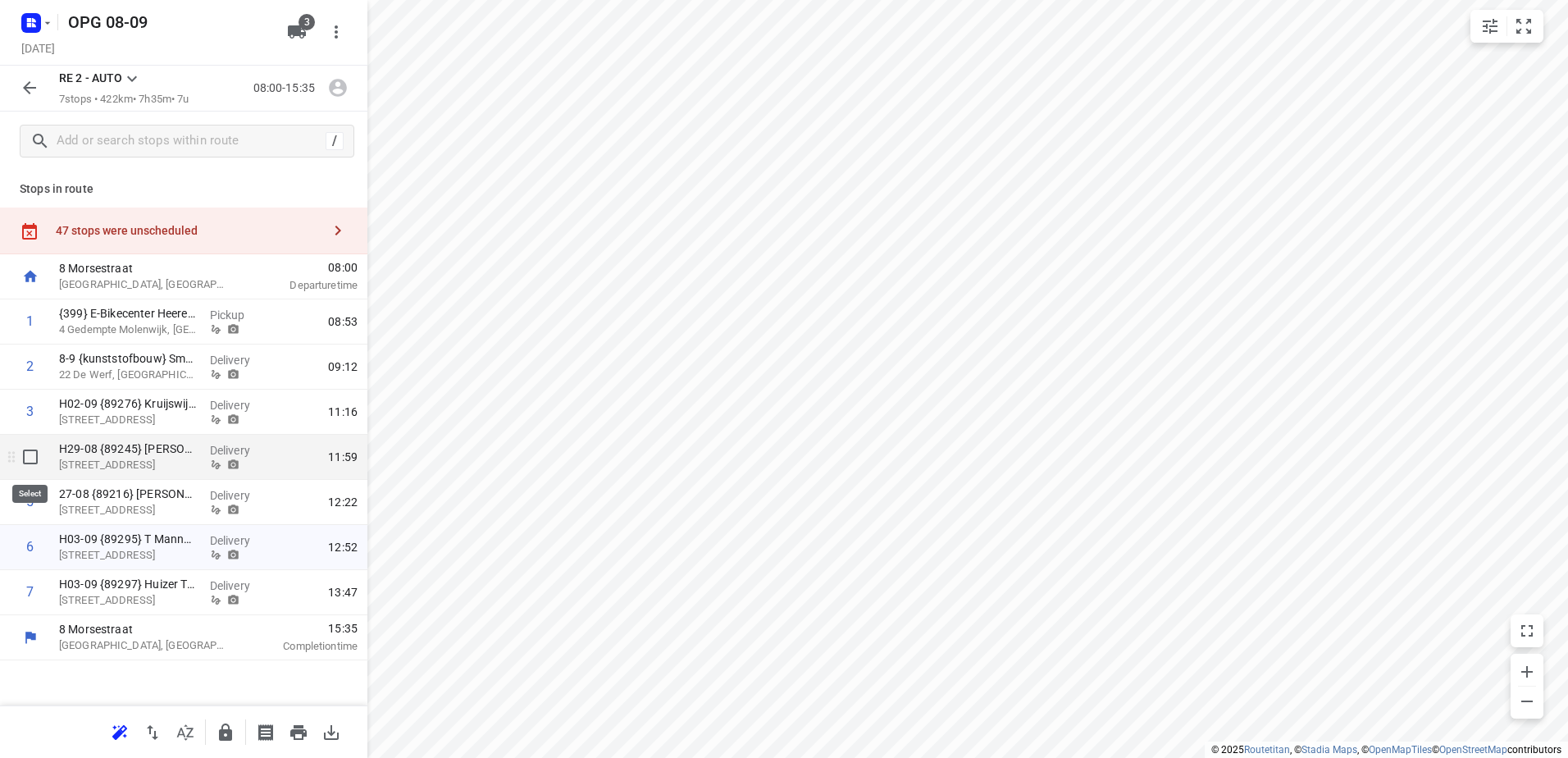
click at [41, 461] on input "checkbox" at bounding box center [30, 457] width 33 height 33
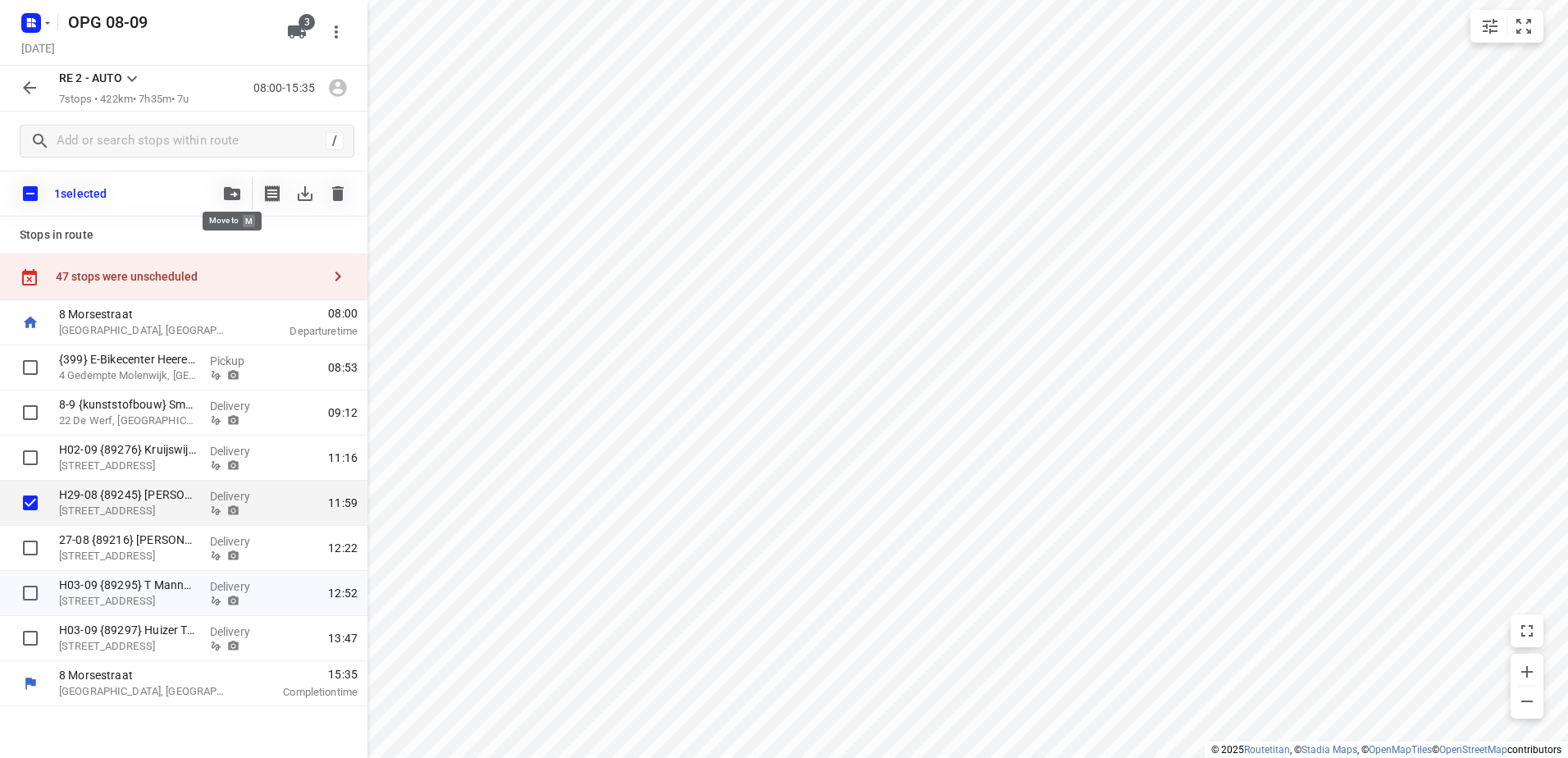
click at [233, 194] on icon "button" at bounding box center [232, 193] width 16 height 13
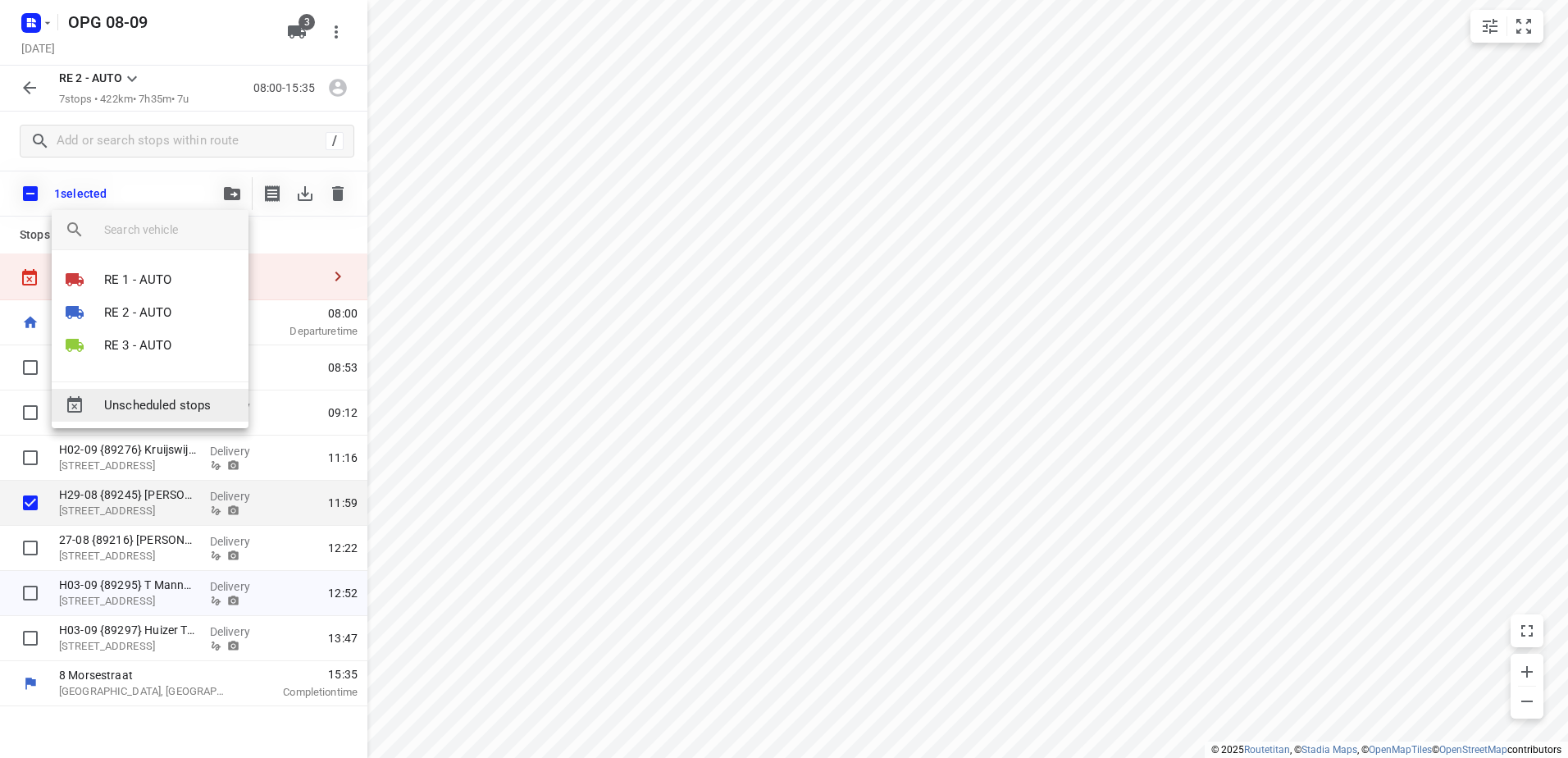
click at [171, 396] on span "Unscheduled stops" at bounding box center [169, 405] width 131 height 19
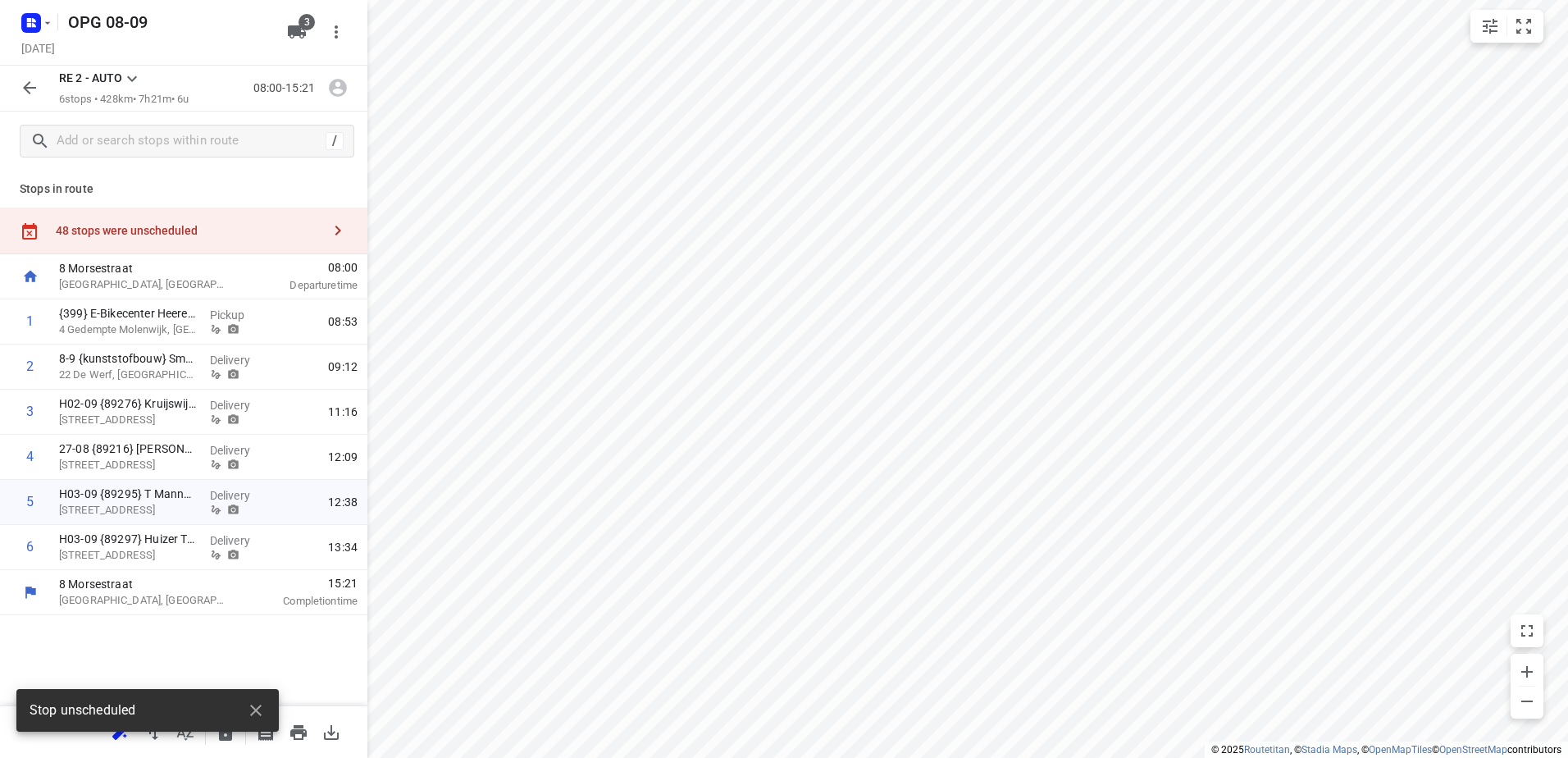
click at [22, 93] on icon "button" at bounding box center [30, 88] width 20 height 20
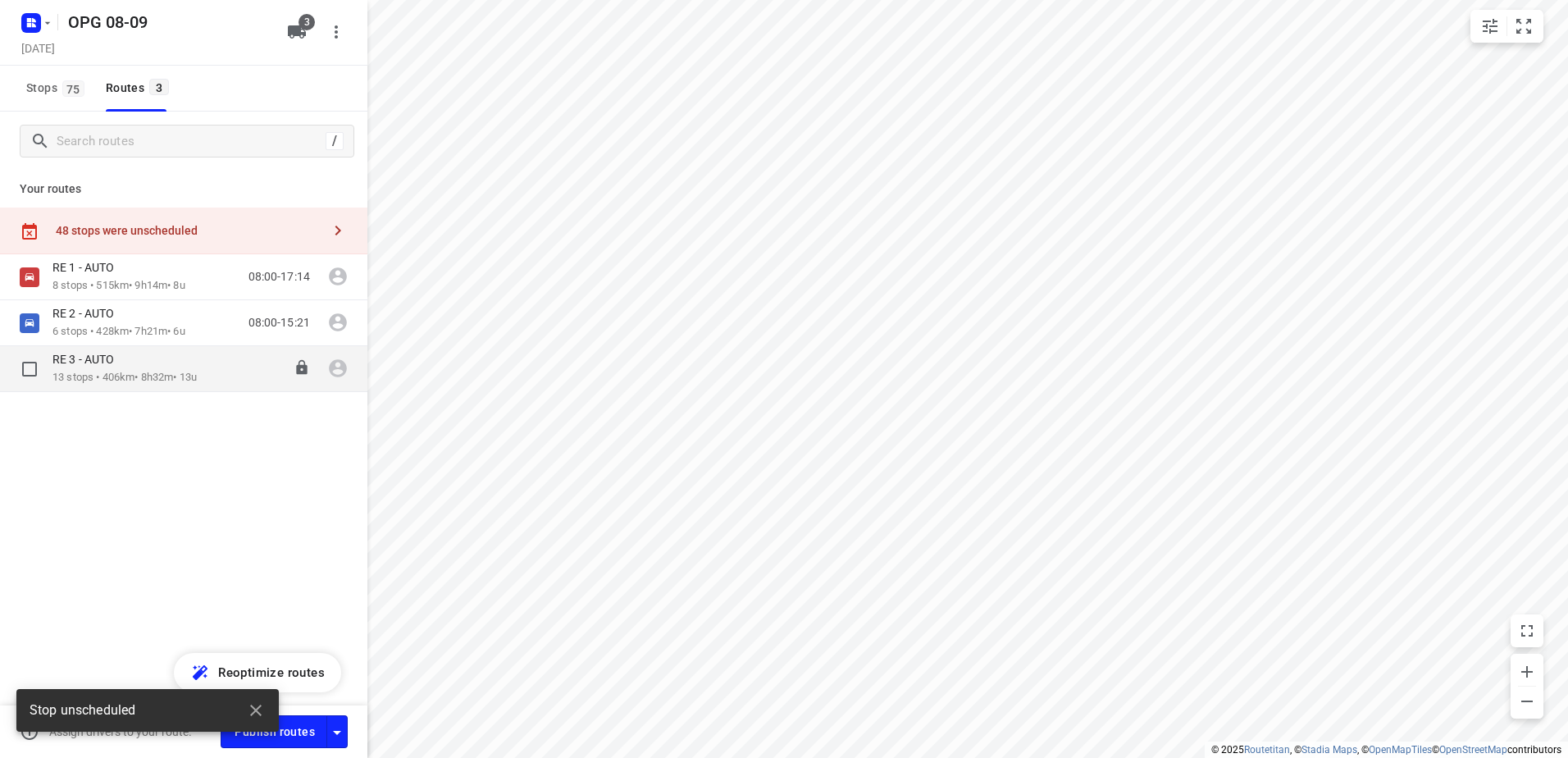
click at [135, 354] on div "RE 3 - AUTO" at bounding box center [125, 361] width 144 height 18
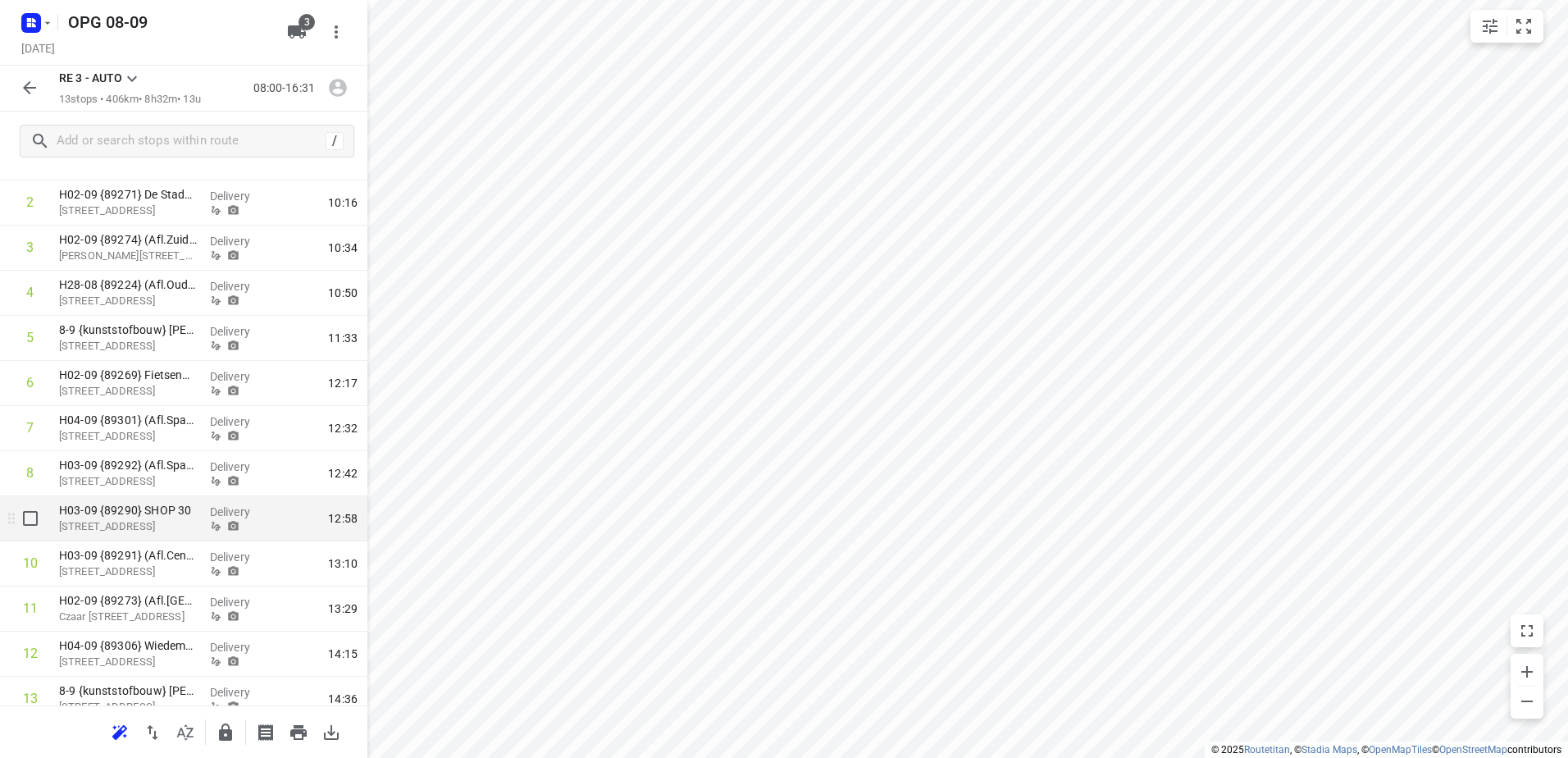
scroll to position [226, 0]
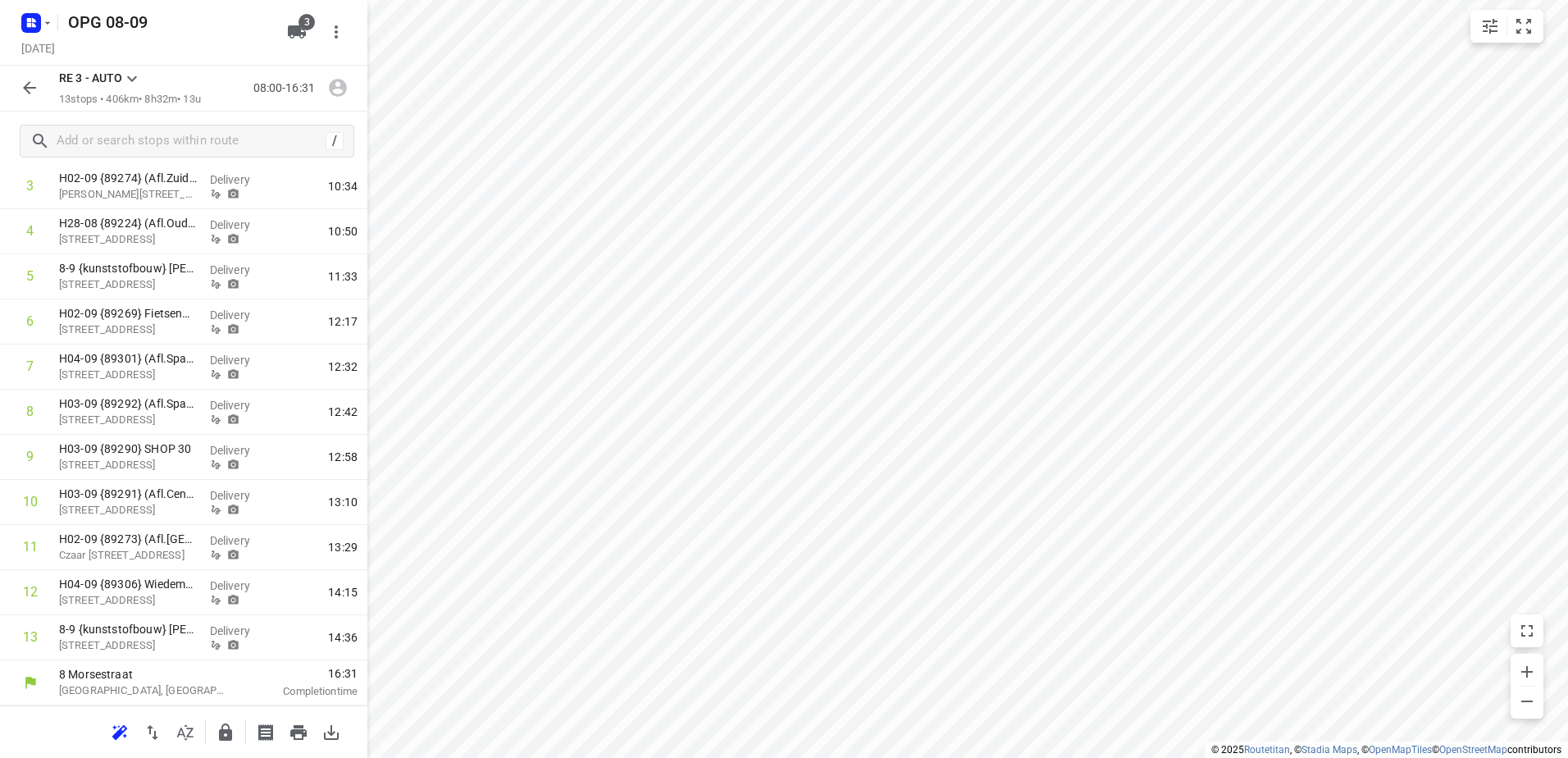
click at [126, 728] on icon "button" at bounding box center [119, 731] width 15 height 13
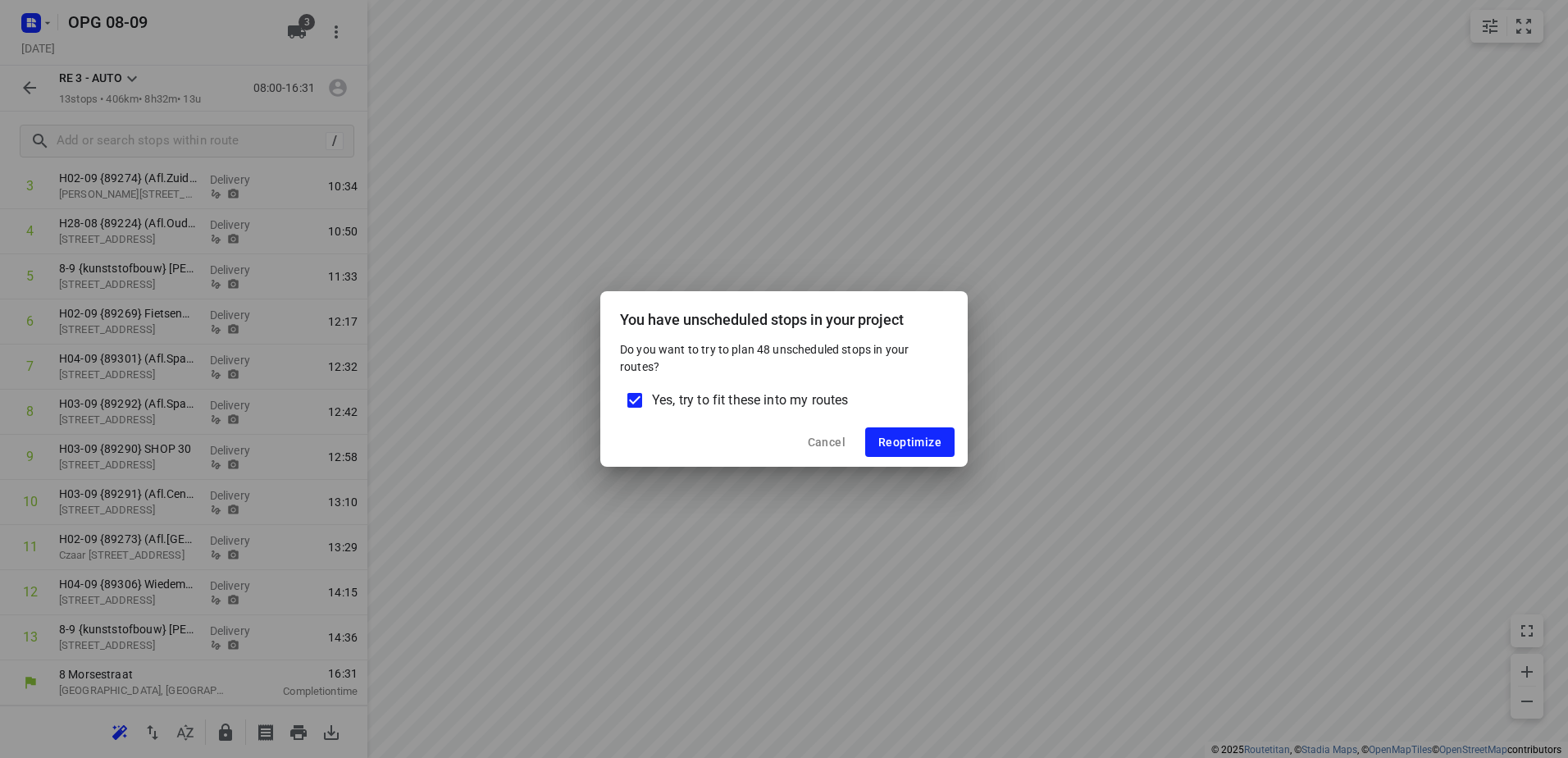
click at [641, 389] on input "Yes, try to fit these into my routes" at bounding box center [635, 400] width 34 height 34
click at [919, 436] on span "Reoptimize" at bounding box center [909, 442] width 63 height 13
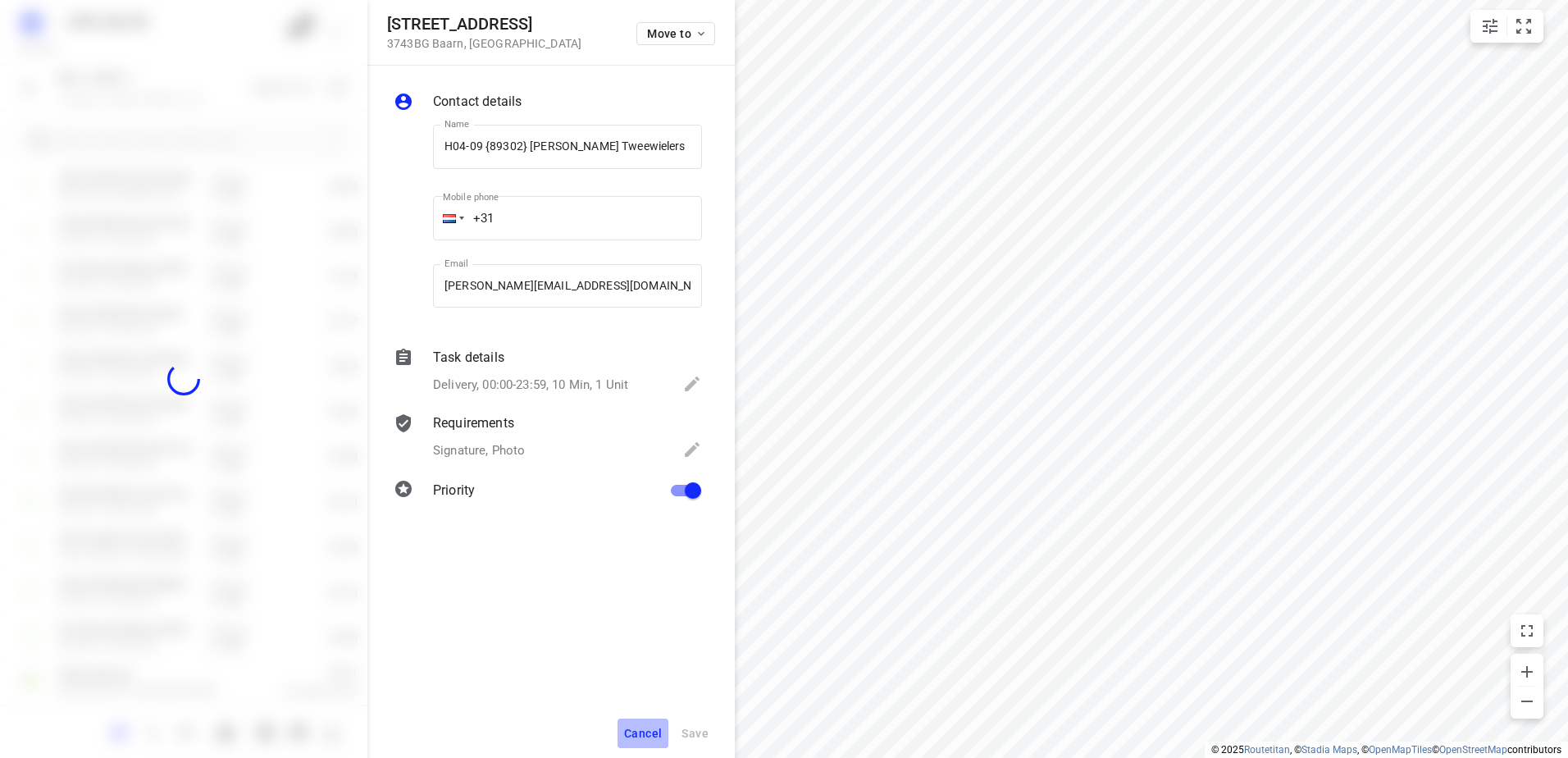
click at [631, 733] on span "Cancel" at bounding box center [643, 733] width 38 height 13
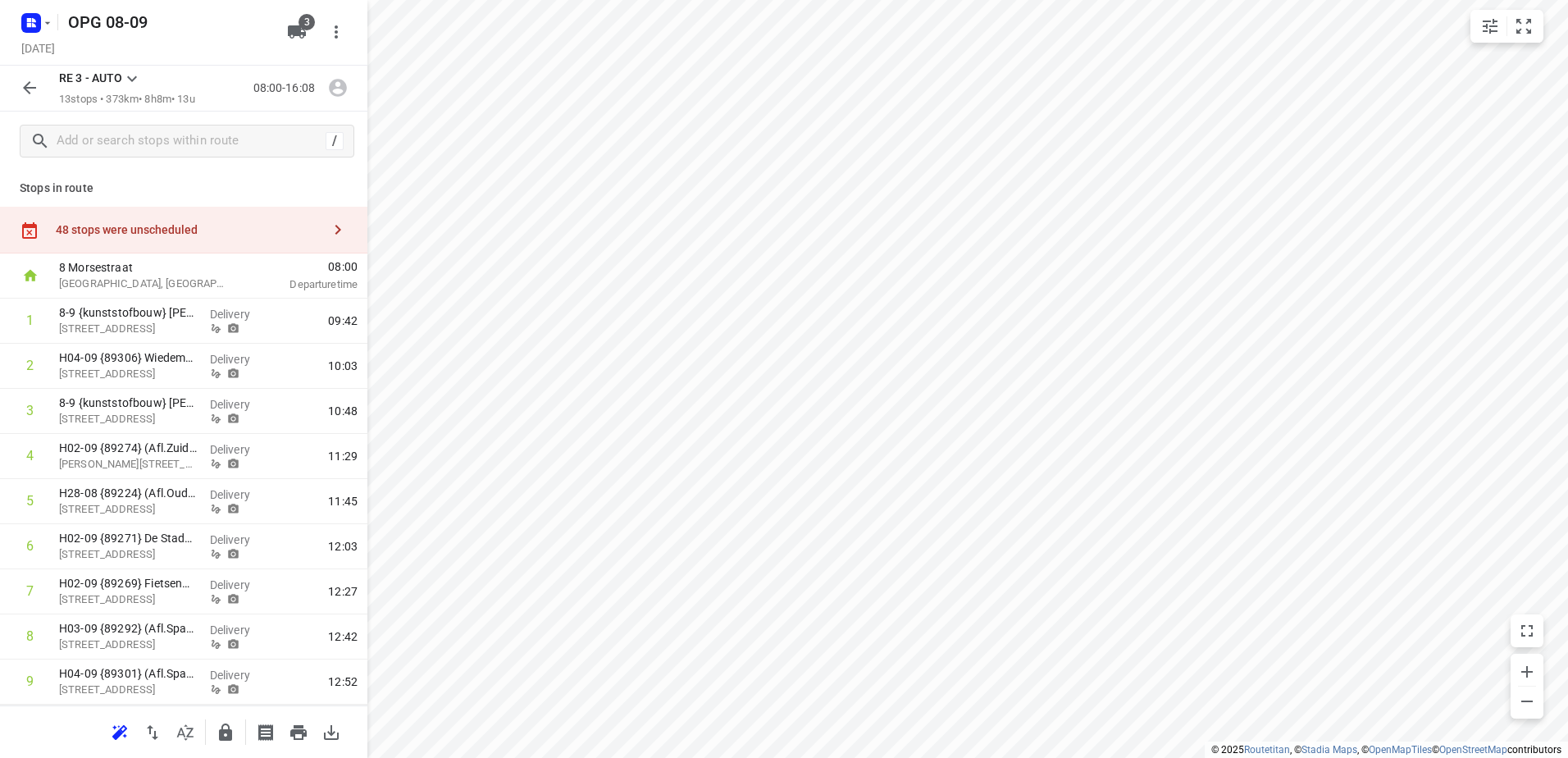
scroll to position [0, 0]
click at [220, 244] on div "48 stops were unscheduled" at bounding box center [184, 231] width 368 height 47
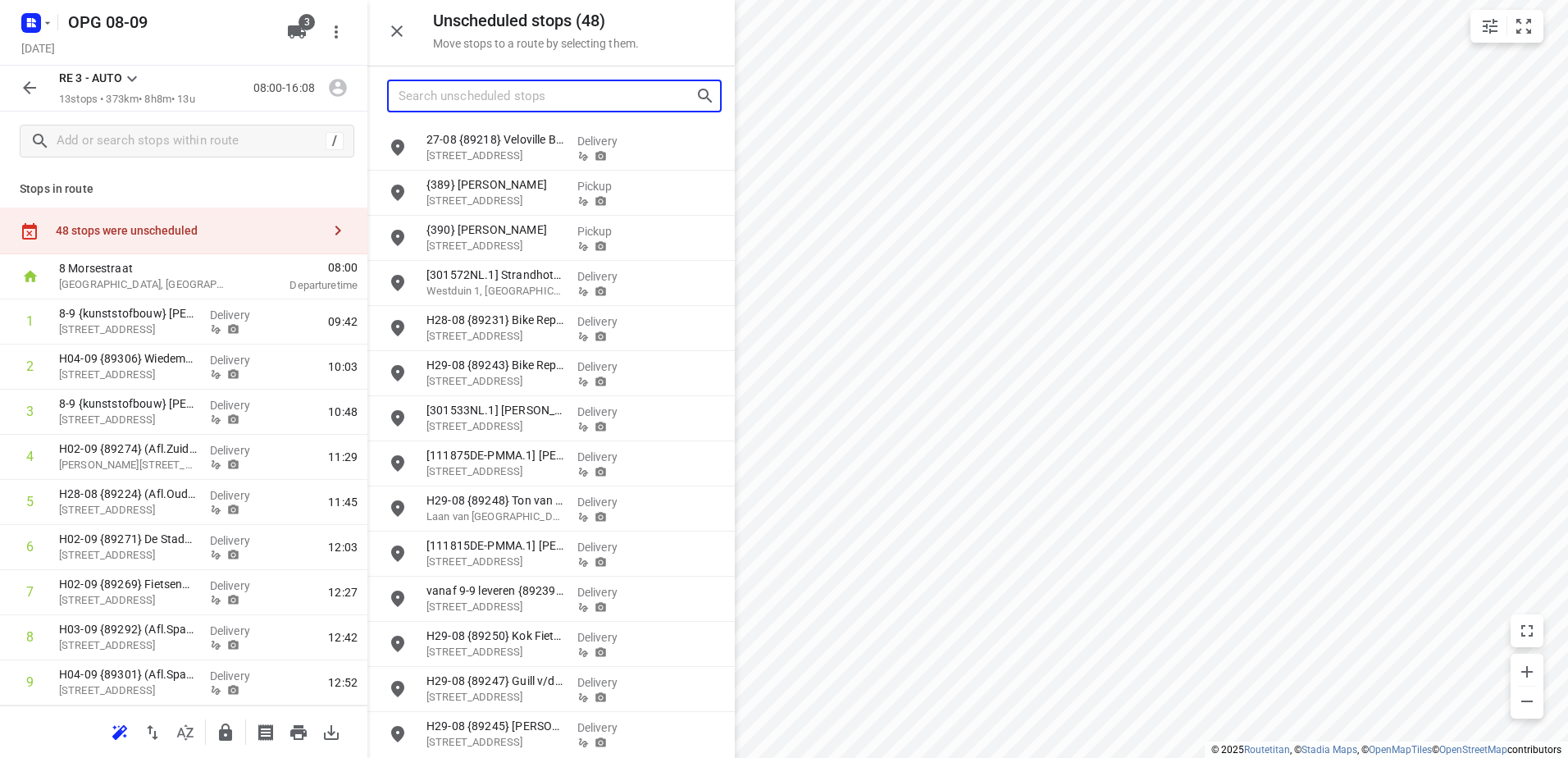
click at [442, 101] on input "Search unscheduled stops" at bounding box center [547, 96] width 297 height 25
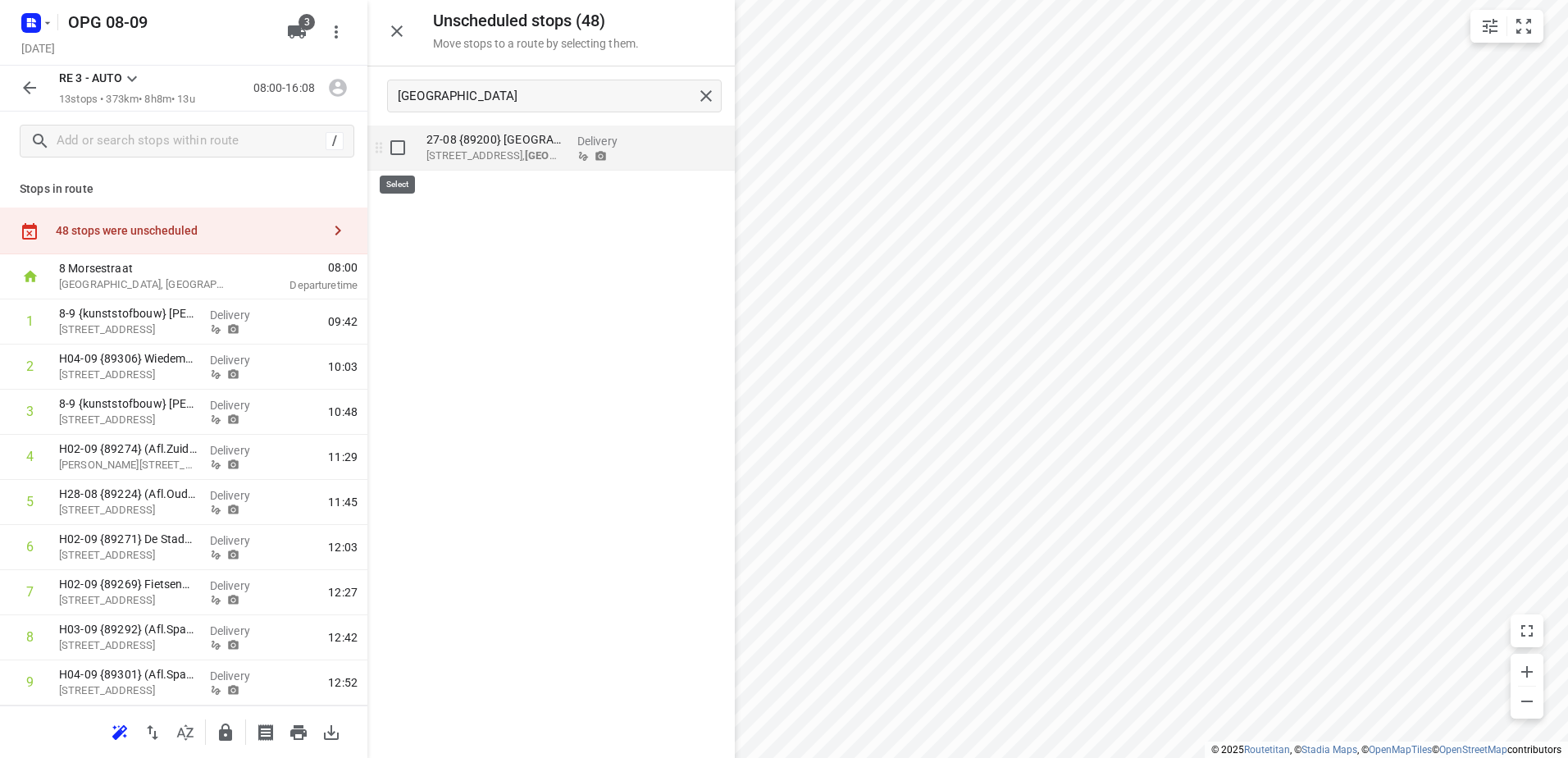
click at [400, 140] on input "grid" at bounding box center [398, 147] width 33 height 33
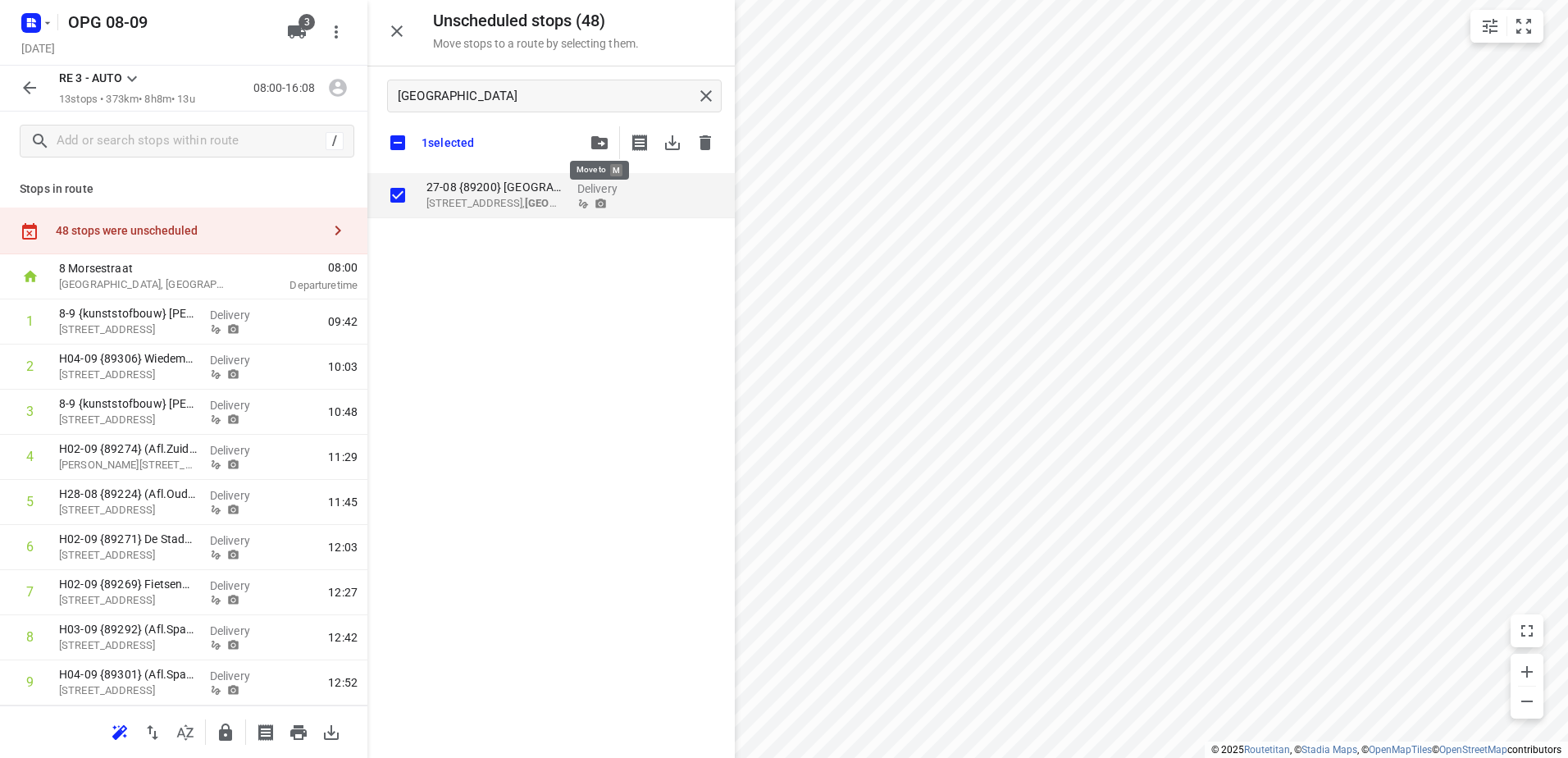
click at [592, 133] on button "button" at bounding box center [599, 142] width 33 height 33
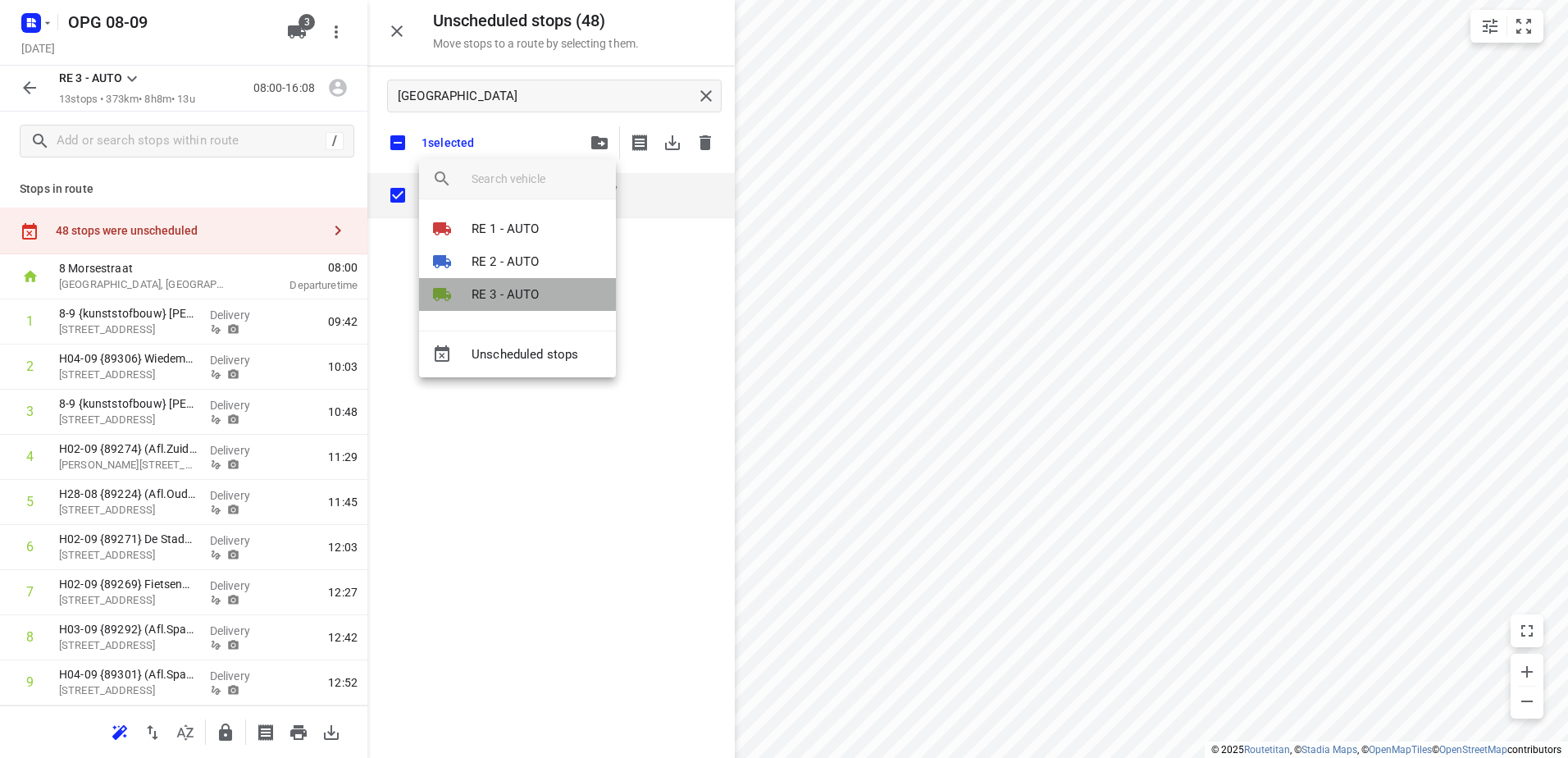
click at [522, 296] on p "RE 3 - AUTO" at bounding box center [506, 295] width 68 height 19
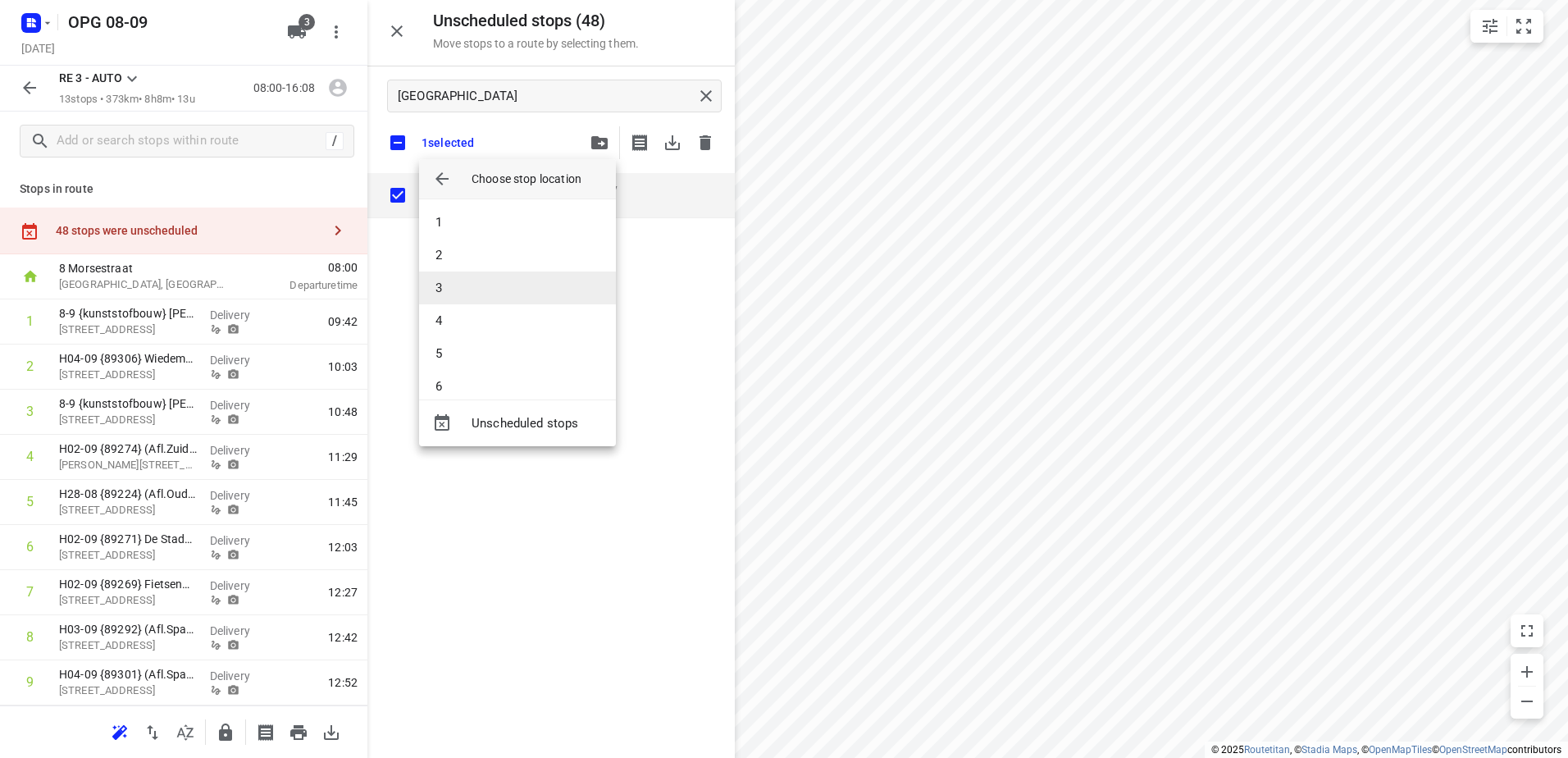
click at [501, 272] on li "3" at bounding box center [517, 288] width 197 height 33
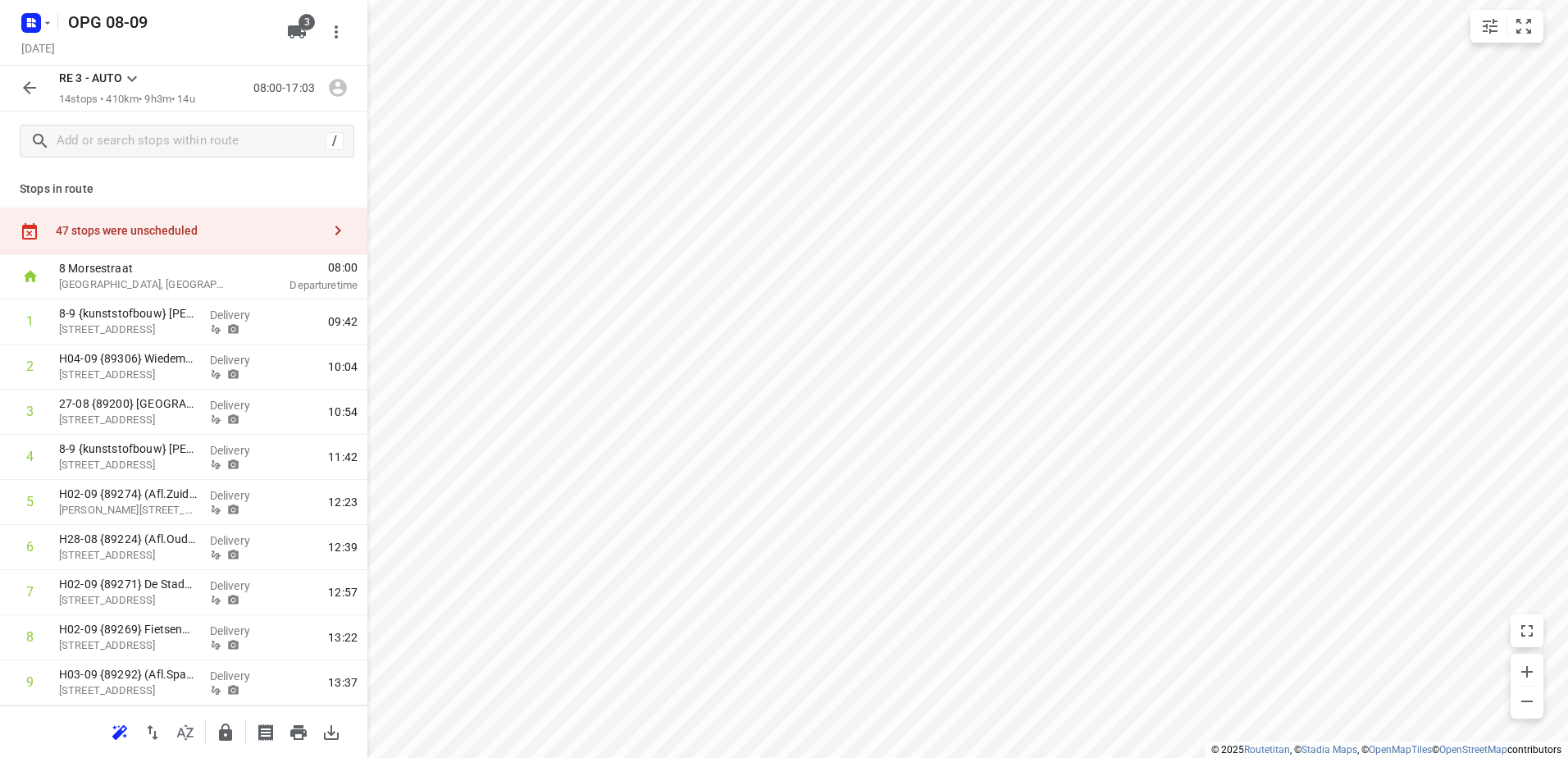
click at [28, 80] on icon "button" at bounding box center [30, 88] width 20 height 20
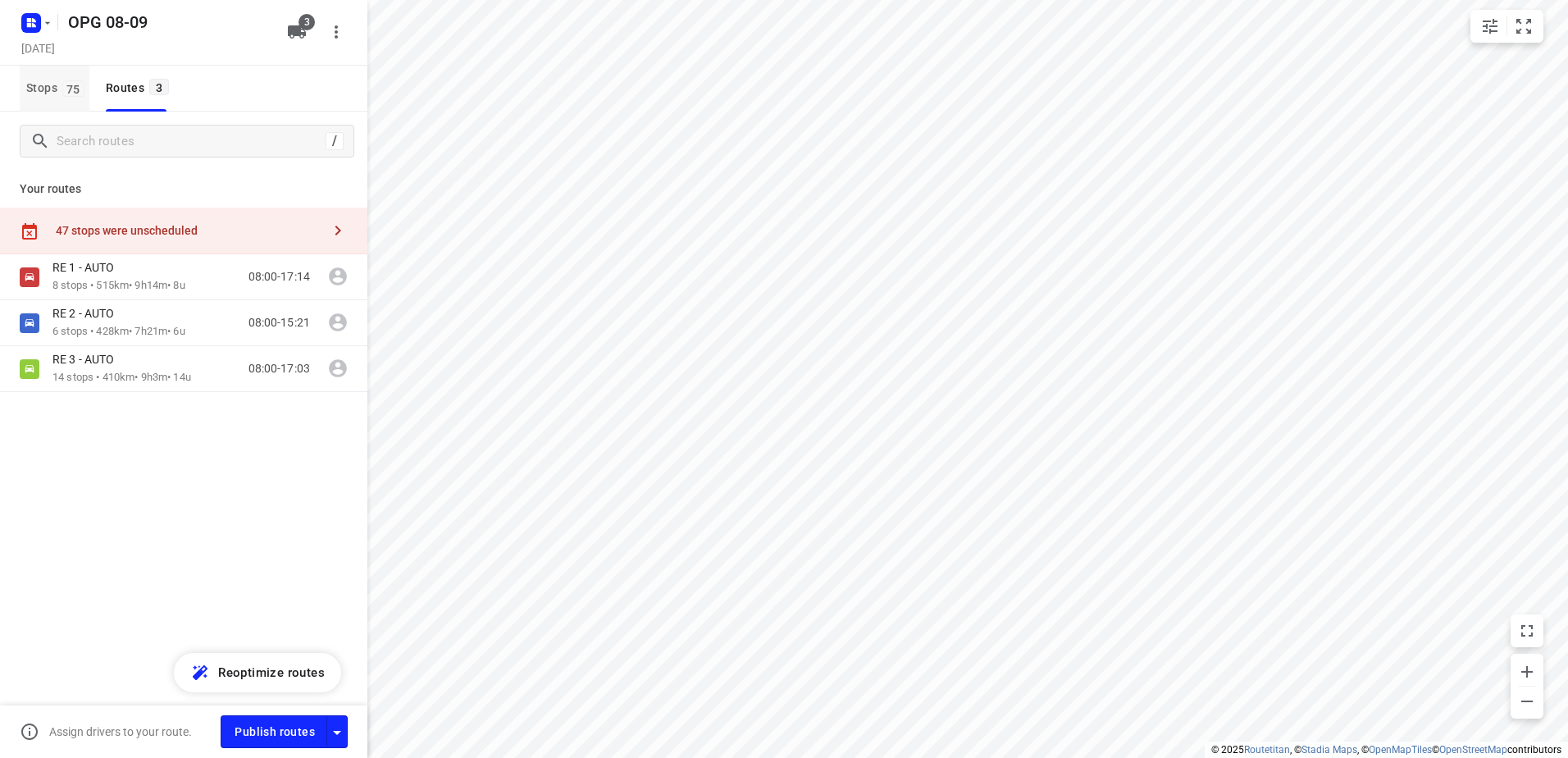
click at [62, 98] on button "Stops 75" at bounding box center [55, 89] width 70 height 46
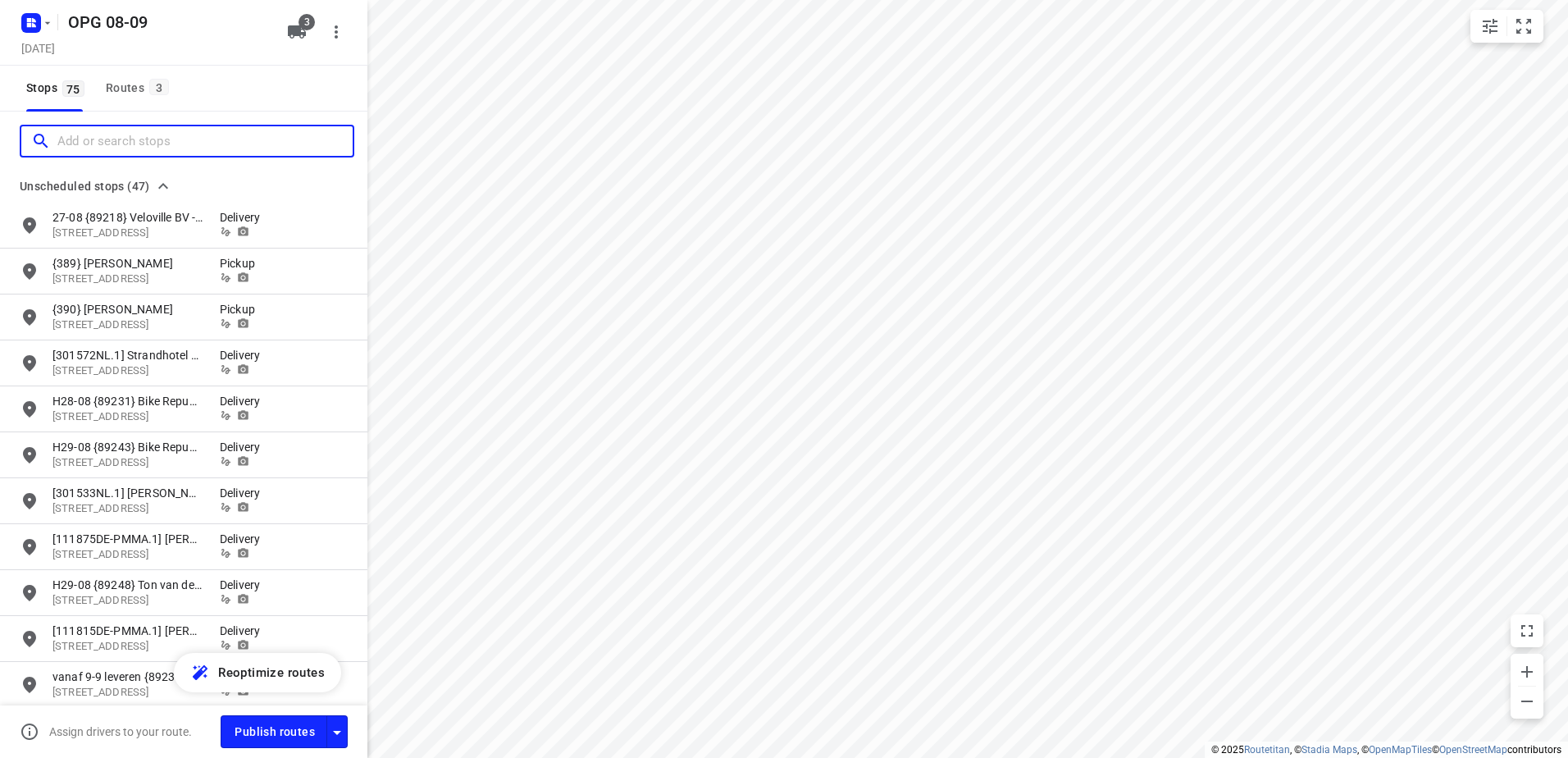
click at [92, 152] on input "Add or search stops" at bounding box center [204, 141] width 295 height 25
click at [149, 151] on input "Add or search stops" at bounding box center [141, 141] width 168 height 25
paste input "Grote Bickersstraat 33"
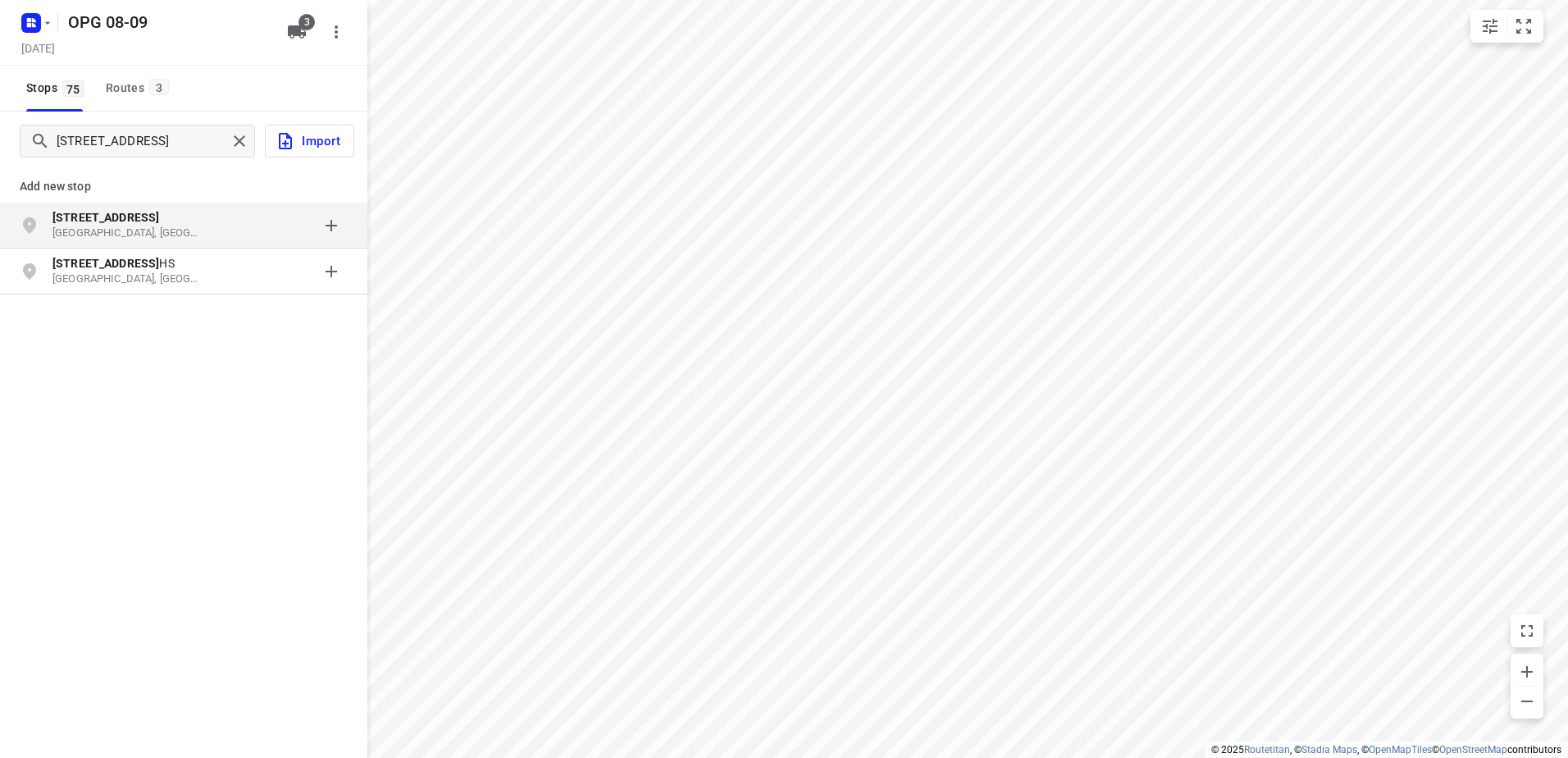
click at [216, 225] on p "Grote Bickersstraat 33" at bounding box center [136, 217] width 167 height 16
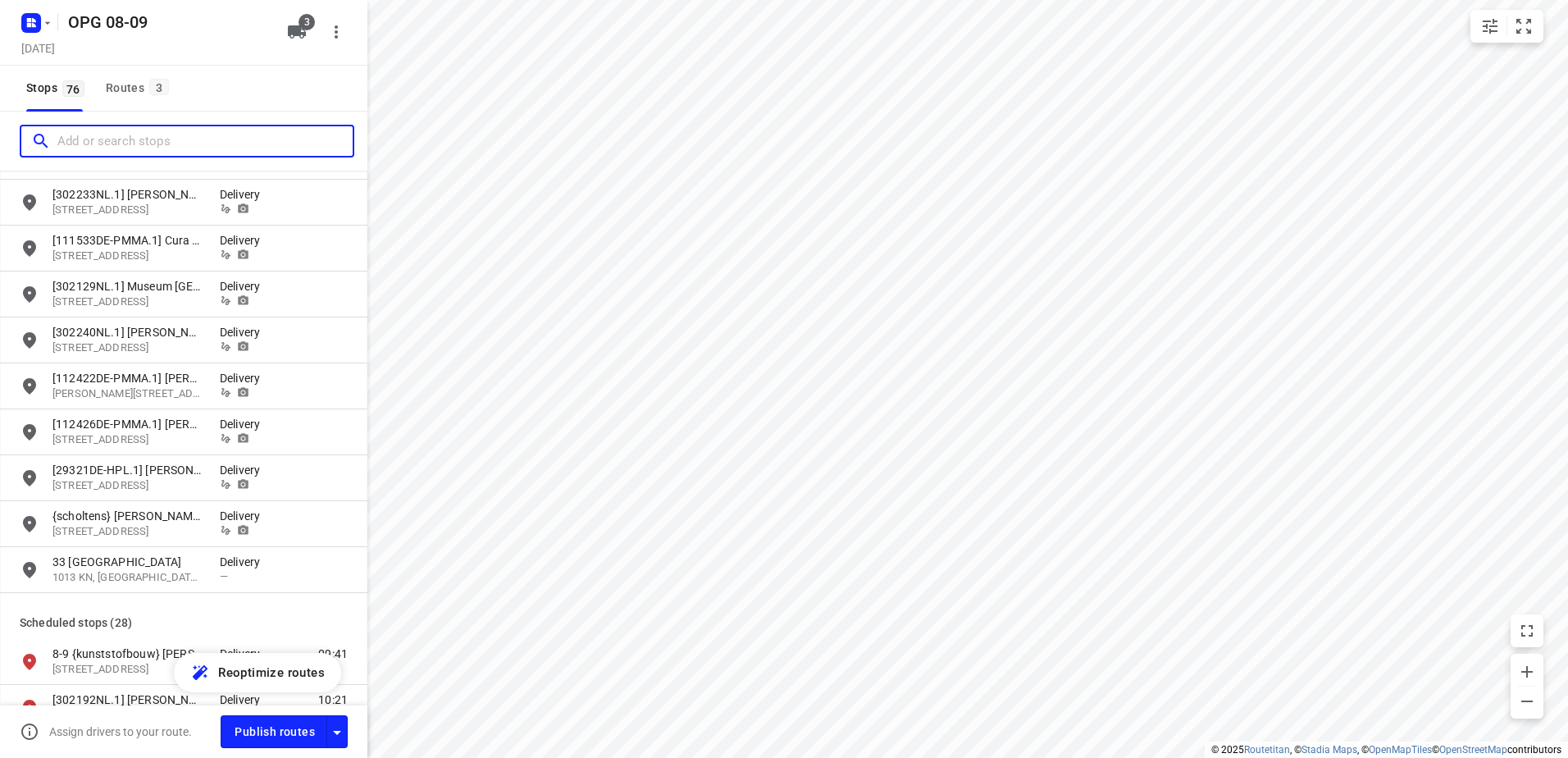
scroll to position [2051, 0]
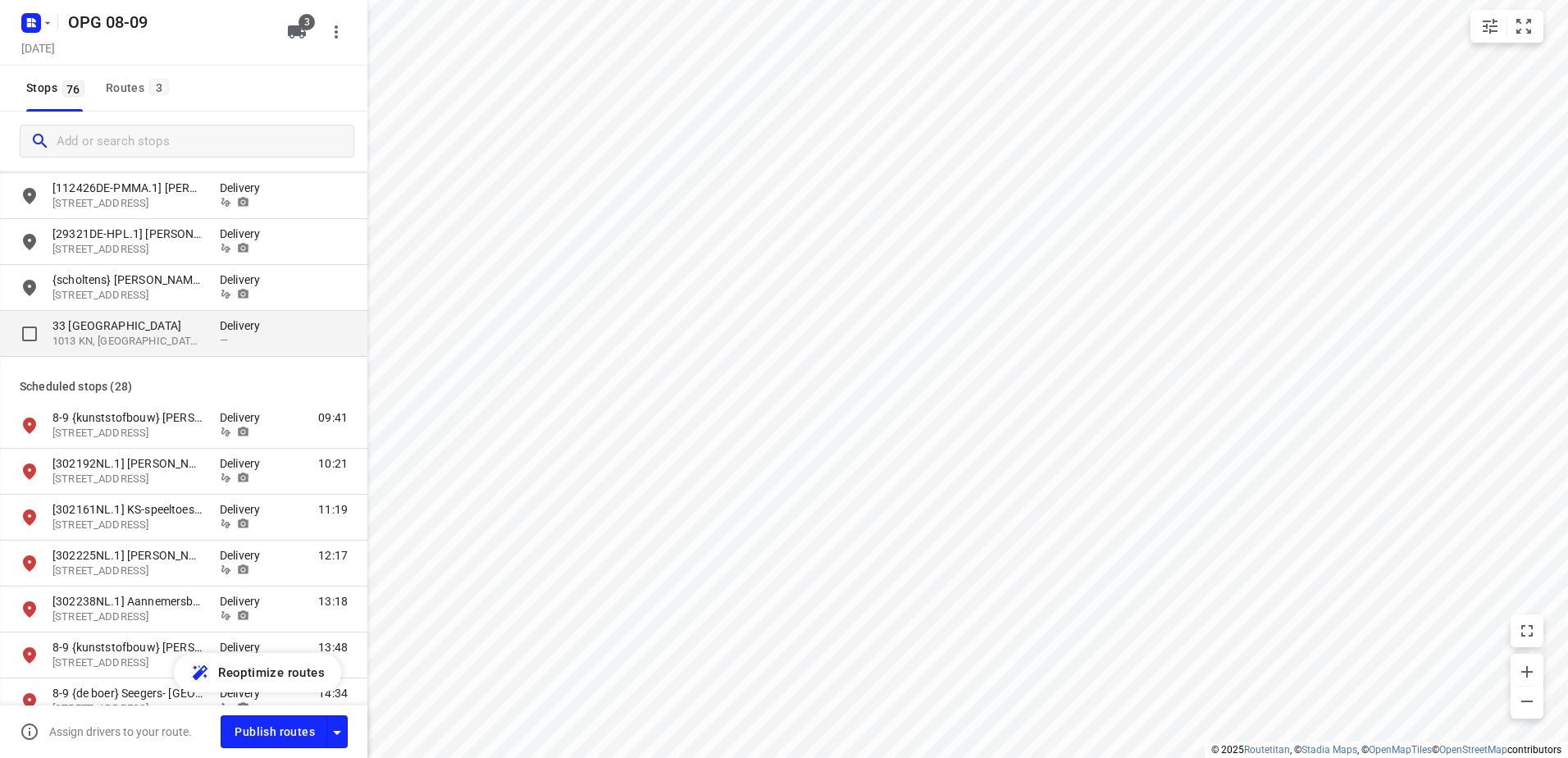
click at [161, 332] on p "33 Grote Bickersstraat" at bounding box center [128, 326] width 151 height 16
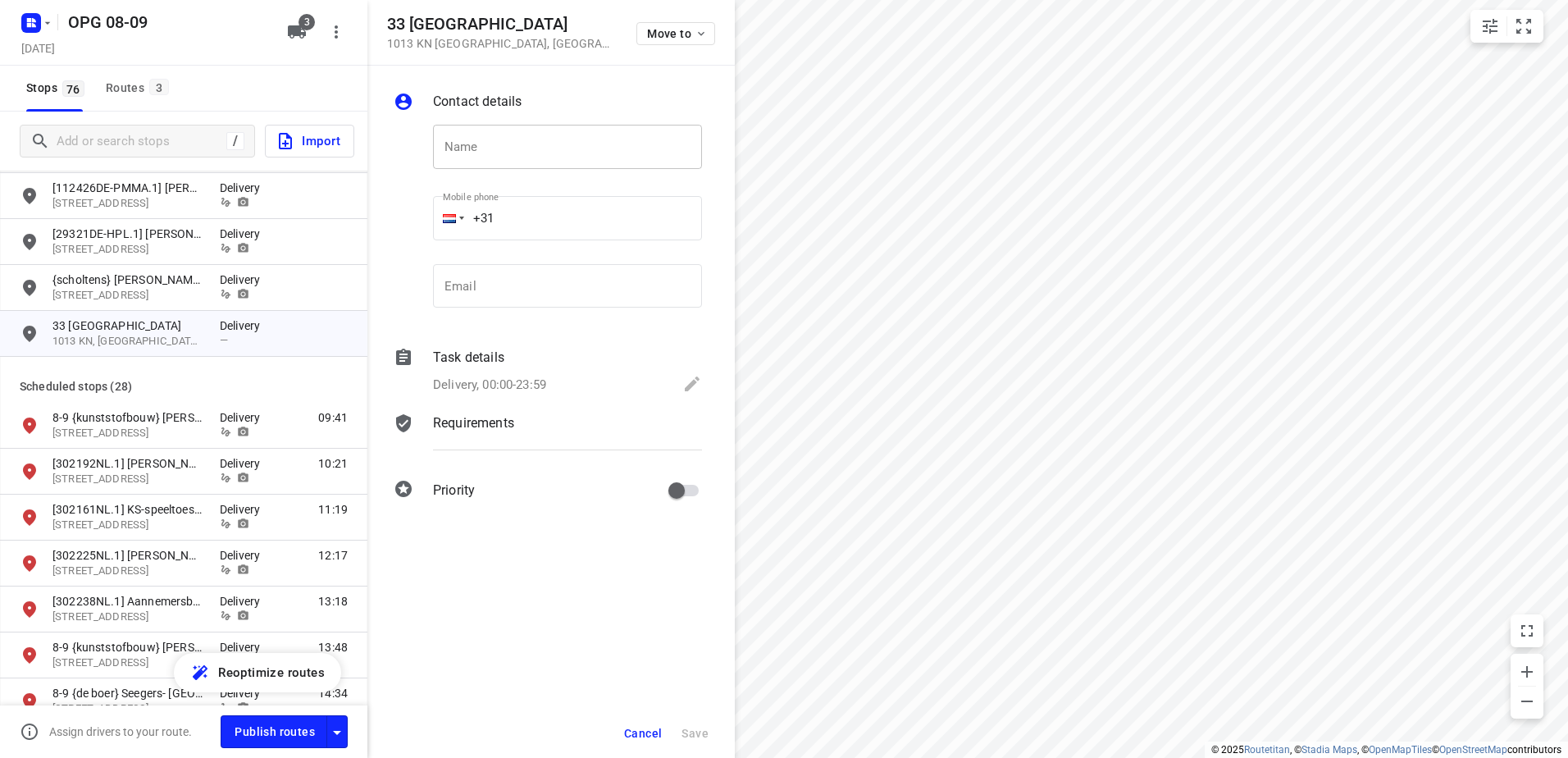
click at [463, 139] on input "text" at bounding box center [567, 147] width 269 height 44
paste input "27-08 {89204} Marcel Tweewielers"
click at [519, 210] on input "+31" at bounding box center [567, 218] width 269 height 44
drag, startPoint x: 465, startPoint y: 277, endPoint x: 450, endPoint y: 281, distance: 15.5
click at [465, 277] on input "email" at bounding box center [567, 286] width 269 height 44
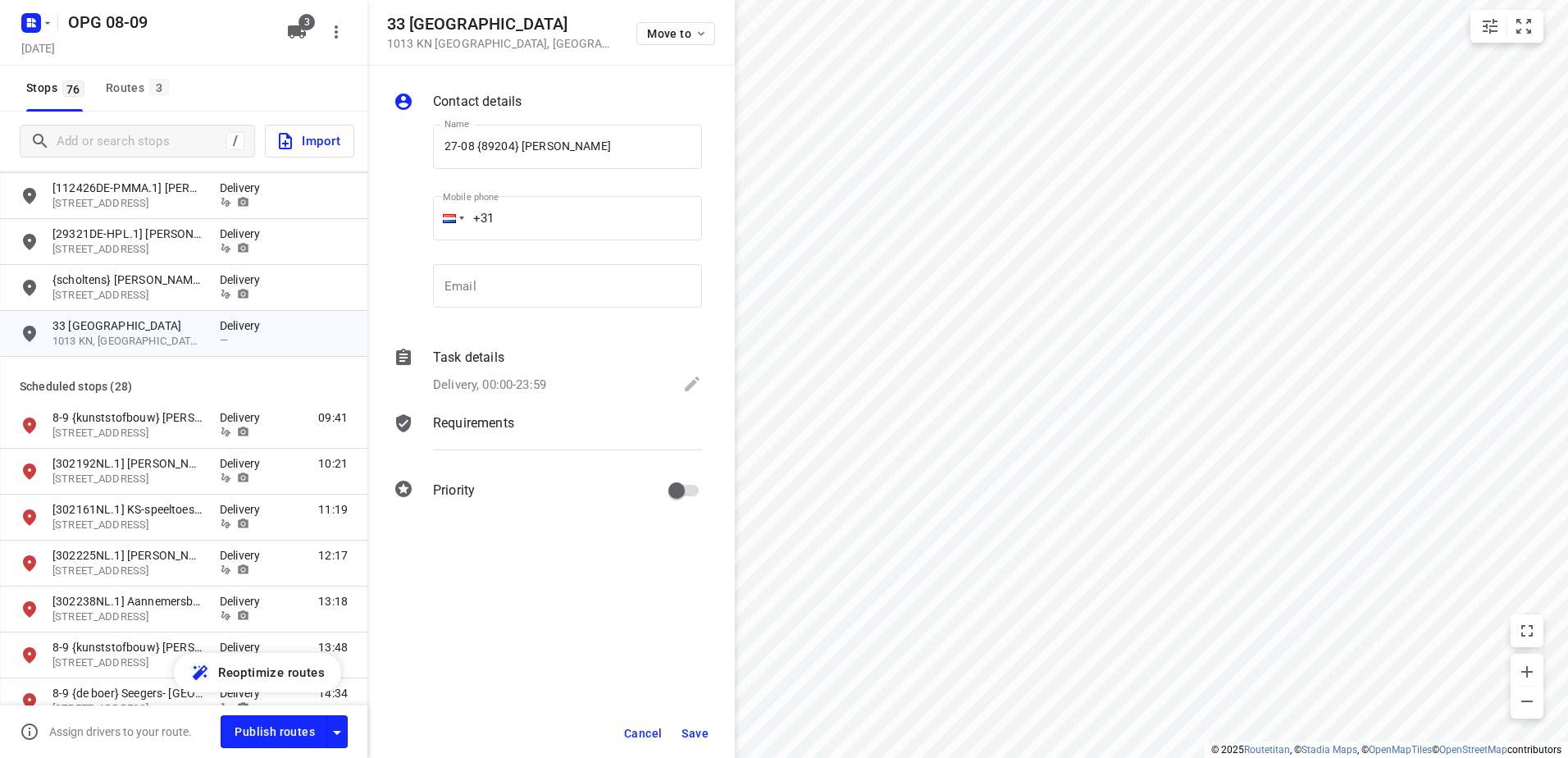
click at [422, 353] on div at bounding box center [410, 373] width 39 height 56
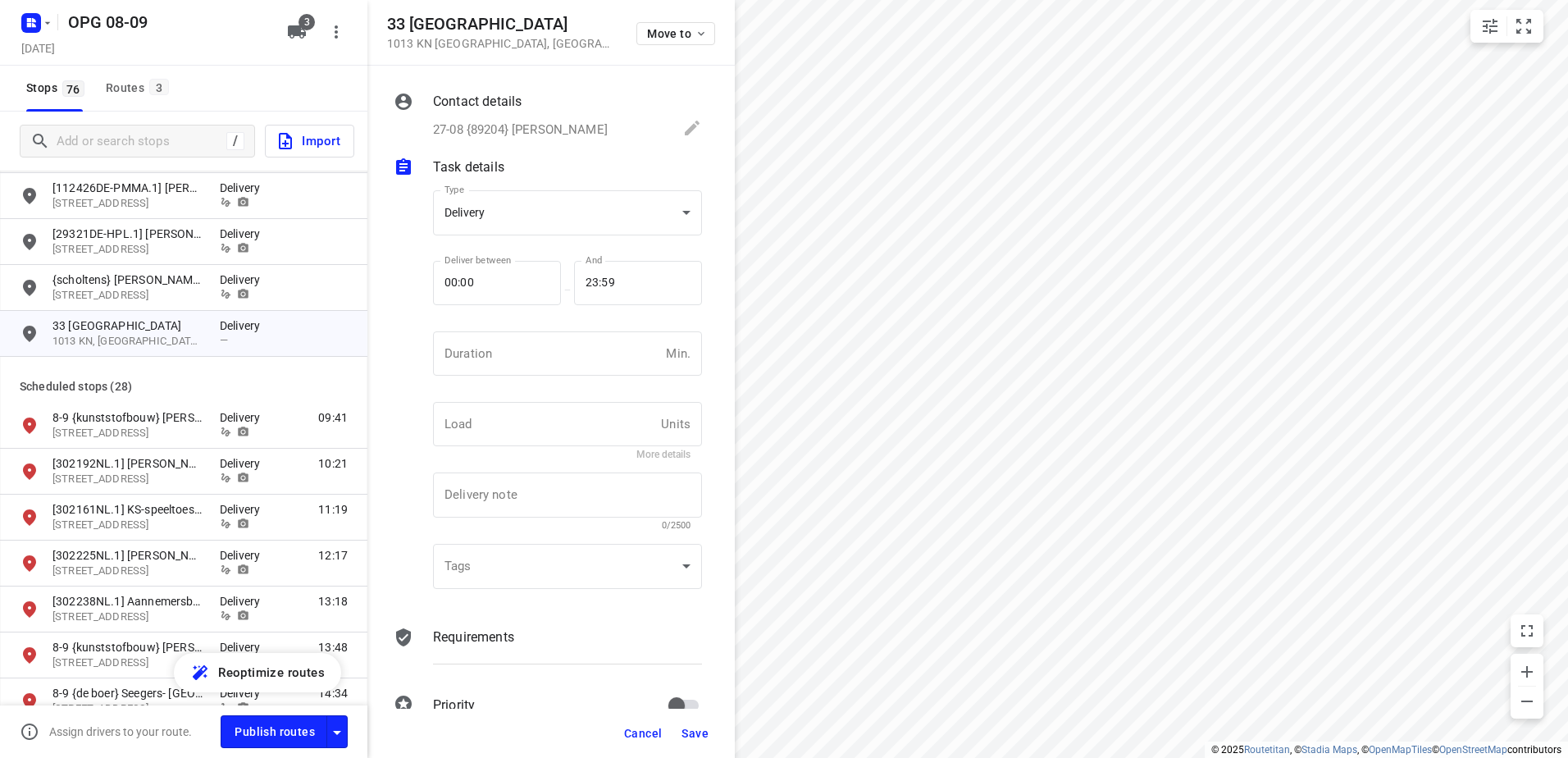
click at [501, 147] on div "Contact details 27-08 {89204} Marcel Tweewielers Name 27-08 {89204} Marcel Twee…" at bounding box center [552, 387] width 368 height 643
click at [519, 122] on p "27-08 {89204} Marcel Tweewielers" at bounding box center [520, 130] width 175 height 19
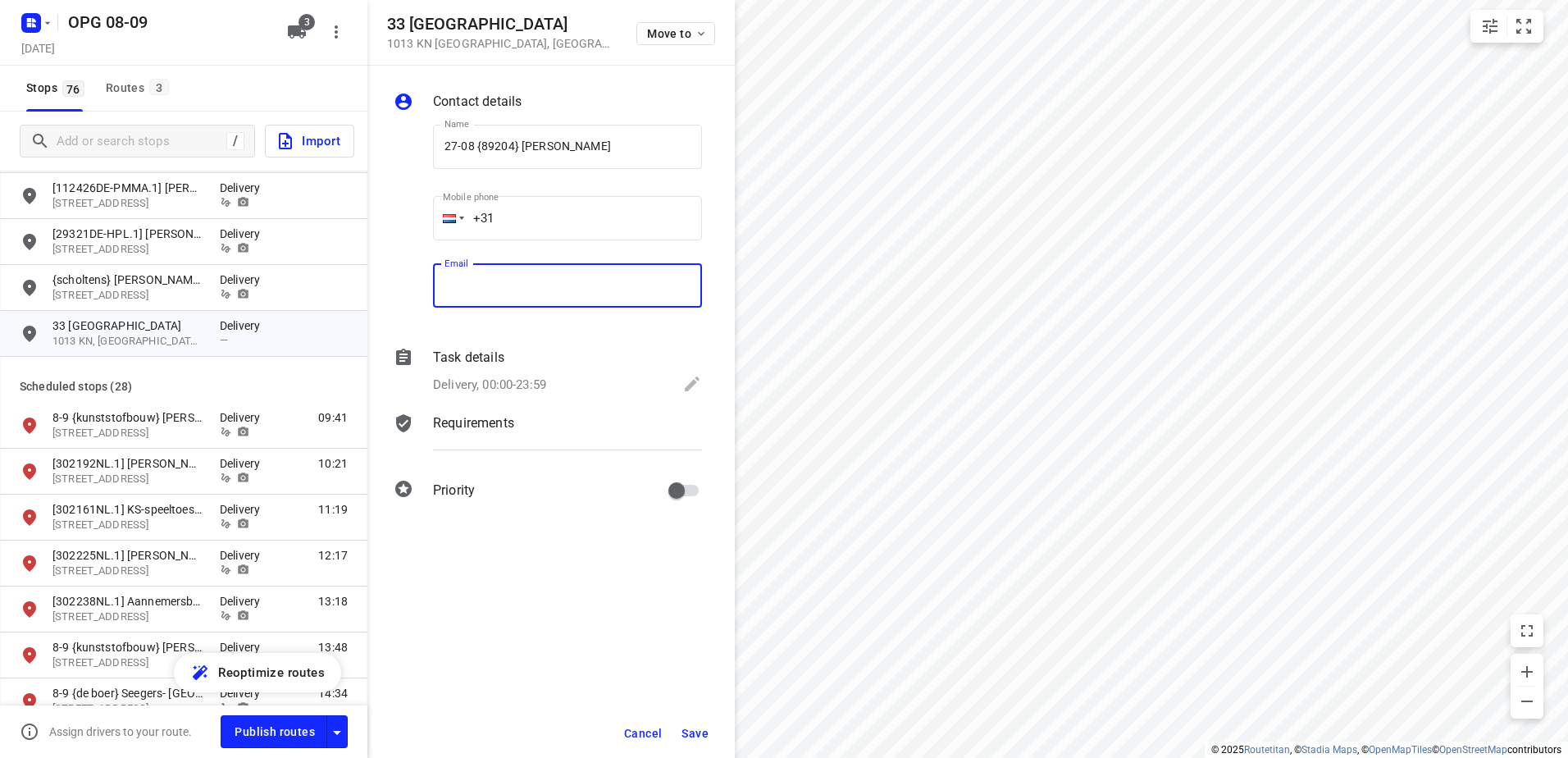
click at [520, 288] on input "email" at bounding box center [567, 286] width 269 height 44
paste input "mneutebo@kpnmail.nl"
click at [460, 365] on p "Task details" at bounding box center [468, 358] width 71 height 20
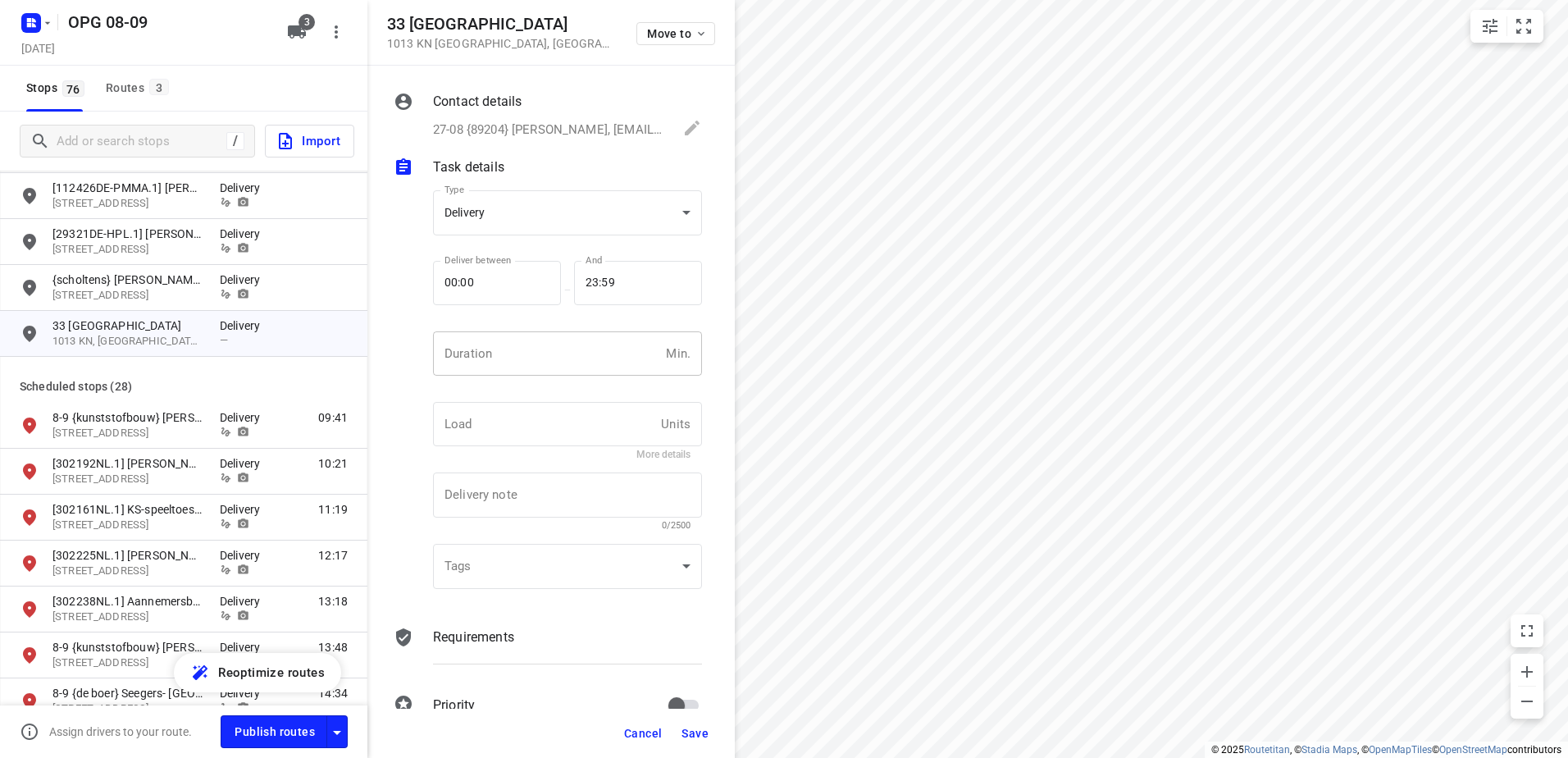
click at [492, 347] on input "number" at bounding box center [546, 353] width 226 height 44
click at [519, 634] on div "Requirements" at bounding box center [567, 638] width 269 height 20
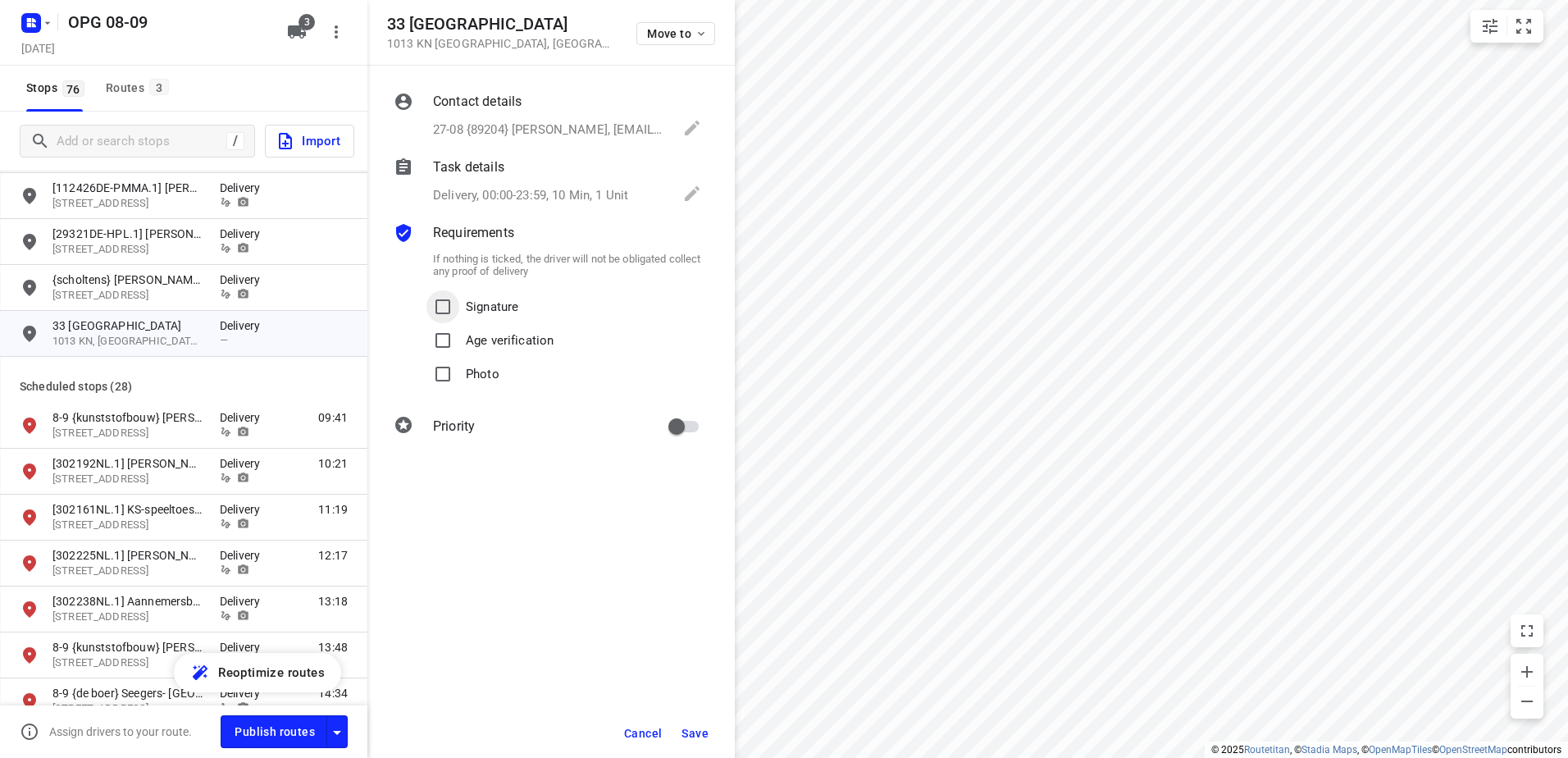
drag, startPoint x: 446, startPoint y: 306, endPoint x: 448, endPoint y: 357, distance: 51.0
click at [446, 308] on input "Signature" at bounding box center [443, 306] width 33 height 33
click at [448, 367] on input "Photo" at bounding box center [443, 374] width 33 height 33
click at [690, 418] on input "primary checkbox" at bounding box center [677, 426] width 94 height 31
click at [697, 725] on button "Save" at bounding box center [695, 734] width 40 height 30
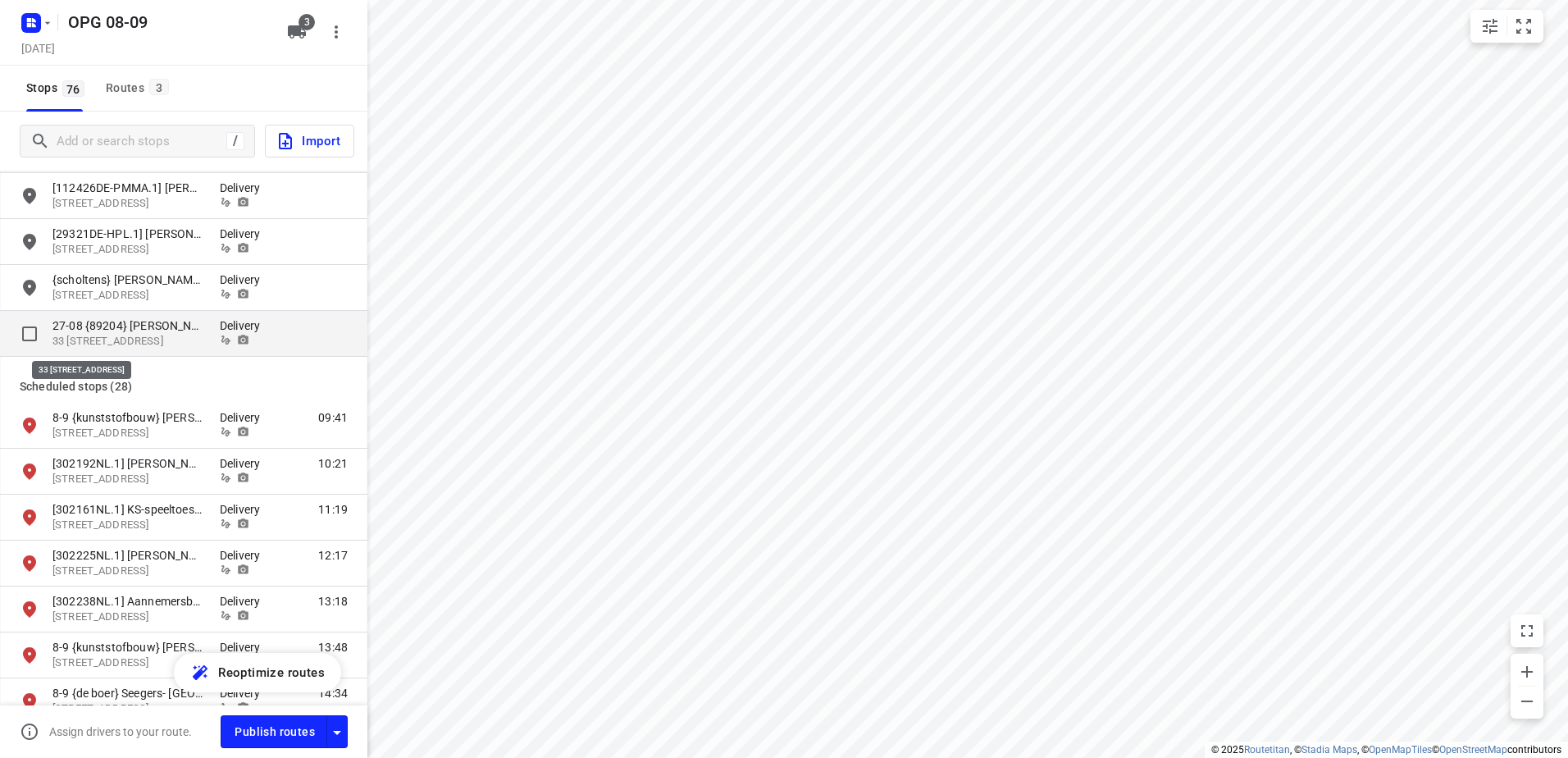
click at [112, 339] on p "33 Grote Bickersstraat, 1013 KN, Amsterdam, NL" at bounding box center [128, 342] width 151 height 16
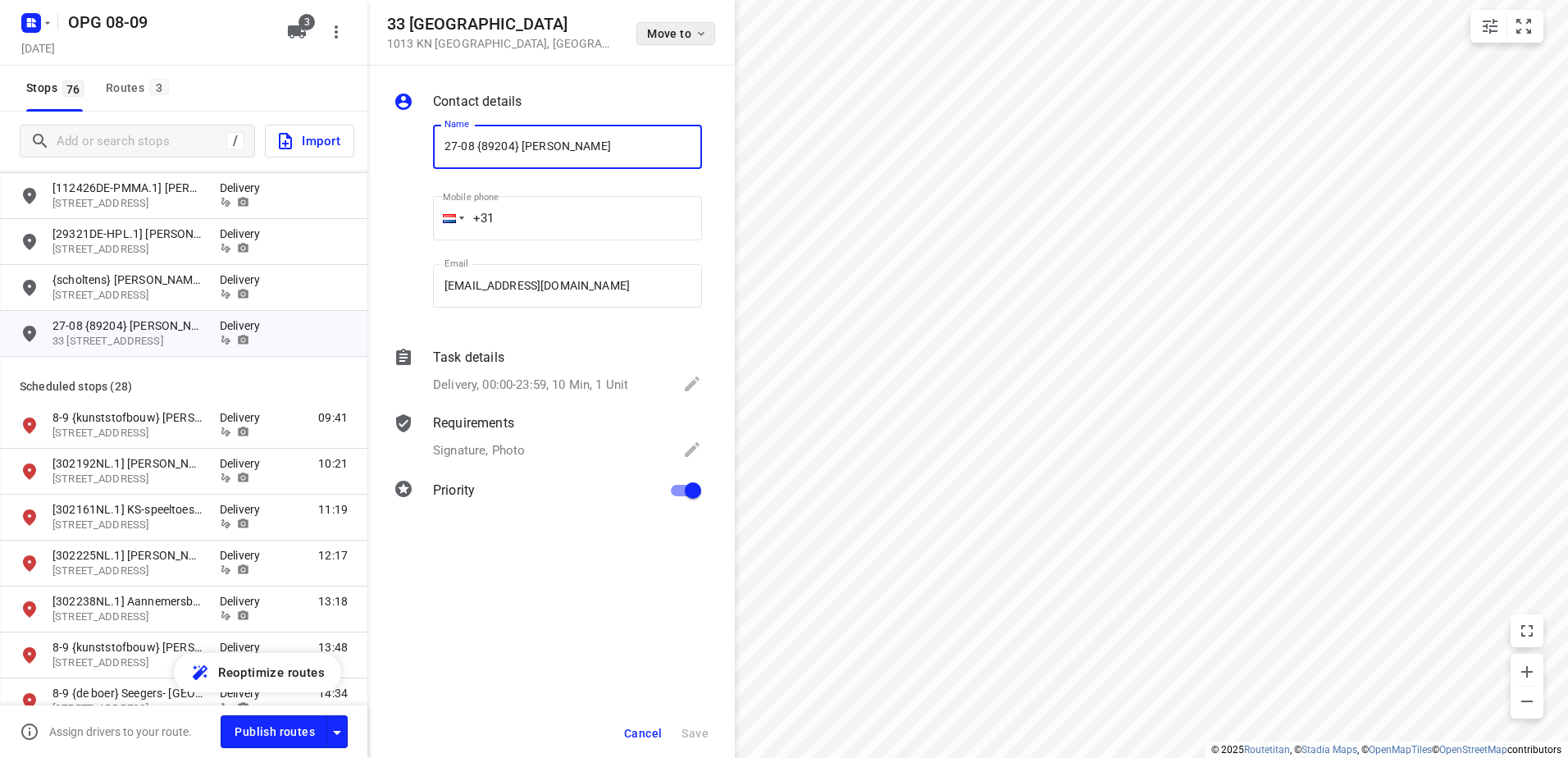
click at [656, 29] on span "Move to" at bounding box center [677, 33] width 61 height 13
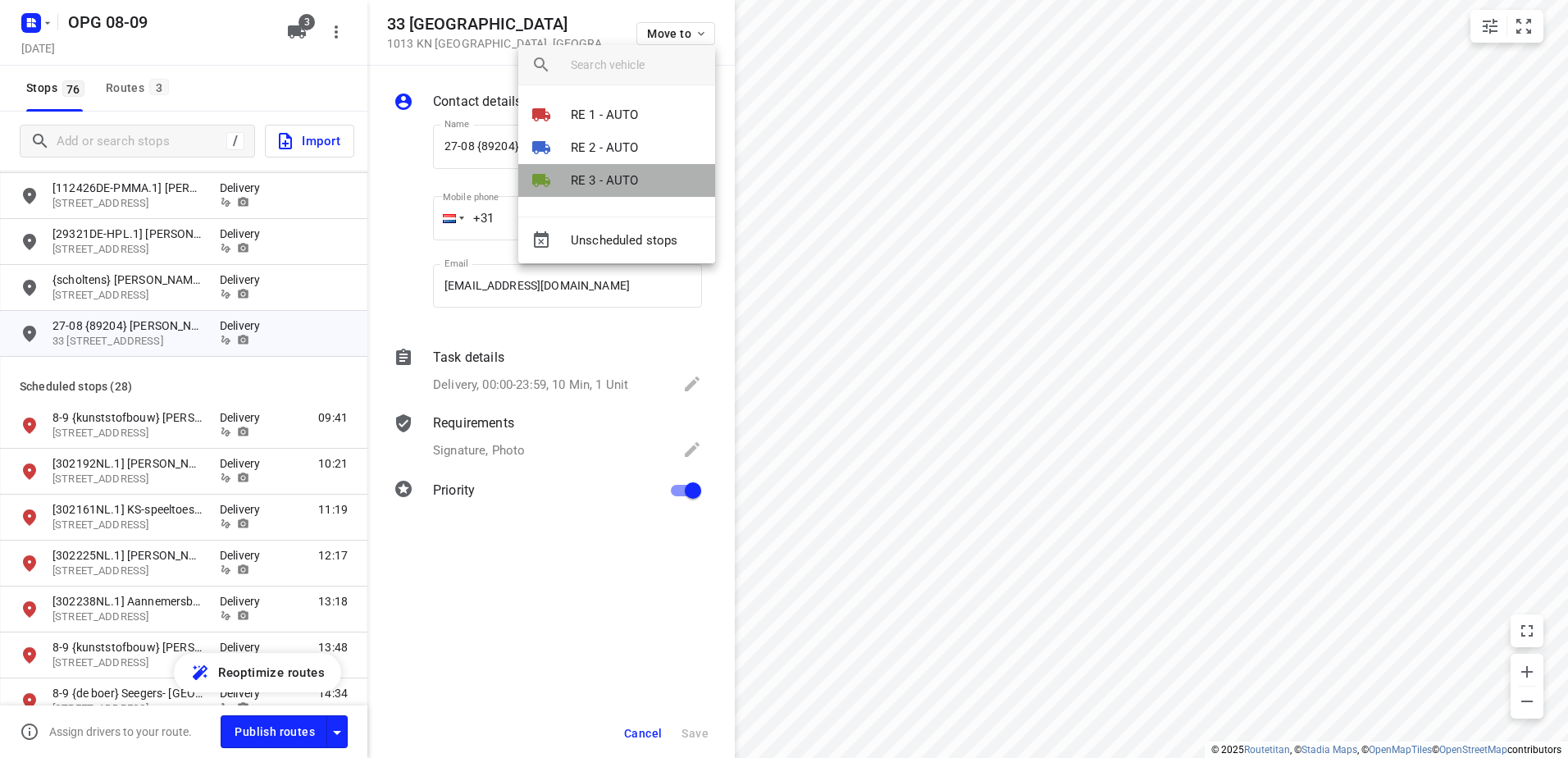
click at [601, 179] on p "RE 3 - AUTO" at bounding box center [605, 180] width 68 height 19
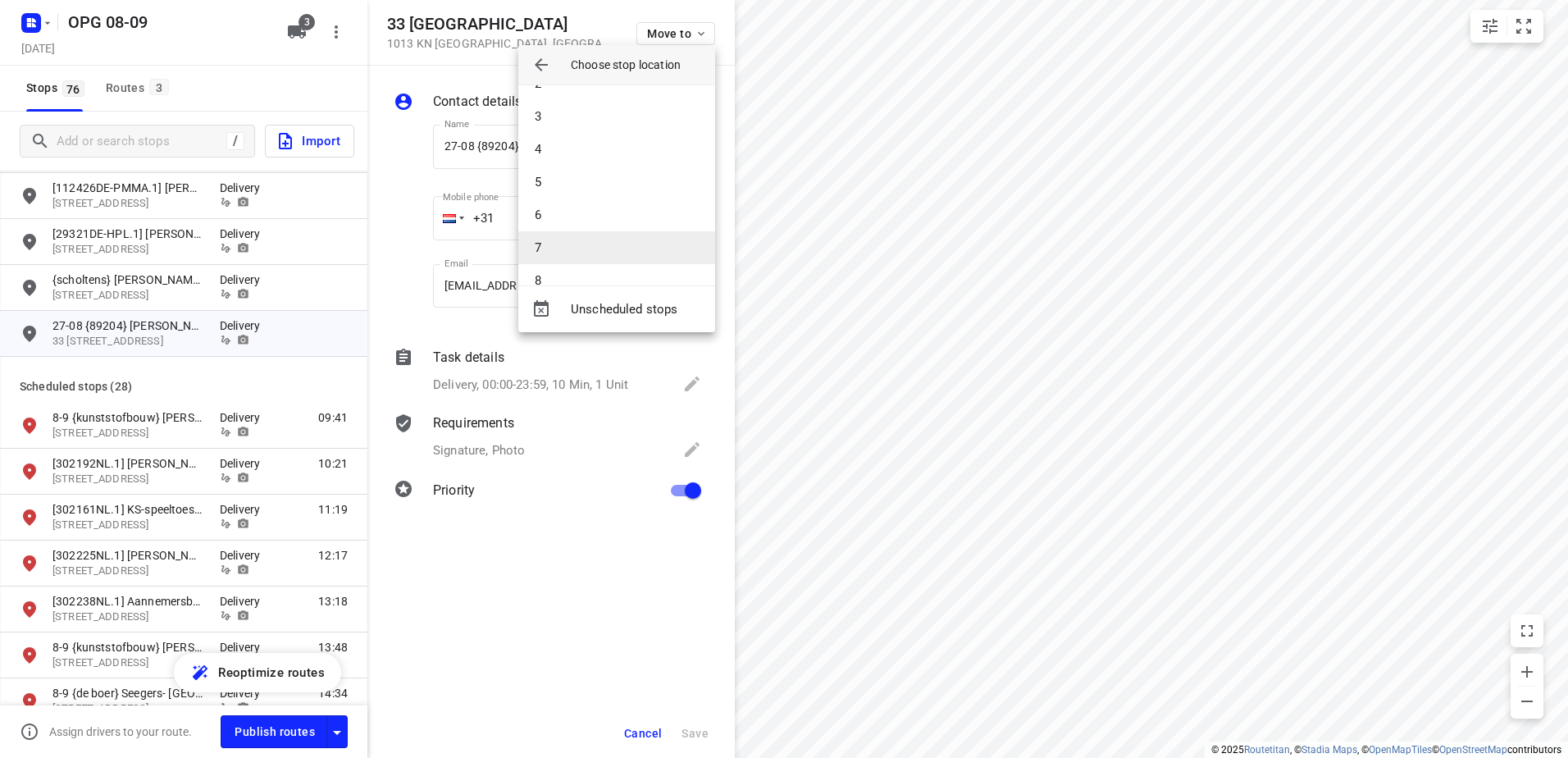
scroll to position [82, 0]
click at [580, 215] on li "7" at bounding box center [617, 223] width 197 height 33
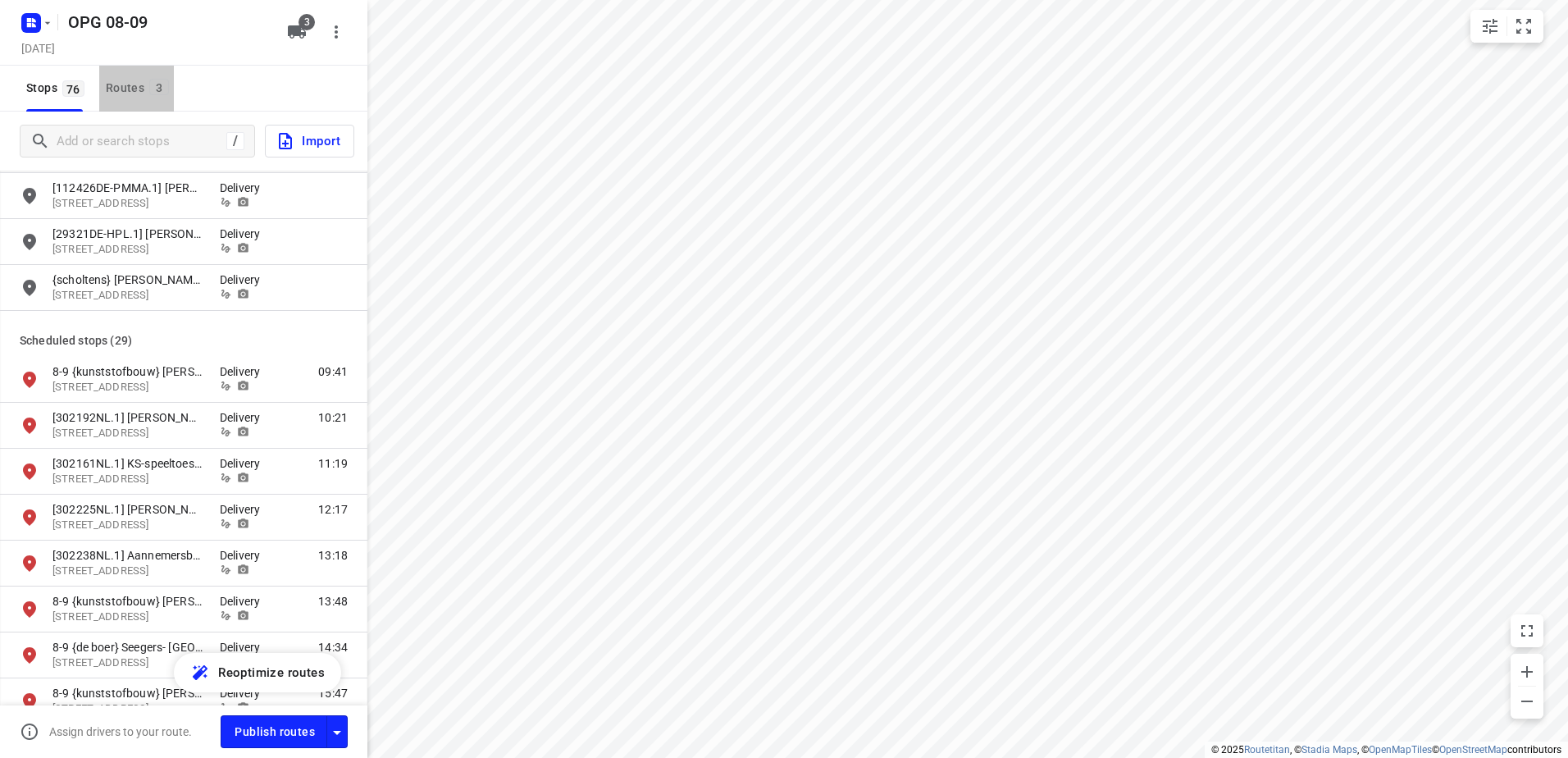
click at [162, 87] on span "3" at bounding box center [159, 87] width 20 height 16
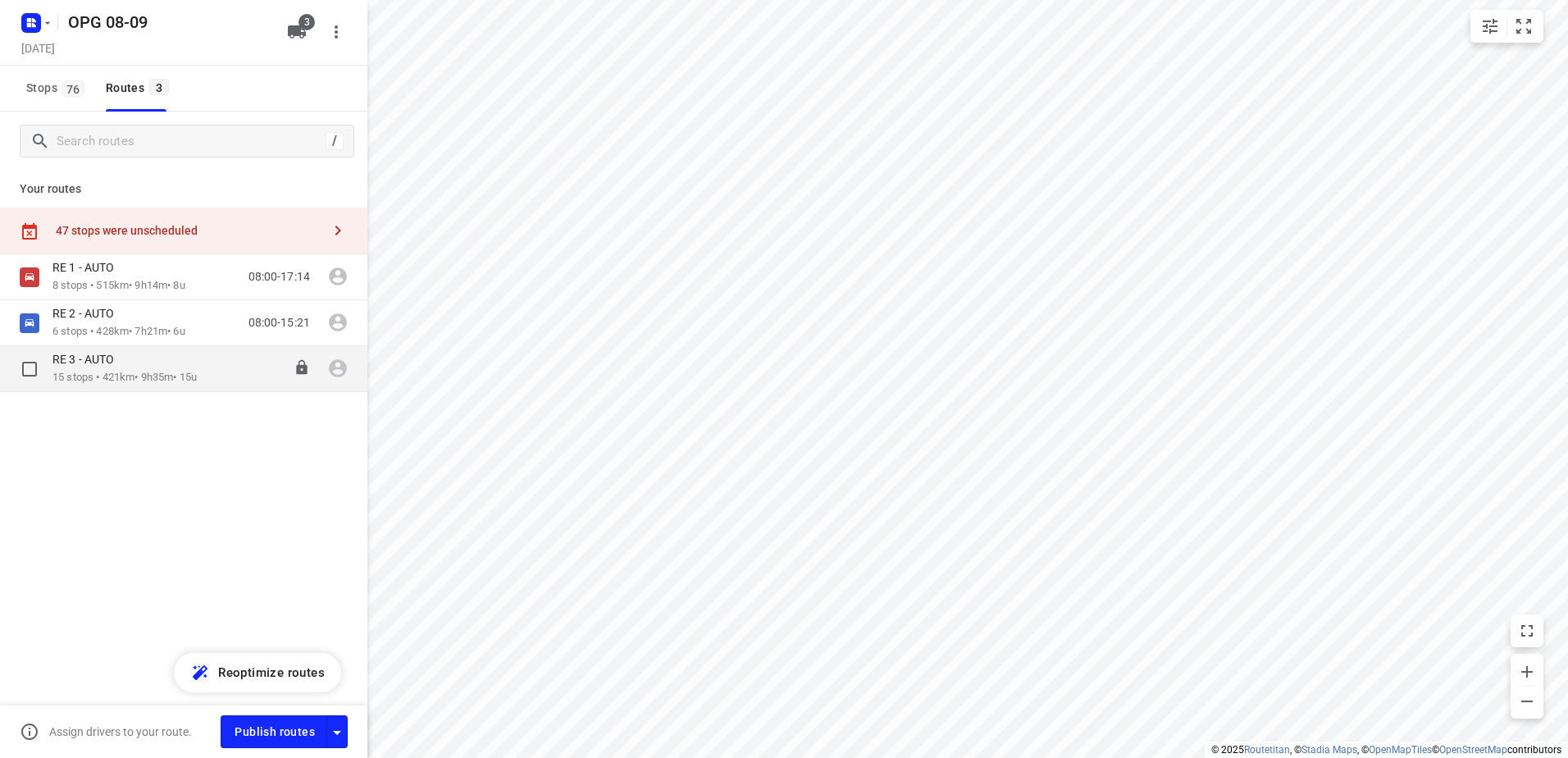
click at [131, 371] on p "15 stops • 421km • 9h35m • 15u" at bounding box center [125, 378] width 144 height 16
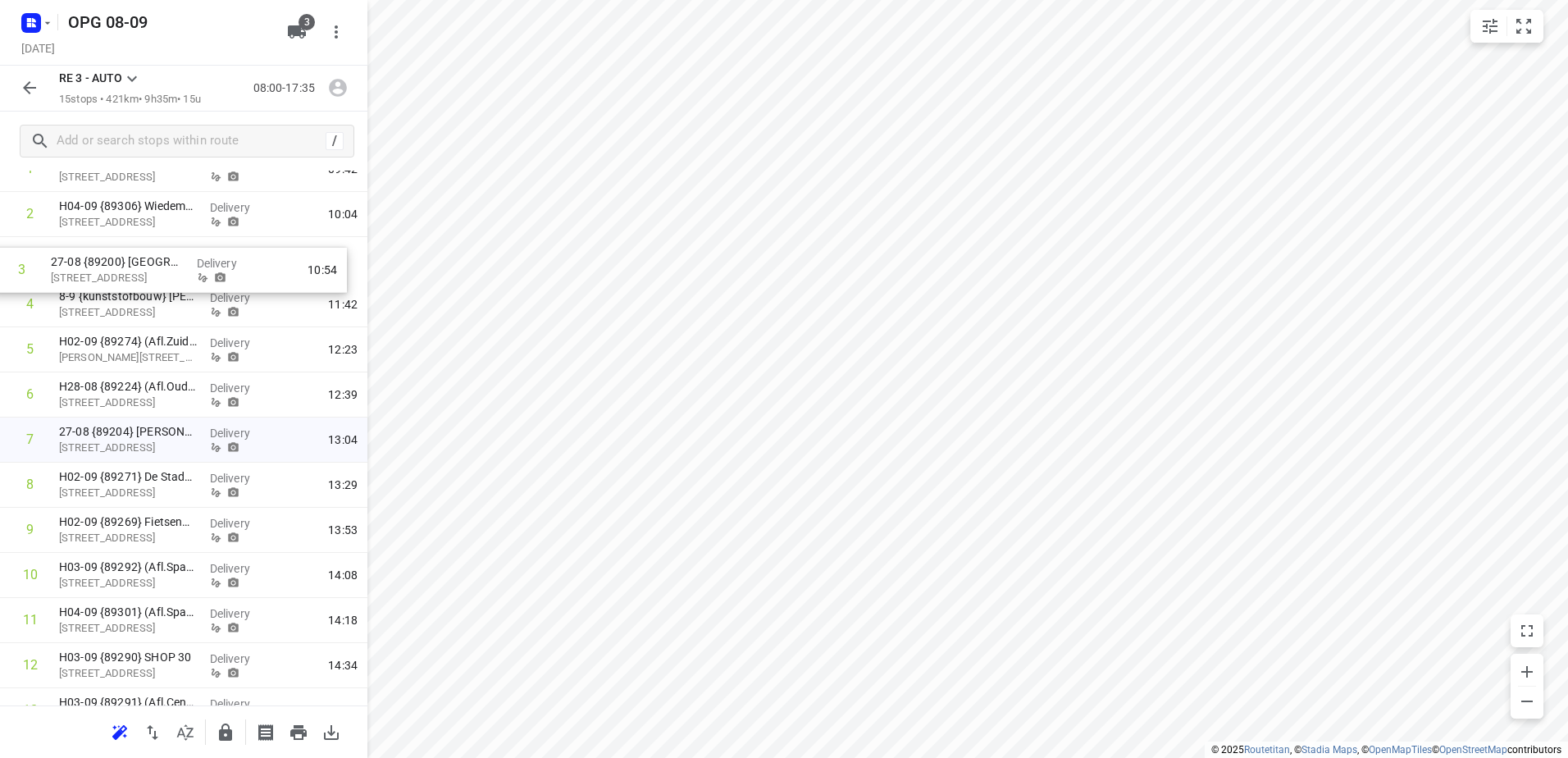
scroll to position [153, 0]
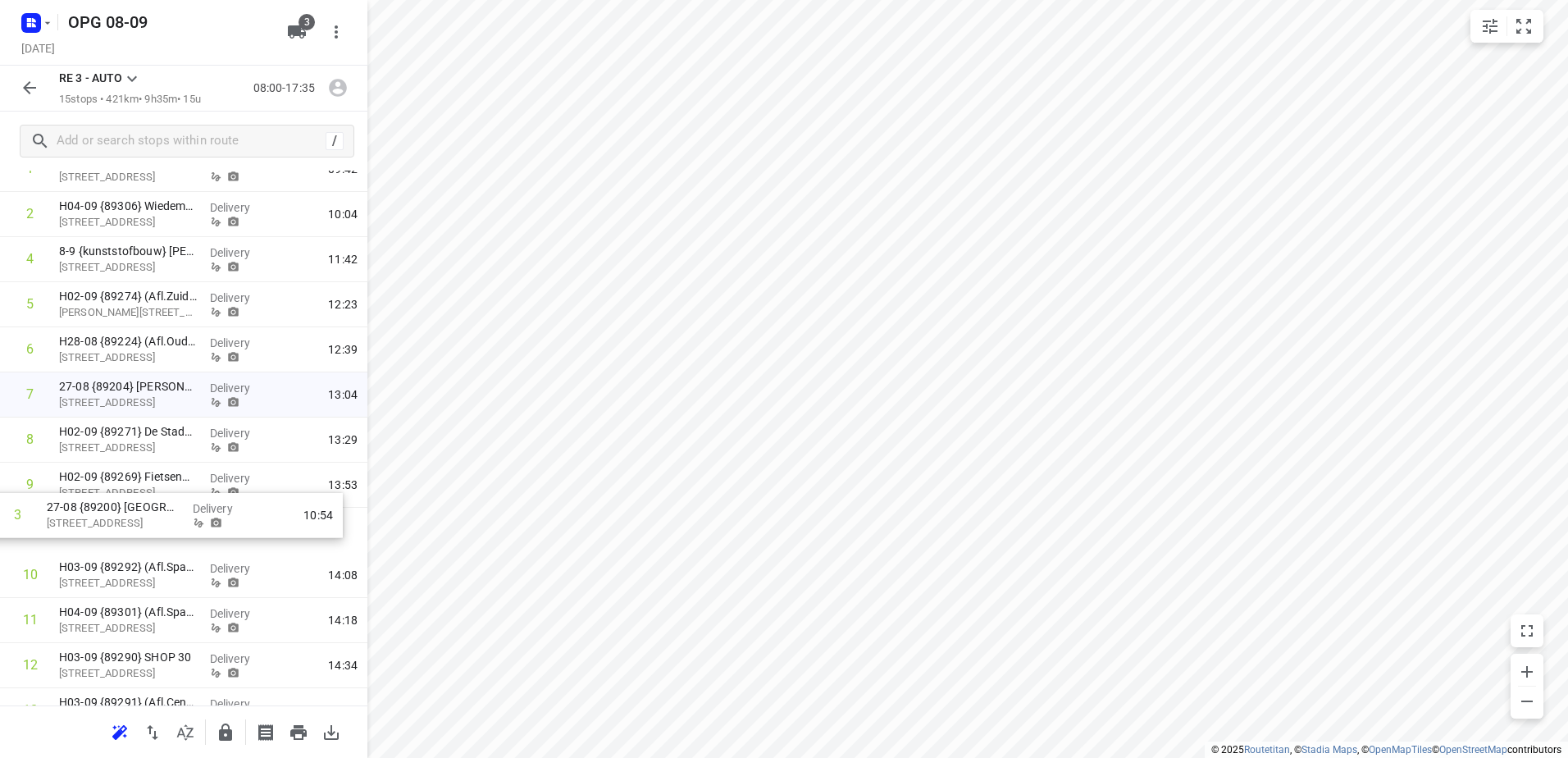
drag, startPoint x: 111, startPoint y: 254, endPoint x: 97, endPoint y: 527, distance: 273.4
click at [97, 527] on div "1 8-9 {kunststofbouw} Michael Harbison 98 Leeghwaterstraat, Hilversum Delivery …" at bounding box center [184, 485] width 368 height 677
drag, startPoint x: 123, startPoint y: 497, endPoint x: 119, endPoint y: 543, distance: 46.2
click at [119, 543] on div "1 8-9 {kunststofbouw} Michael Harbison 98 Leeghwaterstraat, Hilversum Delivery …" at bounding box center [184, 485] width 368 height 677
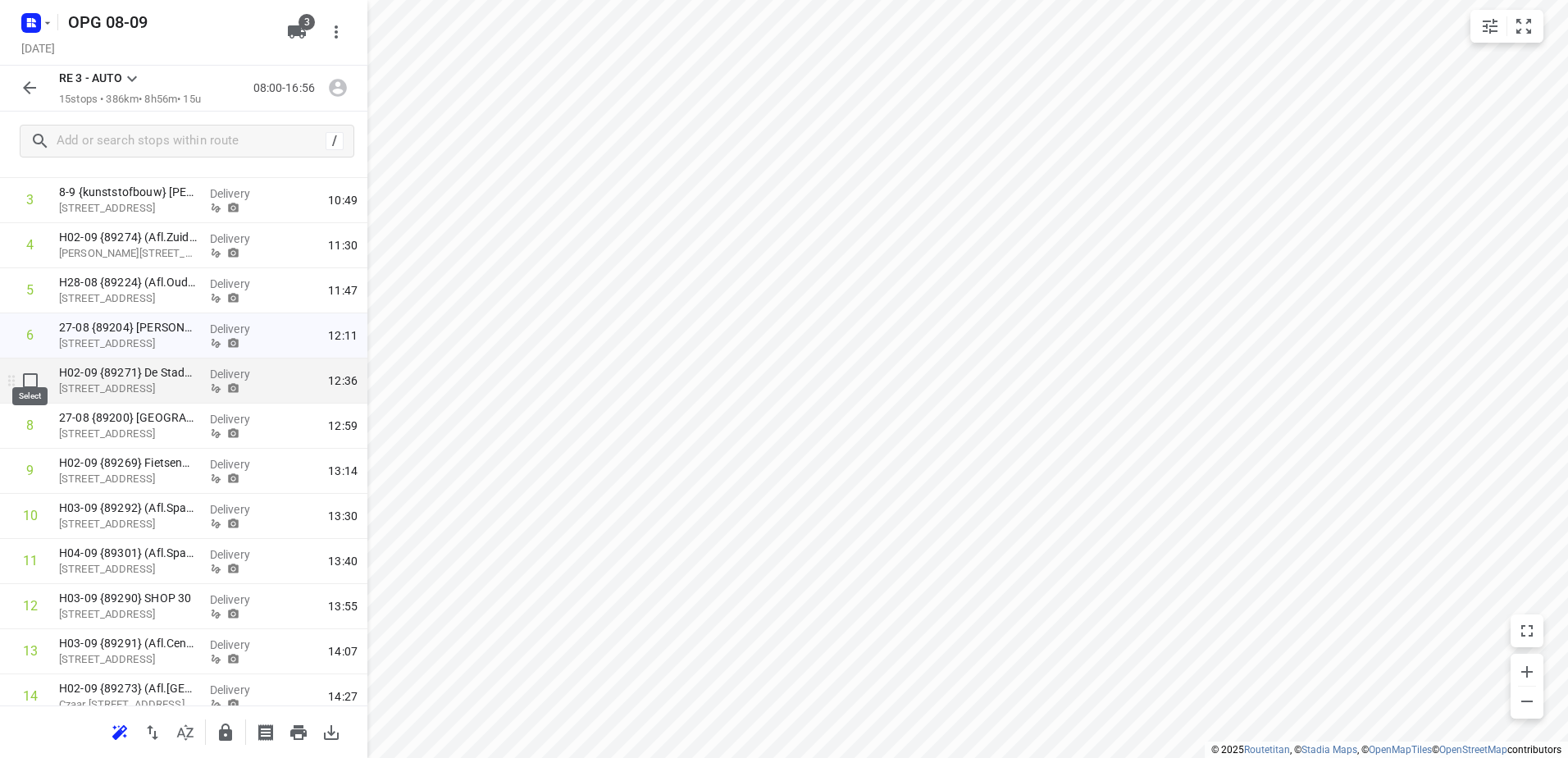
scroll to position [235, 0]
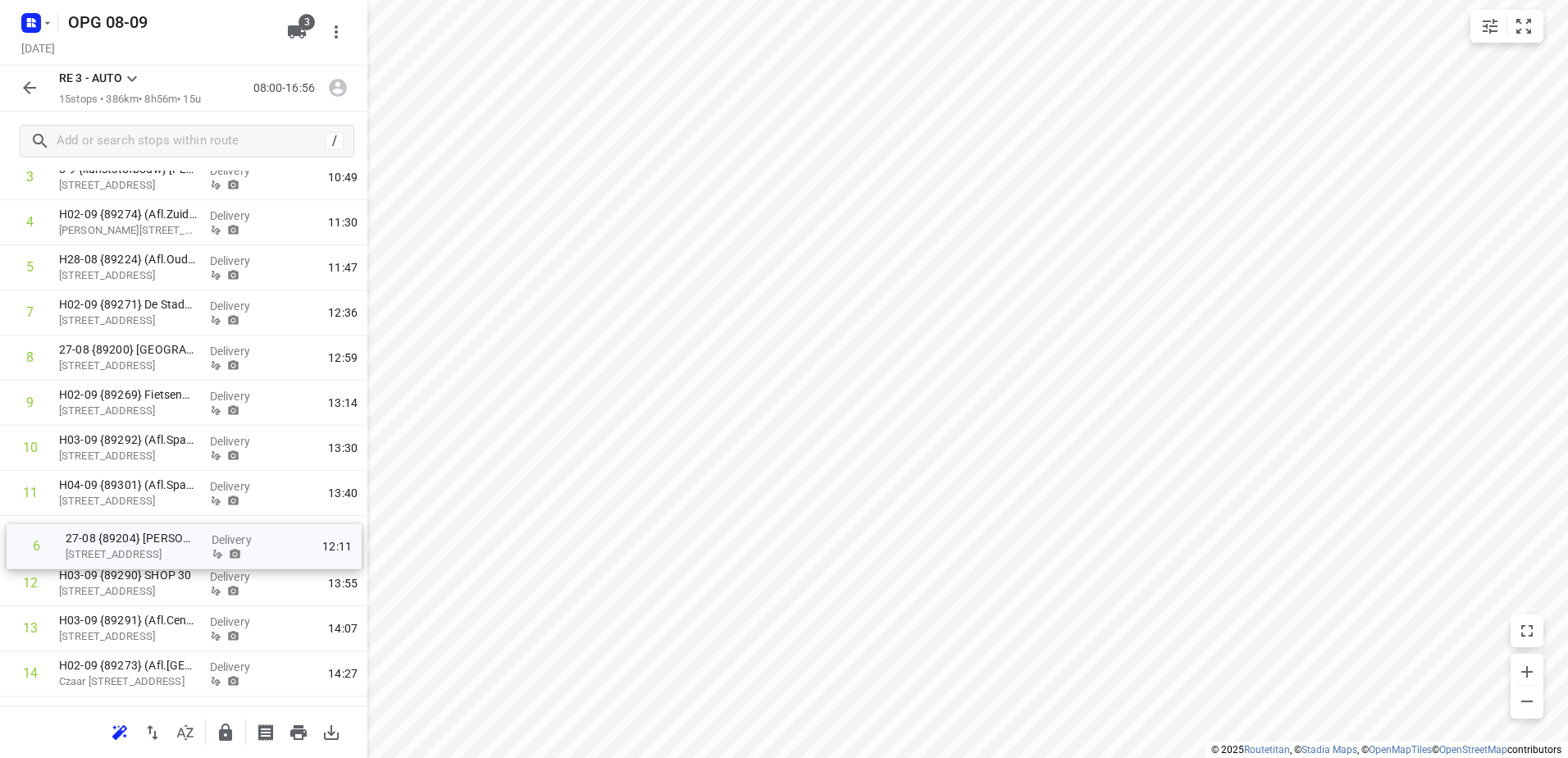
drag, startPoint x: 128, startPoint y: 316, endPoint x: 130, endPoint y: 553, distance: 237.0
click at [130, 553] on div "1 8-9 {kunststofbouw} Michael Harbison 98 Leeghwaterstraat, Hilversum Delivery …" at bounding box center [184, 403] width 368 height 677
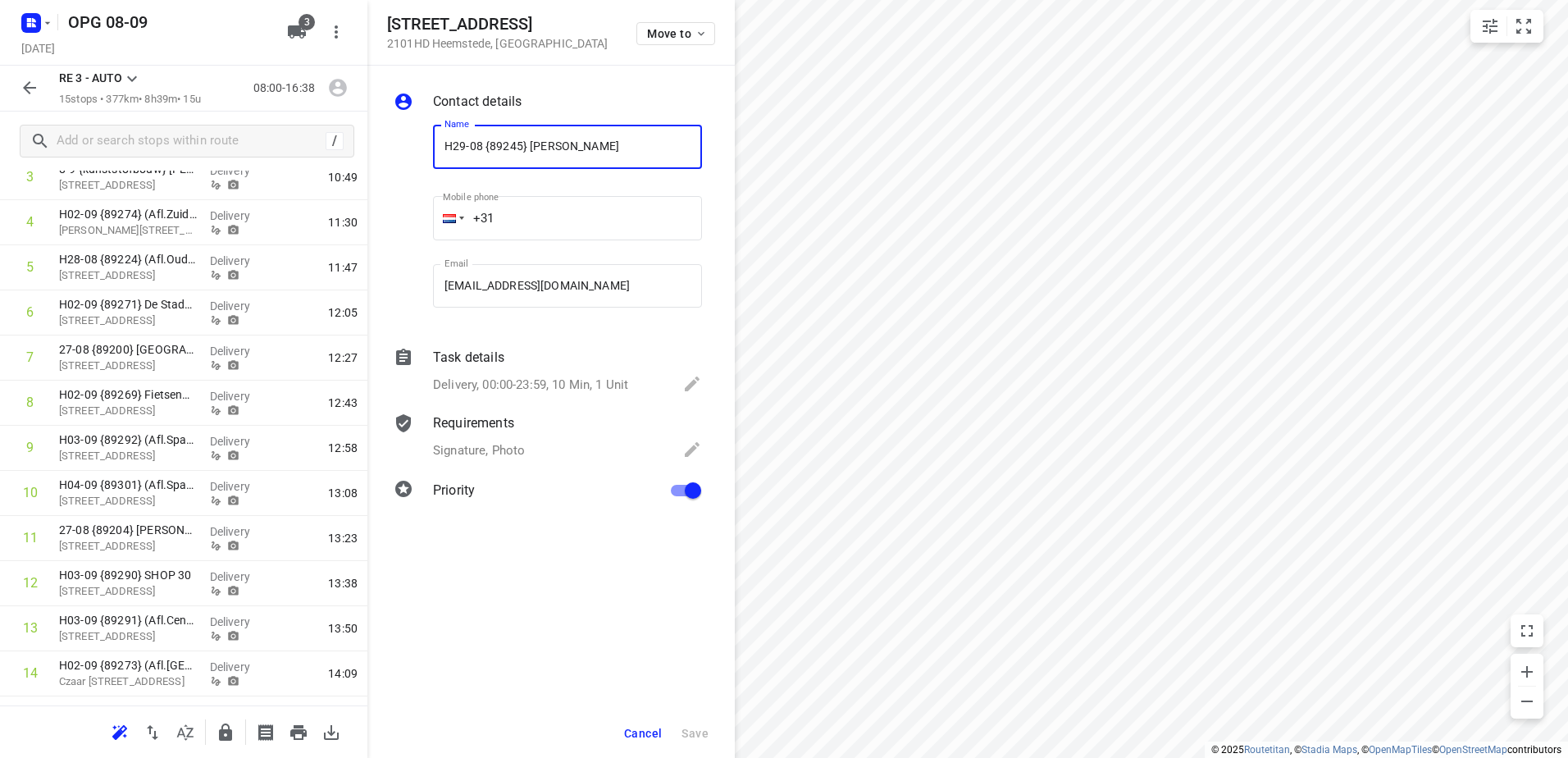
click at [624, 728] on button "Cancel" at bounding box center [643, 734] width 51 height 30
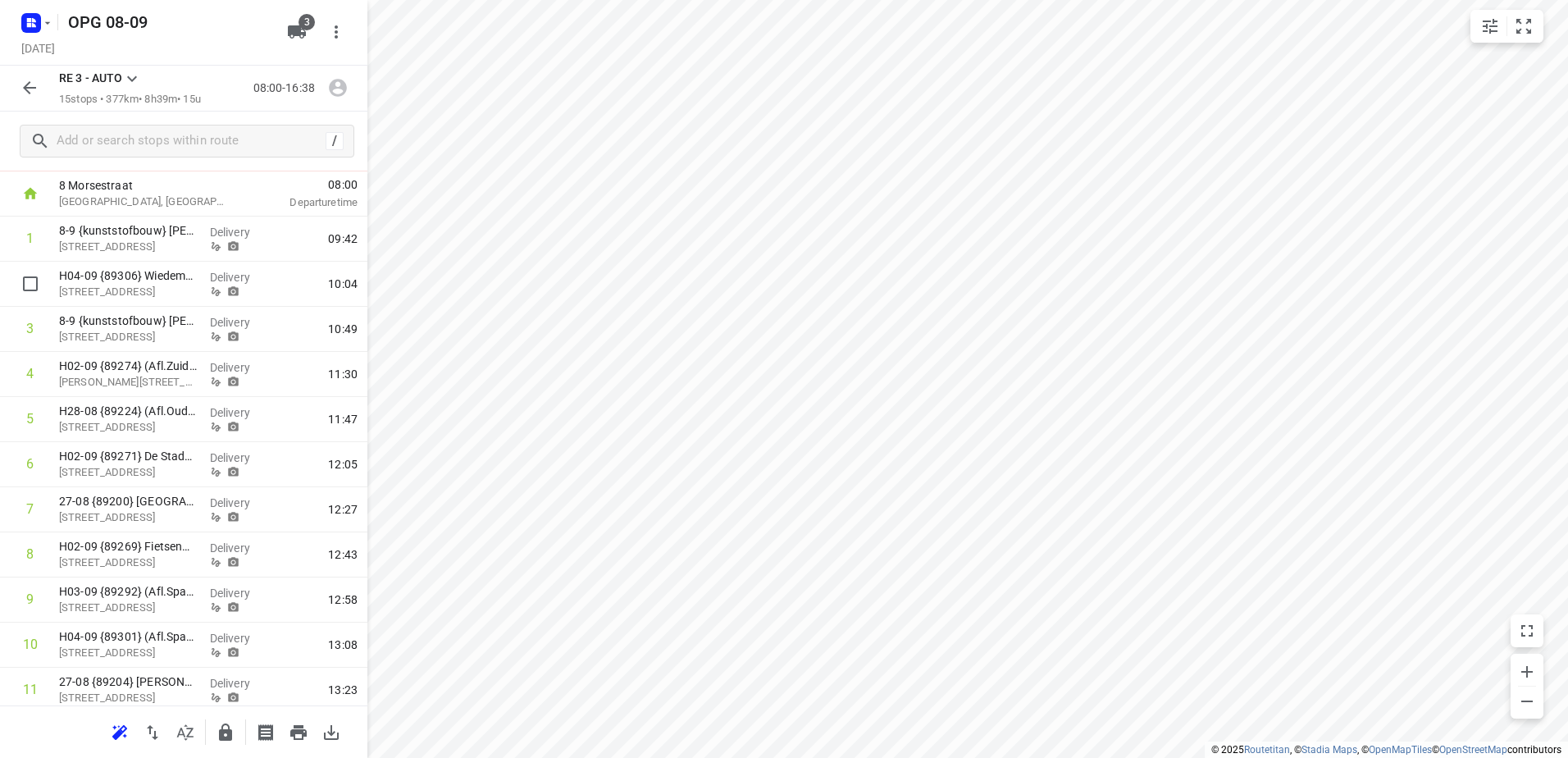
scroll to position [71, 0]
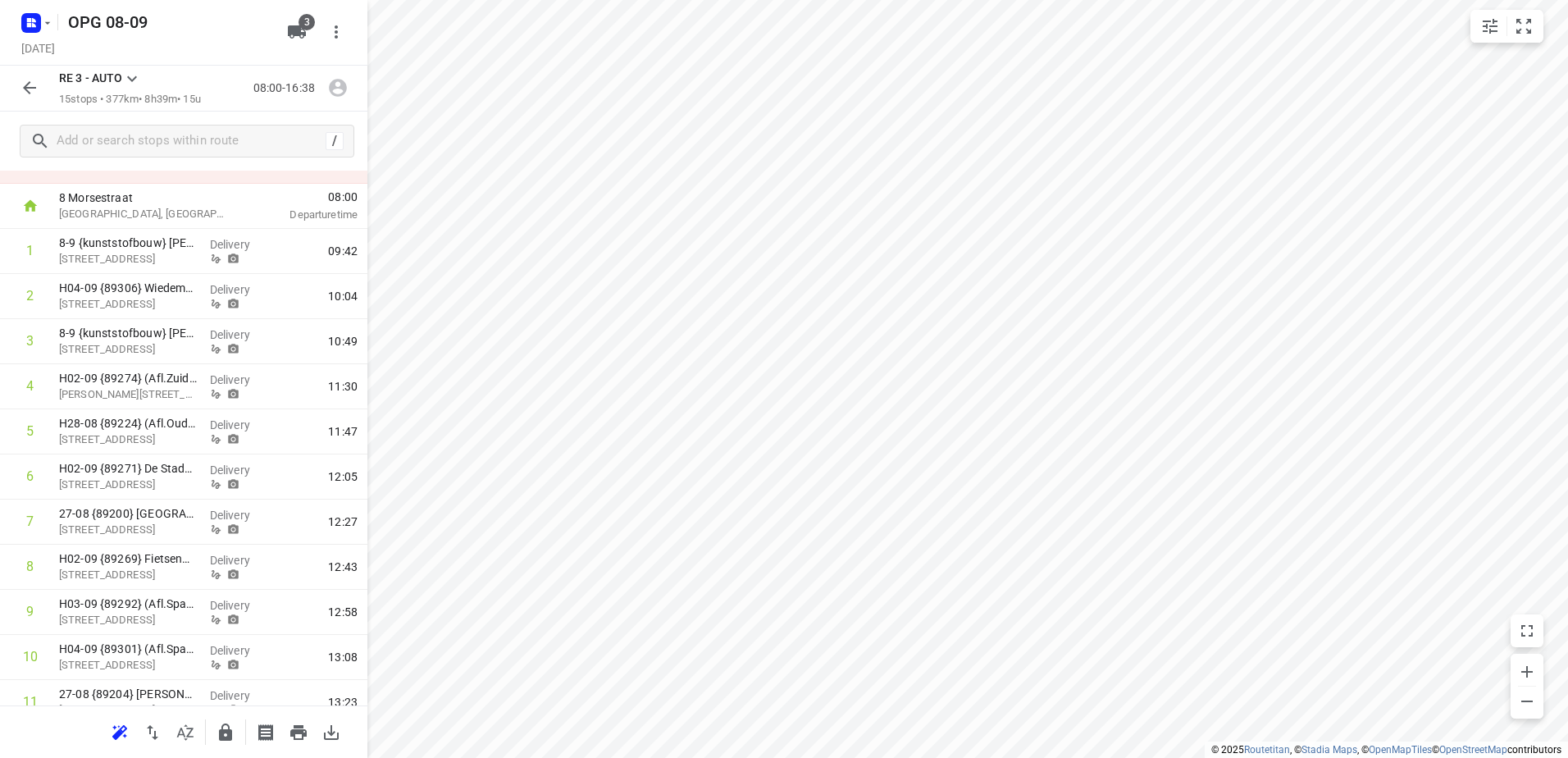
click at [24, 86] on icon "button" at bounding box center [30, 88] width 20 height 20
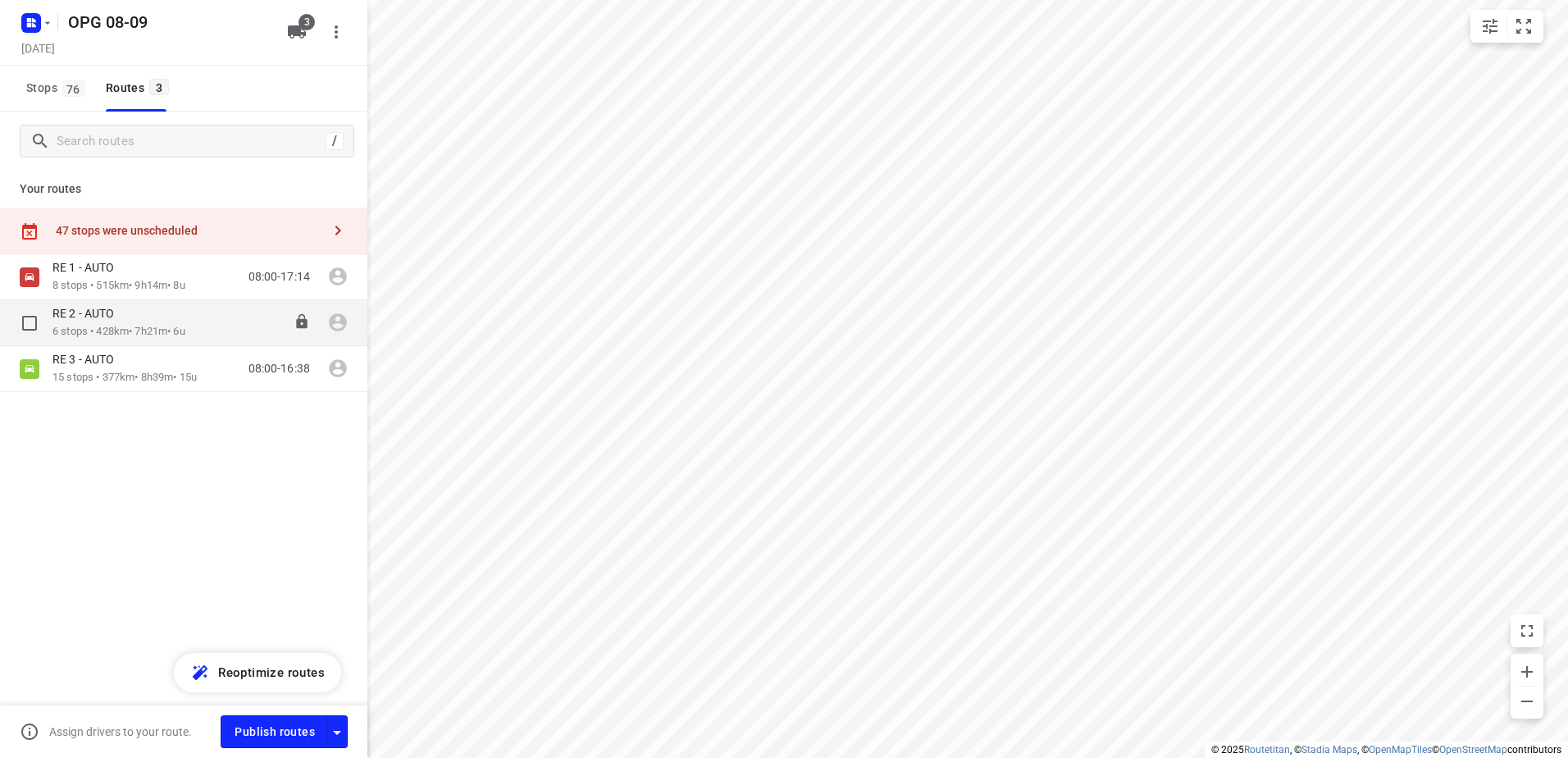
click at [130, 328] on p "6 stops • 428km • 7h21m • 6u" at bounding box center [119, 332] width 133 height 16
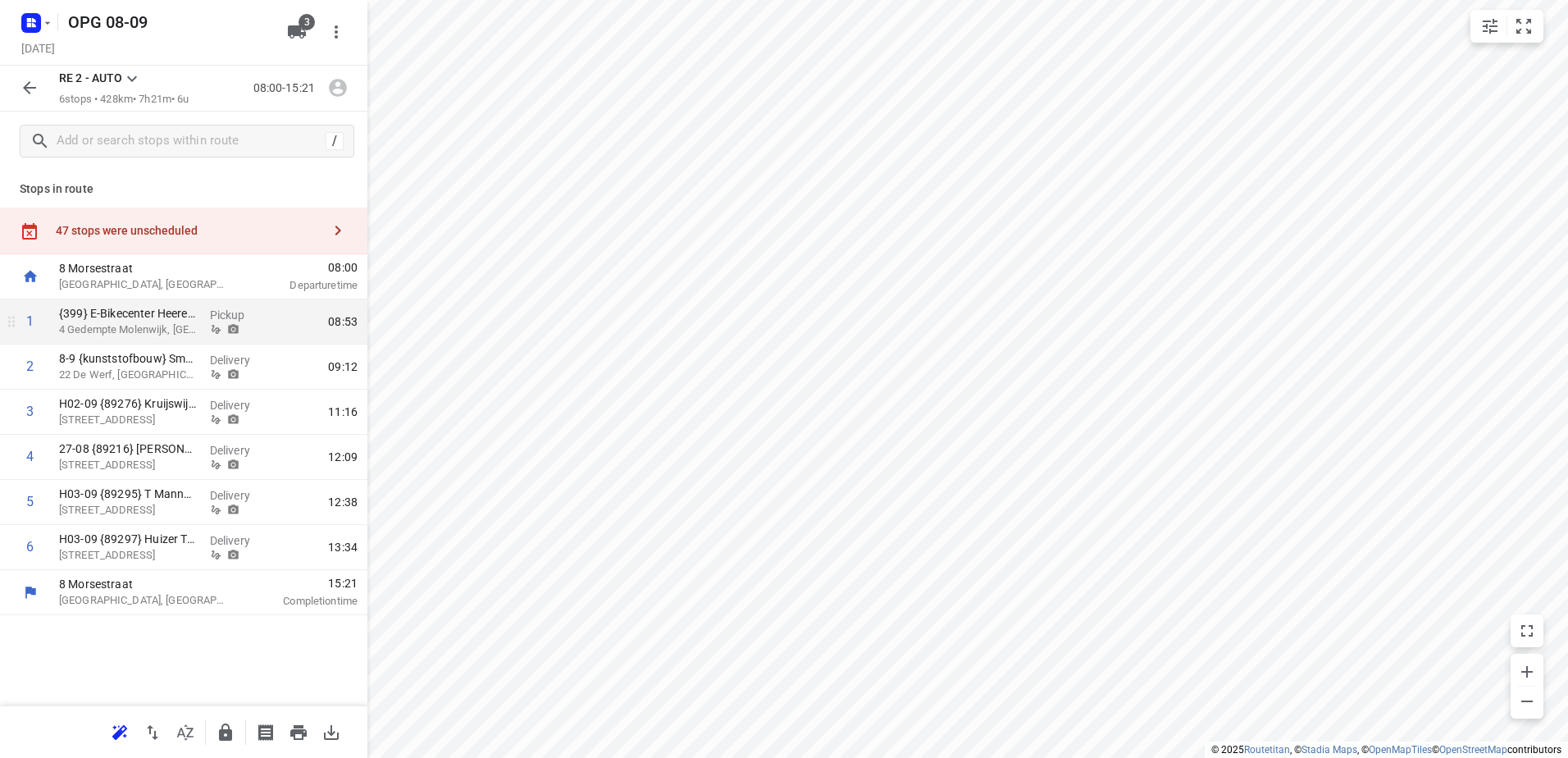
click at [28, 323] on div "1" at bounding box center [29, 321] width 7 height 16
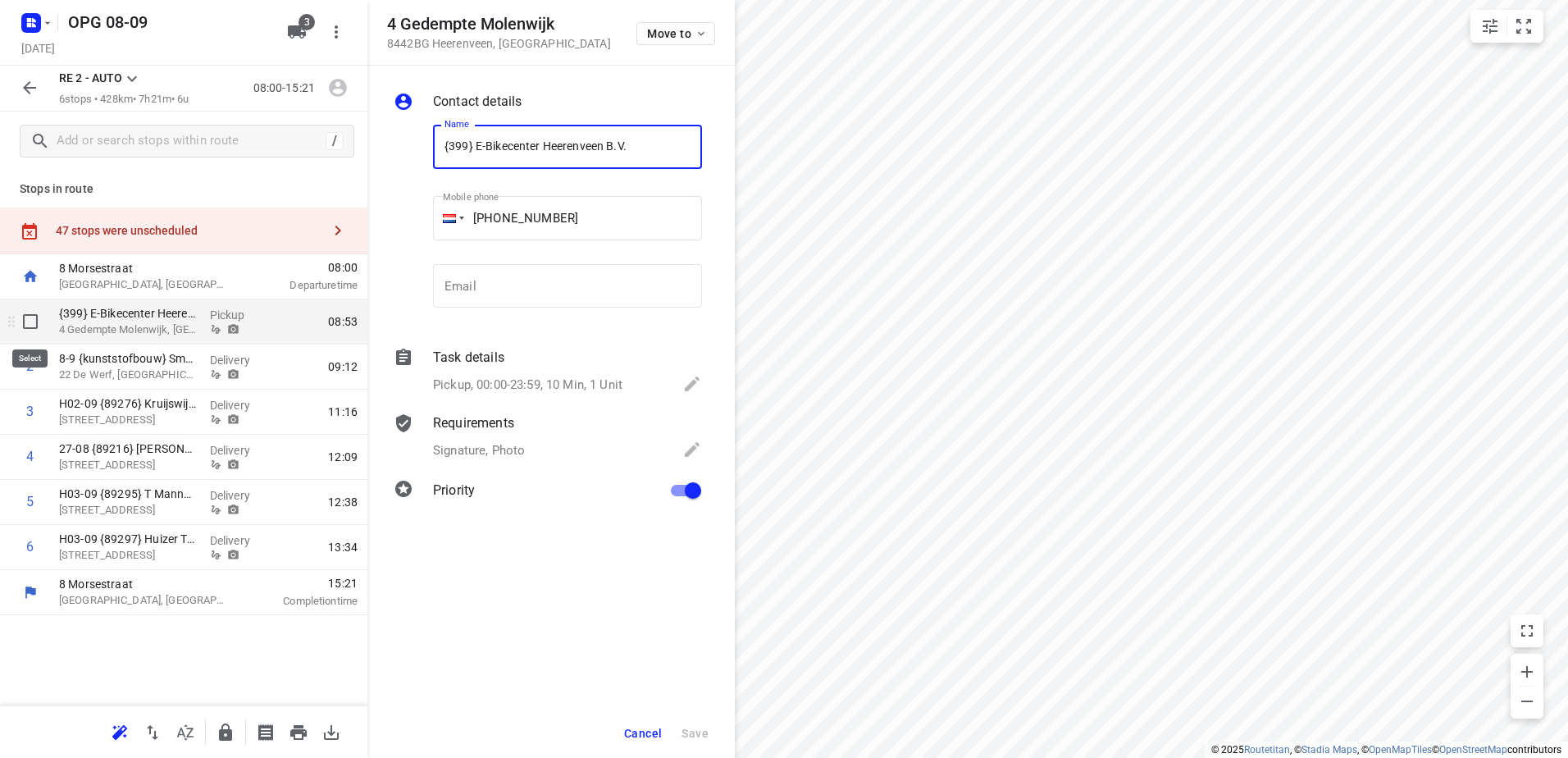
click at [28, 315] on input "checkbox" at bounding box center [30, 321] width 33 height 33
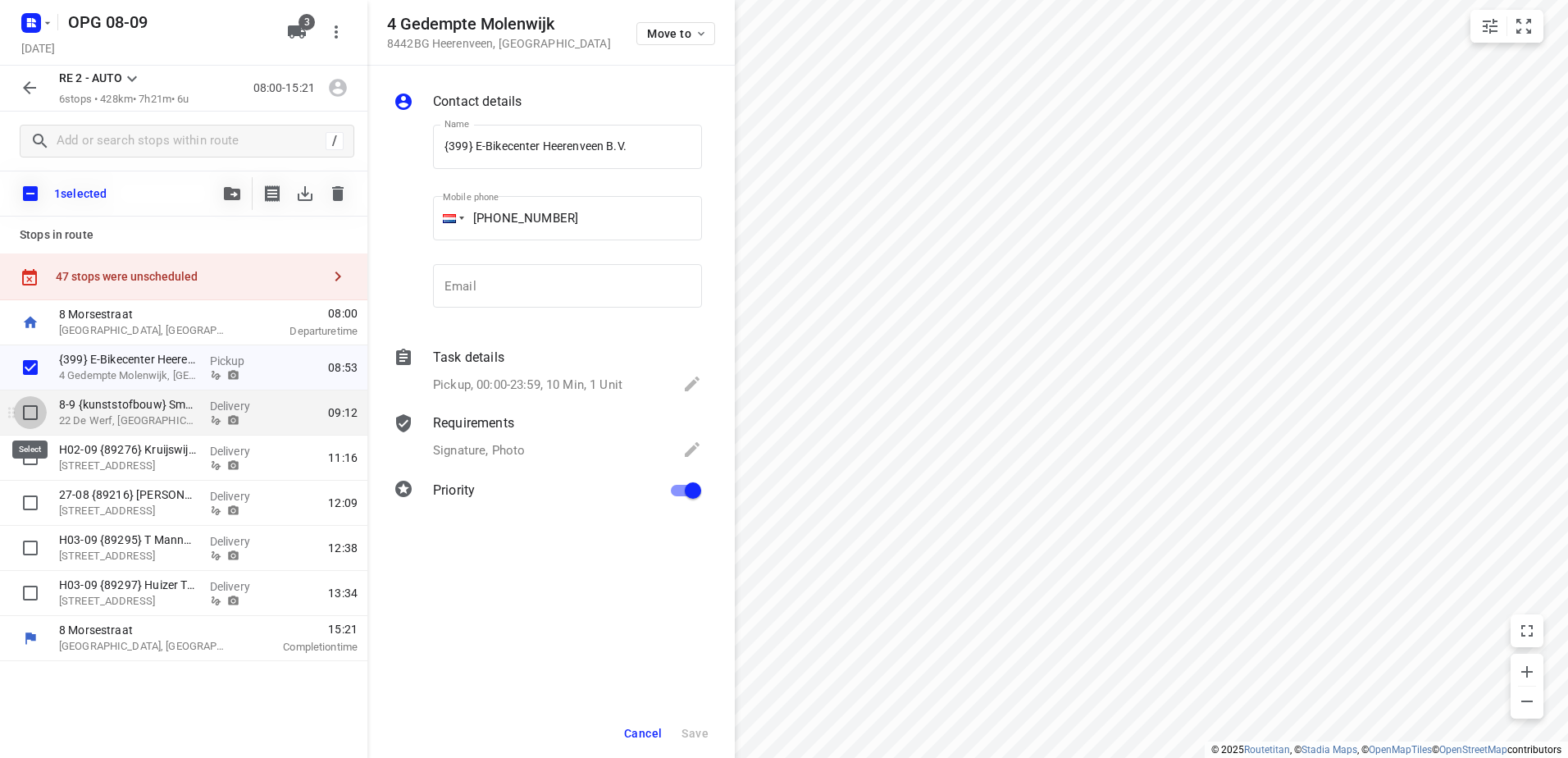
click at [34, 402] on input "checkbox" at bounding box center [30, 412] width 33 height 33
click at [29, 450] on input "checkbox" at bounding box center [30, 457] width 33 height 33
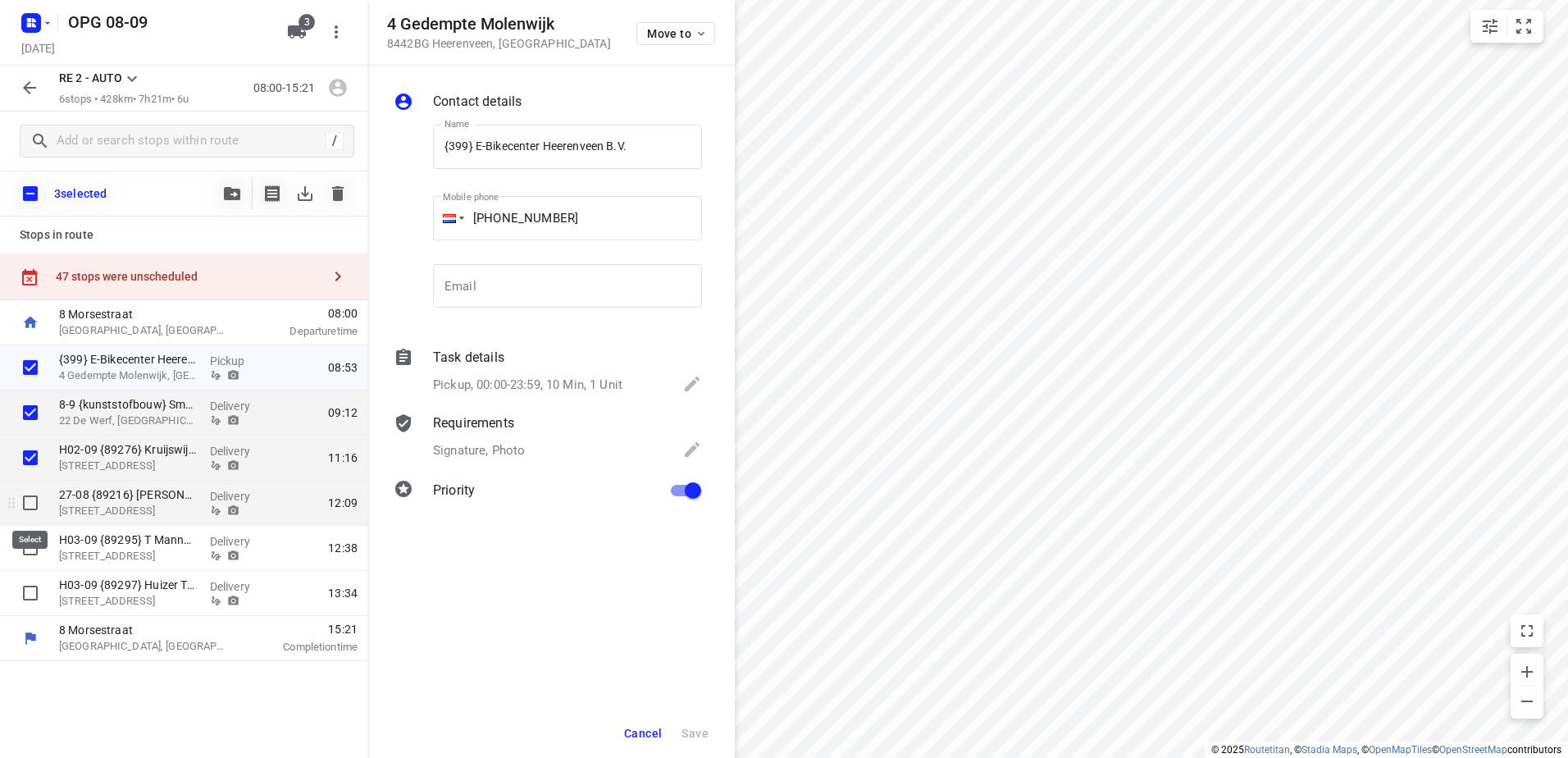
click at [35, 492] on input "checkbox" at bounding box center [30, 503] width 33 height 33
click at [35, 548] on input "checkbox" at bounding box center [30, 548] width 33 height 33
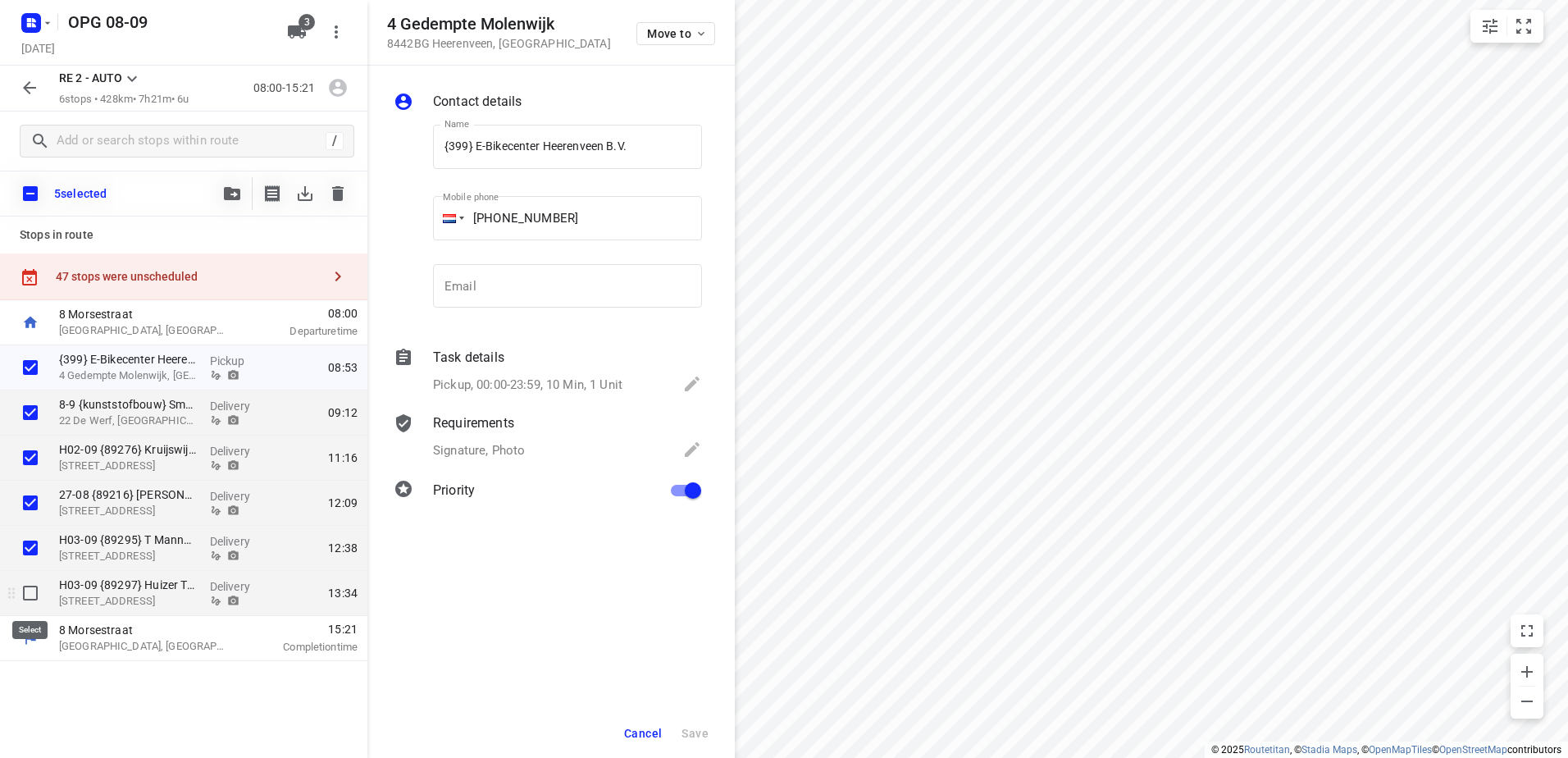
click at [31, 595] on input "checkbox" at bounding box center [30, 593] width 33 height 33
click at [251, 201] on div at bounding box center [285, 193] width 139 height 33
click at [235, 199] on icon "button" at bounding box center [232, 193] width 16 height 13
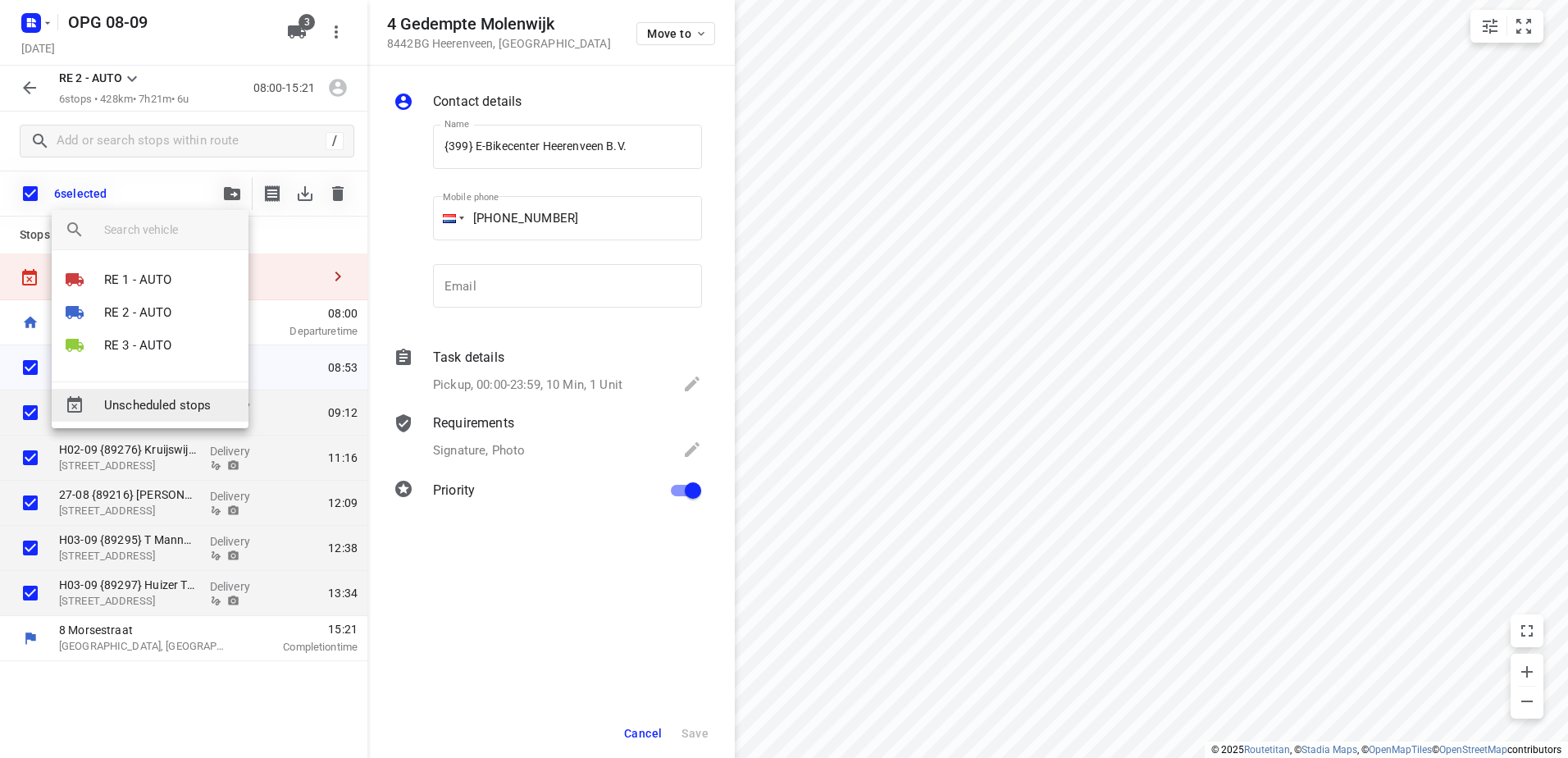
click at [183, 400] on span "Unscheduled stops" at bounding box center [169, 405] width 131 height 19
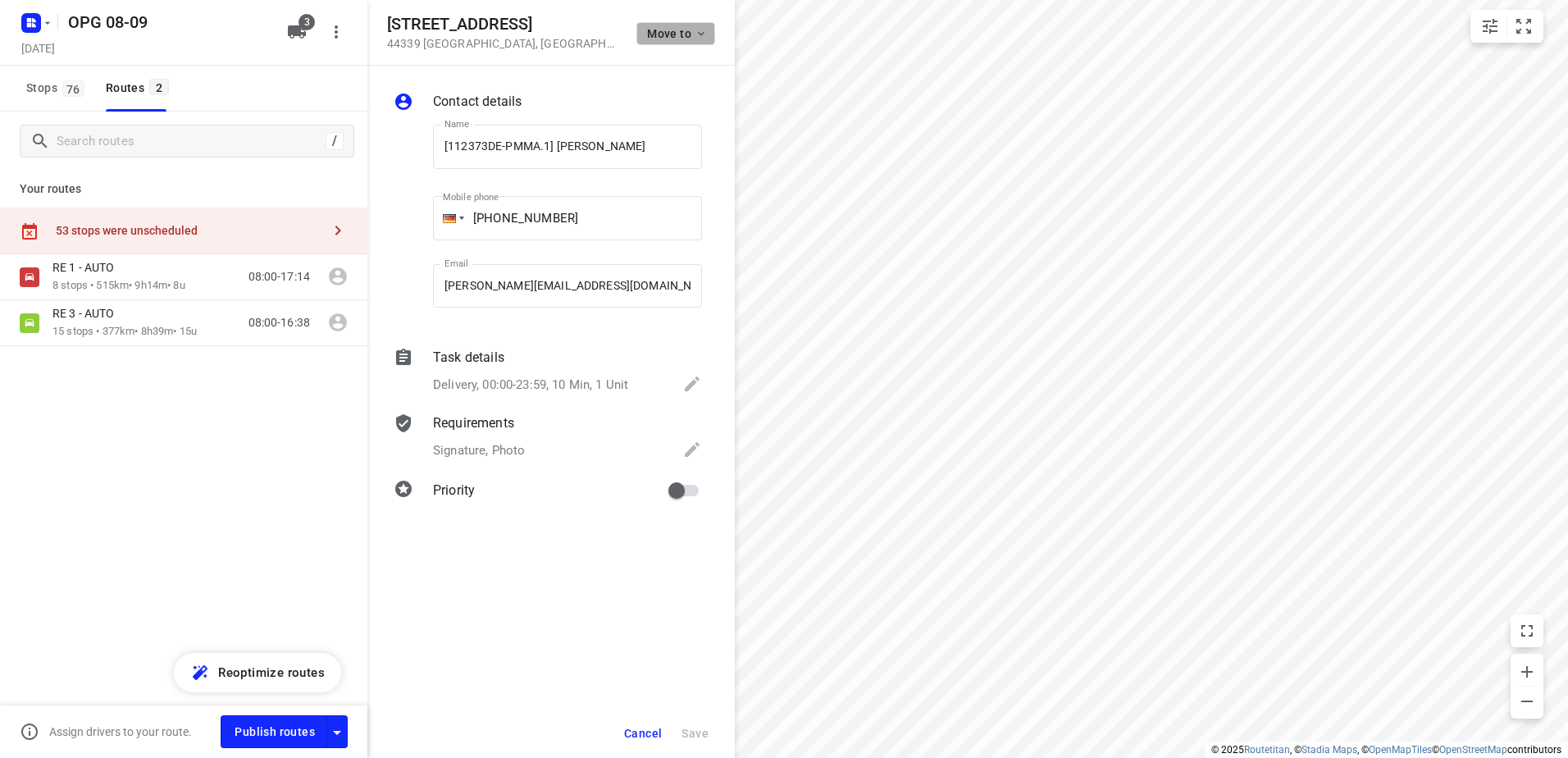
click at [667, 39] on span "Move to" at bounding box center [677, 33] width 61 height 13
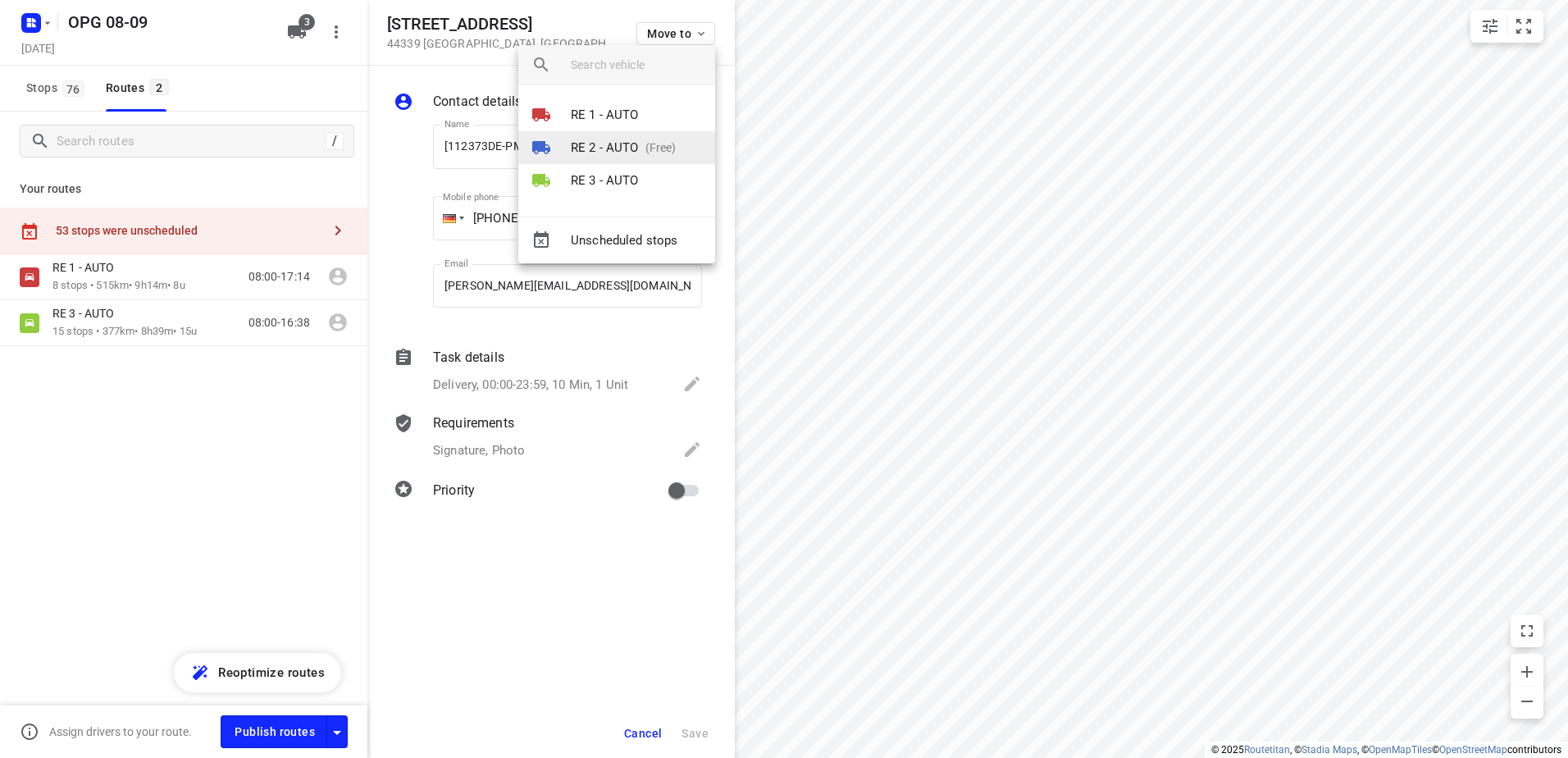
click at [625, 146] on p "RE 2 - AUTO" at bounding box center [605, 148] width 68 height 19
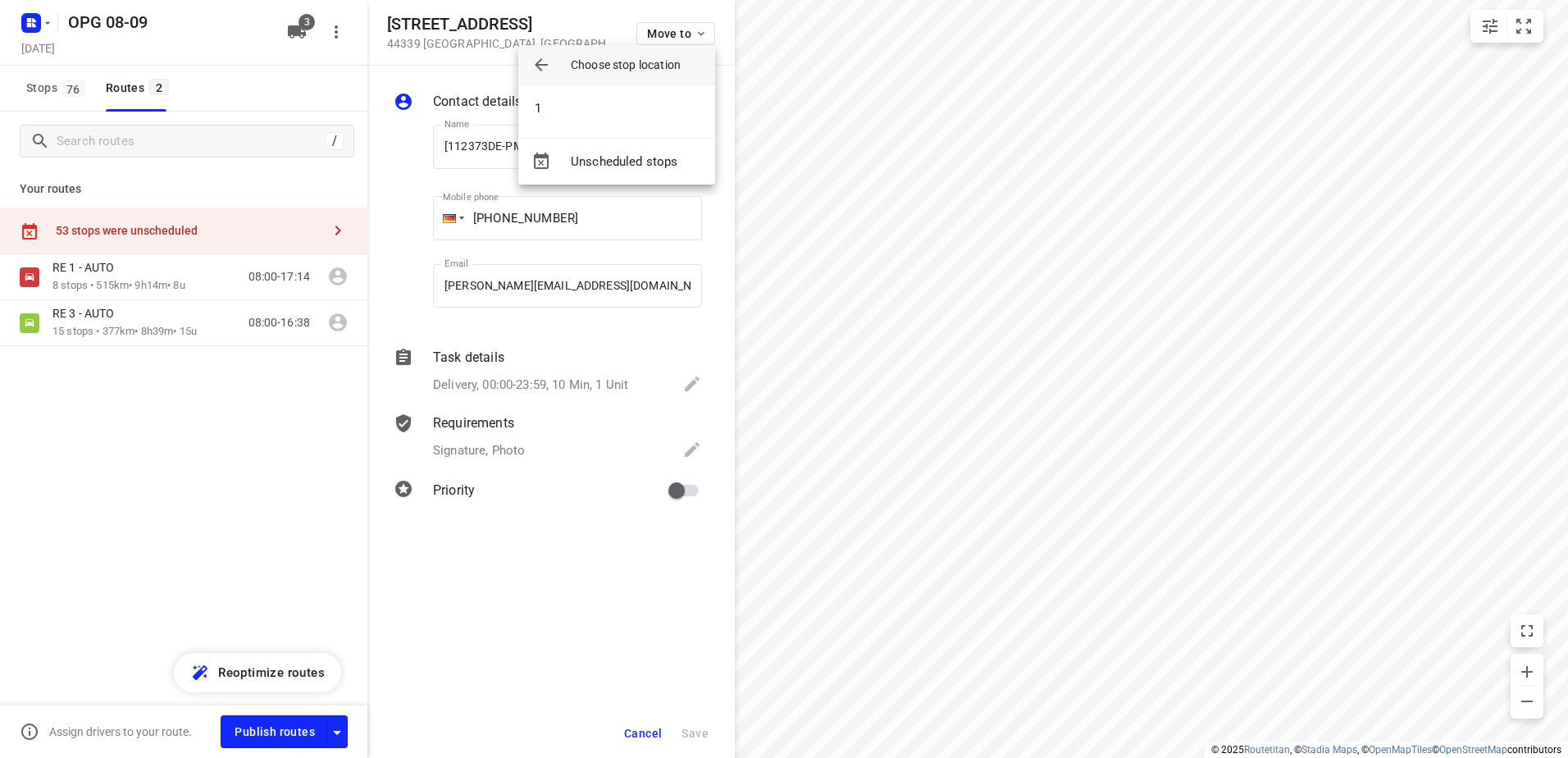
click at [622, 144] on div "Unscheduled stops" at bounding box center [617, 161] width 197 height 47
click at [604, 107] on li "1" at bounding box center [617, 108] width 197 height 33
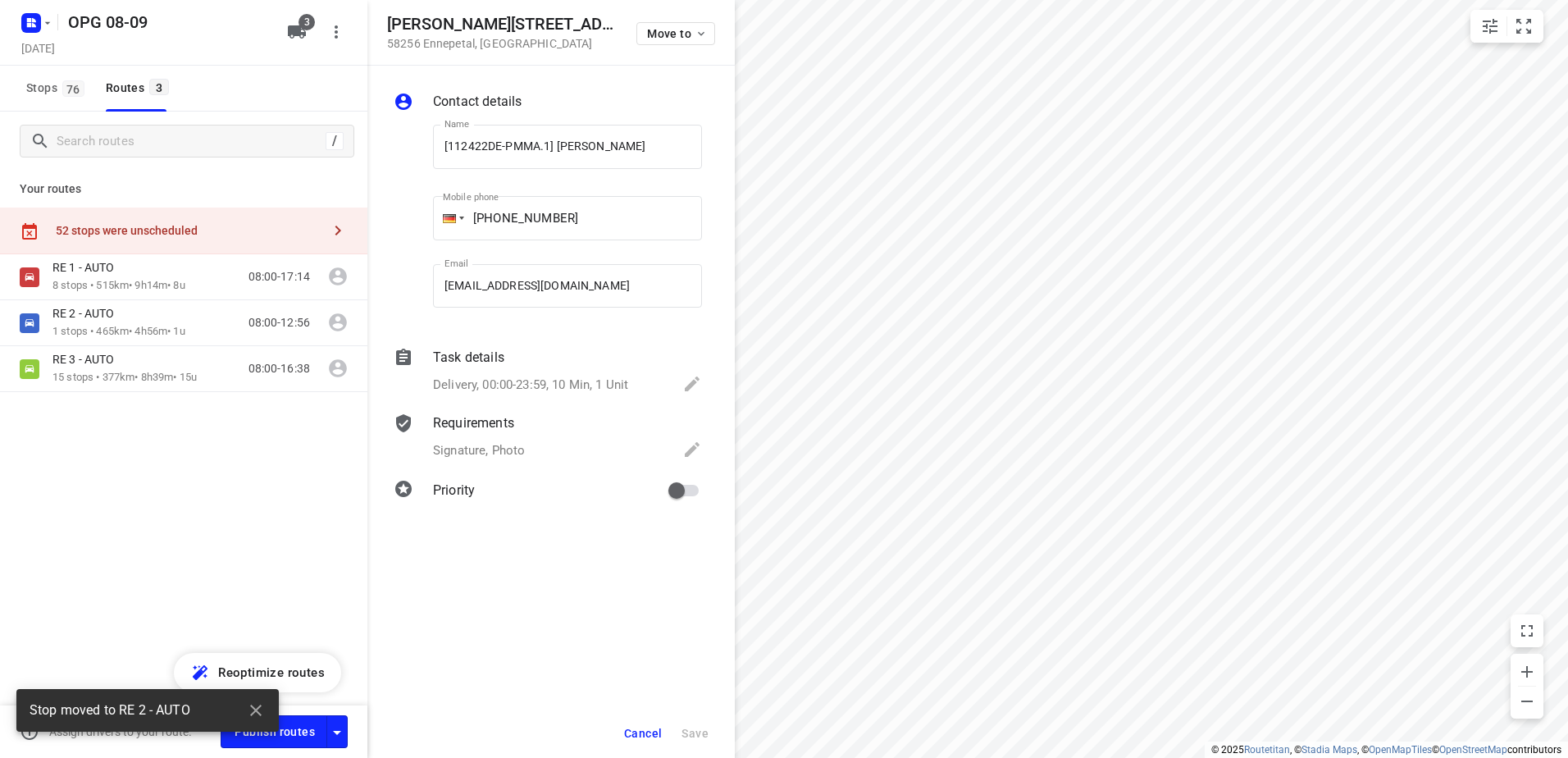
click at [692, 45] on div "Move to" at bounding box center [676, 32] width 79 height 35
click at [690, 33] on span "Move to" at bounding box center [677, 33] width 61 height 13
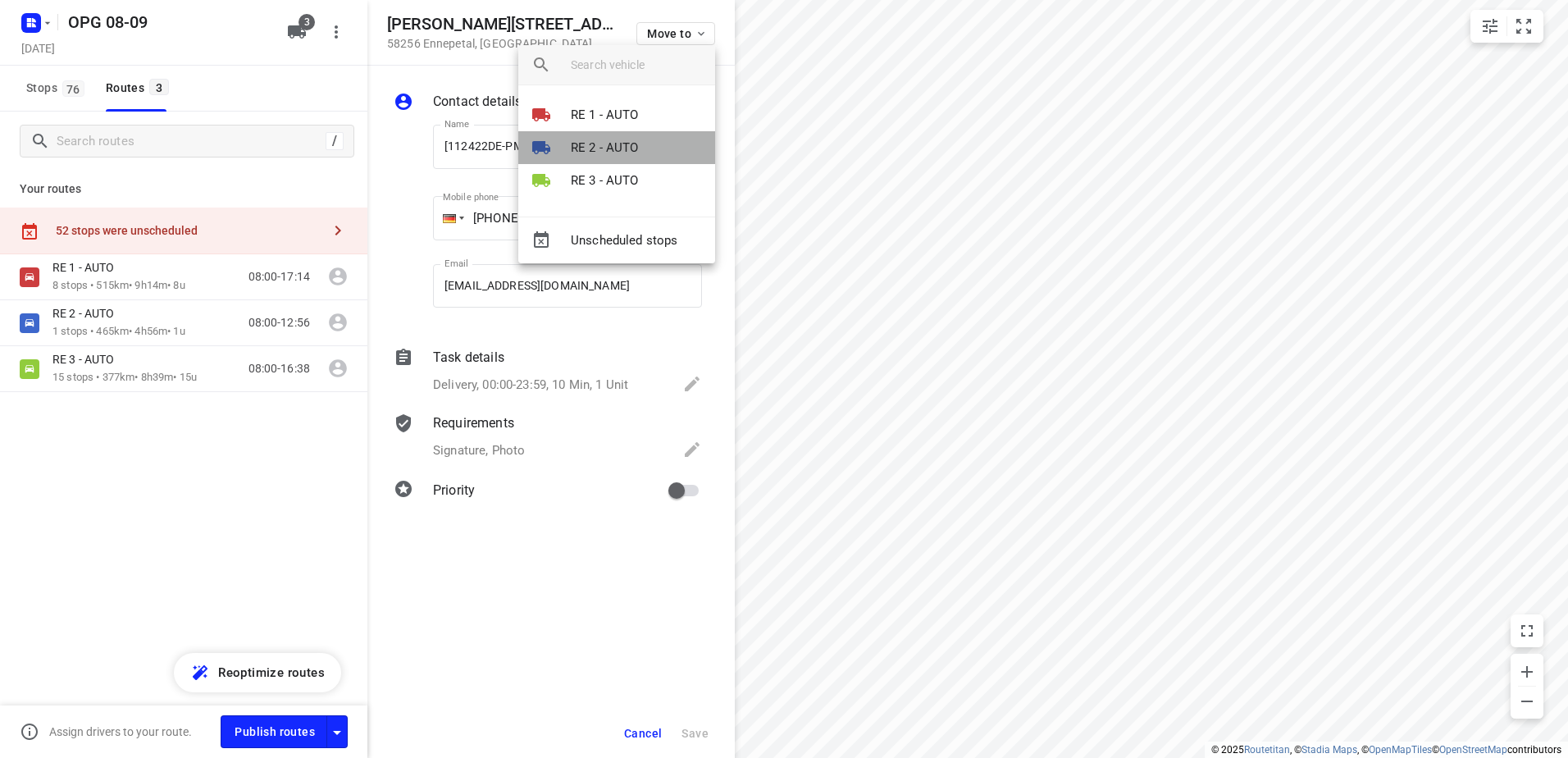
click at [614, 144] on p "RE 2 - AUTO" at bounding box center [605, 148] width 68 height 19
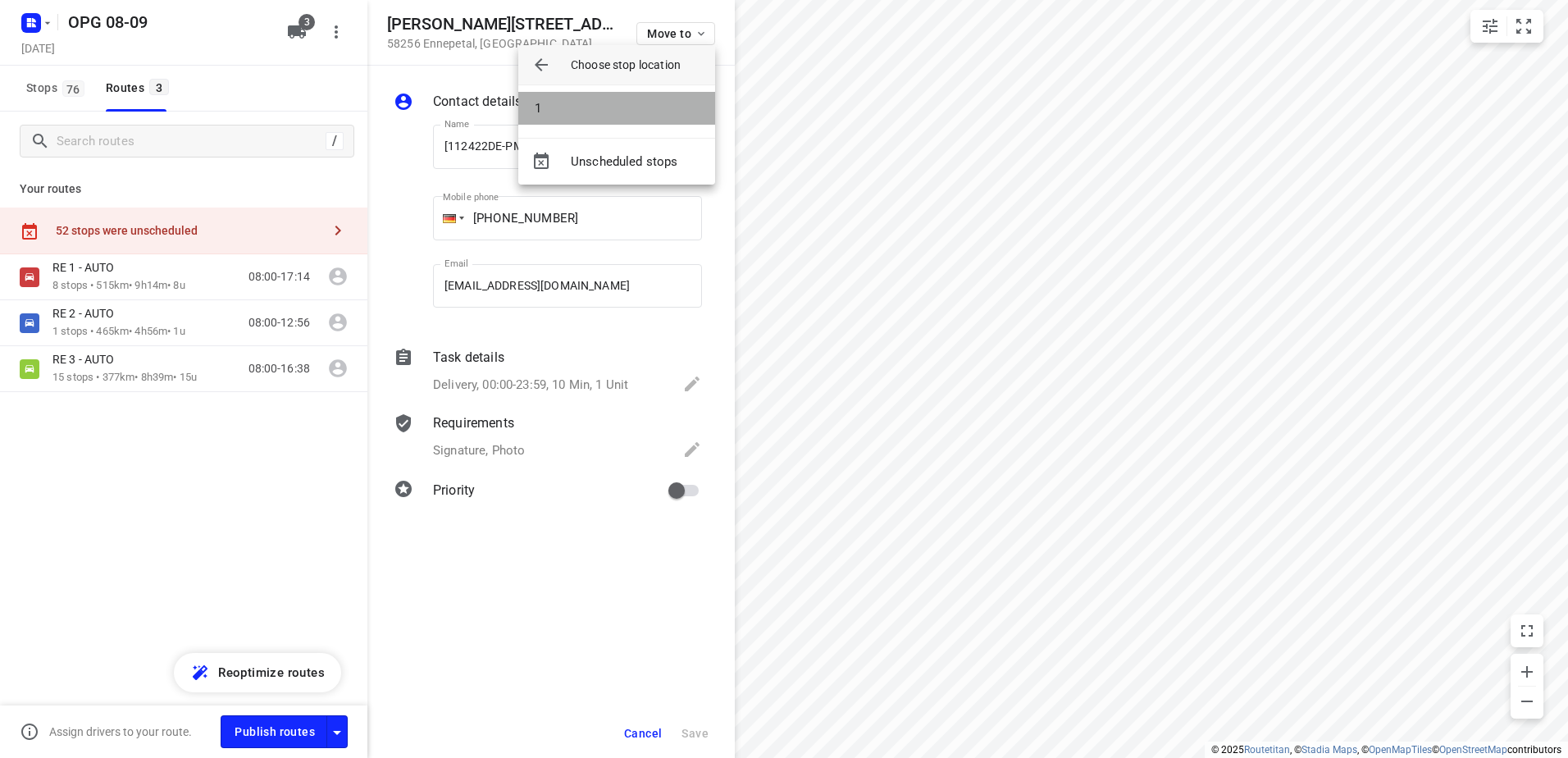
click at [611, 118] on li "1" at bounding box center [617, 108] width 197 height 33
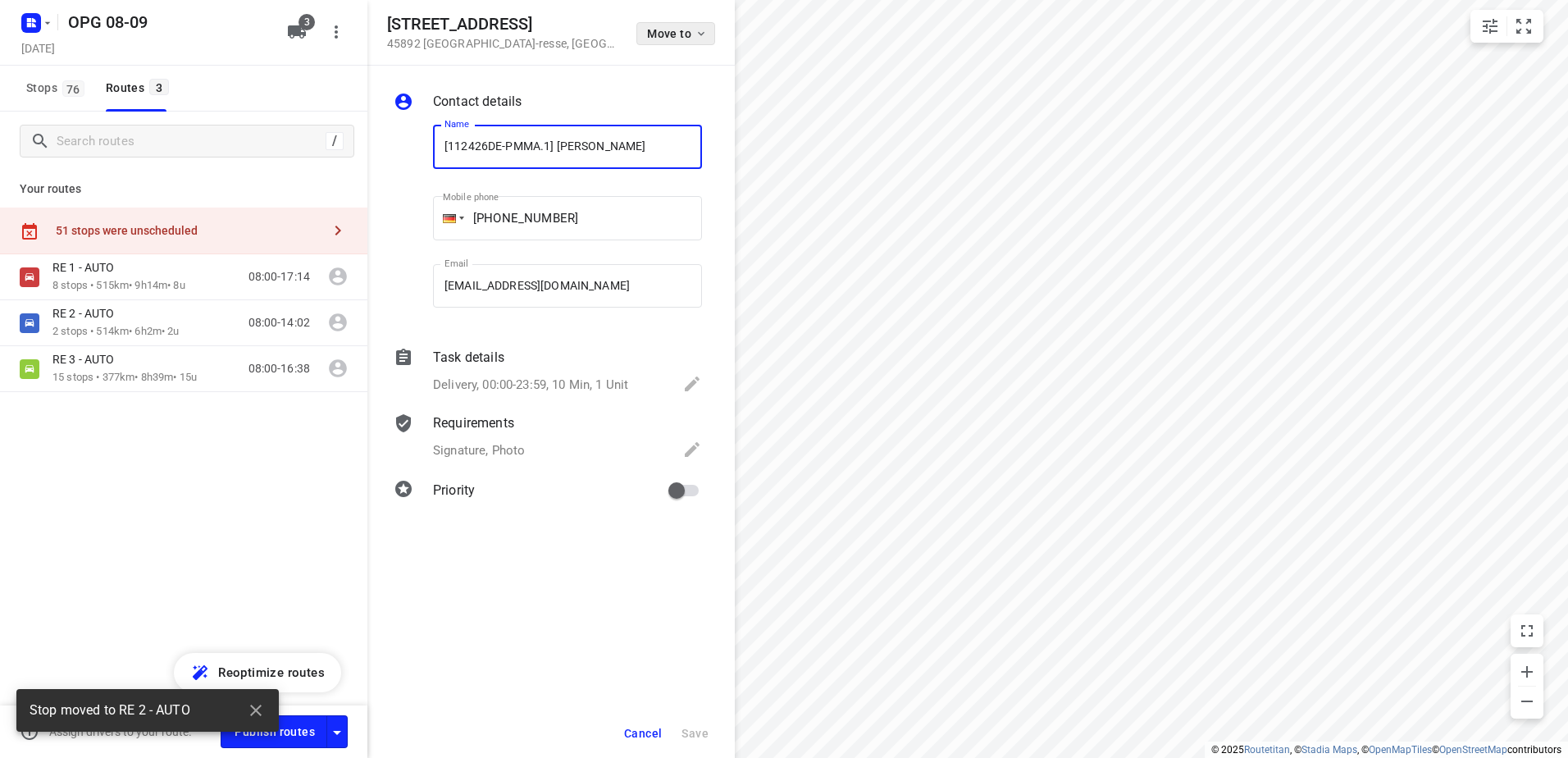
click at [710, 35] on button "Move to" at bounding box center [676, 33] width 79 height 23
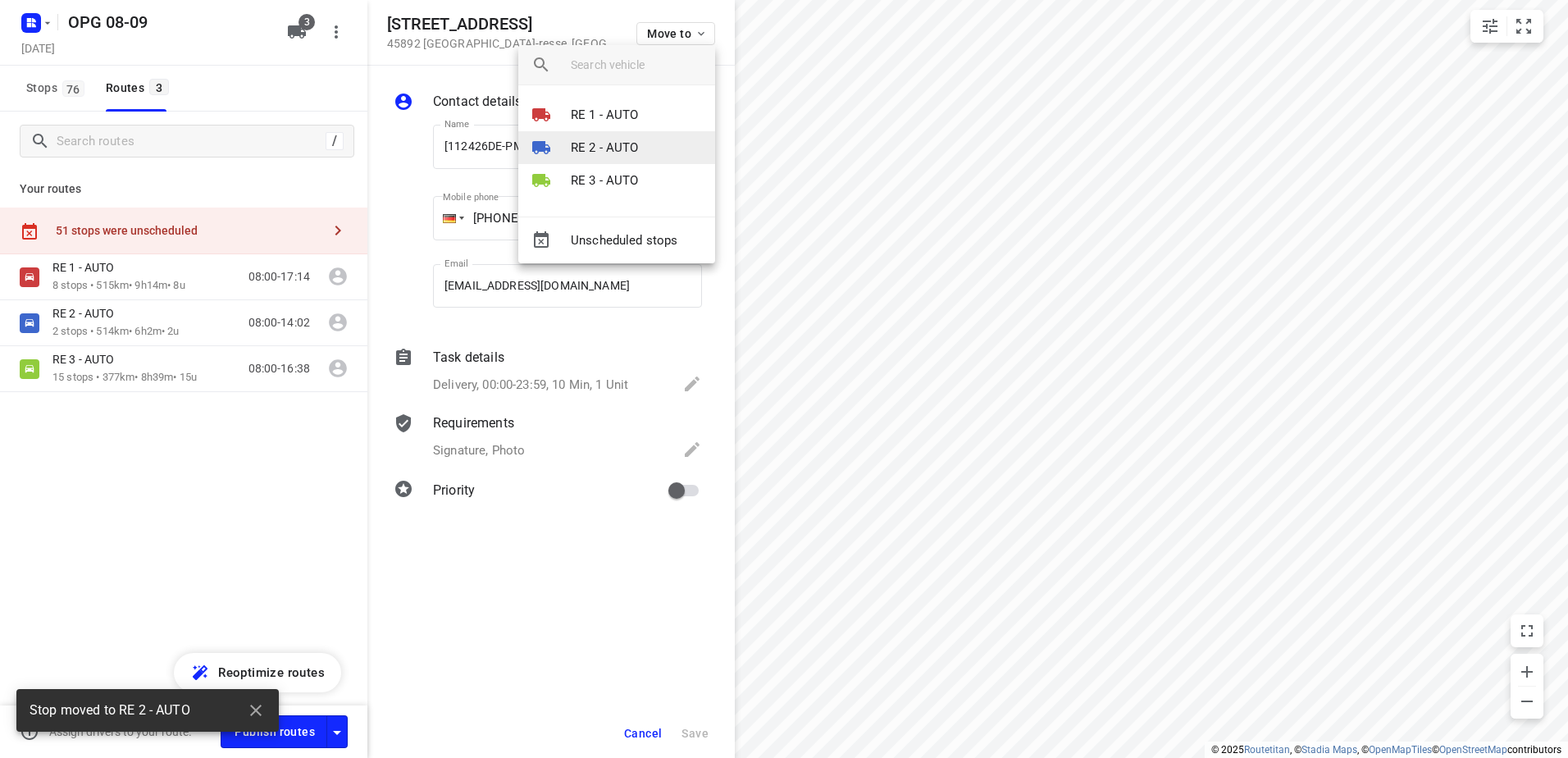
click at [628, 149] on p "RE 2 - AUTO" at bounding box center [605, 148] width 68 height 19
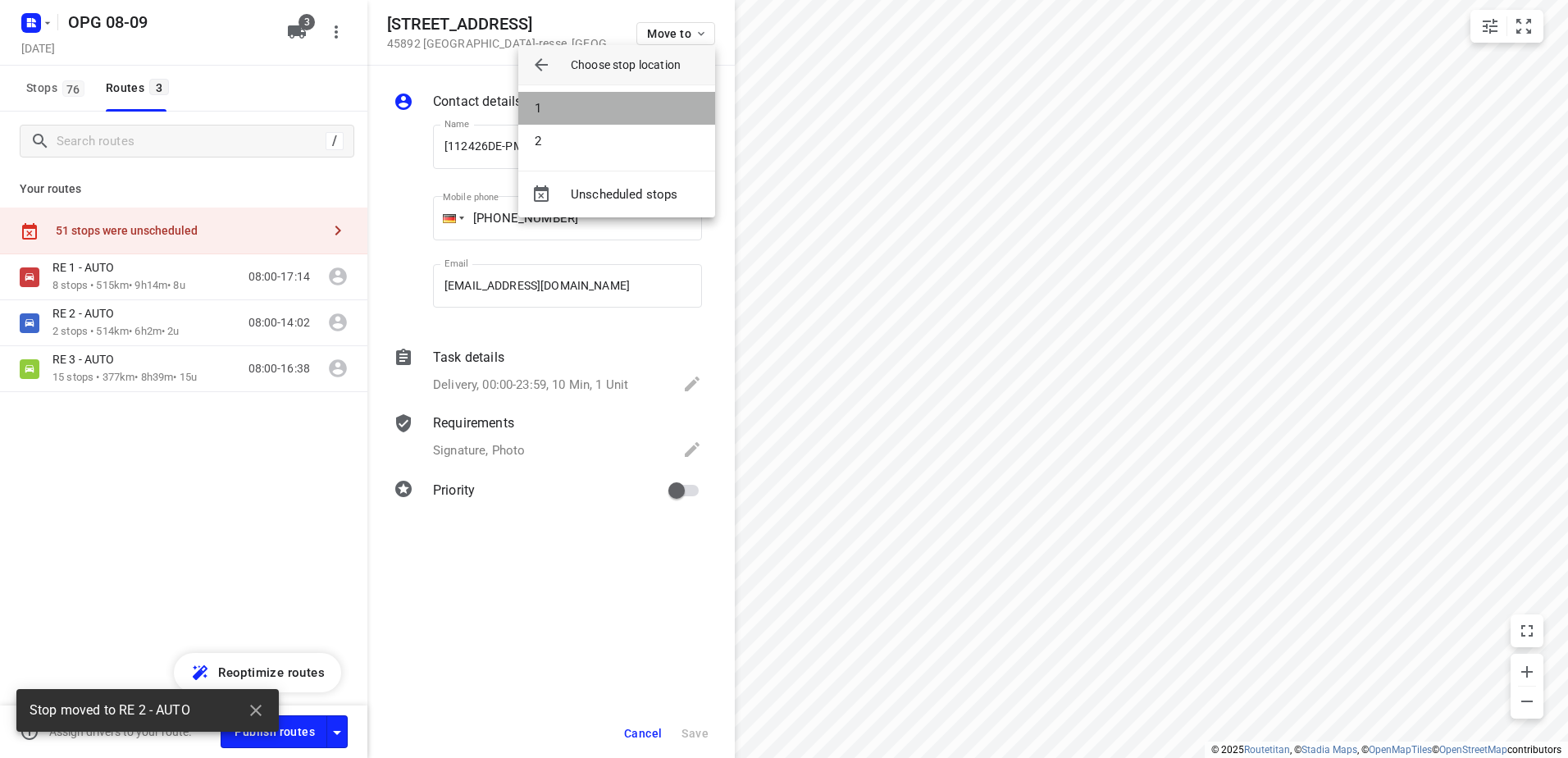
click at [615, 121] on li "1" at bounding box center [617, 108] width 197 height 33
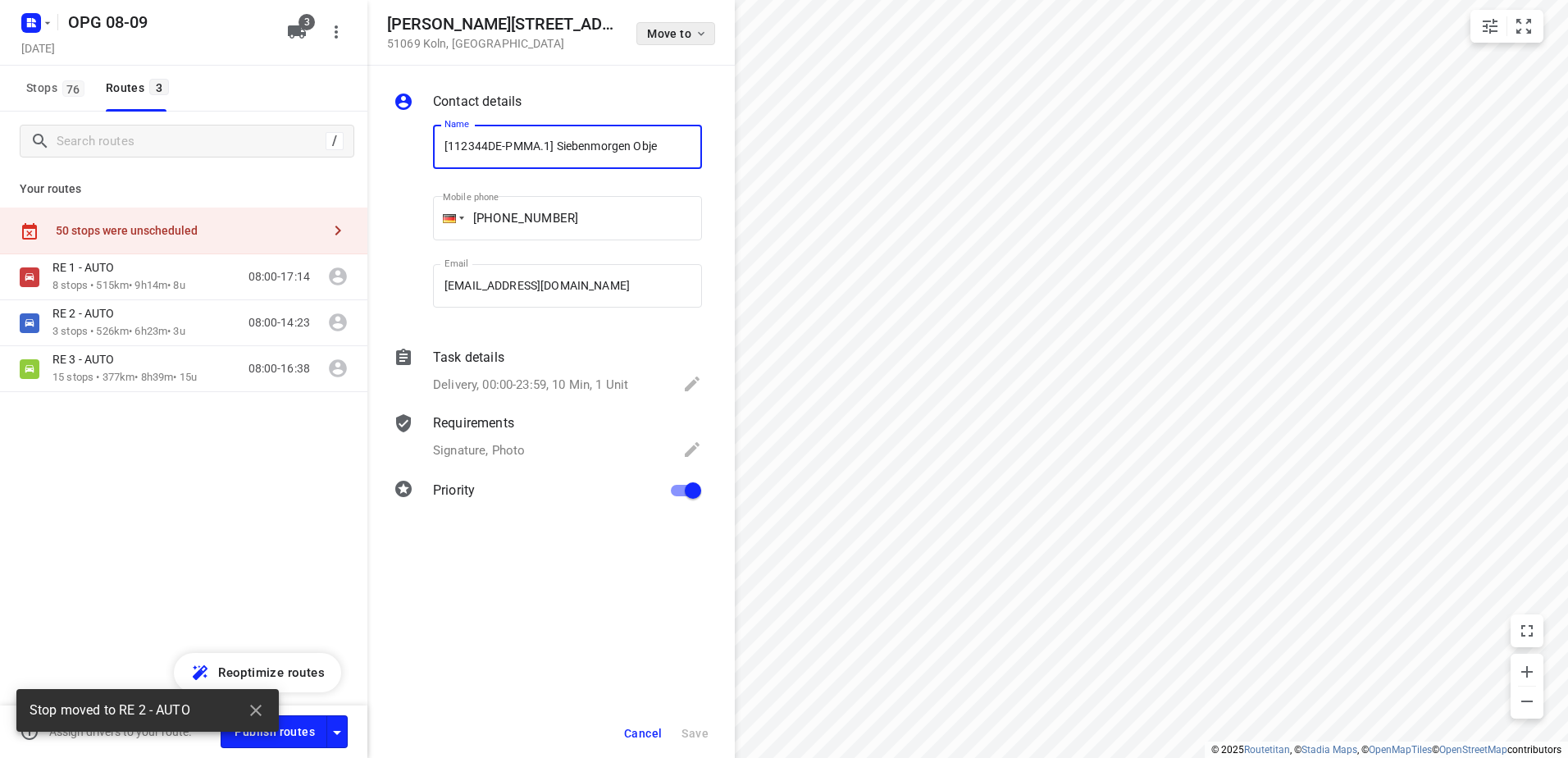
click at [678, 40] on button "Move to" at bounding box center [676, 33] width 79 height 23
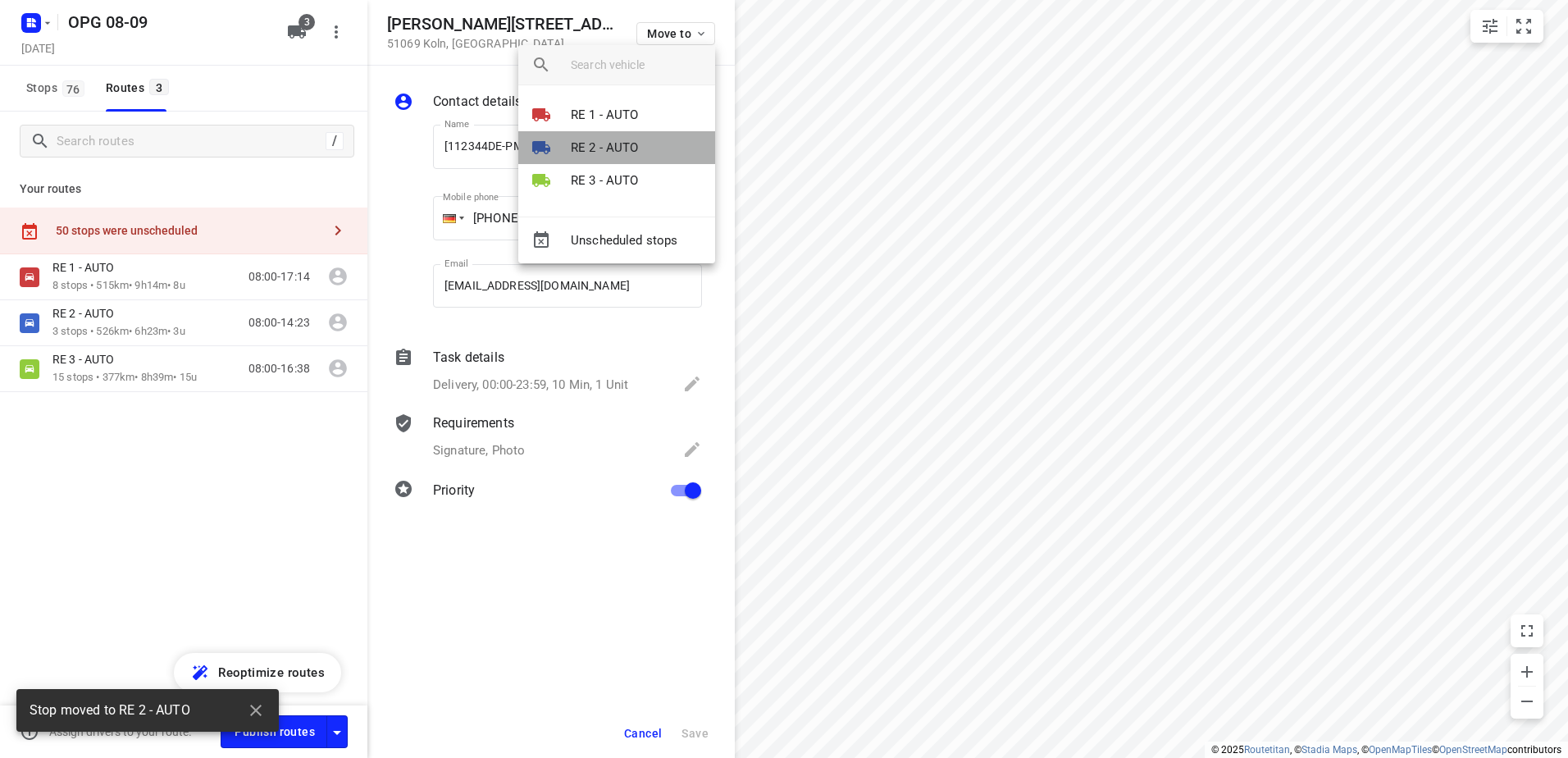
click at [633, 152] on p "RE 2 - AUTO" at bounding box center [605, 148] width 68 height 19
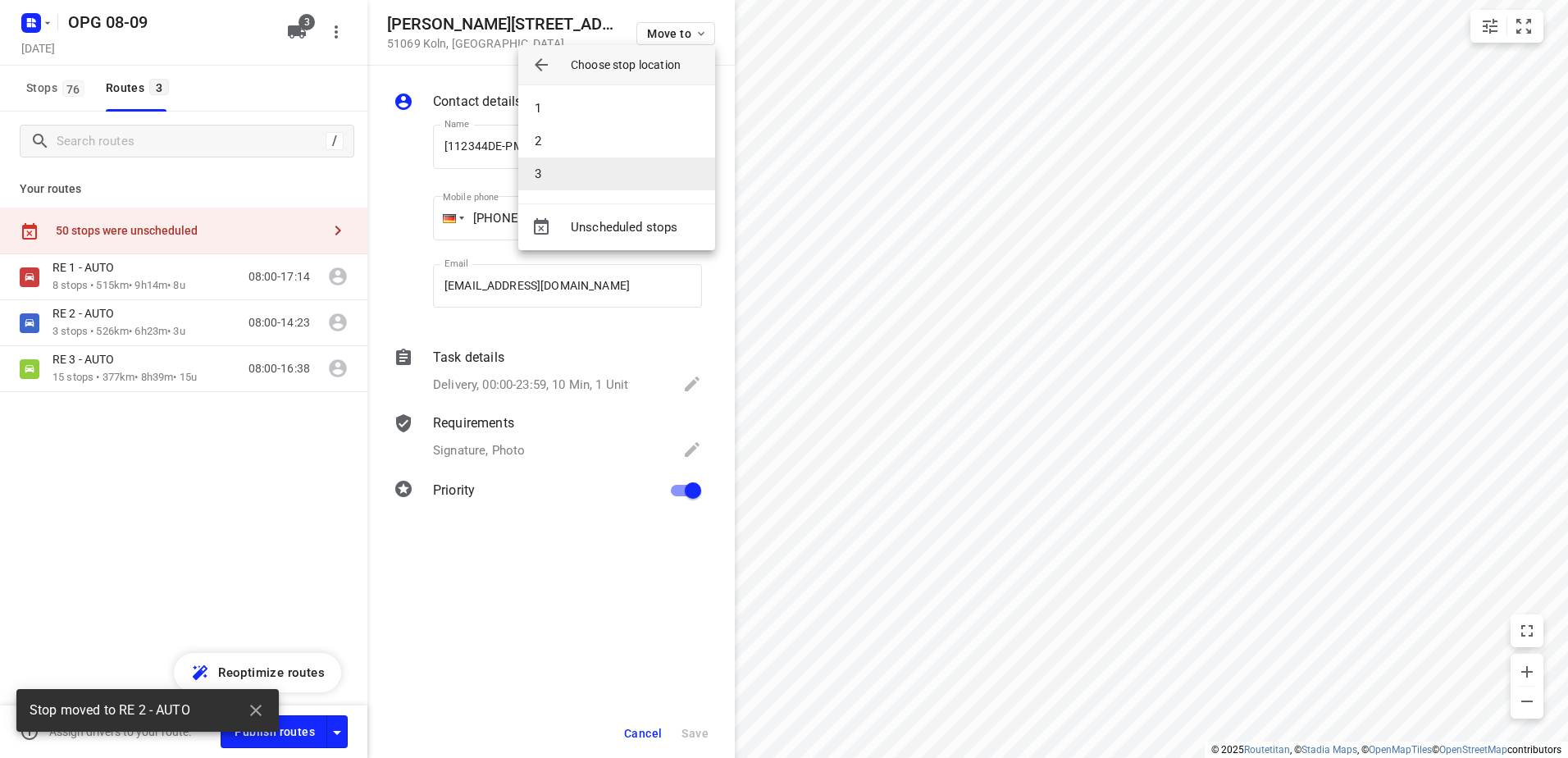
click at [608, 177] on li "3" at bounding box center [617, 174] width 197 height 33
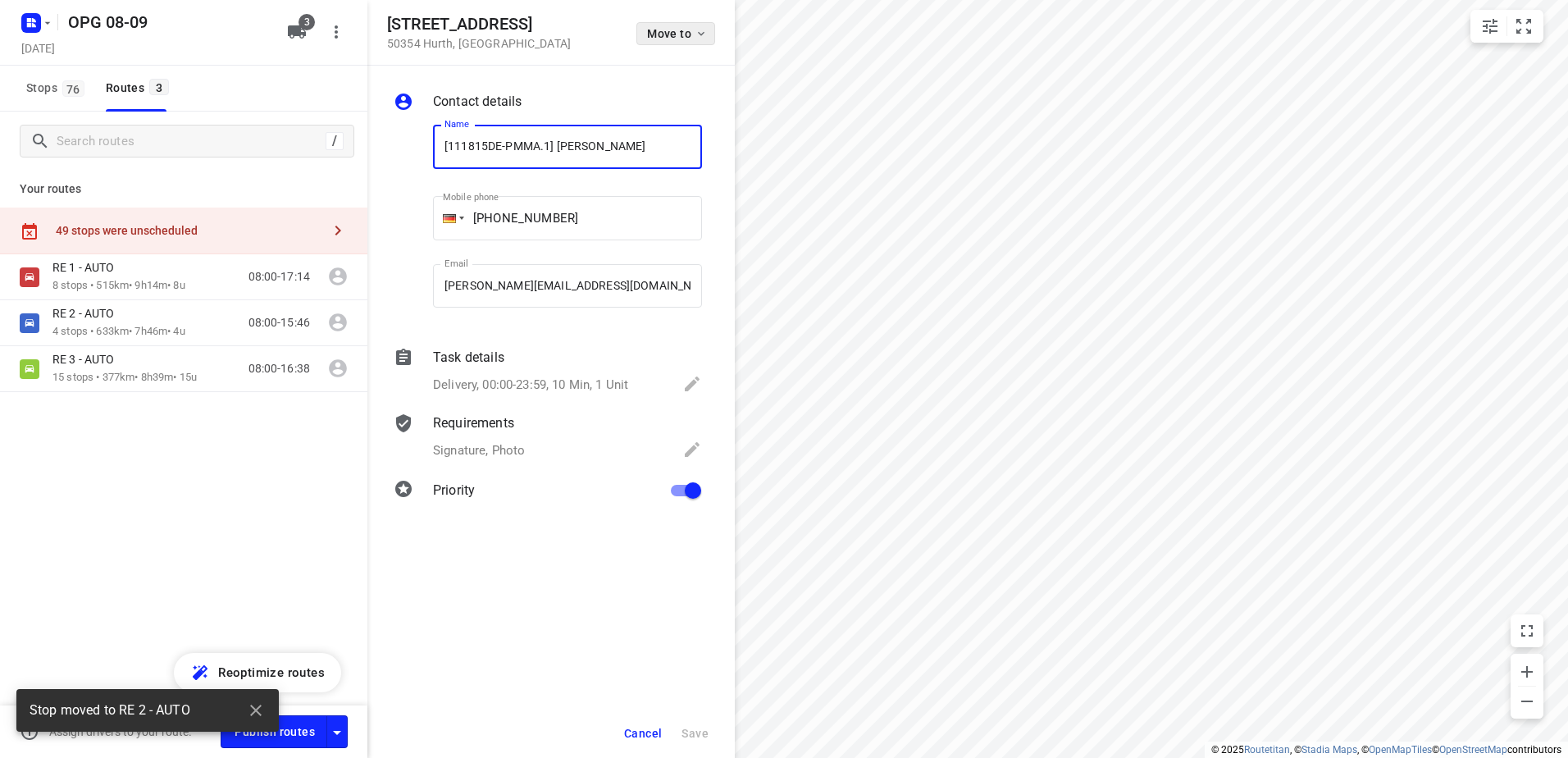
click at [662, 41] on button "Move to" at bounding box center [676, 33] width 79 height 23
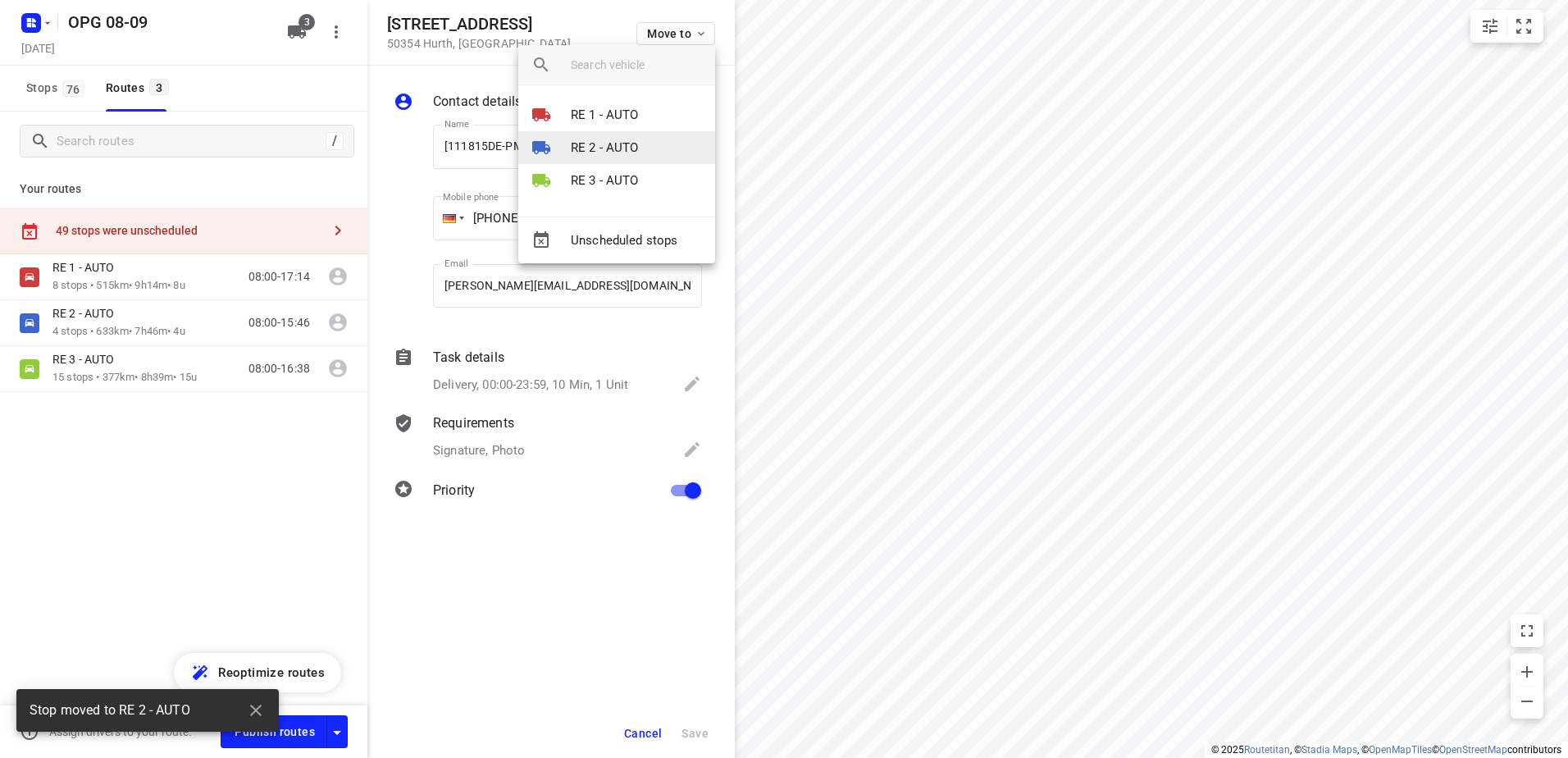
click at [624, 139] on p "RE 2 - AUTO" at bounding box center [605, 148] width 68 height 19
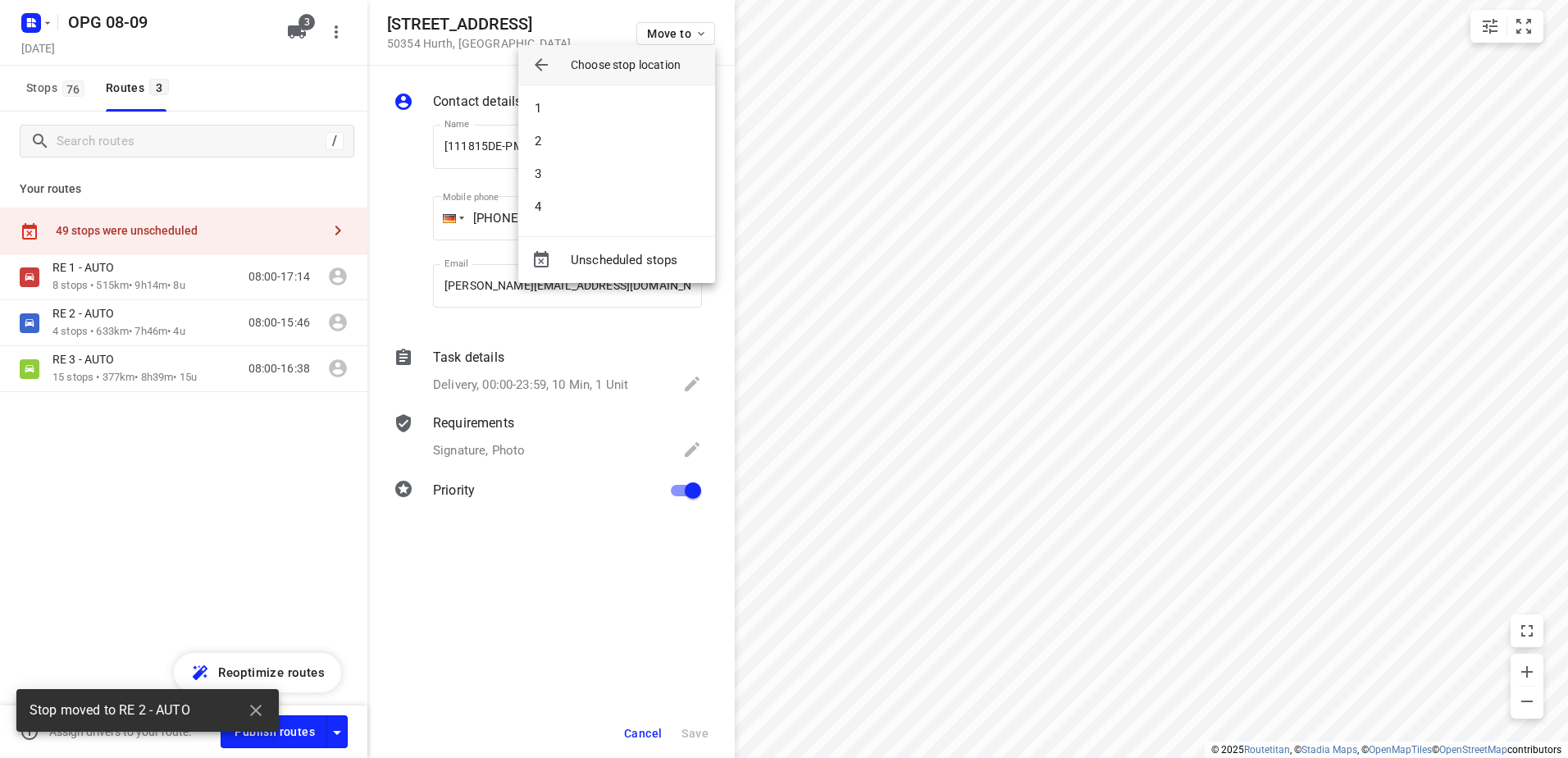
click at [610, 163] on li "3" at bounding box center [617, 174] width 197 height 33
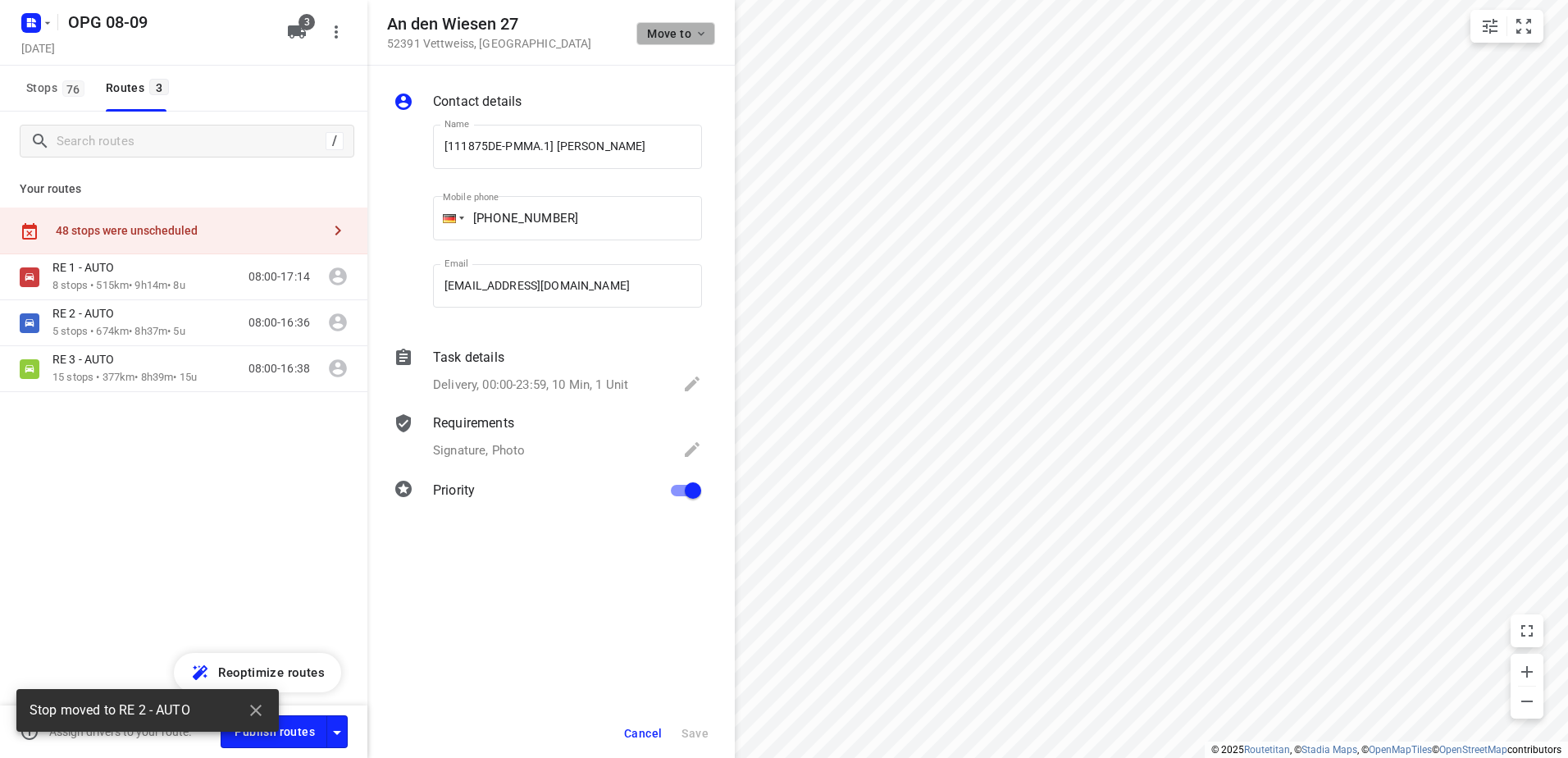
click at [692, 35] on span "Move to" at bounding box center [677, 33] width 61 height 13
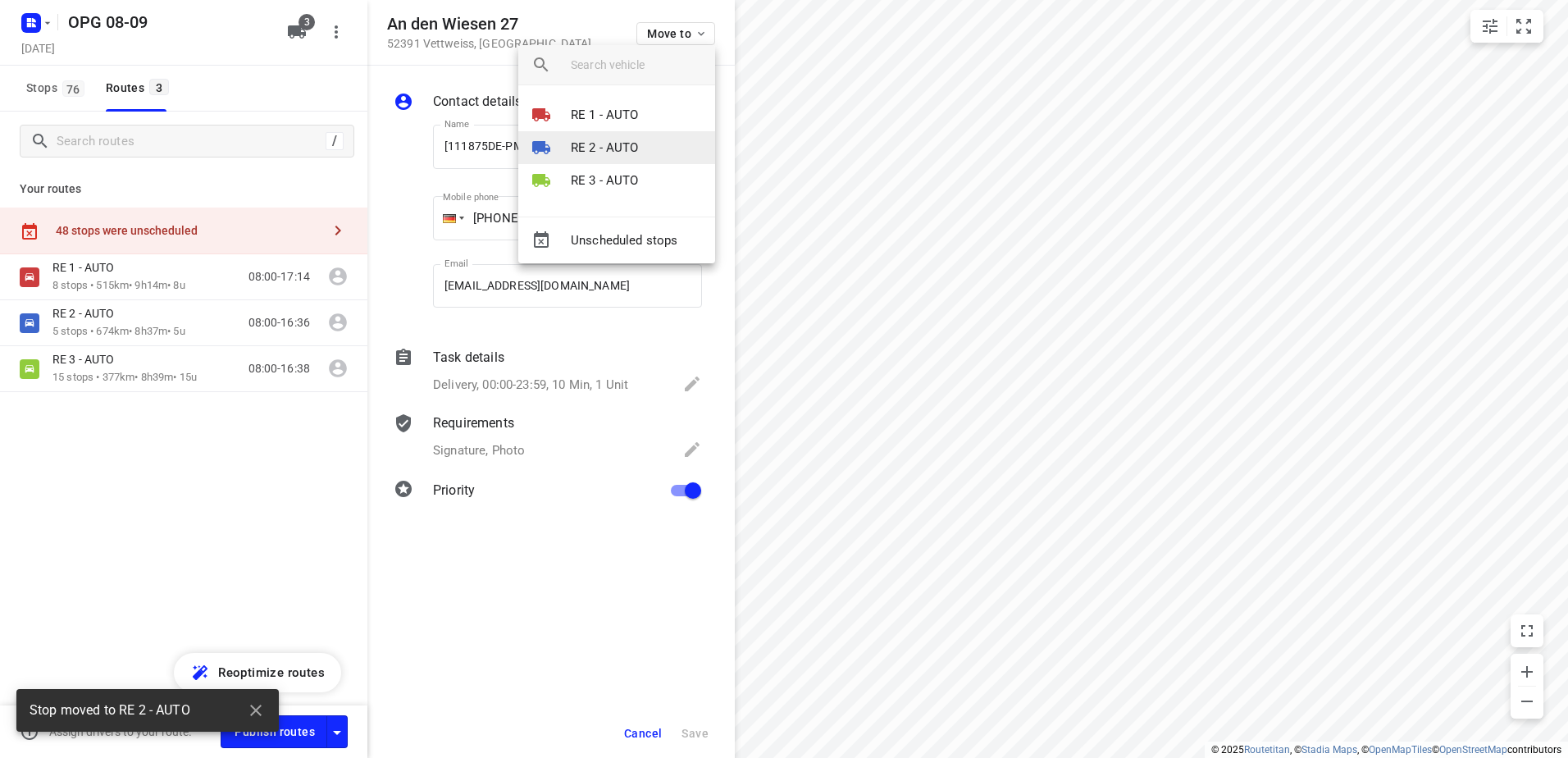
click at [632, 156] on p "RE 2 - AUTO" at bounding box center [605, 148] width 68 height 19
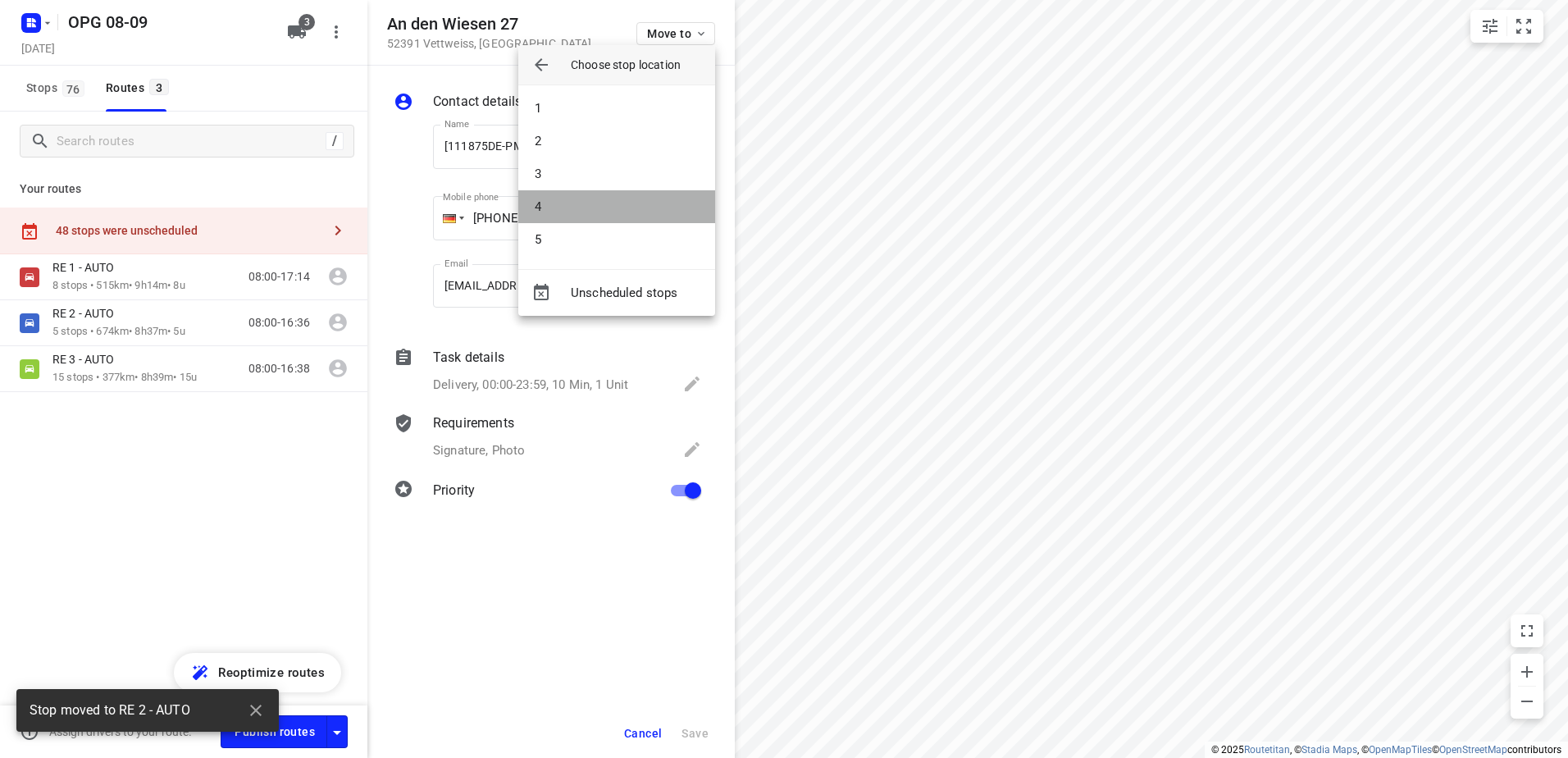
click at [583, 222] on li "4" at bounding box center [617, 206] width 197 height 33
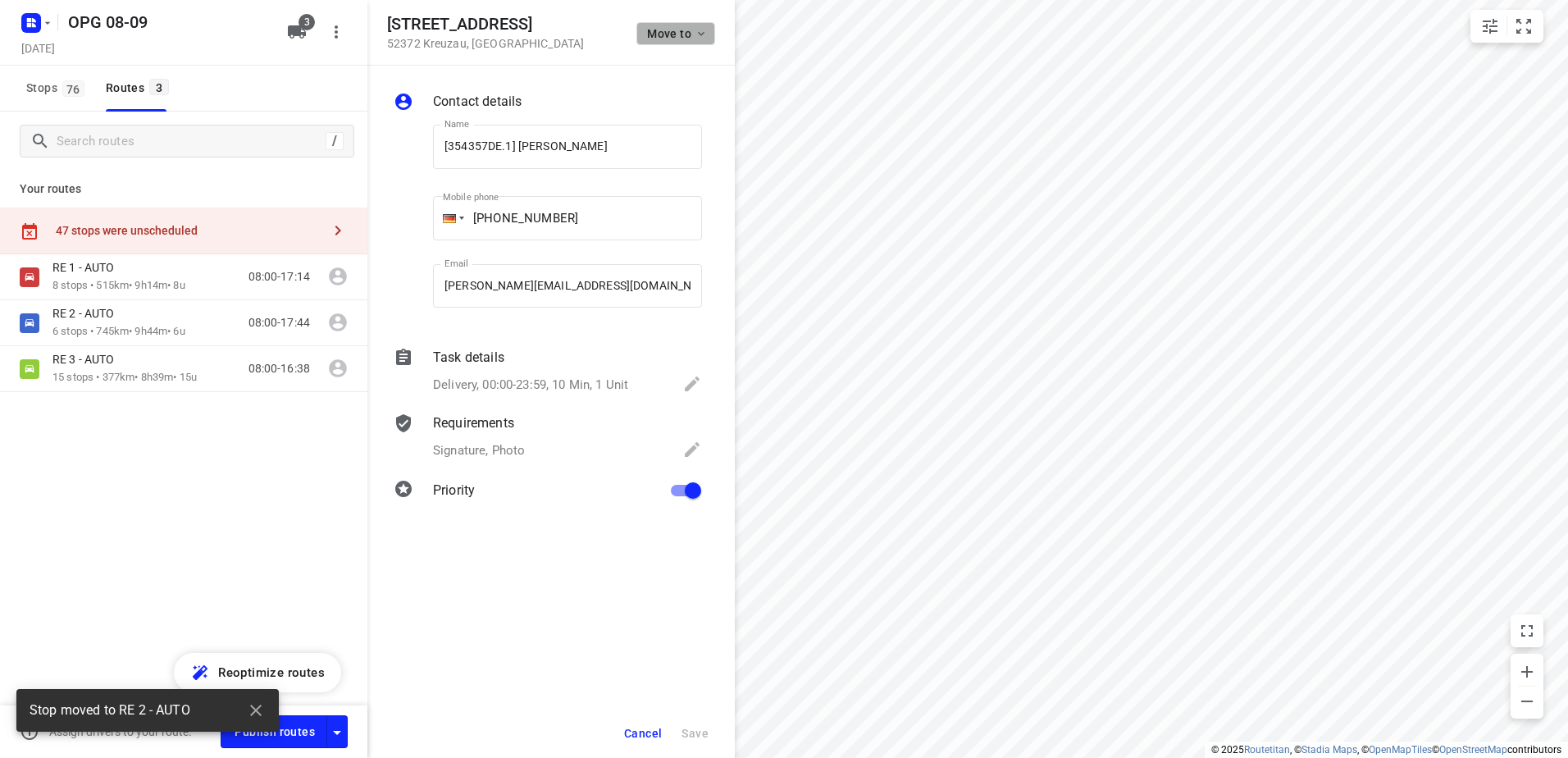
click at [674, 28] on span "Move to" at bounding box center [677, 33] width 61 height 13
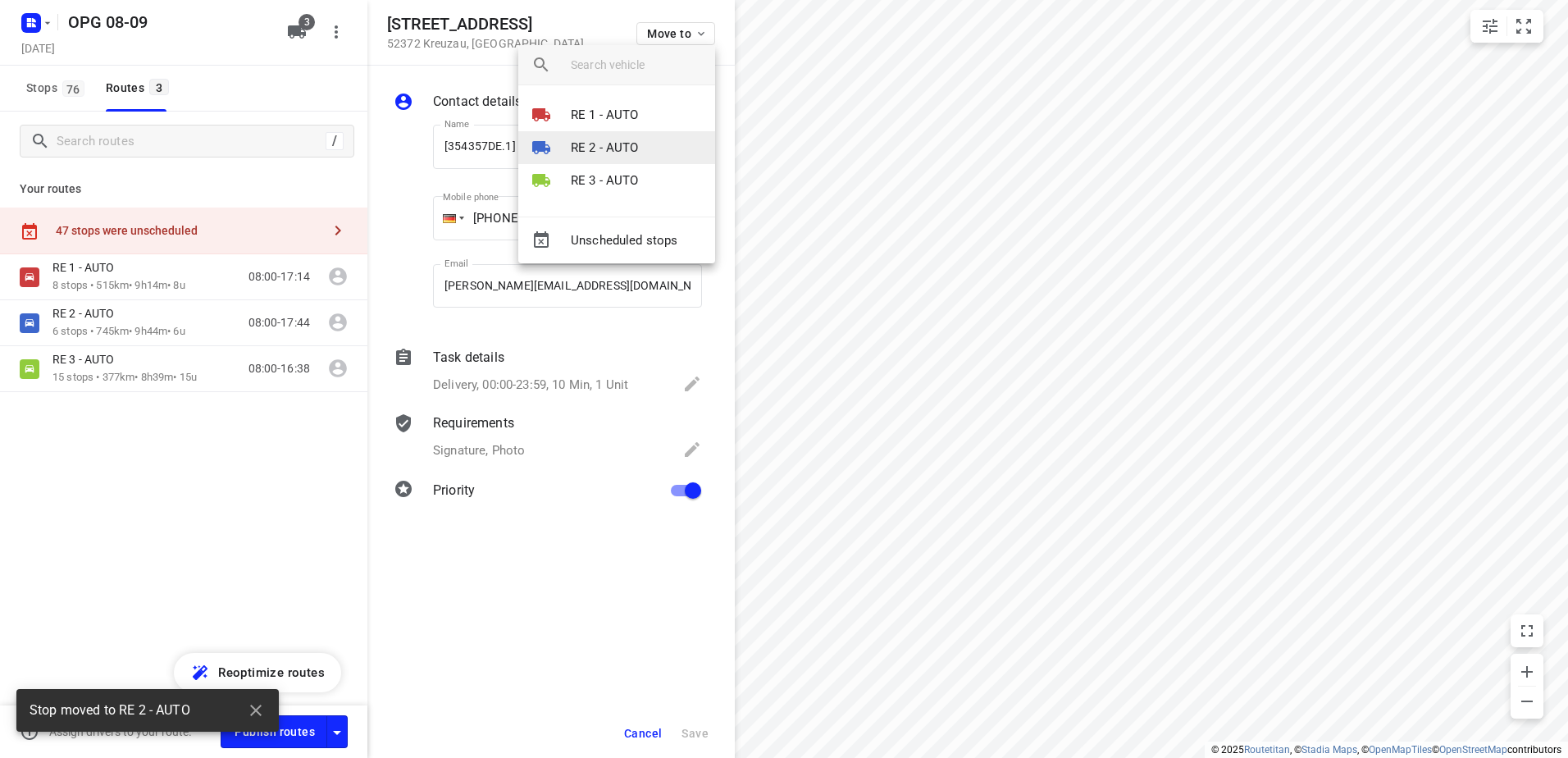
click at [642, 135] on li "RE 2 - AUTO" at bounding box center [617, 147] width 197 height 33
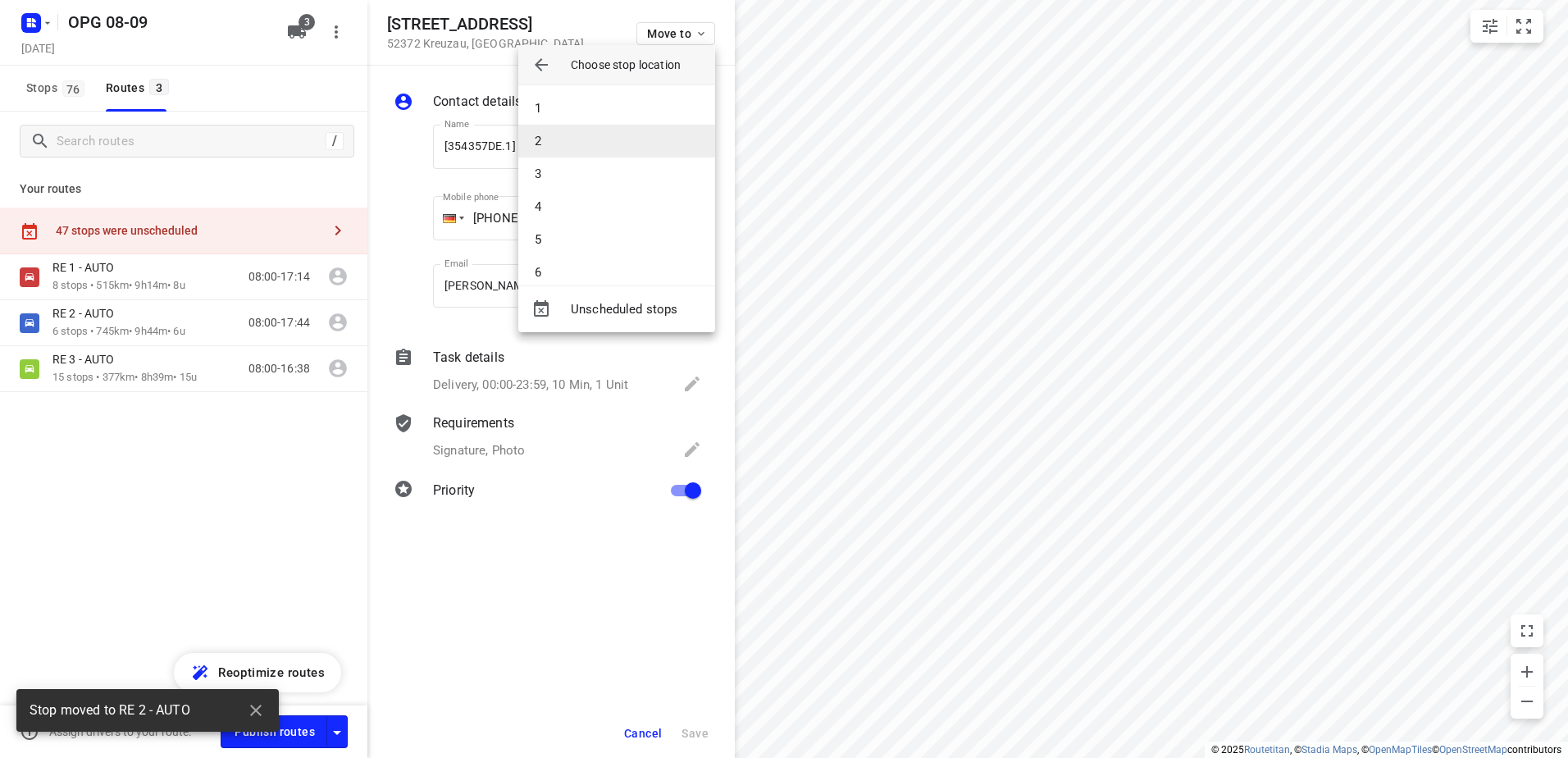
click at [613, 142] on li "2" at bounding box center [617, 141] width 197 height 33
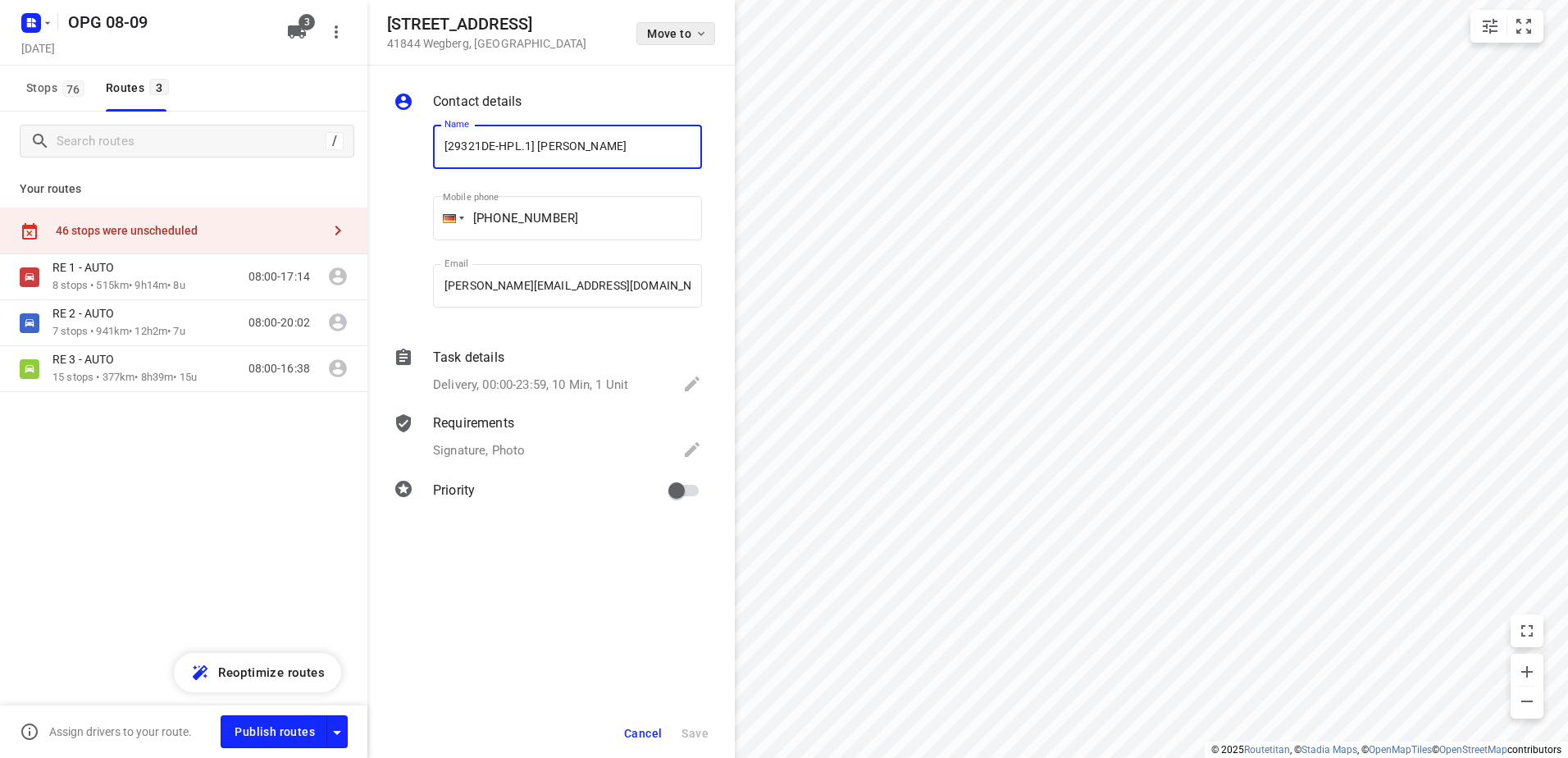
click at [701, 34] on icon "button" at bounding box center [701, 33] width 13 height 13
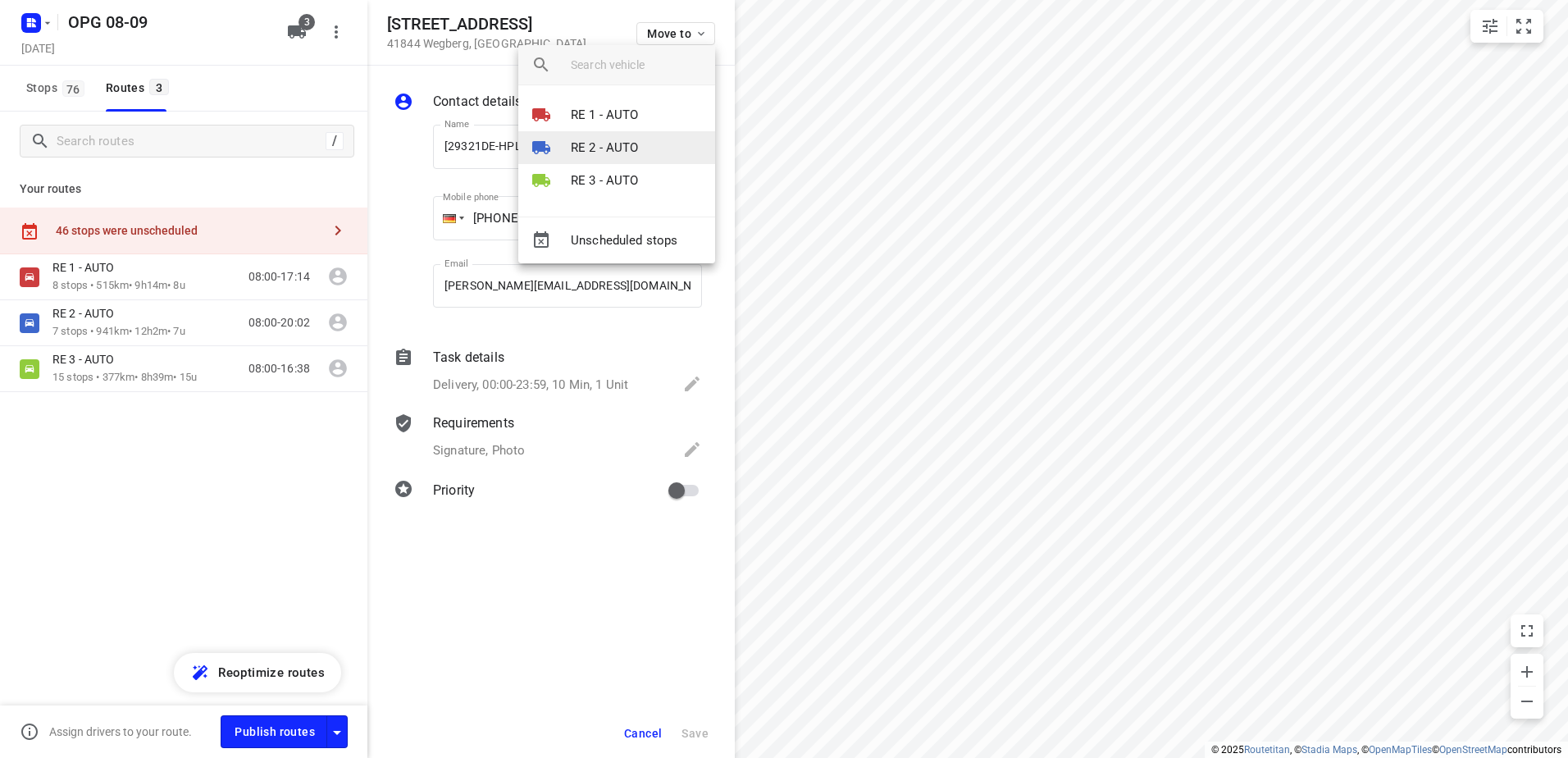
click at [634, 142] on p "RE 2 - AUTO" at bounding box center [605, 148] width 68 height 19
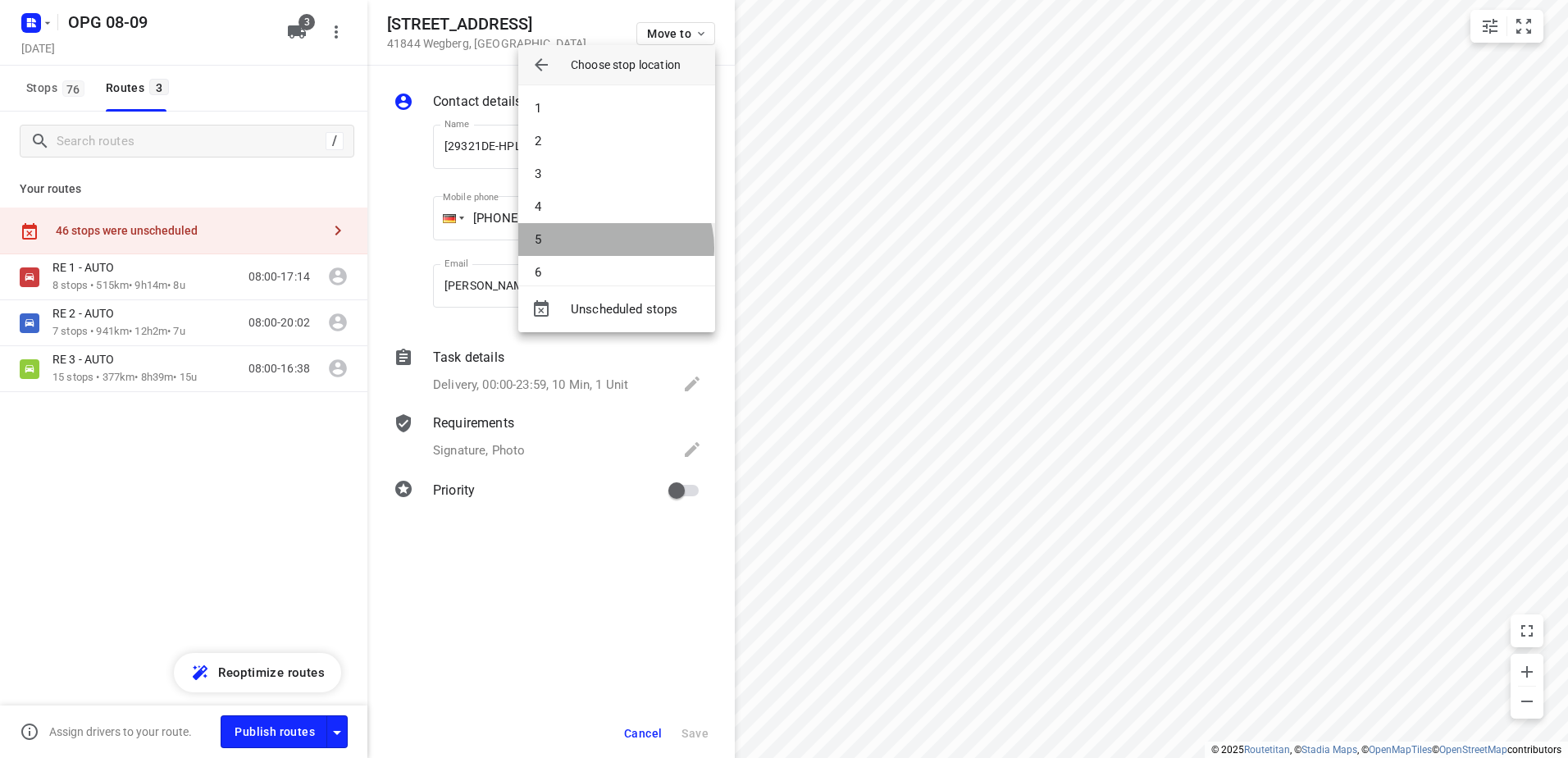
click at [615, 248] on li "5" at bounding box center [617, 239] width 197 height 33
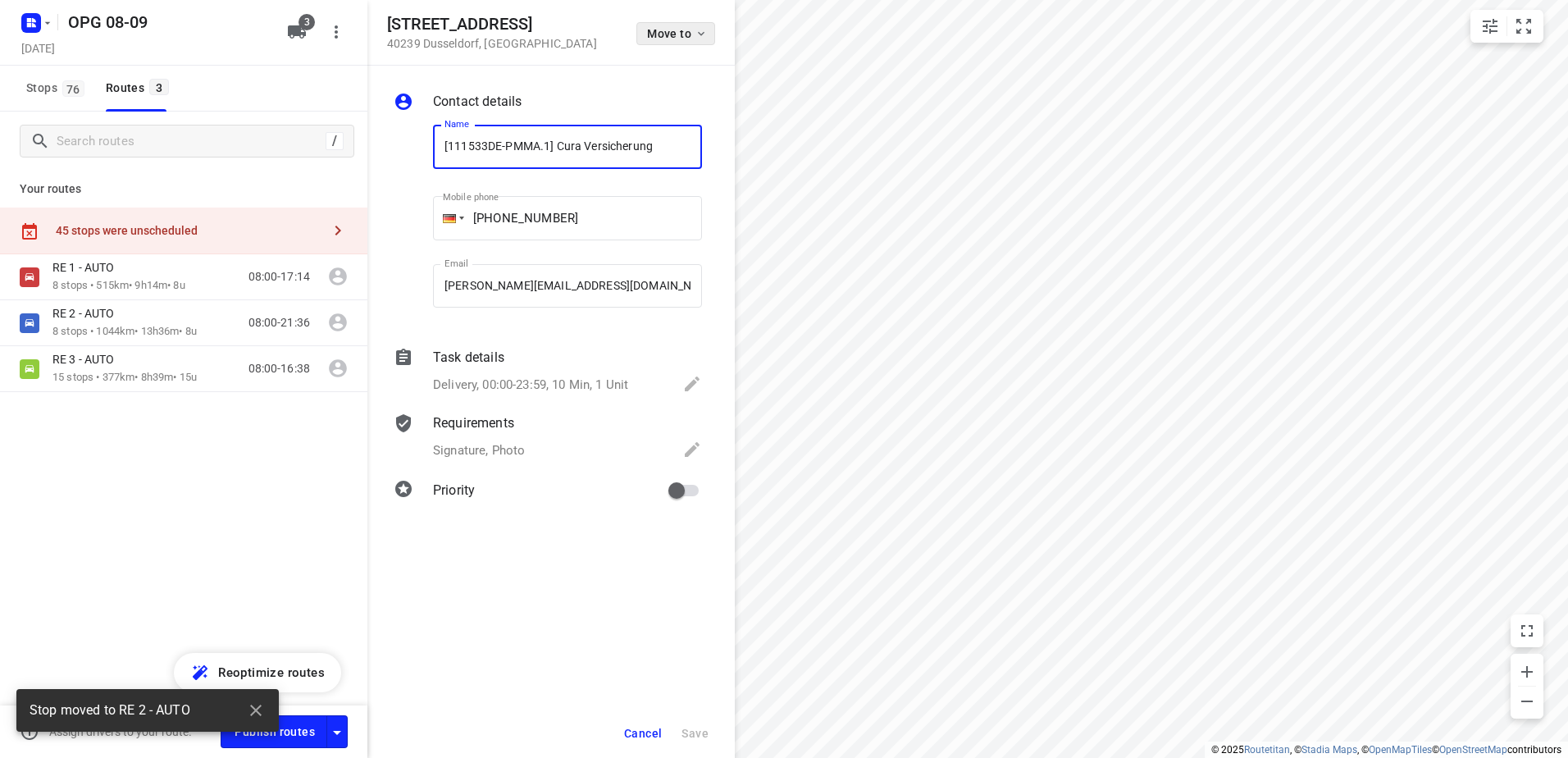
click at [665, 37] on span "Move to" at bounding box center [677, 33] width 61 height 13
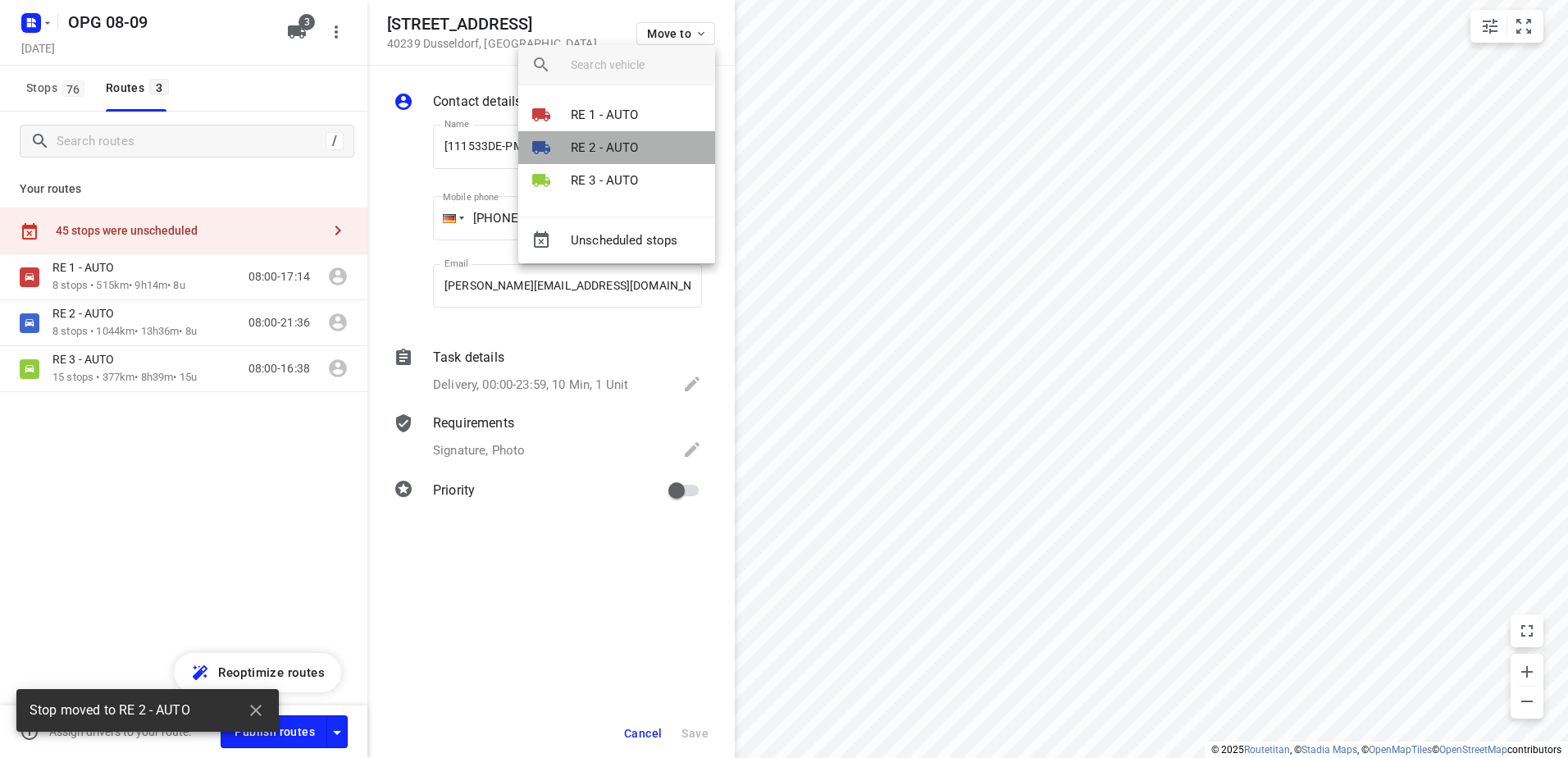
click at [636, 144] on p "RE 2 - AUTO" at bounding box center [605, 148] width 68 height 19
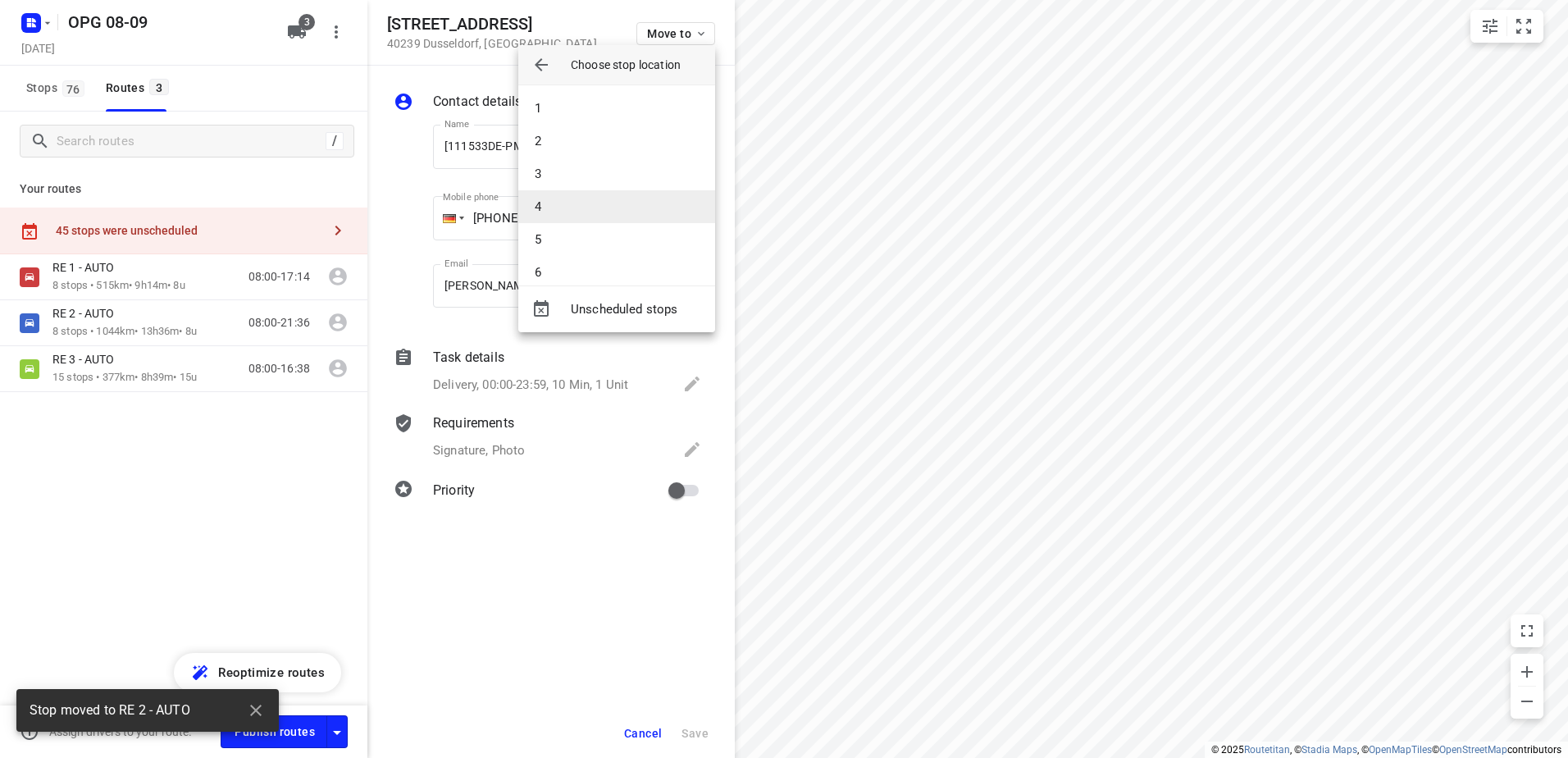
click at [601, 218] on li "4" at bounding box center [617, 206] width 197 height 33
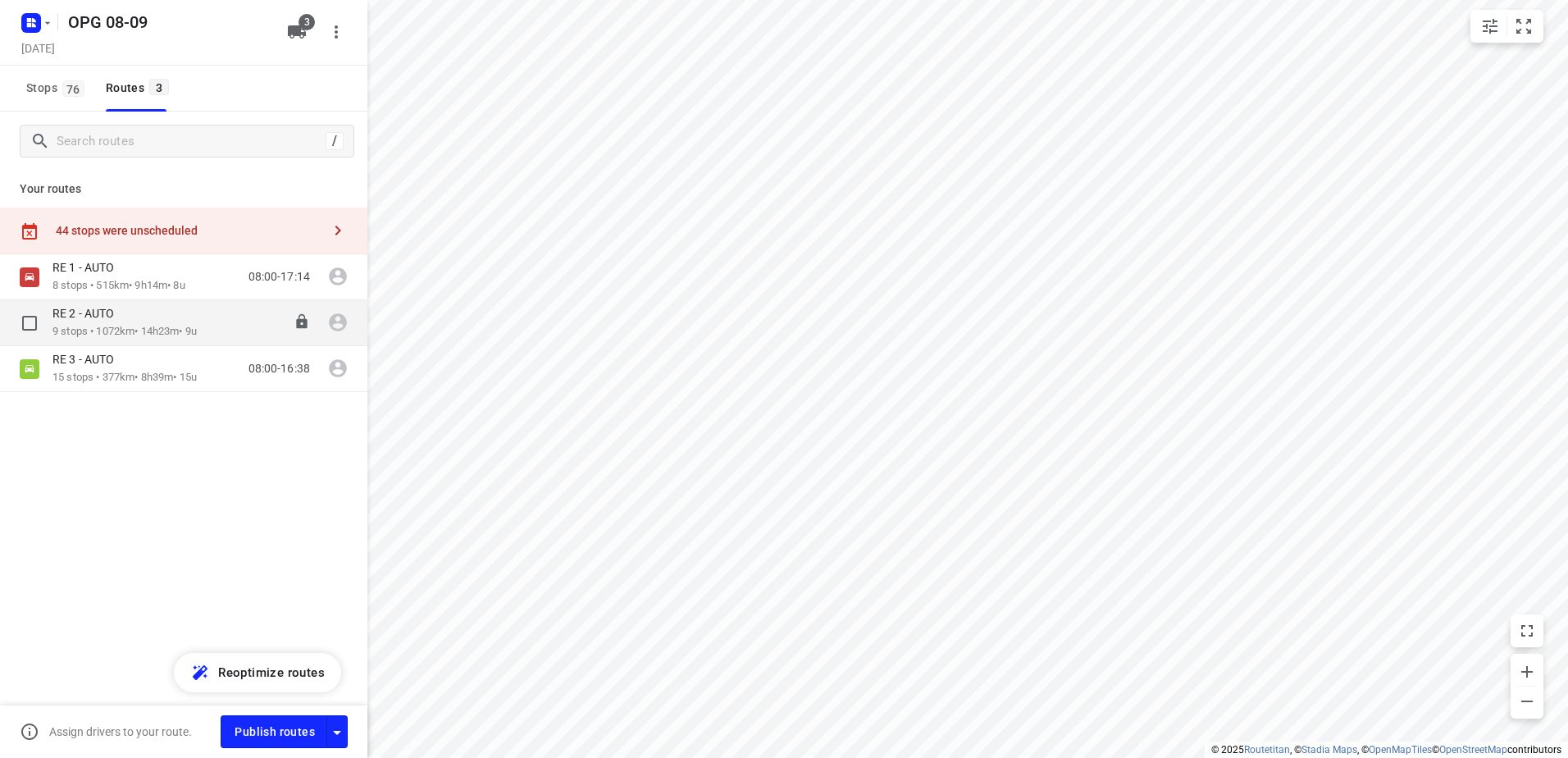
click at [118, 326] on p "9 stops • 1072km • 14h23m • 9u" at bounding box center [125, 332] width 144 height 16
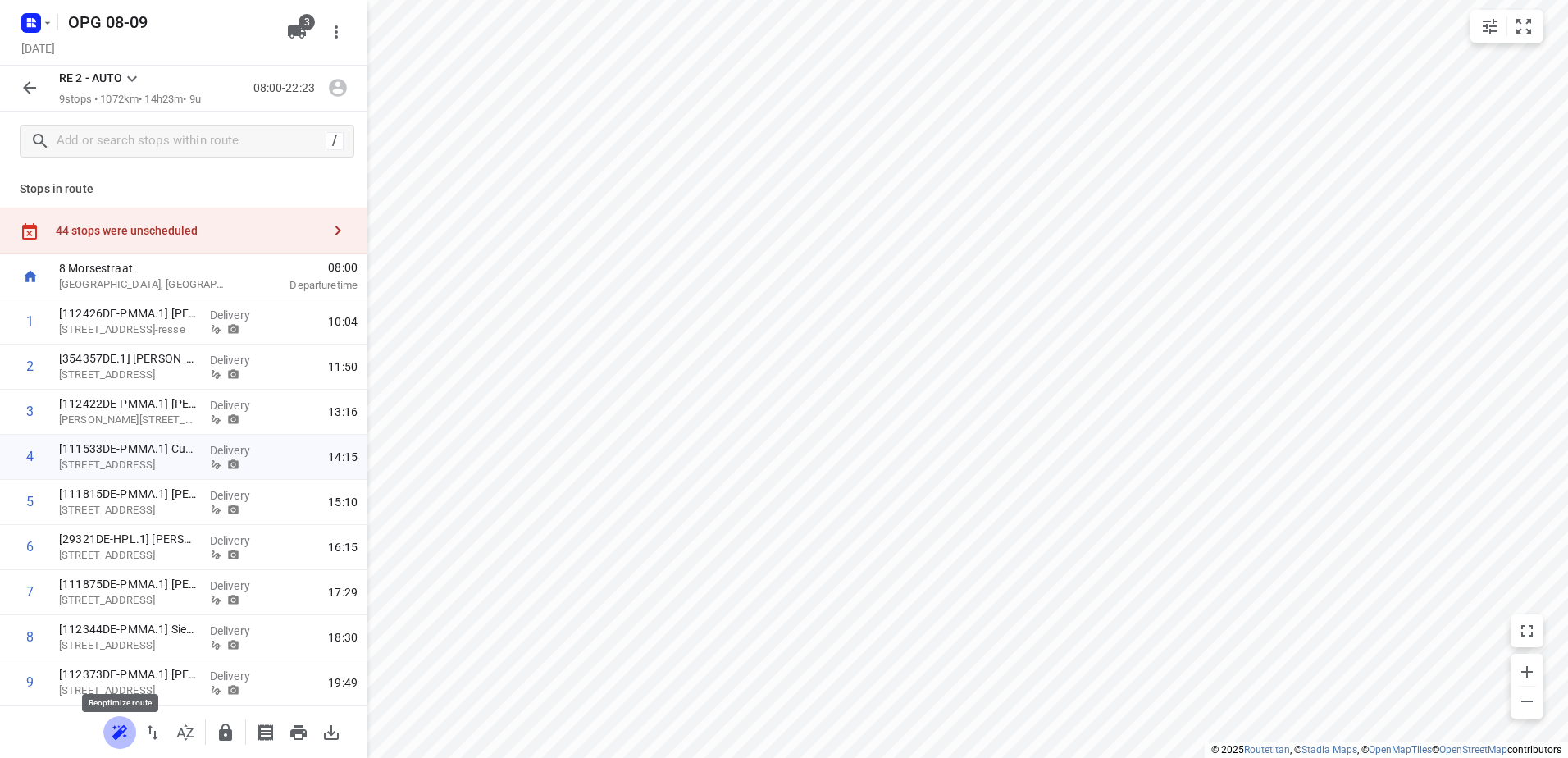
click at [111, 734] on icon "button" at bounding box center [120, 733] width 20 height 20
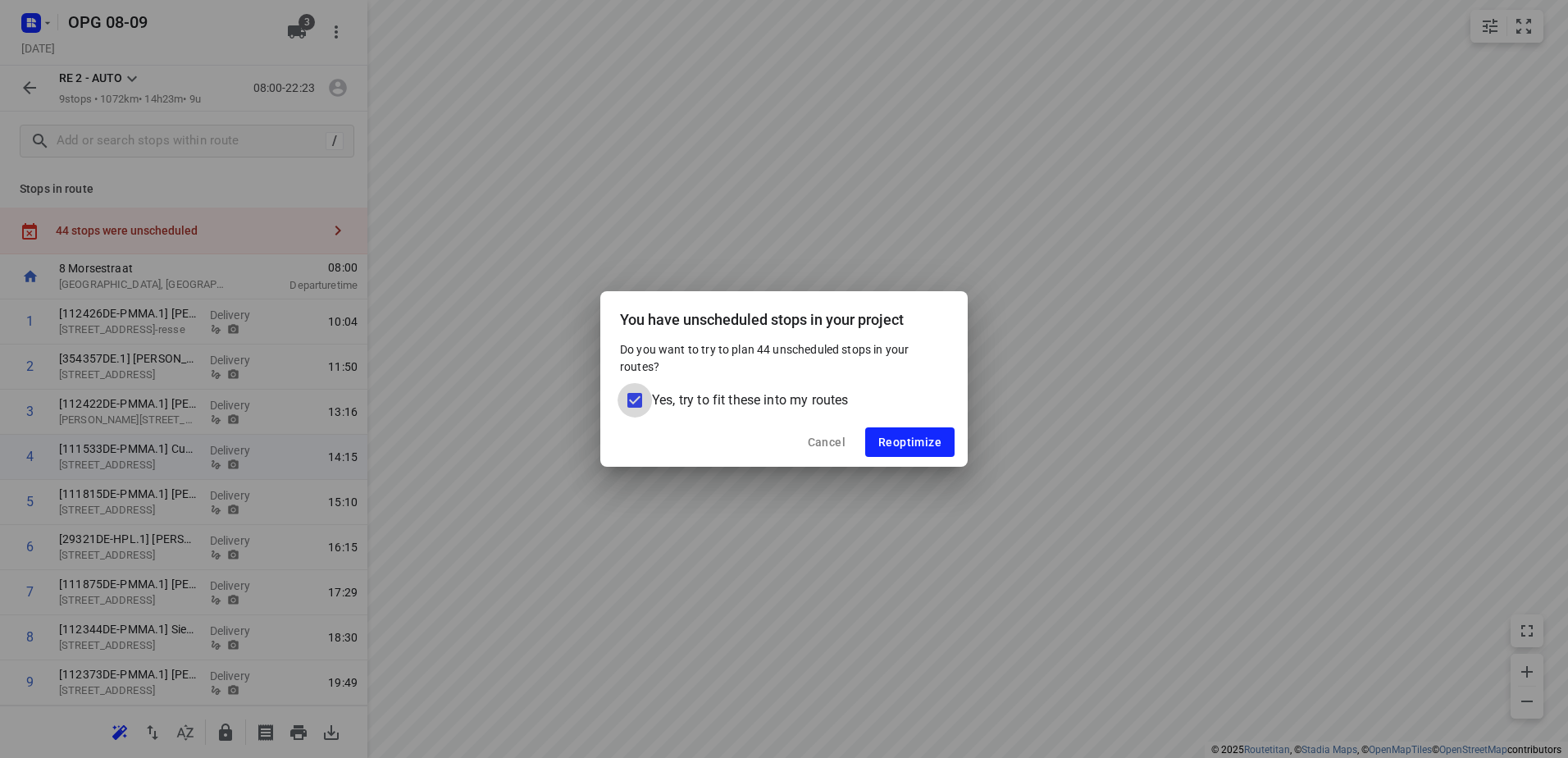
click at [628, 398] on input "Yes, try to fit these into my routes" at bounding box center [635, 400] width 34 height 34
click at [884, 436] on span "Reoptimize" at bounding box center [909, 442] width 63 height 13
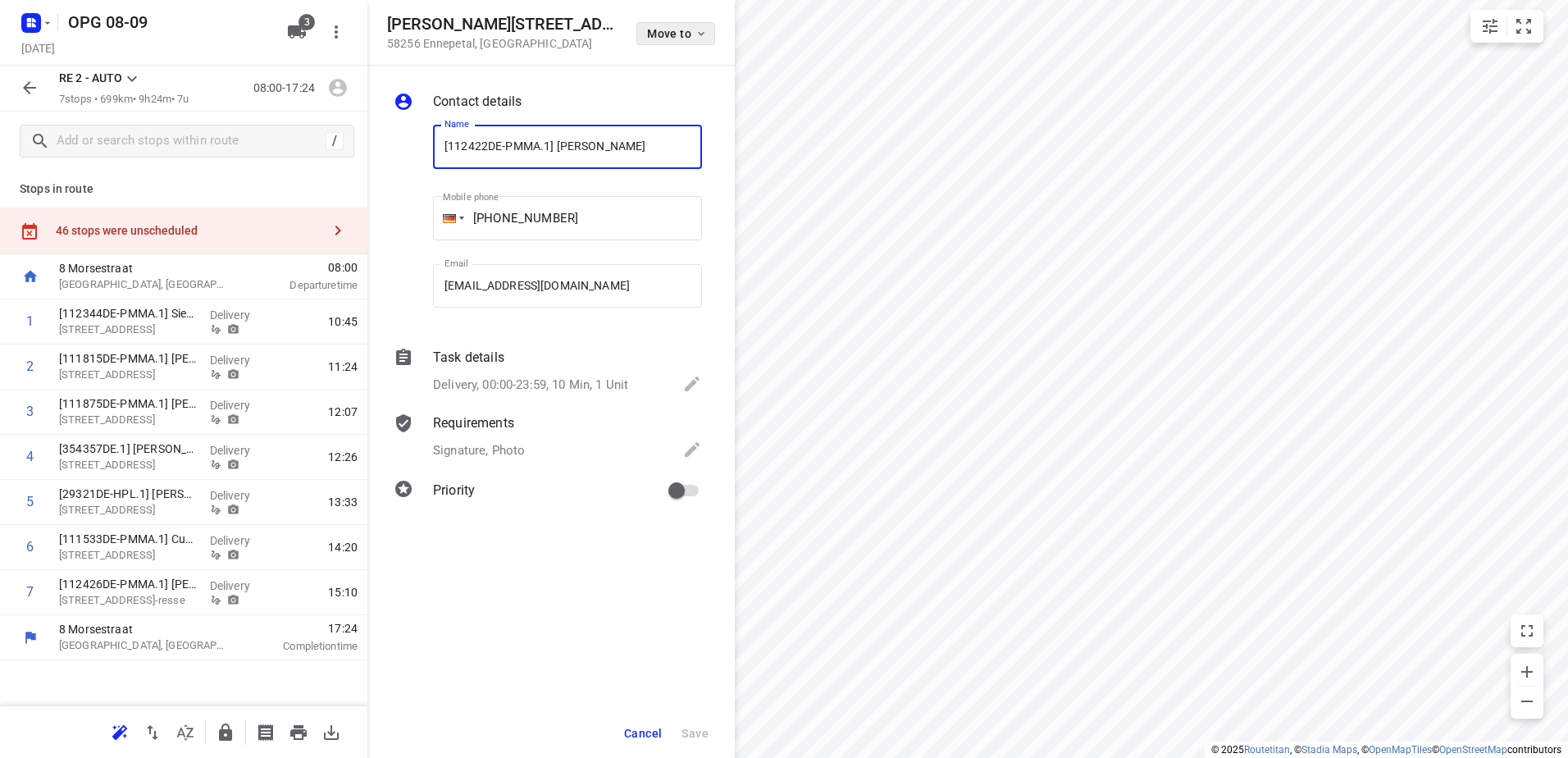
click at [679, 30] on span "Move to" at bounding box center [677, 33] width 61 height 13
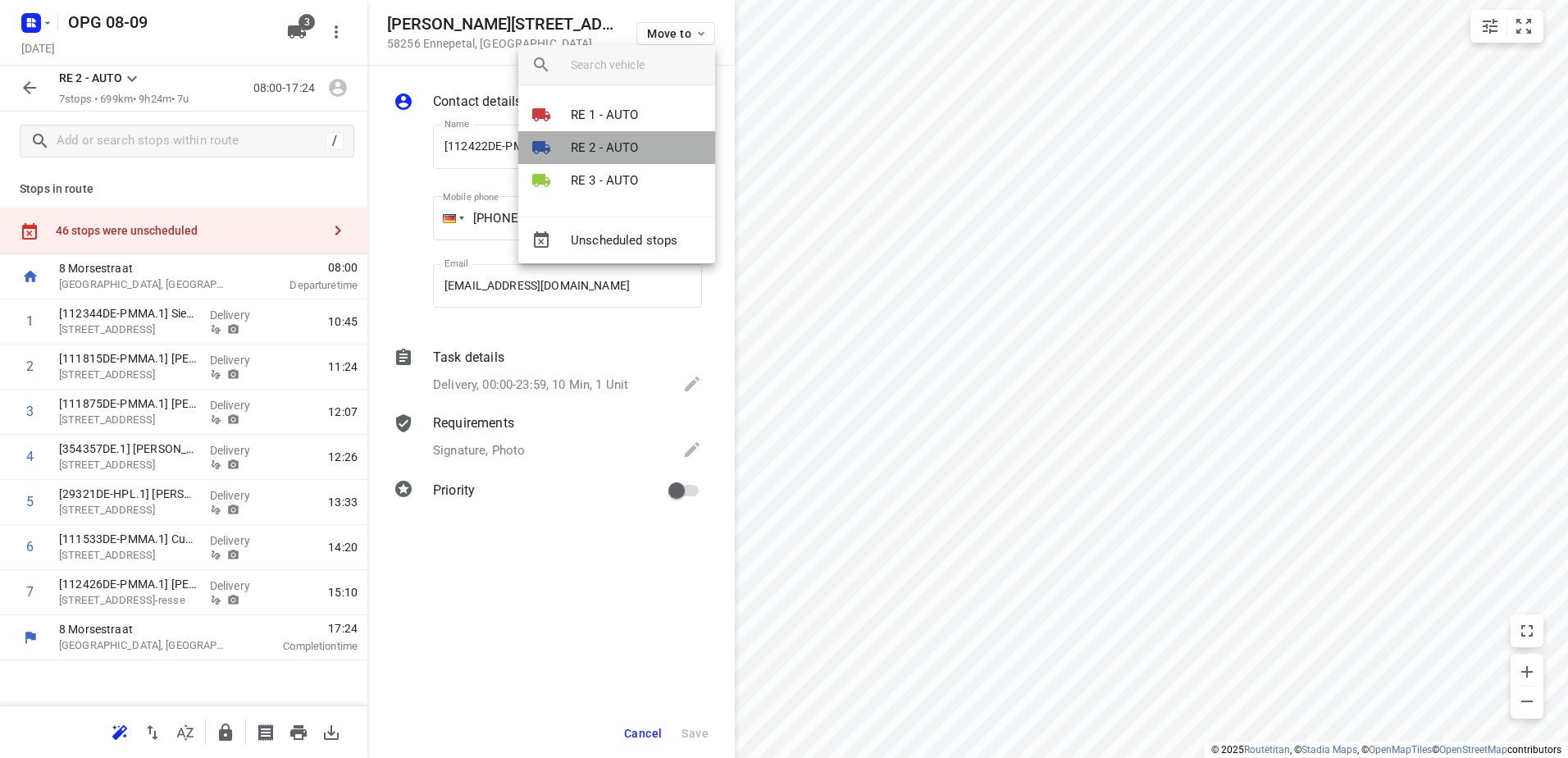
click at [617, 136] on li "RE 2 - AUTO" at bounding box center [617, 147] width 197 height 33
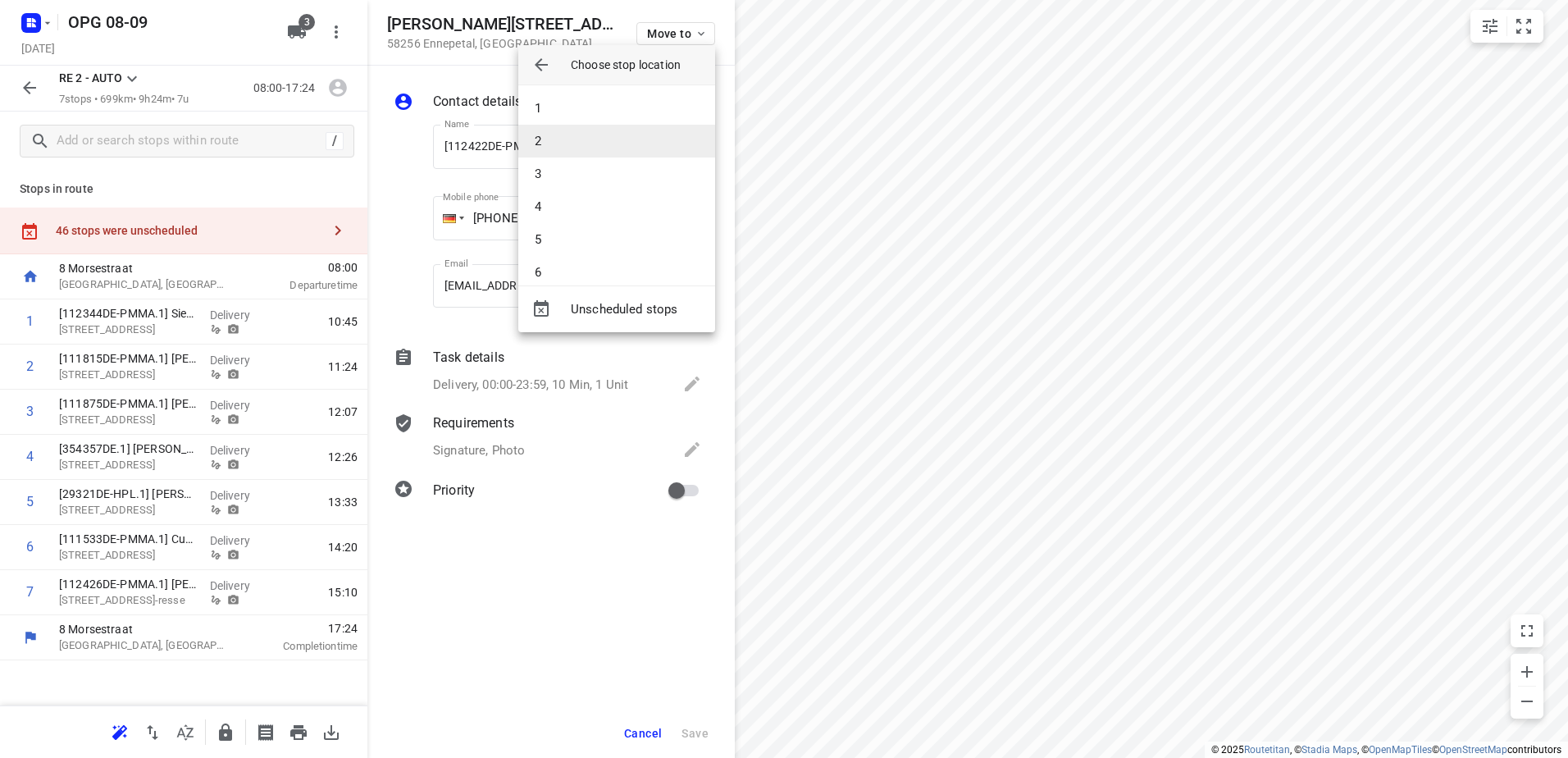
click at [595, 145] on li "2" at bounding box center [617, 141] width 197 height 33
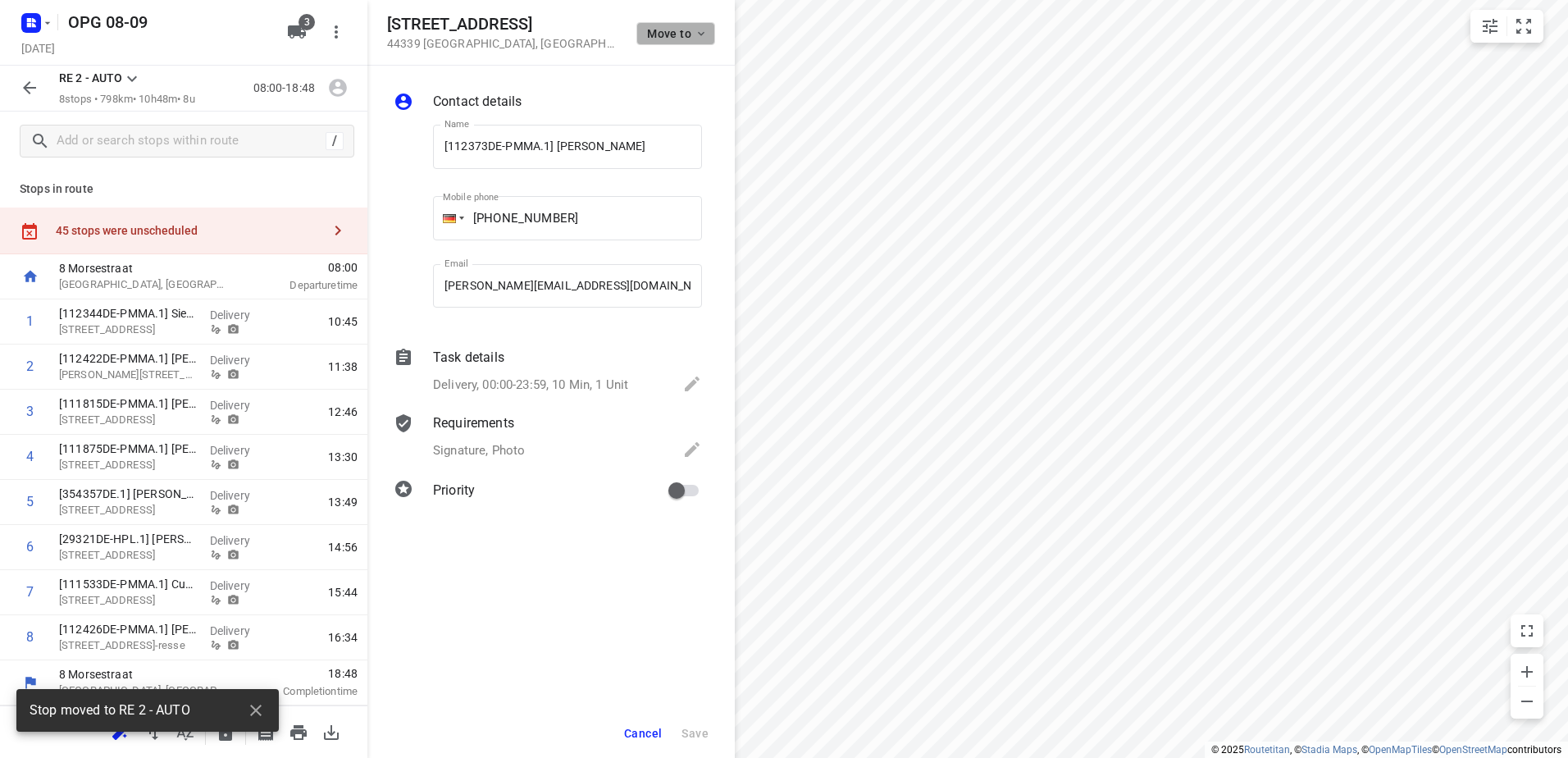
click at [687, 38] on span "Move to" at bounding box center [677, 33] width 61 height 13
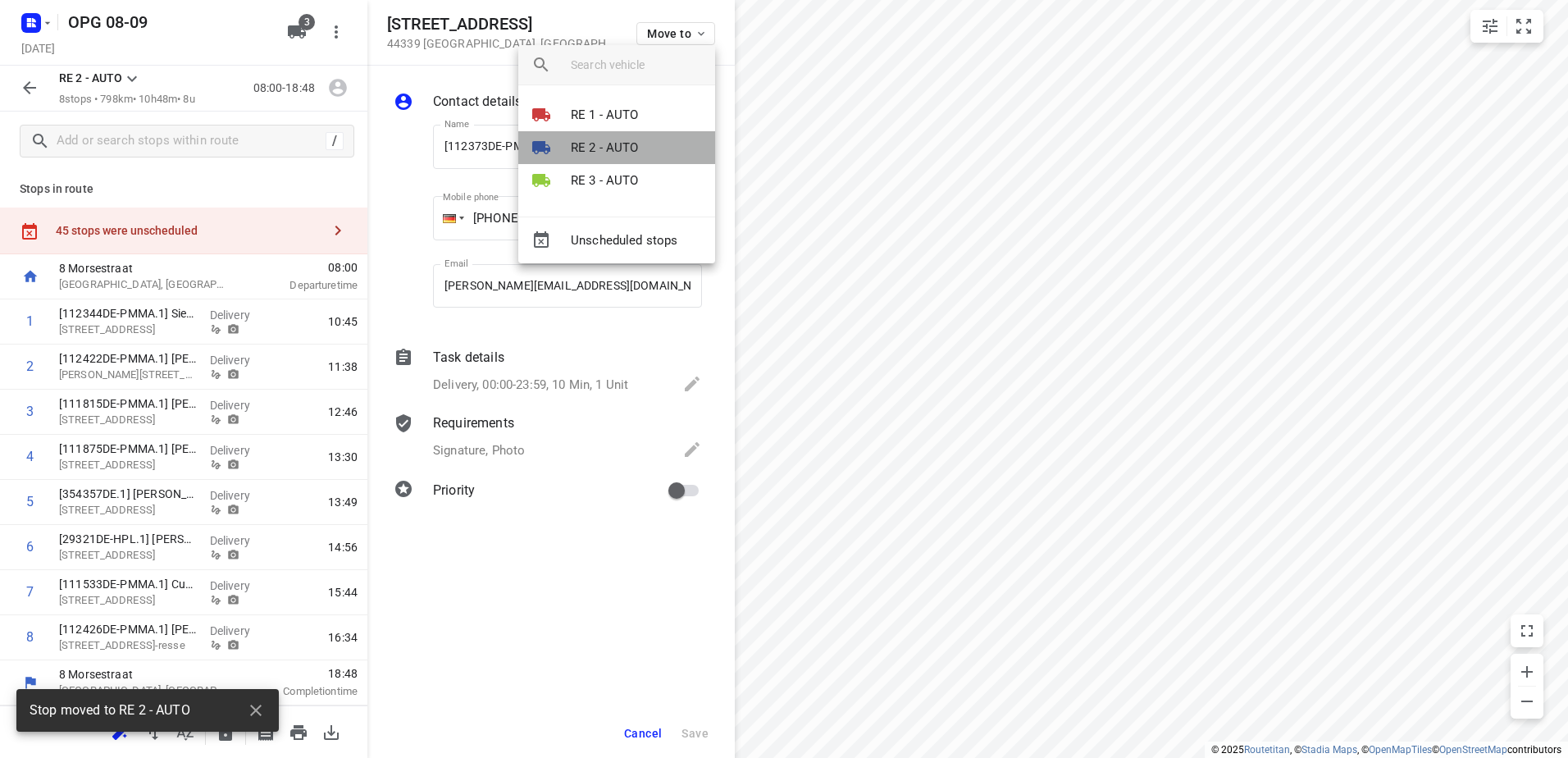
click at [614, 143] on p "RE 2 - AUTO" at bounding box center [605, 148] width 68 height 19
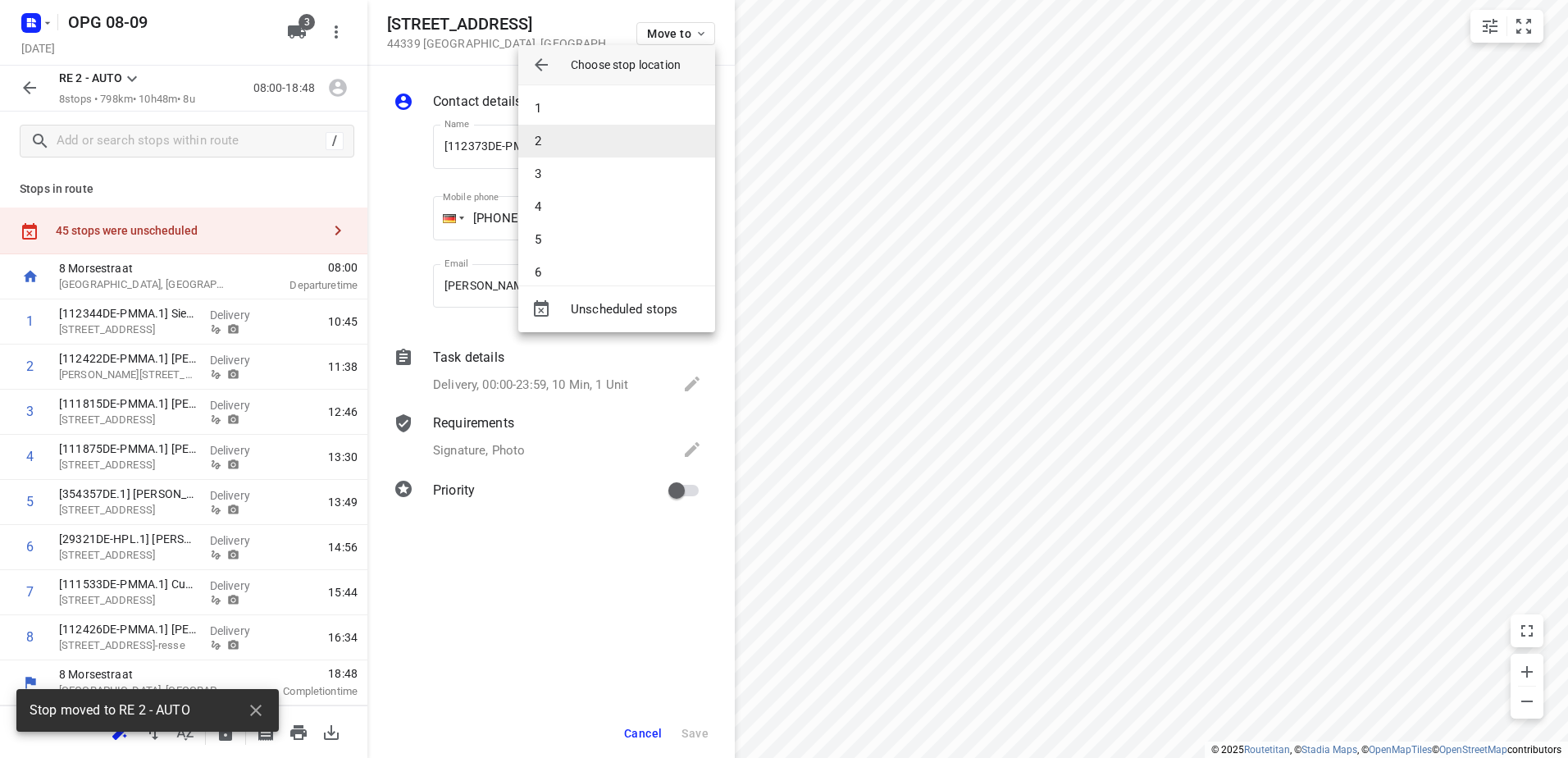
click at [588, 142] on li "2" at bounding box center [617, 141] width 197 height 33
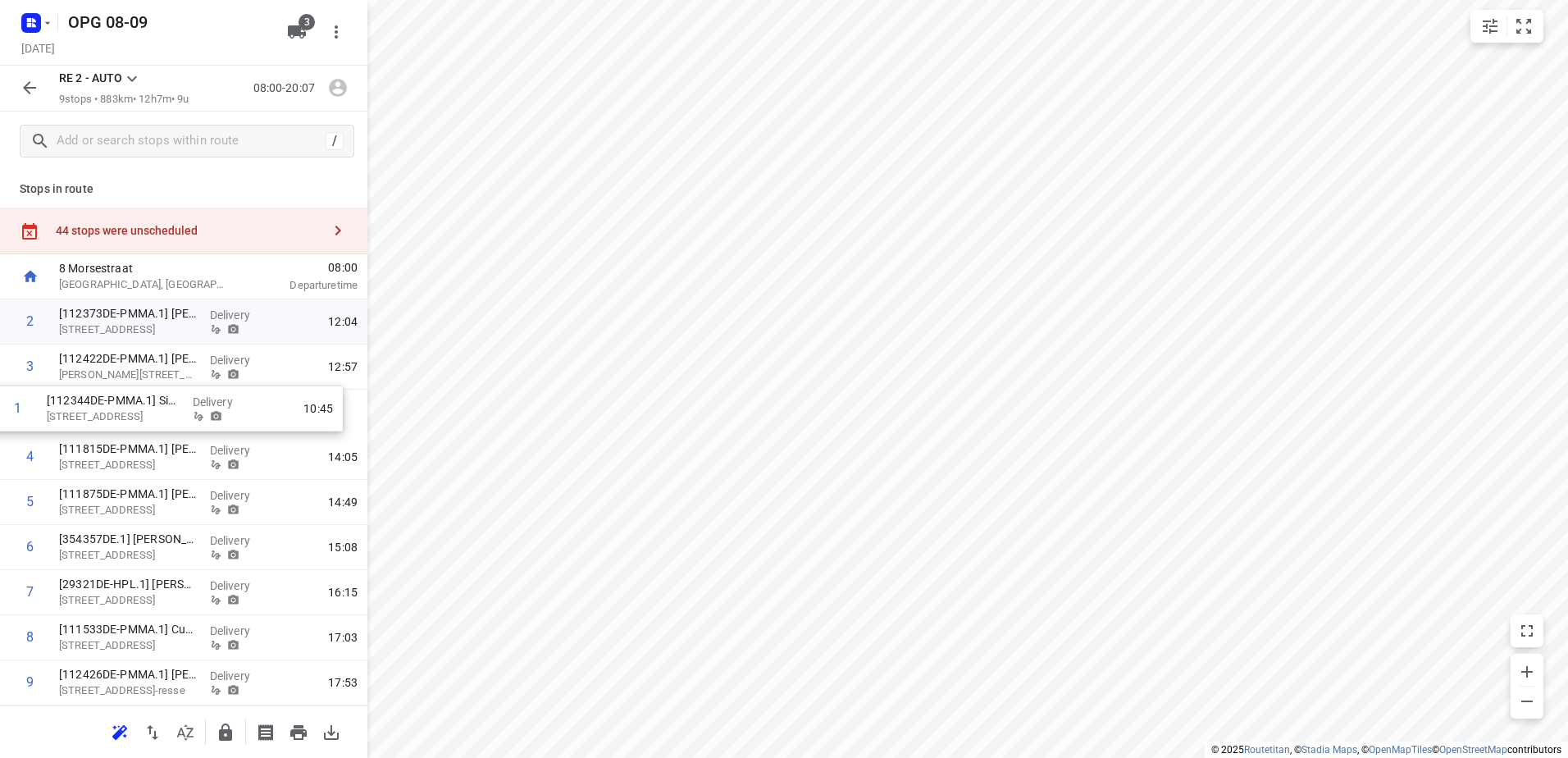
drag, startPoint x: 155, startPoint y: 328, endPoint x: 143, endPoint y: 419, distance: 91.8
click at [143, 419] on div "1 [112344DE-PMMA.1] Siebenmorgen Obje Paul-Henri-Spaak-Straße 9, Koln Delivery …" at bounding box center [184, 502] width 368 height 406
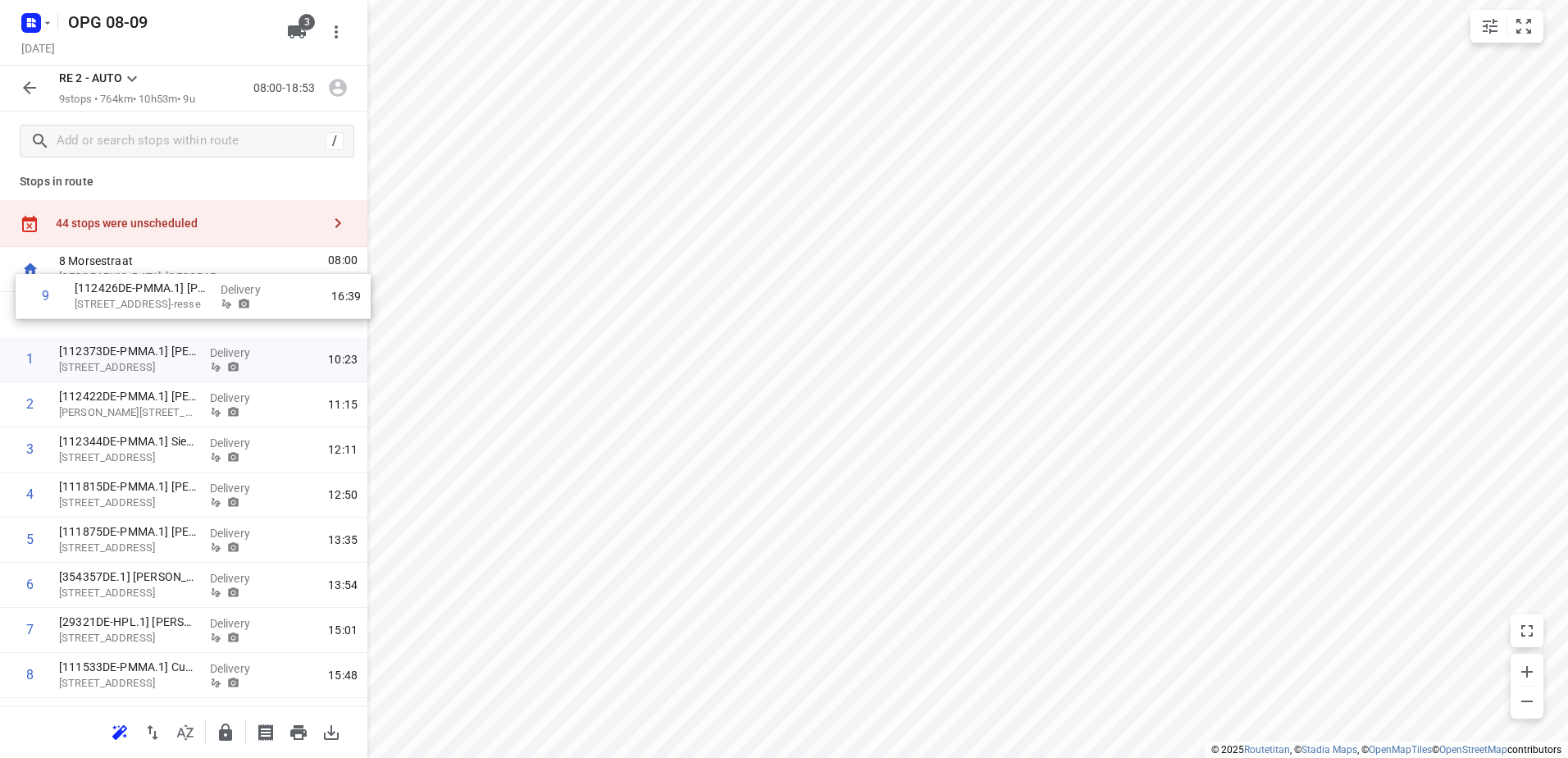
scroll to position [0, 0]
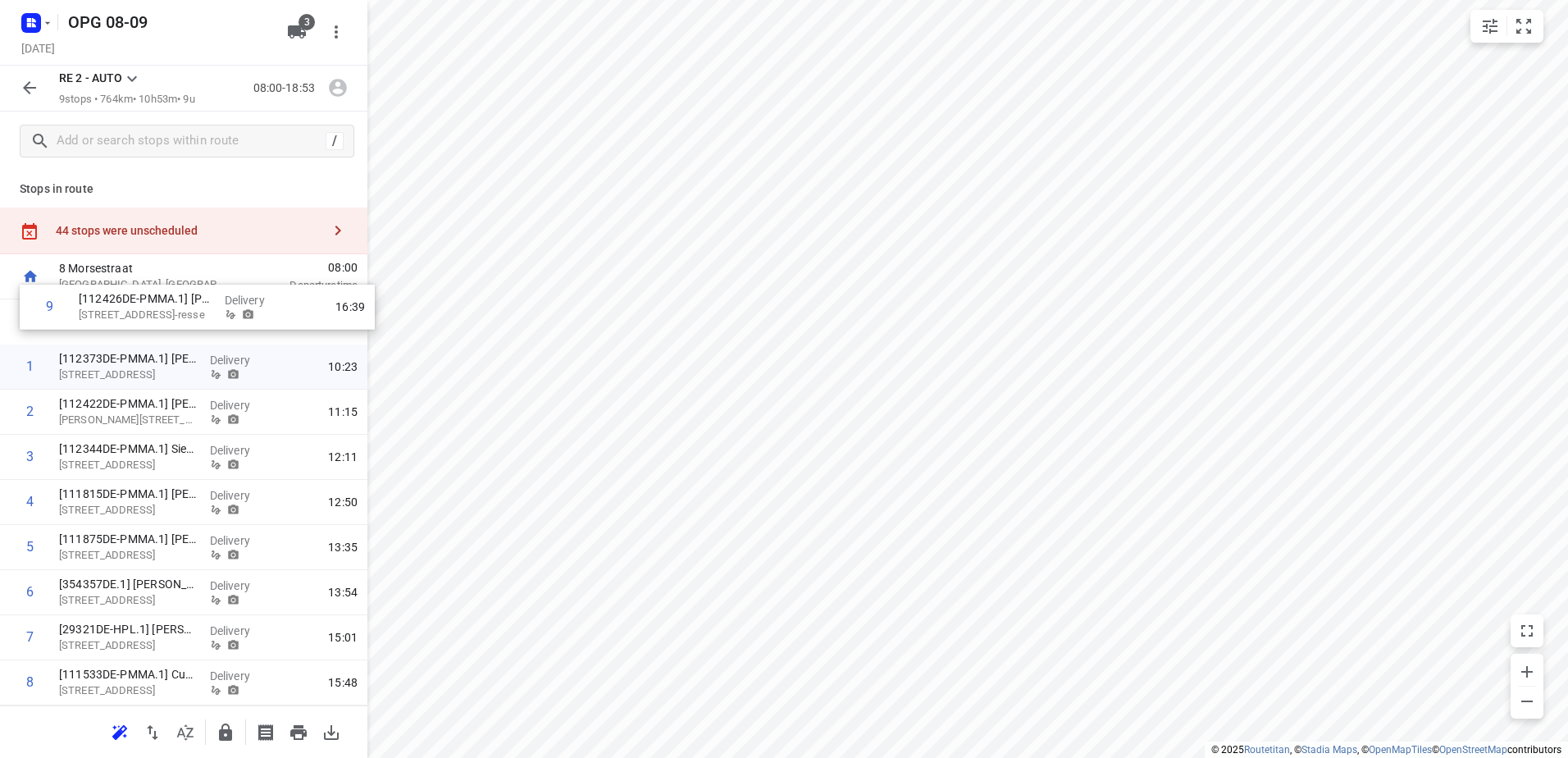
drag, startPoint x: 135, startPoint y: 692, endPoint x: 155, endPoint y: 310, distance: 382.5
click at [155, 310] on div "1 [112373DE-PMMA.1] Harald Vorhauer Gretelweg 30, Dortmund Delivery 10:23 2 [11…" at bounding box center [184, 502] width 368 height 406
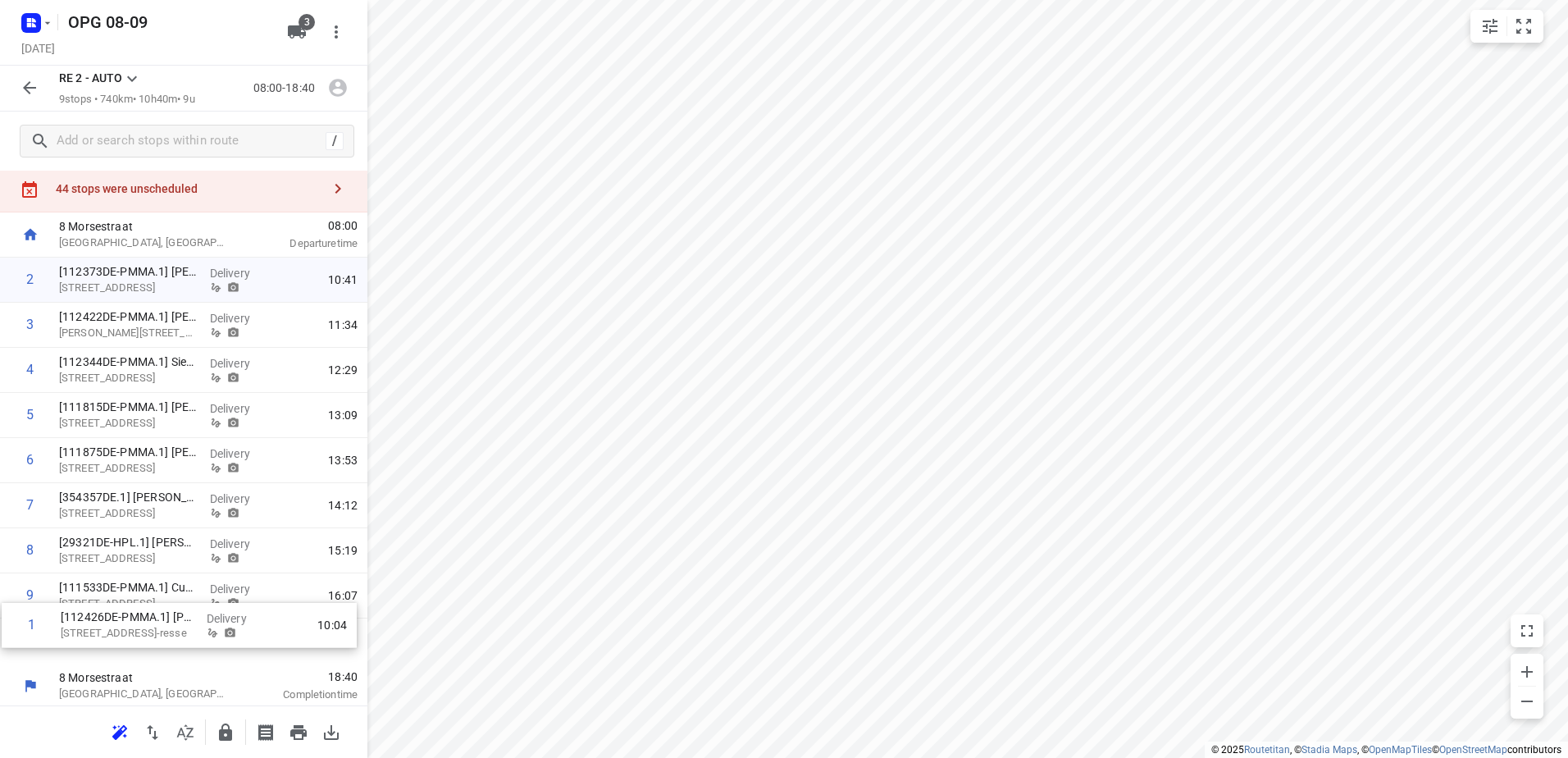
scroll to position [45, 0]
drag, startPoint x: 135, startPoint y: 291, endPoint x: 133, endPoint y: 660, distance: 369.0
click at [133, 660] on div "8 Morsestraat Hoogeveen, Netherlands 08:00 Departure time 1 [112426DE-PMMA.1] G…" at bounding box center [184, 457] width 368 height 496
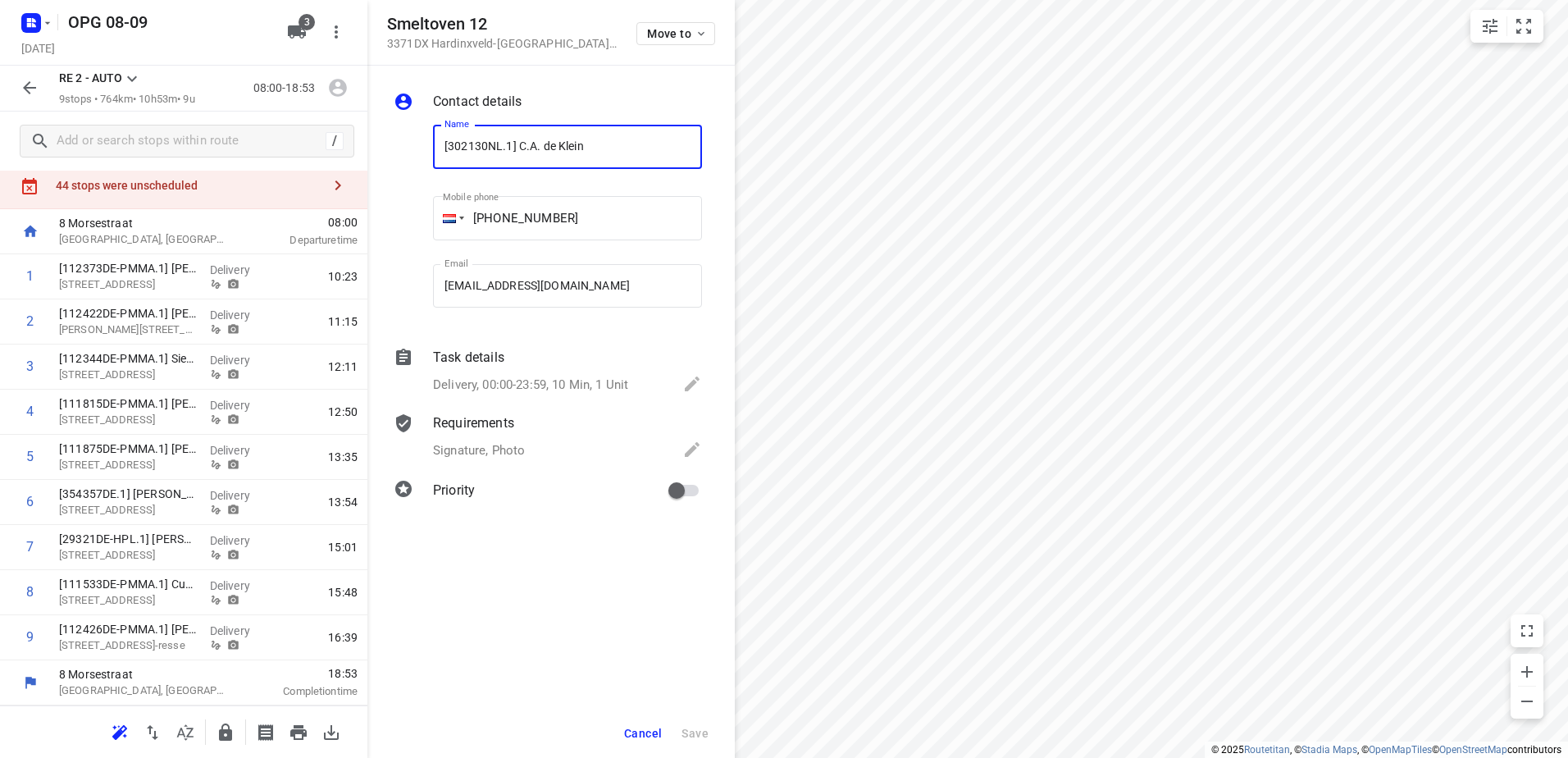
click at [649, 733] on span "Cancel" at bounding box center [643, 733] width 38 height 13
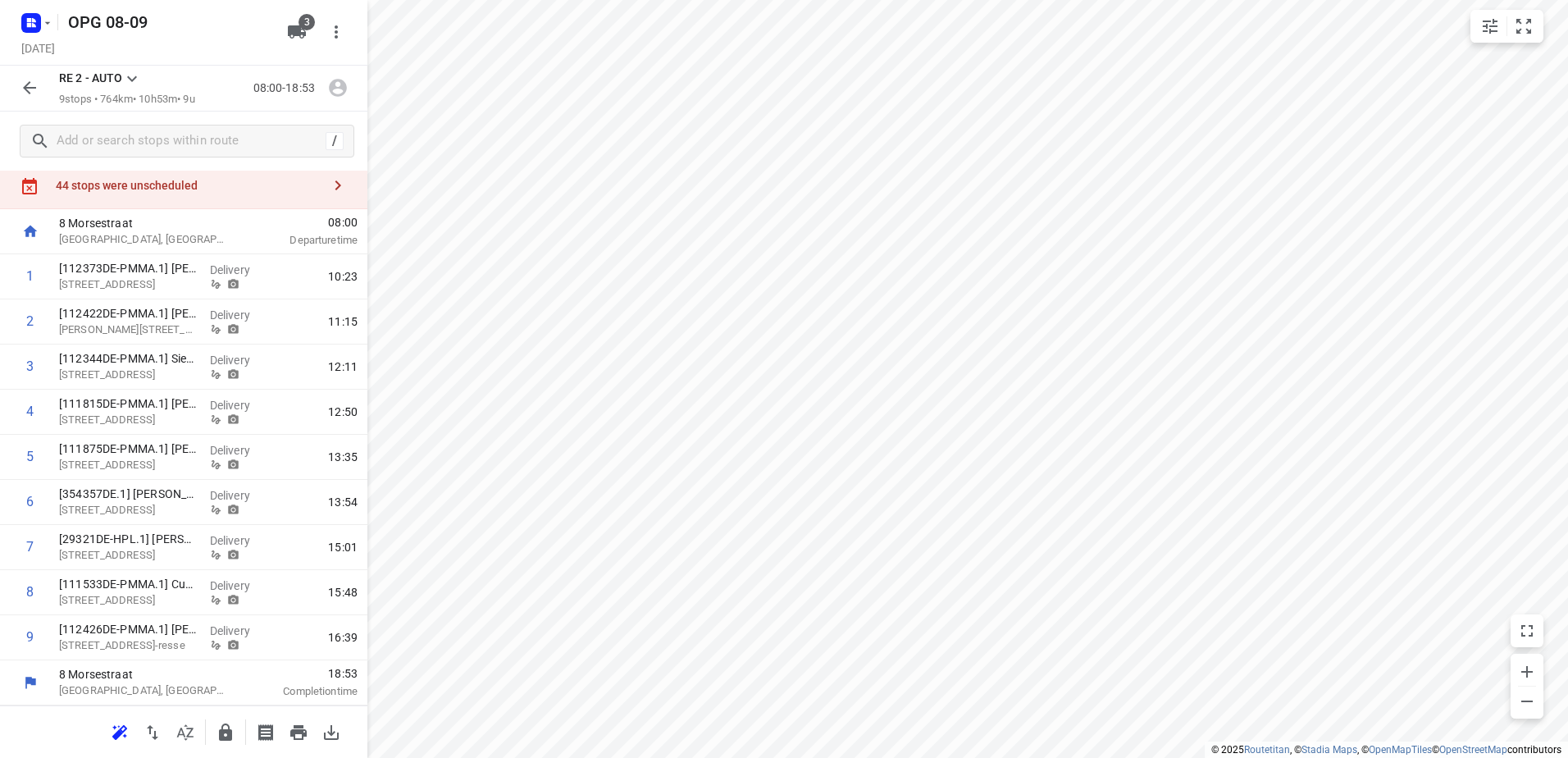
click at [39, 94] on button "button" at bounding box center [29, 87] width 33 height 33
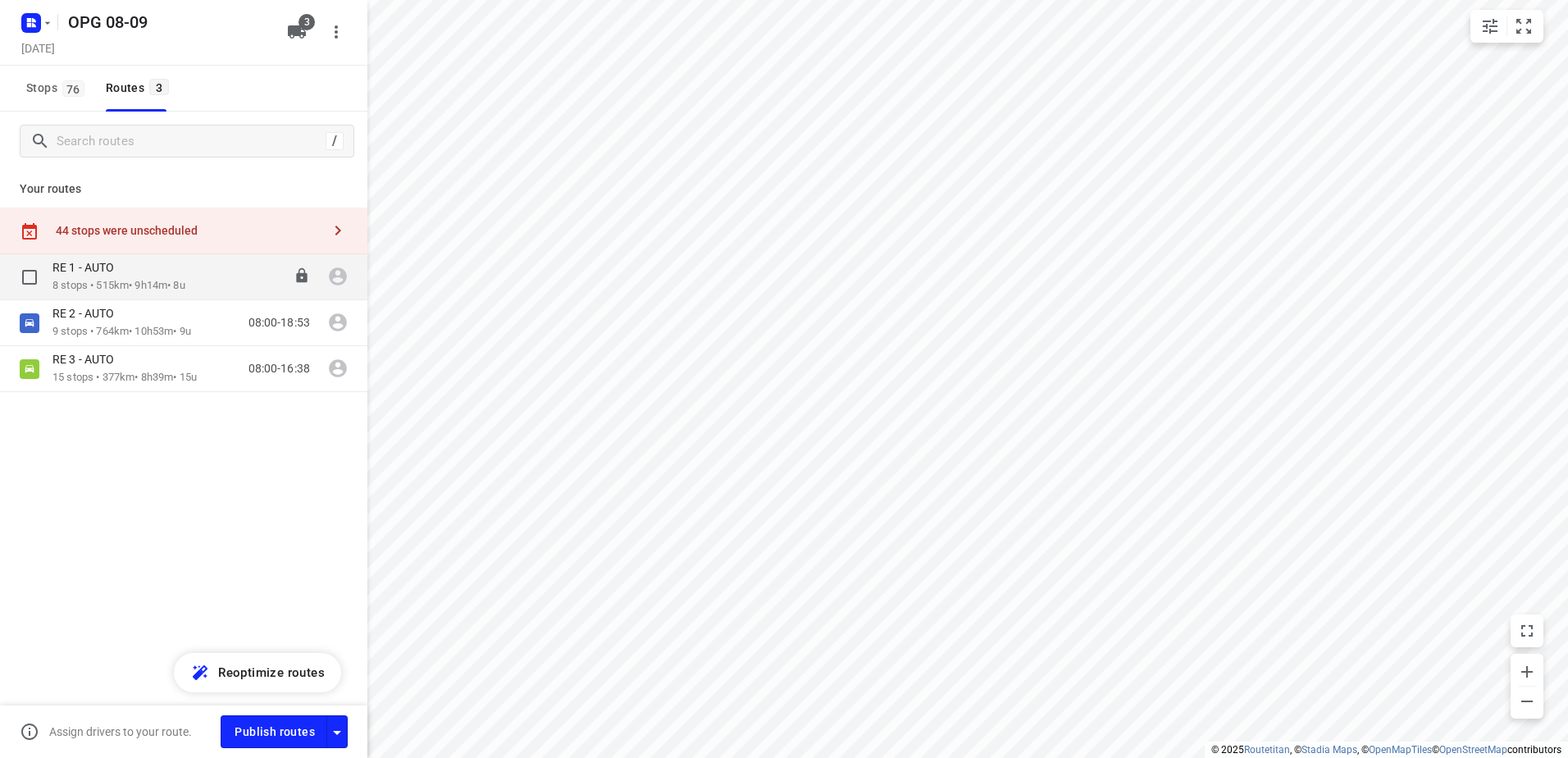
click at [334, 273] on icon "button" at bounding box center [338, 277] width 18 height 18
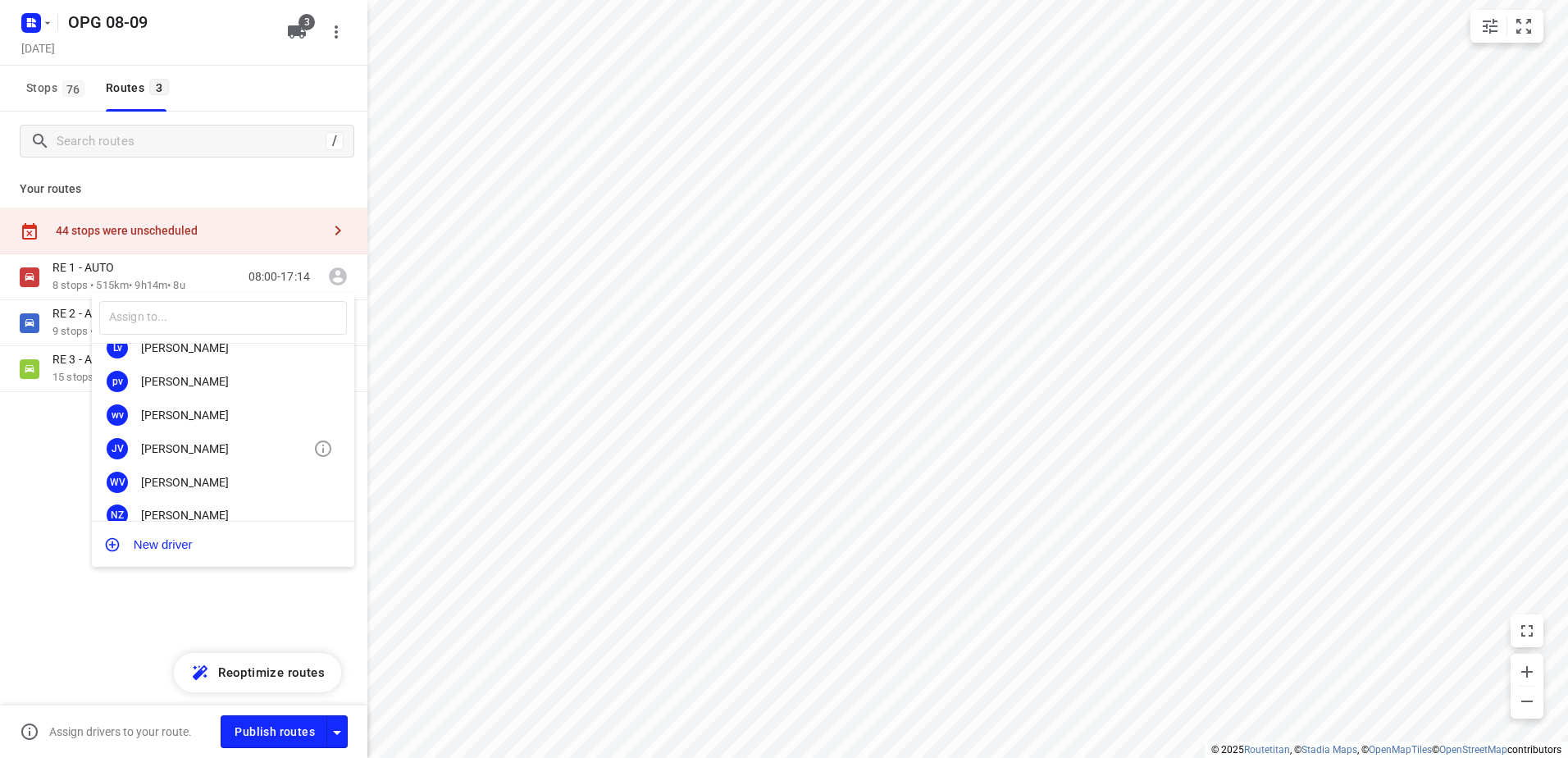
scroll to position [305, 0]
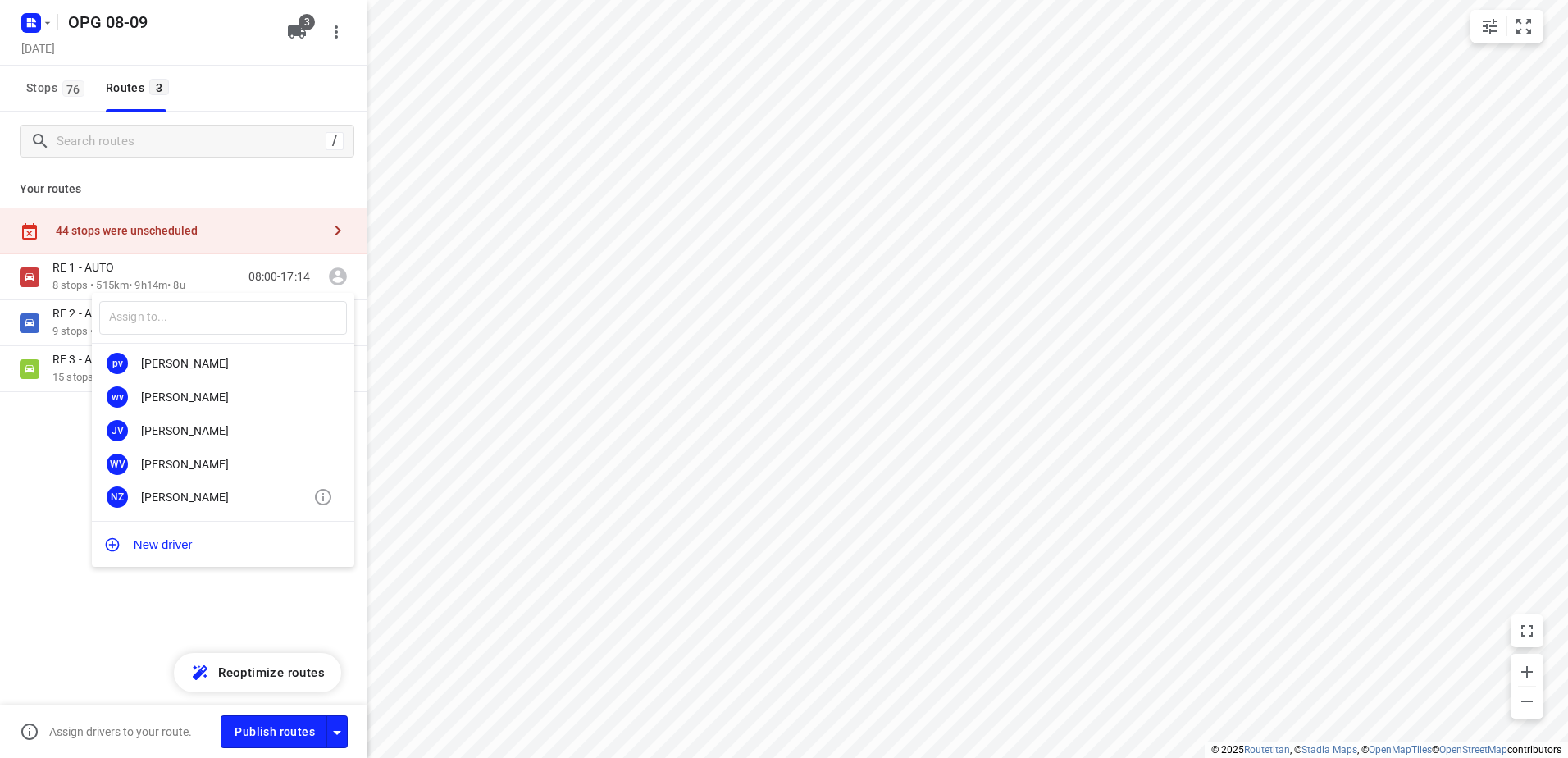
click at [204, 496] on div "Nicky Zwiers" at bounding box center [227, 497] width 172 height 13
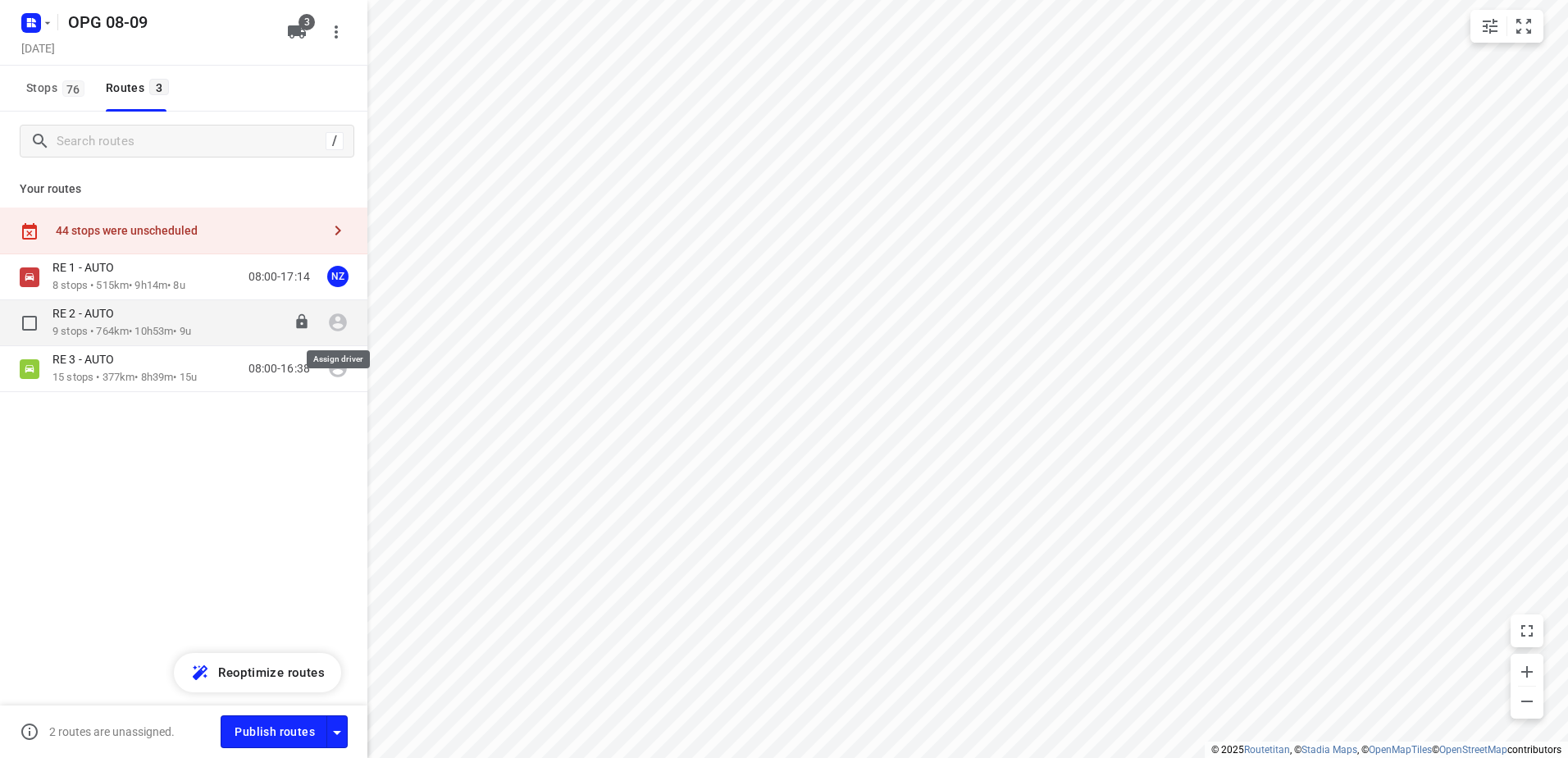
click at [337, 327] on icon "button" at bounding box center [337, 322] width 21 height 21
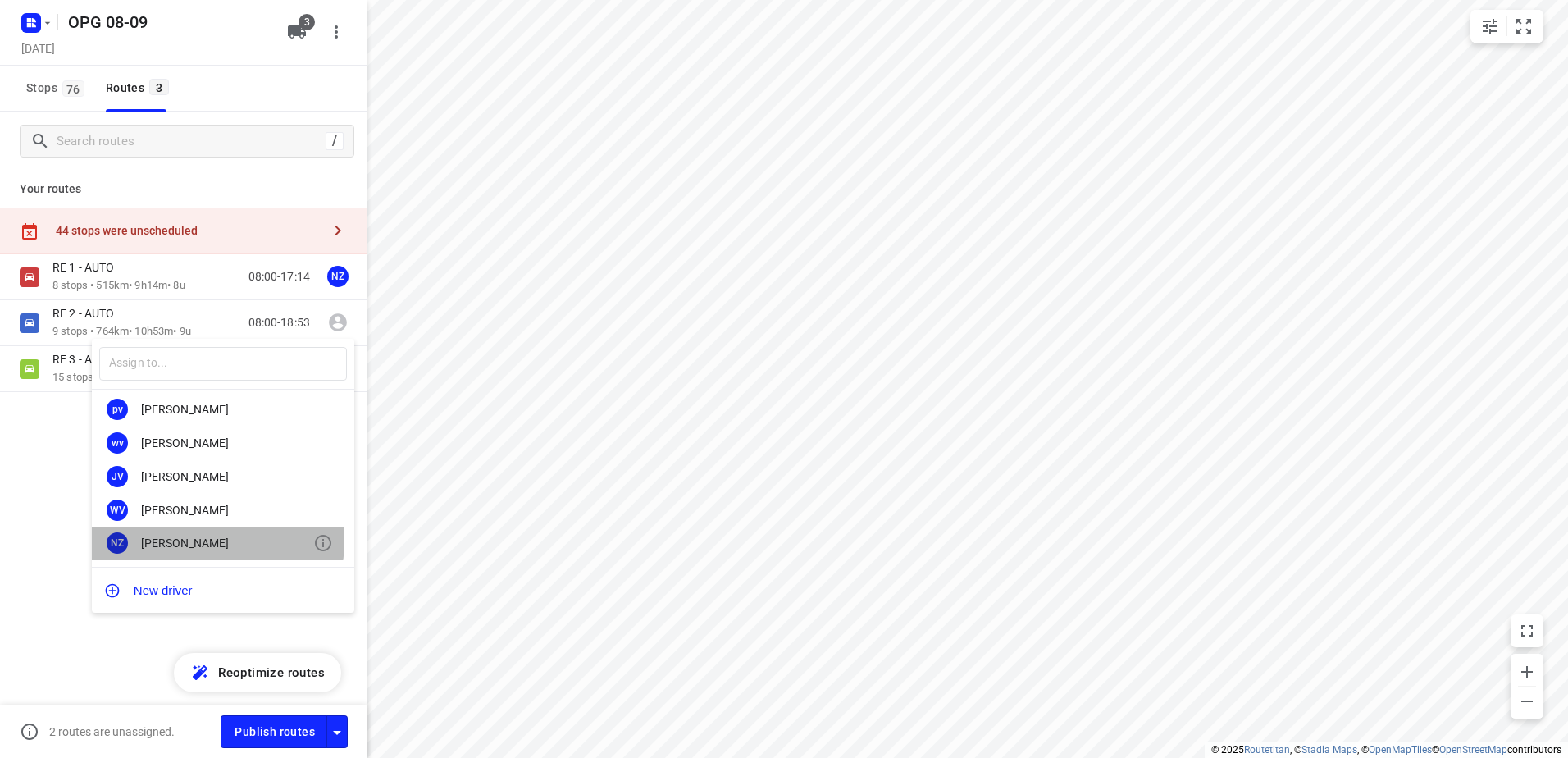
click at [215, 542] on div "Nicky Zwiers" at bounding box center [227, 543] width 172 height 13
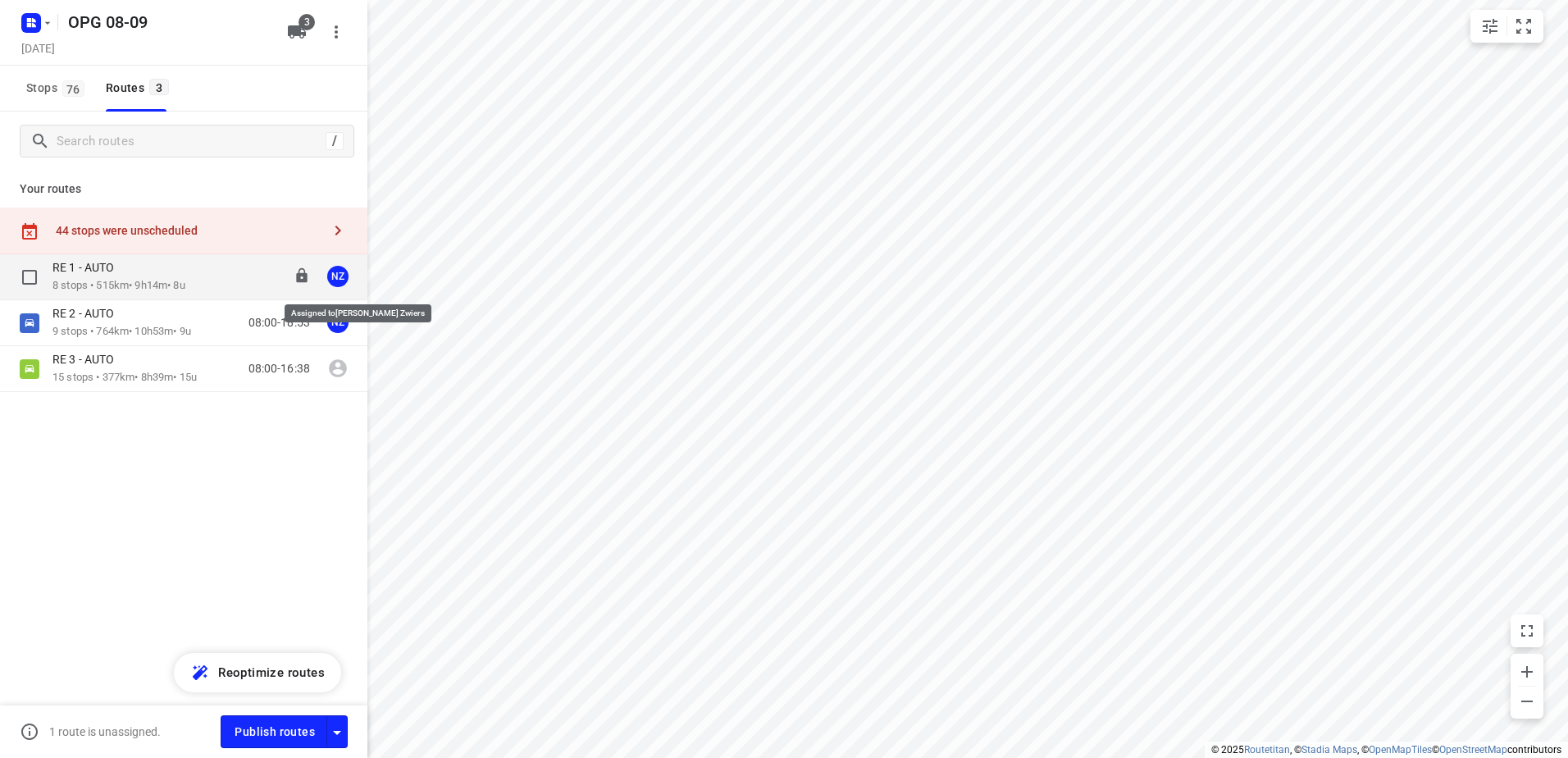
click at [336, 276] on div "NZ" at bounding box center [337, 276] width 21 height 21
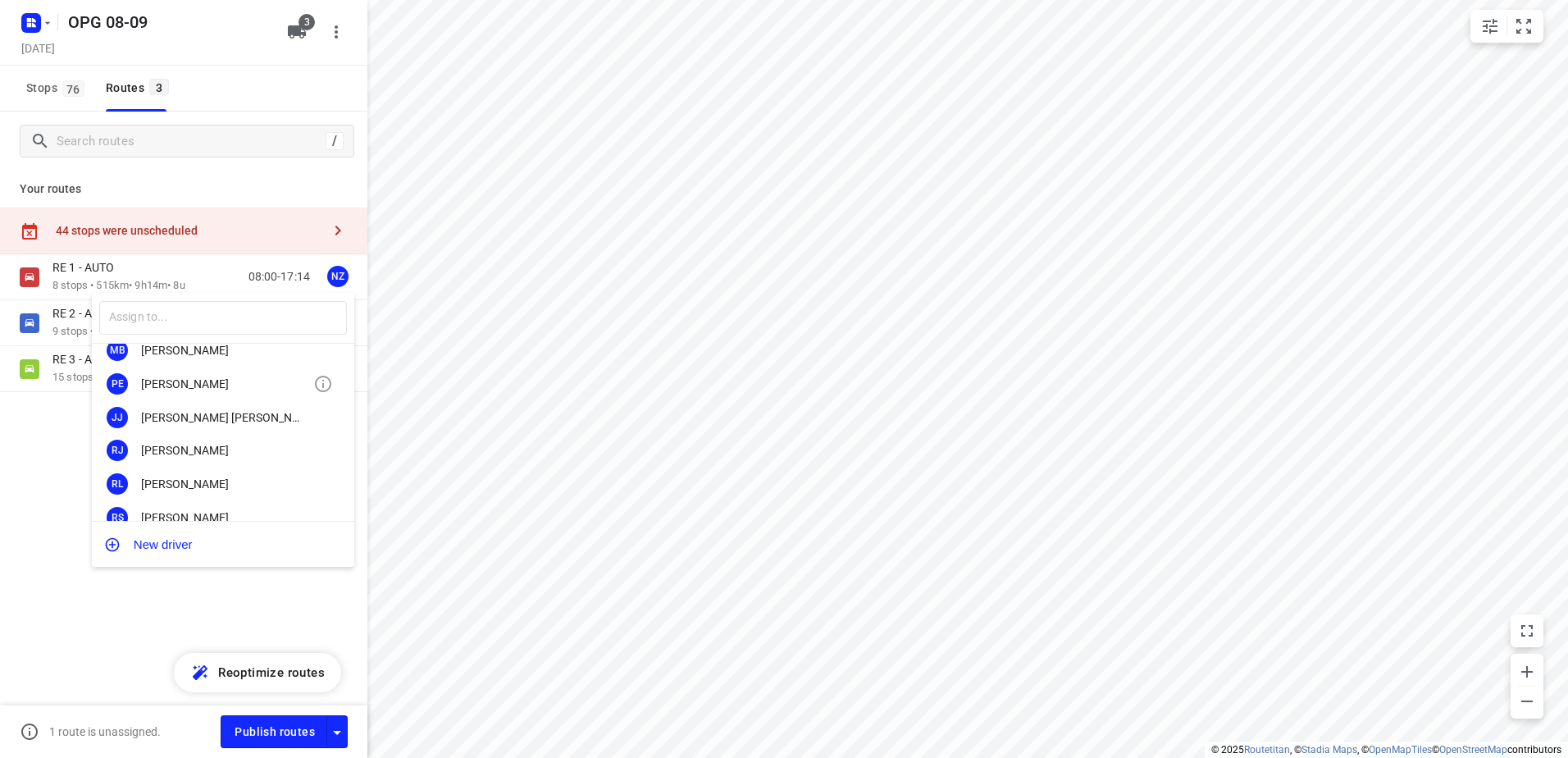
scroll to position [164, 0]
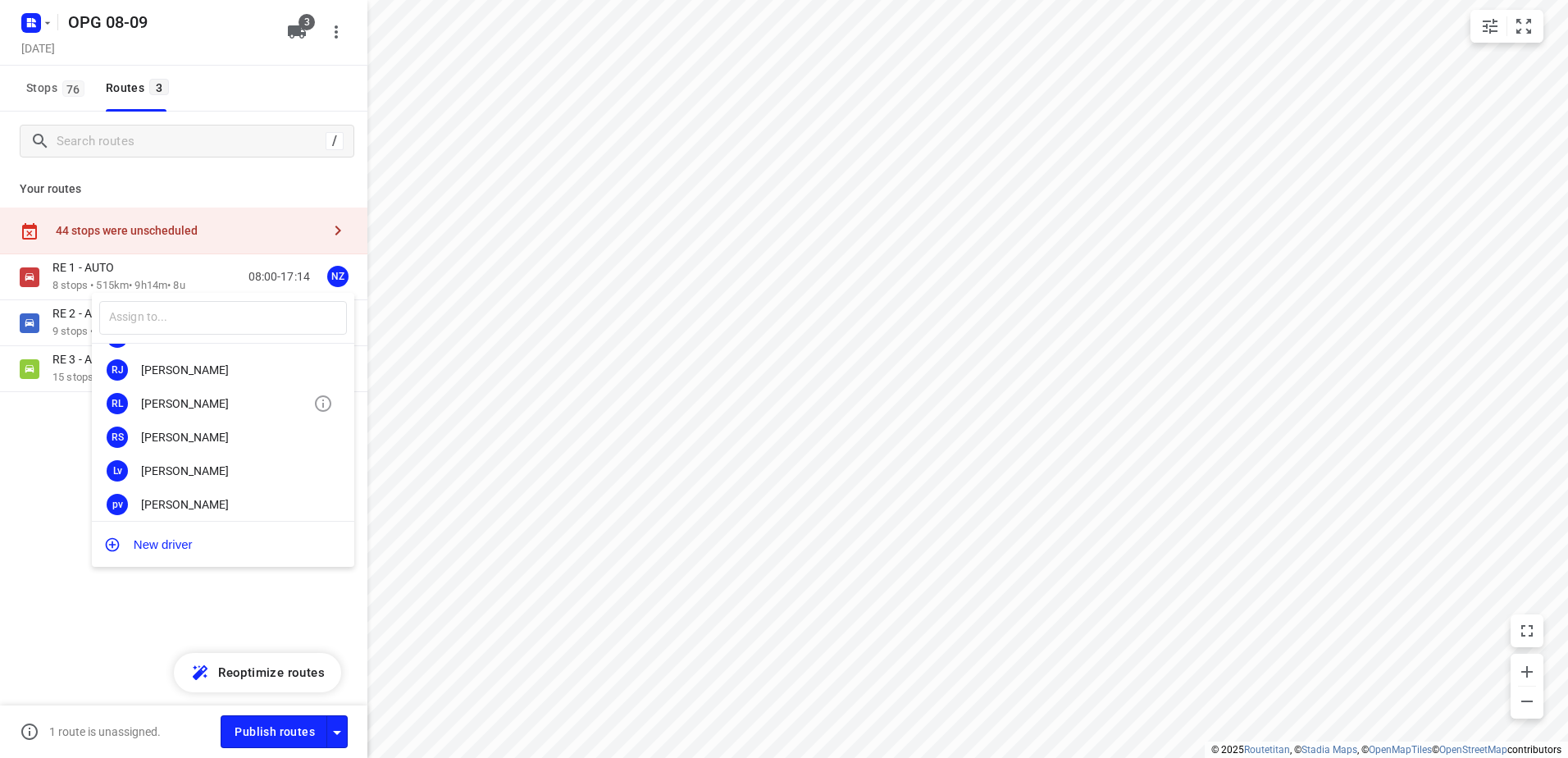
click at [260, 409] on div "[PERSON_NAME]" at bounding box center [227, 403] width 172 height 13
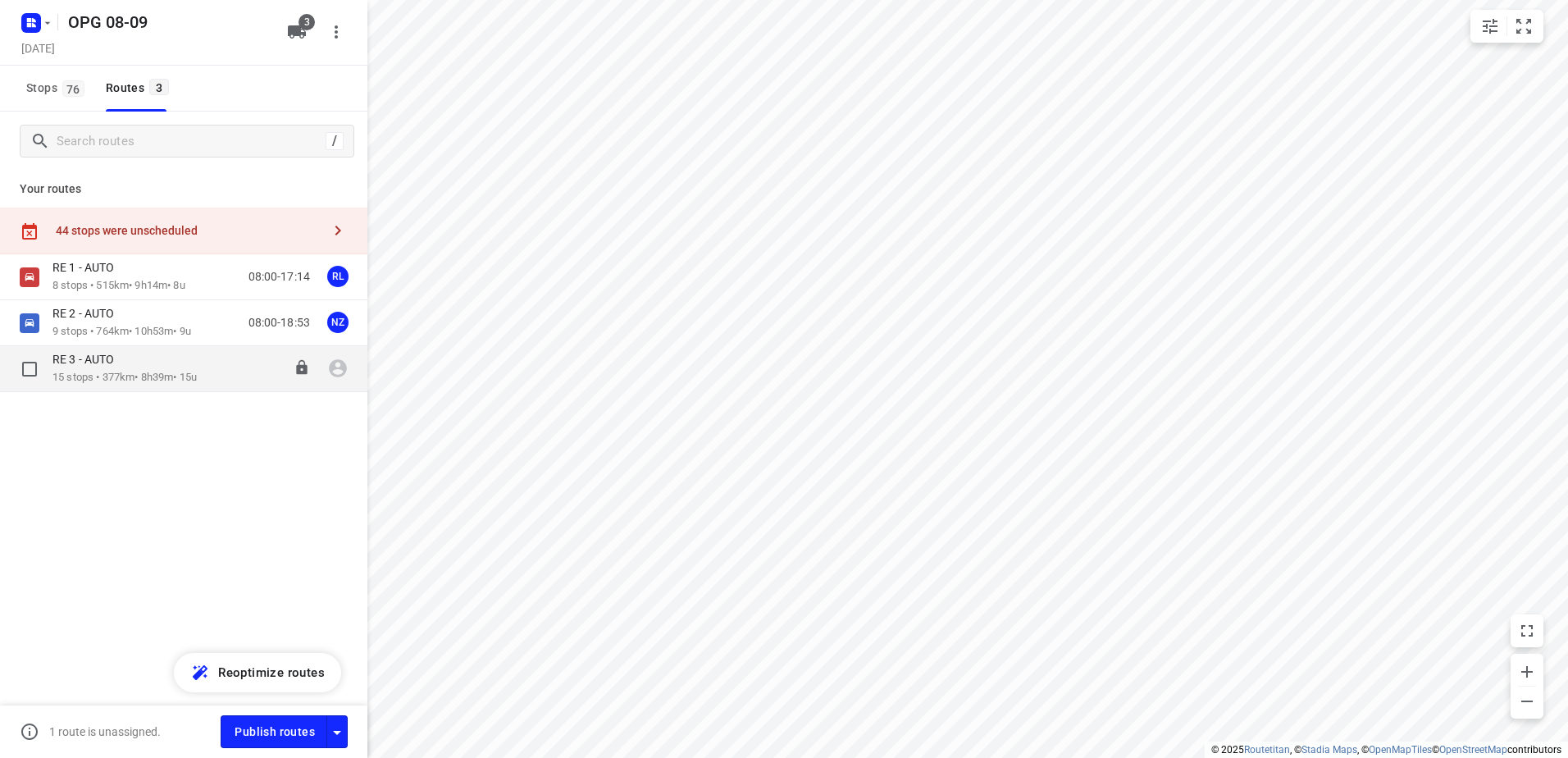
click at [320, 372] on div "RE 3 - AUTO 15 stops • 377km • 8h39m • 15u 08:00-16:38" at bounding box center [210, 369] width 315 height 34
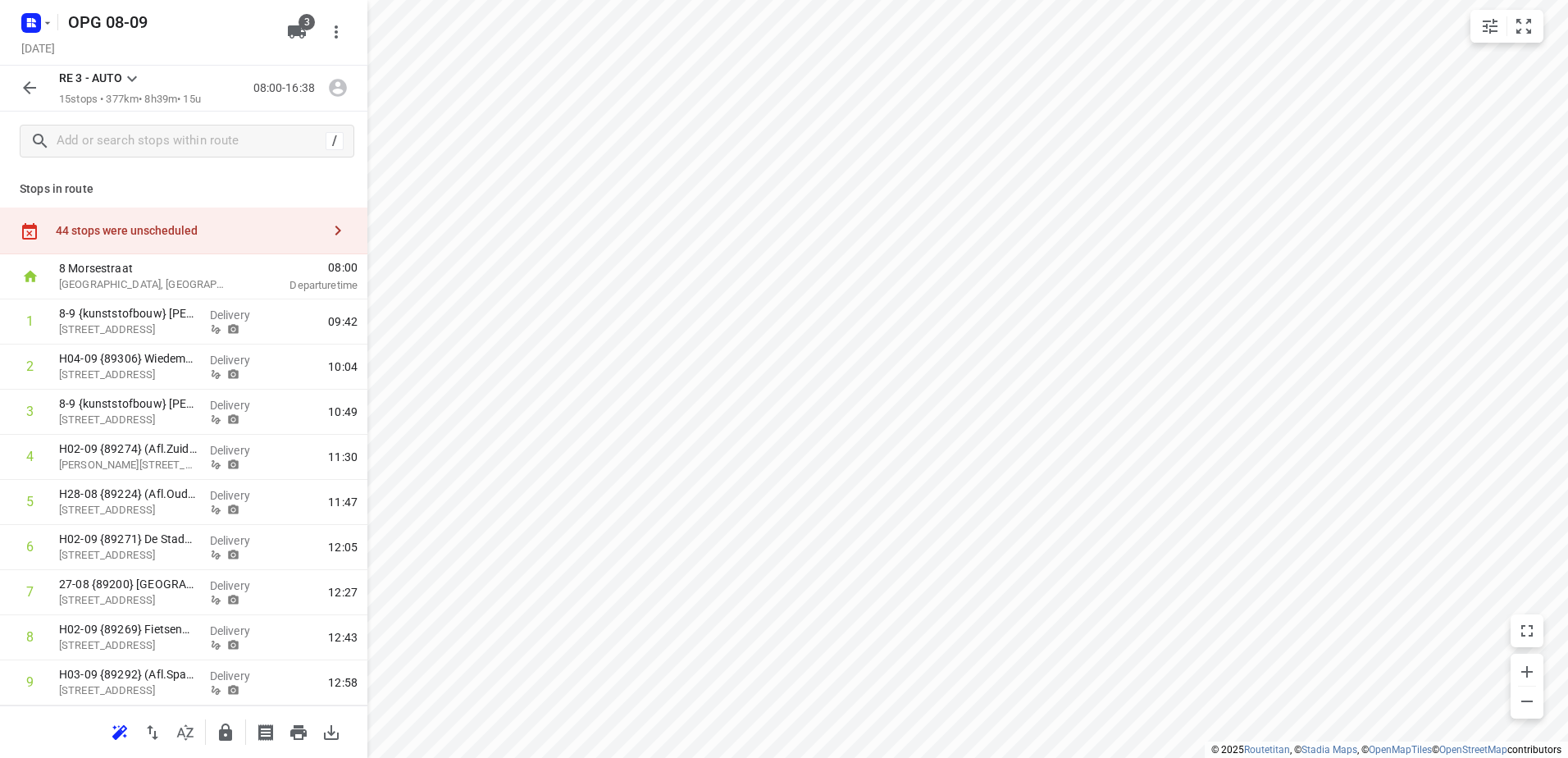
click at [26, 94] on icon "button" at bounding box center [30, 88] width 20 height 20
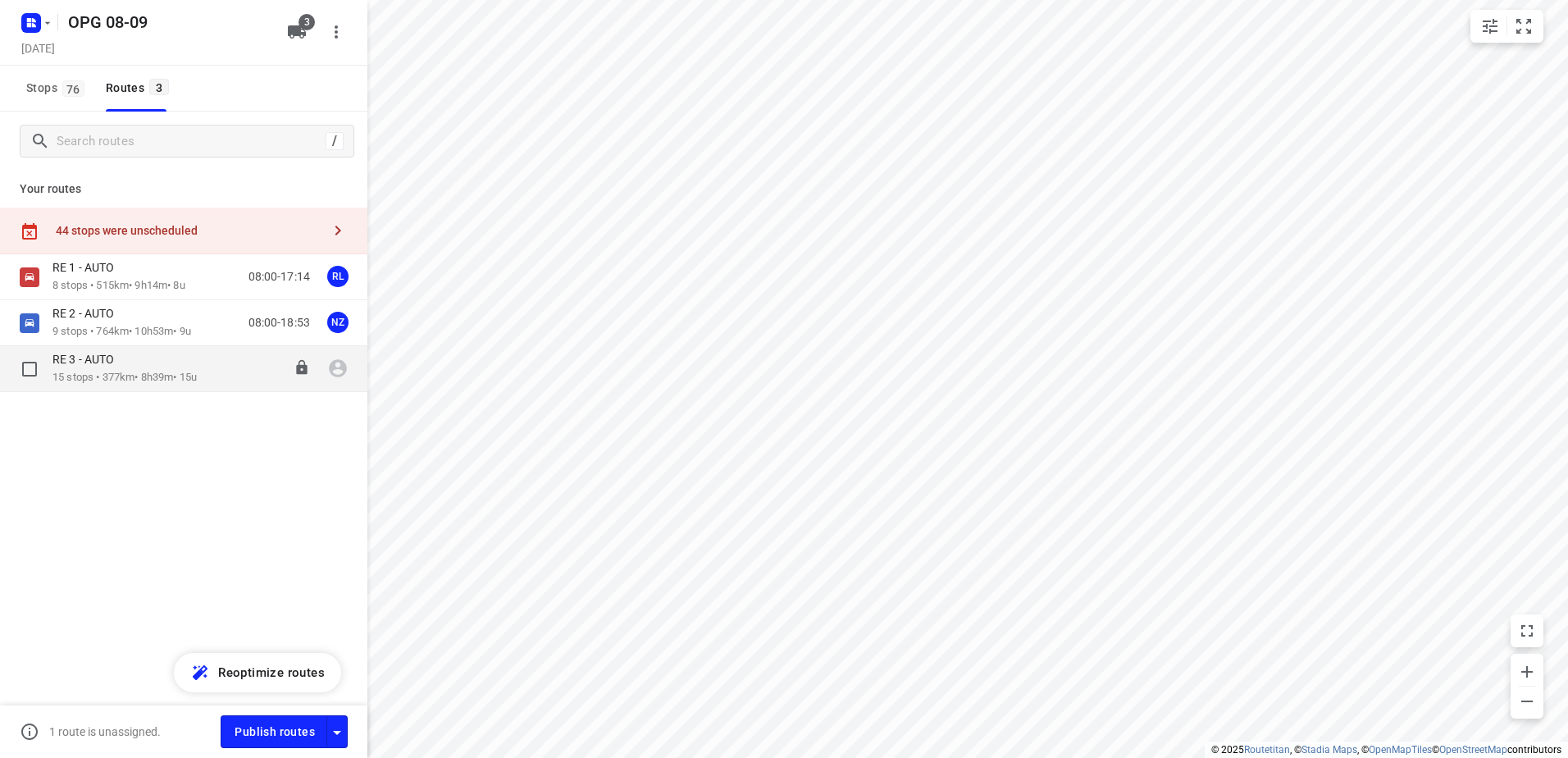
click at [336, 362] on icon "button" at bounding box center [338, 369] width 18 height 18
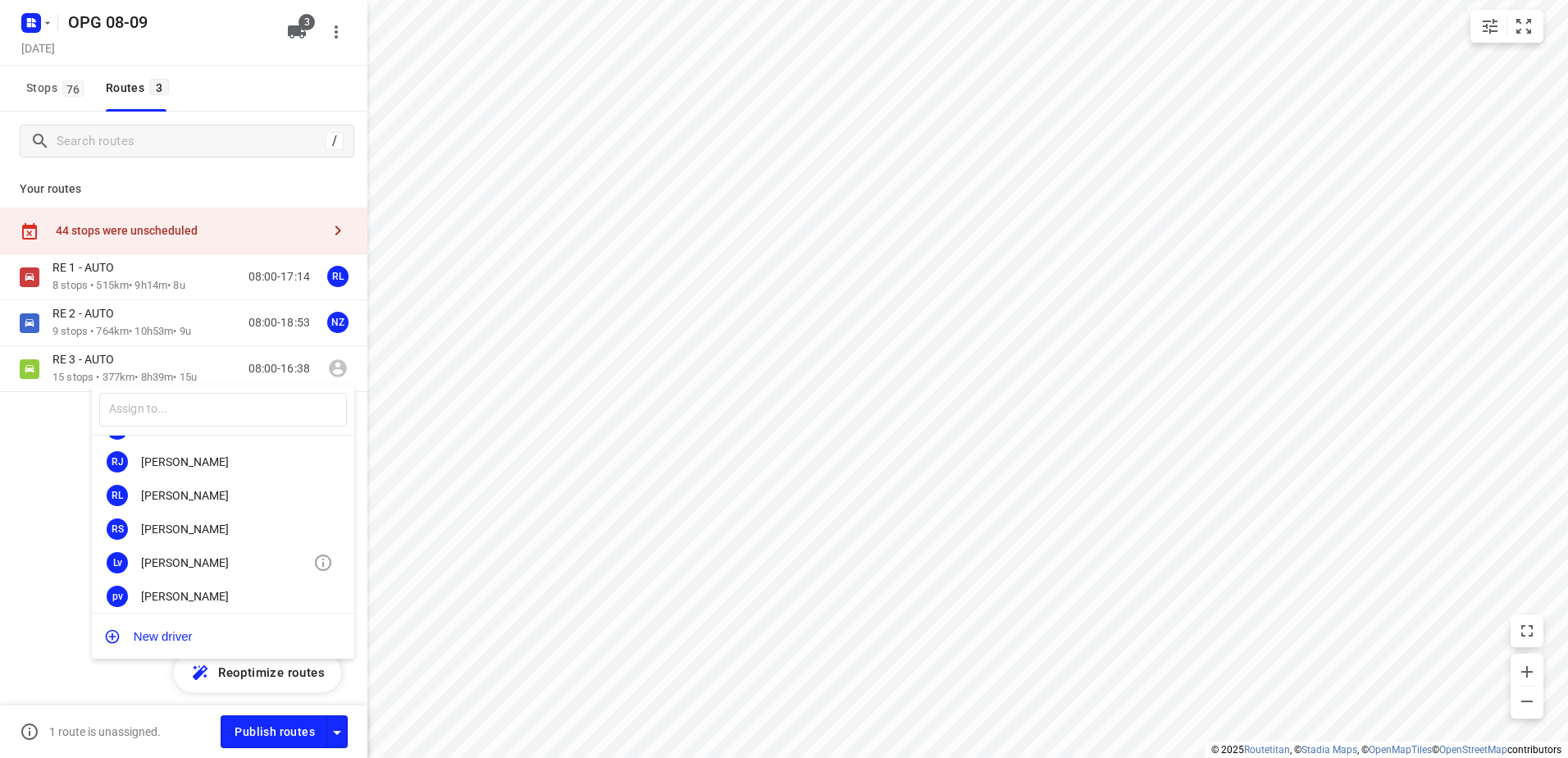
click at [231, 569] on div "Luca van Dalen" at bounding box center [227, 562] width 172 height 13
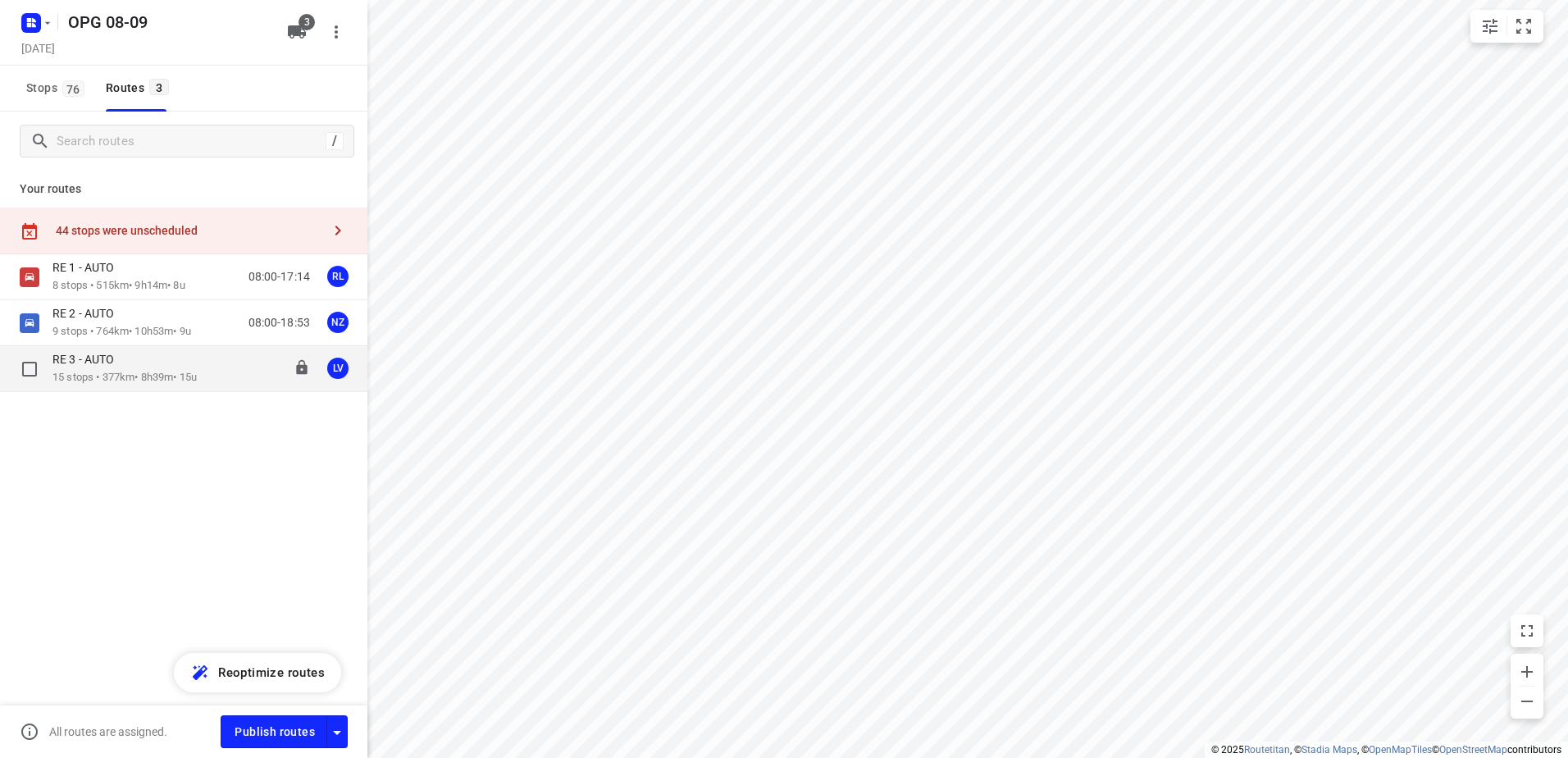
click at [132, 360] on div "RE 3 - AUTO" at bounding box center [125, 361] width 144 height 18
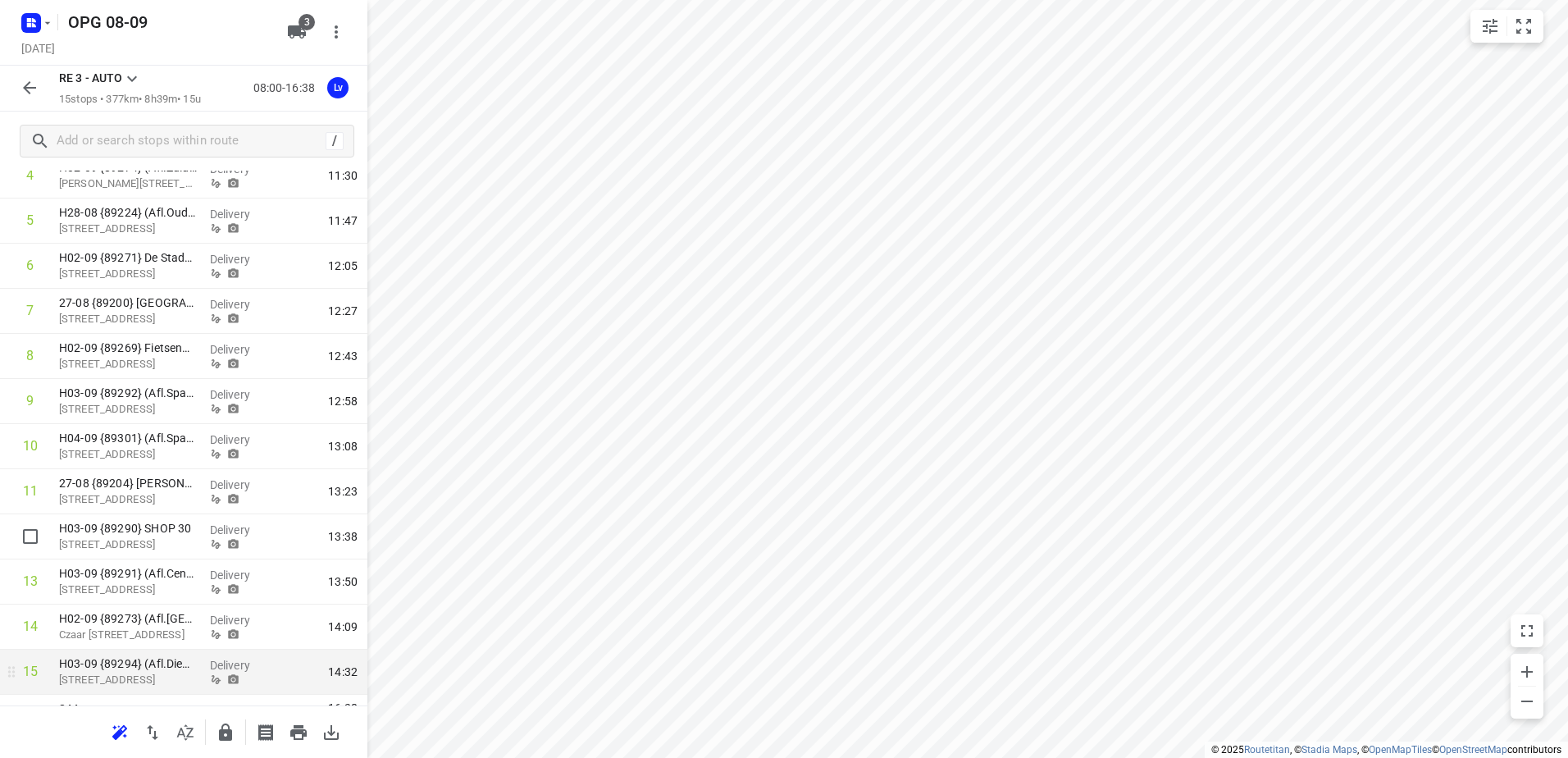
scroll to position [316, 0]
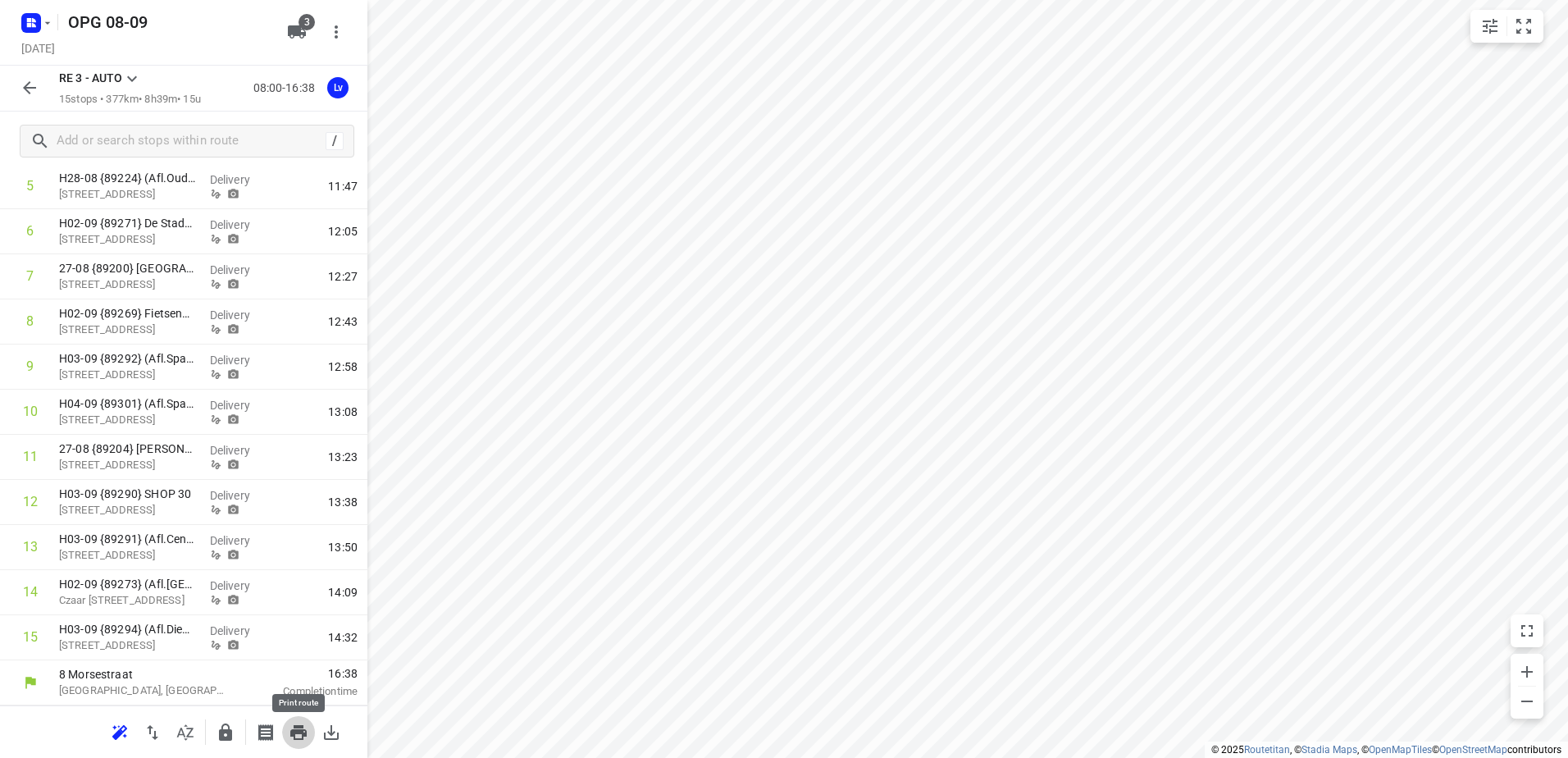
click at [288, 734] on button "button" at bounding box center [298, 732] width 33 height 33
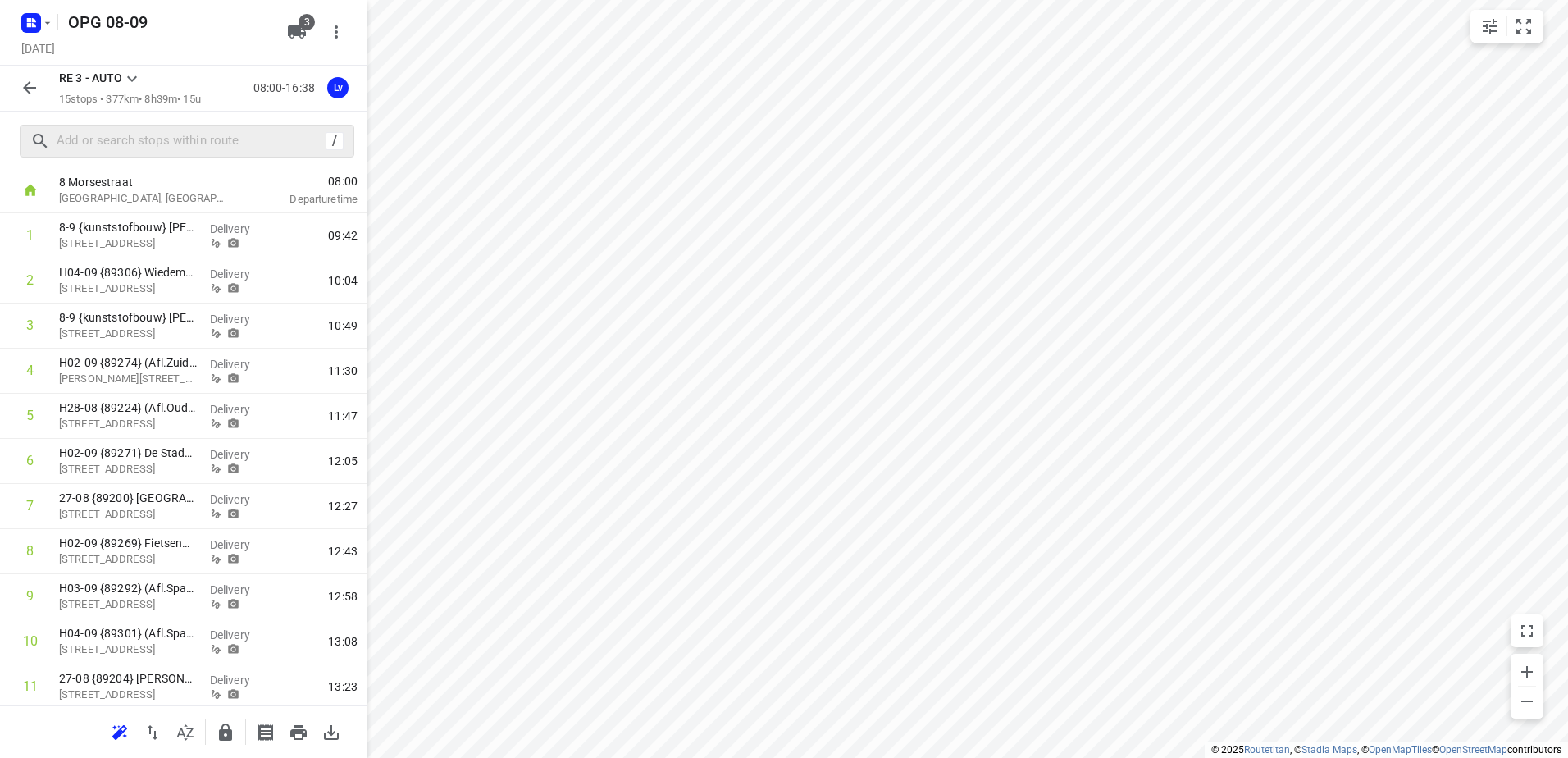
scroll to position [0, 0]
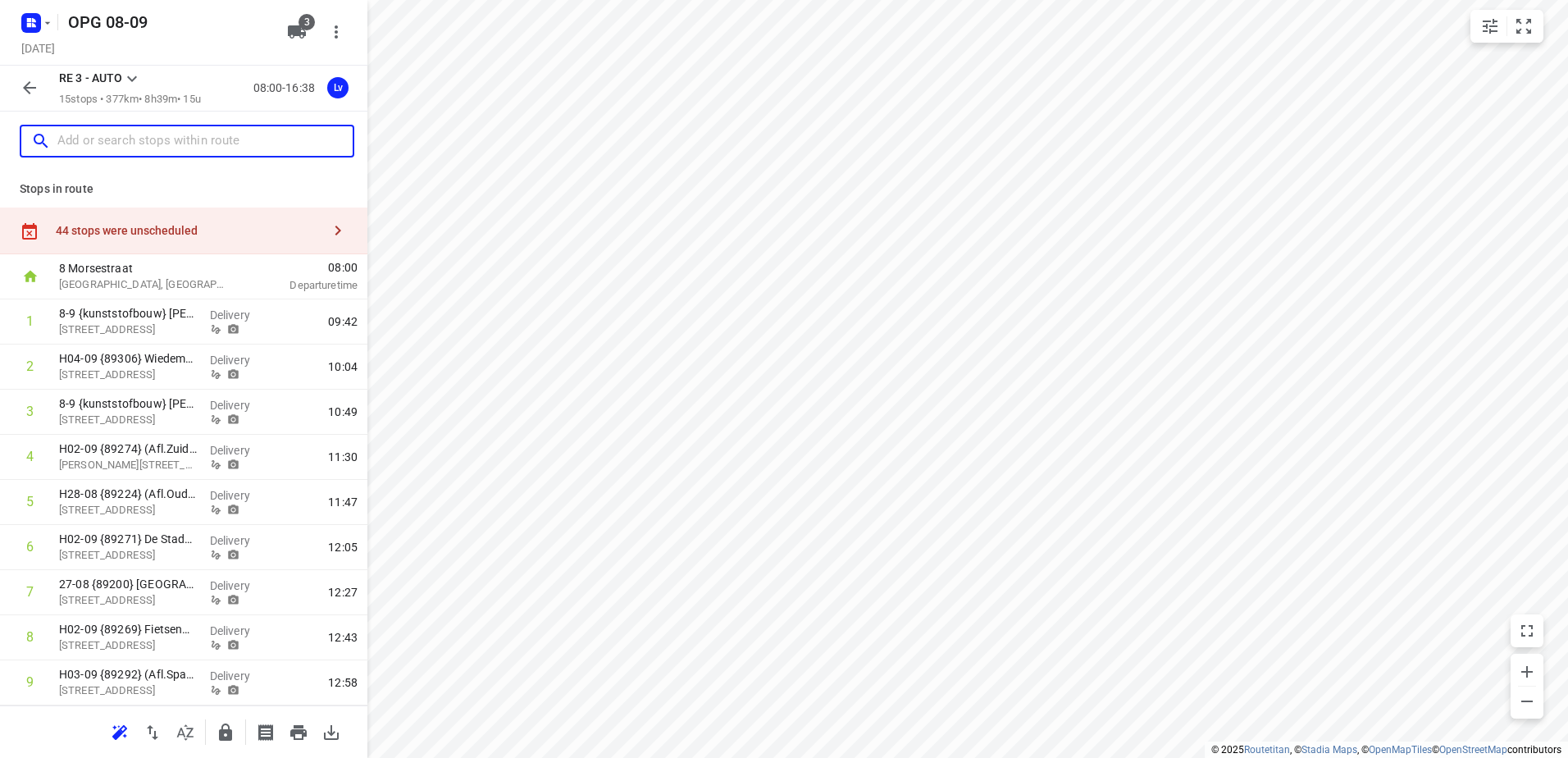
click at [138, 135] on input "text" at bounding box center [204, 141] width 295 height 25
click at [106, 146] on input "text" at bounding box center [188, 141] width 263 height 25
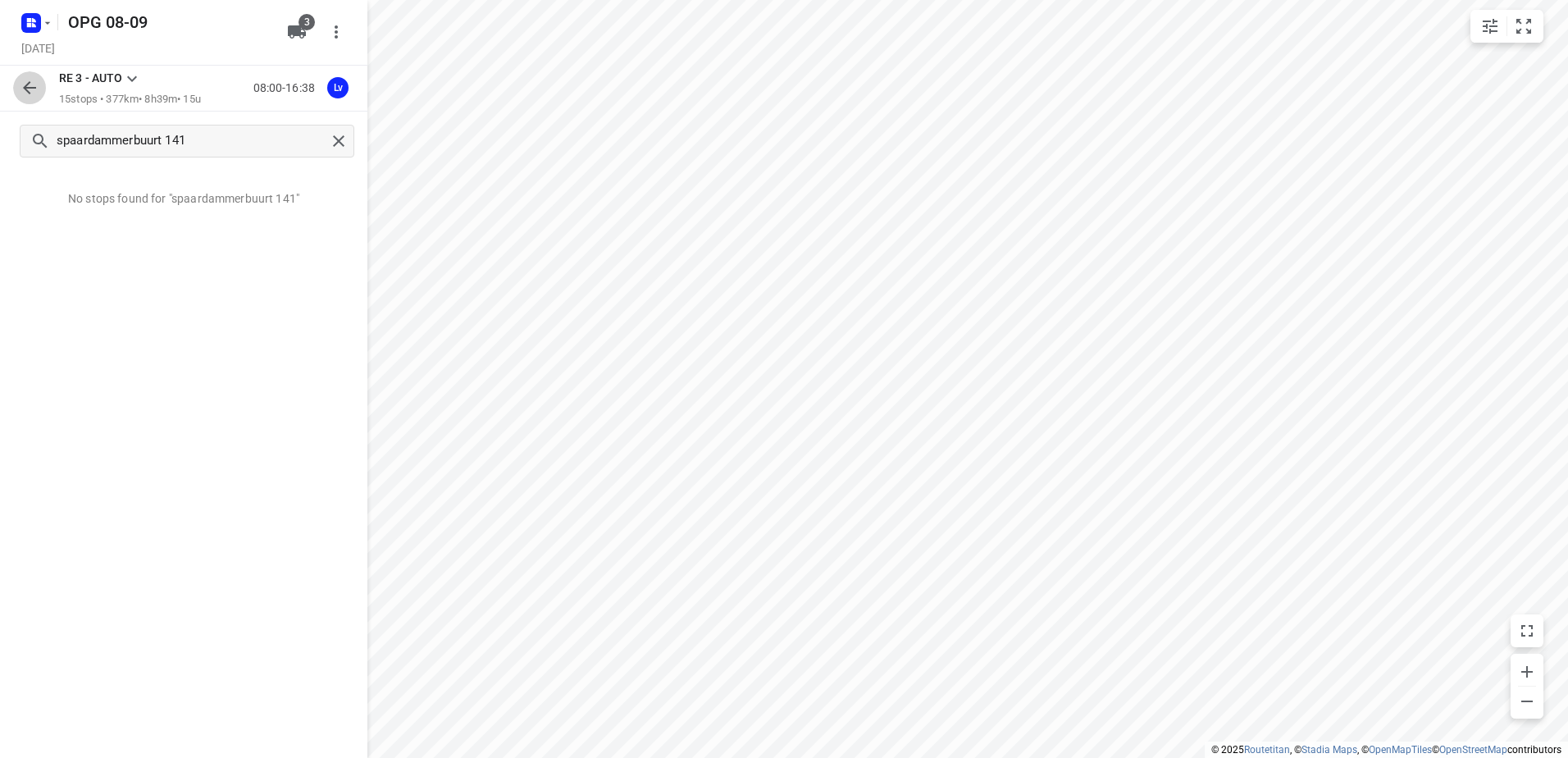
click at [23, 79] on icon "button" at bounding box center [30, 88] width 20 height 20
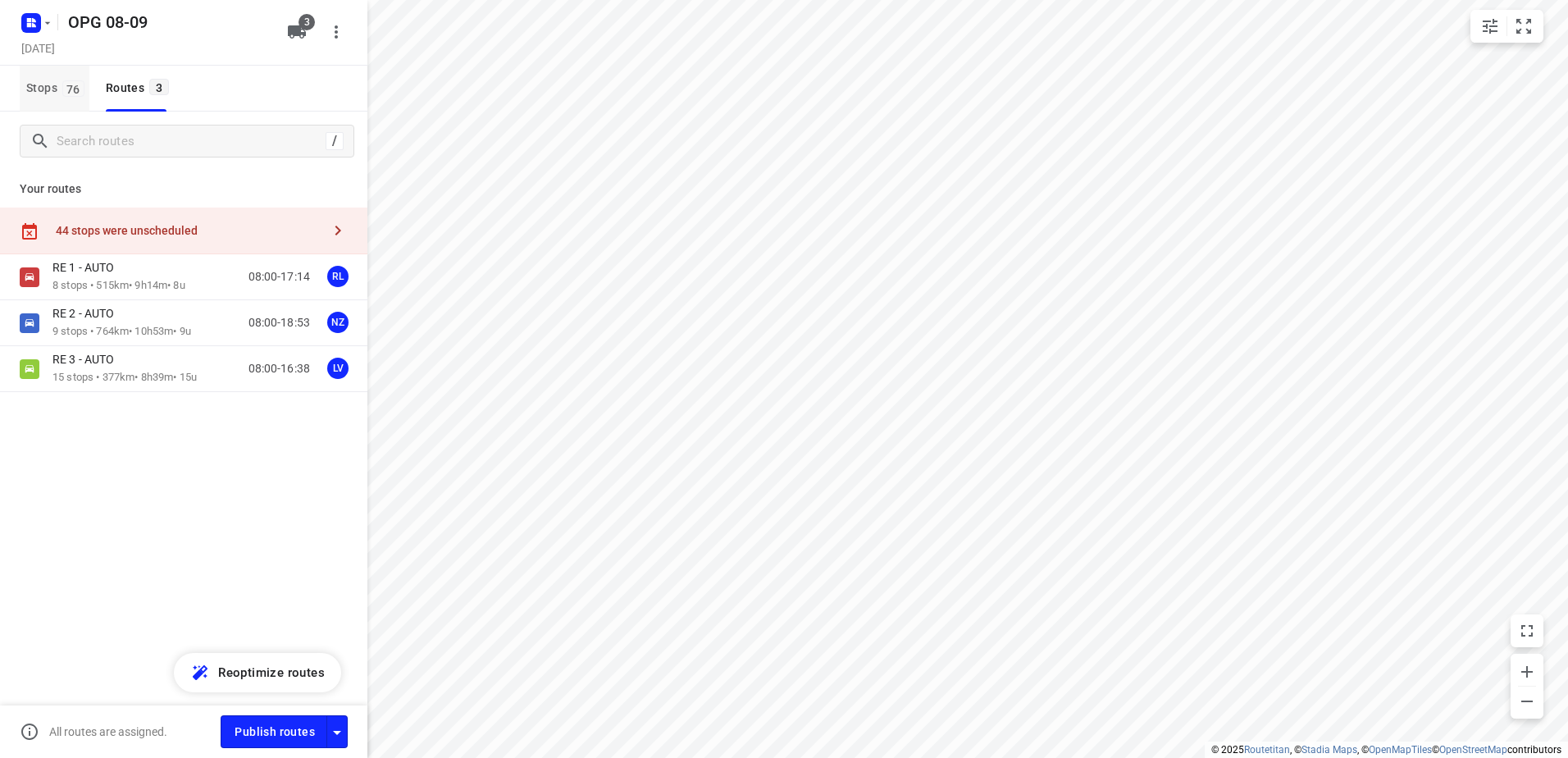
click at [30, 93] on span "Stops 76" at bounding box center [57, 88] width 63 height 21
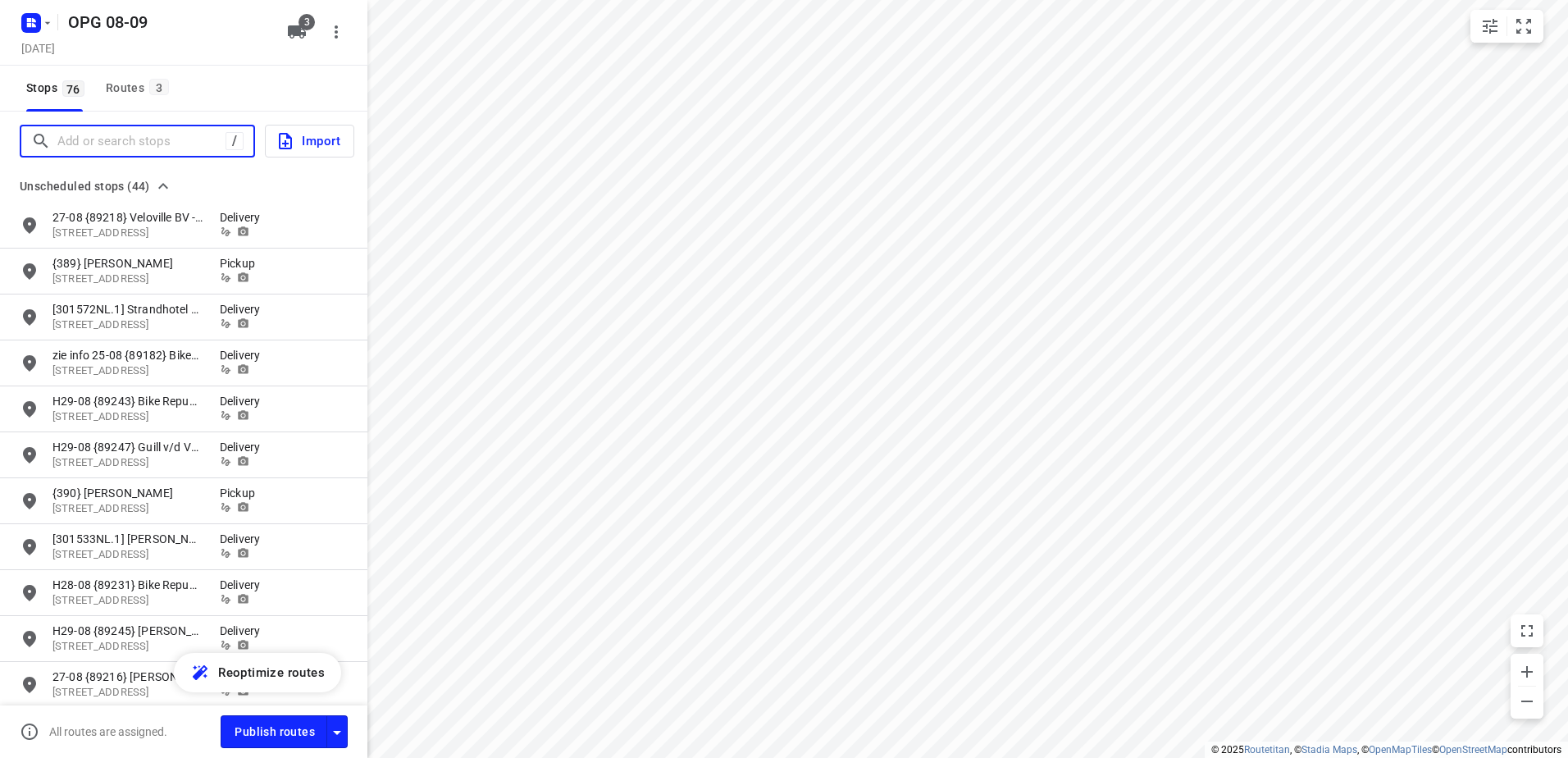
click at [75, 130] on input "Add or search stops" at bounding box center [141, 141] width 168 height 25
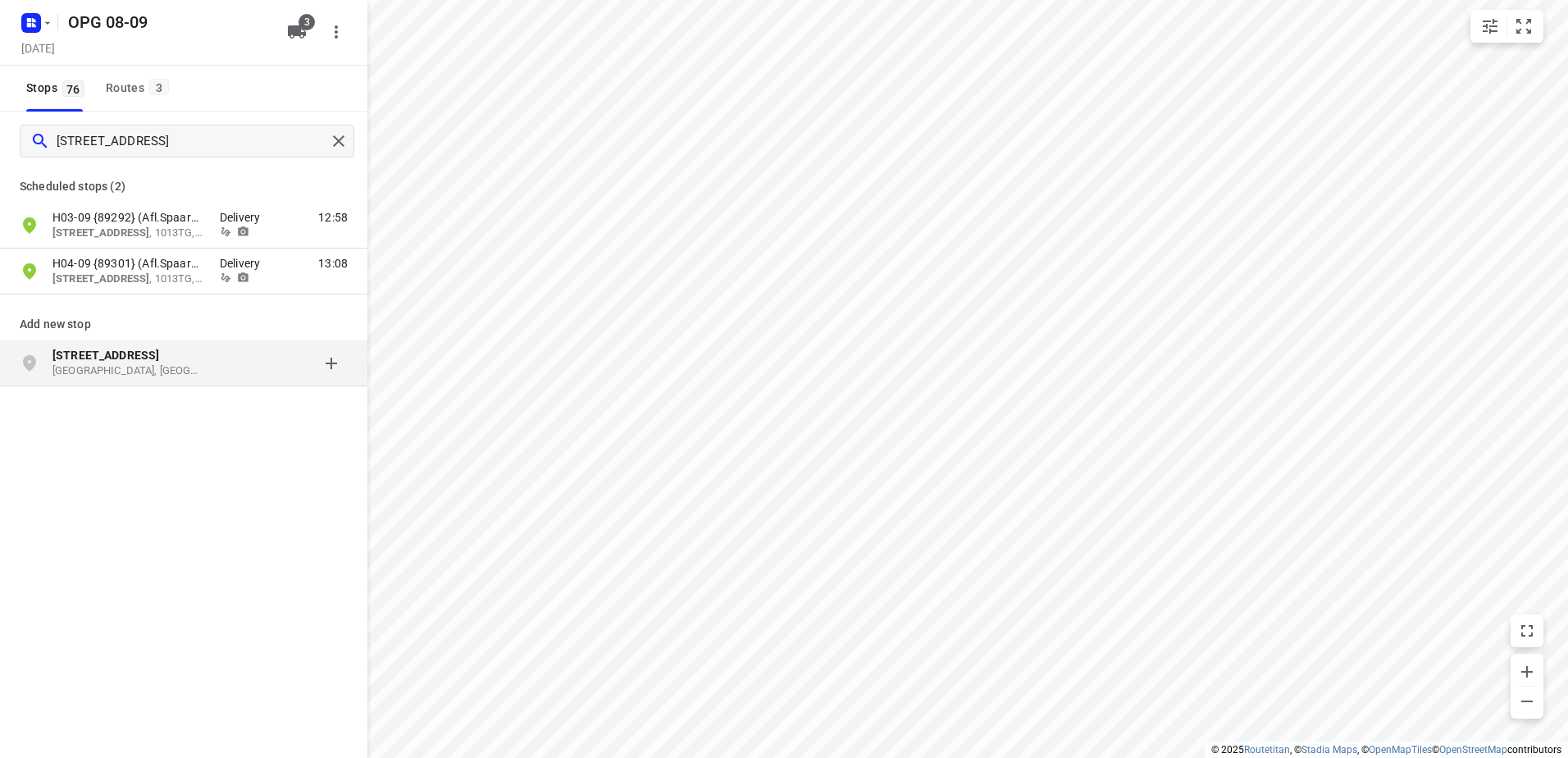
click at [55, 362] on p "Spaarndammerstraat 141" at bounding box center [128, 355] width 151 height 16
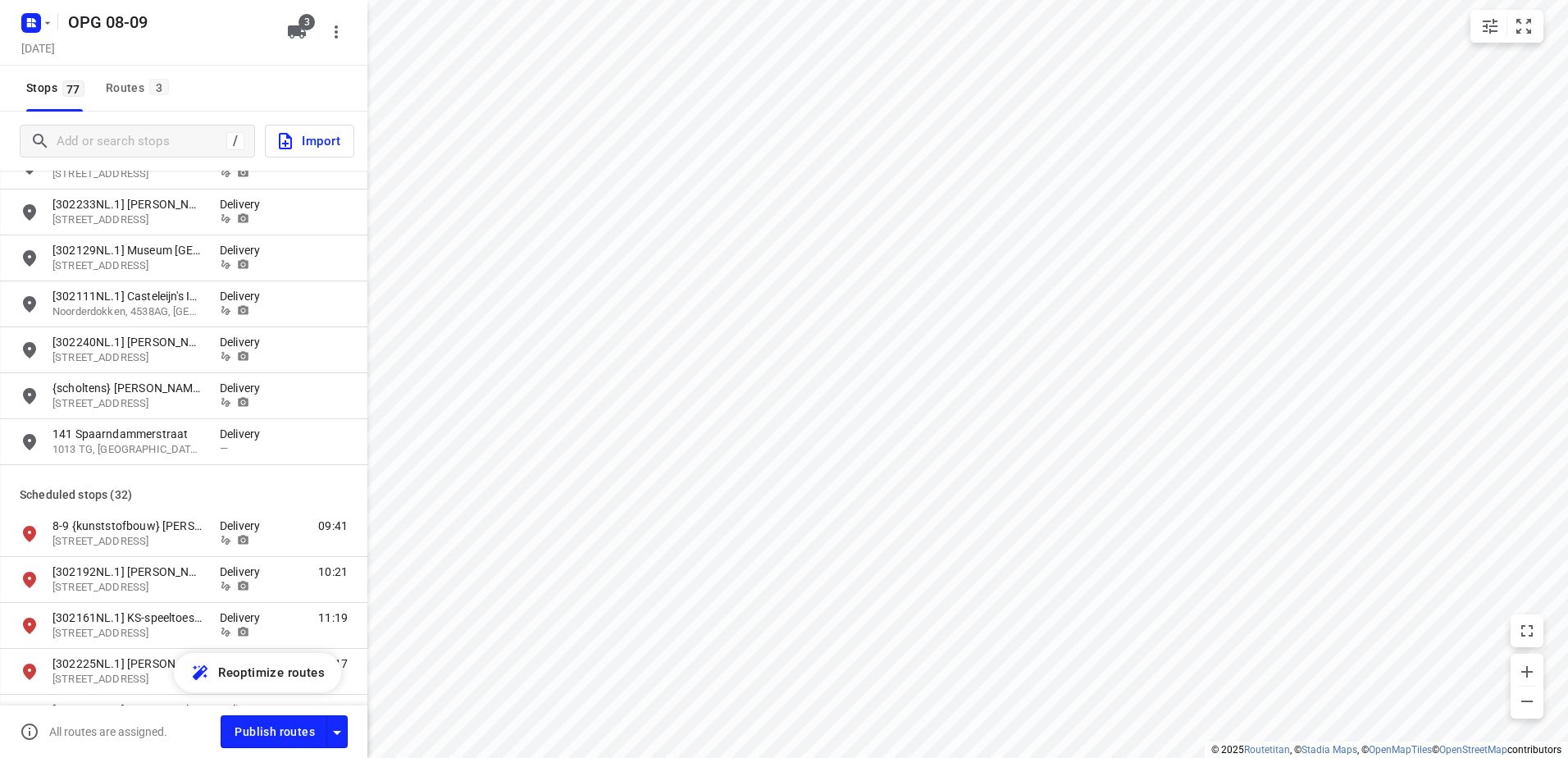
scroll to position [1887, 0]
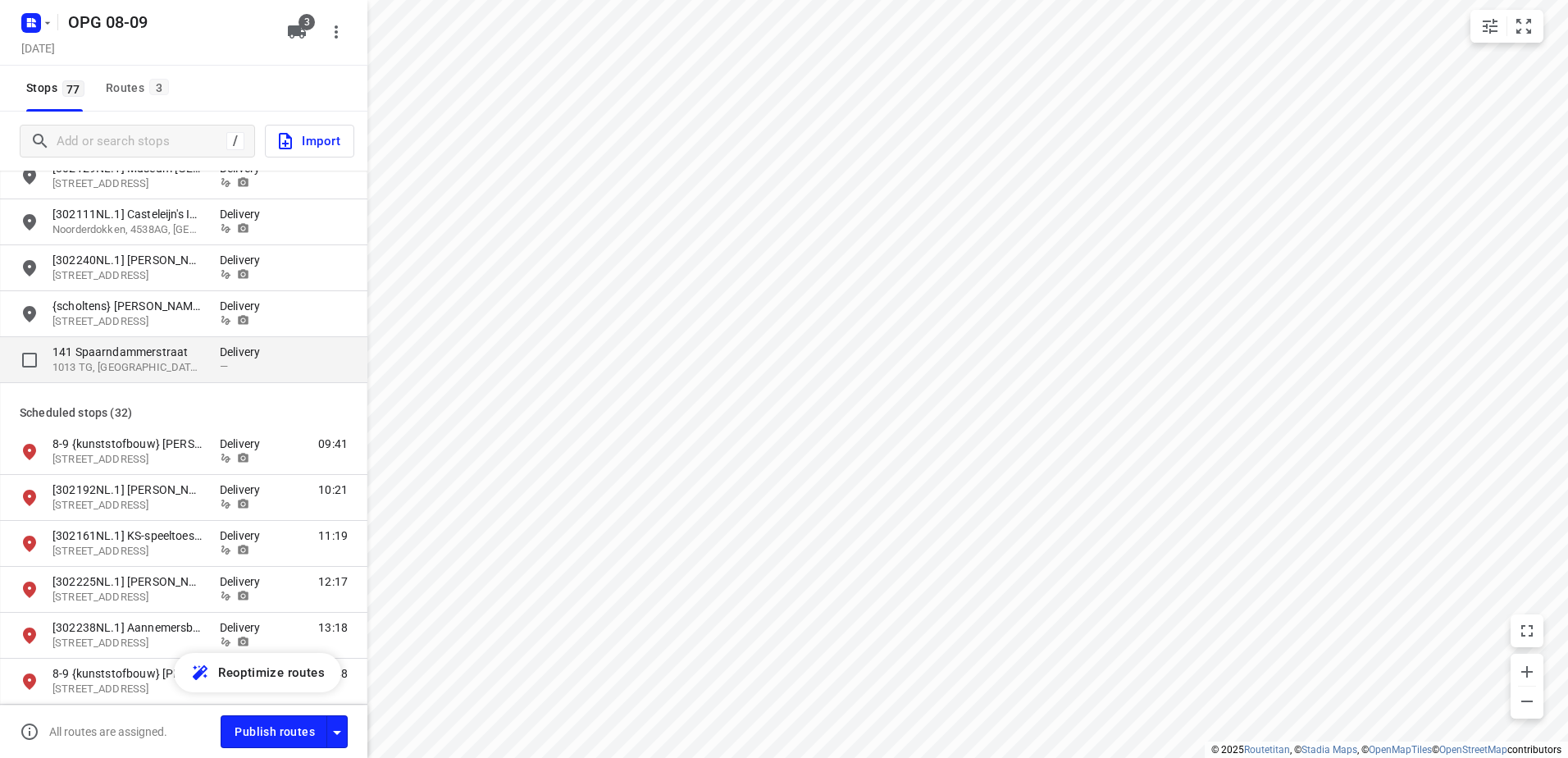
drag, startPoint x: 174, startPoint y: 356, endPoint x: 139, endPoint y: 363, distance: 35.7
click at [174, 356] on p "141 Spaarndammerstraat" at bounding box center [128, 352] width 151 height 16
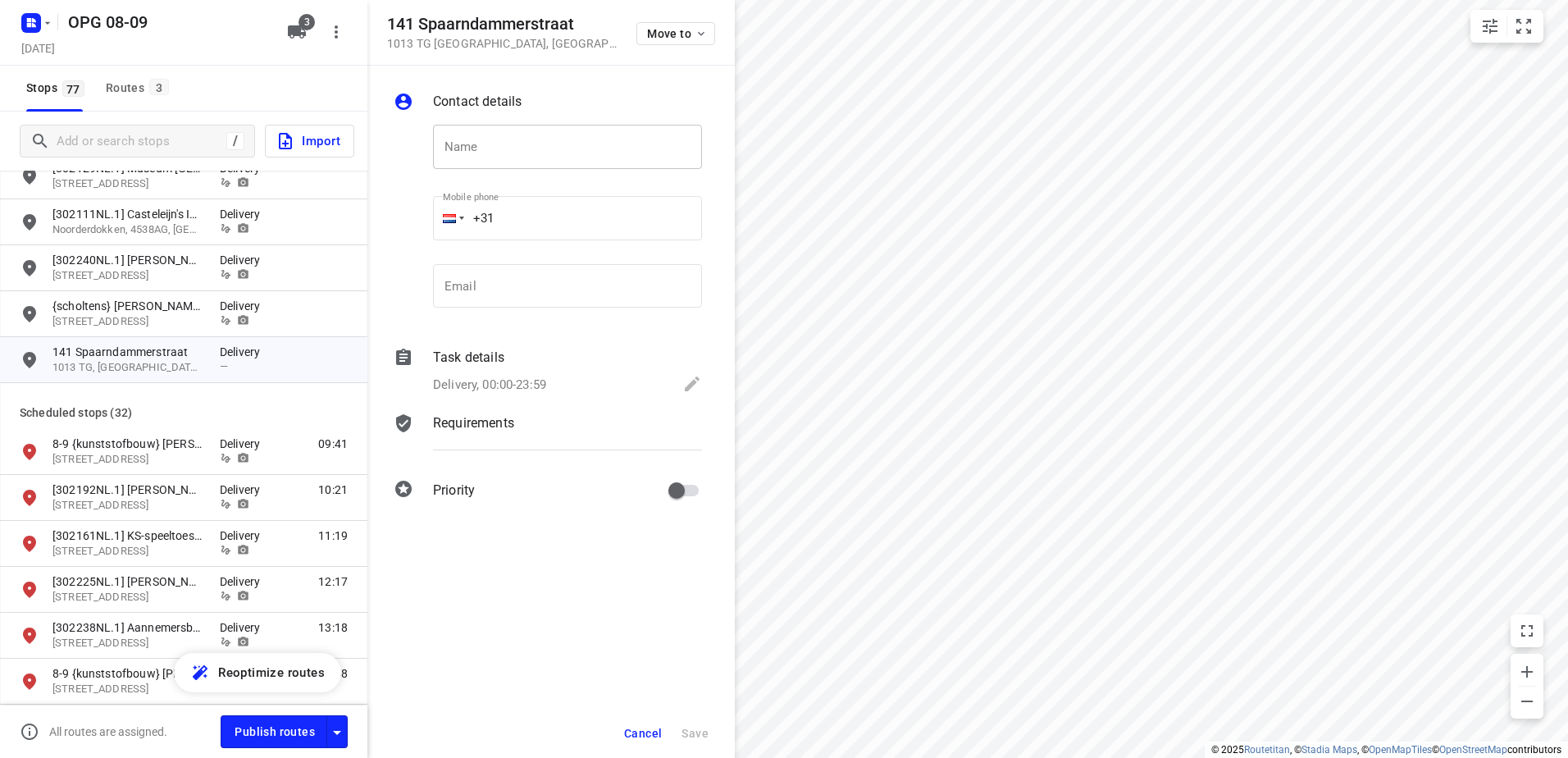
click at [532, 158] on input "text" at bounding box center [567, 147] width 269 height 44
paste input "27-08 {89207} (Afl.Spaarndammerbuurt) ZFP"
click at [518, 379] on p "Delivery, 00:00-23:59" at bounding box center [489, 385] width 113 height 19
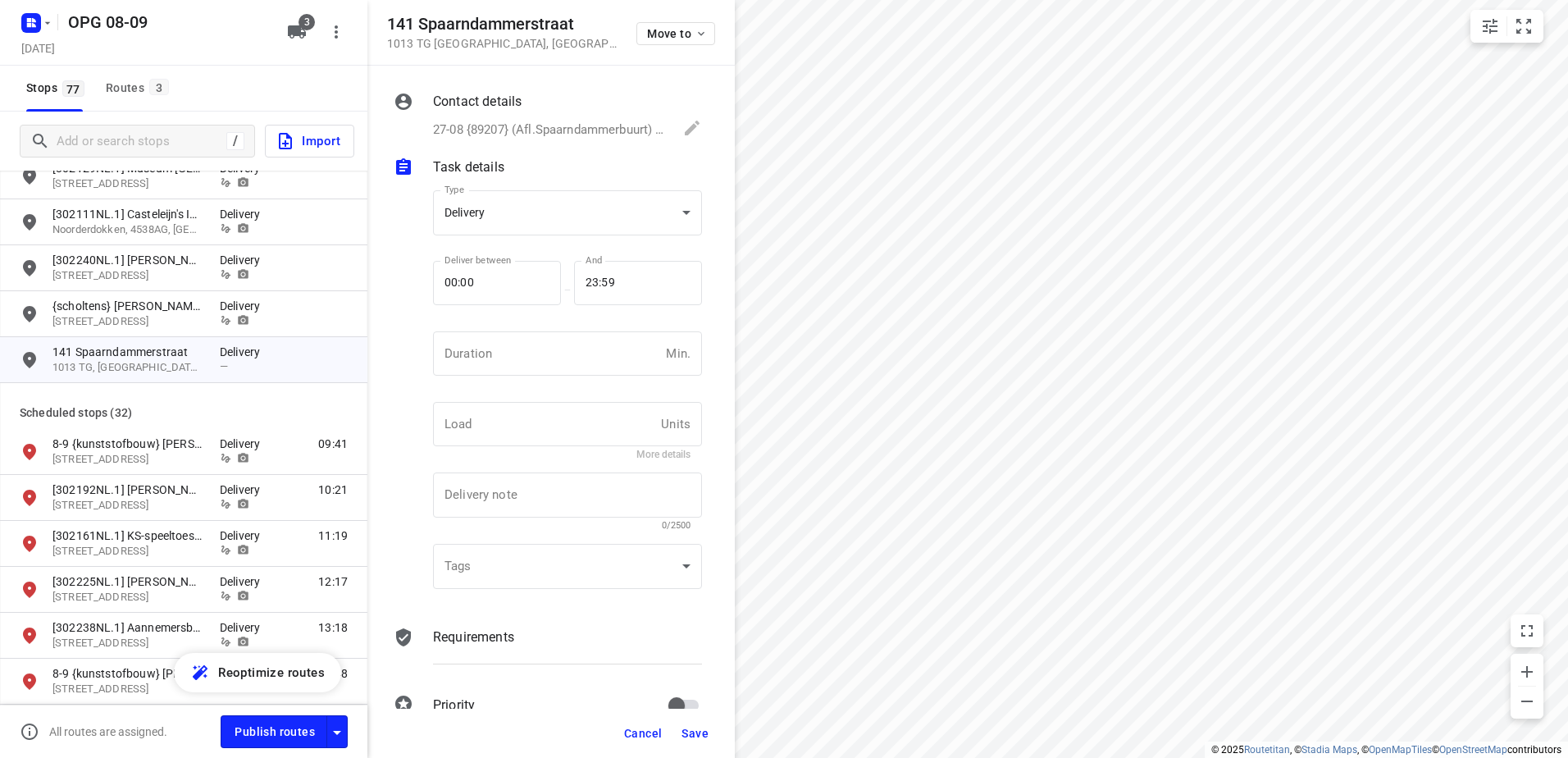
click at [519, 323] on div "Duration Min. Duration" at bounding box center [568, 360] width 282 height 77
click at [505, 358] on input "number" at bounding box center [546, 353] width 226 height 44
click at [478, 623] on div "Contact details 27-08 {89207} (Afl.Spaarndammerbuurt) ZFP Name 27-08 {89207} (A…" at bounding box center [552, 387] width 368 height 643
click at [470, 638] on p "Requirements" at bounding box center [473, 638] width 81 height 20
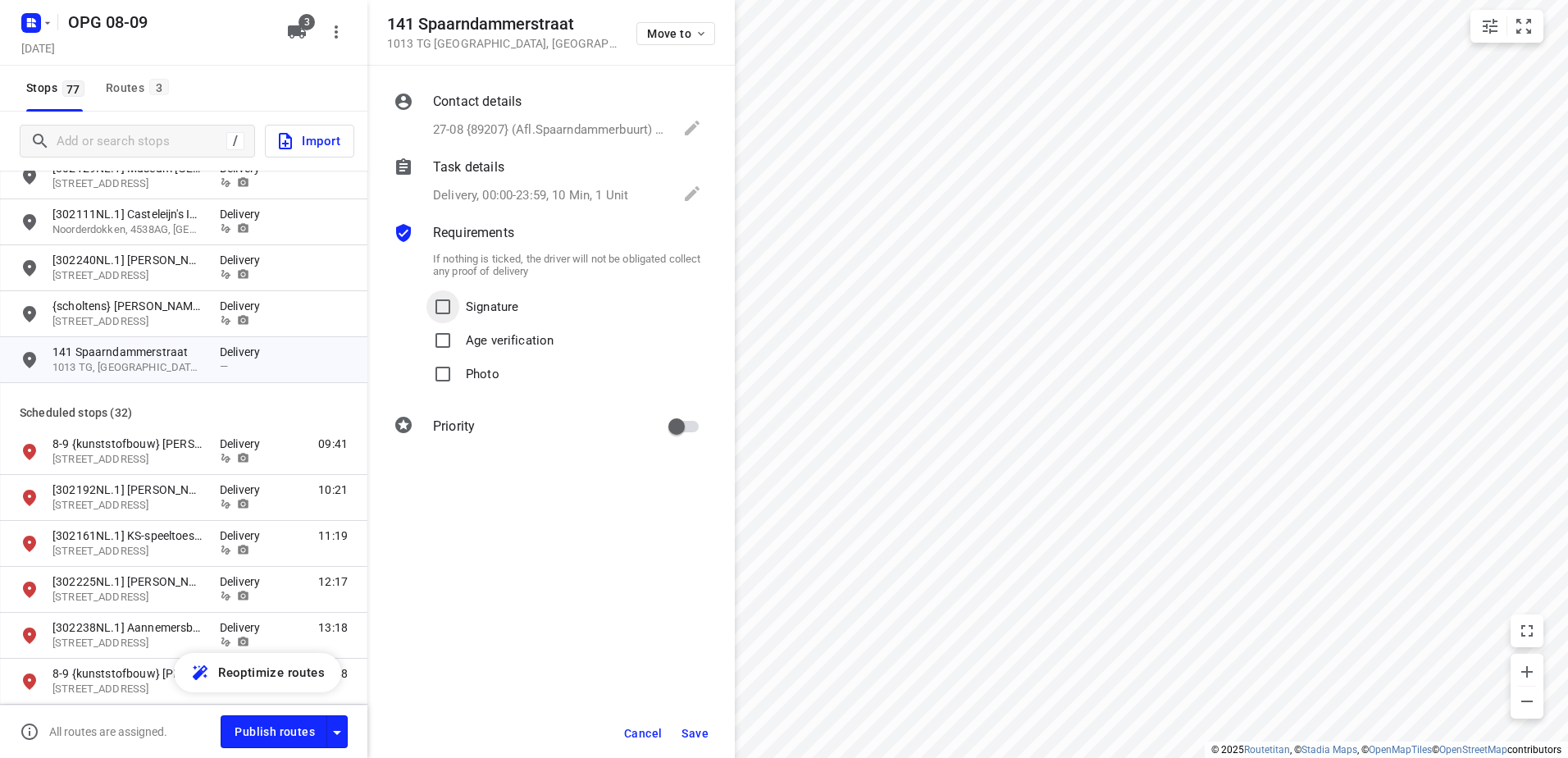
click at [450, 295] on input "Signature" at bounding box center [443, 306] width 33 height 33
click at [446, 387] on input "Photo" at bounding box center [443, 374] width 33 height 33
click at [680, 425] on input "primary checkbox" at bounding box center [677, 426] width 94 height 31
click at [694, 731] on span "Save" at bounding box center [695, 733] width 27 height 13
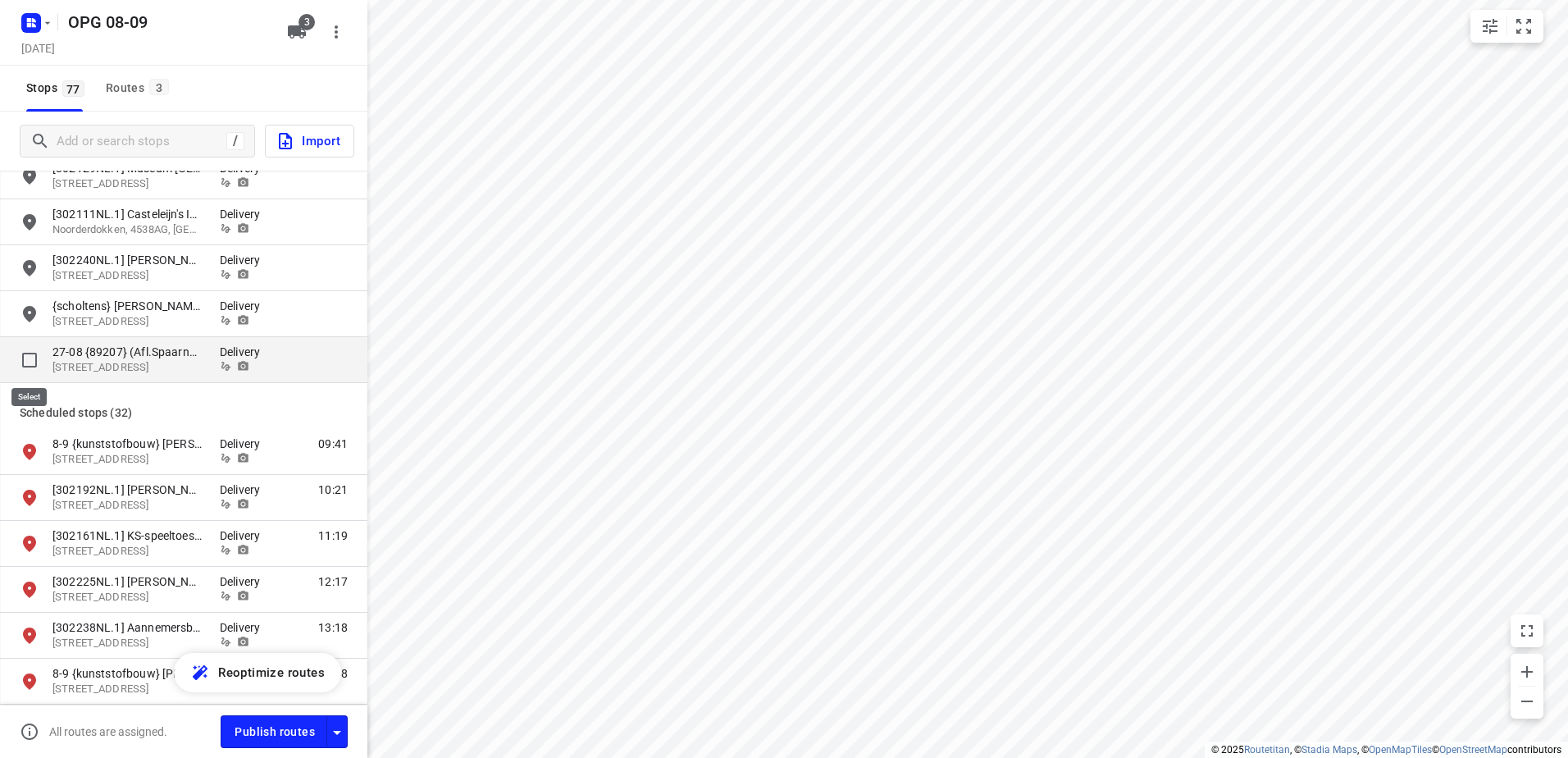
click at [22, 362] on input "grid" at bounding box center [29, 360] width 33 height 33
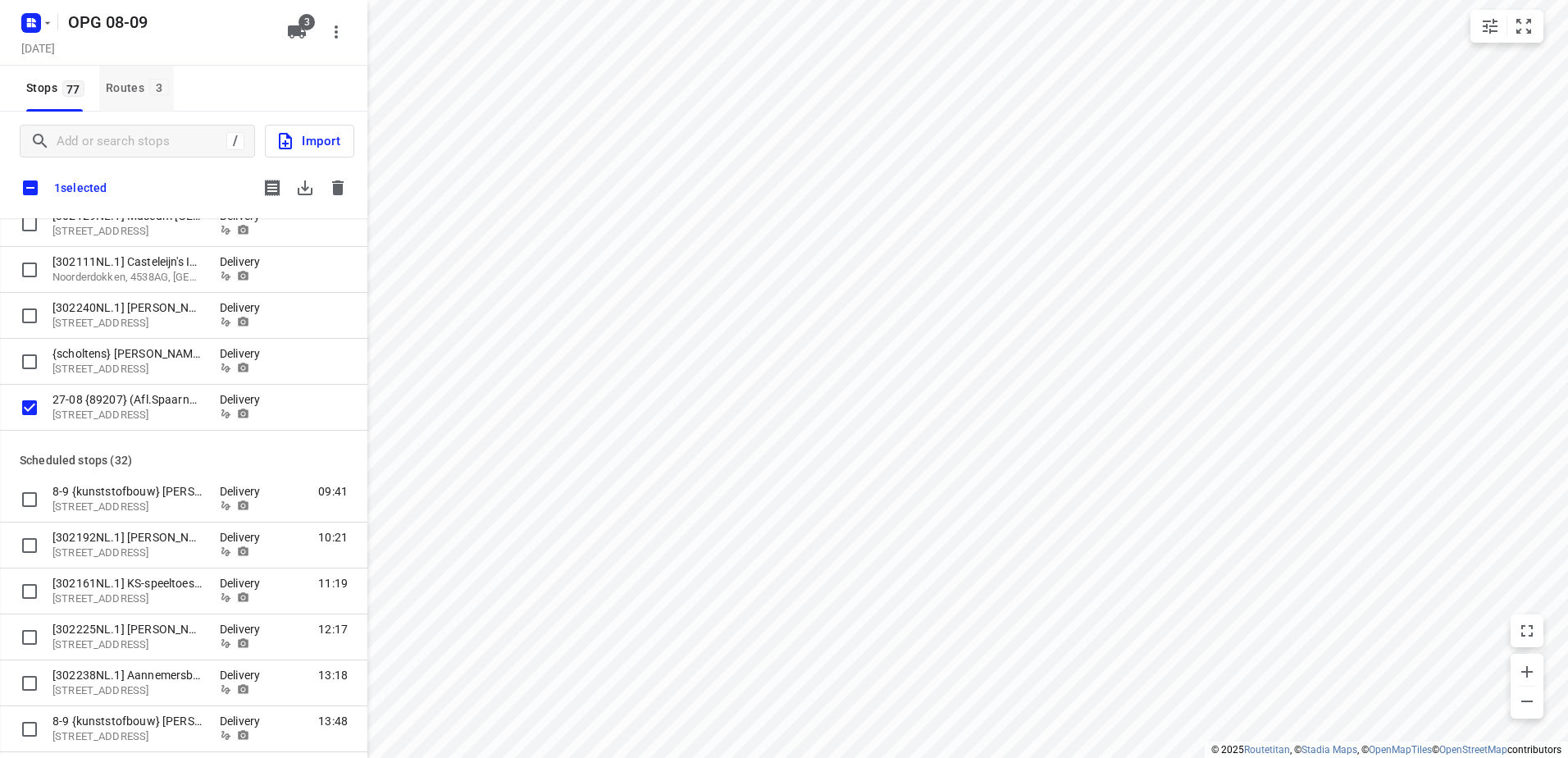
click at [101, 87] on button "Routes 3" at bounding box center [136, 89] width 75 height 46
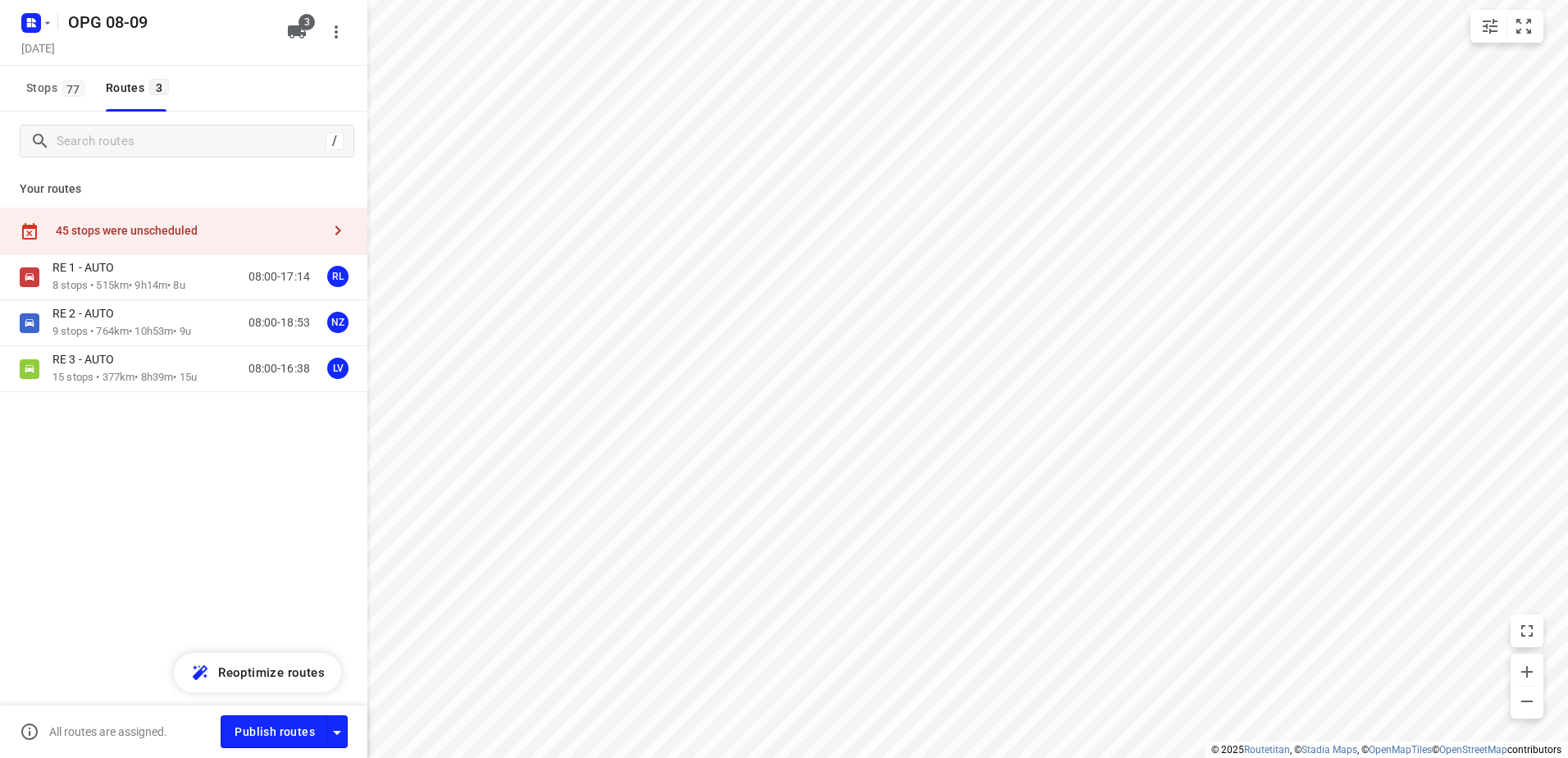
click at [135, 226] on div "45 stops were unscheduled" at bounding box center [189, 230] width 266 height 13
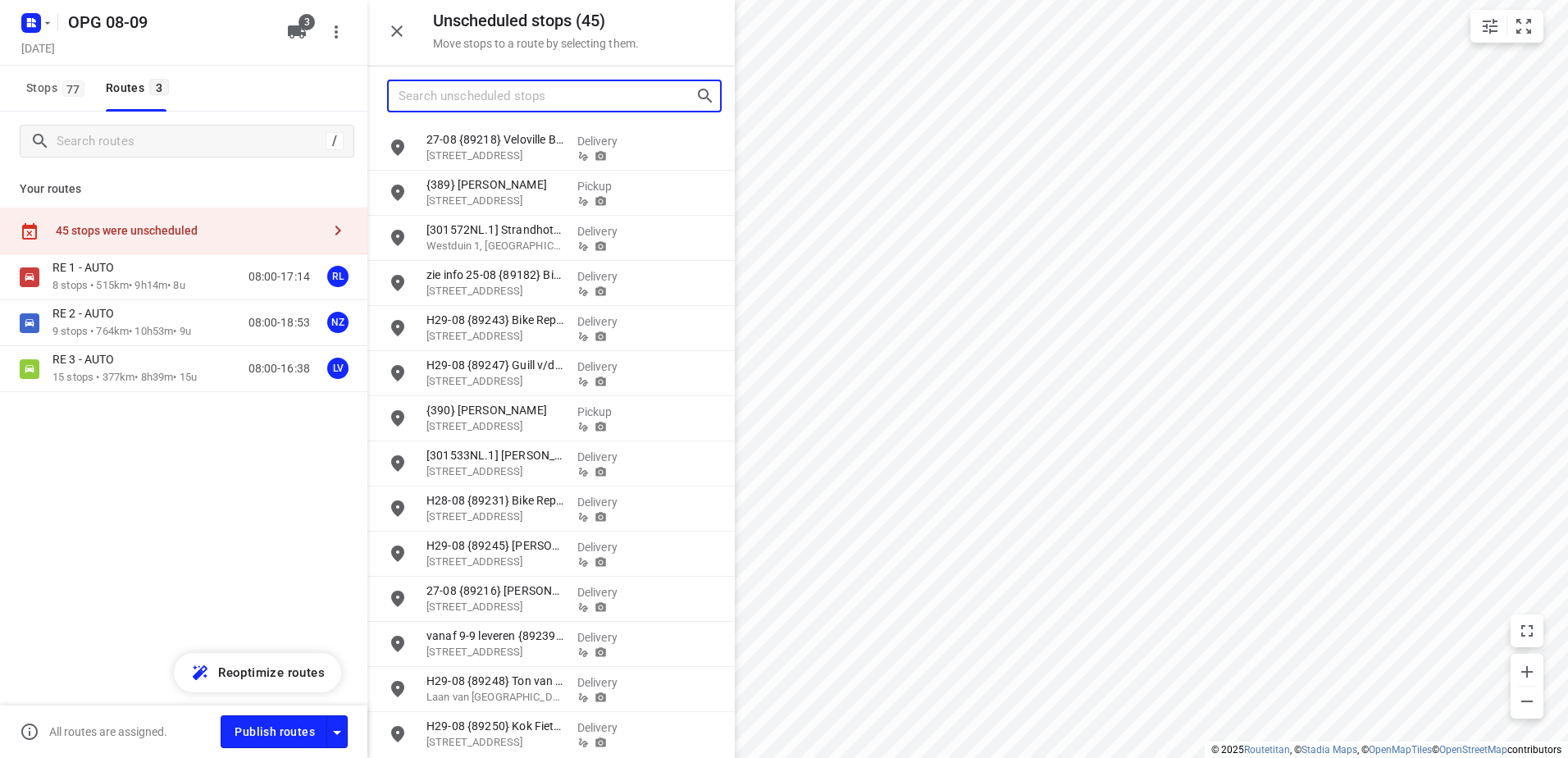
click at [539, 96] on input "Search unscheduled stops" at bounding box center [547, 96] width 297 height 25
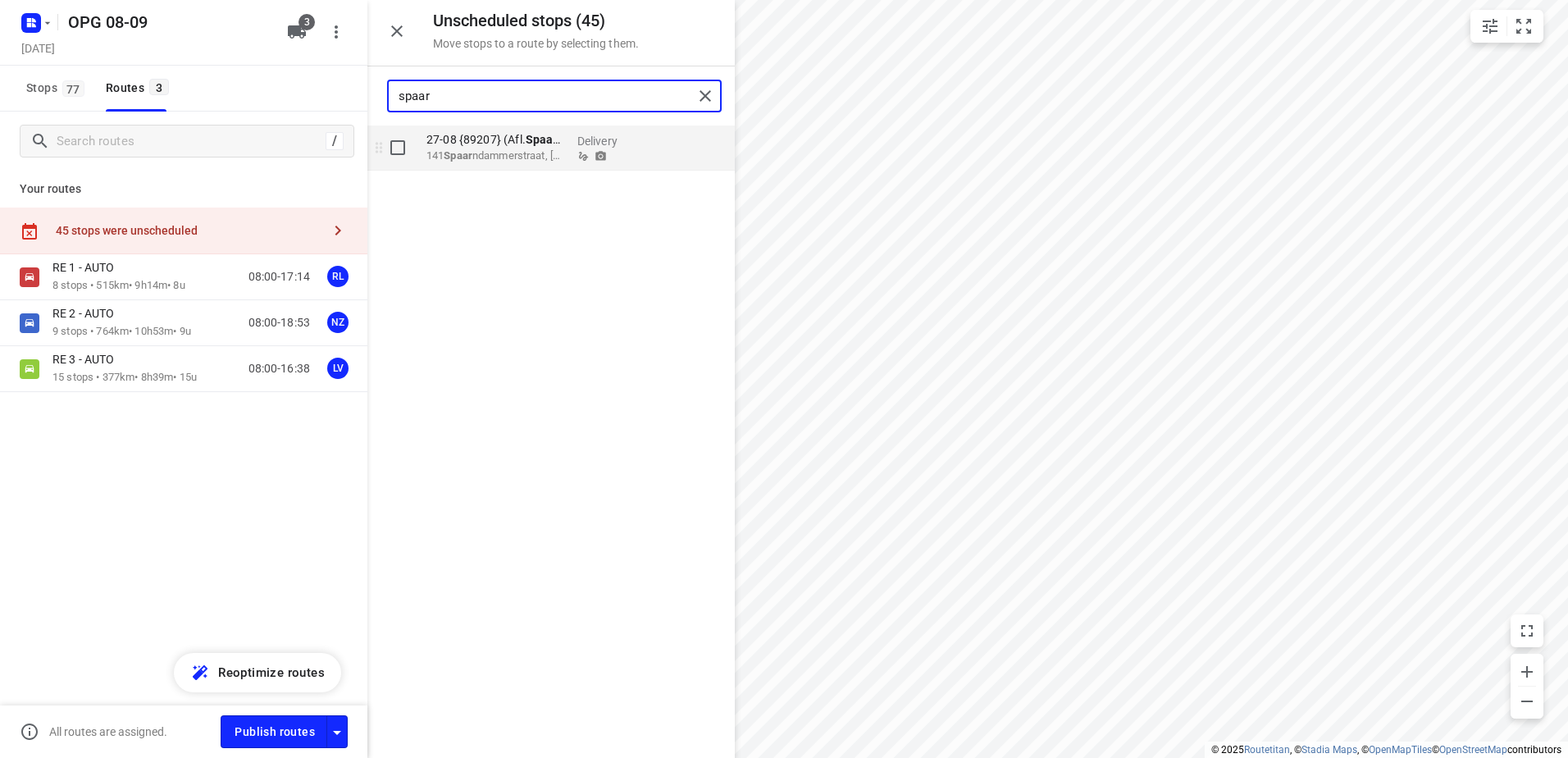
click at [519, 162] on p "141 Spaar ndammerstraat, Amsterdam" at bounding box center [496, 156] width 138 height 16
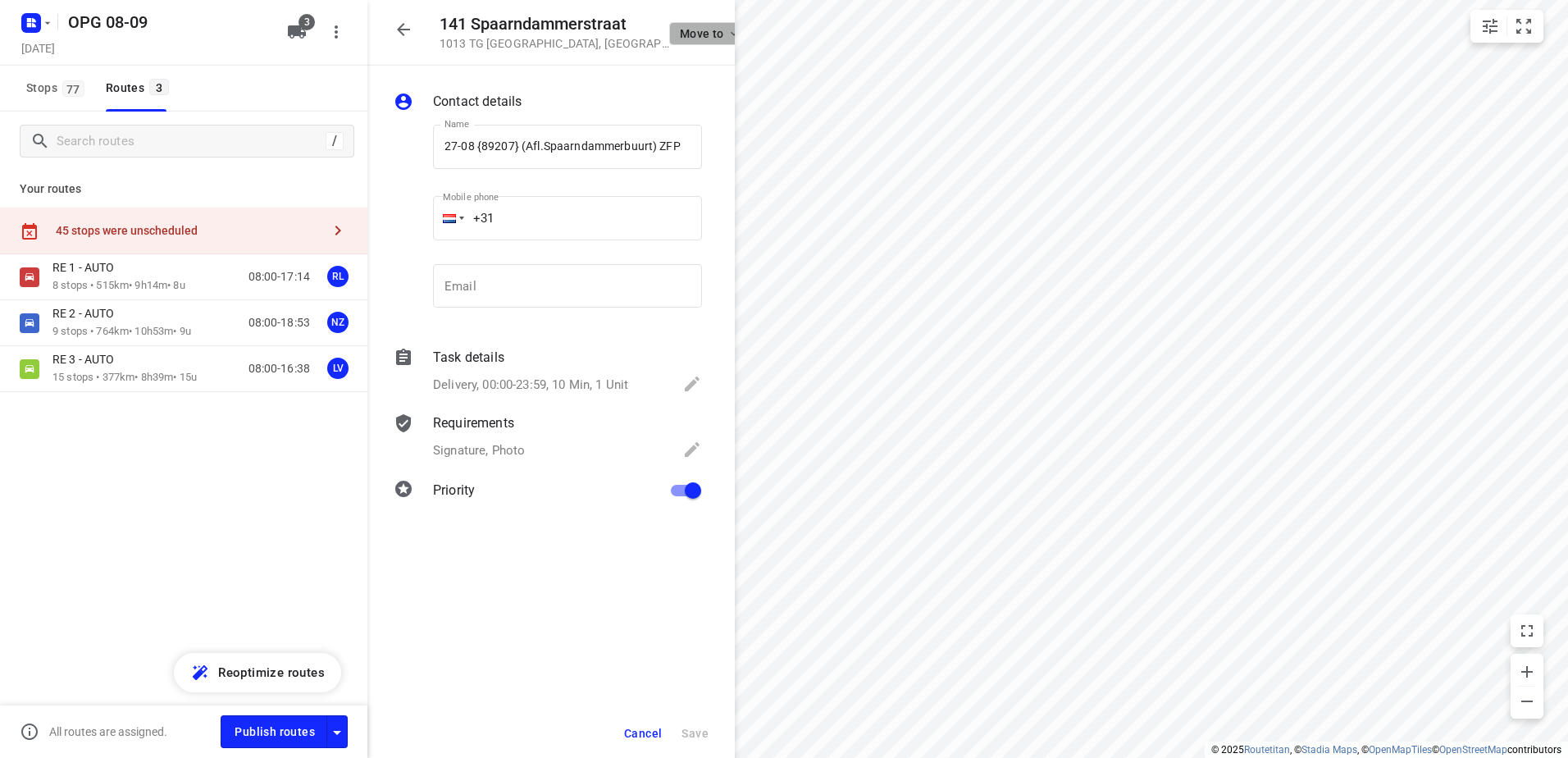
click at [682, 30] on span "Move to" at bounding box center [710, 33] width 61 height 13
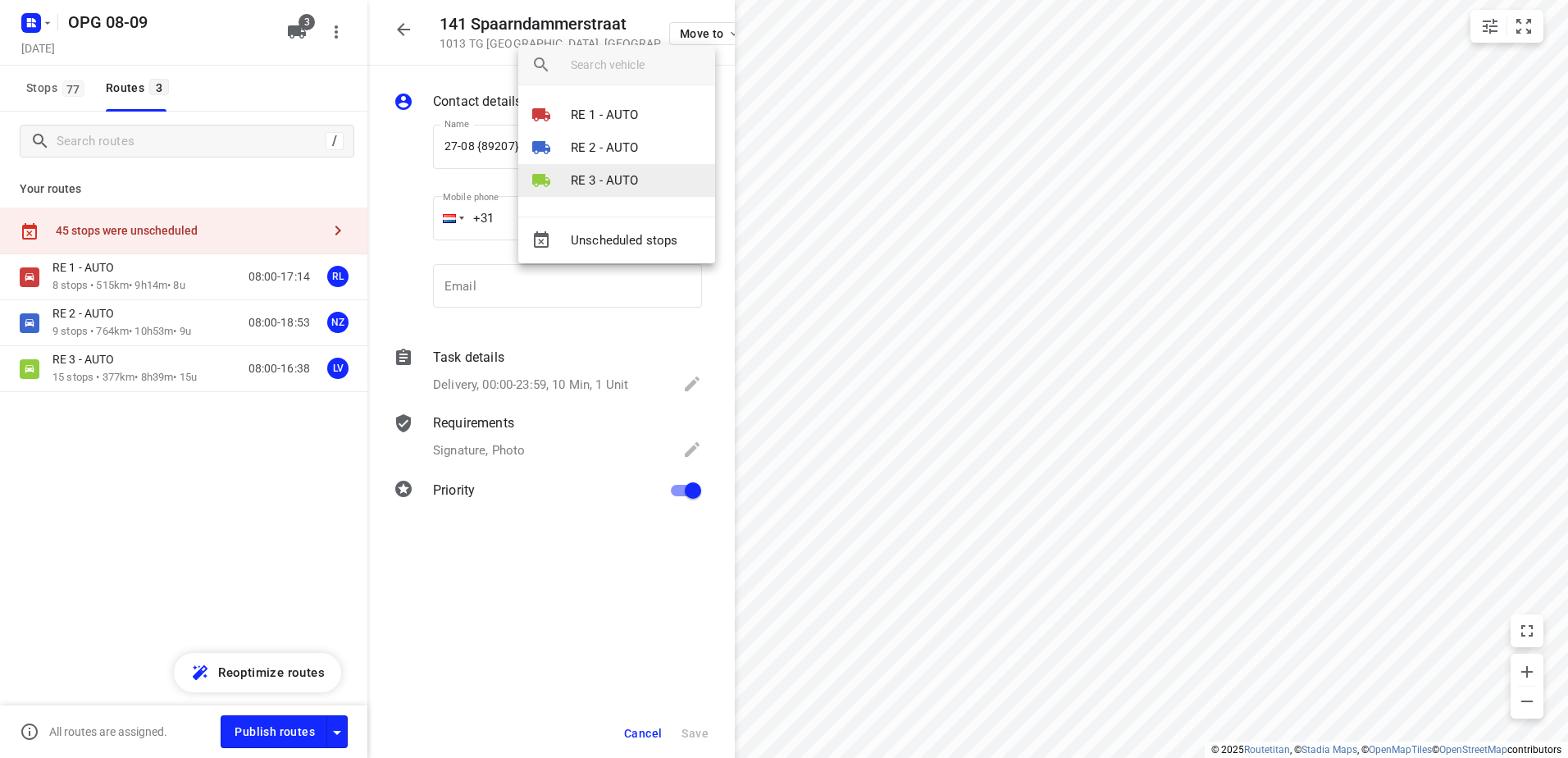
click at [600, 175] on p "RE 3 - AUTO" at bounding box center [605, 180] width 68 height 19
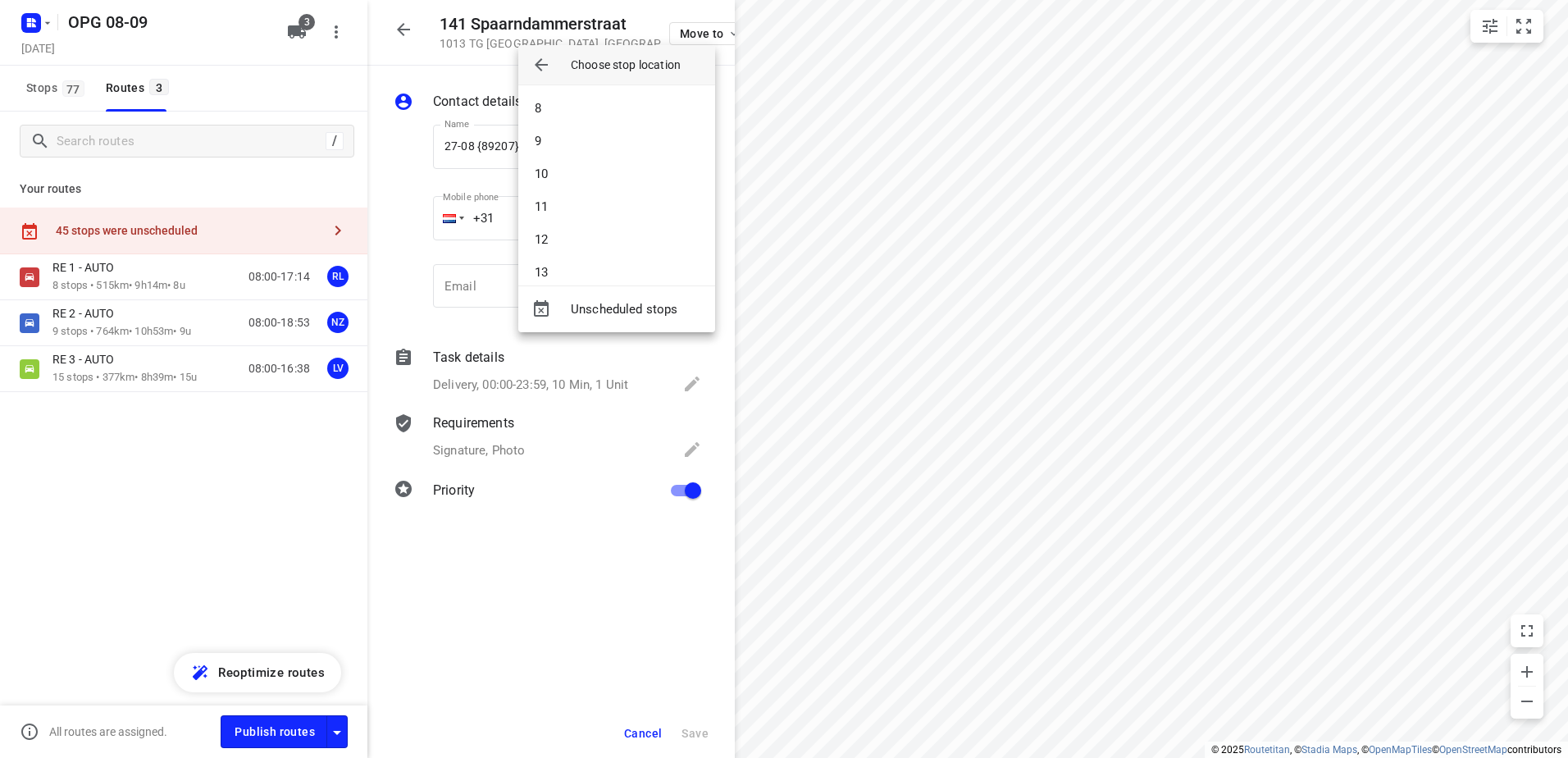
scroll to position [246, 0]
click at [570, 149] on li "10" at bounding box center [617, 157] width 197 height 33
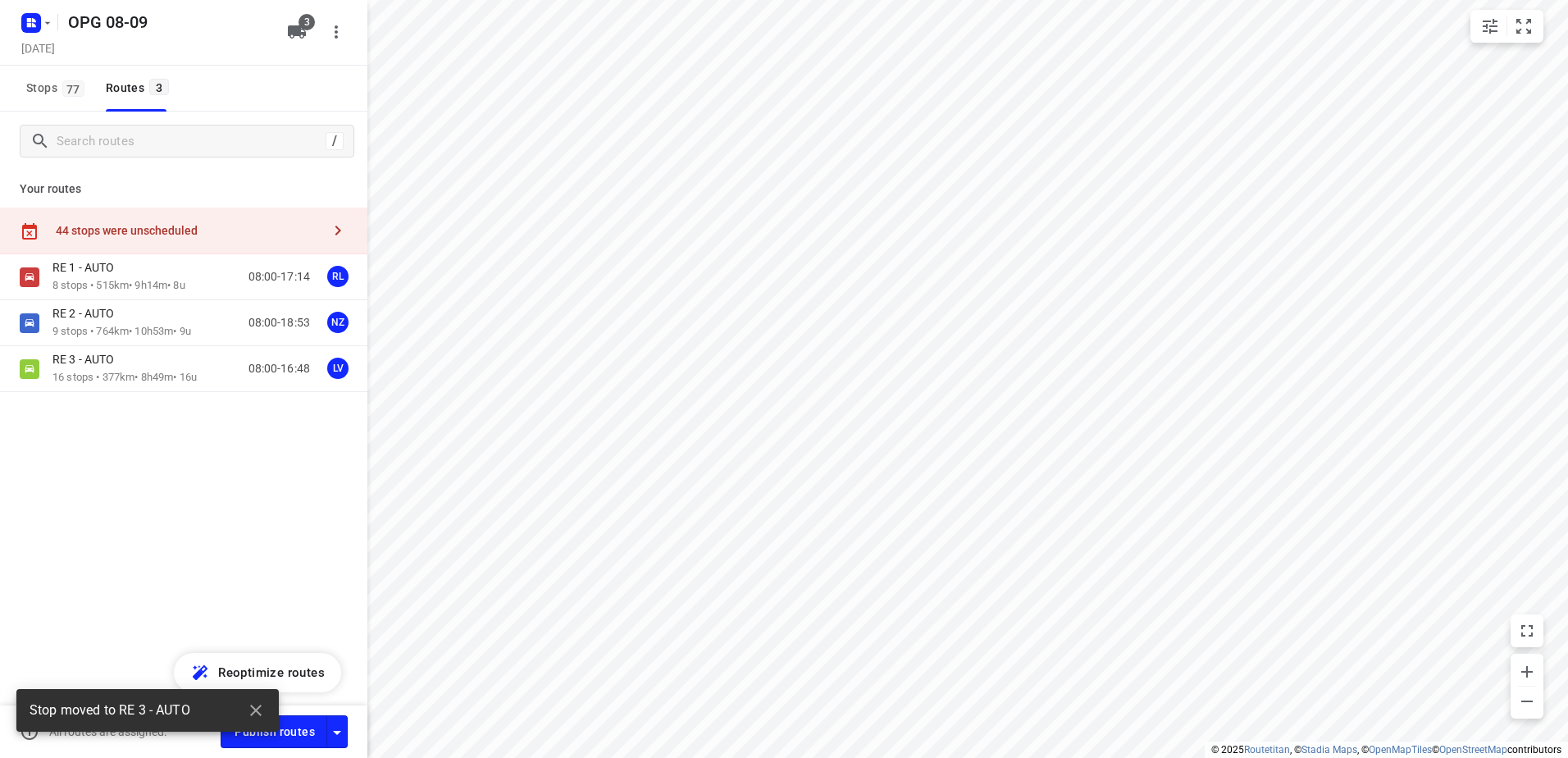
click at [145, 386] on div "RE 3 - AUTO 16 stops • 377km • 8h49m • 16u 08:00-16:48 LV" at bounding box center [184, 369] width 368 height 46
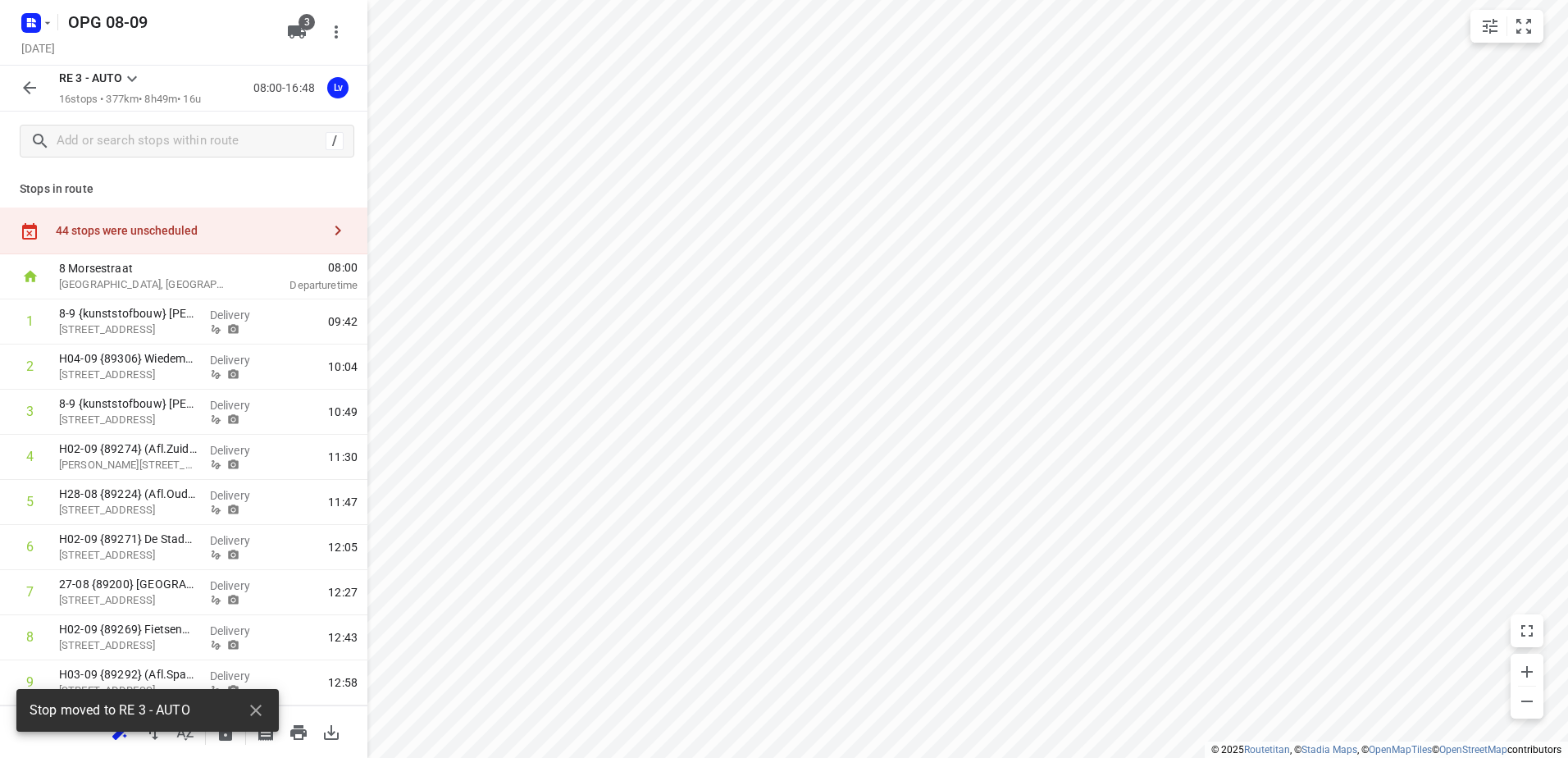
click at [292, 735] on icon "button" at bounding box center [298, 732] width 16 height 15
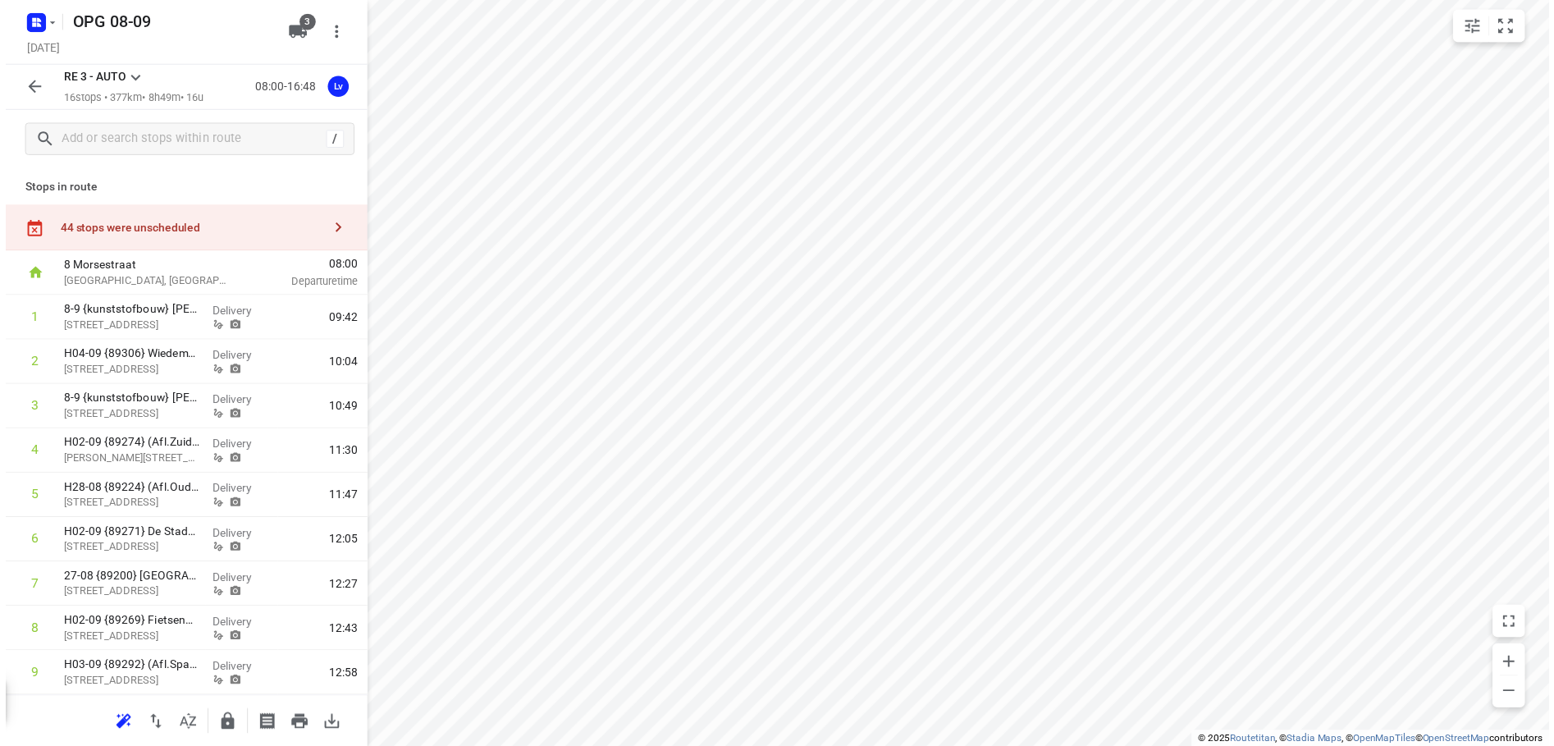
scroll to position [0, 0]
click at [244, 601] on div "1 8-9 {kunststofbouw} Michael Harbison 98 Leeghwaterstraat, Hilversum Delivery …" at bounding box center [184, 660] width 368 height 722
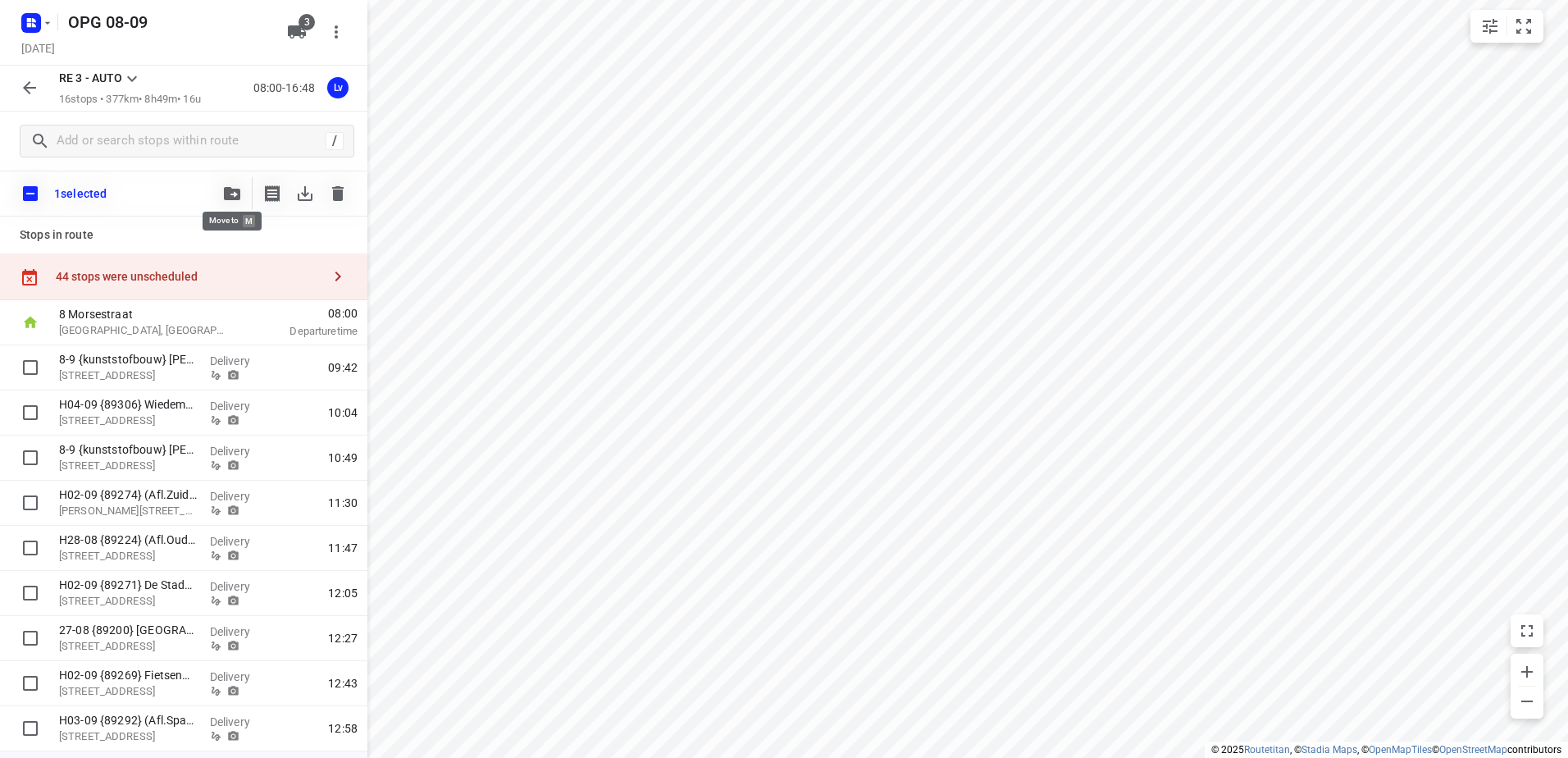
click at [242, 190] on button "button" at bounding box center [232, 193] width 33 height 33
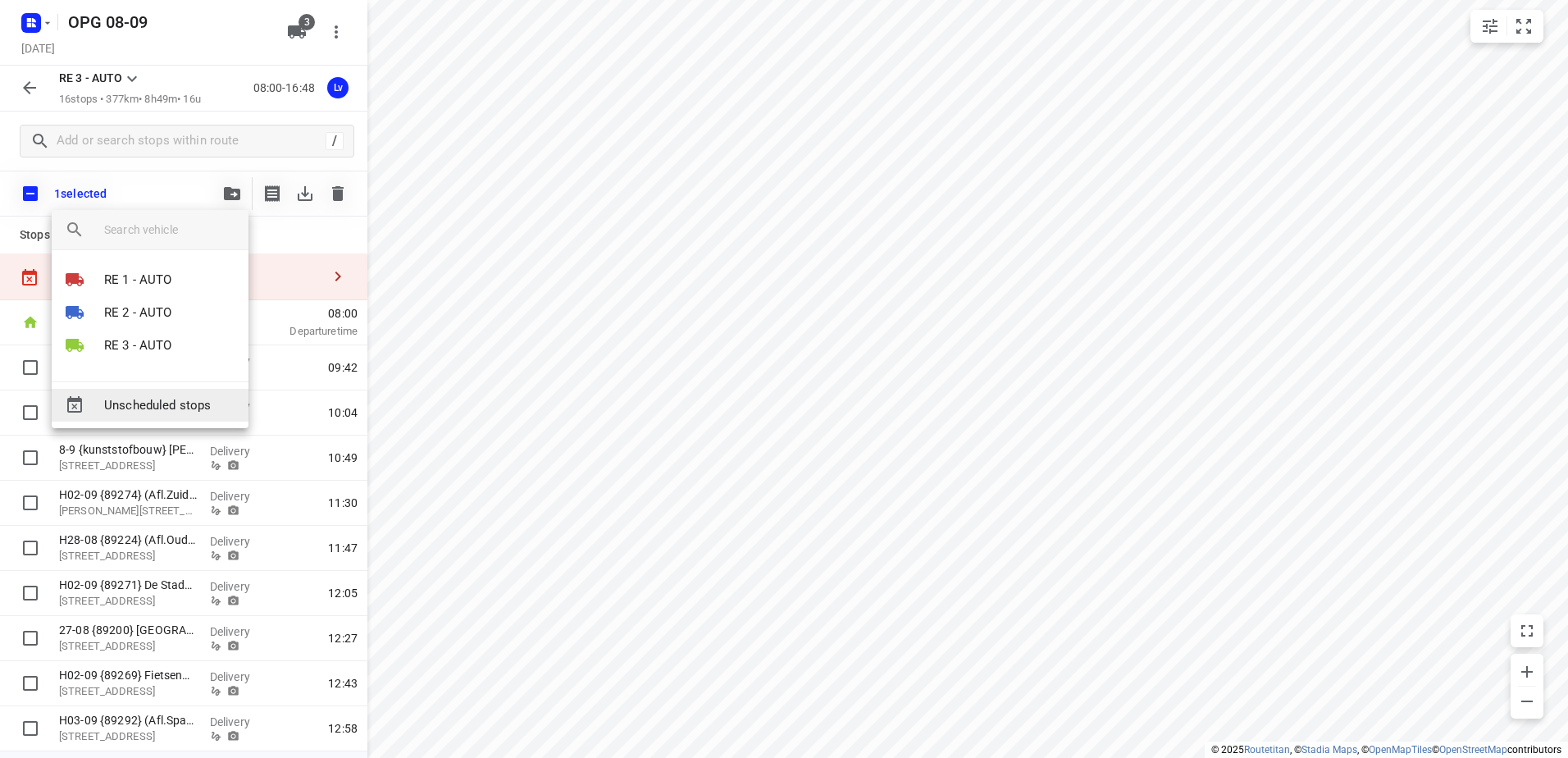
click at [148, 417] on div "Unscheduled stops" at bounding box center [150, 405] width 197 height 33
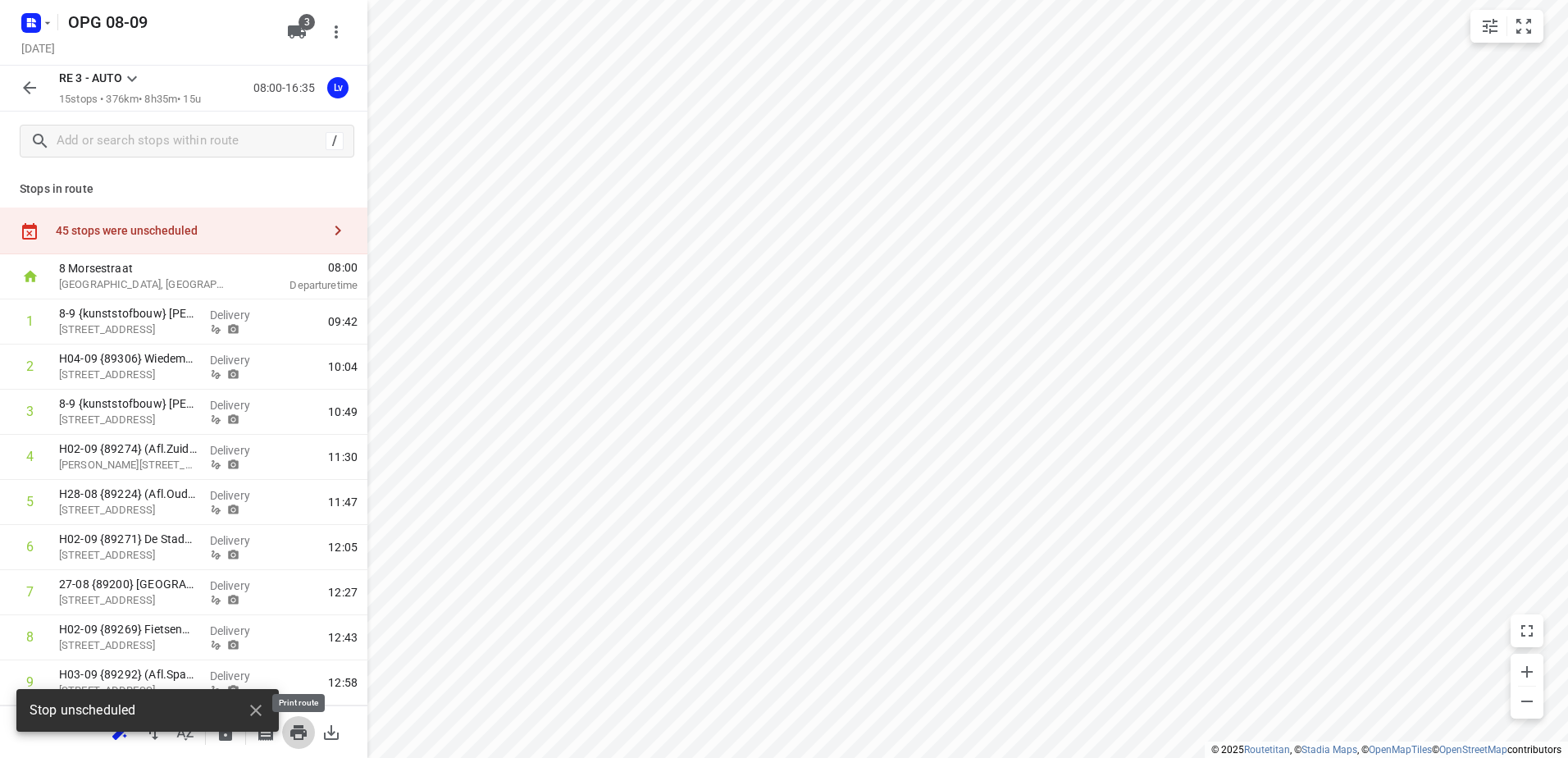
click at [290, 734] on icon "button" at bounding box center [298, 732] width 16 height 15
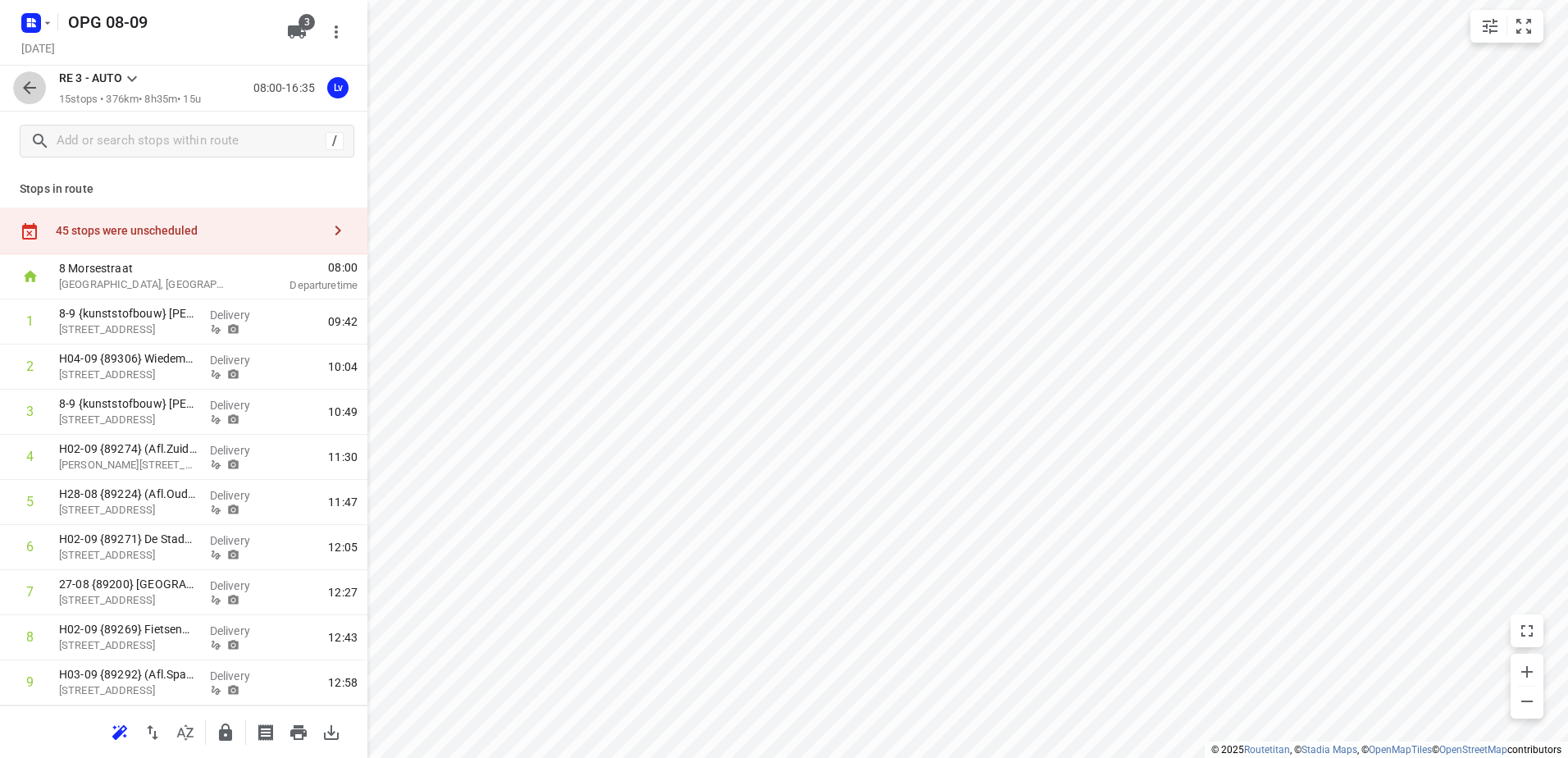
click at [19, 94] on button "button" at bounding box center [29, 87] width 33 height 33
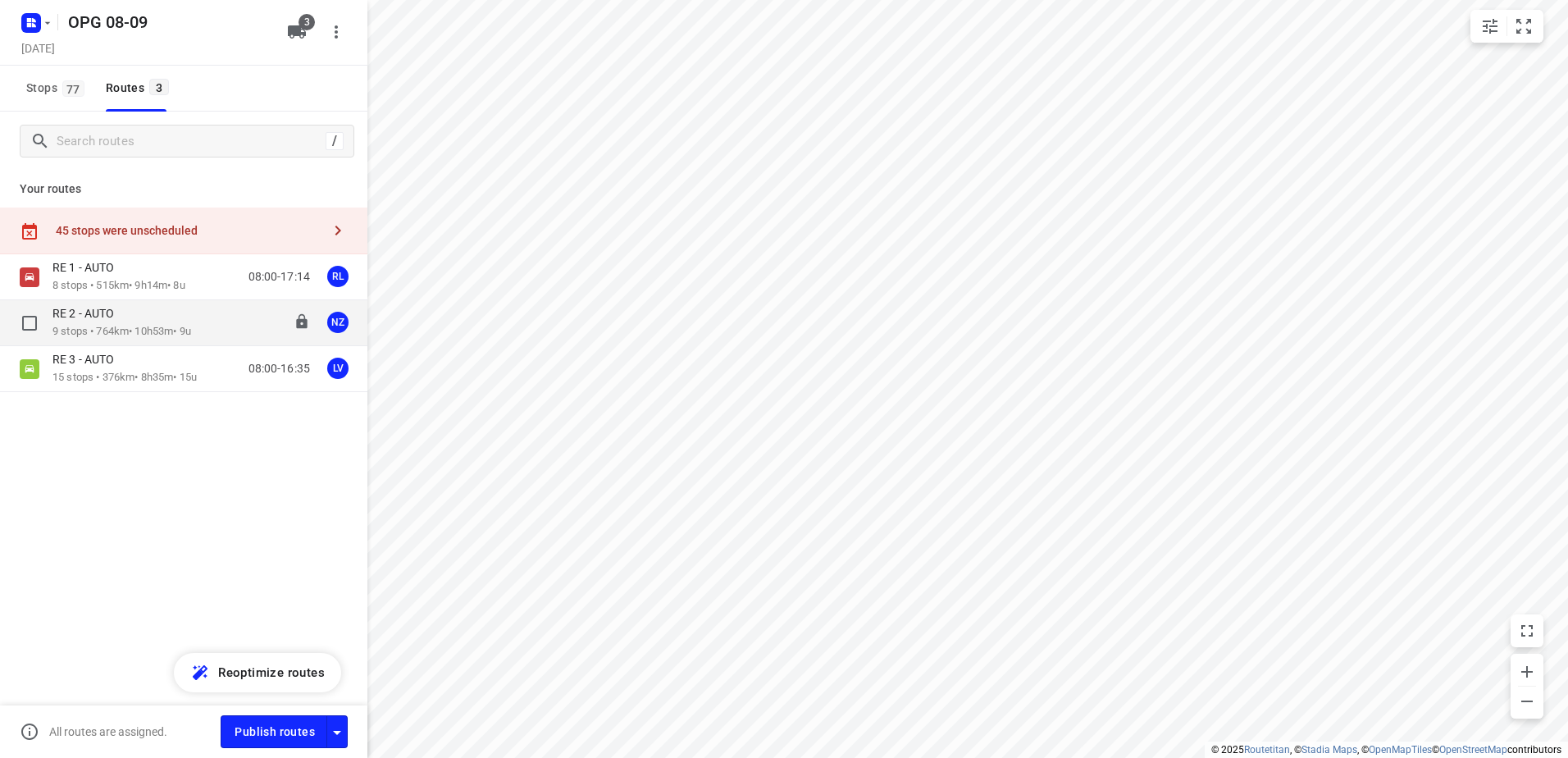
click at [168, 334] on p "9 stops • 764km • 10h53m • 9u" at bounding box center [122, 332] width 139 height 16
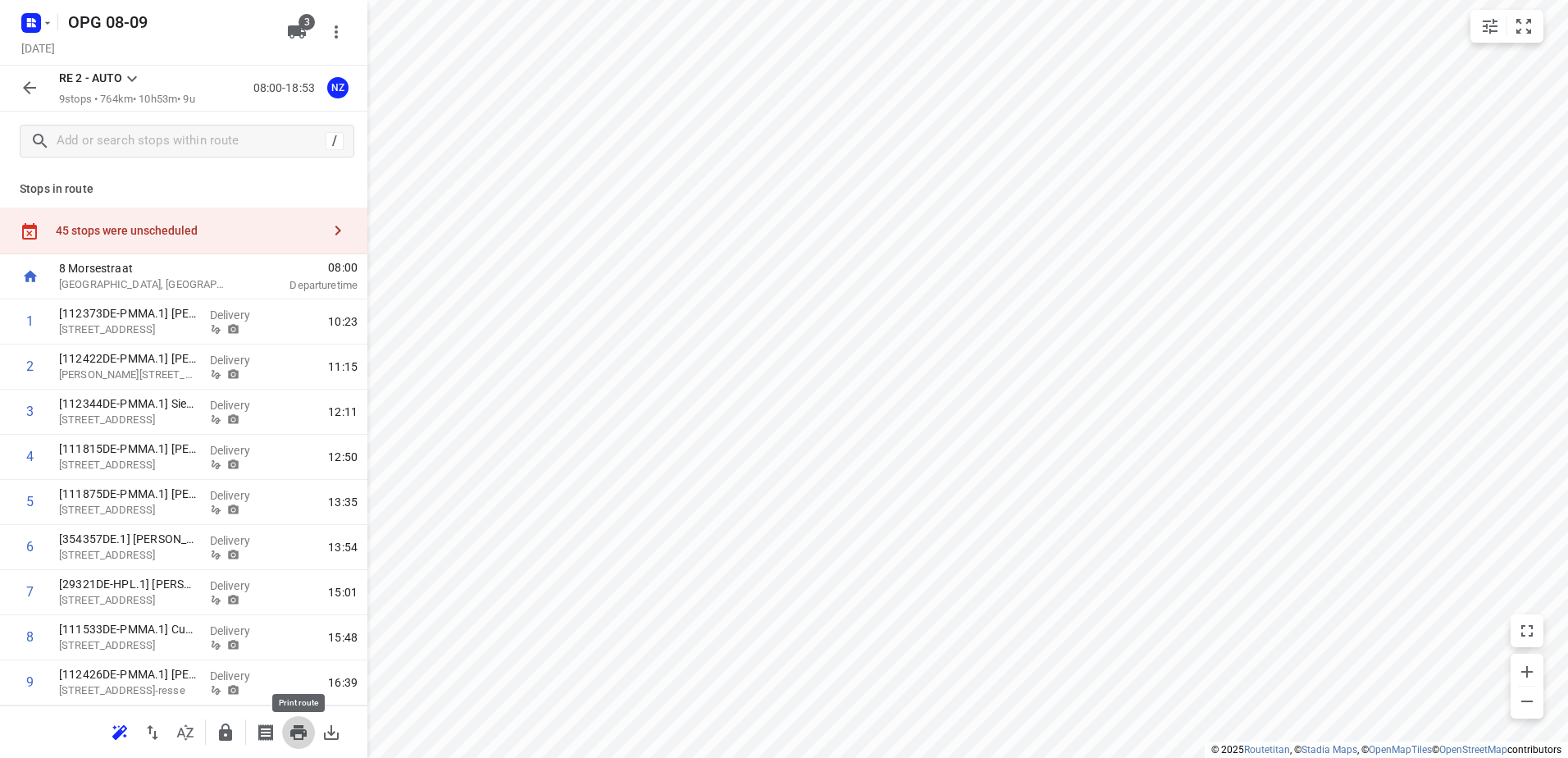
click at [289, 740] on icon "button" at bounding box center [299, 733] width 20 height 20
click at [29, 27] on rect "button" at bounding box center [31, 23] width 20 height 20
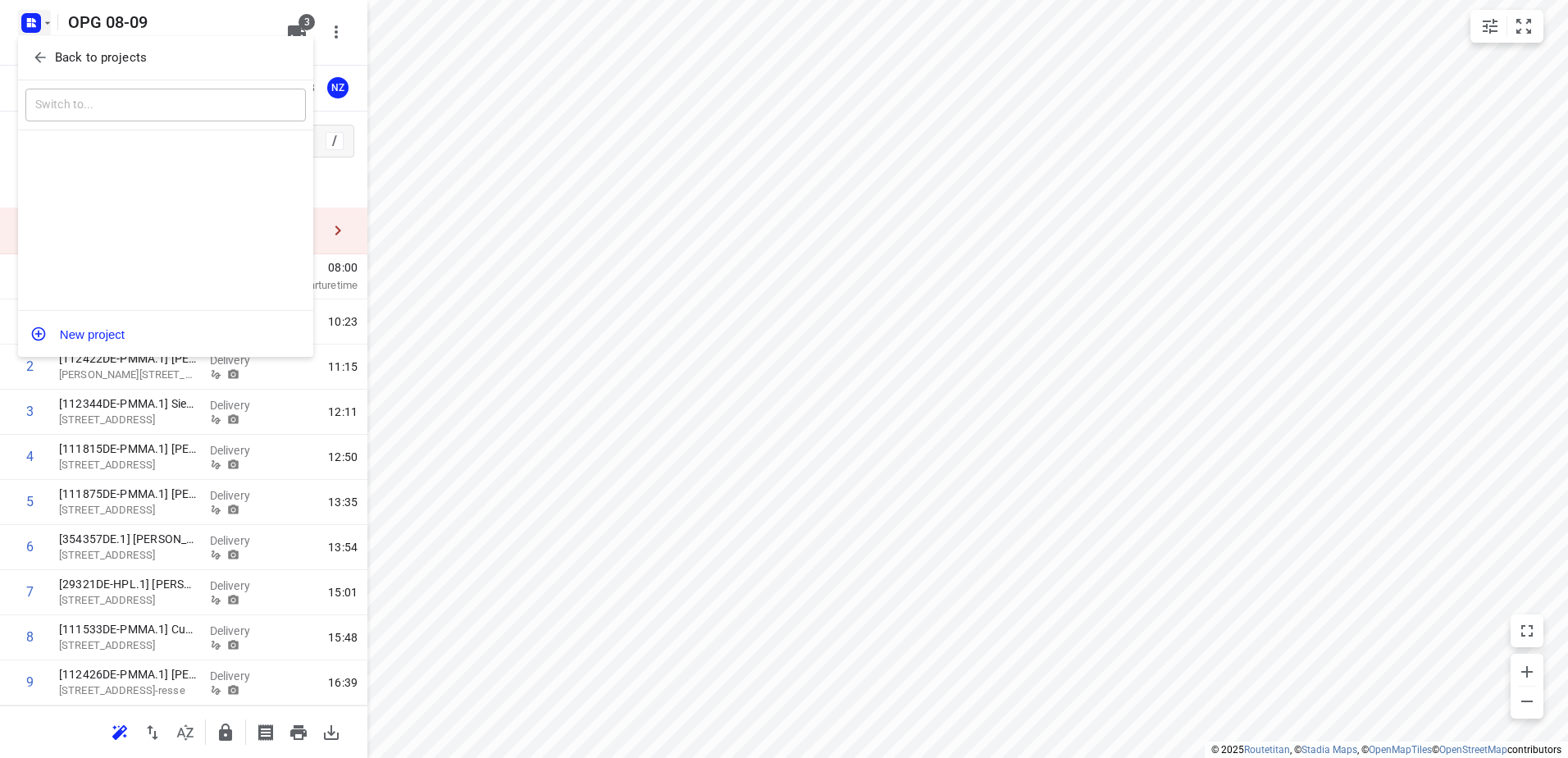
click at [30, 51] on button "Back to projects" at bounding box center [165, 57] width 281 height 27
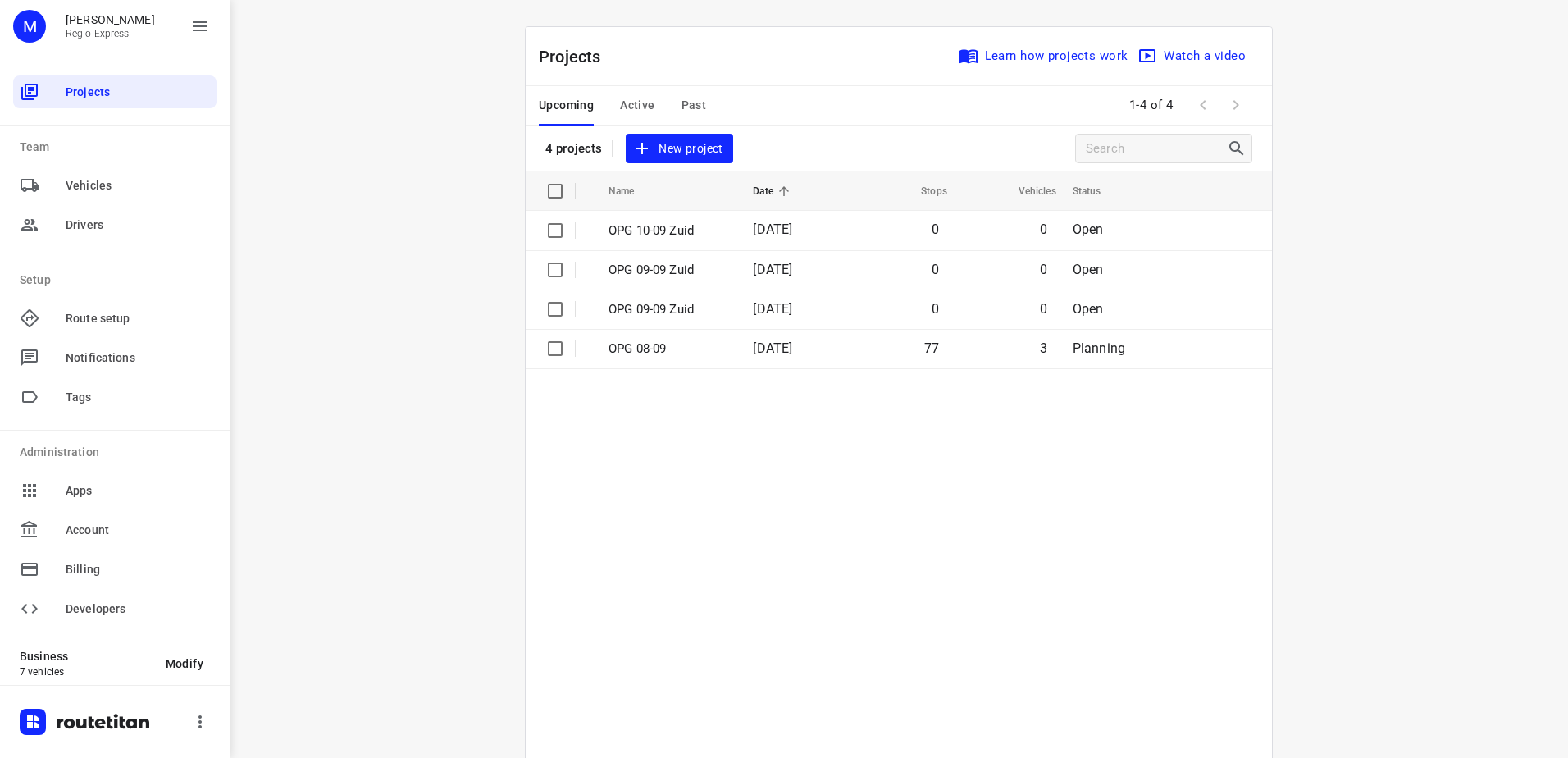
click at [629, 107] on span "Active" at bounding box center [637, 105] width 34 height 21
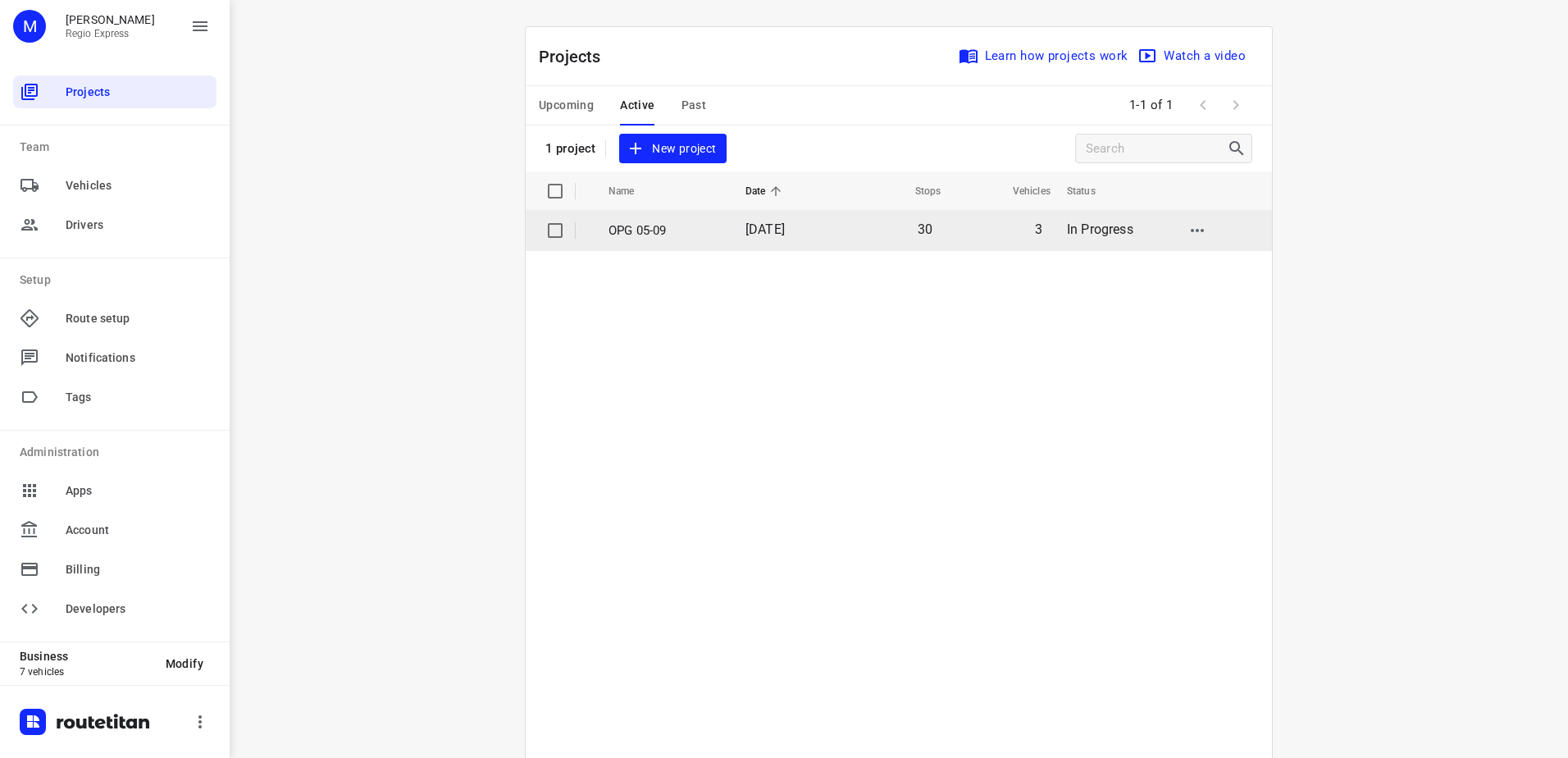
click at [646, 230] on p "OPG 05-09" at bounding box center [665, 231] width 112 height 19
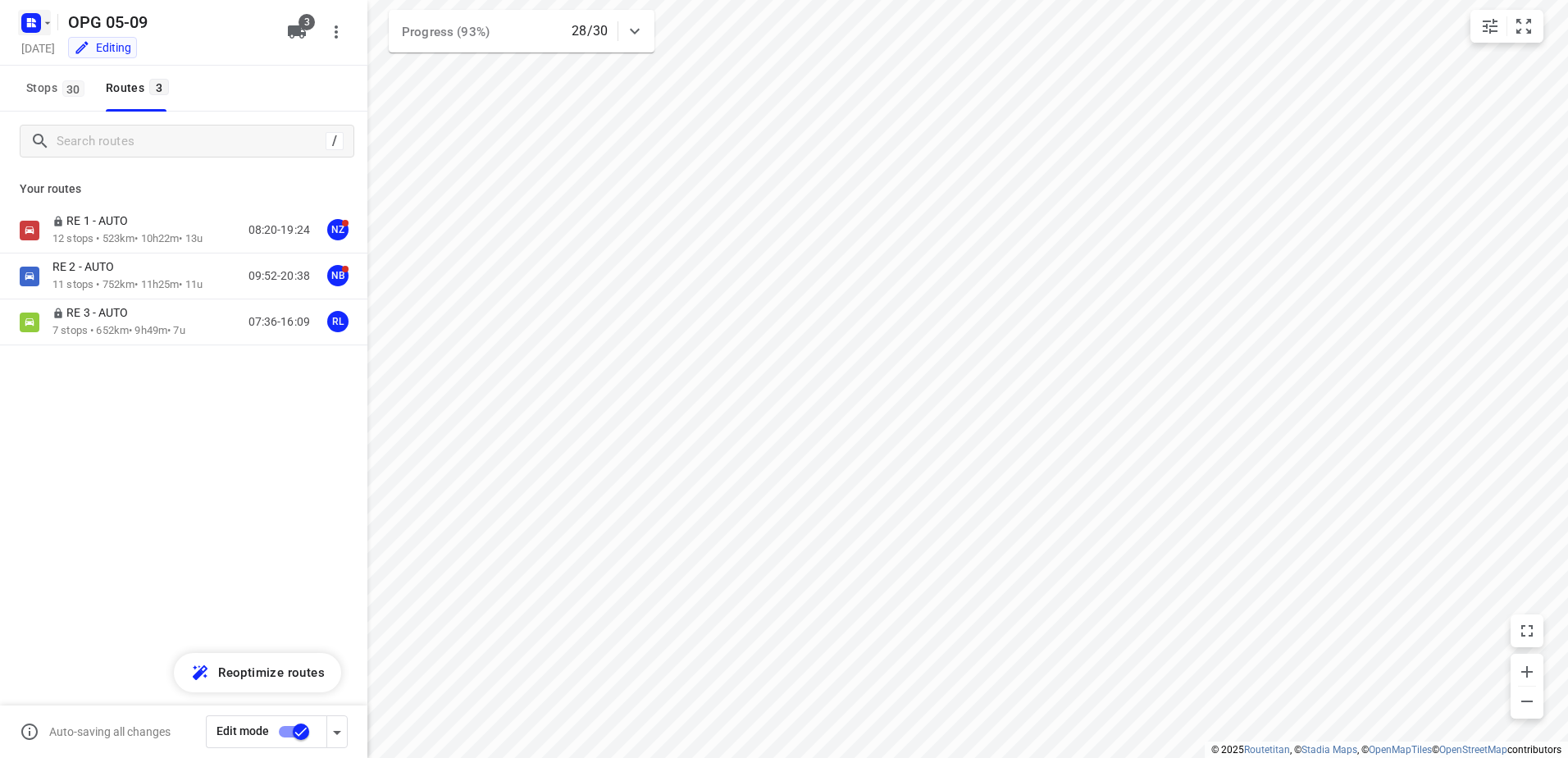
click at [40, 25] on rect "button" at bounding box center [31, 23] width 20 height 20
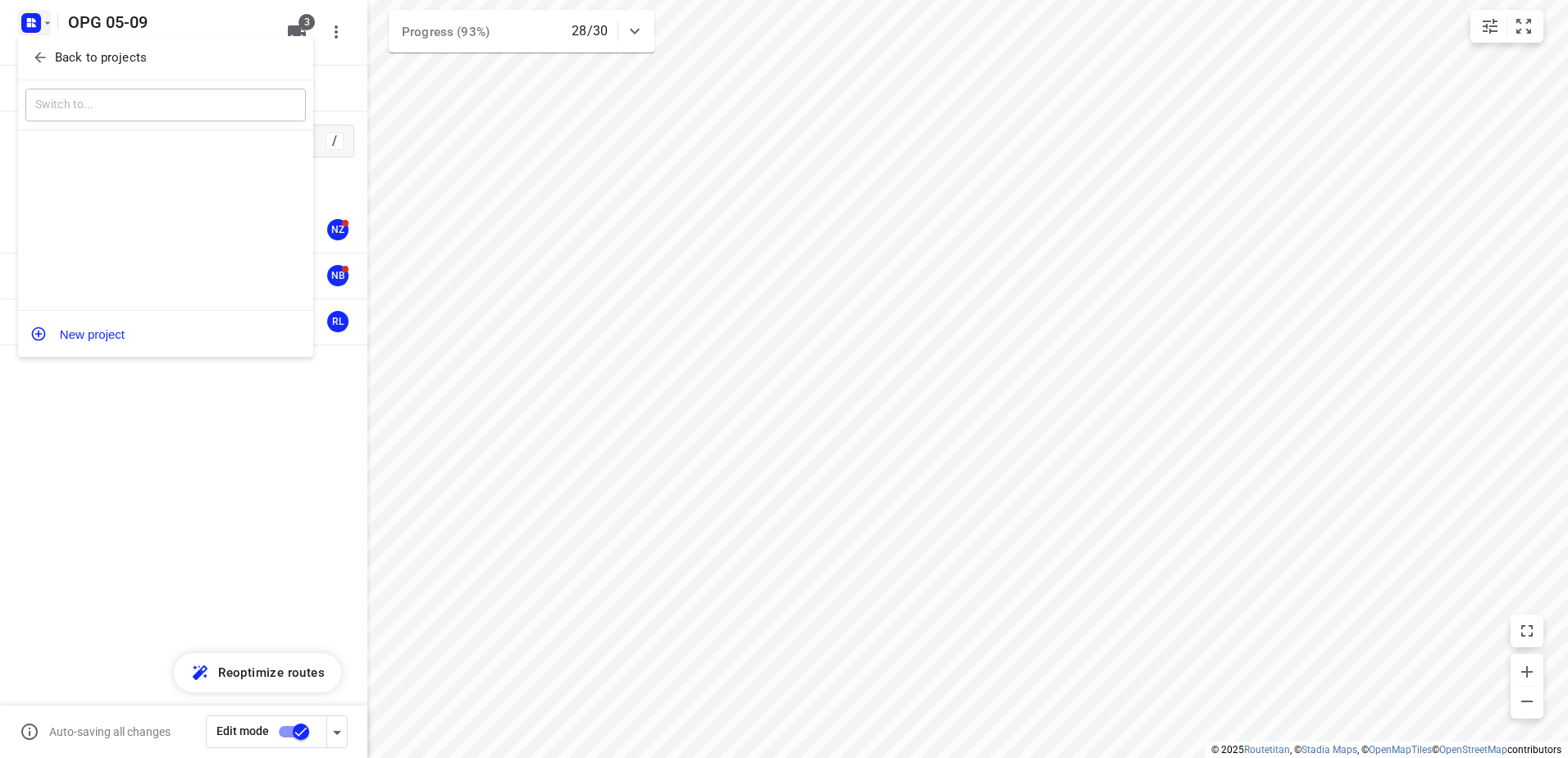
click at [50, 42] on div "Back to projects" at bounding box center [165, 58] width 295 height 44
click at [53, 49] on span "Back to projects" at bounding box center [165, 57] width 267 height 19
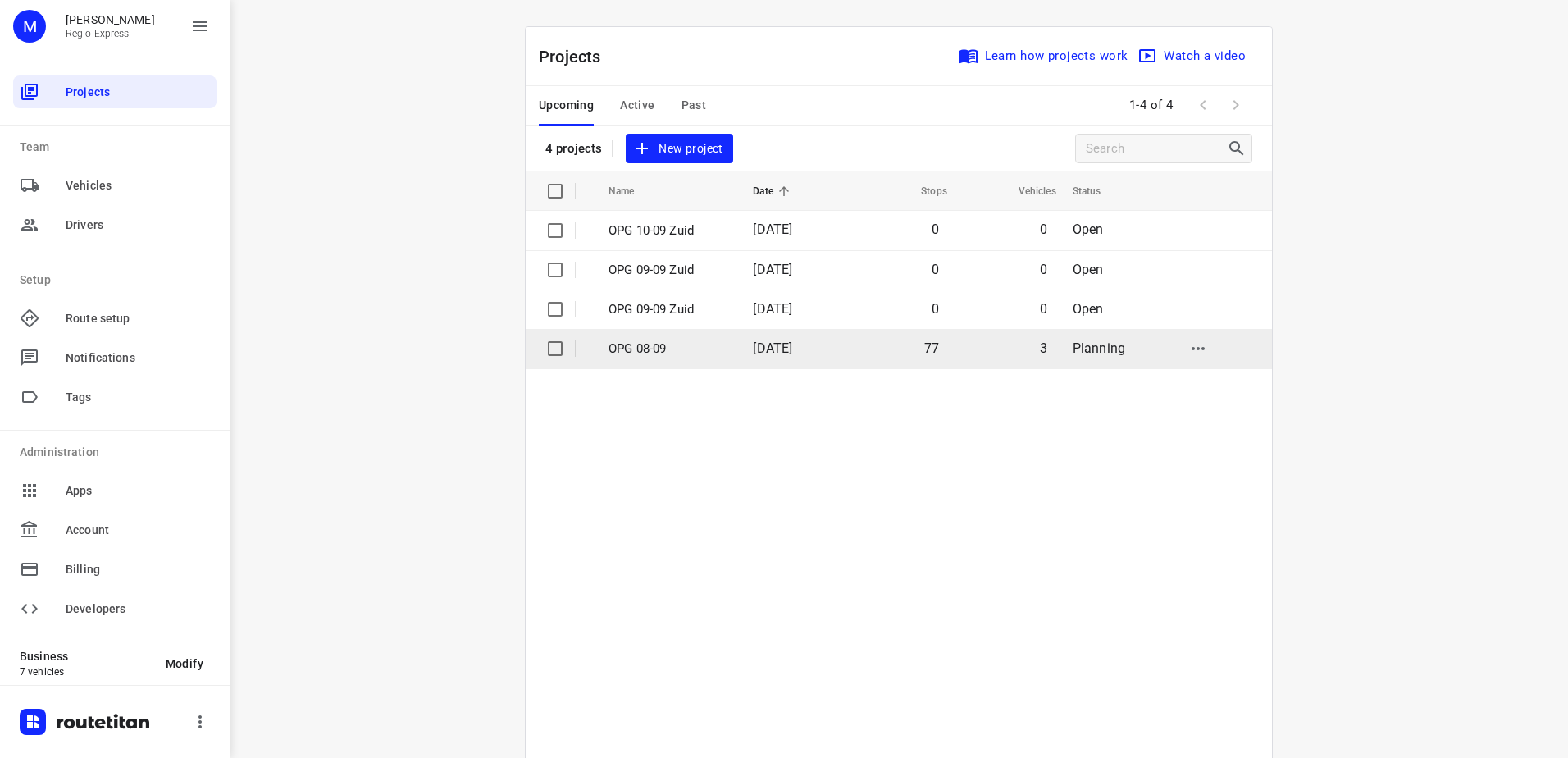
click at [685, 343] on p "OPG 08-09" at bounding box center [669, 349] width 120 height 19
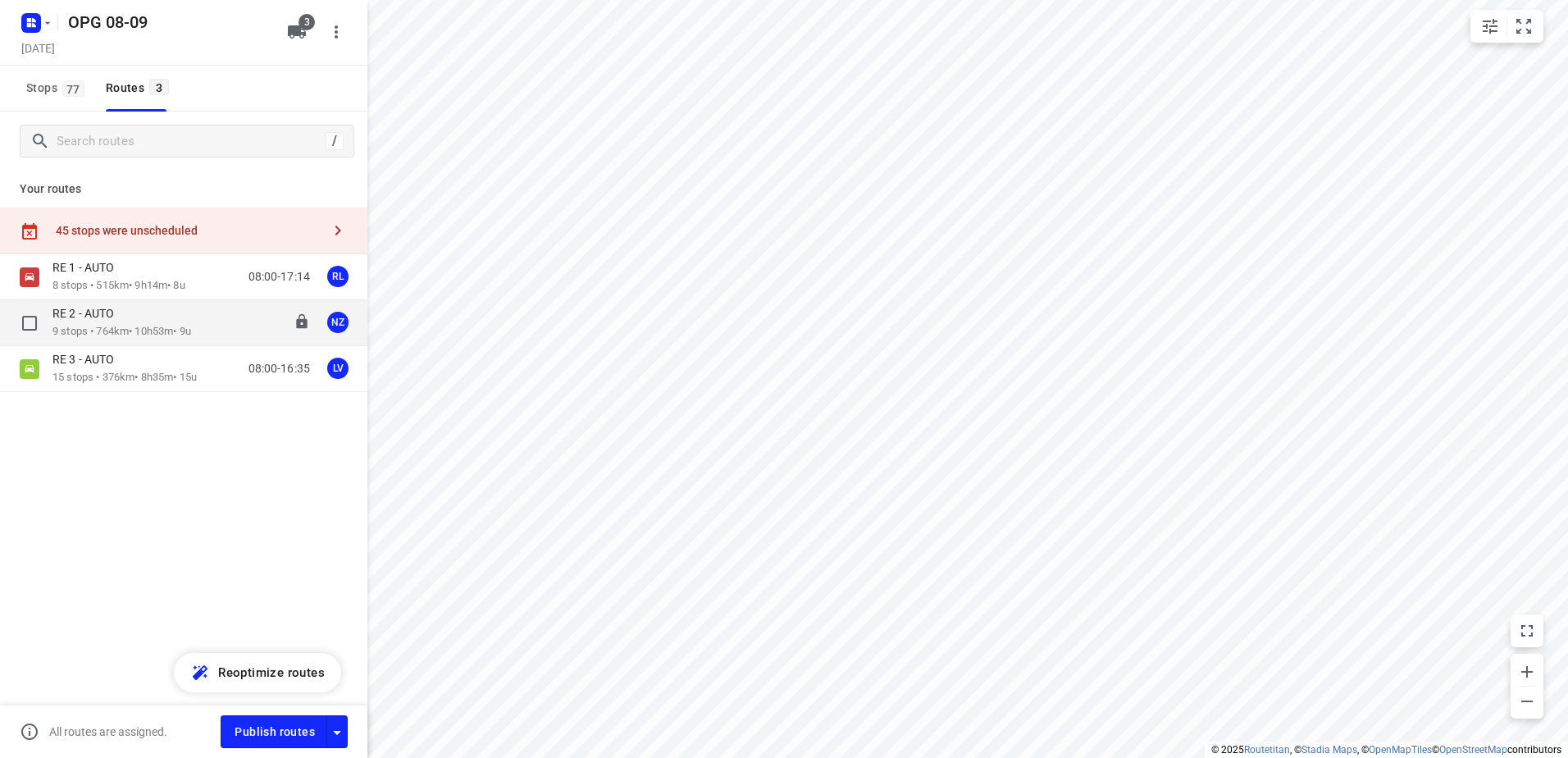
click at [135, 303] on div "RE 2 - AUTO 9 stops • 764km • 10h53m • 9u 08:00-18:53 NZ" at bounding box center [184, 323] width 368 height 46
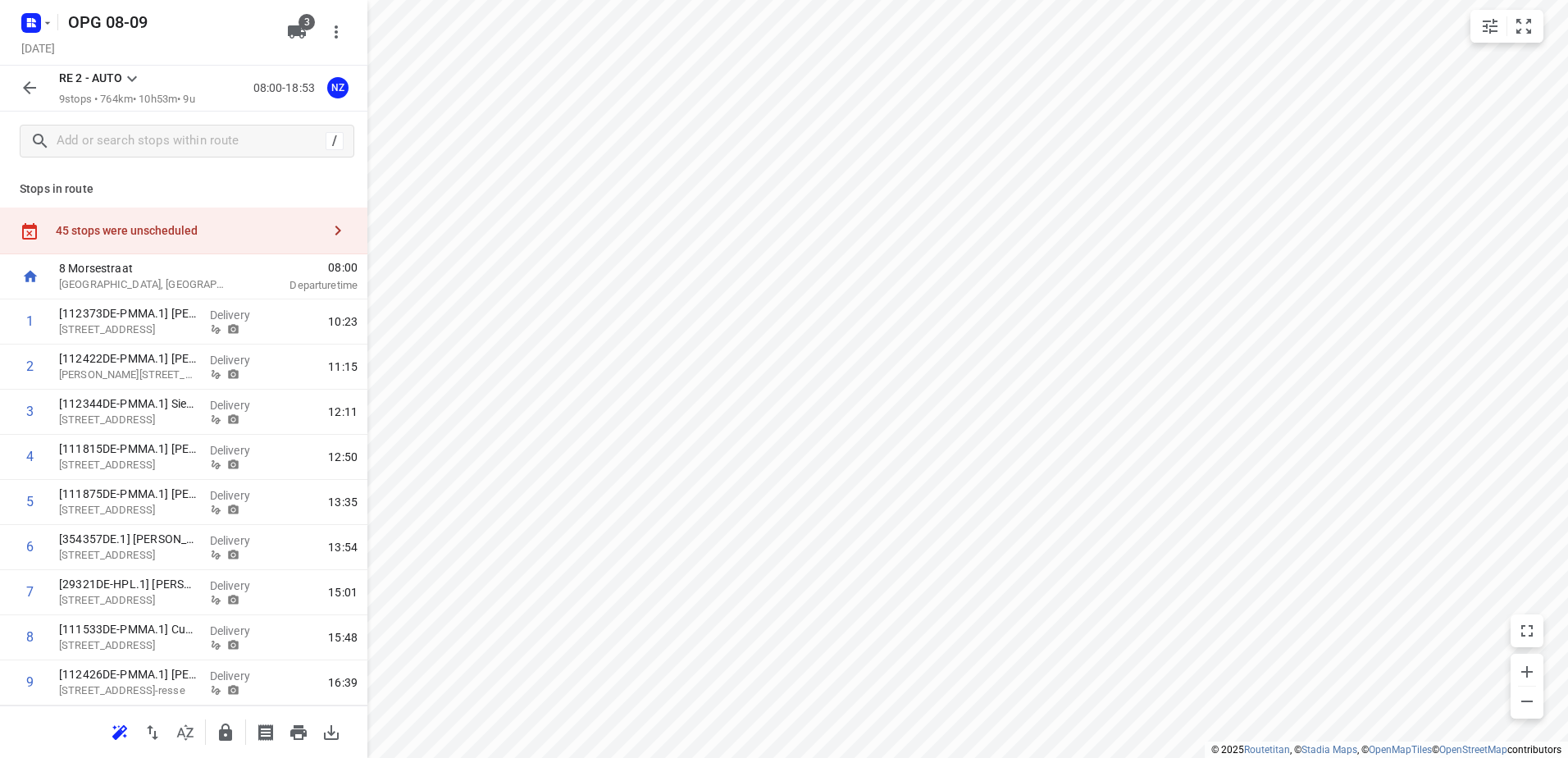
click at [39, 77] on button "button" at bounding box center [29, 87] width 33 height 33
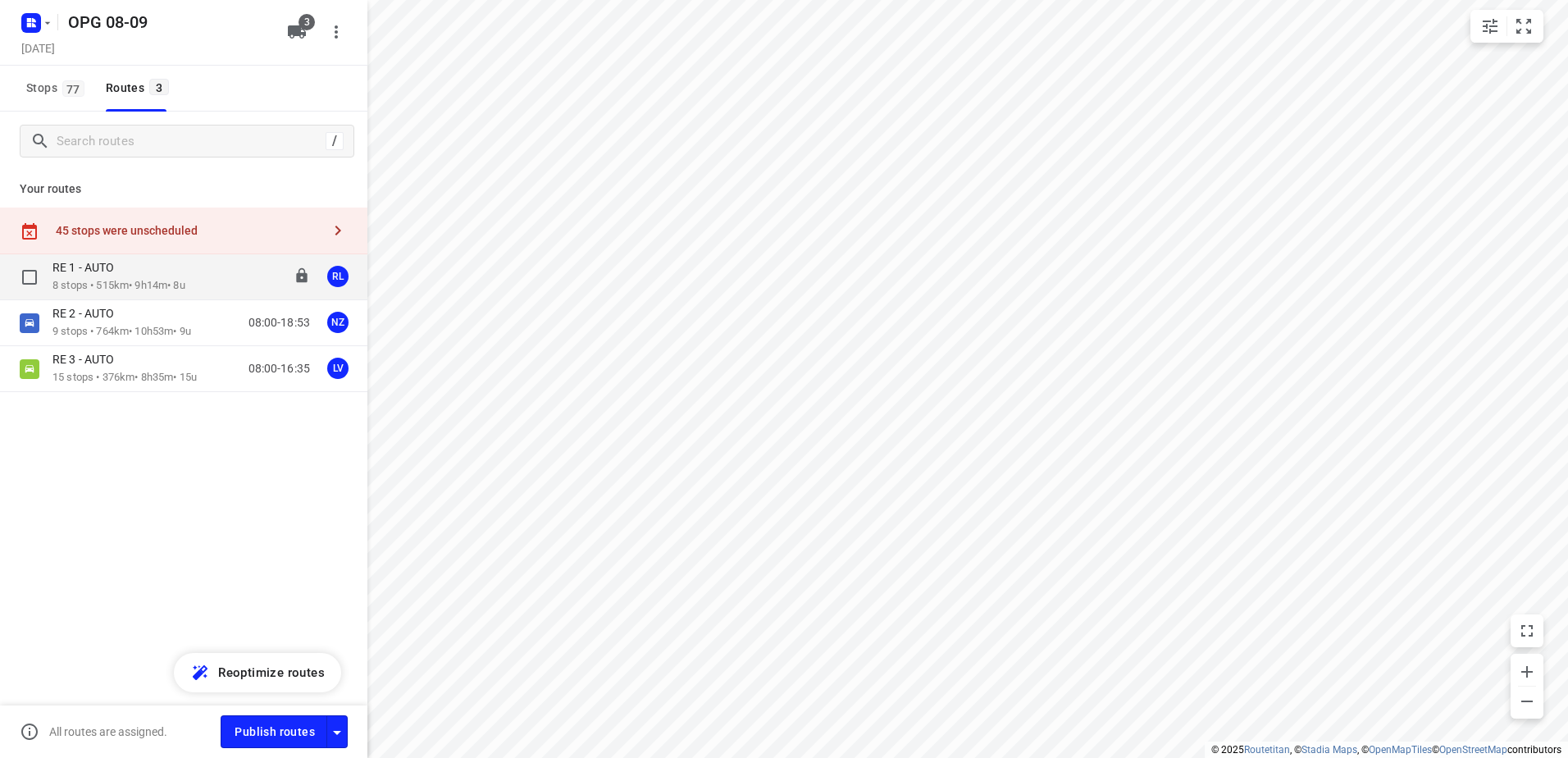
click at [134, 281] on p "8 stops • 515km • 9h14m • 8u" at bounding box center [119, 286] width 133 height 16
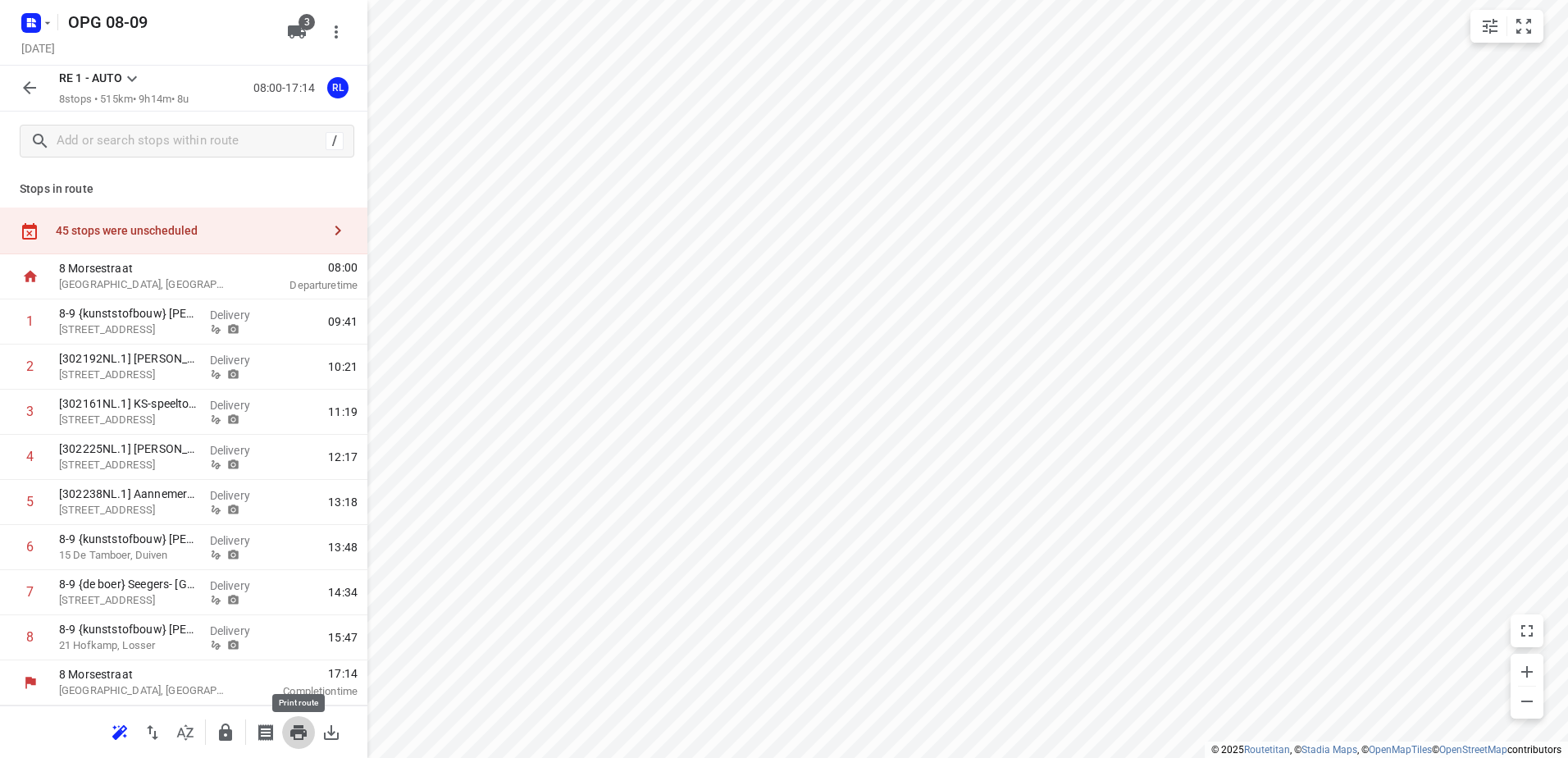
click at [295, 737] on icon "button" at bounding box center [298, 732] width 16 height 15
